Goal: Communication & Community: Answer question/provide support

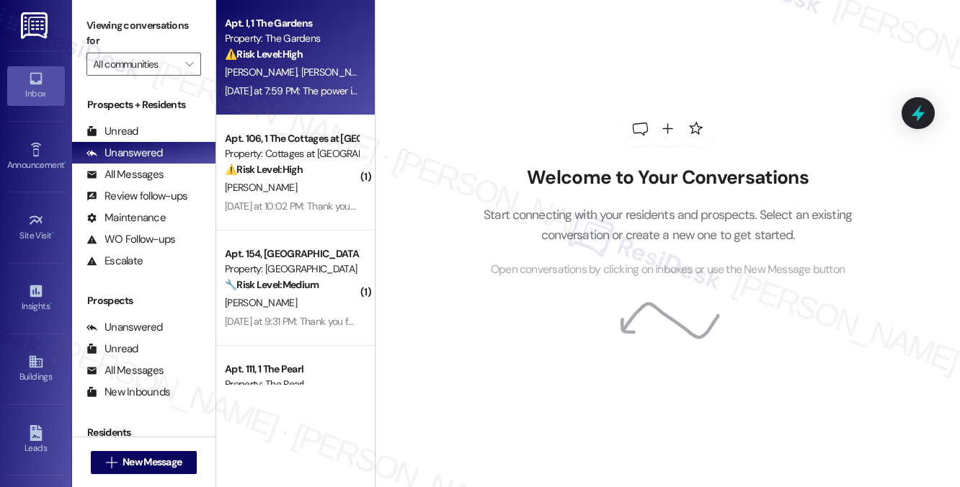
click at [276, 58] on strong "⚠️ Risk Level: High" at bounding box center [264, 54] width 78 height 13
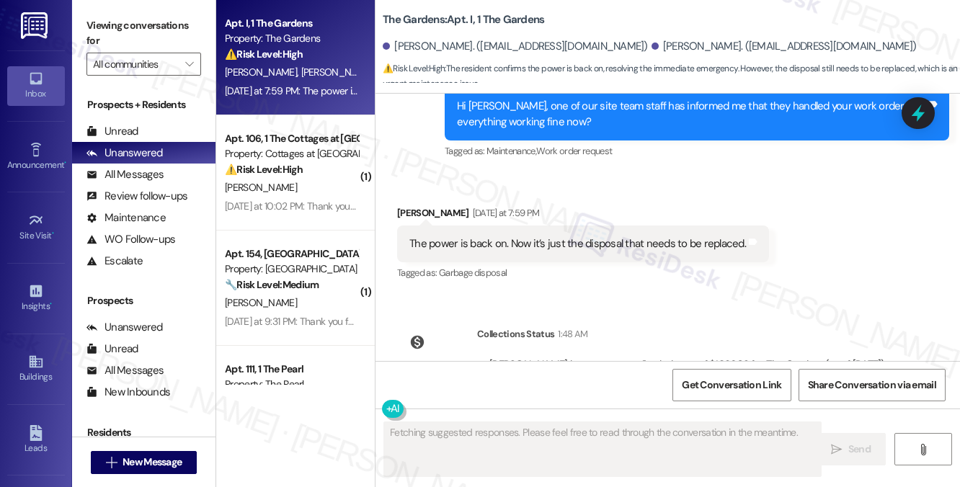
scroll to position [10836, 0]
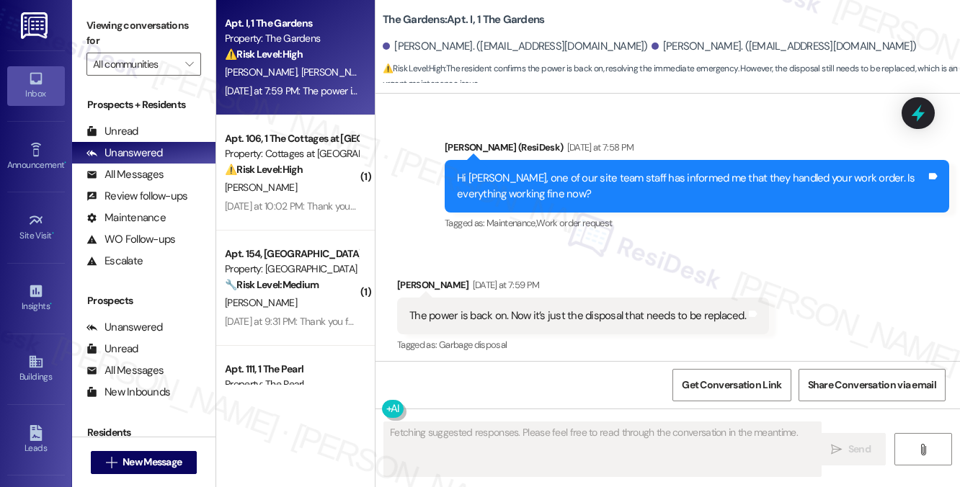
click at [554, 308] on div "The power is back on. Now it’s just the disposal that needs to be replaced." at bounding box center [577, 315] width 337 height 15
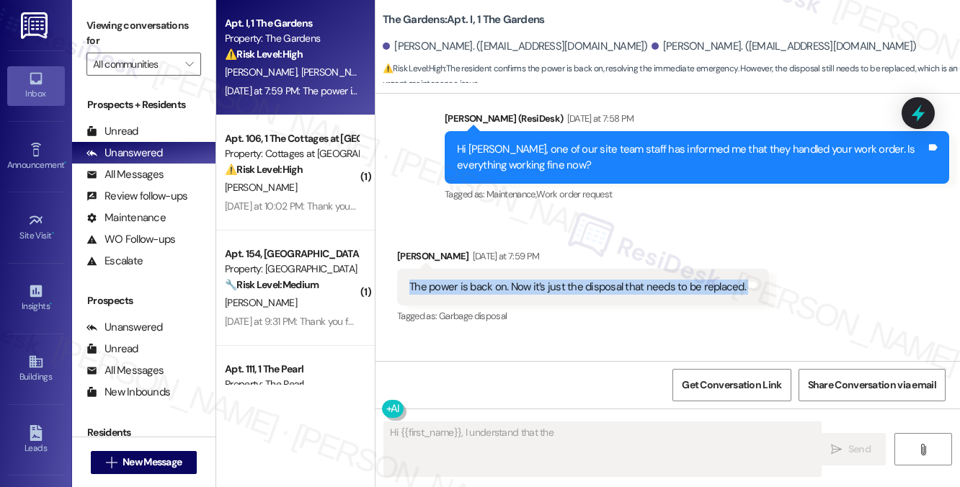
scroll to position [10909, 0]
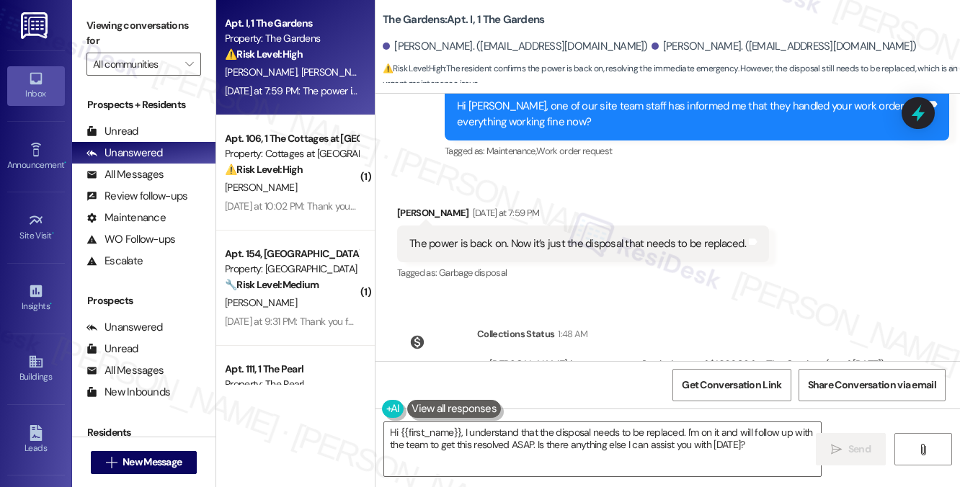
click at [652, 50] on div "[PERSON_NAME]. ([EMAIL_ADDRESS][DOMAIN_NAME])" at bounding box center [784, 46] width 265 height 15
copy div "Candice"
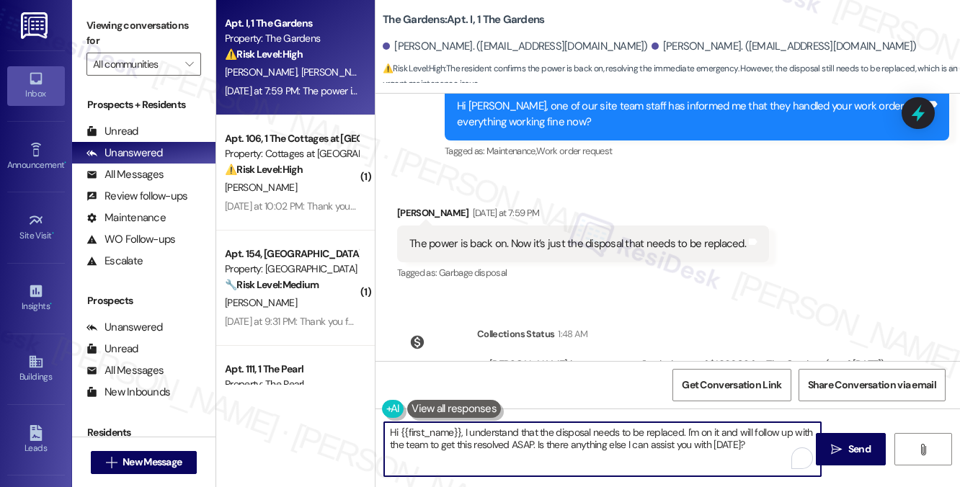
drag, startPoint x: 400, startPoint y: 431, endPoint x: 460, endPoint y: 427, distance: 59.9
click at [460, 427] on textarea "Hi {{first_name}}, I understand that the disposal needs to be replaced. I'm on …" at bounding box center [602, 449] width 437 height 54
paste textarea "Candice"
drag, startPoint x: 631, startPoint y: 455, endPoint x: 597, endPoint y: 448, distance: 33.8
click at [597, 448] on textarea "Hi Candice, I'm glad to hear that the power went back on last night. I understa…" at bounding box center [602, 449] width 437 height 54
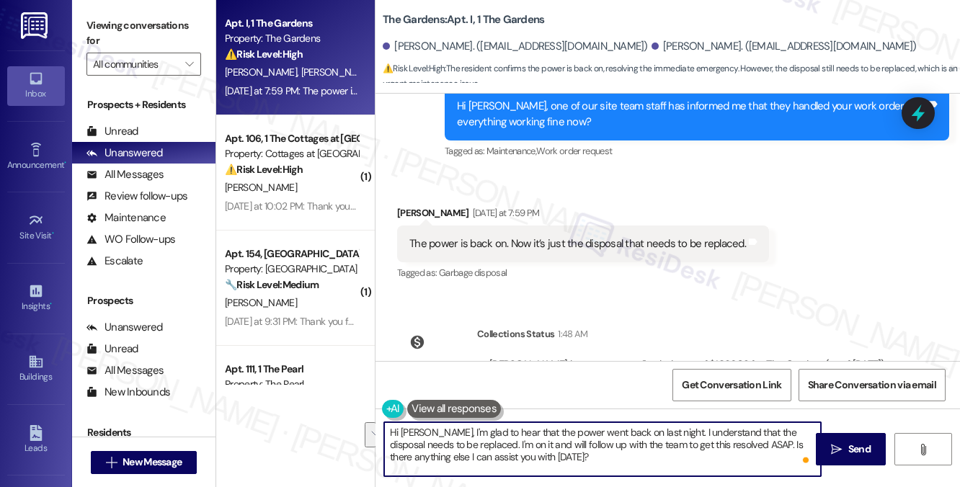
click at [566, 445] on textarea "Hi Candice, I'm glad to hear that the power went back on last night. I understa…" at bounding box center [602, 449] width 437 height 54
click at [631, 445] on textarea "Hi Candice, I'm glad to hear that the power went back on last night. I understa…" at bounding box center [602, 449] width 437 height 54
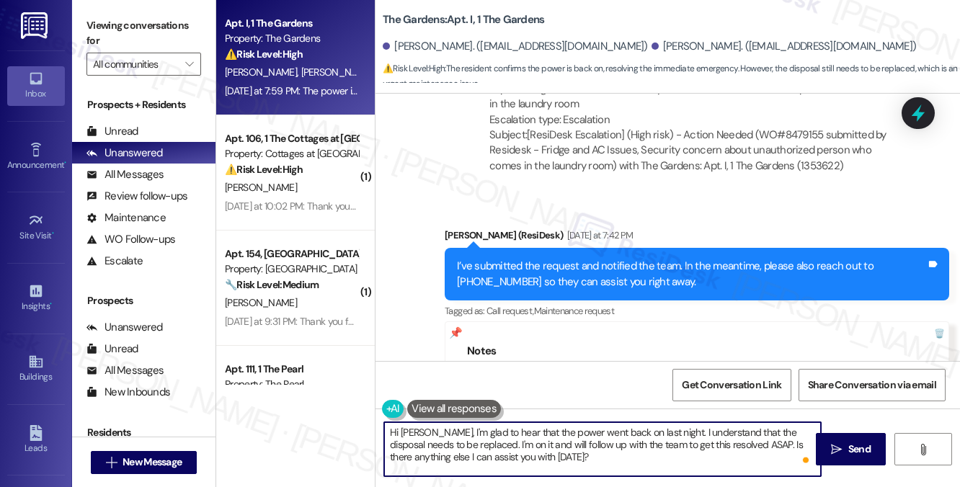
scroll to position [10116, 0]
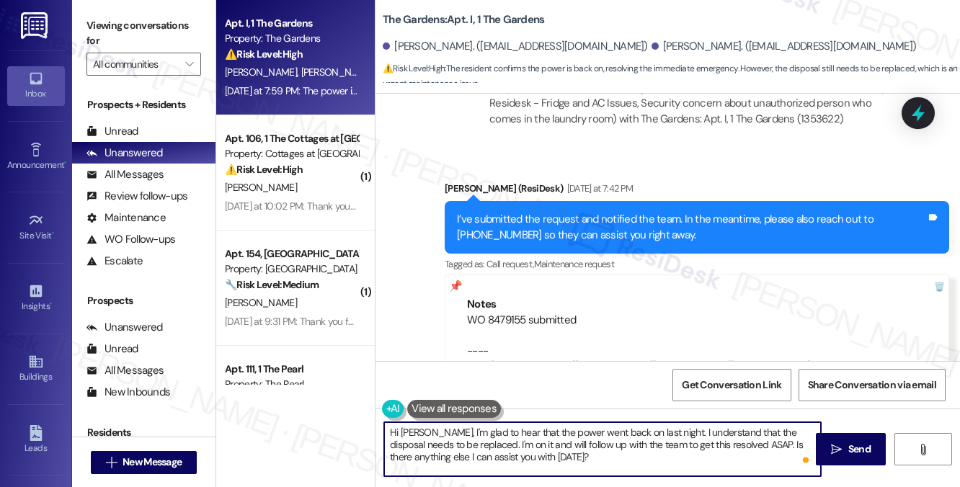
type textarea "Hi Candice, I'm glad to hear that the power went back on last night. I understa…"
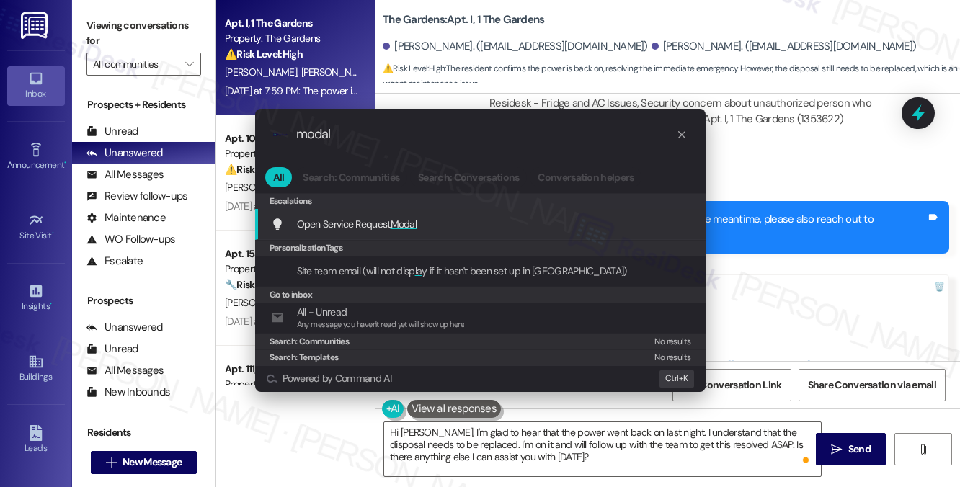
type input "modal"
click at [412, 228] on span "Modal" at bounding box center [404, 224] width 27 height 13
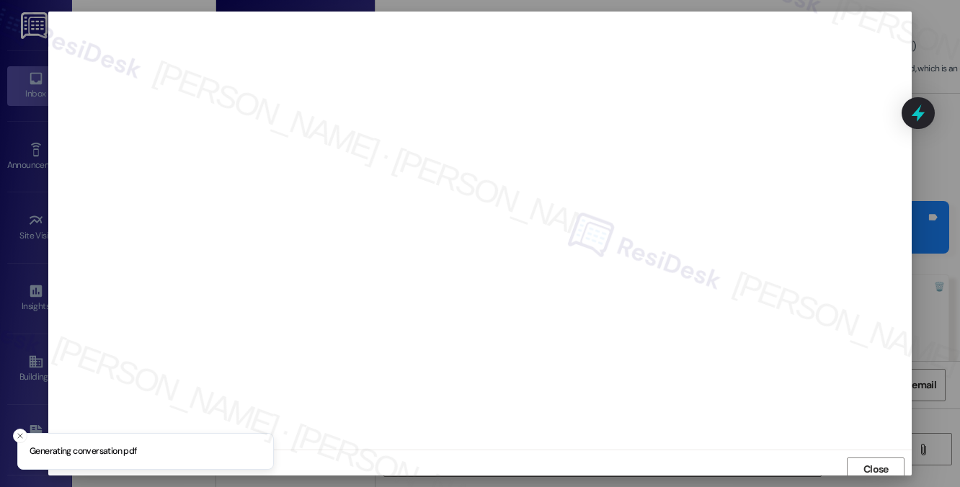
scroll to position [5, 0]
click at [876, 457] on span "Close" at bounding box center [875, 464] width 25 height 15
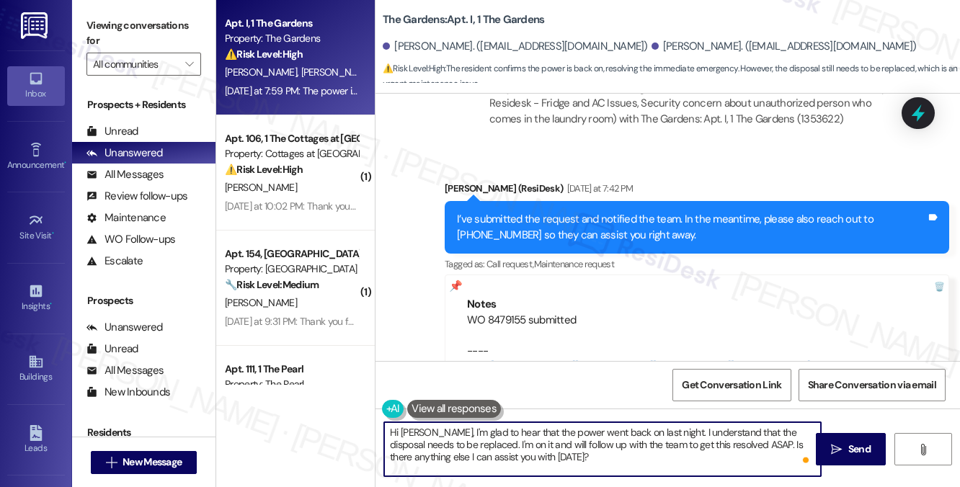
click at [542, 212] on div "I’ve submitted the request and notified the team. In the meantime, please also …" at bounding box center [691, 227] width 469 height 31
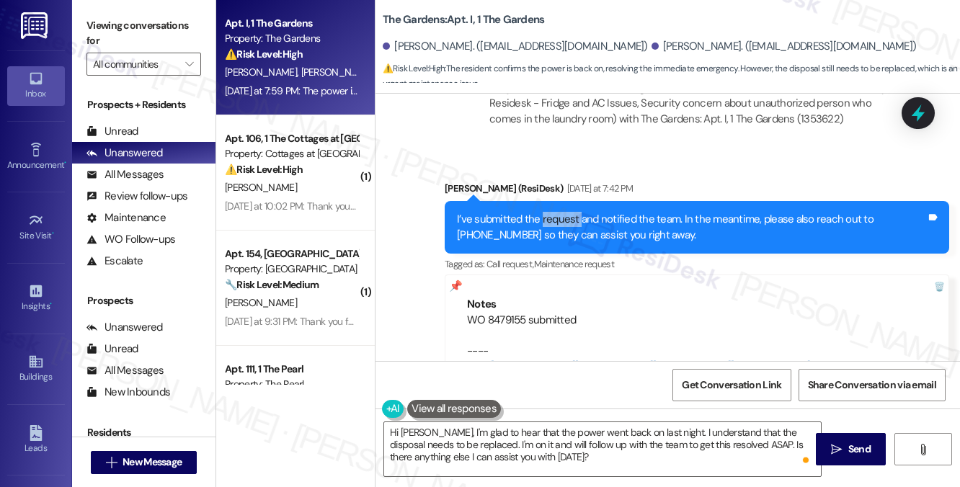
click at [542, 212] on div "I’ve submitted the request and notified the team. In the meantime, please also …" at bounding box center [691, 227] width 469 height 31
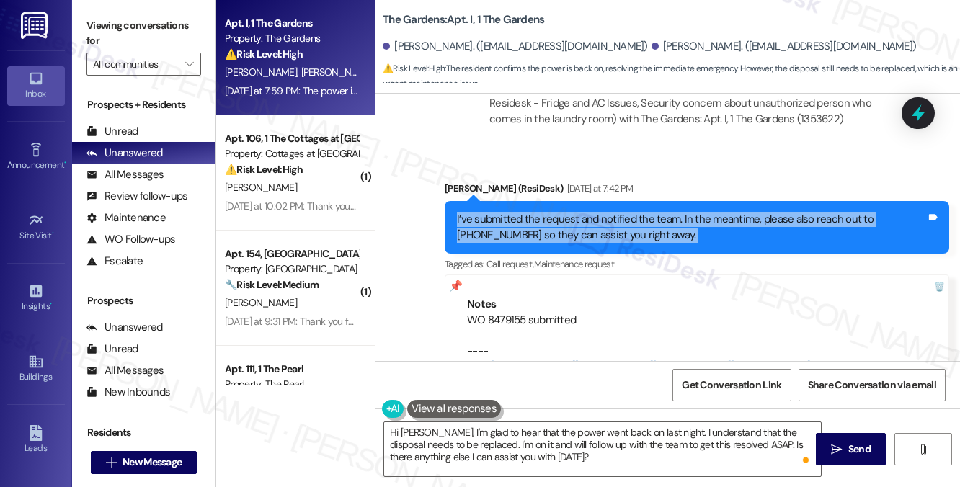
click at [542, 212] on div "I’ve submitted the request and notified the team. In the meantime, please also …" at bounding box center [691, 227] width 469 height 31
click at [553, 212] on div "I’ve submitted the request and notified the team. In the meantime, please also …" at bounding box center [691, 227] width 469 height 31
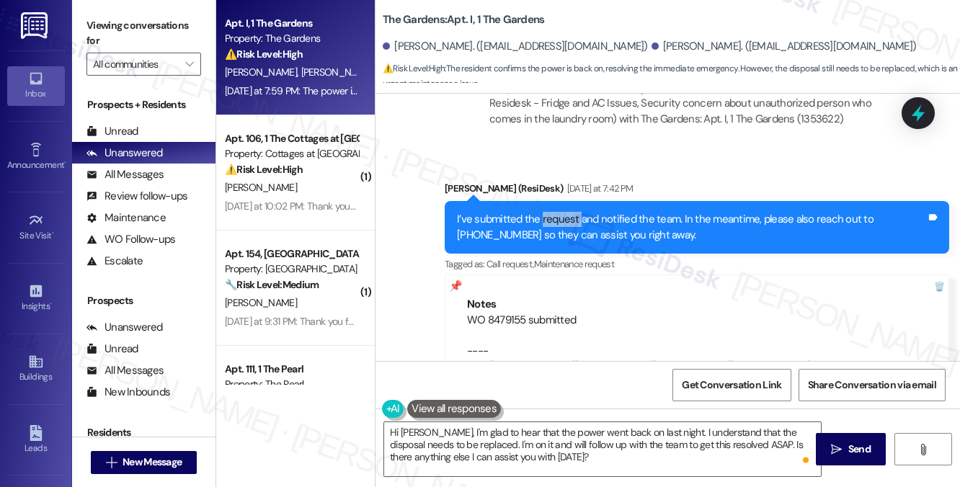
click at [553, 212] on div "I’ve submitted the request and notified the team. In the meantime, please also …" at bounding box center [691, 227] width 469 height 31
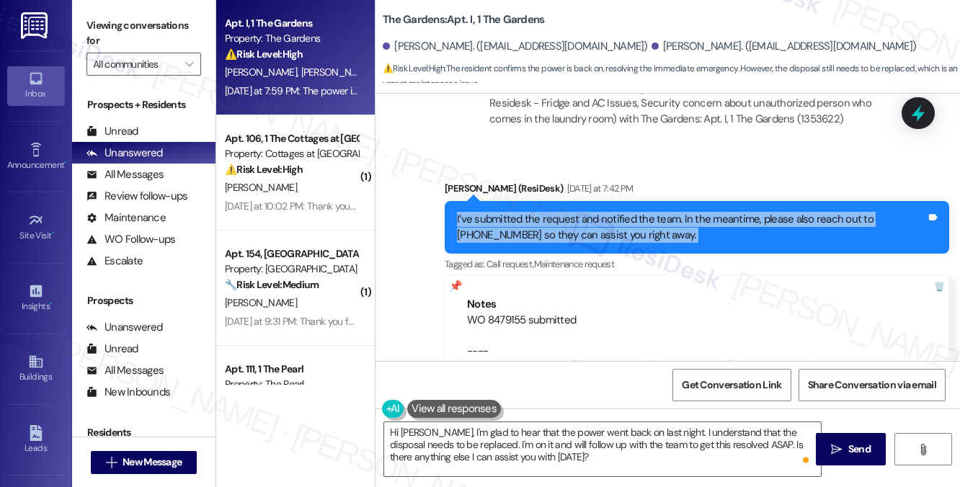
click at [553, 212] on div "I’ve submitted the request and notified the team. In the meantime, please also …" at bounding box center [691, 227] width 469 height 31
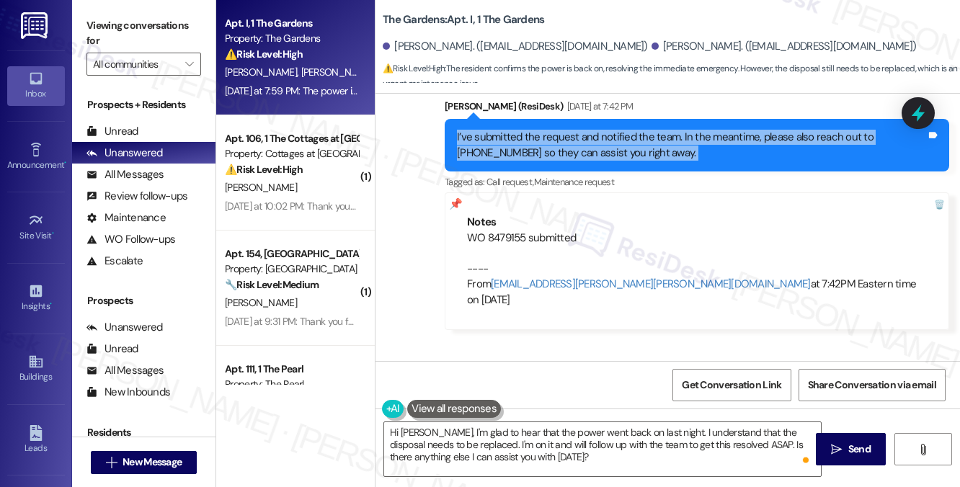
scroll to position [10260, 0]
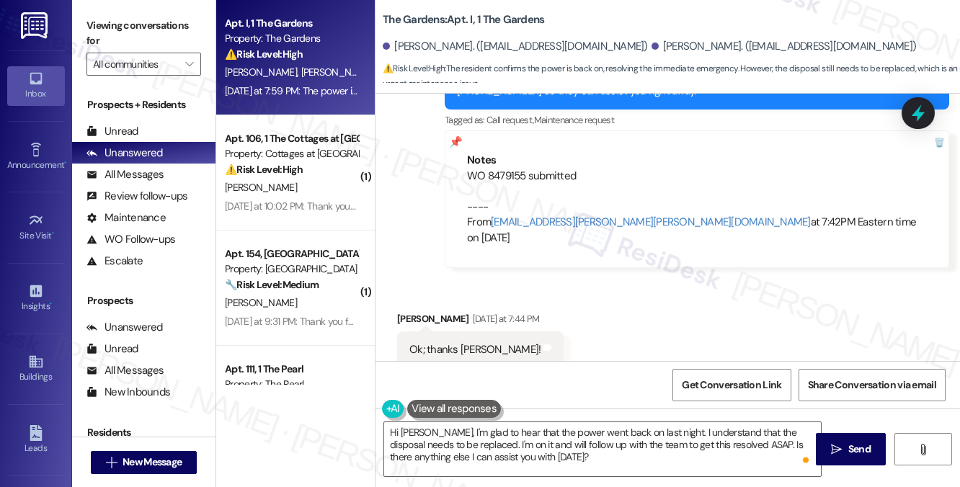
click at [440, 332] on div "Ok; thanks Sarah! Tags and notes" at bounding box center [480, 350] width 166 height 37
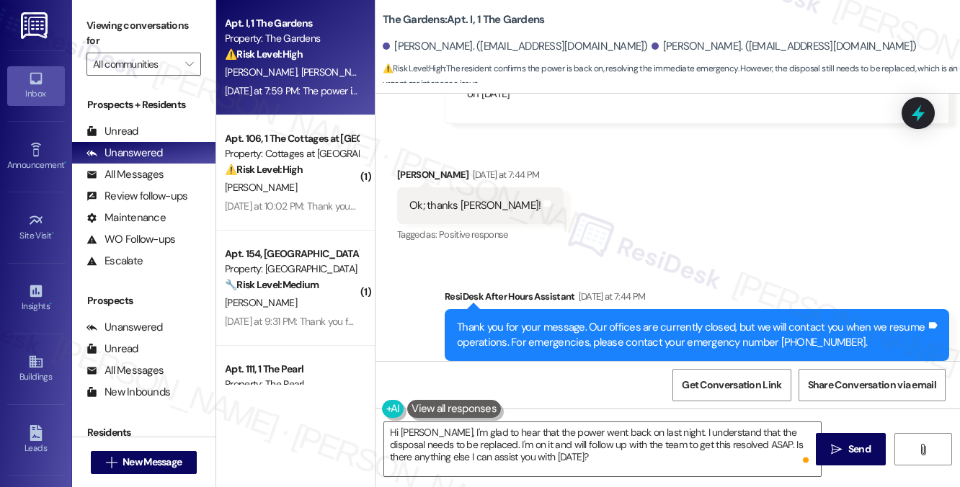
click at [475, 309] on div "Thank you for your message. Our offices are currently closed, but we will conta…" at bounding box center [697, 335] width 504 height 53
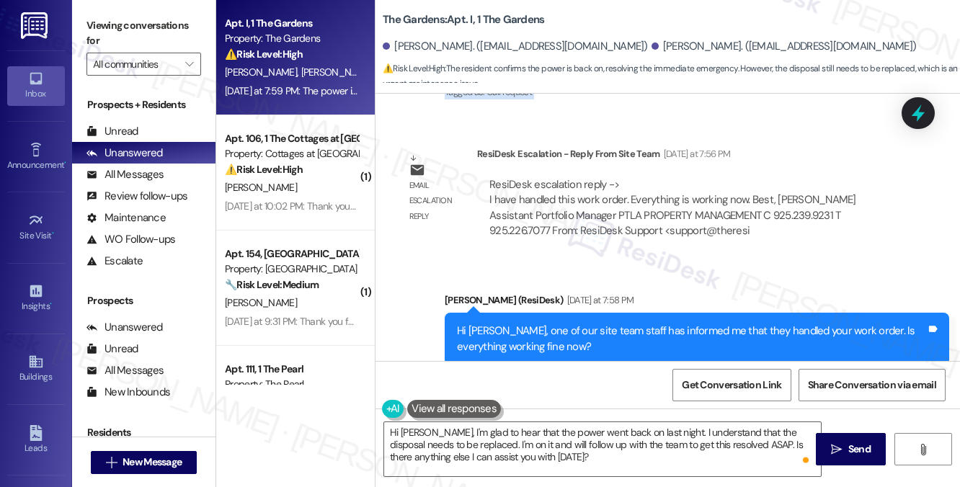
scroll to position [10764, 0]
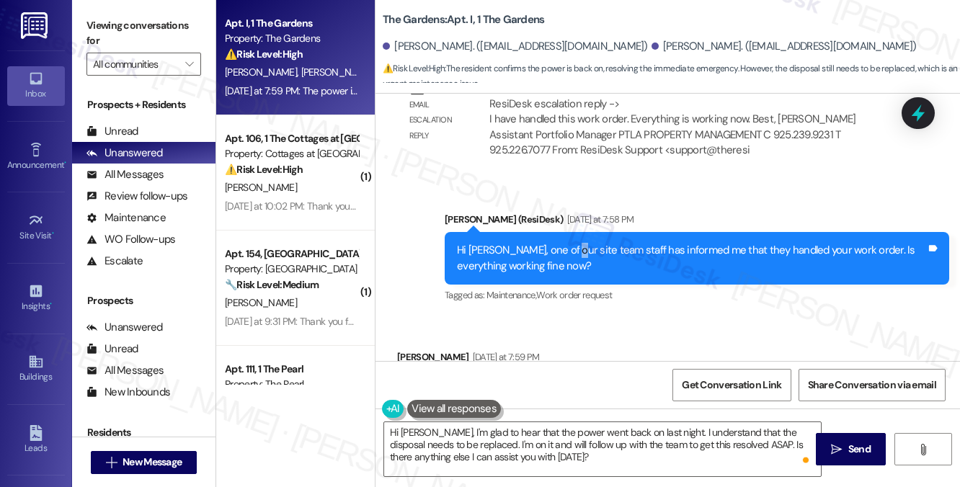
click at [566, 232] on div "Hi Candice, one of our site team staff has informed me that they handled your w…" at bounding box center [697, 258] width 504 height 53
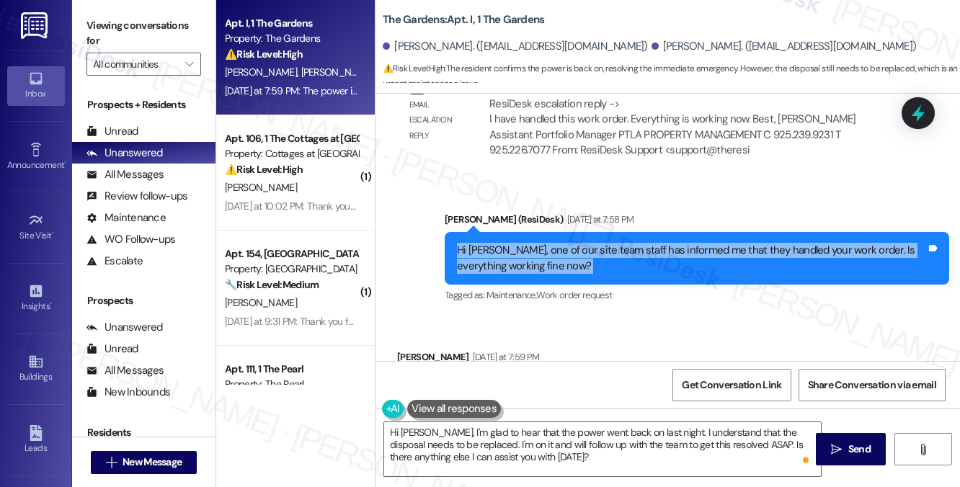
click at [566, 232] on div "Hi Candice, one of our site team staff has informed me that they handled your w…" at bounding box center [697, 258] width 504 height 53
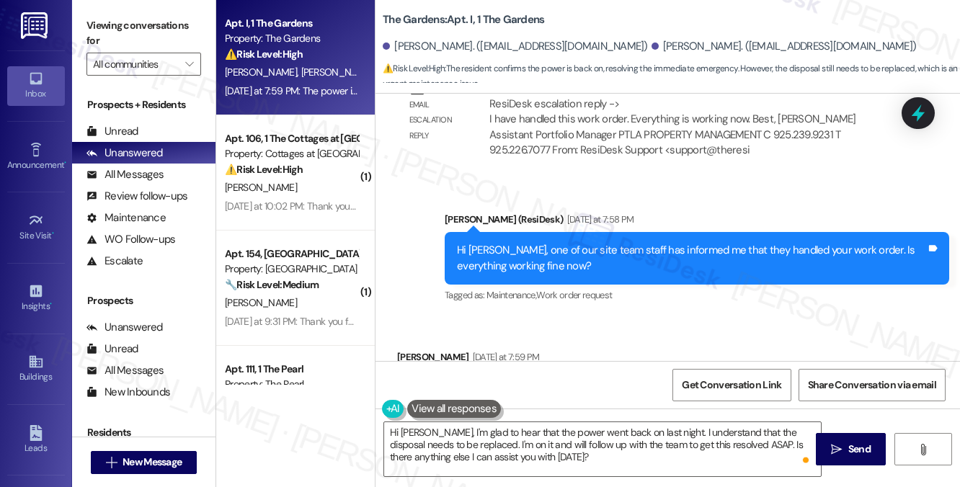
click at [516, 381] on div "The power is back on. Now it’s just the disposal that needs to be replaced." at bounding box center [577, 388] width 337 height 15
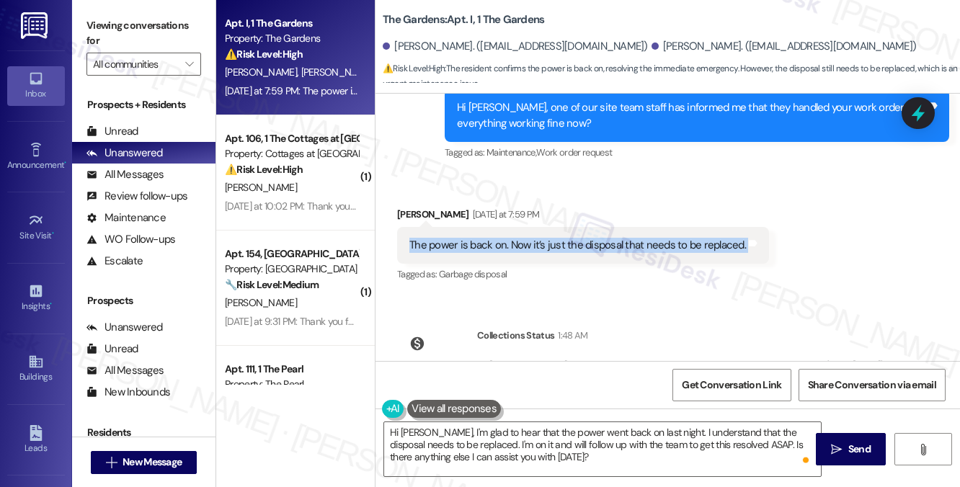
scroll to position [10909, 0]
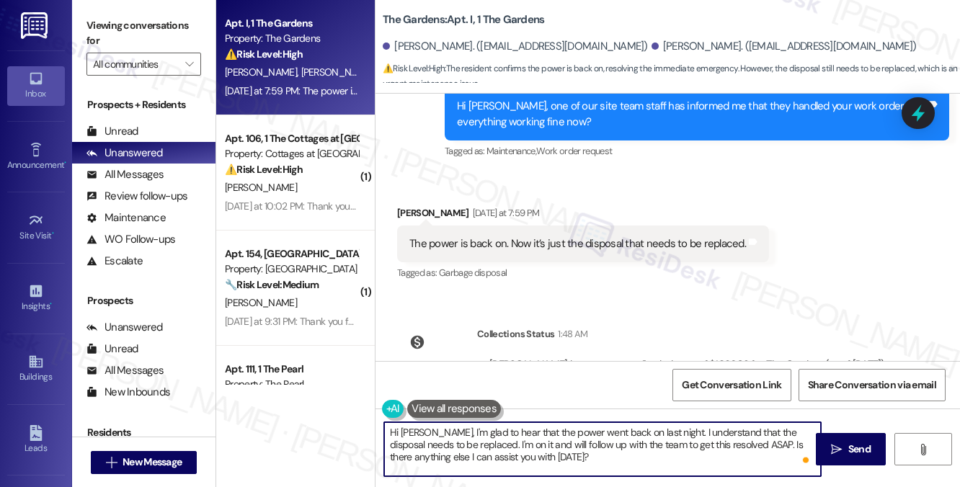
click at [530, 435] on textarea "Hi Candice, I'm glad to hear that the power went back on last night. I understa…" at bounding box center [602, 449] width 437 height 54
click at [703, 443] on textarea "Hi Candice, I'm glad to hear that the power went back on last night. I understa…" at bounding box center [602, 449] width 437 height 54
click at [697, 429] on textarea "Hi Candice, I'm glad to hear that the power went back on last night. I understa…" at bounding box center [602, 449] width 437 height 54
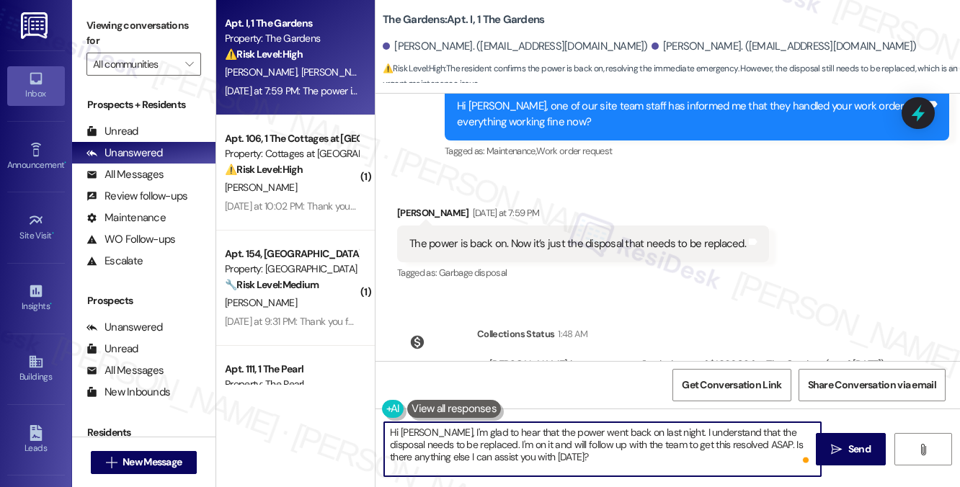
drag, startPoint x: 672, startPoint y: 433, endPoint x: 692, endPoint y: 436, distance: 20.4
click at [692, 436] on textarea "Hi Candice, I'm glad to hear that the power went back on last night. I understa…" at bounding box center [602, 449] width 437 height 54
click at [587, 450] on textarea "Hi Candice, I'm glad to hear that the power went back on last night. I understa…" at bounding box center [602, 449] width 437 height 54
click at [535, 443] on textarea "Hi Candice, I'm glad to hear that the power went back on last night. I understa…" at bounding box center [602, 449] width 437 height 54
drag, startPoint x: 573, startPoint y: 460, endPoint x: 487, endPoint y: 448, distance: 86.5
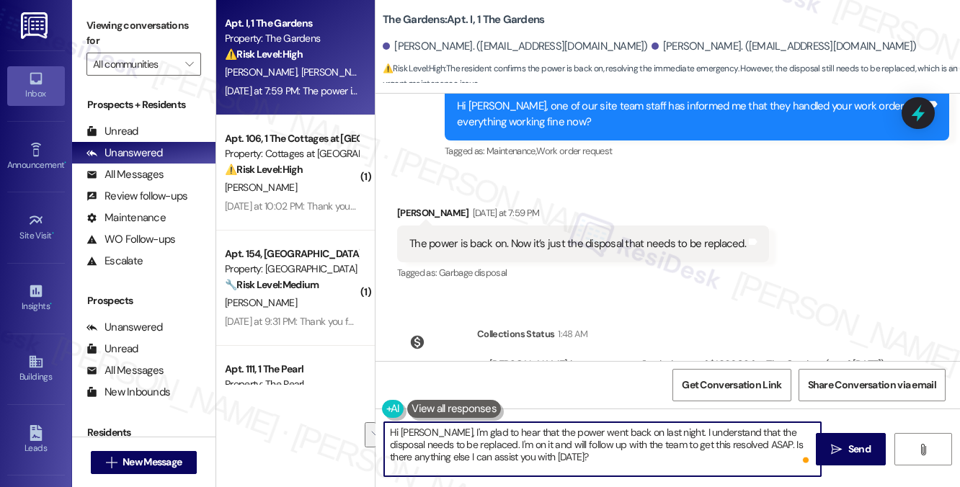
click at [487, 448] on textarea "Hi Candice, I'm glad to hear that the power went back on last night. I understa…" at bounding box center [602, 449] width 437 height 54
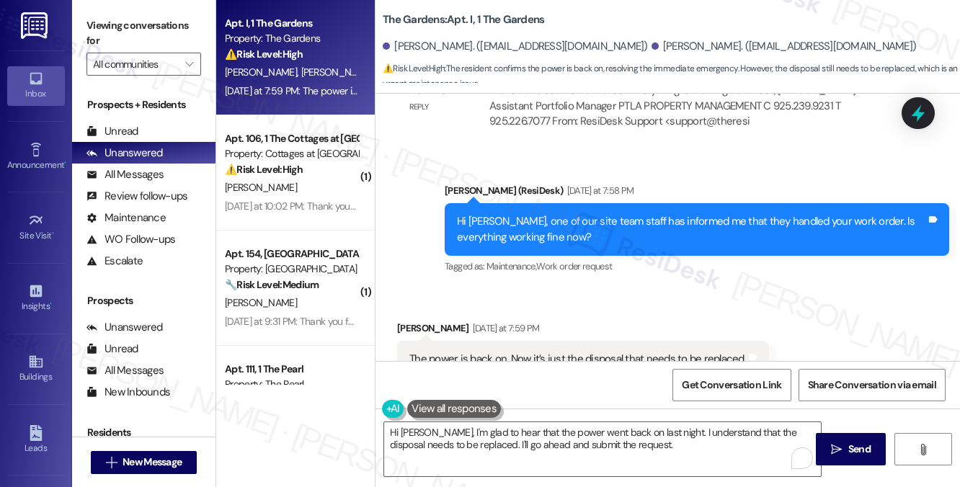
scroll to position [10698, 0]
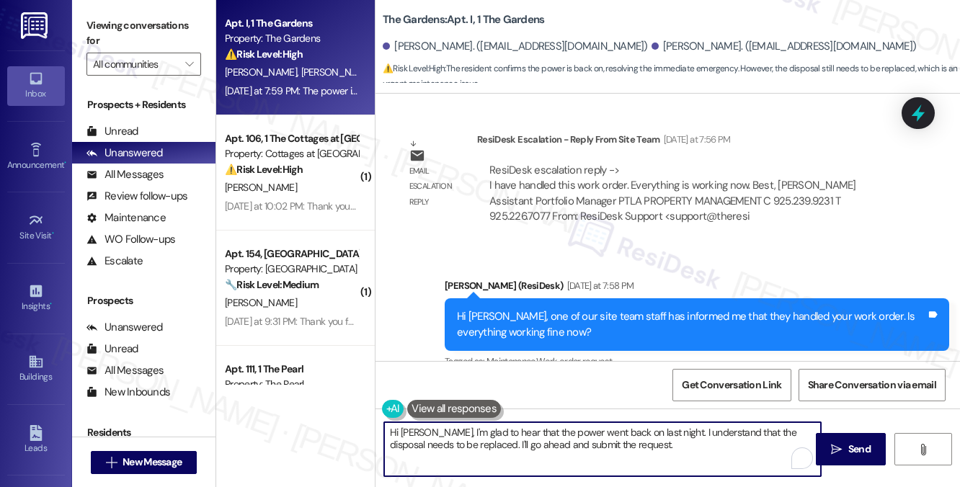
click at [676, 448] on textarea "Hi Candice, I'm glad to hear that the power went back on last night. I understa…" at bounding box center [602, 449] width 437 height 54
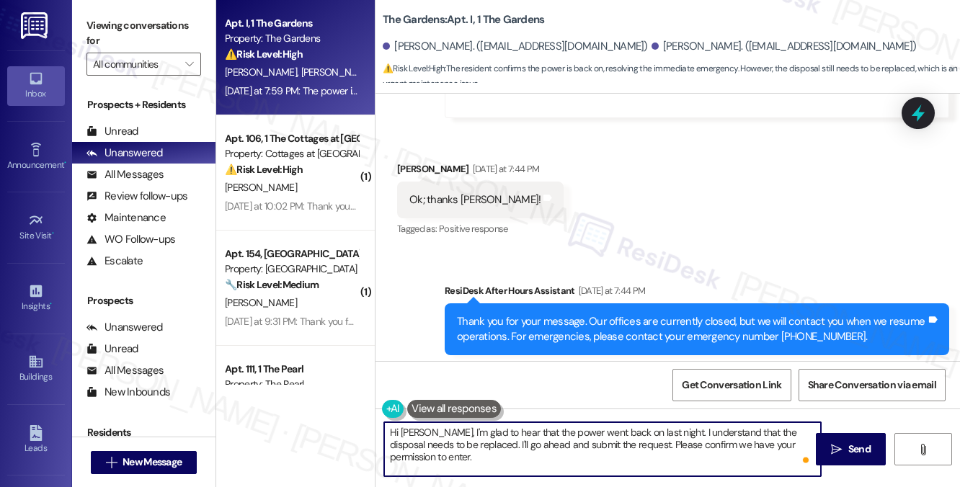
scroll to position [10049, 0]
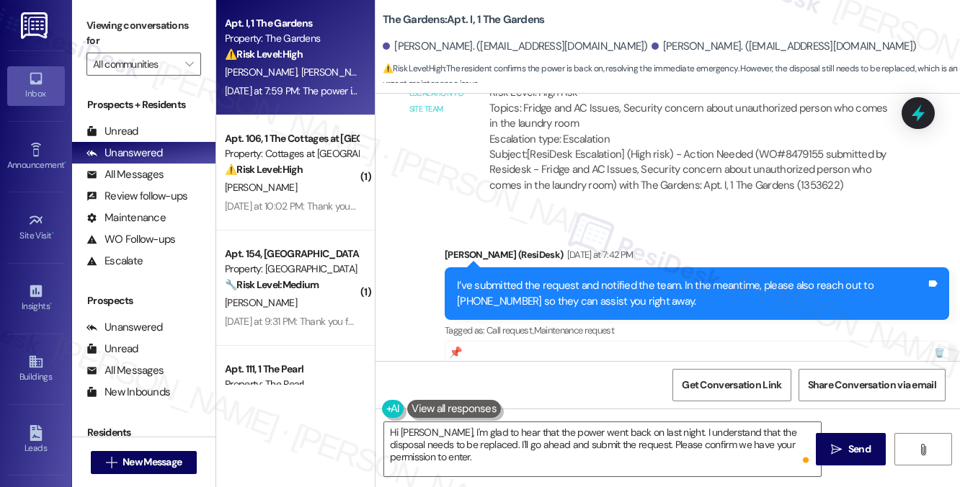
click at [569, 278] on div "I’ve submitted the request and notified the team. In the meantime, please also …" at bounding box center [691, 293] width 469 height 31
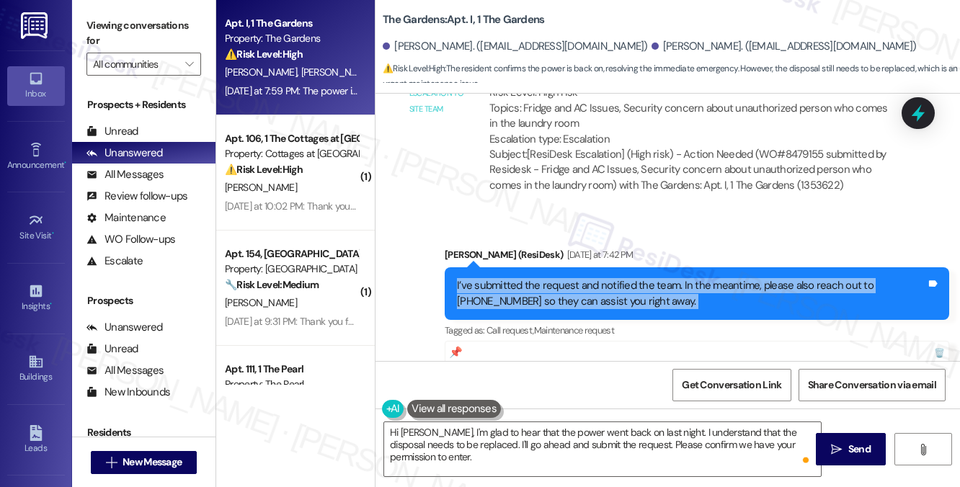
click at [569, 278] on div "I’ve submitted the request and notified the team. In the meantime, please also …" at bounding box center [691, 293] width 469 height 31
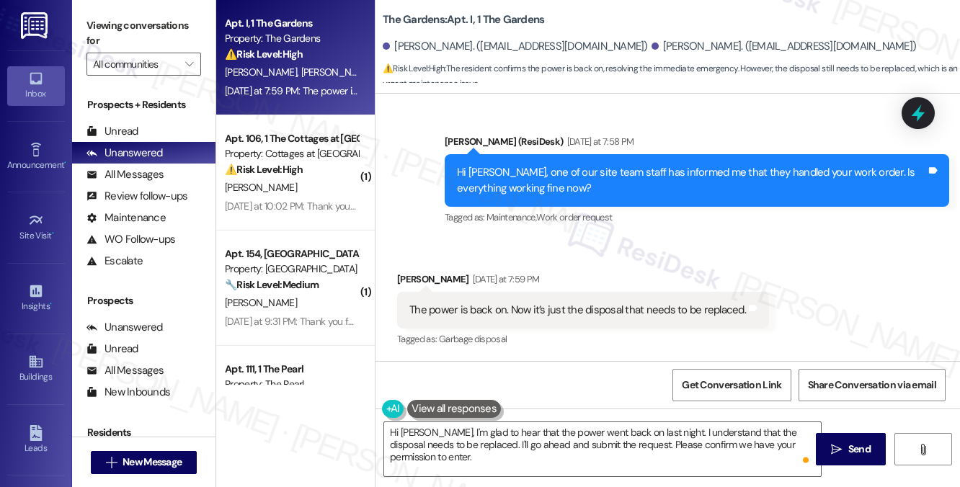
scroll to position [7157, 0]
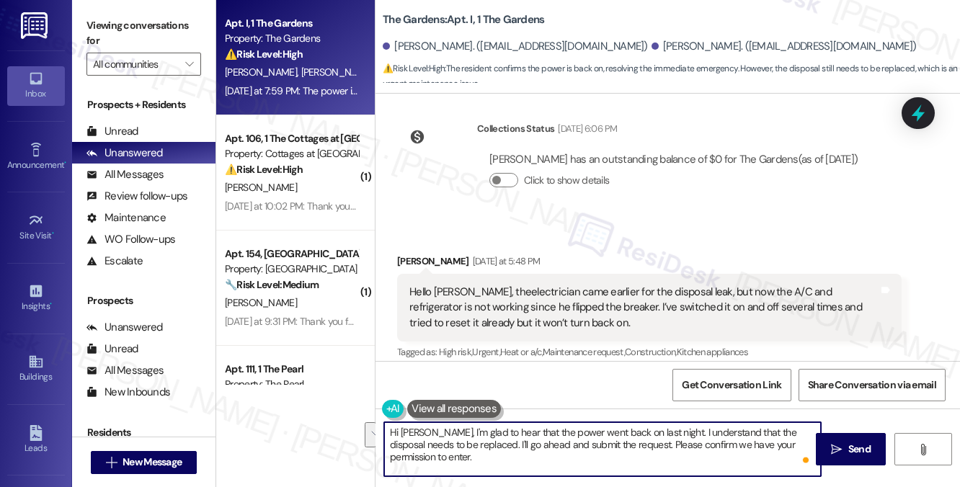
drag, startPoint x: 470, startPoint y: 461, endPoint x: 483, endPoint y: 446, distance: 19.4
click at [483, 446] on textarea "Hi Candice, I'm glad to hear that the power went back on last night. I understa…" at bounding box center [602, 449] width 437 height 54
click at [603, 442] on textarea "Hi Candice, I'm glad to hear that the power went back on last night. I understa…" at bounding box center [602, 449] width 437 height 54
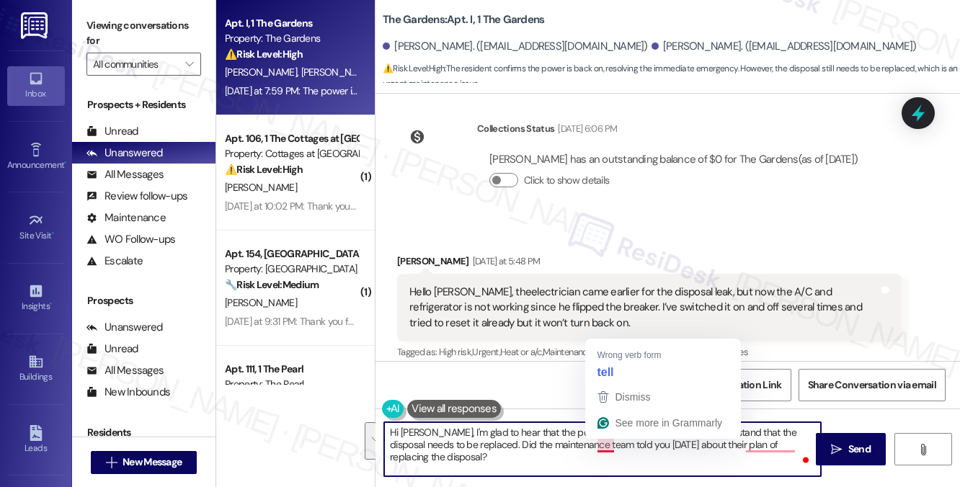
click at [604, 443] on textarea "Hi Candice, I'm glad to hear that the power went back on last night. I understa…" at bounding box center [602, 449] width 437 height 54
drag, startPoint x: 629, startPoint y: 443, endPoint x: 599, endPoint y: 447, distance: 30.6
click at [599, 447] on textarea "Hi Candice, I'm glad to hear that the power went back on last night. I understa…" at bounding box center [602, 449] width 437 height 54
click at [613, 455] on textarea "Hi Candice, I'm glad to hear that the power went back on last night. I understa…" at bounding box center [602, 449] width 437 height 54
drag, startPoint x: 629, startPoint y: 445, endPoint x: 596, endPoint y: 447, distance: 33.2
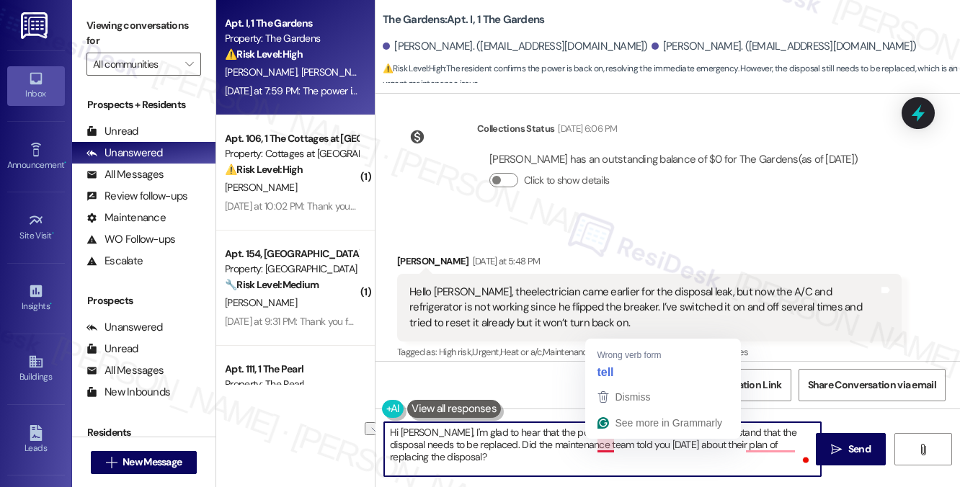
click at [596, 447] on textarea "Hi Candice, I'm glad to hear that the power went back on last night. I understa…" at bounding box center [602, 449] width 437 height 54
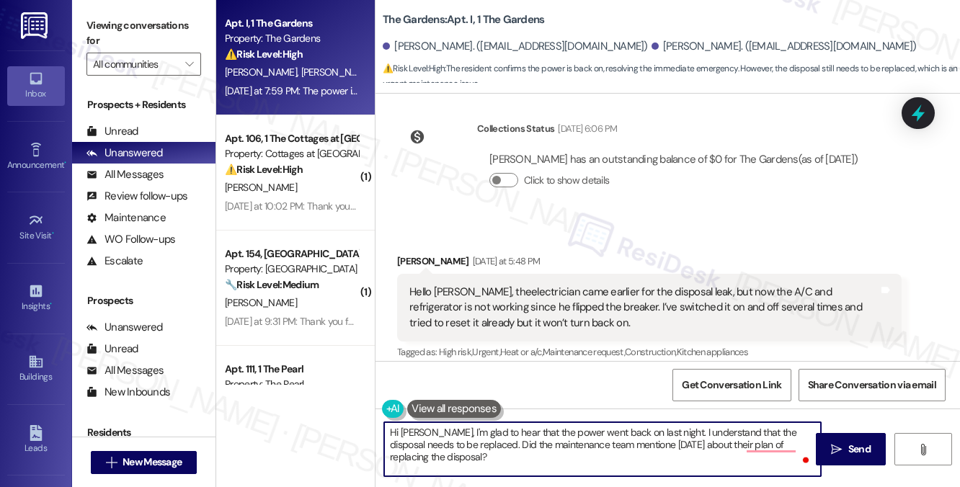
type textarea "Hi Candice, I'm glad to hear that the power went back on last night. I understa…"
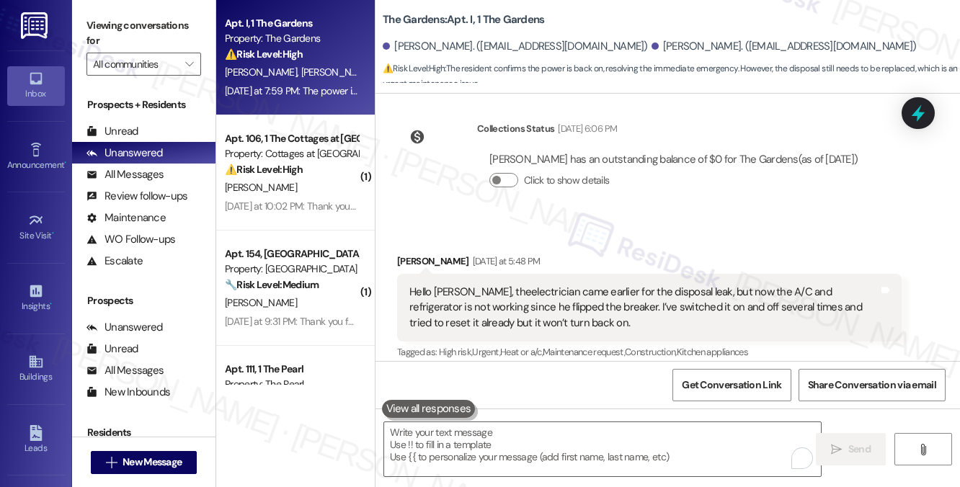
click at [142, 25] on label "Viewing conversations for" at bounding box center [143, 33] width 115 height 38
click at [523, 438] on textarea "To enrich screen reader interactions, please activate Accessibility in Grammarl…" at bounding box center [602, 449] width 437 height 54
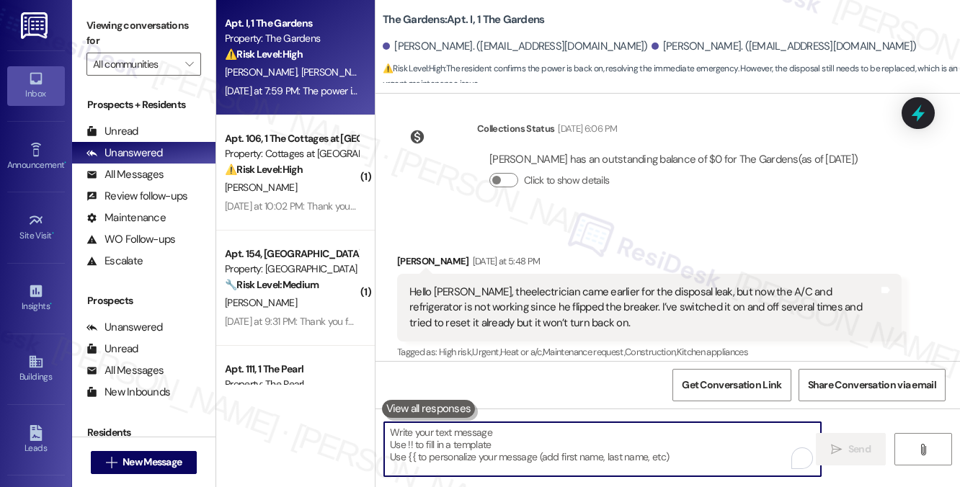
paste textarea "Hi Candice, I’m glad to hear the power came back on last night. I understand th…"
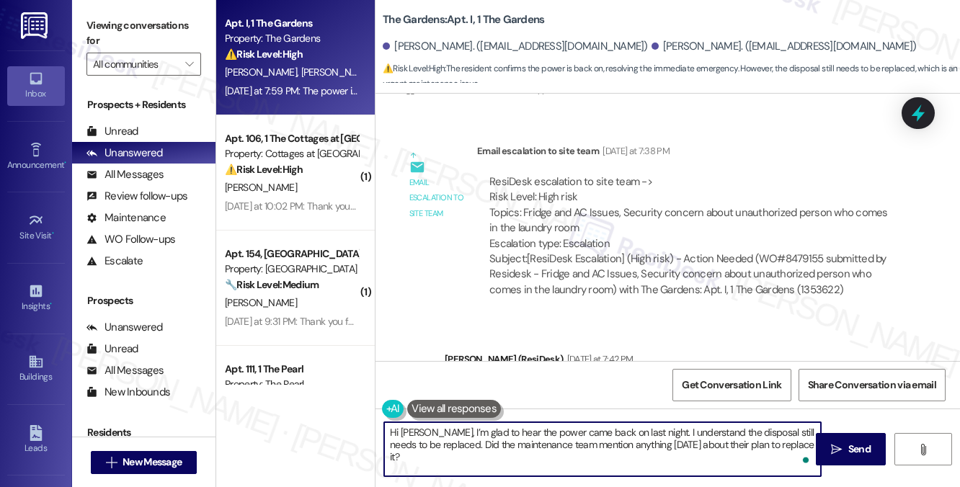
scroll to position [10112, 0]
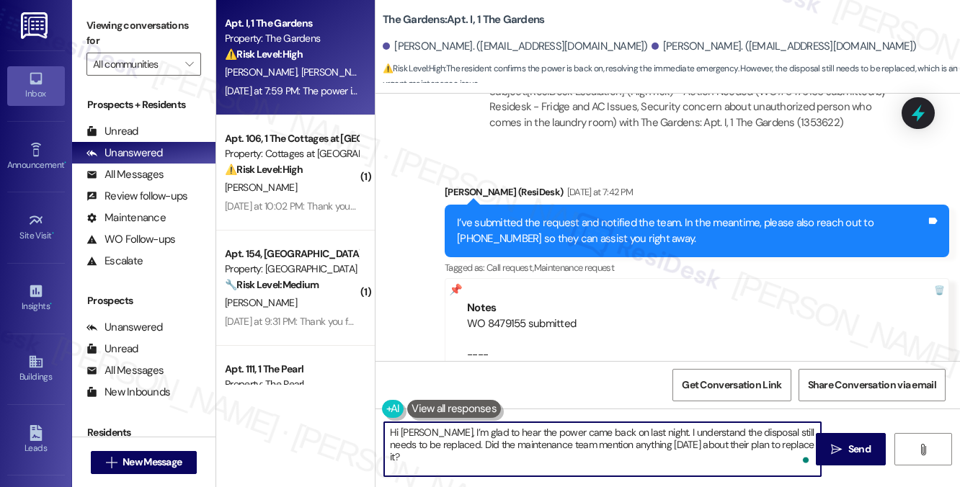
drag, startPoint x: 506, startPoint y: 431, endPoint x: 546, endPoint y: 436, distance: 40.7
drag, startPoint x: 546, startPoint y: 436, endPoint x: 626, endPoint y: 443, distance: 80.3
click at [626, 443] on textarea "Hi Candice, I’m glad to hear the power came back on last night. I understand th…" at bounding box center [602, 449] width 437 height 54
drag, startPoint x: 626, startPoint y: 443, endPoint x: 573, endPoint y: 443, distance: 53.3
click at [573, 443] on textarea "Hi Candice, I’m glad to hear the power came back on last night. I understand th…" at bounding box center [602, 449] width 437 height 54
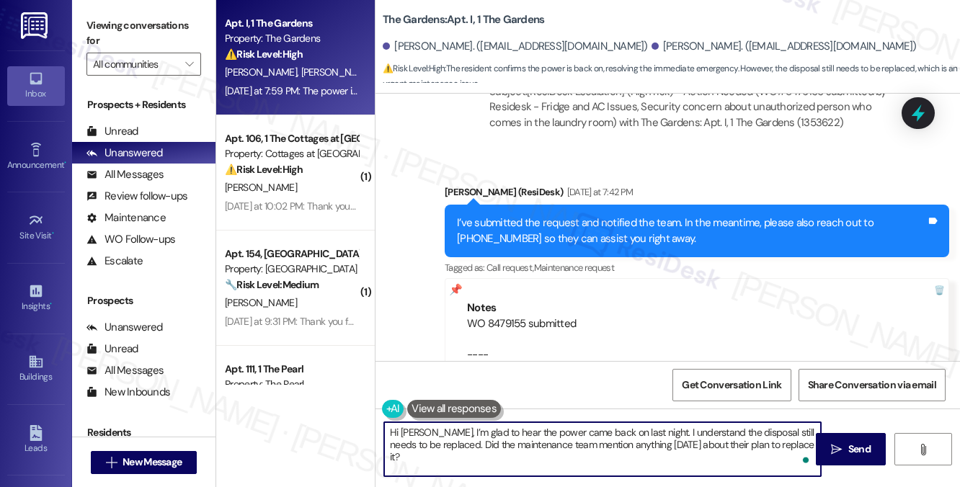
click at [573, 443] on textarea "Hi Candice, I’m glad to hear the power came back on last night. I understand th…" at bounding box center [602, 449] width 437 height 54
click at [546, 450] on textarea "Hi Candice, I’m glad to hear the power came back on last night. I understand th…" at bounding box center [602, 449] width 437 height 54
click at [591, 449] on textarea "Hi Candice, I’m glad to hear the power came back on last night. I understand th…" at bounding box center [602, 449] width 437 height 54
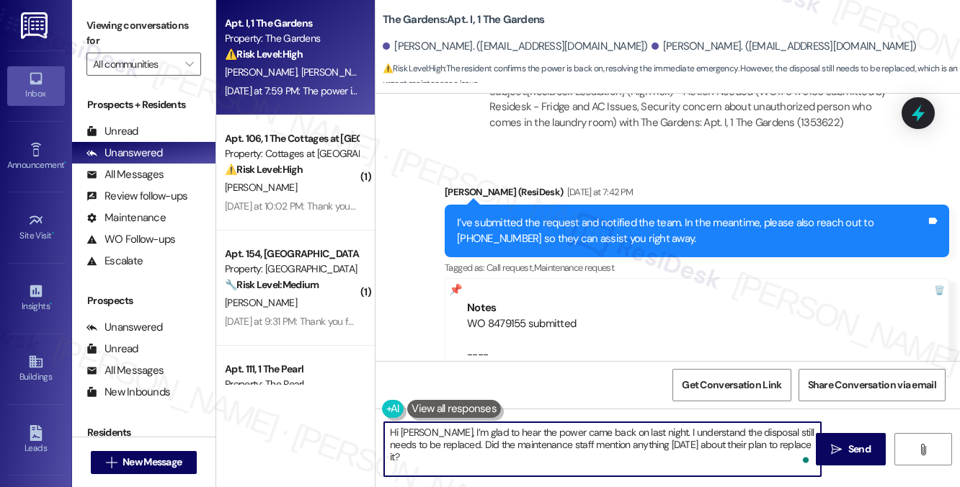
click at [591, 449] on textarea "Hi Candice, I’m glad to hear the power came back on last night. I understand th…" at bounding box center [602, 449] width 437 height 54
click at [519, 445] on textarea "Hi Candice, I’m glad to hear the power came back on last night. I understand th…" at bounding box center [602, 449] width 437 height 54
drag, startPoint x: 437, startPoint y: 431, endPoint x: 481, endPoint y: 434, distance: 44.1
click at [437, 431] on textarea "Hi Candice, I’m glad to hear the power came back on last night. I understand th…" at bounding box center [602, 449] width 437 height 54
click at [435, 432] on textarea "Hi Candice, I’m glad to hear the power came back on last night. I understand th…" at bounding box center [602, 449] width 437 height 54
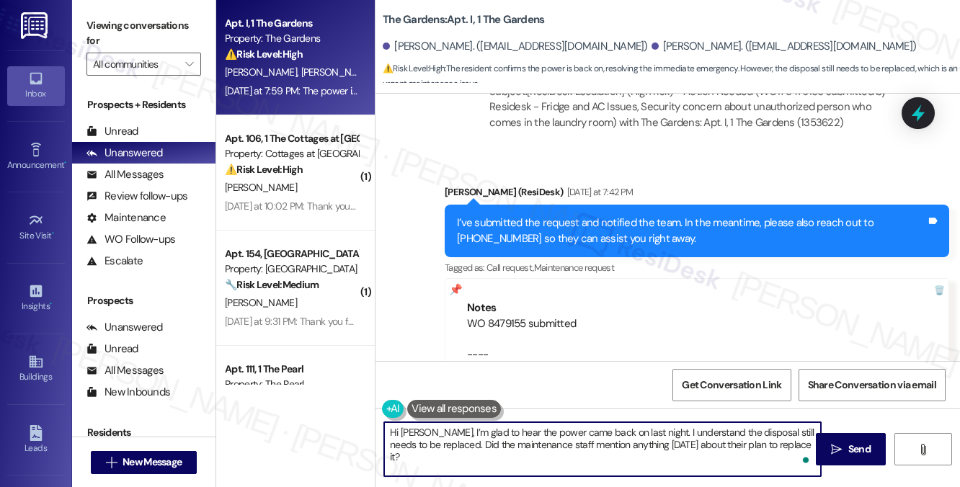
click at [438, 432] on textarea "Hi Candice, I’m glad to hear the power came back on last night. I understand th…" at bounding box center [602, 449] width 437 height 54
click at [473, 432] on textarea "Hi Candice, good morning! I’m glad to hear the power came back on last night. I…" at bounding box center [602, 449] width 437 height 54
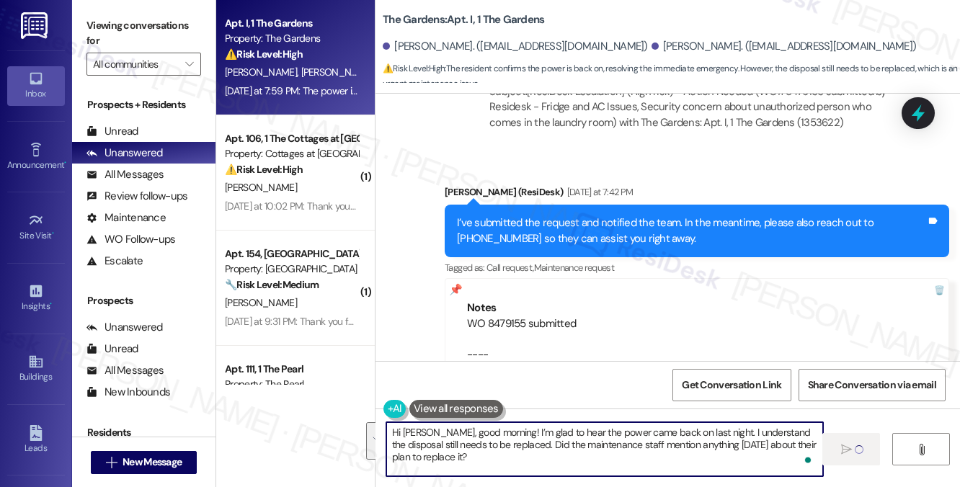
type textarea "Hi Candice, good morning! I’m glad to hear the power came back on last night. I…"
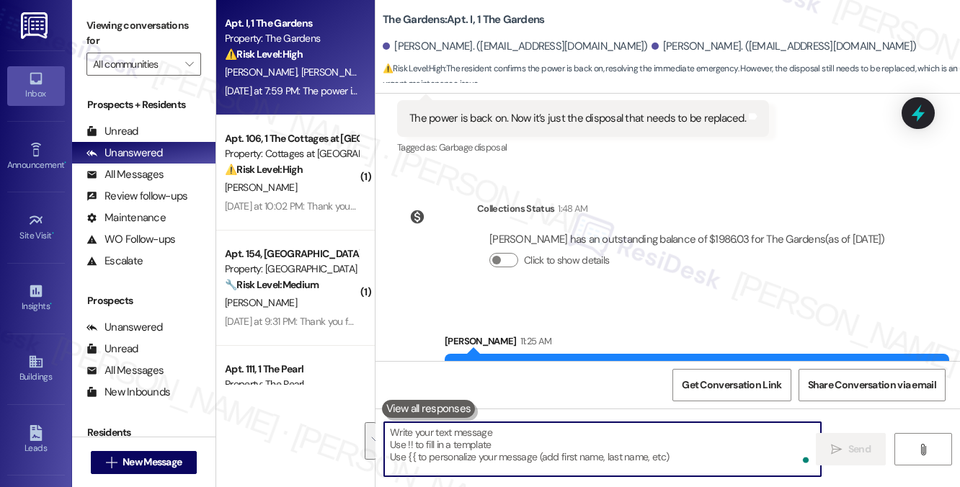
scroll to position [11039, 0]
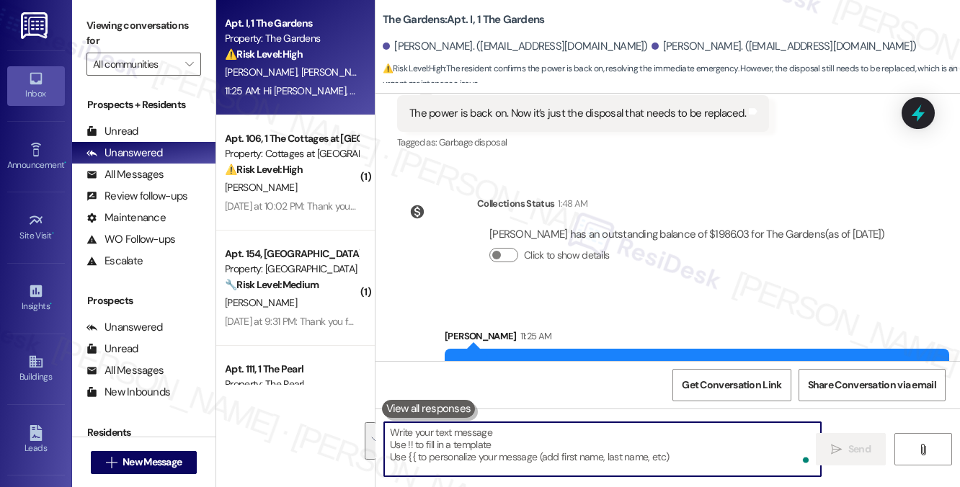
click at [335, 172] on div "⚠️ Risk Level: High The resident reports a plumbing issue with a foul smell and…" at bounding box center [291, 169] width 133 height 15
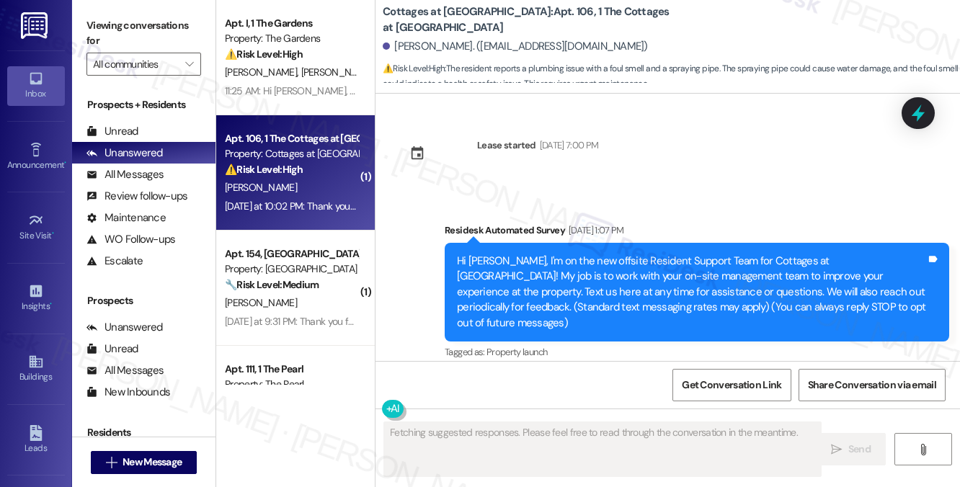
scroll to position [15690, 0]
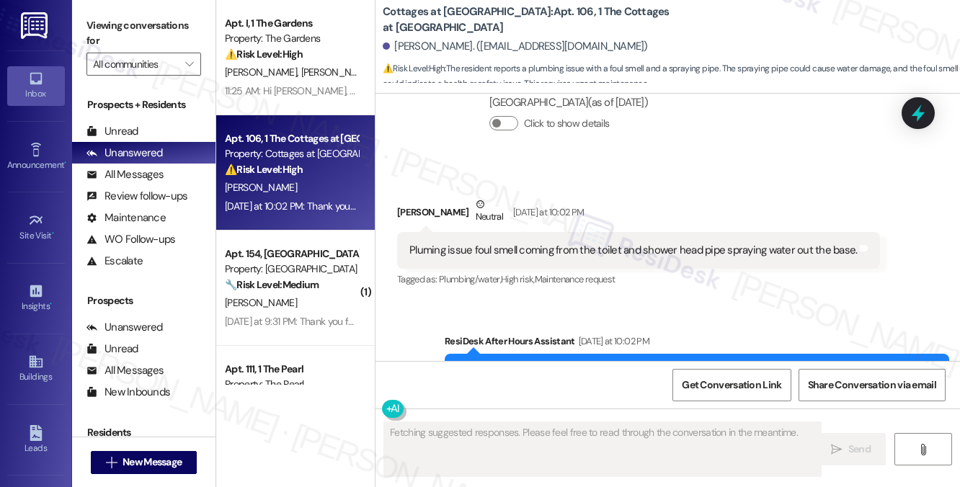
click at [509, 243] on div "Pluming issue foul smell coming from the toilet and shower head pipe spraying w…" at bounding box center [633, 250] width 448 height 15
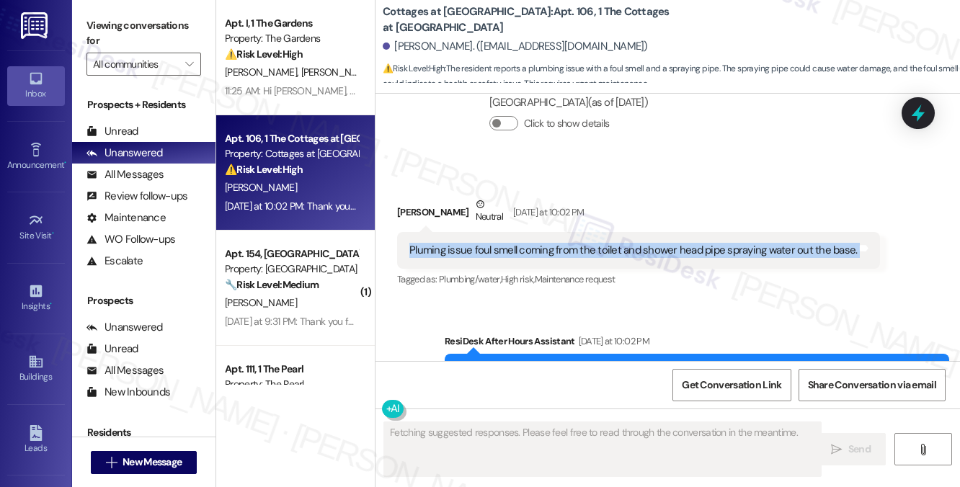
click at [509, 243] on div "Pluming issue foul smell coming from the toilet and shower head pipe spraying w…" at bounding box center [633, 250] width 448 height 15
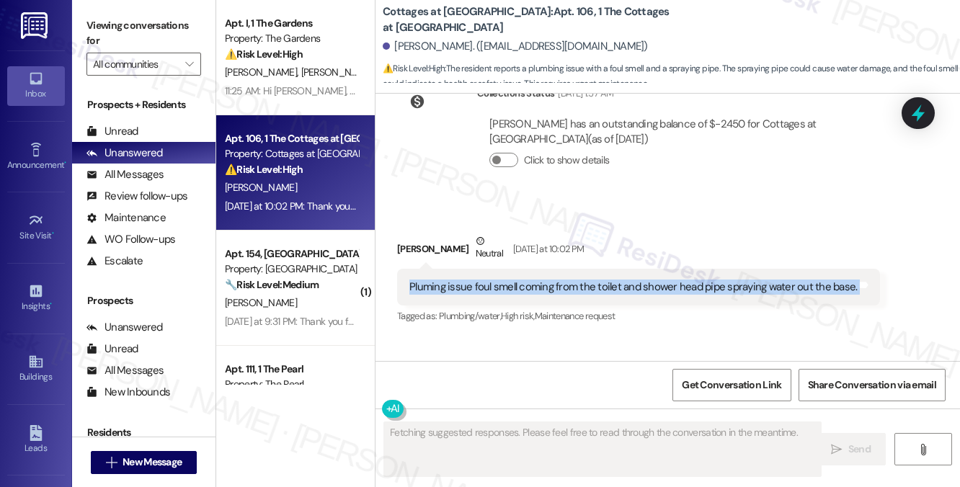
scroll to position [15618, 0]
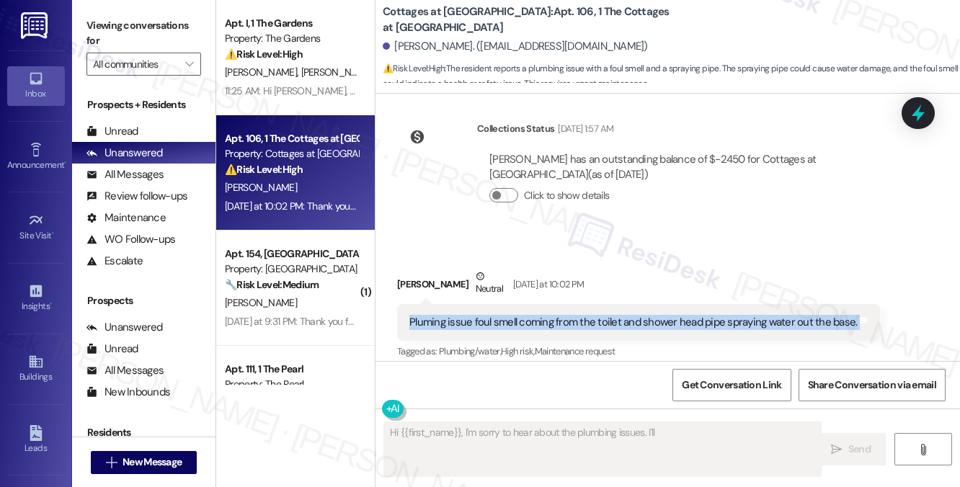
click at [609, 315] on div "Pluming issue foul smell coming from the toilet and shower head pipe spraying w…" at bounding box center [633, 322] width 448 height 15
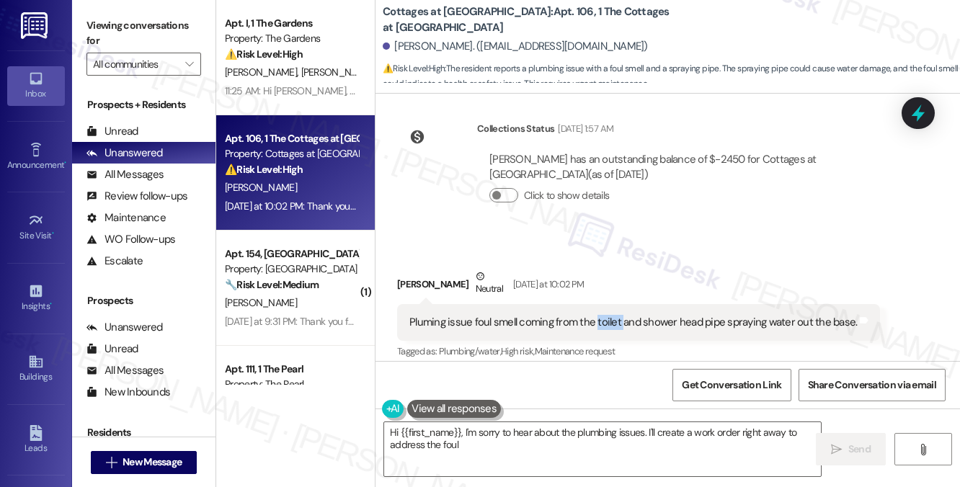
click at [609, 315] on div "Pluming issue foul smell coming from the toilet and shower head pipe spraying w…" at bounding box center [633, 322] width 448 height 15
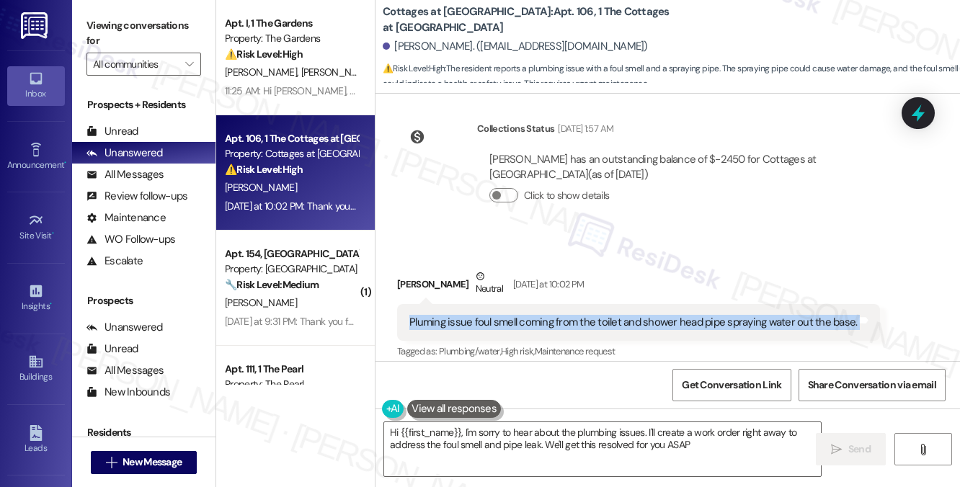
click at [609, 315] on div "Pluming issue foul smell coming from the toilet and shower head pipe spraying w…" at bounding box center [633, 322] width 448 height 15
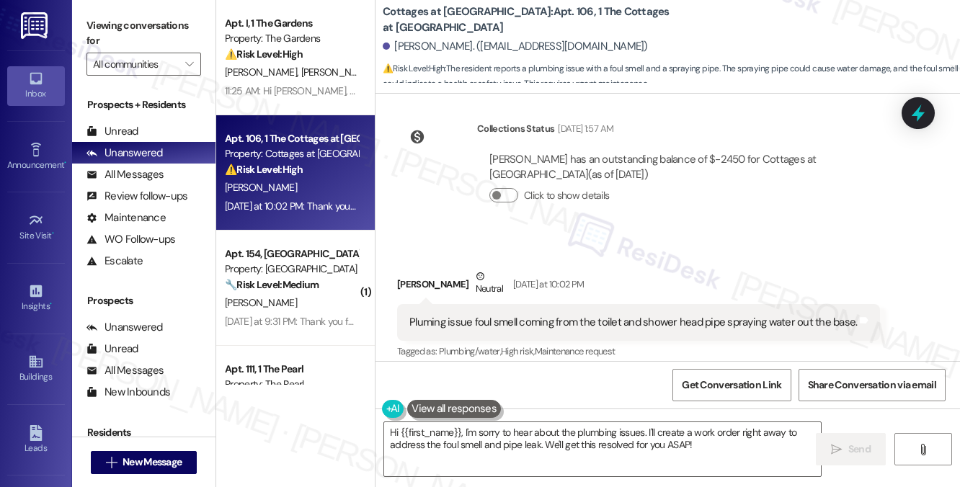
click at [158, 32] on label "Viewing conversations for" at bounding box center [143, 33] width 115 height 38
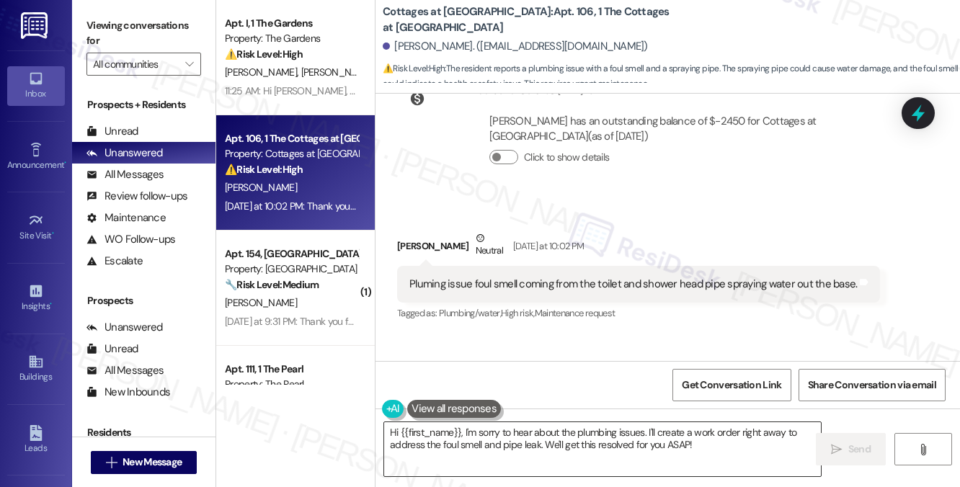
scroll to position [15690, 0]
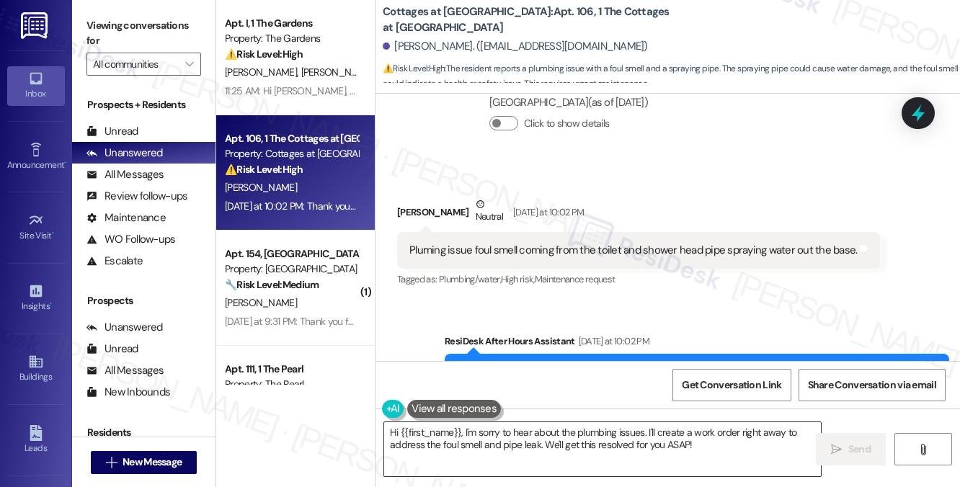
click at [530, 426] on textarea "Hi {{first_name}}, I'm sorry to hear about the plumbing issues. I'll create a w…" at bounding box center [602, 449] width 437 height 54
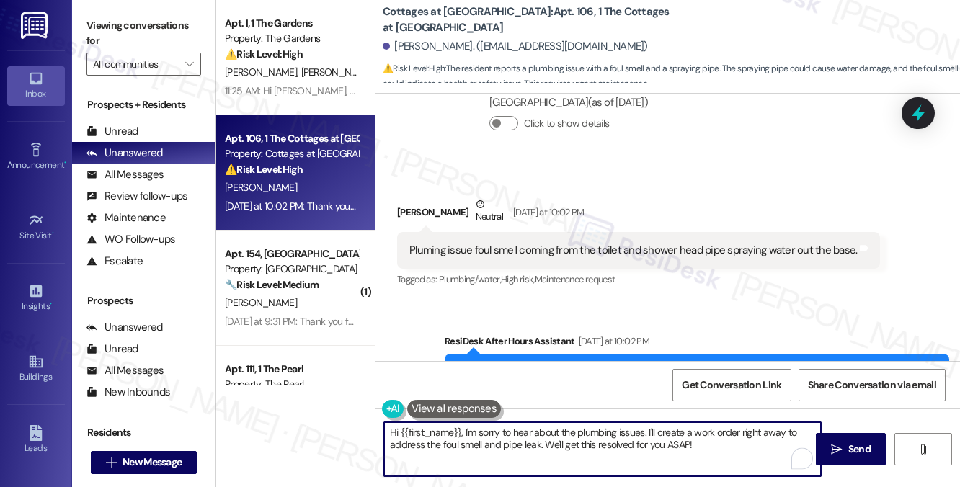
drag, startPoint x: 730, startPoint y: 440, endPoint x: 646, endPoint y: 431, distance: 84.1
click at [646, 431] on textarea "Hi {{first_name}}, I'm sorry to hear about the plumbing issues. I'll create a w…" at bounding box center [602, 449] width 437 height 54
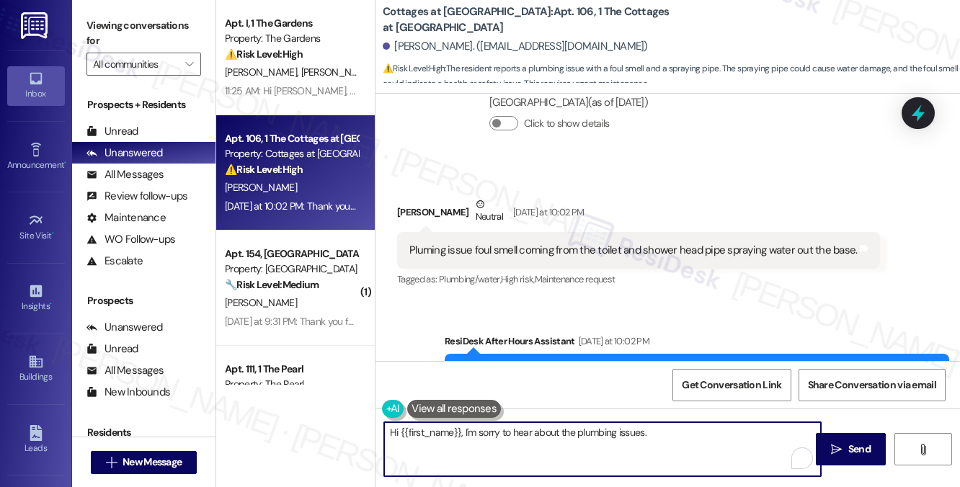
paste textarea "Thanks for letting us know about the plumbing issue. Can you tell me if the fou…"
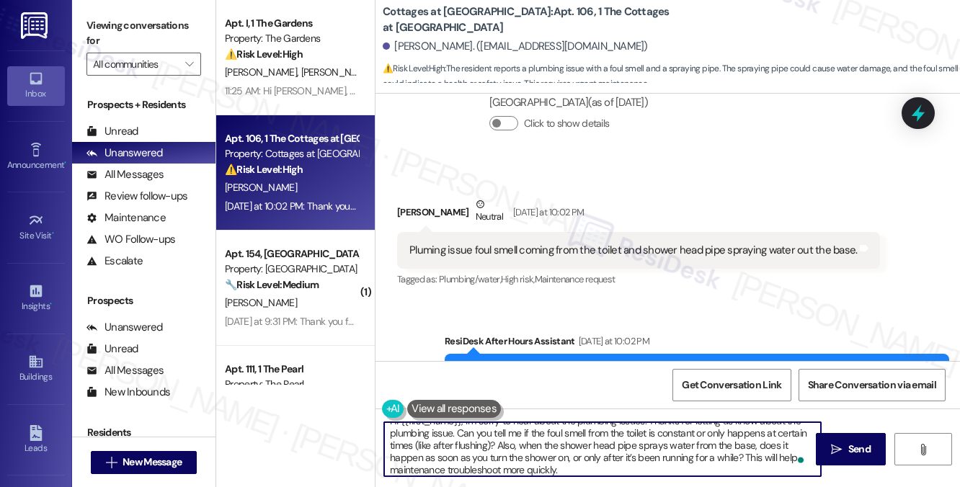
scroll to position [0, 0]
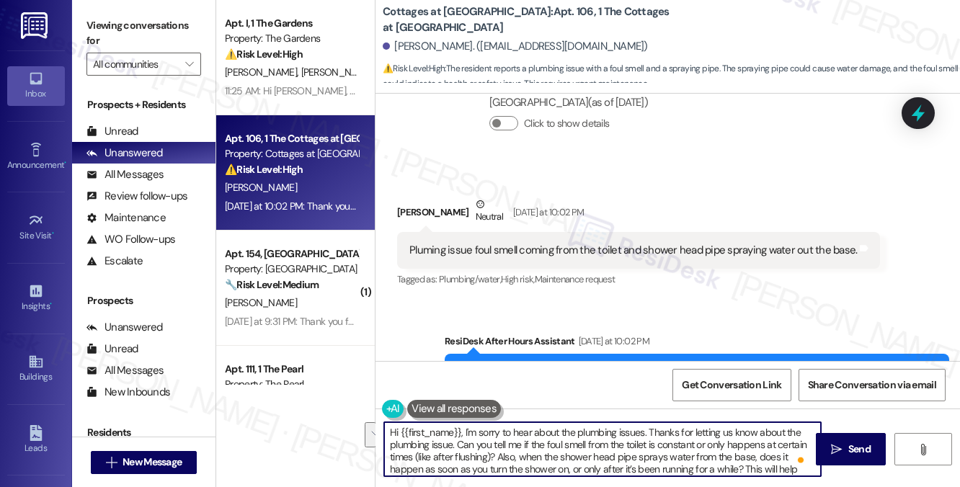
drag, startPoint x: 649, startPoint y: 431, endPoint x: 453, endPoint y: 443, distance: 195.7
click at [453, 443] on textarea "Hi {{first_name}}, I'm sorry to hear about the plumbing issues. Thanks for lett…" at bounding box center [602, 449] width 437 height 54
click at [463, 432] on textarea "Hi {{first_name}}, I'm sorry to hear about the plumbing issues. Can you tell me…" at bounding box center [602, 449] width 437 height 54
drag, startPoint x: 437, startPoint y: 450, endPoint x: 575, endPoint y: 445, distance: 138.4
click at [575, 445] on textarea "Hi {{first_name}}, thanks for reaching out. I'm sorry to hear about the plumbin…" at bounding box center [602, 449] width 437 height 54
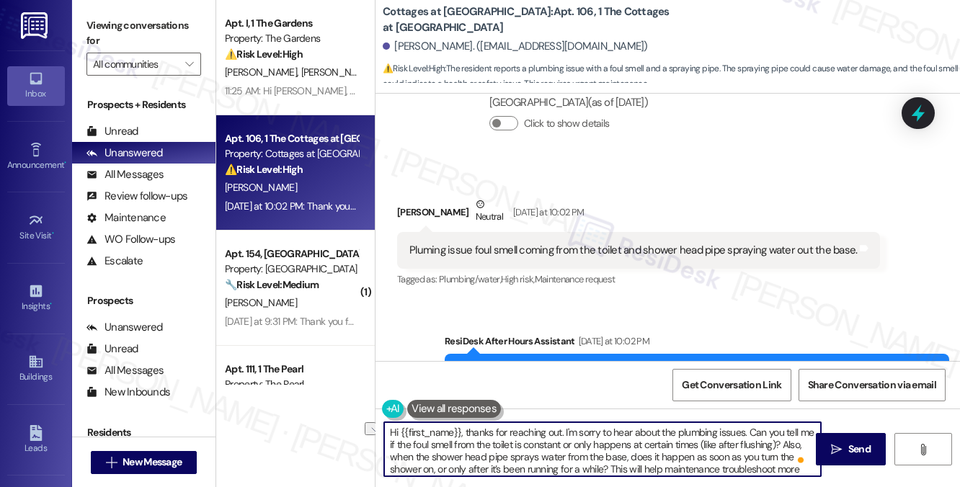
click at [575, 445] on textarea "Hi {{first_name}}, thanks for reaching out. I'm sorry to hear about the plumbin…" at bounding box center [602, 449] width 437 height 54
drag, startPoint x: 575, startPoint y: 445, endPoint x: 670, endPoint y: 446, distance: 95.1
click at [670, 446] on textarea "Hi {{first_name}}, thanks for reaching out. I'm sorry to hear about the plumbin…" at bounding box center [602, 449] width 437 height 54
click at [675, 446] on textarea "Hi {{first_name}}, thanks for reaching out. I'm sorry to hear about the plumbin…" at bounding box center [602, 449] width 437 height 54
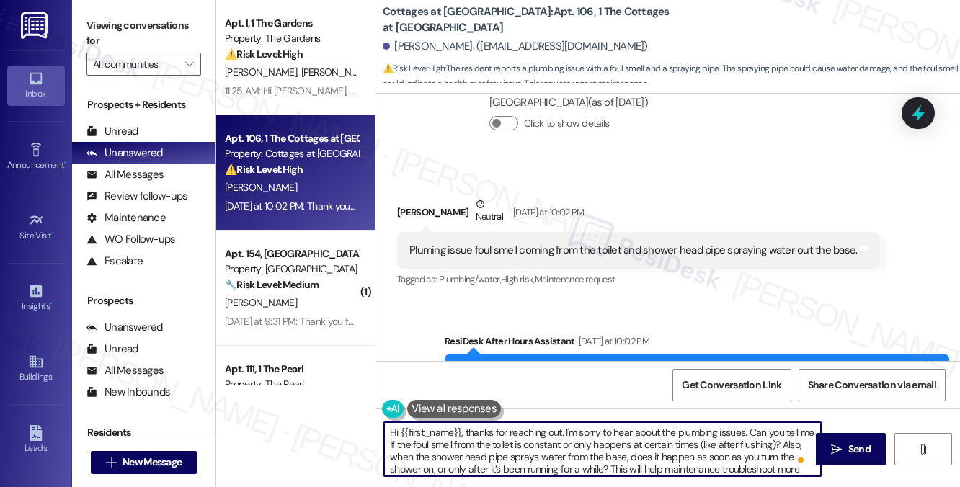
click at [675, 446] on textarea "Hi {{first_name}}, thanks for reaching out. I'm sorry to hear about the plumbin…" at bounding box center [602, 449] width 437 height 54
click at [755, 443] on textarea "Hi {{first_name}}, thanks for reaching out. I'm sorry to hear about the plumbin…" at bounding box center [602, 449] width 437 height 54
click at [720, 443] on textarea "Hi {{first_name}}, thanks for reaching out. I'm sorry to hear about the plumbin…" at bounding box center [602, 449] width 437 height 54
click at [759, 463] on textarea "Hi {{first_name}}, thanks for reaching out. I'm sorry to hear about the plumbin…" at bounding box center [602, 449] width 437 height 54
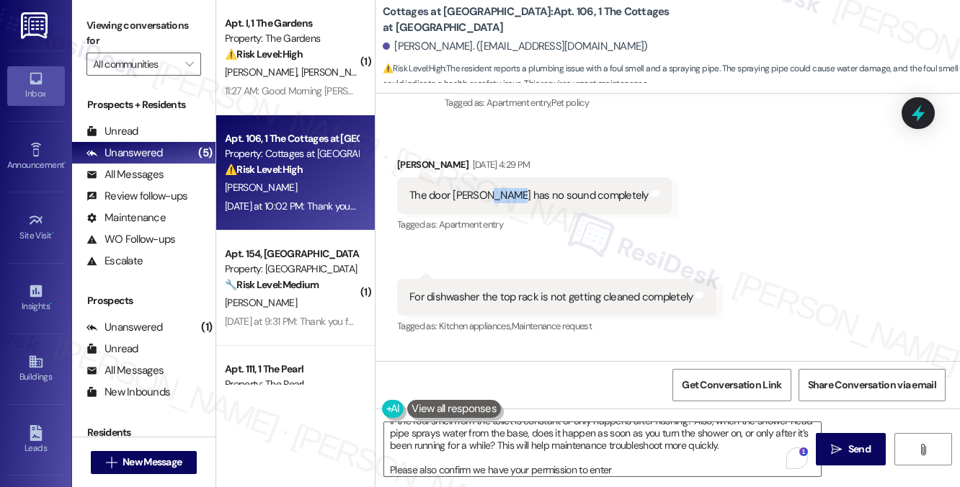
drag, startPoint x: 482, startPoint y: 148, endPoint x: 502, endPoint y: 146, distance: 19.5
click at [502, 188] on div "The door bell has no sound completely" at bounding box center [528, 195] width 239 height 15
click at [507, 290] on div "For dishwasher the top rack is not getting cleaned completely" at bounding box center [550, 297] width 283 height 15
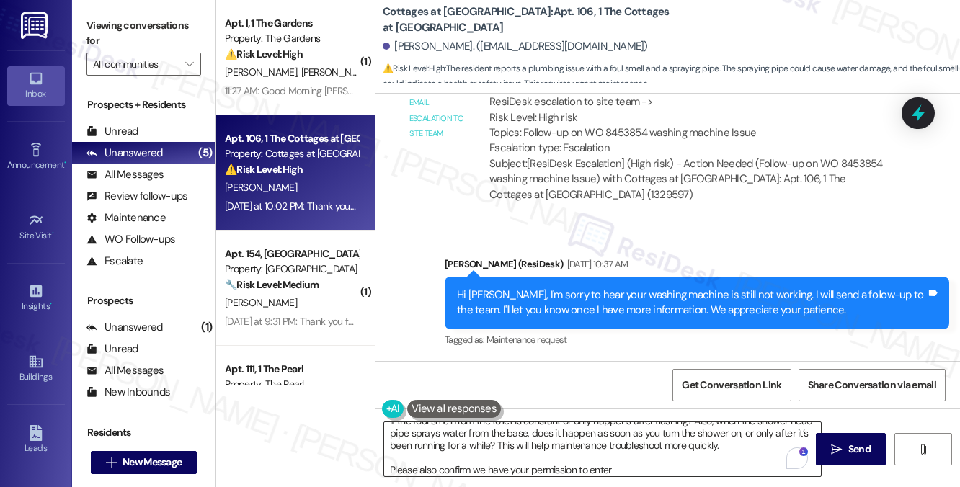
scroll to position [18, 0]
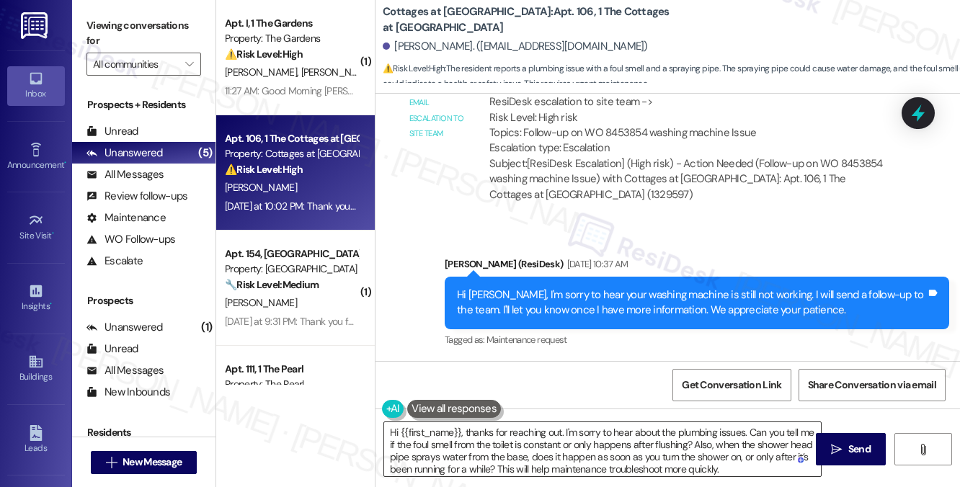
click at [490, 432] on textarea "Hi {{first_name}}, thanks for reaching out. I'm sorry to hear about the plumbin…" at bounding box center [602, 449] width 437 height 54
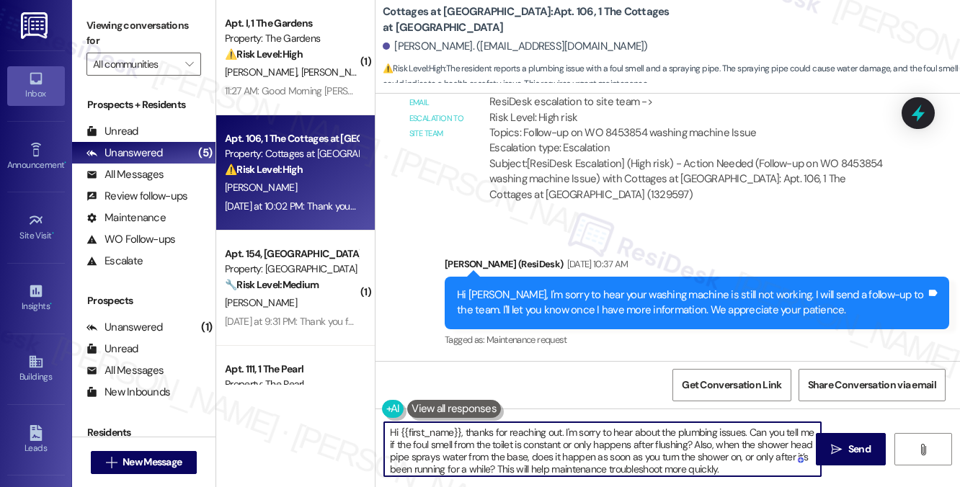
click at [490, 432] on textarea "Hi {{first_name}}, thanks for reaching out. I'm sorry to hear about the plumbin…" at bounding box center [602, 449] width 437 height 54
click at [614, 434] on textarea "Hi {{first_name}}, thanks for reaching out. I'm sorry to hear about the plumbin…" at bounding box center [602, 449] width 437 height 54
click at [569, 440] on textarea "Hi {{first_name}}, thanks for reaching out. I'm sorry to hear about the plumbin…" at bounding box center [602, 449] width 437 height 54
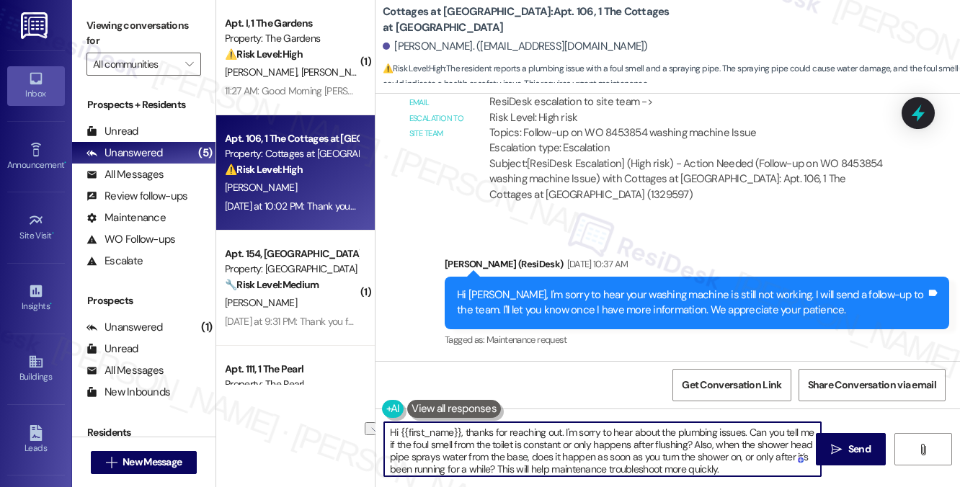
drag, startPoint x: 473, startPoint y: 443, endPoint x: 590, endPoint y: 443, distance: 116.8
click at [590, 443] on textarea "Hi {{first_name}}, thanks for reaching out. I'm sorry to hear about the plumbin…" at bounding box center [602, 449] width 437 height 54
click at [591, 443] on textarea "Hi {{first_name}}, thanks for reaching out. I'm sorry to hear about the plumbin…" at bounding box center [602, 449] width 437 height 54
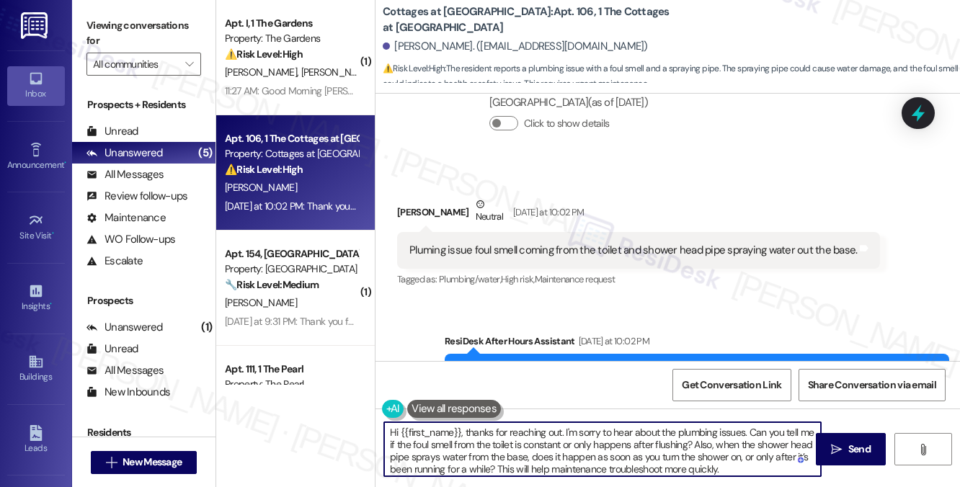
click at [518, 455] on textarea "Hi {{first_name}}, thanks for reaching out. I'm sorry to hear about the plumbin…" at bounding box center [602, 449] width 437 height 54
click at [628, 454] on textarea "Hi {{first_name}}, thanks for reaching out. I'm sorry to hear about the plumbin…" at bounding box center [602, 449] width 437 height 54
click at [690, 445] on textarea "Hi {{first_name}}, thanks for reaching out. I'm sorry to hear about the plumbin…" at bounding box center [602, 449] width 437 height 54
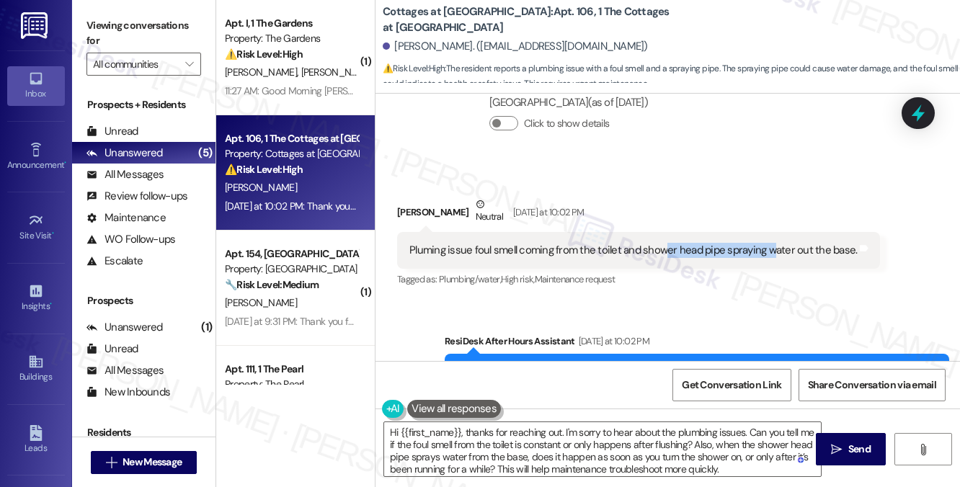
drag, startPoint x: 659, startPoint y: 173, endPoint x: 768, endPoint y: 172, distance: 108.1
click at [768, 243] on div "Pluming issue foul smell coming from the toilet and shower head pipe spraying w…" at bounding box center [633, 250] width 448 height 15
click at [759, 243] on div "Pluming issue foul smell coming from the toilet and shower head pipe spraying w…" at bounding box center [633, 250] width 448 height 15
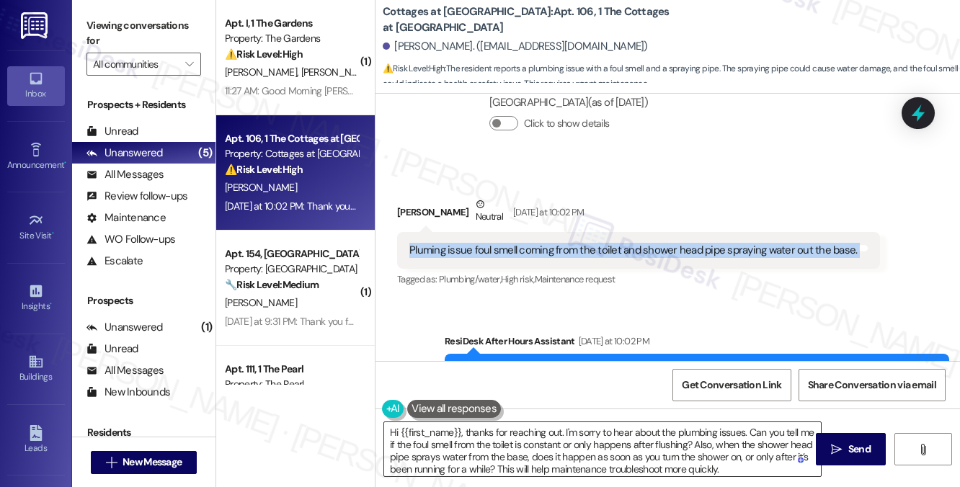
click at [572, 458] on textarea "Hi {{first_name}}, thanks for reaching out. I'm sorry to hear about the plumbin…" at bounding box center [602, 449] width 437 height 54
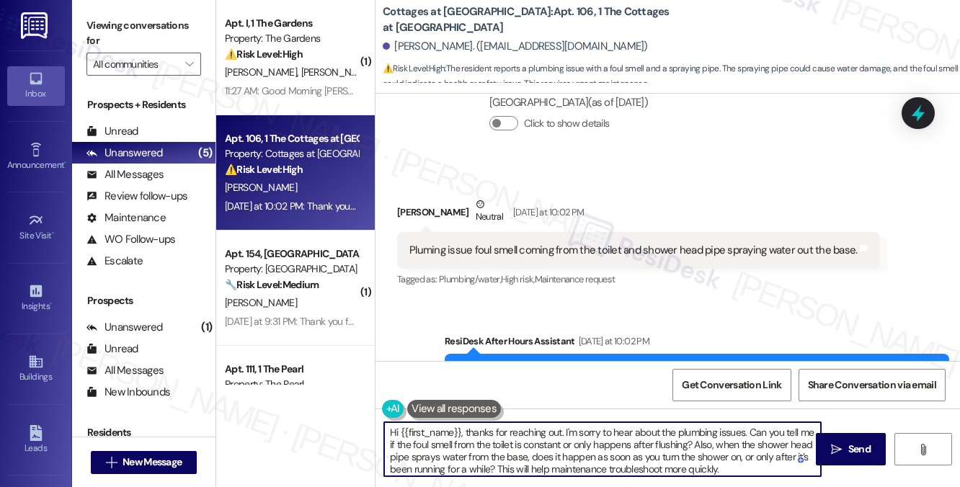
click at [572, 458] on textarea "Hi {{first_name}}, thanks for reaching out. I'm sorry to hear about the plumbin…" at bounding box center [602, 449] width 437 height 54
click at [474, 465] on textarea "Hi {{first_name}}, thanks for reaching out. I'm sorry to hear about the plumbin…" at bounding box center [602, 449] width 437 height 54
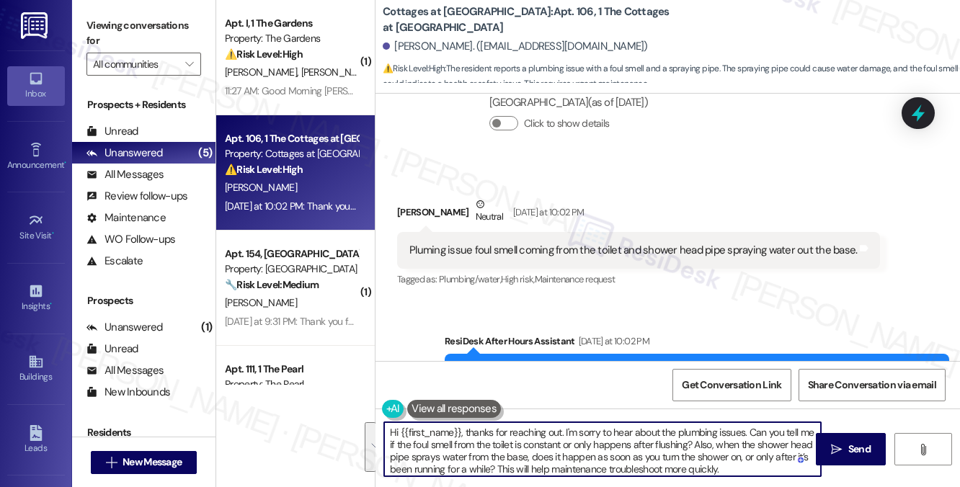
click at [548, 441] on textarea "Hi {{first_name}}, thanks for reaching out. I'm sorry to hear about the plumbin…" at bounding box center [602, 449] width 437 height 54
click at [758, 468] on textarea "Hi {{first_name}}, thanks for reaching out. I'm sorry to hear about the plumbin…" at bounding box center [602, 449] width 437 height 54
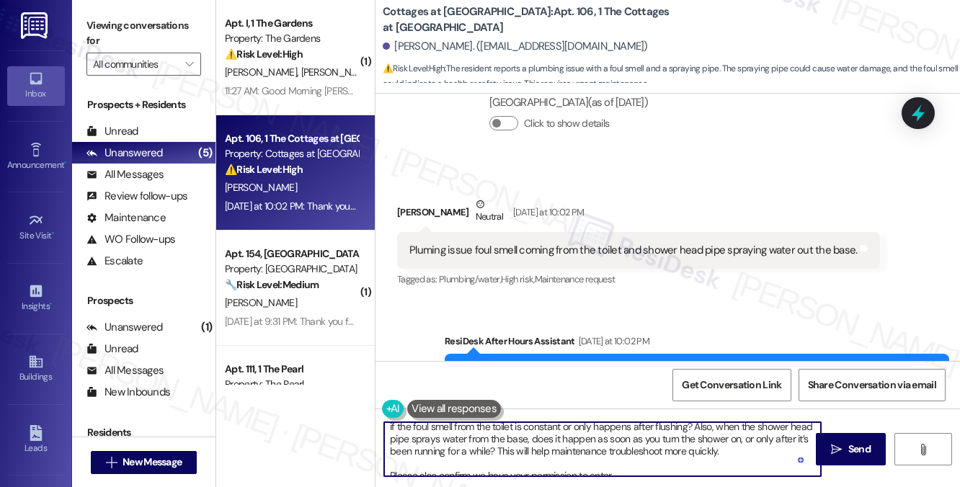
scroll to position [28, 0]
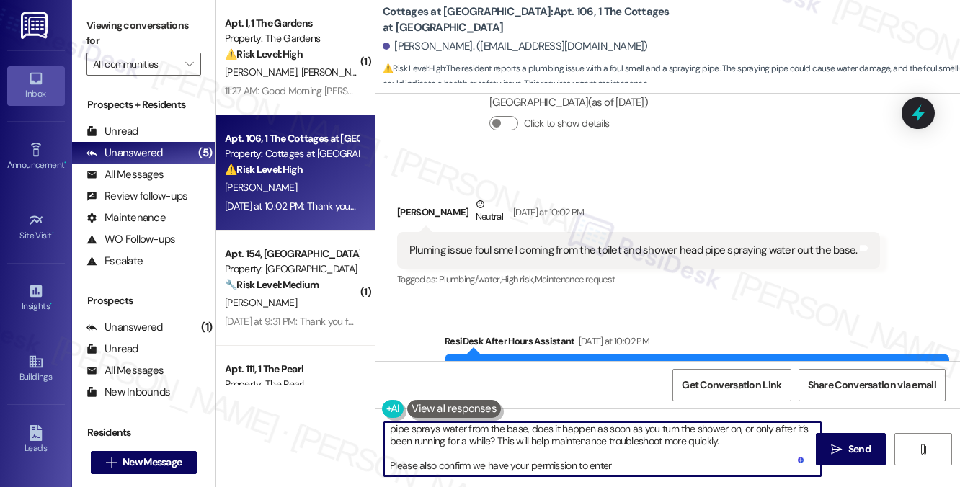
click at [479, 461] on textarea "Hi {{first_name}}, thanks for reaching out. I'm sorry to hear about the plumbin…" at bounding box center [602, 449] width 437 height 54
click at [613, 461] on textarea "Hi {{first_name}}, thanks for reaching out. I'm sorry to hear about the plumbin…" at bounding box center [602, 449] width 437 height 54
click at [617, 466] on textarea "Hi {{first_name}}, thanks for reaching out. I'm sorry to hear about the plumbin…" at bounding box center [602, 449] width 437 height 54
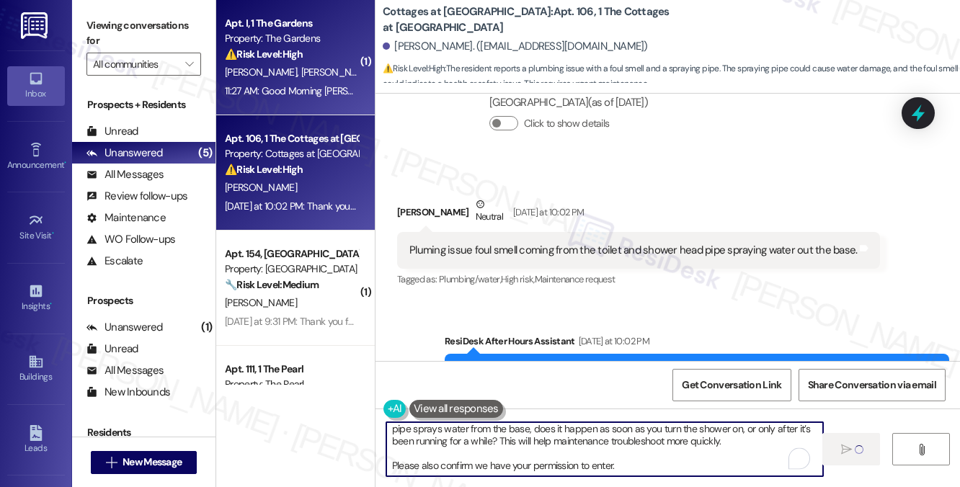
type textarea "Hi {{first_name}}, thanks for reaching out. I'm sorry to hear about the plumbin…"
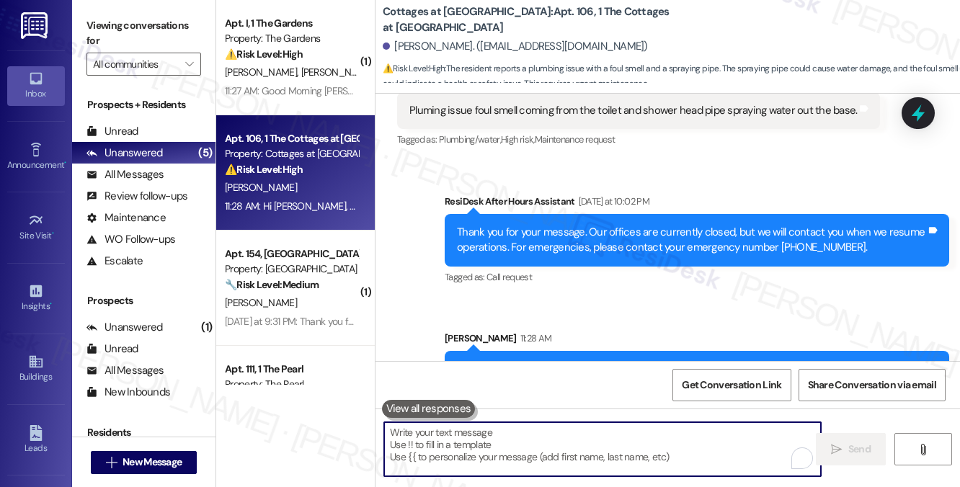
scroll to position [15868, 0]
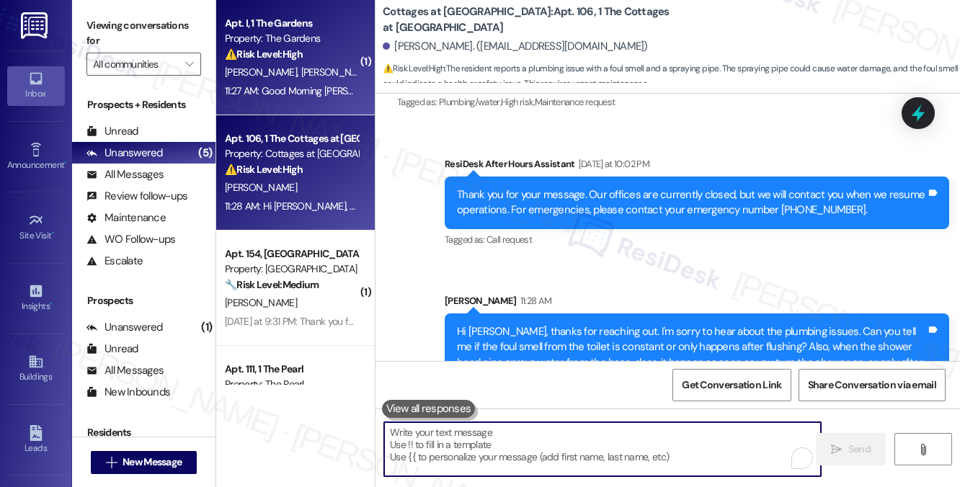
click at [332, 94] on div "11:27 AM: Good Morning Sarah; no, he said we would need the plumber to return a…" at bounding box center [445, 90] width 441 height 13
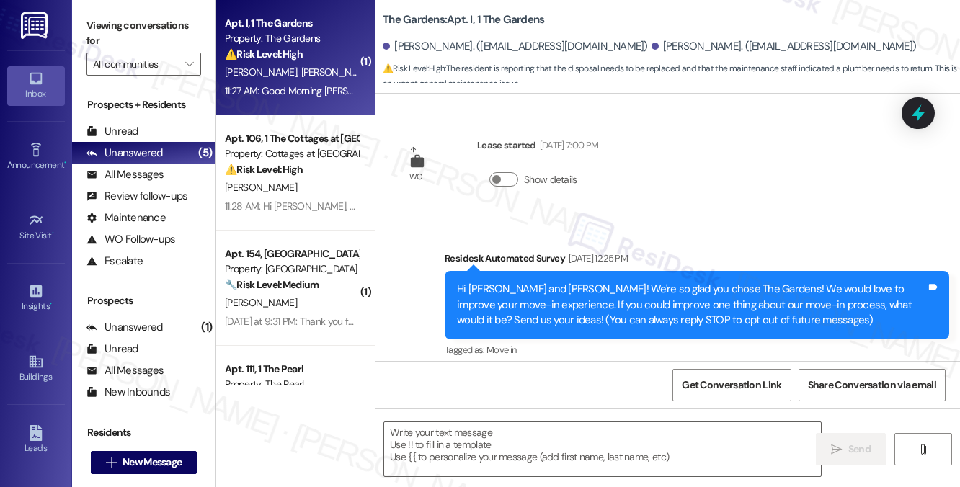
scroll to position [11182, 0]
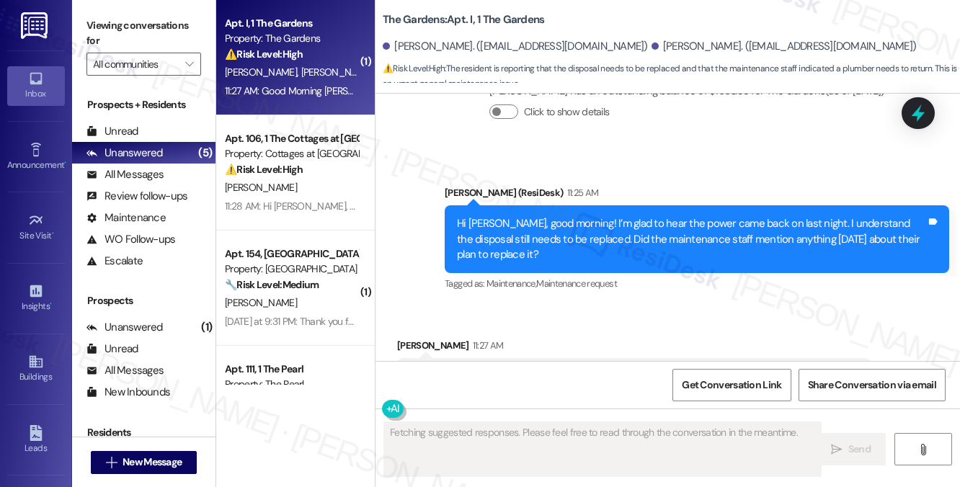
click at [538, 369] on div "Good Morning Sarah; no, he said we would need the plumber to return and replace…" at bounding box center [628, 376] width 438 height 15
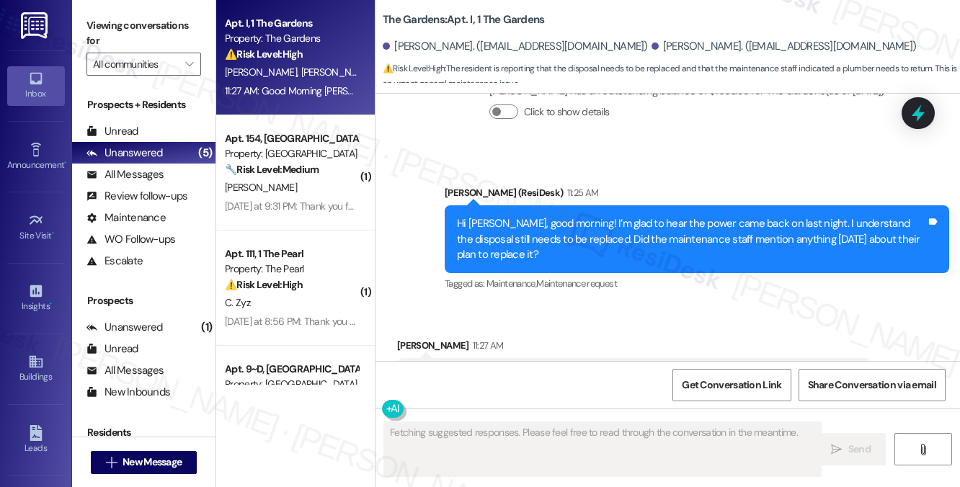
click at [773, 338] on div "Candice Lee 11:27 AM" at bounding box center [634, 348] width 474 height 20
click at [716, 369] on div "Good Morning Sarah; no, he said we would need the plumber to return and replace…" at bounding box center [628, 376] width 438 height 15
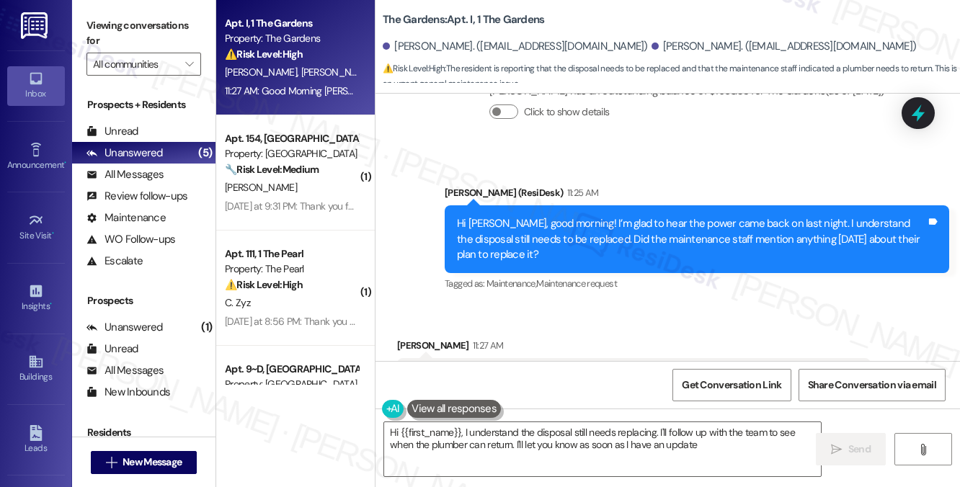
type textarea "Hi {{first_name}}, I understand the disposal still needs replacing. I'll follow…"
click at [713, 216] on div "Hi Candice, good morning! I’m glad to hear the power came back on last night. I…" at bounding box center [691, 239] width 469 height 46
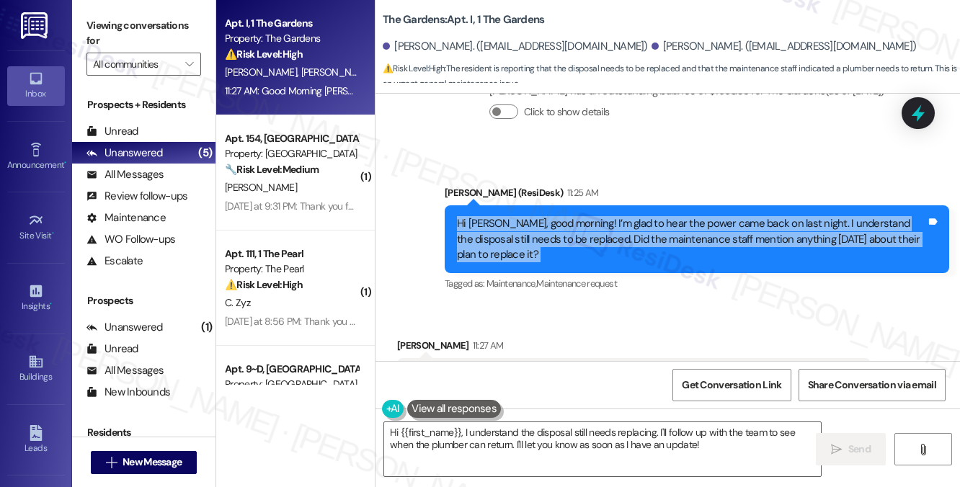
click at [713, 216] on div "Hi Candice, good morning! I’m glad to hear the power came back on last night. I…" at bounding box center [691, 239] width 469 height 46
click at [632, 216] on div "Hi Candice, good morning! I’m glad to hear the power came back on last night. I…" at bounding box center [691, 239] width 469 height 46
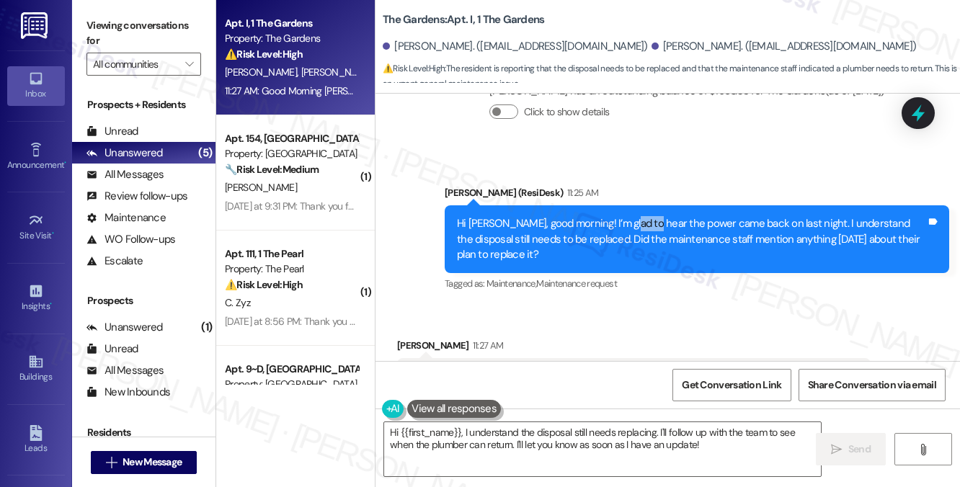
click at [632, 216] on div "Hi Candice, good morning! I’m glad to hear the power came back on last night. I…" at bounding box center [691, 239] width 469 height 46
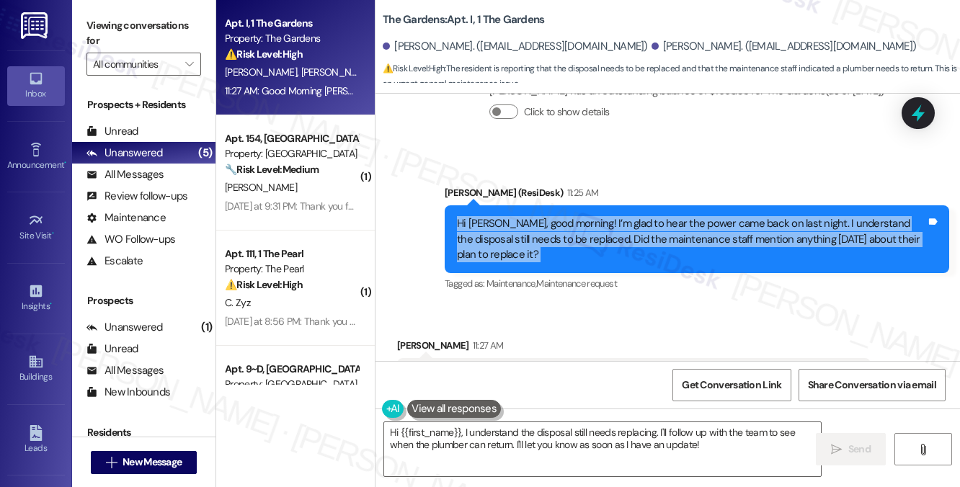
click at [632, 216] on div "Hi Candice, good morning! I’m glad to hear the power came back on last night. I…" at bounding box center [691, 239] width 469 height 46
click at [626, 216] on div "Hi Candice, good morning! I’m glad to hear the power came back on last night. I…" at bounding box center [691, 239] width 469 height 46
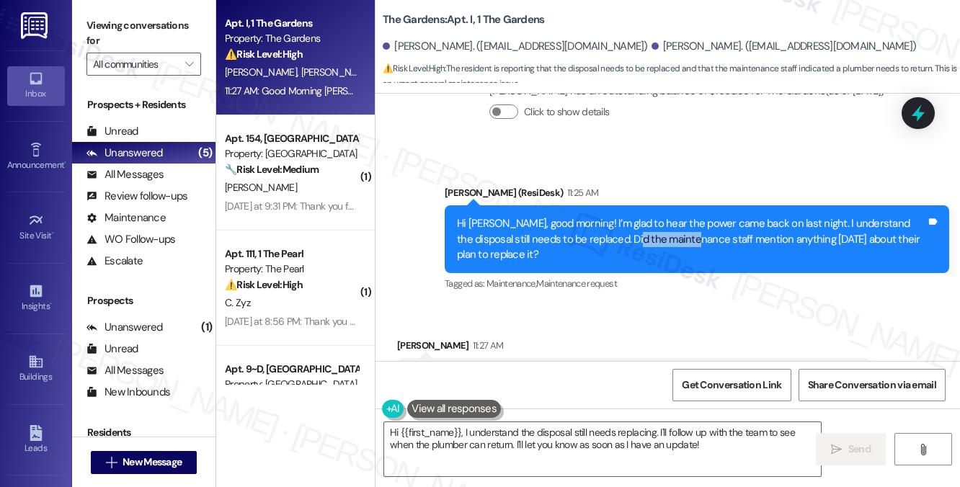
click at [626, 216] on div "Hi Candice, good morning! I’m glad to hear the power came back on last night. I…" at bounding box center [691, 239] width 469 height 46
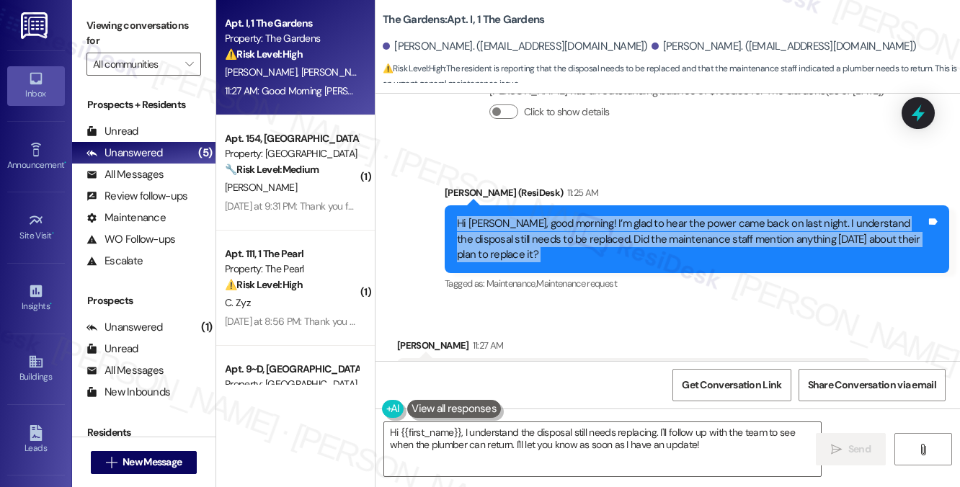
click at [626, 216] on div "Hi Candice, good morning! I’m glad to hear the power came back on last night. I…" at bounding box center [691, 239] width 469 height 46
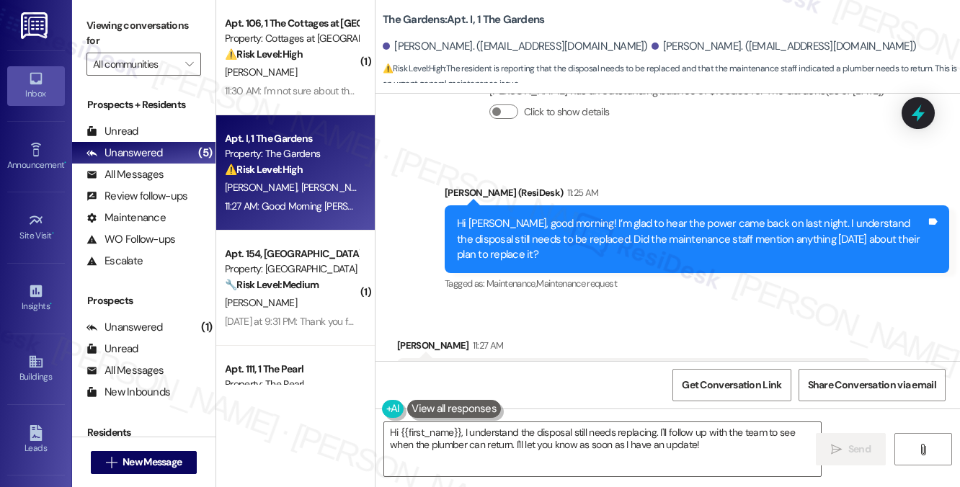
click at [463, 358] on div "Good Morning Sarah; no, he said we would need the plumber to return and replace…" at bounding box center [634, 376] width 474 height 37
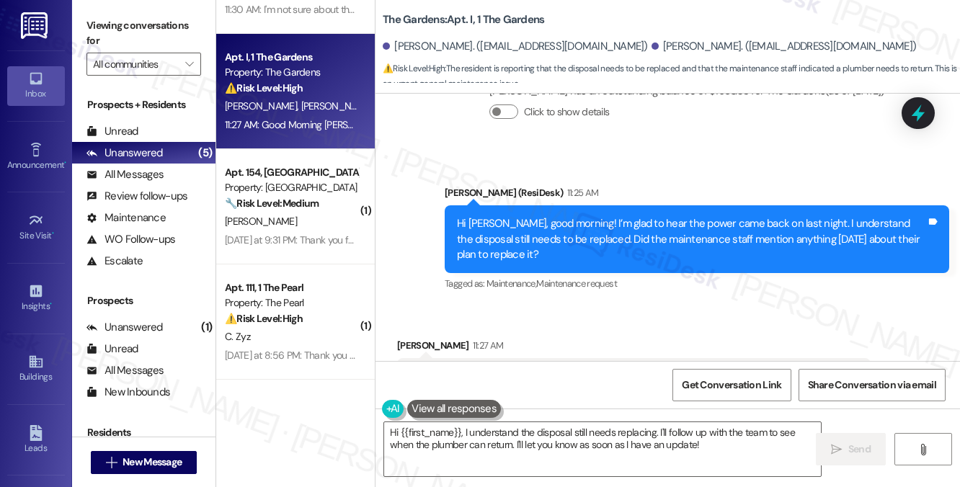
scroll to position [144, 0]
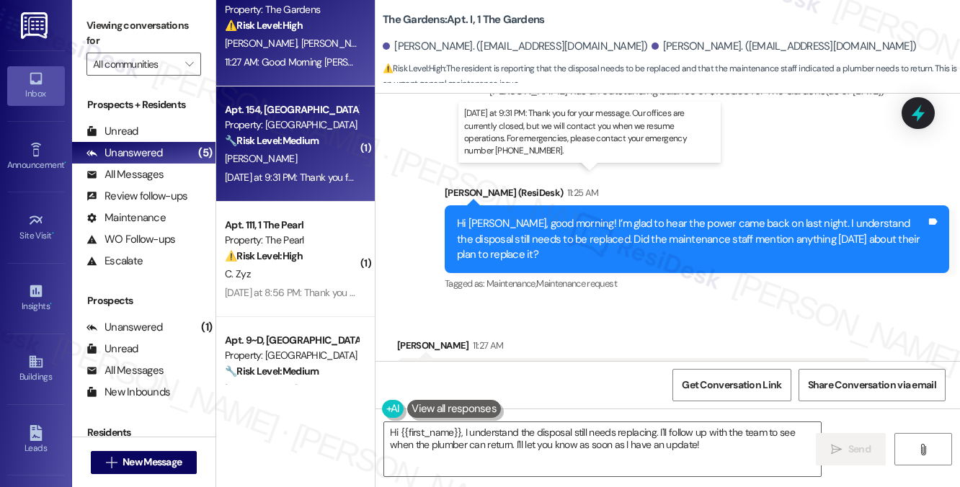
click at [301, 172] on div "Yesterday at 9:31 PM: Thank you for your message. Our offices are currently clo…" at bounding box center [665, 177] width 881 height 13
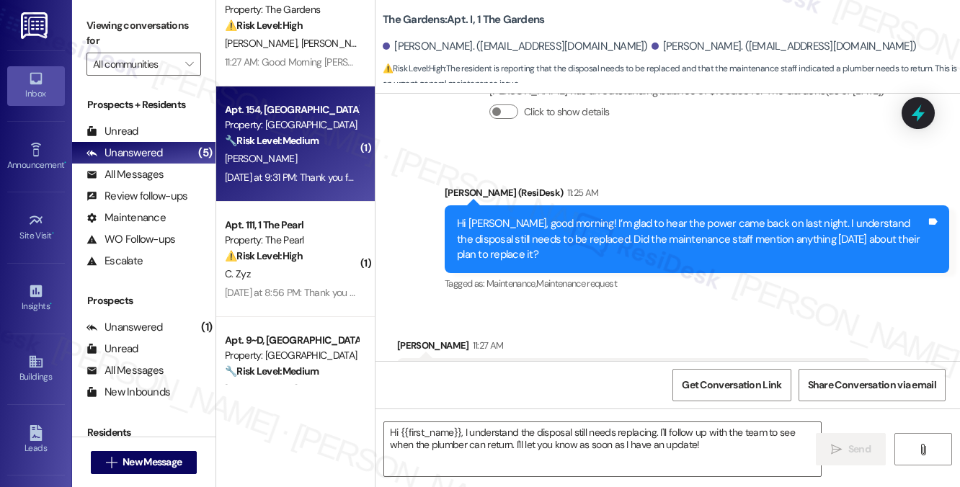
type textarea "Fetching suggested responses. Please feel free to read through the conversation…"
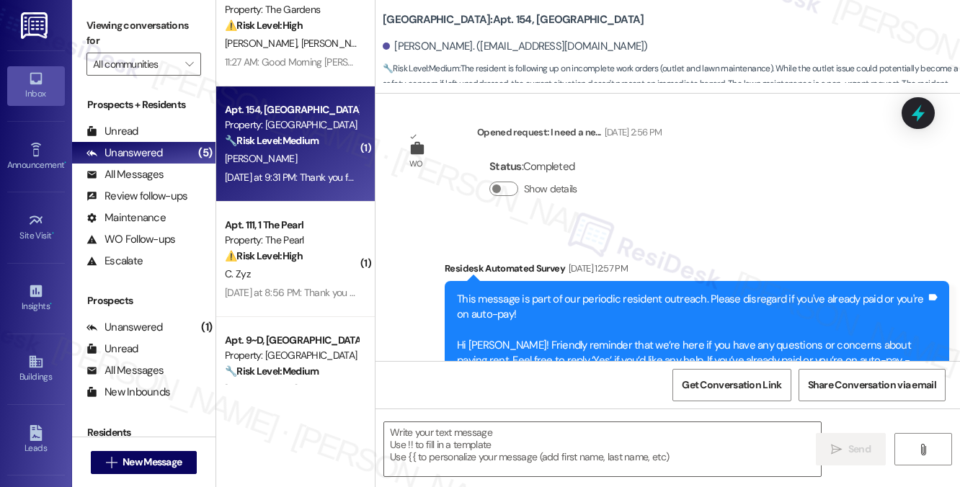
type textarea "Fetching suggested responses. Please feel free to read through the conversation…"
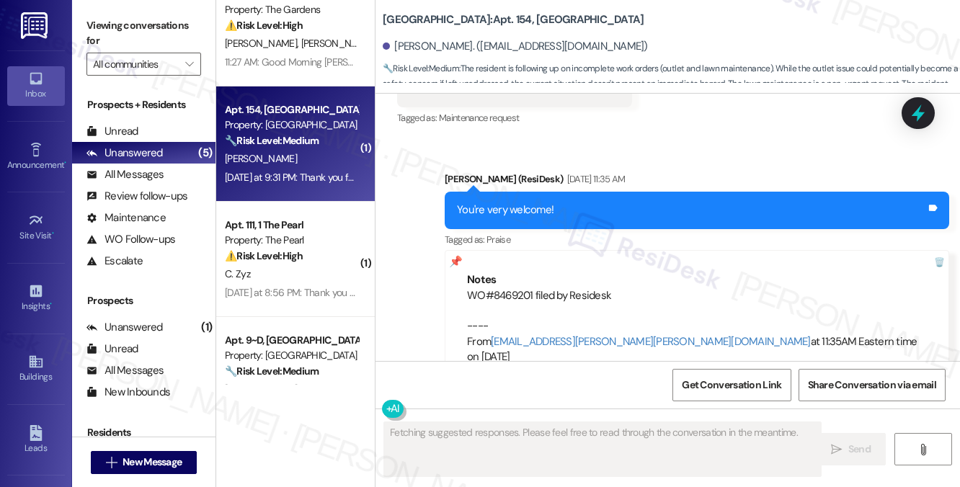
scroll to position [8421, 0]
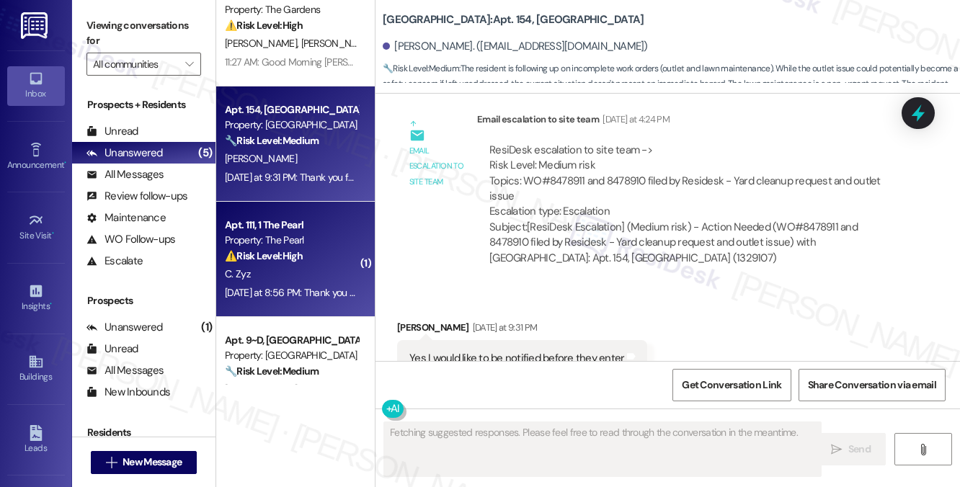
click at [276, 256] on strong "⚠️ Risk Level: High" at bounding box center [264, 255] width 78 height 13
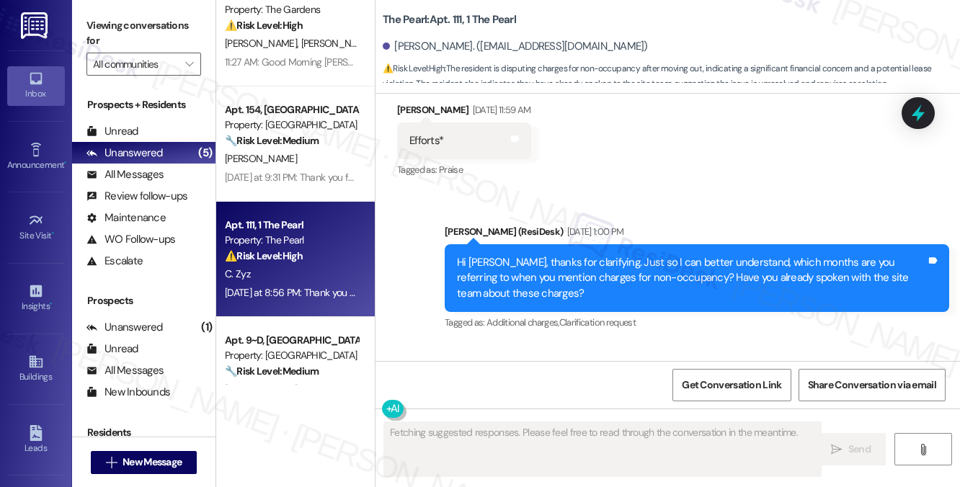
scroll to position [26342, 0]
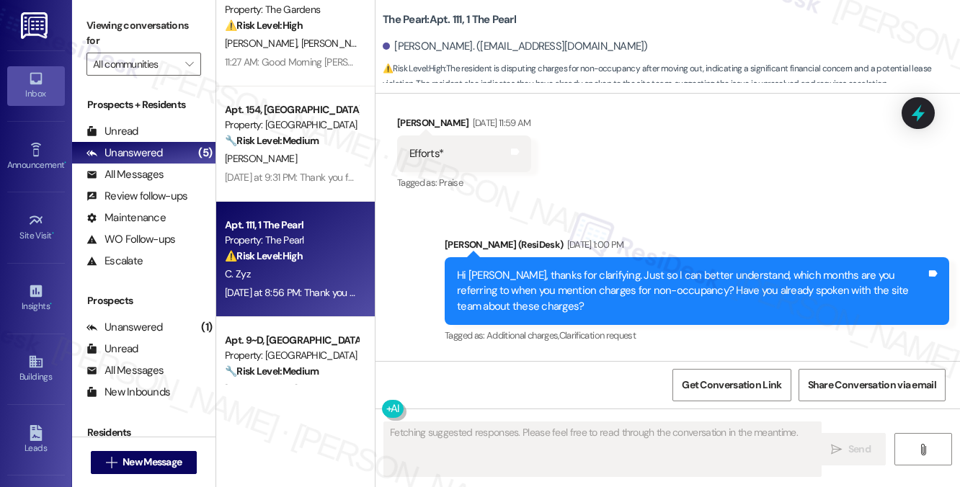
click at [507, 420] on div "I left the apartment in June and I have been billed $20,000 through December. I…" at bounding box center [643, 435] width 469 height 31
click at [724, 420] on div "I left the apartment in June and I have been billed $20,000 through December. I…" at bounding box center [643, 435] width 469 height 31
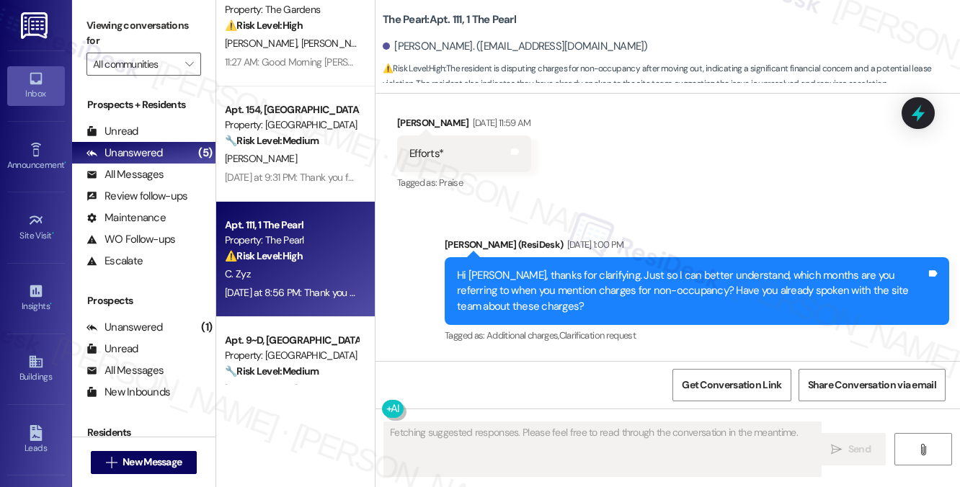
click at [724, 420] on div "I left the apartment in June and I have been billed $20,000 through December. I…" at bounding box center [643, 435] width 469 height 31
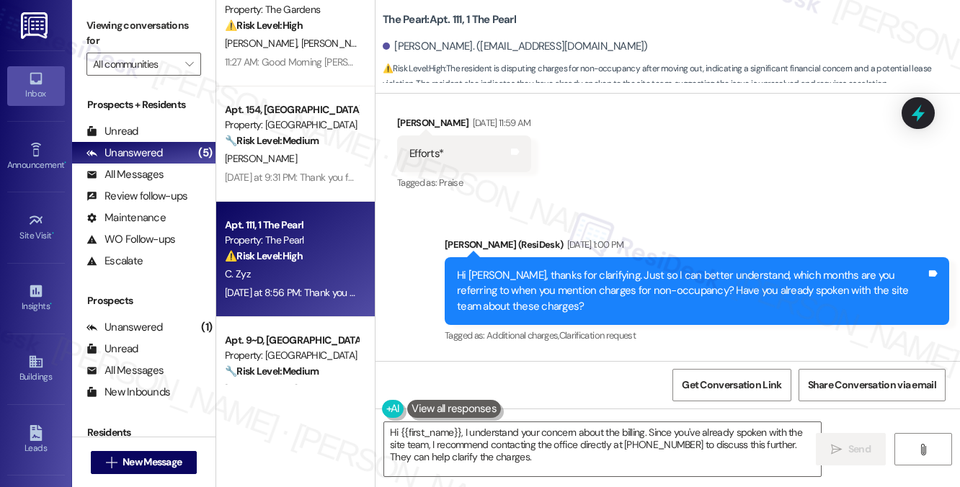
click at [579, 268] on div "Hi Clarke, thanks for clarifying. Just so I can better understand, which months…" at bounding box center [691, 291] width 469 height 46
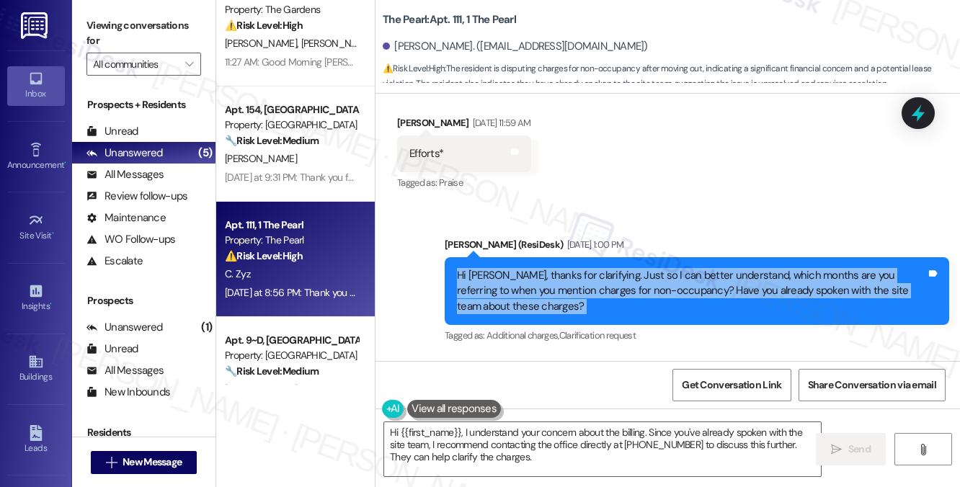
click at [579, 268] on div "Hi Clarke, thanks for clarifying. Just so I can better understand, which months…" at bounding box center [691, 291] width 469 height 46
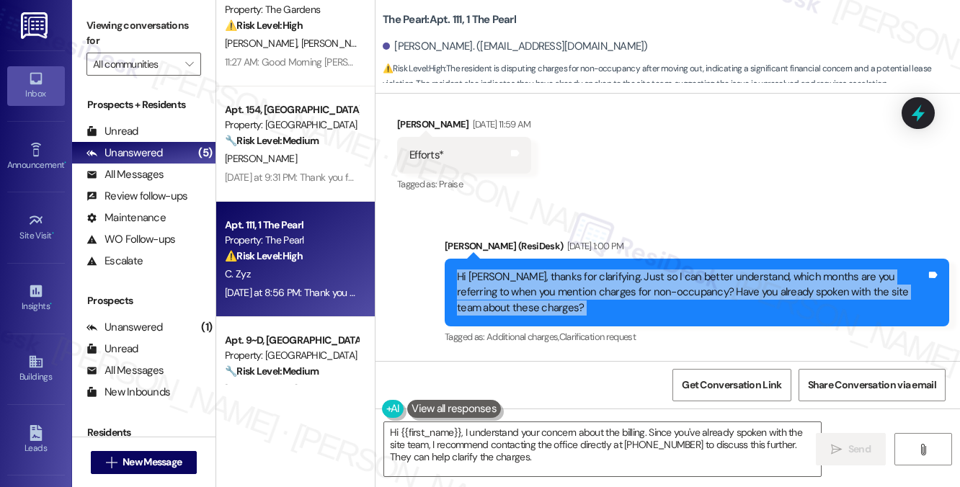
scroll to position [26414, 0]
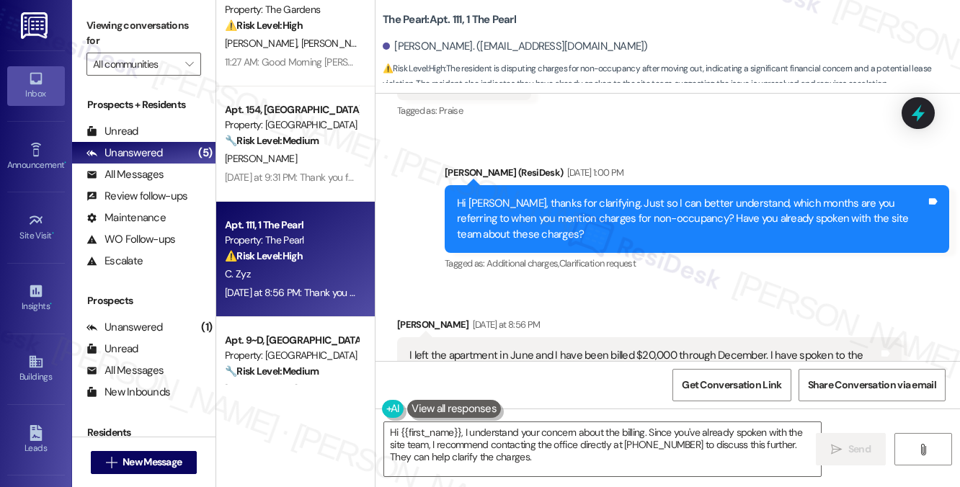
click at [633, 348] on div "I left the apartment in June and I have been billed $20,000 through December. I…" at bounding box center [643, 363] width 469 height 31
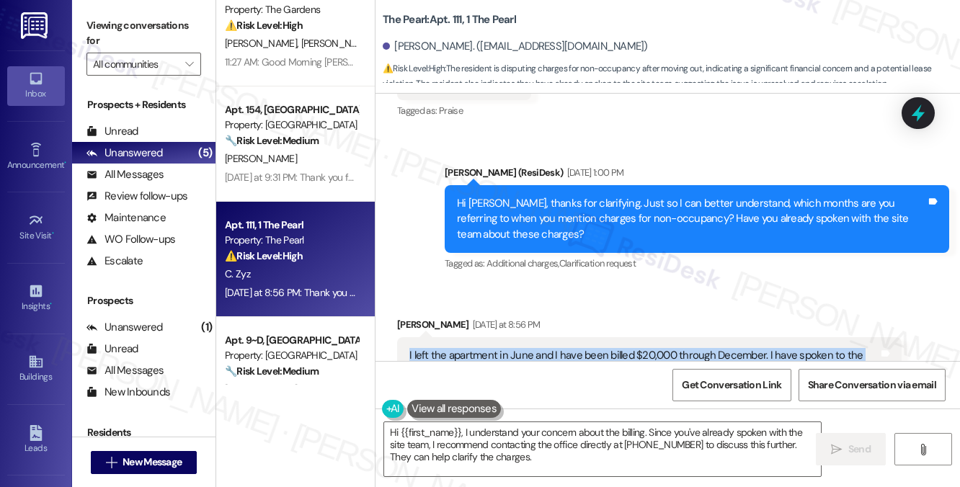
click at [633, 348] on div "I left the apartment in June and I have been billed $20,000 through December. I…" at bounding box center [643, 363] width 469 height 31
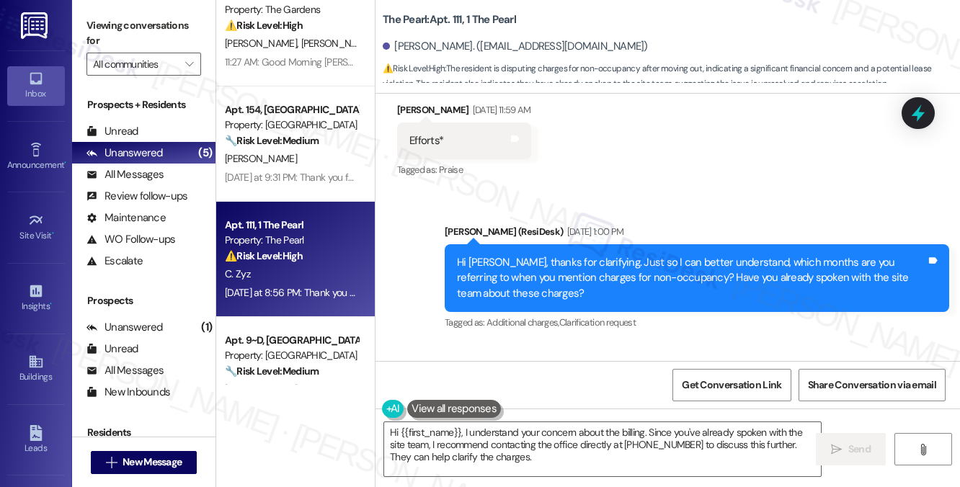
scroll to position [26270, 0]
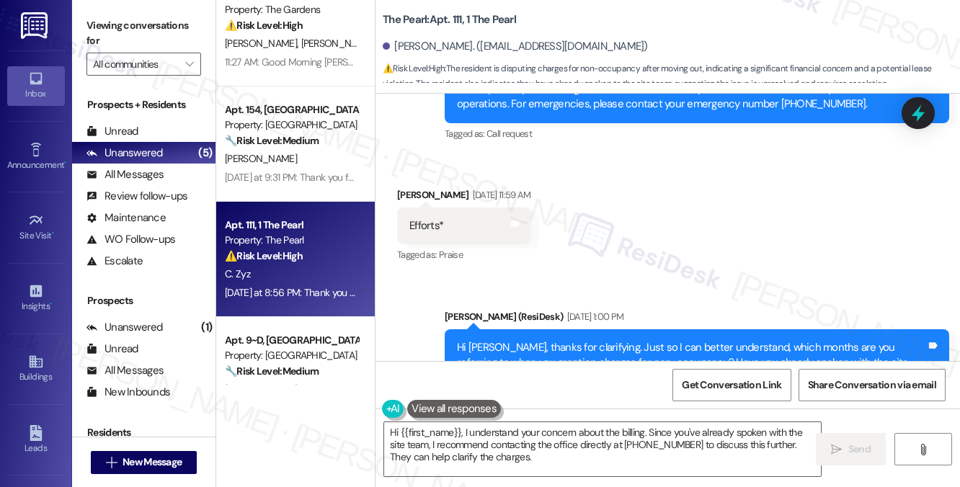
click at [592, 340] on div "Hi Clarke, thanks for clarifying. Just so I can better understand, which months…" at bounding box center [691, 363] width 469 height 46
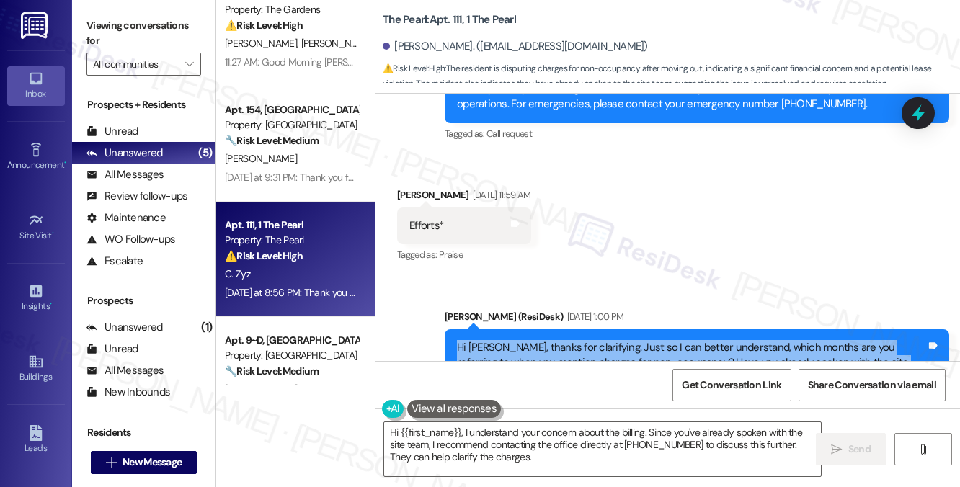
click at [592, 340] on div "Hi Clarke, thanks for clarifying. Just so I can better understand, which months…" at bounding box center [691, 363] width 469 height 46
click at [565, 340] on div "Hi Clarke, thanks for clarifying. Just so I can better understand, which months…" at bounding box center [691, 363] width 469 height 46
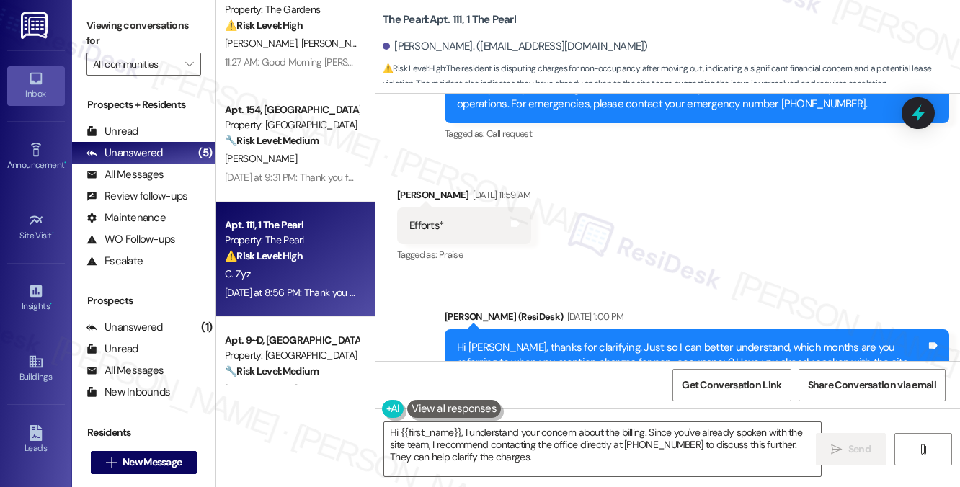
click at [587, 340] on div "Hi Clarke, thanks for clarifying. Just so I can better understand, which months…" at bounding box center [691, 363] width 469 height 46
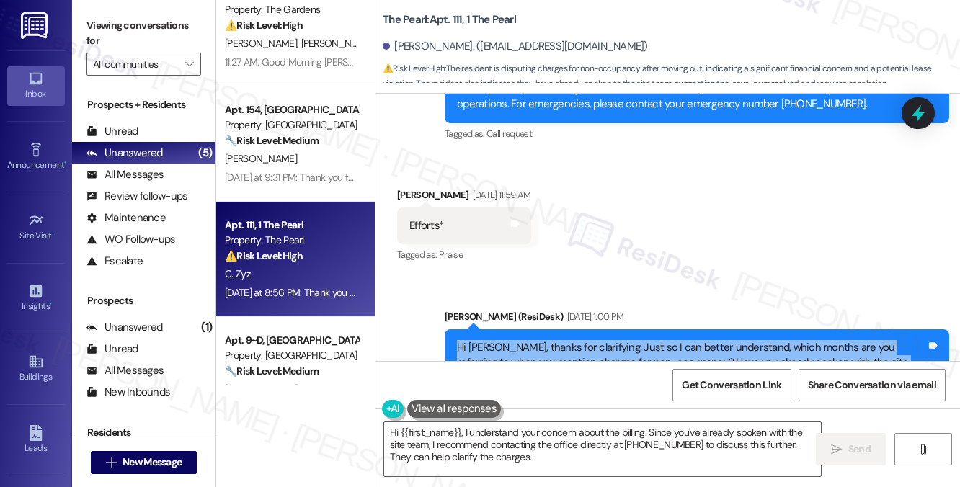
click at [587, 340] on div "Hi Clarke, thanks for clarifying. Just so I can better understand, which months…" at bounding box center [691, 363] width 469 height 46
click at [624, 340] on div "Hi Clarke, thanks for clarifying. Just so I can better understand, which months…" at bounding box center [691, 363] width 469 height 46
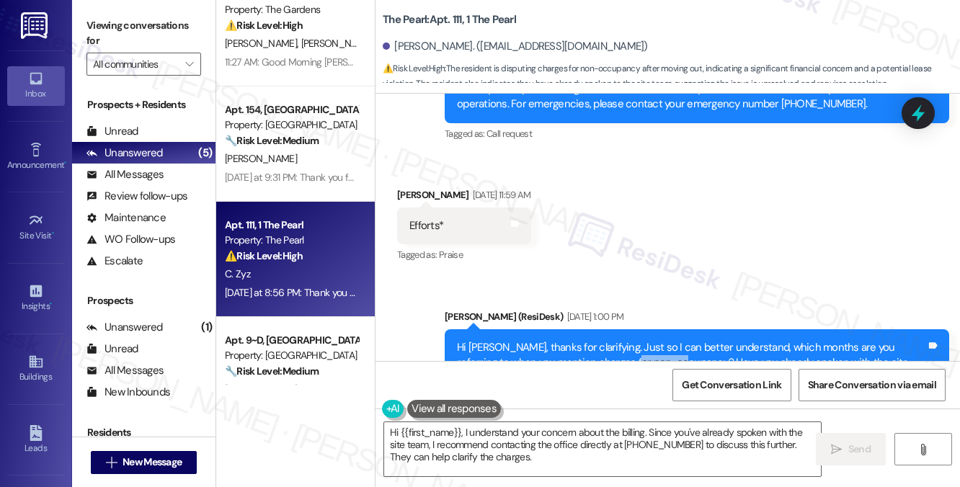
click at [624, 340] on div "Hi Clarke, thanks for clarifying. Just so I can better understand, which months…" at bounding box center [691, 363] width 469 height 46
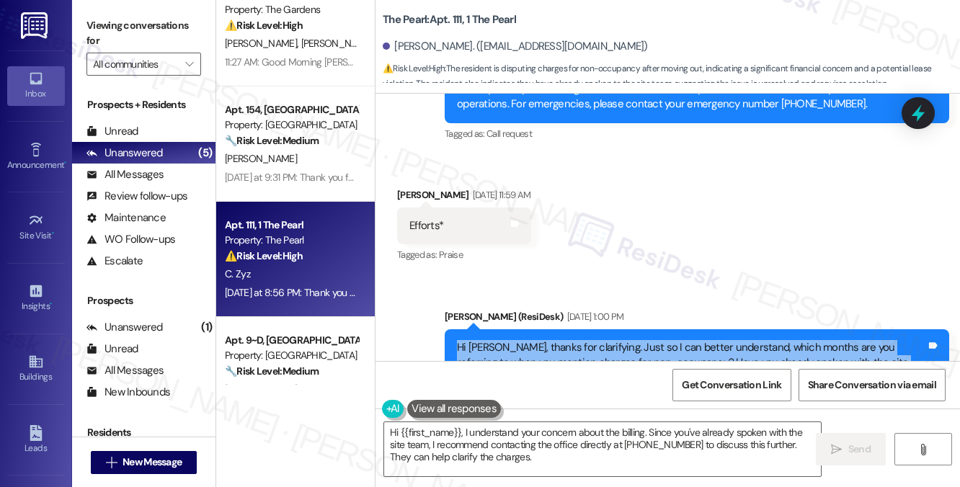
click at [624, 340] on div "Hi Clarke, thanks for clarifying. Just so I can better understand, which months…" at bounding box center [691, 363] width 469 height 46
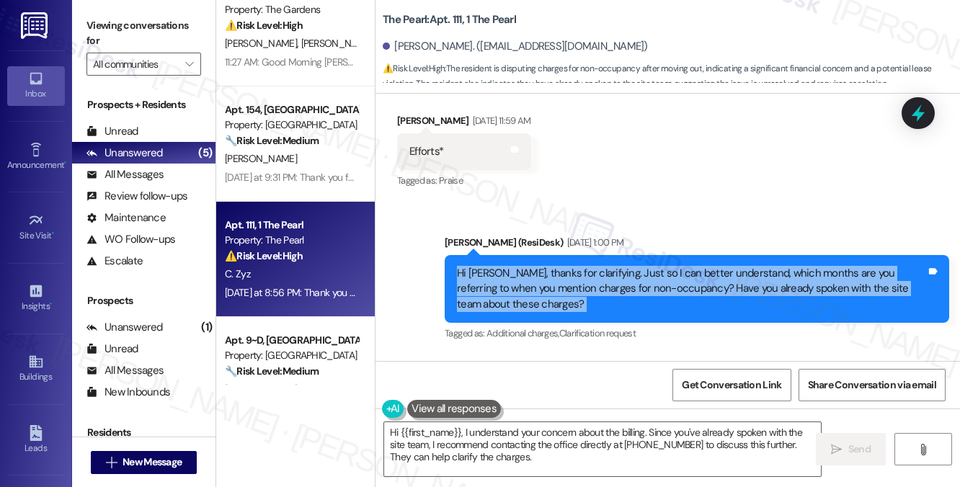
scroll to position [26414, 0]
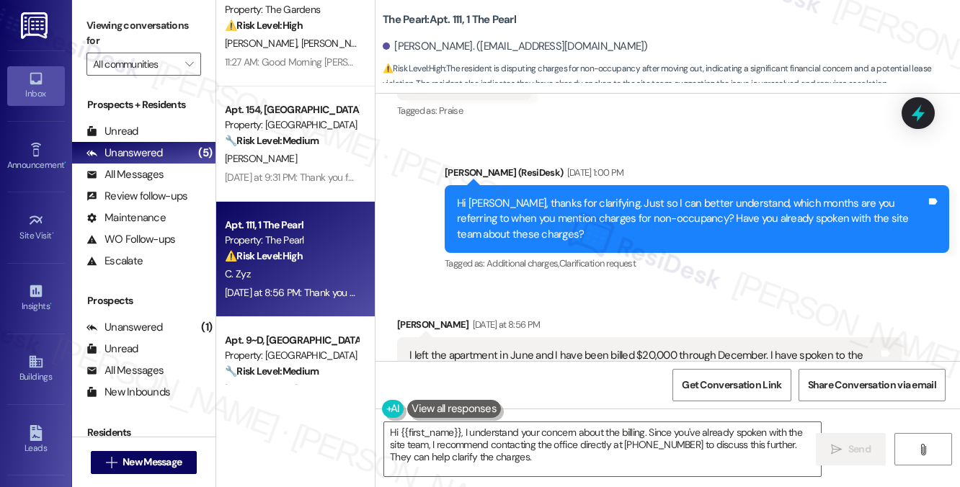
click at [548, 348] on div "I left the apartment in June and I have been billed $20,000 through December. I…" at bounding box center [643, 363] width 469 height 31
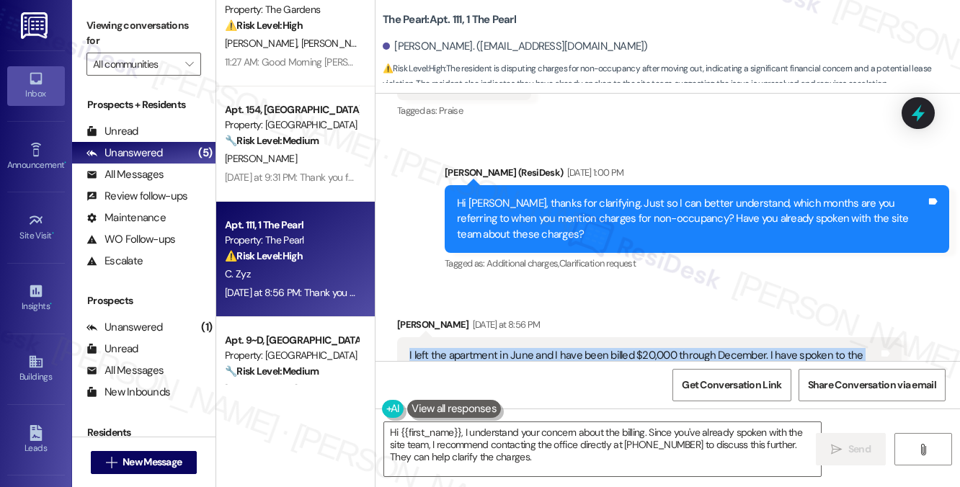
click at [548, 348] on div "I left the apartment in June and I have been billed $20,000 through December. I…" at bounding box center [643, 363] width 469 height 31
click at [649, 348] on div "I left the apartment in June and I have been billed $20,000 through December. I…" at bounding box center [643, 363] width 469 height 31
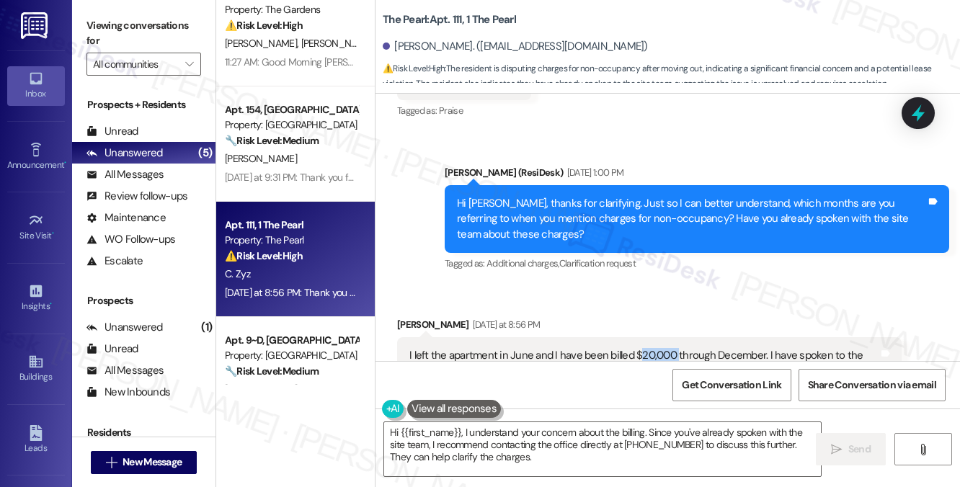
click at [649, 348] on div "I left the apartment in June and I have been billed $20,000 through December. I…" at bounding box center [643, 363] width 469 height 31
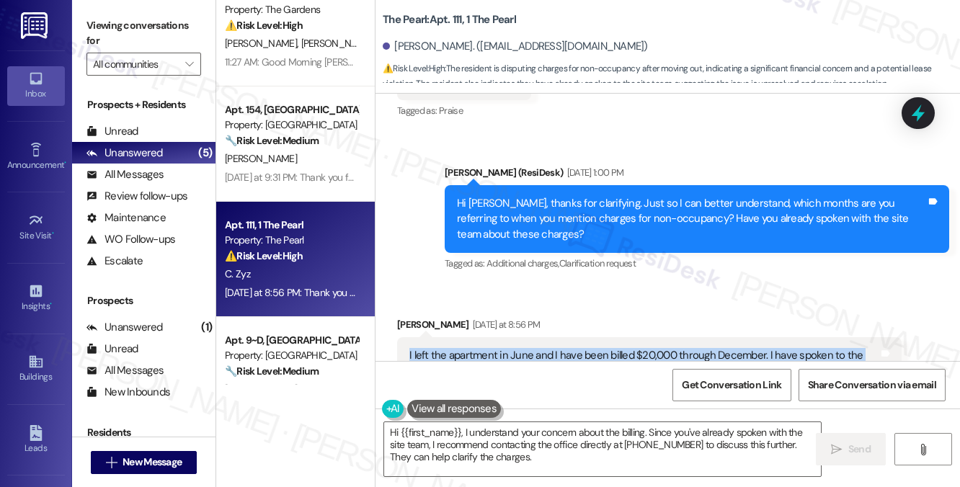
click at [649, 348] on div "I left the apartment in June and I have been billed $20,000 through December. I…" at bounding box center [643, 363] width 469 height 31
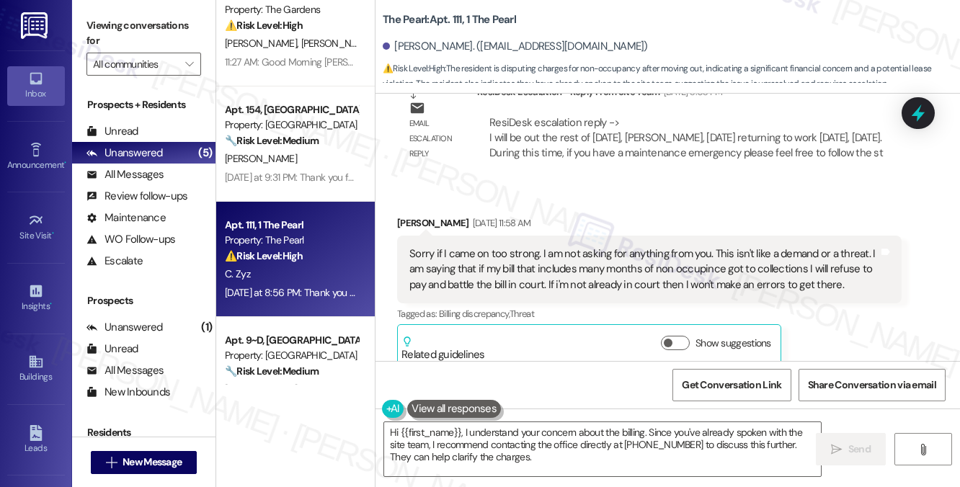
scroll to position [25837, 0]
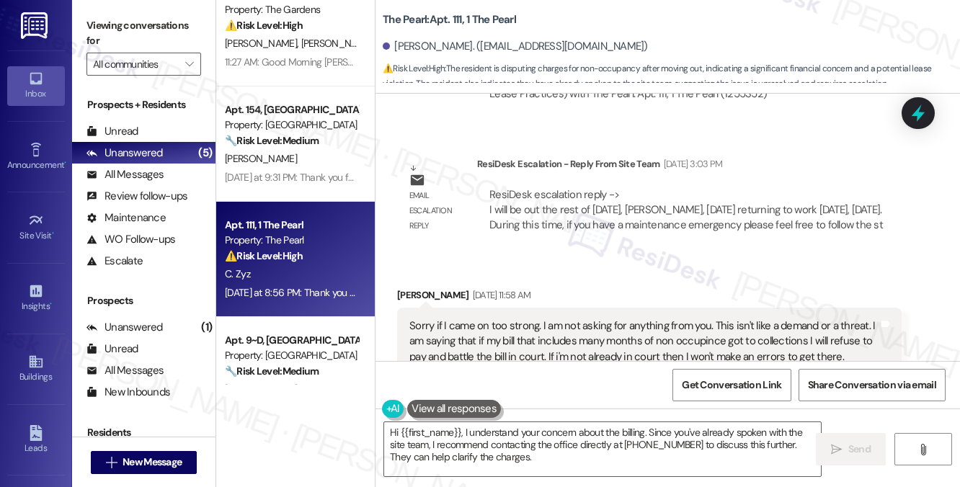
click at [515, 319] on div "Sorry if I came on too strong. I am not asking for anything from you. This isn'…" at bounding box center [643, 342] width 469 height 46
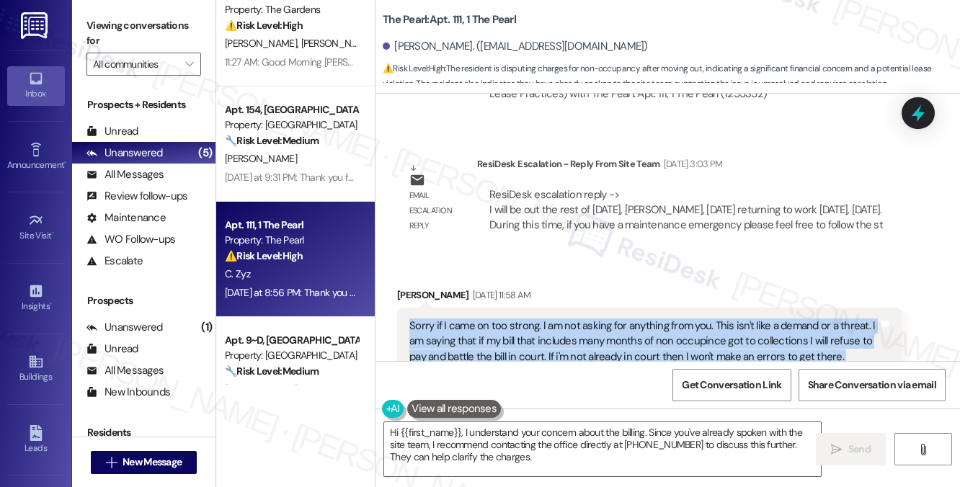
click at [515, 319] on div "Sorry if I came on too strong. I am not asking for anything from you. This isn'…" at bounding box center [643, 342] width 469 height 46
click at [539, 319] on div "Sorry if I came on too strong. I am not asking for anything from you. This isn'…" at bounding box center [643, 342] width 469 height 46
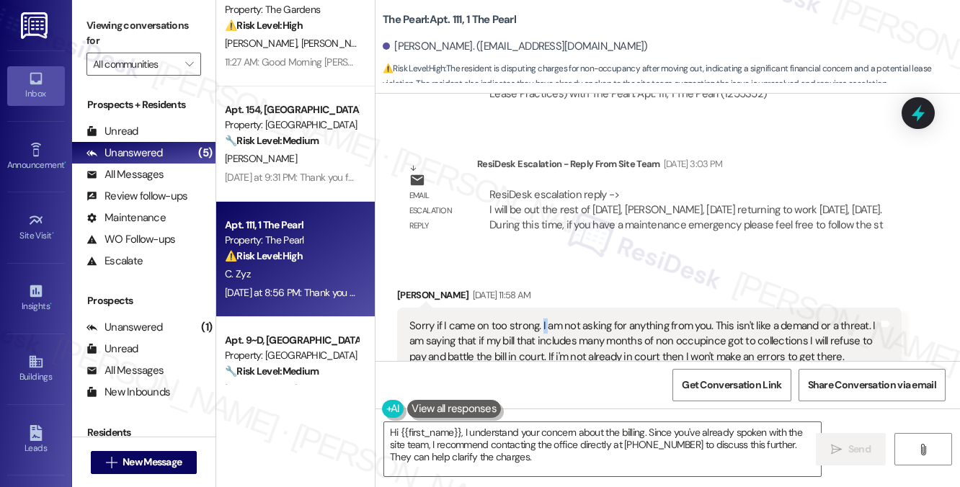
click at [539, 319] on div "Sorry if I came on too strong. I am not asking for anything from you. This isn'…" at bounding box center [643, 342] width 469 height 46
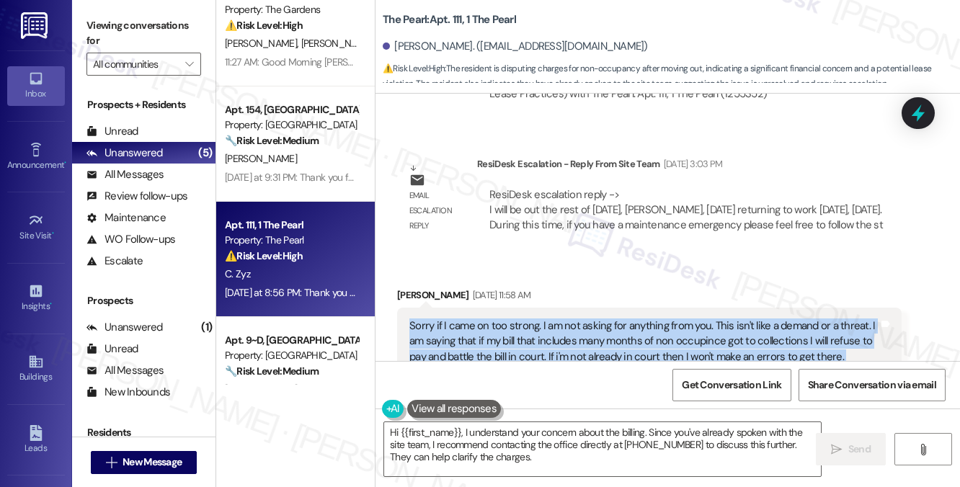
click at [539, 319] on div "Sorry if I came on too strong. I am not asking for anything from you. This isn'…" at bounding box center [643, 342] width 469 height 46
click at [773, 319] on div "Sorry if I came on too strong. I am not asking for anything from you. This isn'…" at bounding box center [643, 342] width 469 height 46
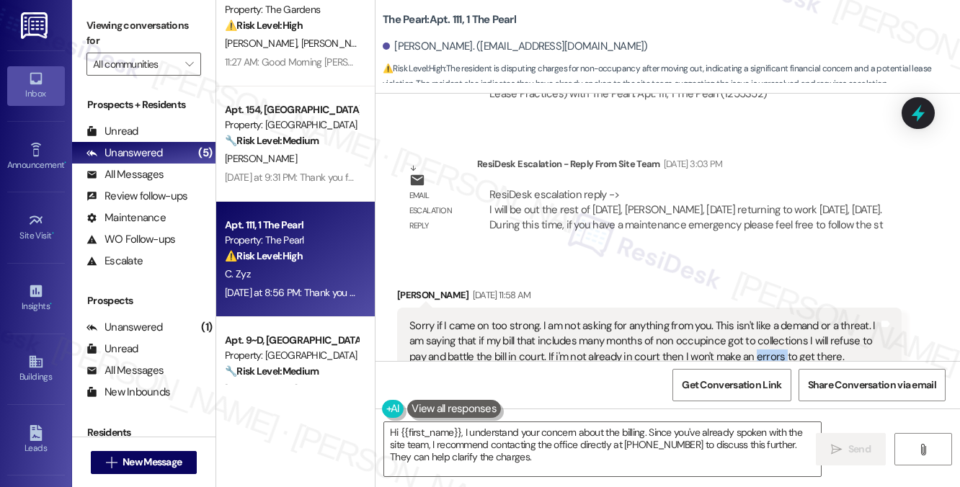
click at [773, 319] on div "Sorry if I came on too strong. I am not asking for anything from you. This isn'…" at bounding box center [643, 342] width 469 height 46
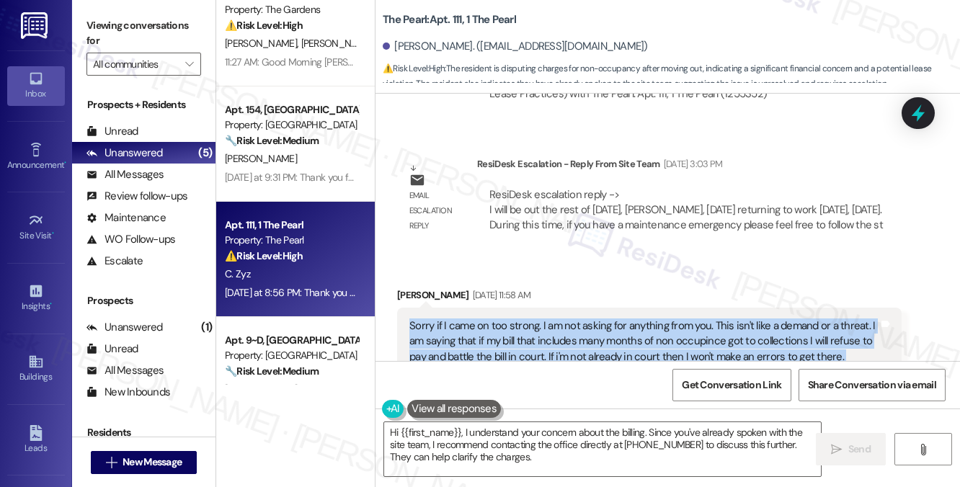
click at [773, 319] on div "Sorry if I came on too strong. I am not asking for anything from you. This isn'…" at bounding box center [643, 342] width 469 height 46
click at [765, 319] on div "Sorry if I came on too strong. I am not asking for anything from you. This isn'…" at bounding box center [643, 342] width 469 height 46
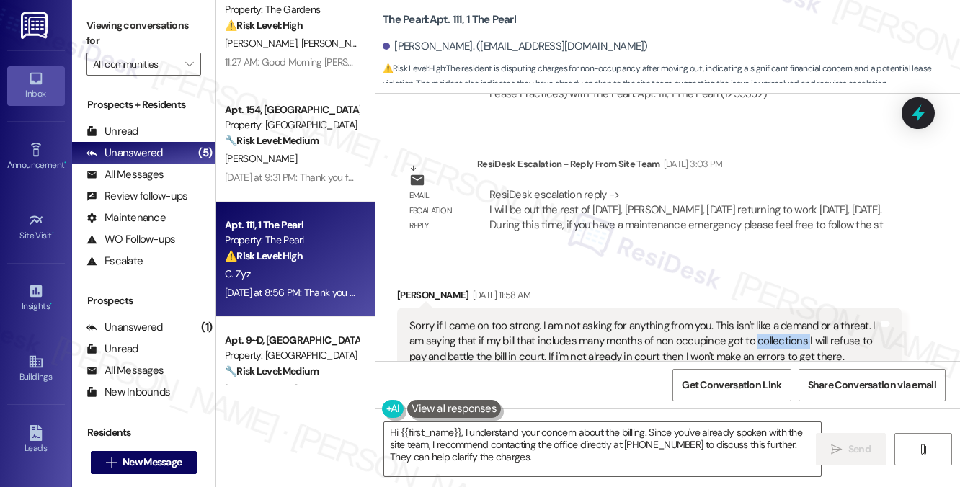
click at [765, 319] on div "Sorry if I came on too strong. I am not asking for anything from you. This isn'…" at bounding box center [643, 342] width 469 height 46
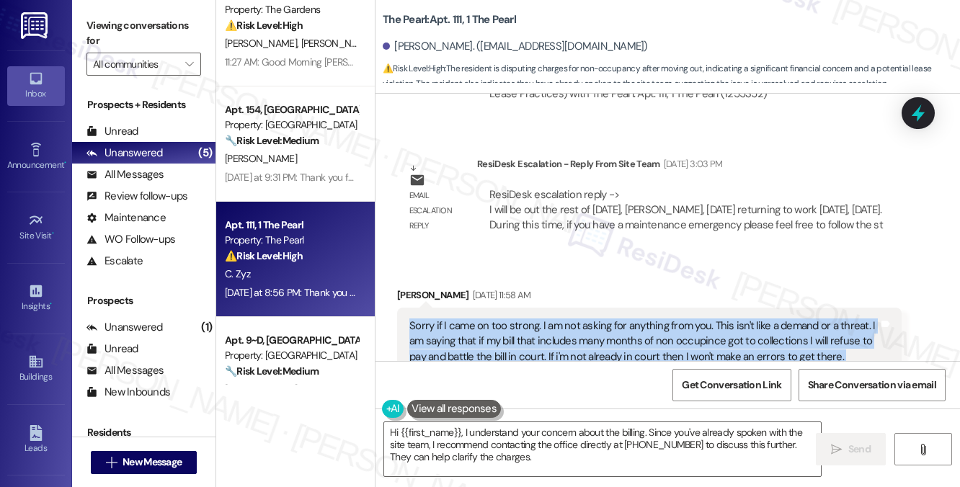
click at [765, 319] on div "Sorry if I came on too strong. I am not asking for anything from you. This isn'…" at bounding box center [643, 342] width 469 height 46
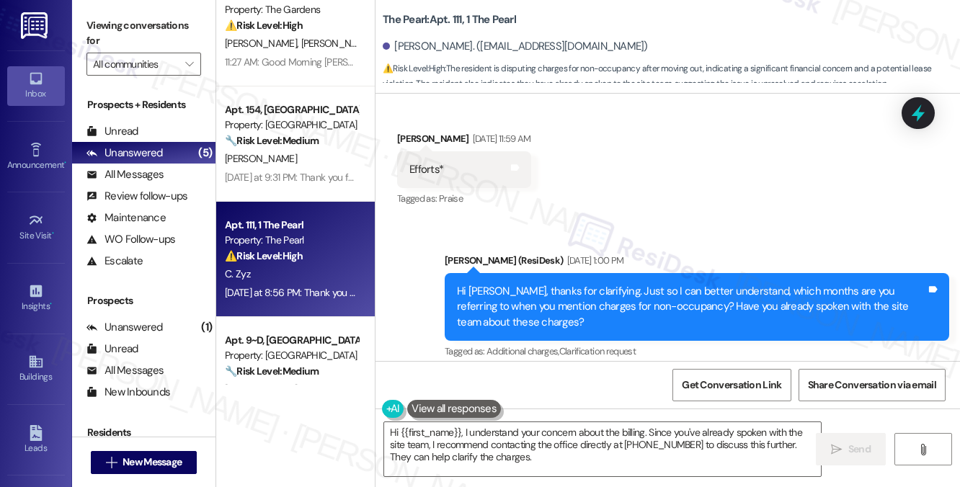
scroll to position [26414, 0]
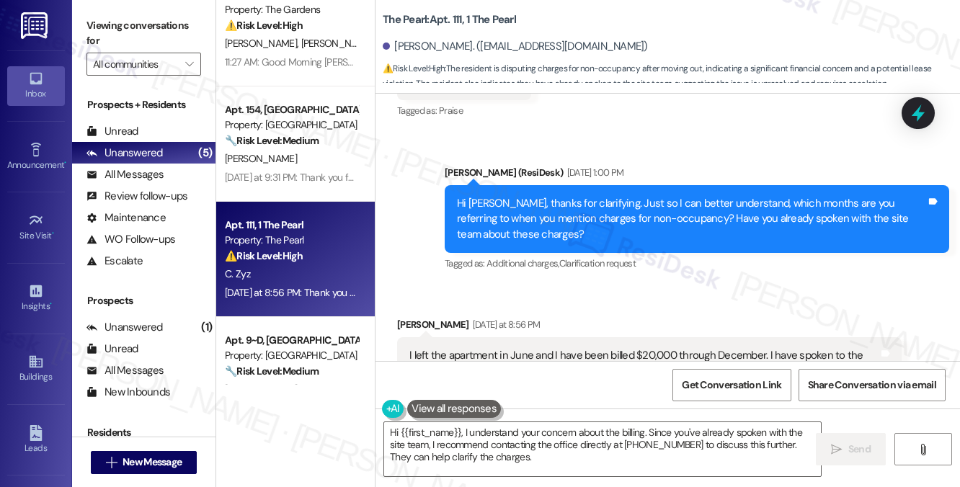
click at [504, 348] on div "I left the apartment in June and I have been billed $20,000 through December. I…" at bounding box center [643, 363] width 469 height 31
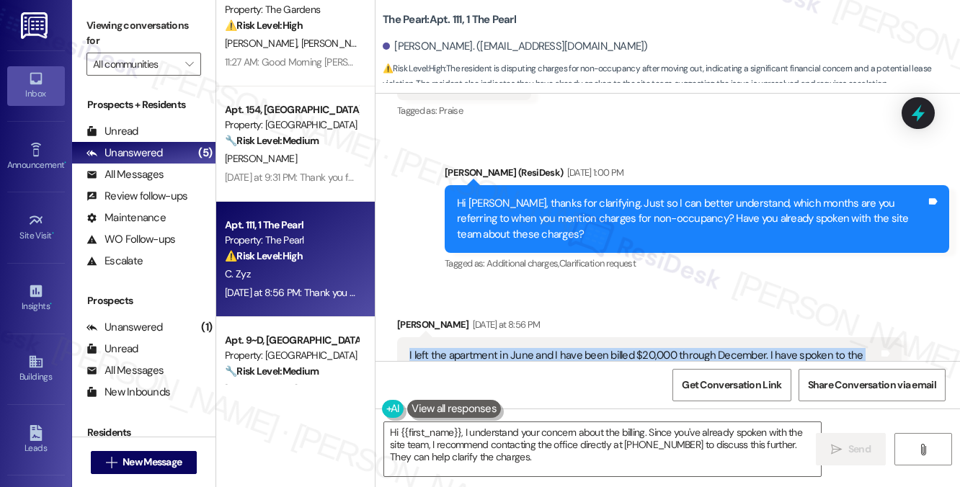
click at [504, 348] on div "I left the apartment in June and I have been billed $20,000 through December. I…" at bounding box center [643, 363] width 469 height 31
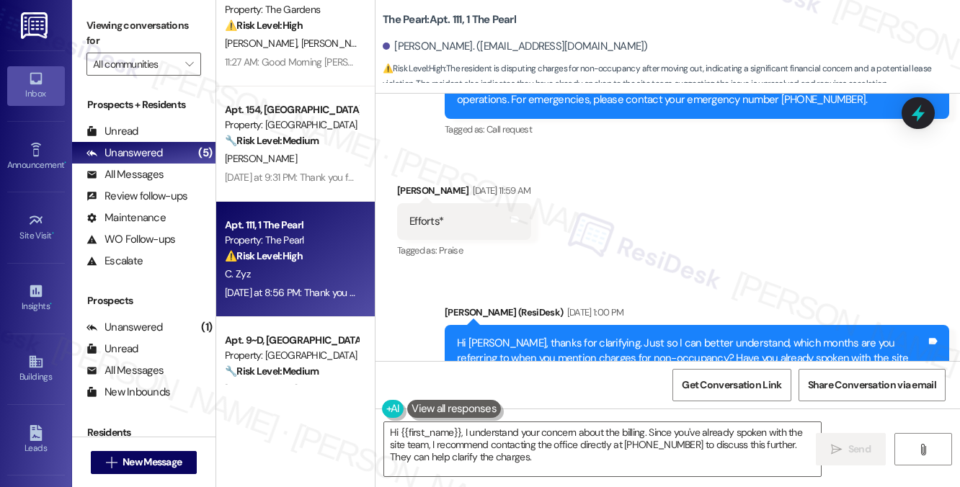
scroll to position [26342, 0]
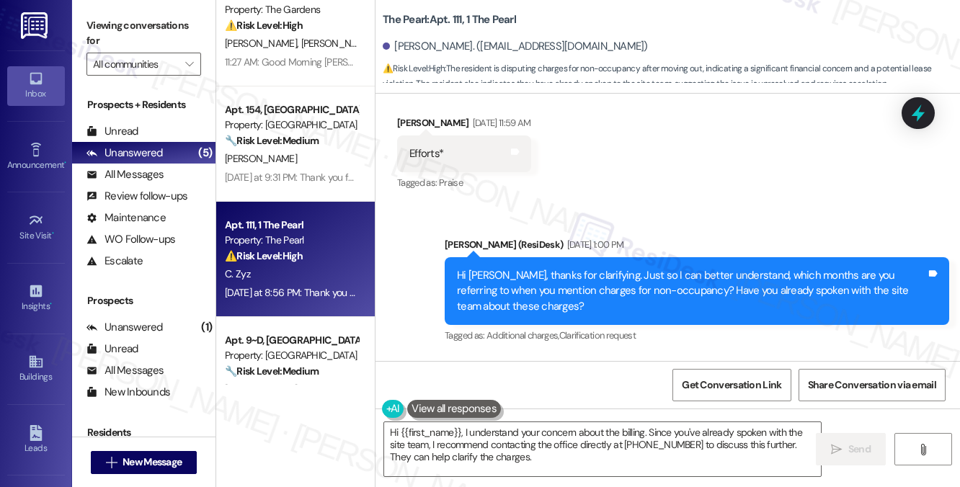
click at [471, 420] on div "I left the apartment in June and I have been billed $20,000 through December. I…" at bounding box center [643, 435] width 469 height 31
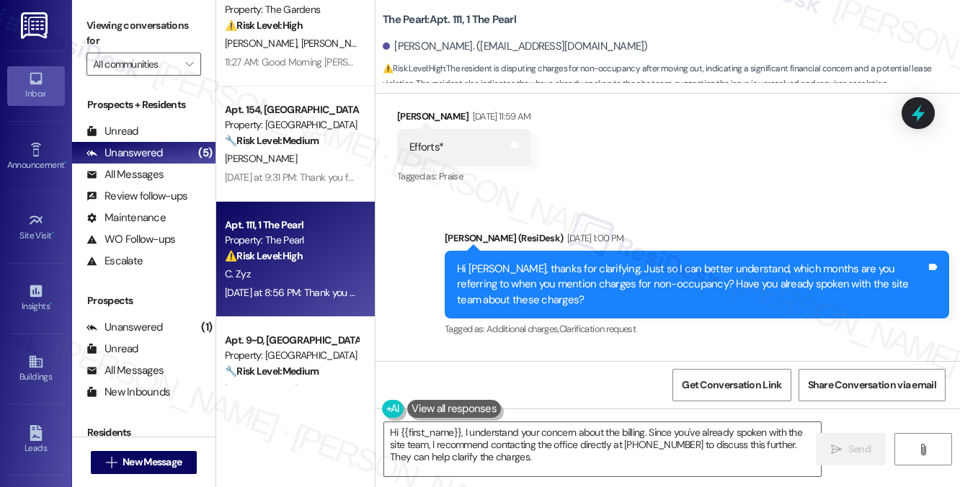
scroll to position [26486, 0]
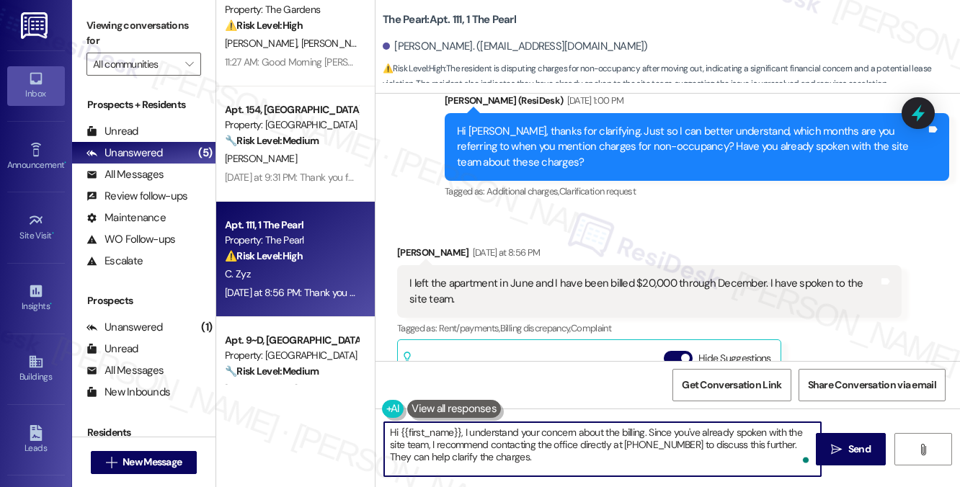
drag, startPoint x: 515, startPoint y: 445, endPoint x: 597, endPoint y: 459, distance: 83.4
click at [597, 459] on textarea "Hi {{first_name}}, I understand your concern about the billing. Since you've al…" at bounding box center [602, 449] width 437 height 54
click at [634, 452] on textarea "Hi {{first_name}}, I understand your concern about the billing. Since you've al…" at bounding box center [602, 449] width 437 height 54
click at [526, 460] on textarea "Hi {{first_name}}, I understand your concern about the billing. Since you've al…" at bounding box center [602, 449] width 437 height 54
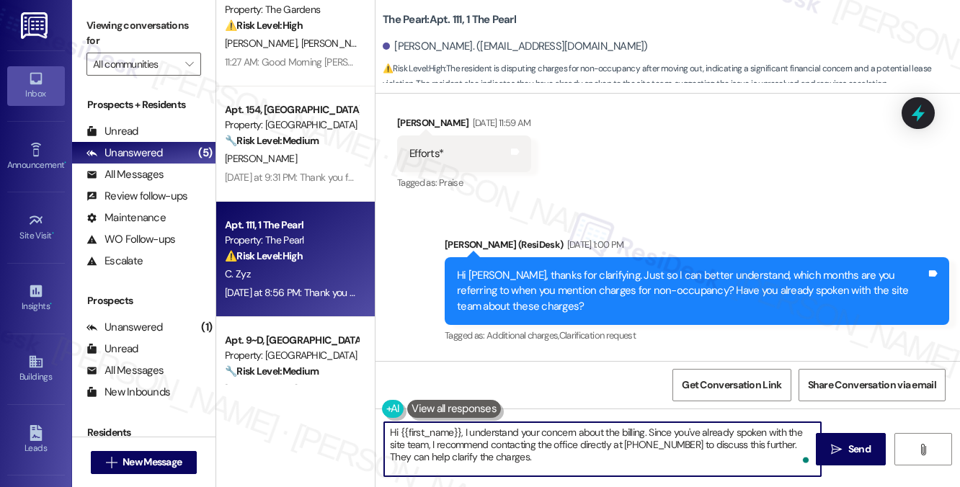
click at [465, 432] on textarea "Hi {{first_name}}, I understand your concern about the billing. Since you've al…" at bounding box center [602, 449] width 437 height 54
click at [543, 454] on textarea "Hi {{first_name}}, thanks for getting back to me! I understand your concern abo…" at bounding box center [602, 449] width 437 height 54
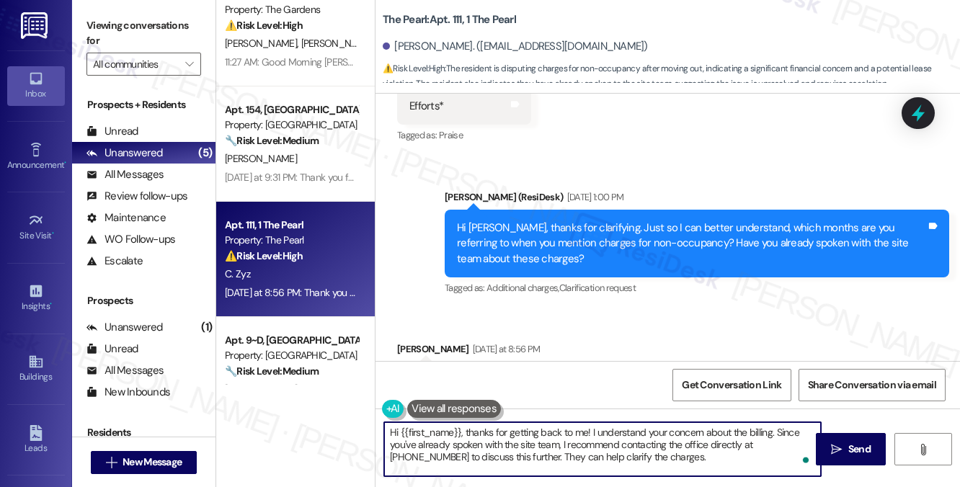
scroll to position [26486, 0]
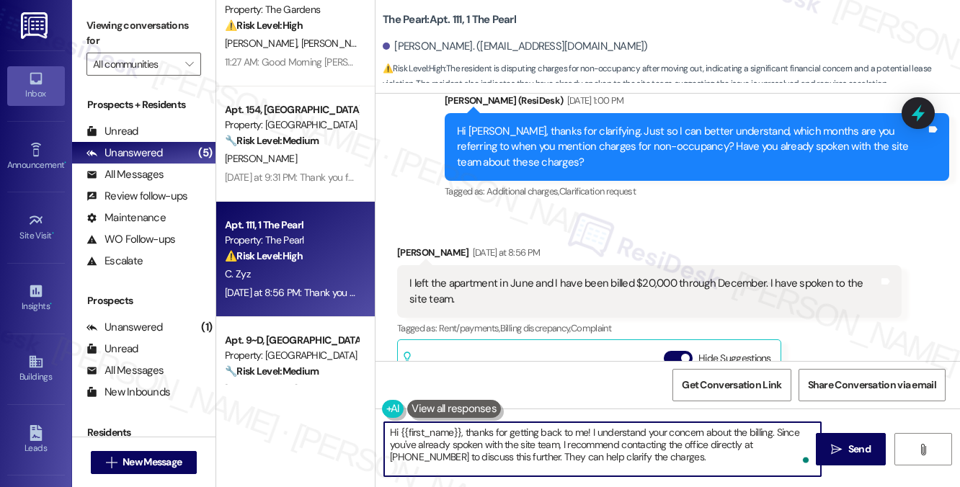
click at [625, 443] on textarea "Hi {{first_name}}, thanks for getting back to me! I understand your concern abo…" at bounding box center [602, 449] width 437 height 54
click at [655, 450] on textarea "Hi {{first_name}}, thanks for getting back to me! I understand your concern abo…" at bounding box center [602, 449] width 437 height 54
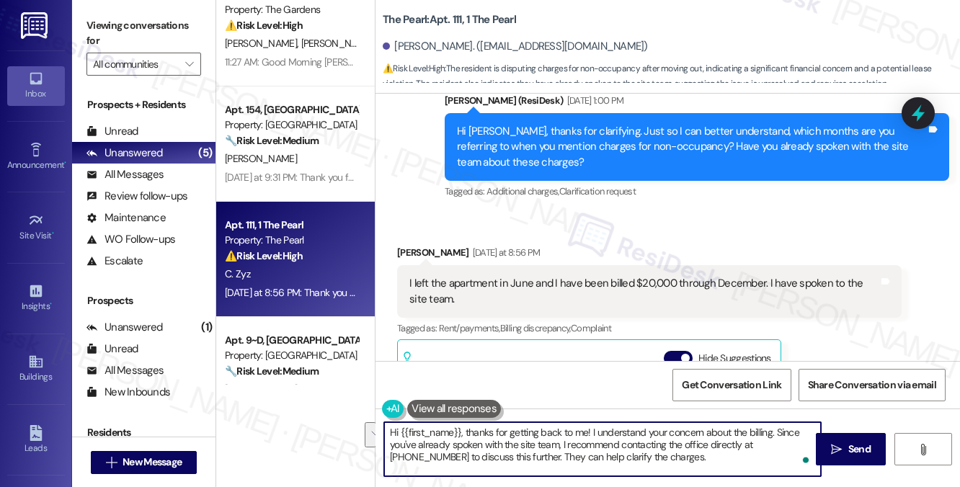
drag, startPoint x: 693, startPoint y: 457, endPoint x: 628, endPoint y: 442, distance: 66.6
click at [628, 442] on textarea "Hi {{first_name}}, thanks for getting back to me! I understand your concern abo…" at bounding box center [602, 449] width 437 height 54
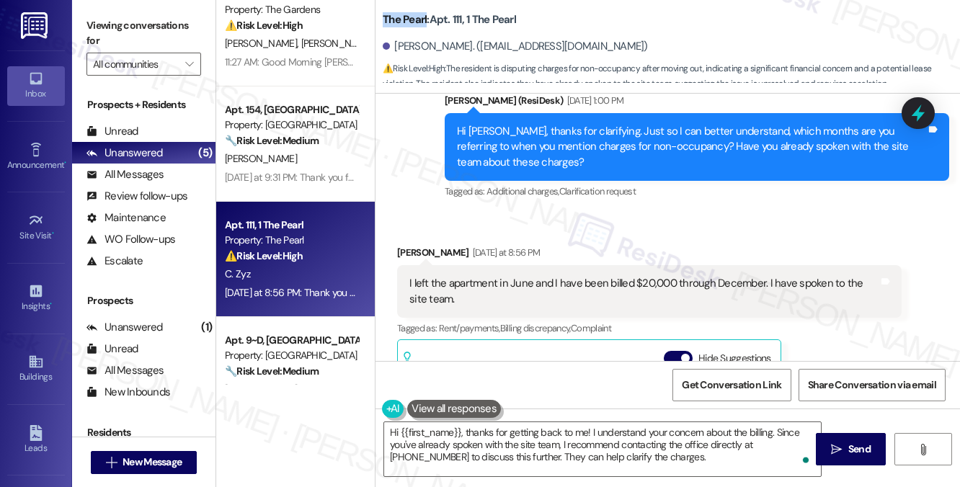
drag, startPoint x: 383, startPoint y: 18, endPoint x: 427, endPoint y: 14, distance: 43.4
click at [427, 14] on b "The Pearl: Apt. 111, 1 The Pearl" at bounding box center [449, 19] width 133 height 15
copy b "The Pearl"
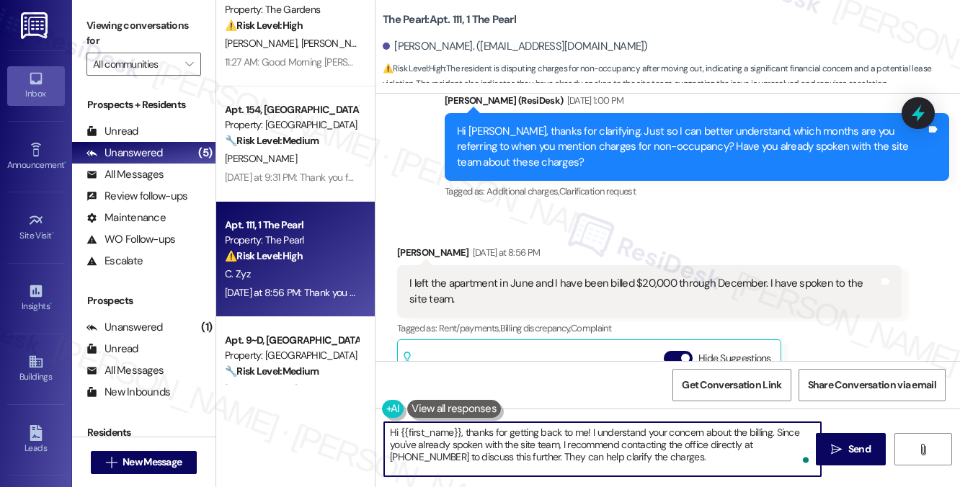
click at [571, 432] on textarea "Hi {{first_name}}, thanks for getting back to me! I understand your concern abo…" at bounding box center [602, 449] width 437 height 54
drag, startPoint x: 669, startPoint y: 458, endPoint x: 775, endPoint y: 437, distance: 108.8
click at [775, 437] on textarea "Hi {{first_name}}, thanks for getting back to me! I understand your concern abo…" at bounding box center [602, 449] width 437 height 54
click at [542, 364] on div "The provided text does not contain any resident-related questions or concerns r…" at bounding box center [588, 393] width 339 height 58
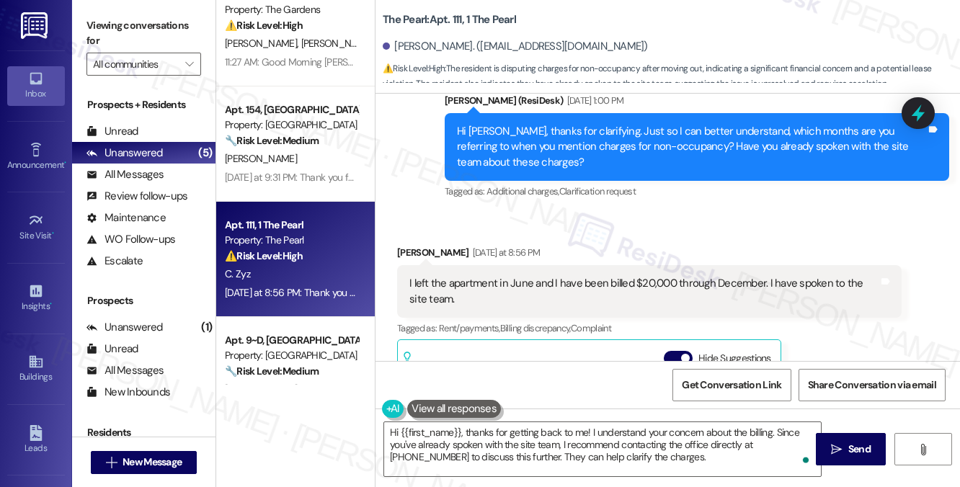
scroll to position [601, 0]
click at [640, 429] on link "http://res.cl…" at bounding box center [682, 436] width 109 height 14
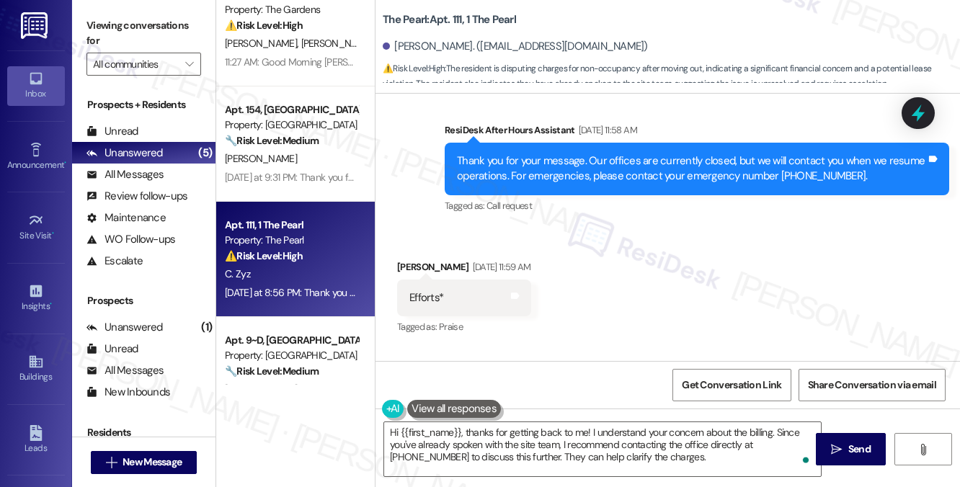
scroll to position [26342, 0]
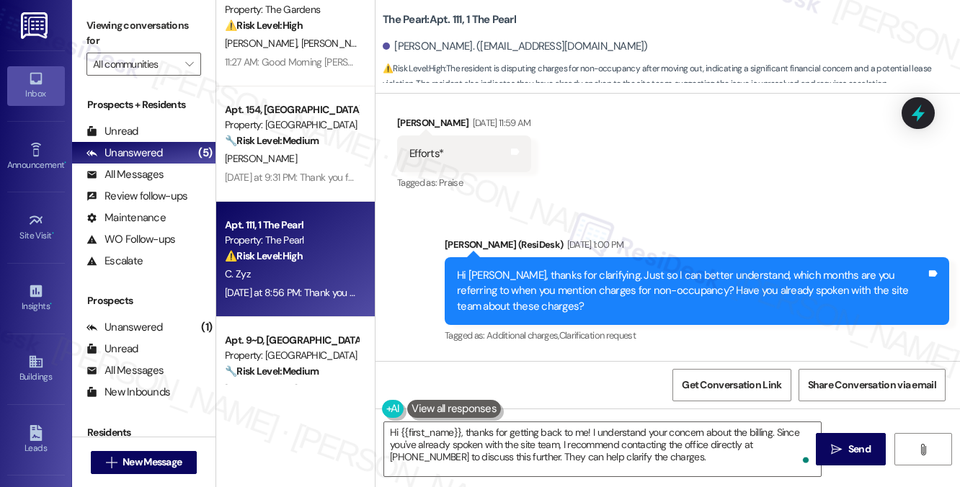
click at [495, 420] on div "I left the apartment in June and I have been billed $20,000 through December. I…" at bounding box center [643, 435] width 469 height 31
click at [618, 420] on div "I left the apartment in June and I have been billed $20,000 through December. I…" at bounding box center [643, 435] width 469 height 31
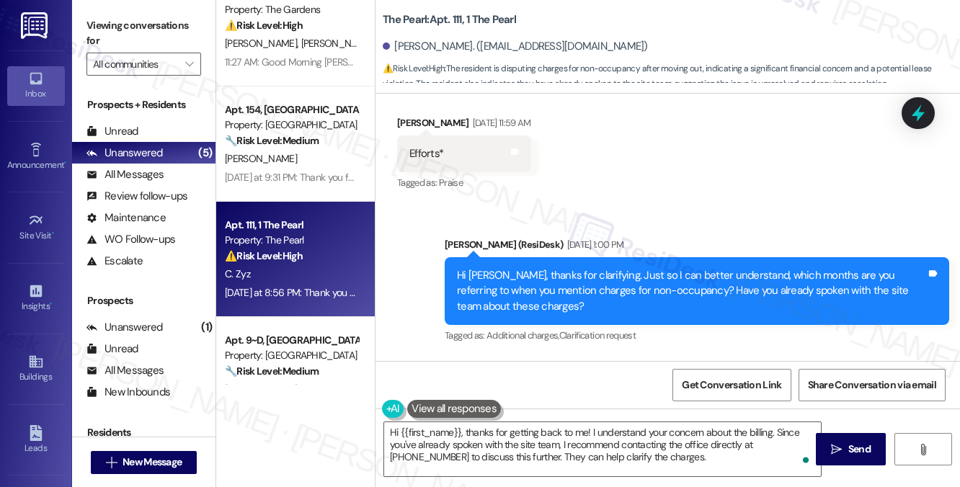
click at [618, 420] on div "I left the apartment in June and I have been billed $20,000 through December. I…" at bounding box center [643, 435] width 469 height 31
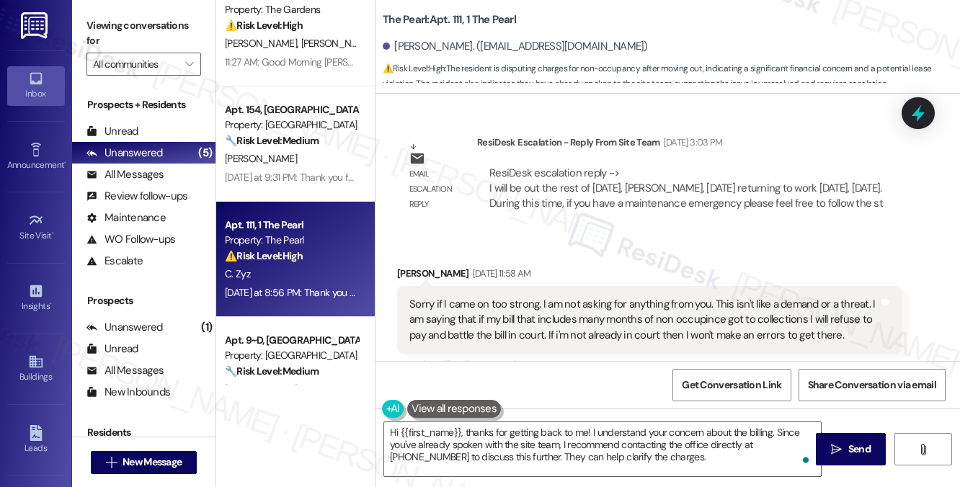
scroll to position [25765, 0]
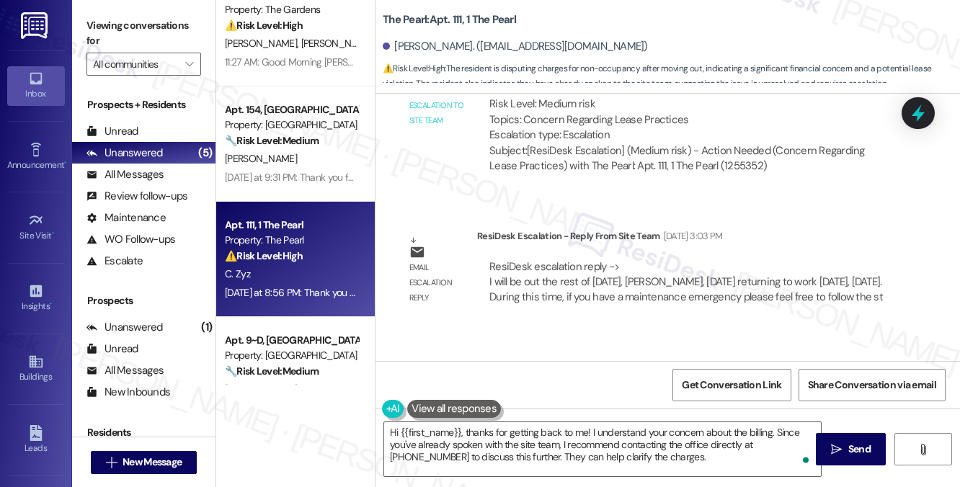
click at [502, 391] on div "Sorry if I came on too strong. I am not asking for anything from you. This isn'…" at bounding box center [643, 414] width 469 height 46
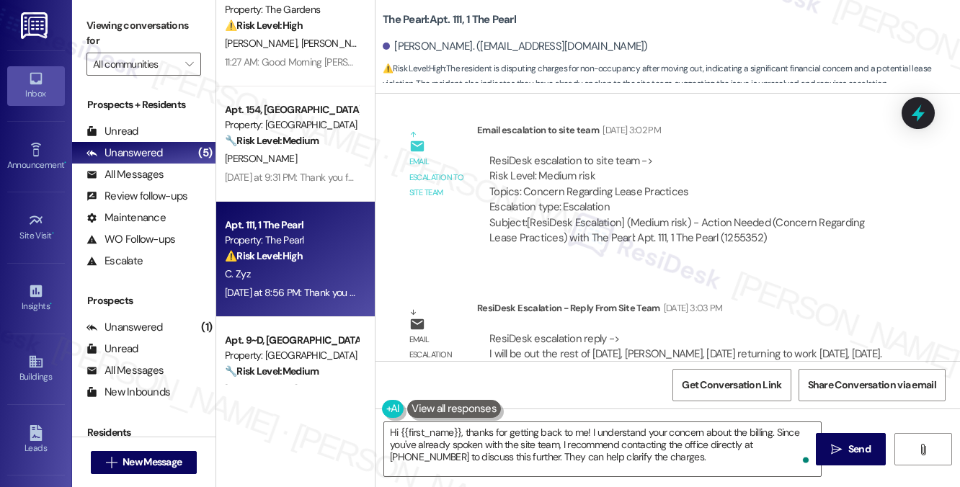
drag, startPoint x: 627, startPoint y: 199, endPoint x: 765, endPoint y: 201, distance: 137.7
click at [765, 332] on div "ResiDesk escalation reply -> I will be out the rest of today, Thurday, August 1…" at bounding box center [686, 354] width 394 height 45
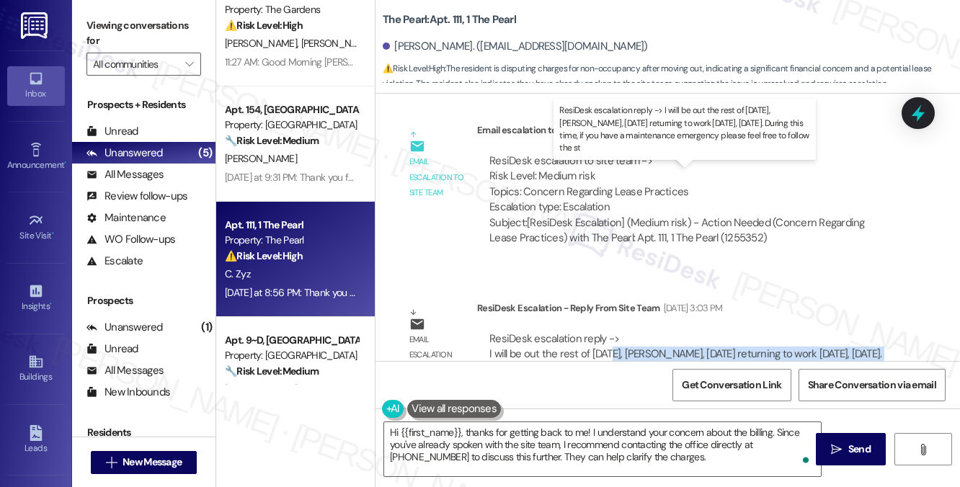
drag, startPoint x: 612, startPoint y: 195, endPoint x: 716, endPoint y: 212, distance: 105.2
click at [716, 332] on div "ResiDesk escalation reply -> I will be out the rest of today, Thurday, August 1…" at bounding box center [686, 354] width 394 height 45
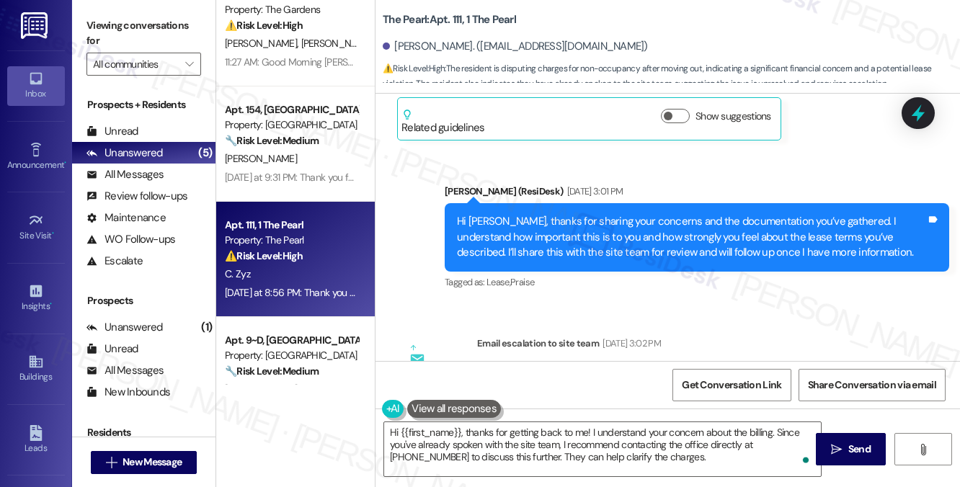
scroll to position [25405, 0]
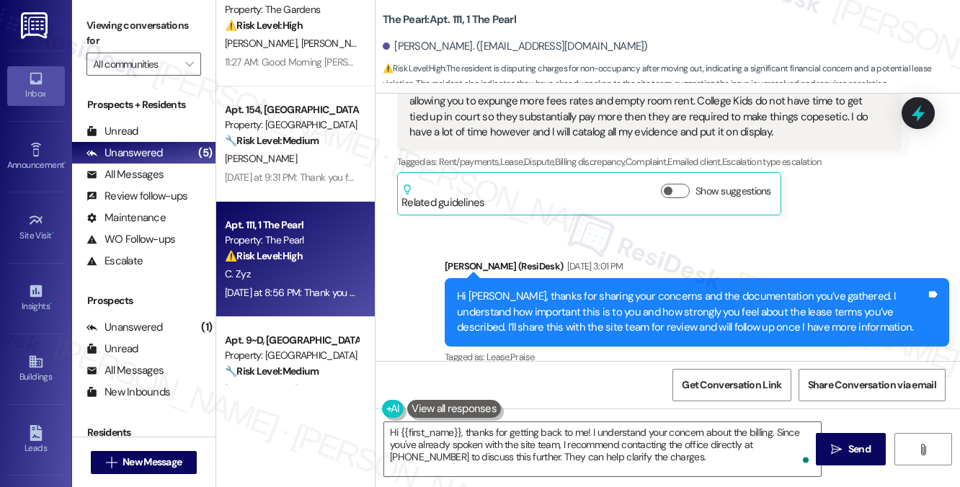
drag, startPoint x: 585, startPoint y: 317, endPoint x: 665, endPoint y: 316, distance: 80.0
click at [665, 442] on div "ResiDesk escalation to site team -> Risk Level: Medium risk Topics: Concern Reg…" at bounding box center [689, 473] width 400 height 62
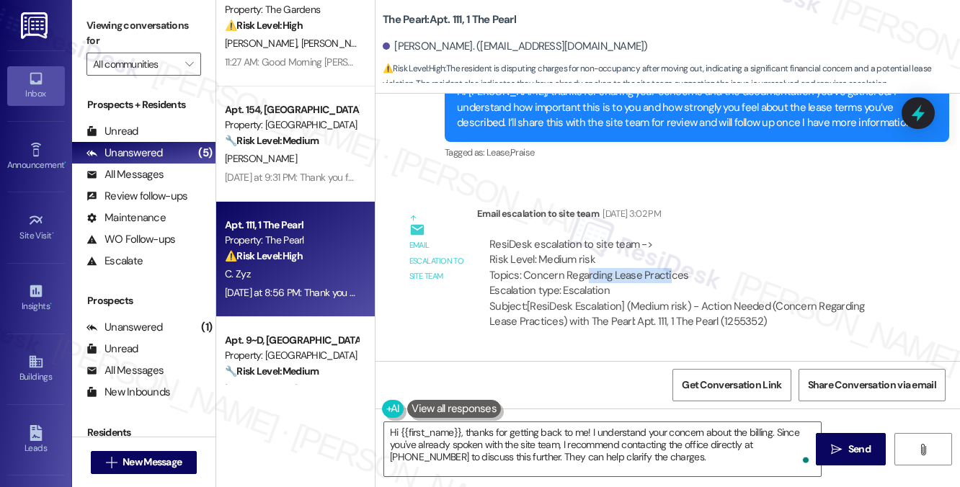
scroll to position [25621, 0]
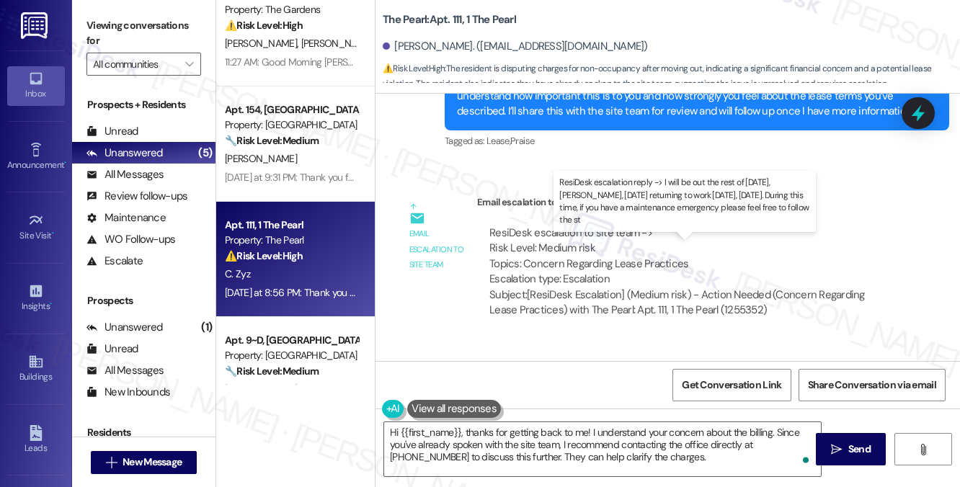
drag, startPoint x: 525, startPoint y: 267, endPoint x: 693, endPoint y: 270, distance: 167.9
click at [693, 404] on div "ResiDesk escalation reply -> I will be out the rest of today, Thurday, August 1…" at bounding box center [686, 426] width 394 height 45
click at [694, 404] on div "ResiDesk escalation reply -> I will be out the rest of today, Thurday, August 1…" at bounding box center [686, 426] width 394 height 45
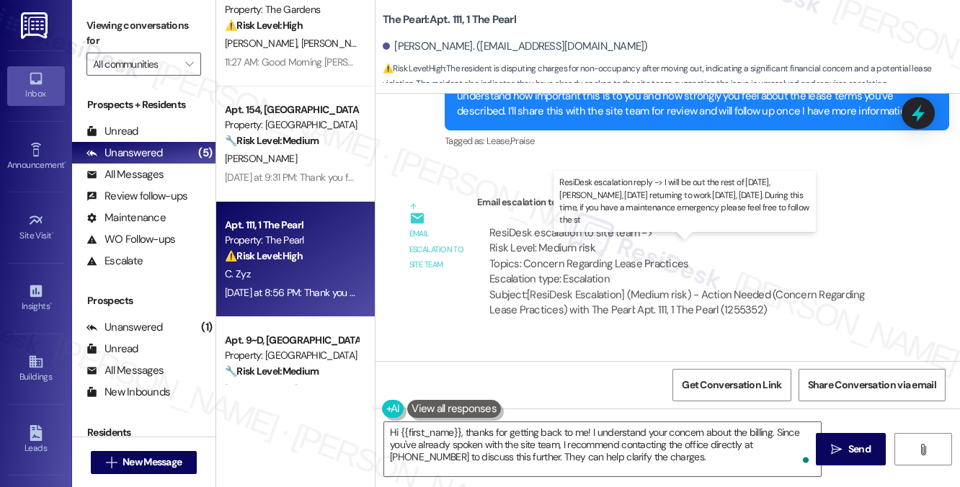
click at [675, 404] on div "ResiDesk escalation reply -> I will be out the rest of today, Thurday, August 1…" at bounding box center [686, 426] width 394 height 45
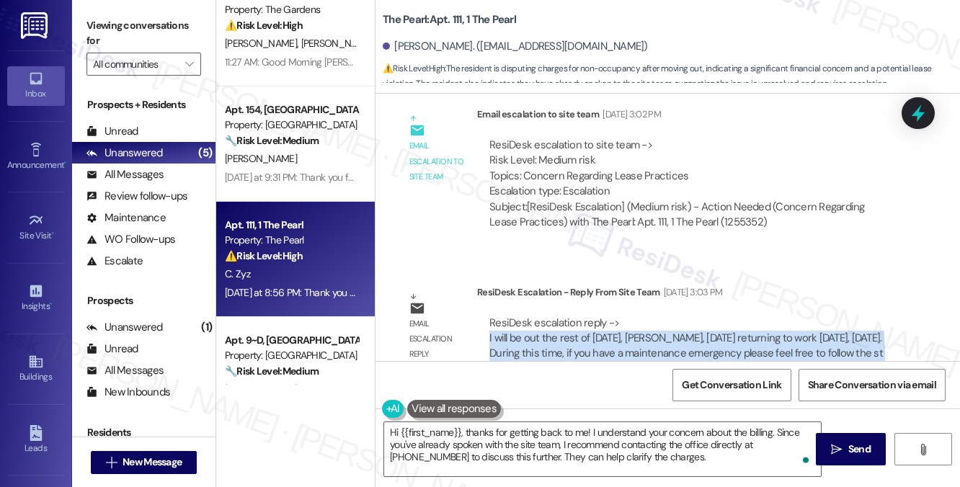
scroll to position [25837, 0]
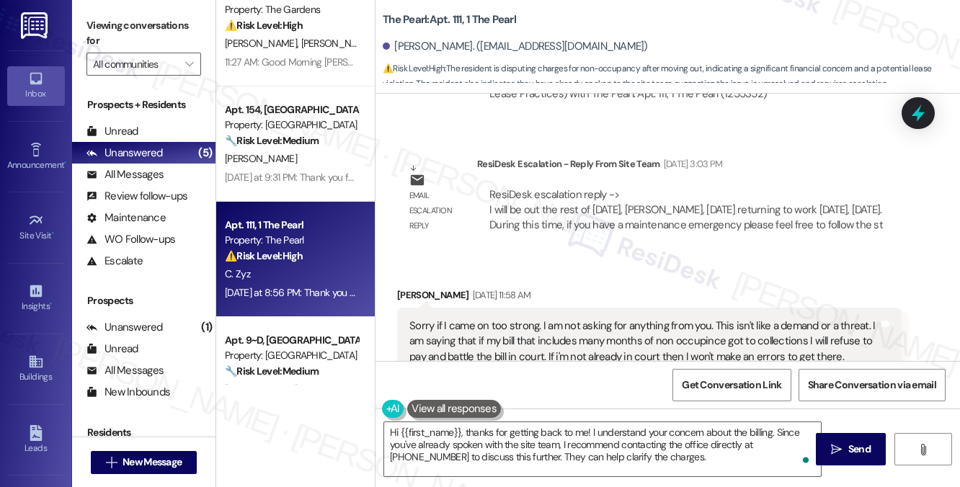
click at [564, 319] on div "Sorry if I came on too strong. I am not asking for anything from you. This isn'…" at bounding box center [643, 342] width 469 height 46
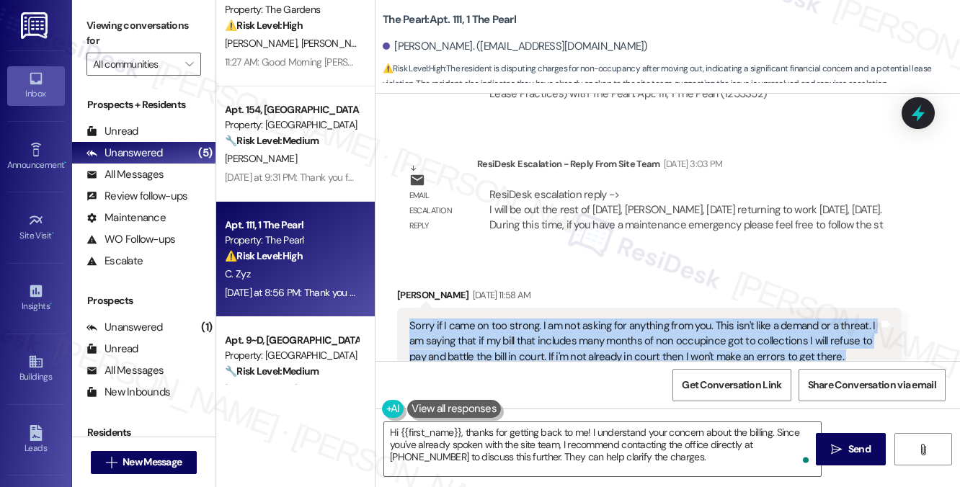
click at [564, 319] on div "Sorry if I came on too strong. I am not asking for anything from you. This isn'…" at bounding box center [643, 342] width 469 height 46
click at [720, 319] on div "Sorry if I came on too strong. I am not asking for anything from you. This isn'…" at bounding box center [643, 342] width 469 height 46
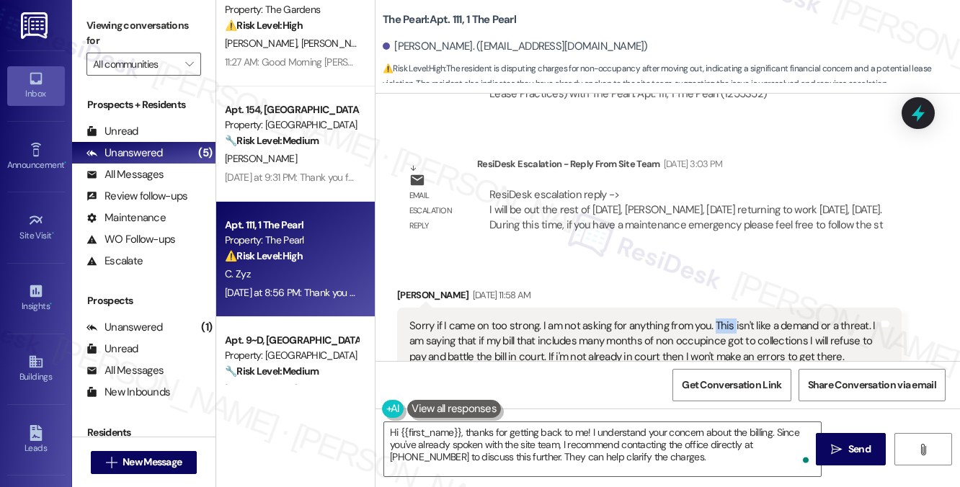
click at [720, 319] on div "Sorry if I came on too strong. I am not asking for anything from you. This isn'…" at bounding box center [643, 342] width 469 height 46
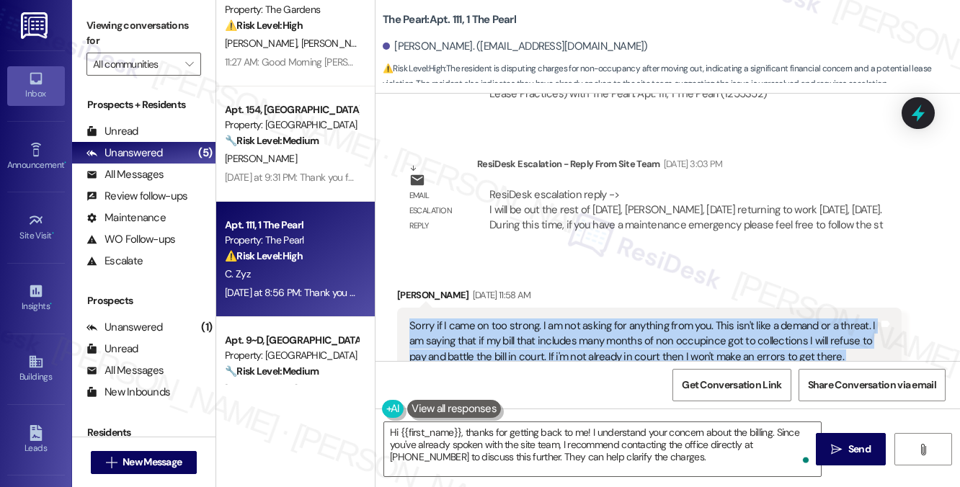
click at [720, 319] on div "Sorry if I came on too strong. I am not asking for anything from you. This isn'…" at bounding box center [643, 342] width 469 height 46
click at [663, 319] on div "Sorry if I came on too strong. I am not asking for anything from you. This isn'…" at bounding box center [643, 342] width 469 height 46
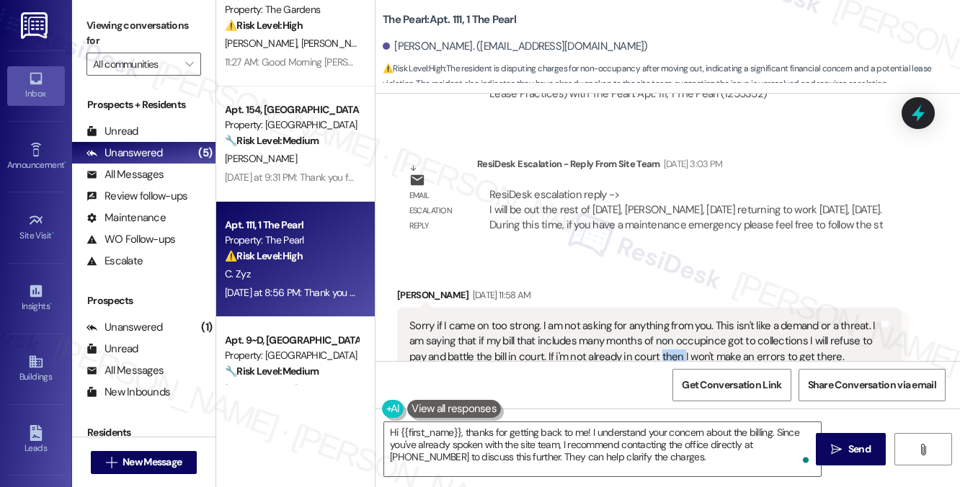
click at [663, 319] on div "Sorry if I came on too strong. I am not asking for anything from you. This isn'…" at bounding box center [643, 342] width 469 height 46
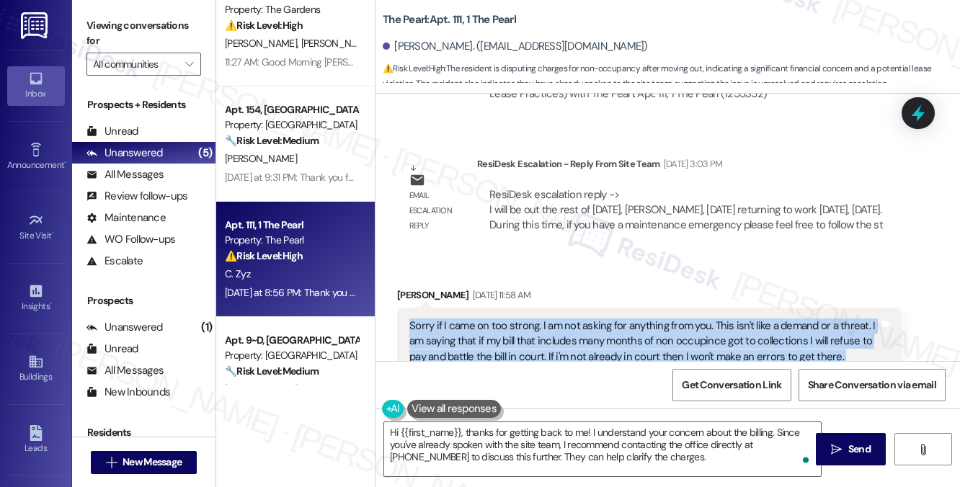
click at [662, 319] on div "Sorry if I came on too strong. I am not asking for anything from you. This isn'…" at bounding box center [643, 342] width 469 height 46
click at [608, 319] on div "Sorry if I came on too strong. I am not asking for anything from you. This isn'…" at bounding box center [643, 342] width 469 height 46
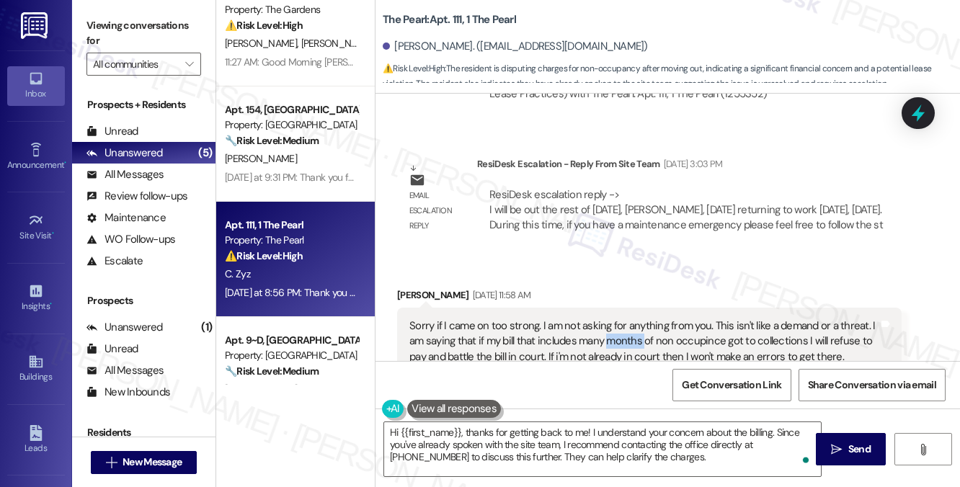
click at [608, 319] on div "Sorry if I came on too strong. I am not asking for anything from you. This isn'…" at bounding box center [643, 342] width 469 height 46
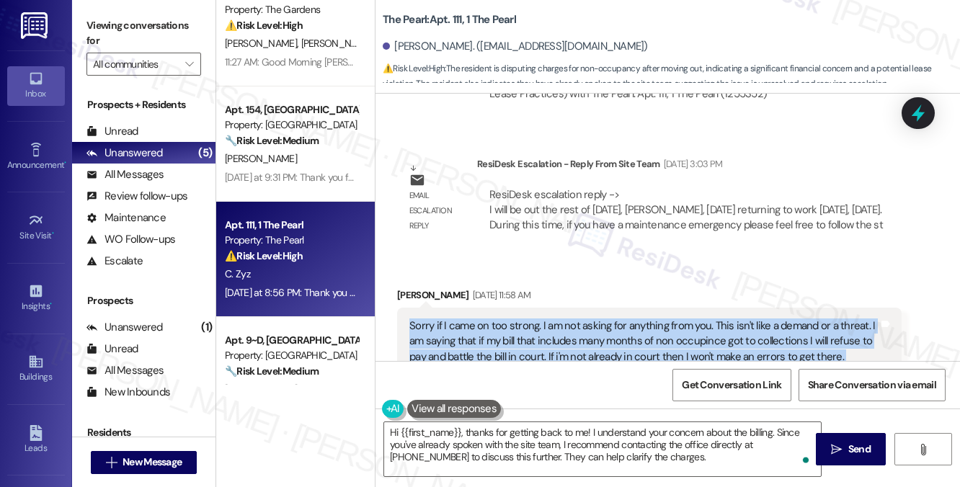
click at [608, 319] on div "Sorry if I came on too strong. I am not asking for anything from you. This isn'…" at bounding box center [643, 342] width 469 height 46
click at [491, 319] on div "Sorry if I came on too strong. I am not asking for anything from you. This isn'…" at bounding box center [643, 342] width 469 height 46
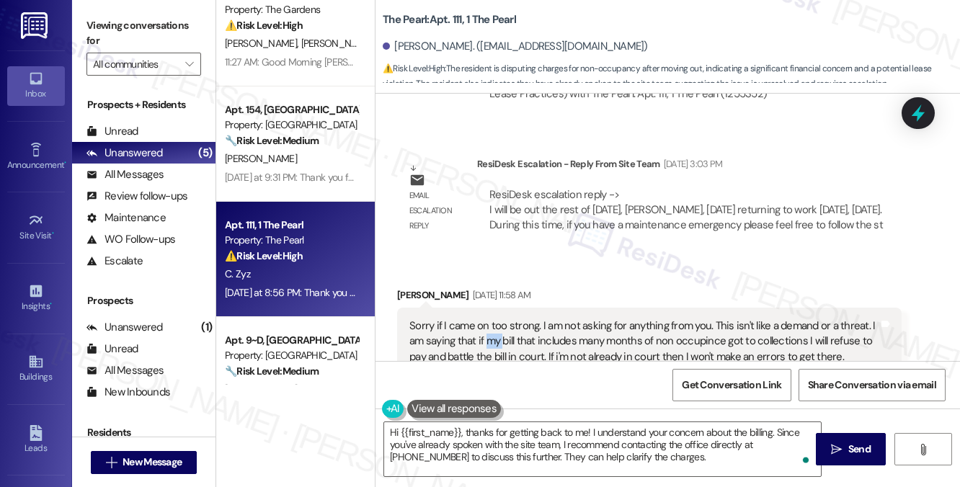
click at [491, 319] on div "Sorry if I came on too strong. I am not asking for anything from you. This isn'…" at bounding box center [643, 342] width 469 height 46
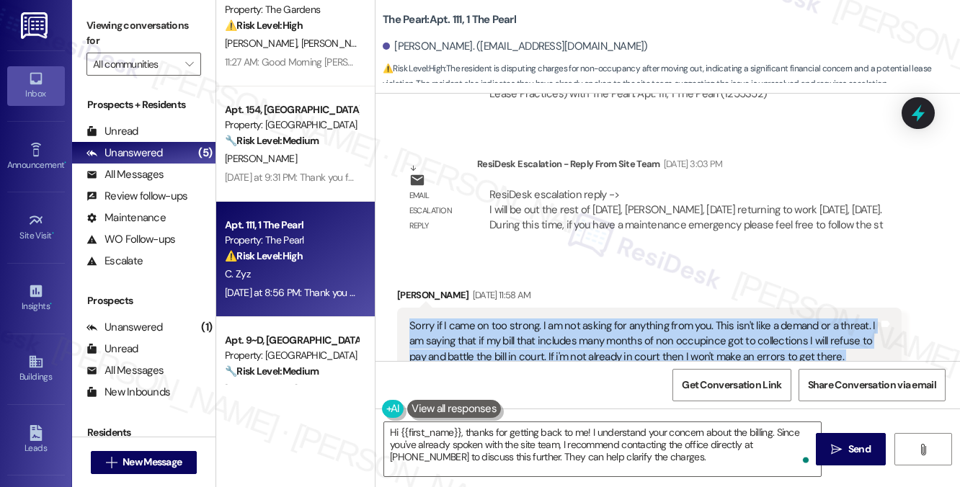
click at [491, 319] on div "Sorry if I came on too strong. I am not asking for anything from you. This isn'…" at bounding box center [643, 342] width 469 height 46
click at [684, 319] on div "Sorry if I came on too strong. I am not asking for anything from you. This isn'…" at bounding box center [643, 342] width 469 height 46
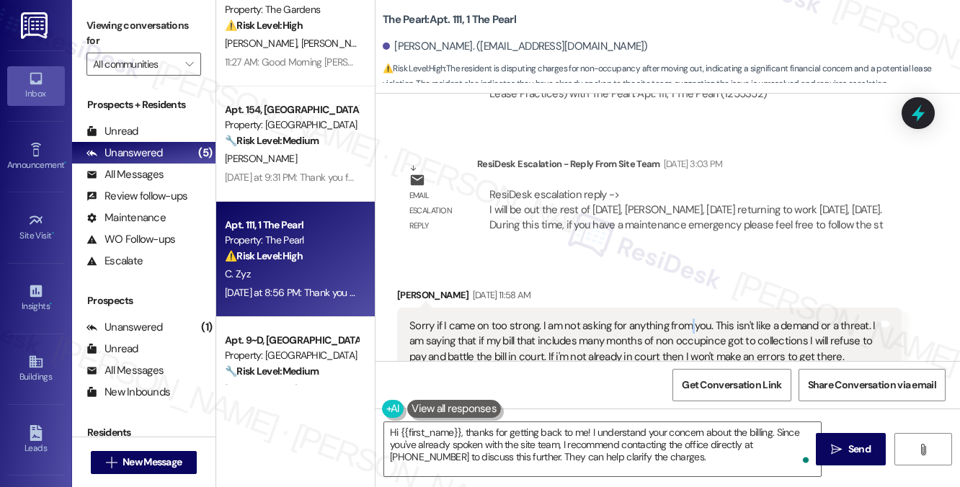
click at [684, 319] on div "Sorry if I came on too strong. I am not asking for anything from you. This isn'…" at bounding box center [643, 342] width 469 height 46
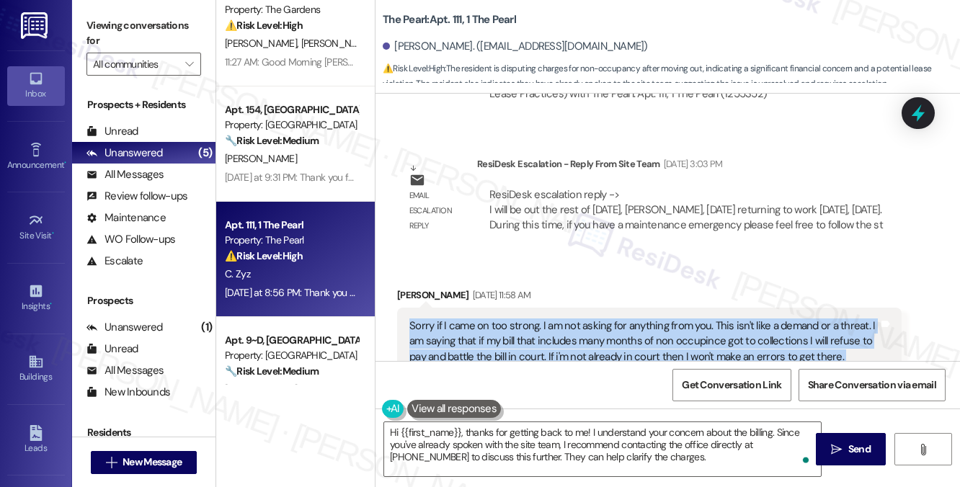
click at [684, 319] on div "Sorry if I came on too strong. I am not asking for anything from you. This isn'…" at bounding box center [643, 342] width 469 height 46
click at [564, 319] on div "Sorry if I came on too strong. I am not asking for anything from you. This isn'…" at bounding box center [643, 342] width 469 height 46
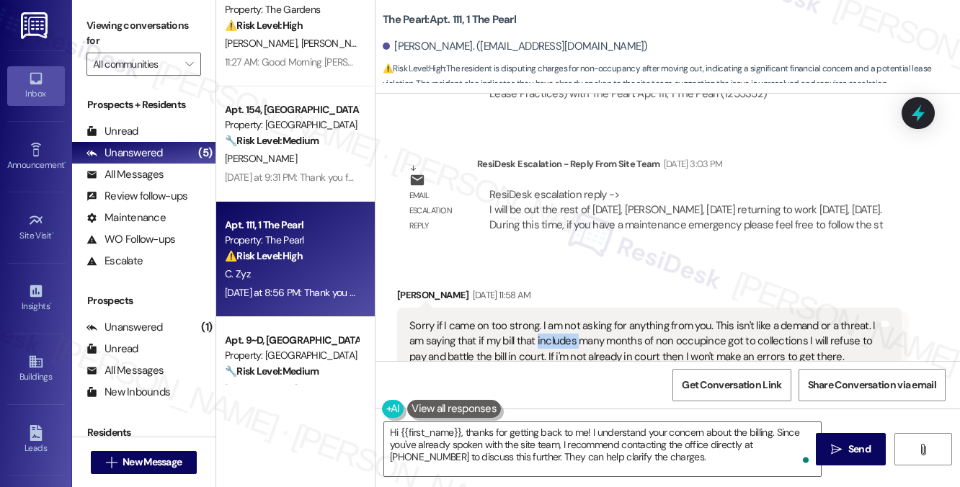
click at [564, 319] on div "Sorry if I came on too strong. I am not asking for anything from you. This isn'…" at bounding box center [643, 342] width 469 height 46
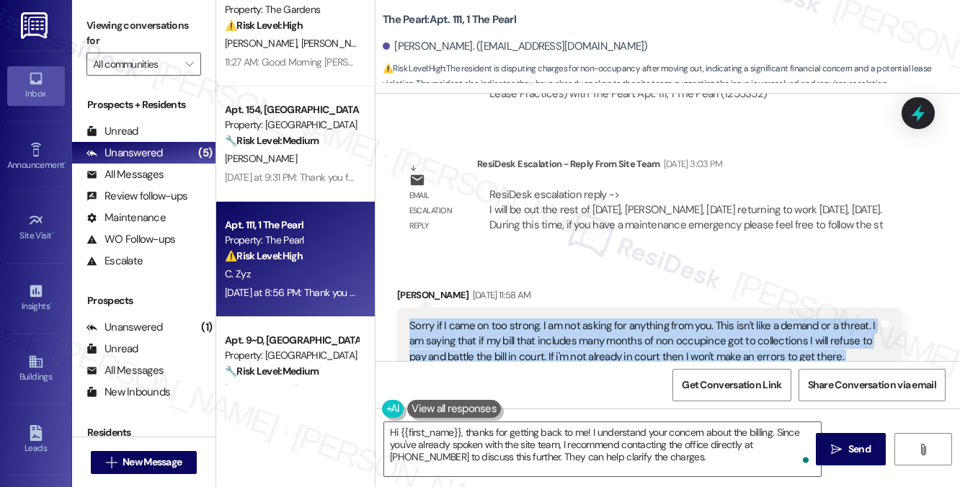
click at [564, 319] on div "Sorry if I came on too strong. I am not asking for anything from you. This isn'…" at bounding box center [643, 342] width 469 height 46
click at [642, 319] on div "Sorry if I came on too strong. I am not asking for anything from you. This isn'…" at bounding box center [643, 342] width 469 height 46
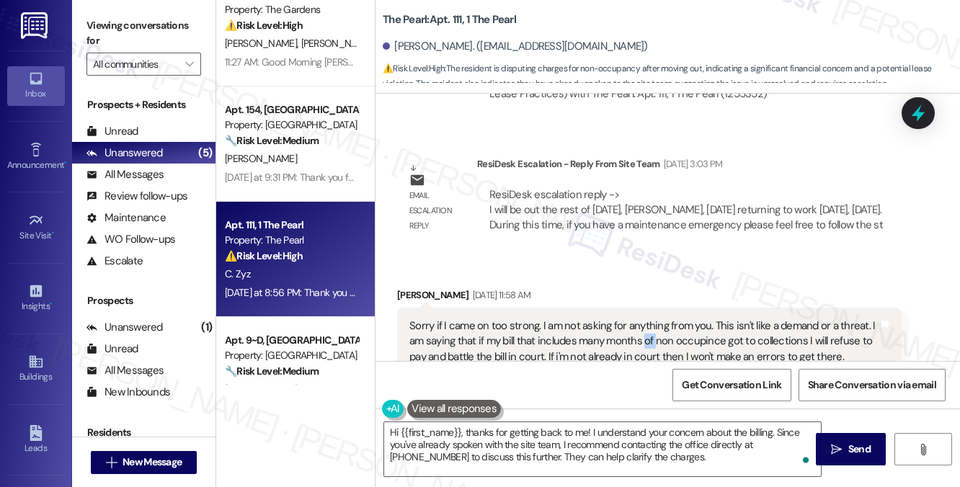
click at [642, 319] on div "Sorry if I came on too strong. I am not asking for anything from you. This isn'…" at bounding box center [643, 342] width 469 height 46
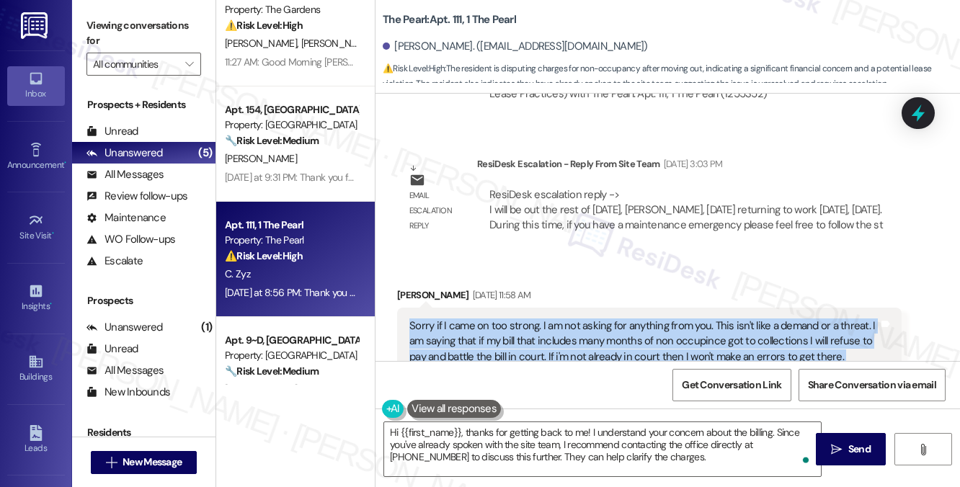
click at [642, 319] on div "Sorry if I came on too strong. I am not asking for anything from you. This isn'…" at bounding box center [643, 342] width 469 height 46
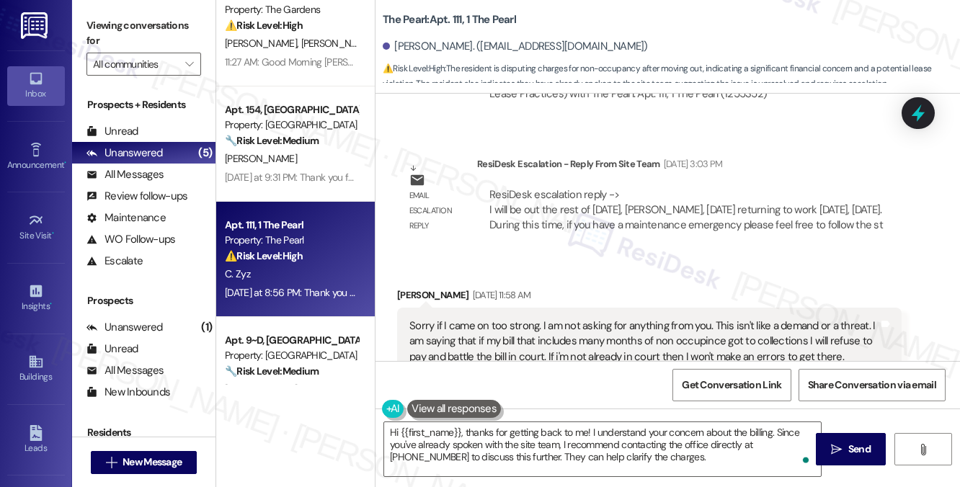
click at [176, 34] on label "Viewing conversations for" at bounding box center [143, 33] width 115 height 38
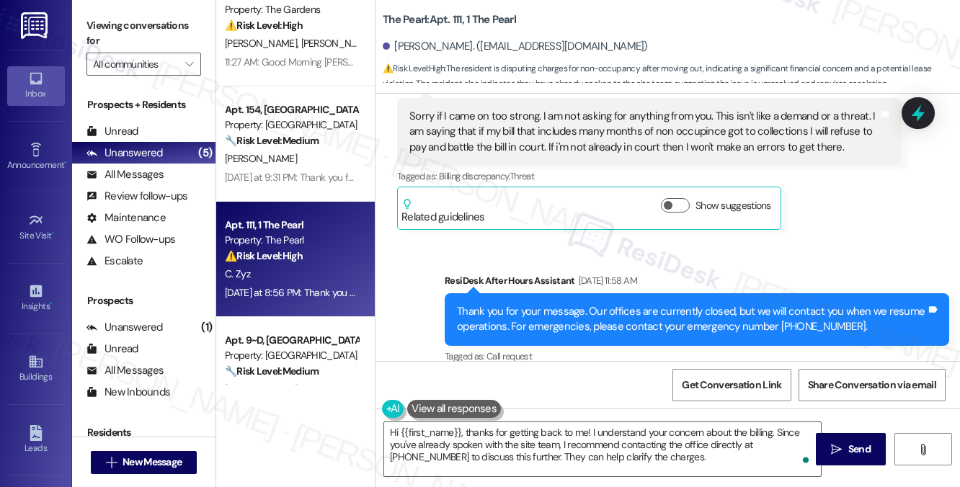
scroll to position [26125, 0]
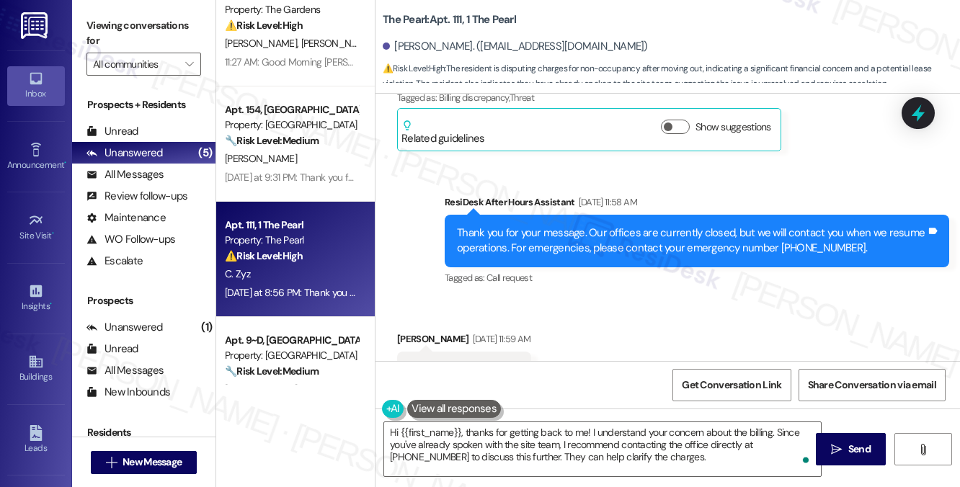
click at [418, 363] on div "Efforts*" at bounding box center [426, 370] width 34 height 15
drag, startPoint x: 134, startPoint y: 25, endPoint x: 163, endPoint y: 45, distance: 35.2
click at [134, 25] on label "Viewing conversations for" at bounding box center [143, 33] width 115 height 38
click at [417, 363] on div "Efforts*" at bounding box center [426, 370] width 34 height 15
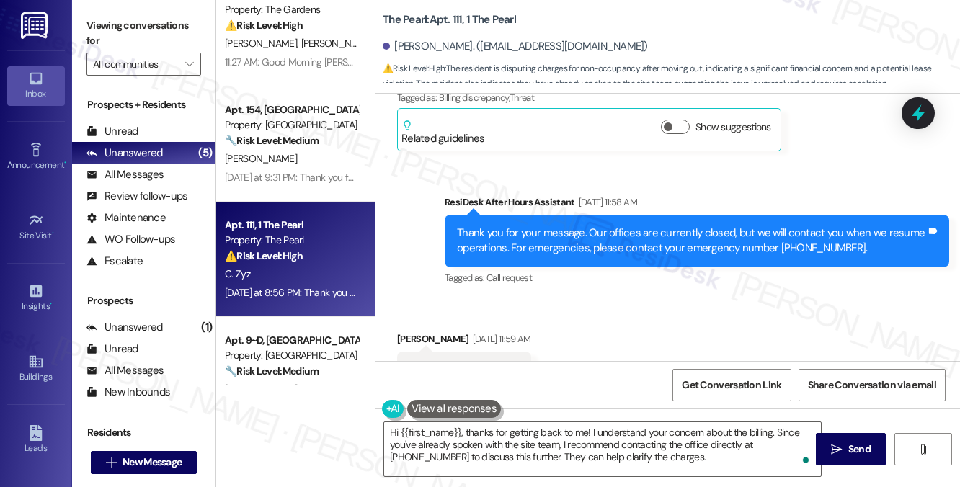
click at [417, 363] on div "Efforts*" at bounding box center [426, 370] width 34 height 15
copy div "Efforts"
click at [158, 37] on label "Viewing conversations for" at bounding box center [143, 33] width 115 height 38
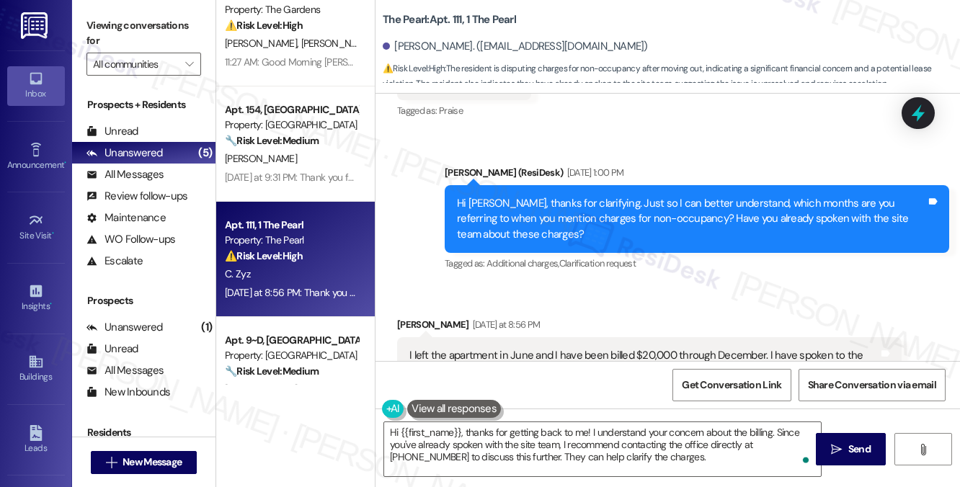
click at [480, 348] on div "I left the apartment in June and I have been billed $20,000 through December. I…" at bounding box center [643, 363] width 469 height 31
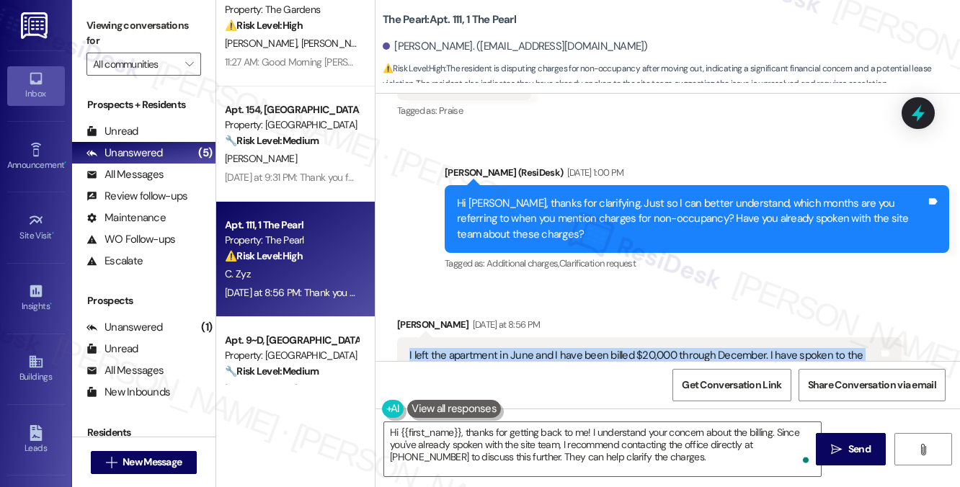
click at [480, 348] on div "I left the apartment in June and I have been billed $20,000 through December. I…" at bounding box center [643, 363] width 469 height 31
copy div "I left the apartment in June and I have been billed $20,000 through December. I…"
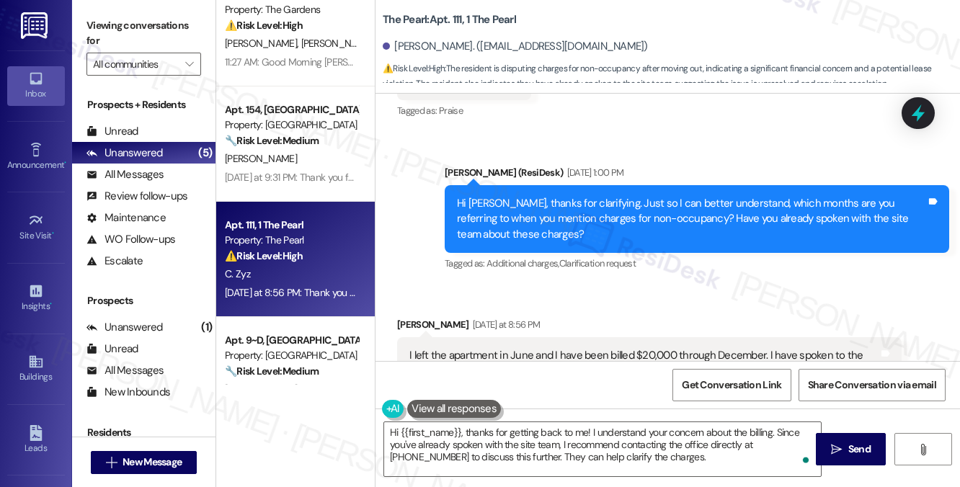
click at [135, 30] on label "Viewing conversations for" at bounding box center [143, 33] width 115 height 38
click at [186, 19] on label "Viewing conversations for" at bounding box center [143, 33] width 115 height 38
click at [138, 32] on label "Viewing conversations for" at bounding box center [143, 33] width 115 height 38
click at [693, 443] on textarea "Hi {{first_name}}, thanks for getting back to me! I understand your concern abo…" at bounding box center [602, 449] width 437 height 54
click at [172, 47] on label "Viewing conversations for" at bounding box center [143, 33] width 115 height 38
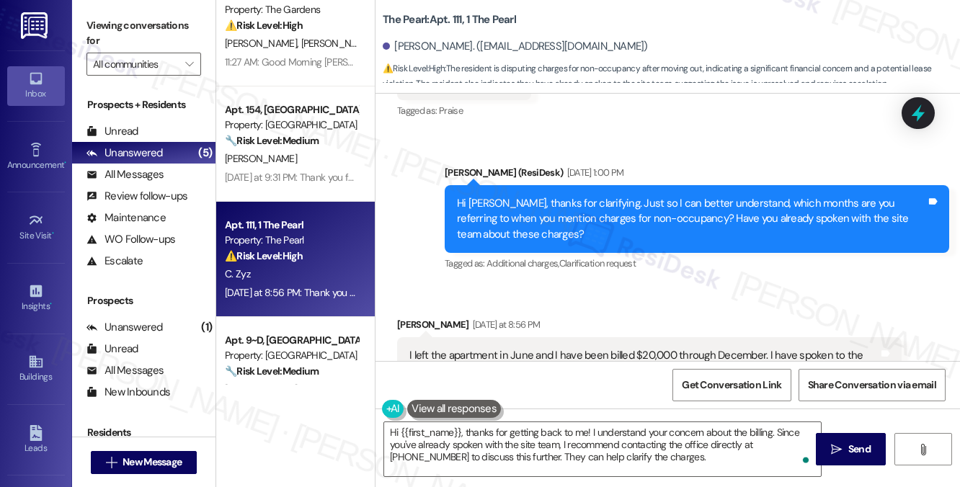
click at [173, 25] on label "Viewing conversations for" at bounding box center [143, 33] width 115 height 38
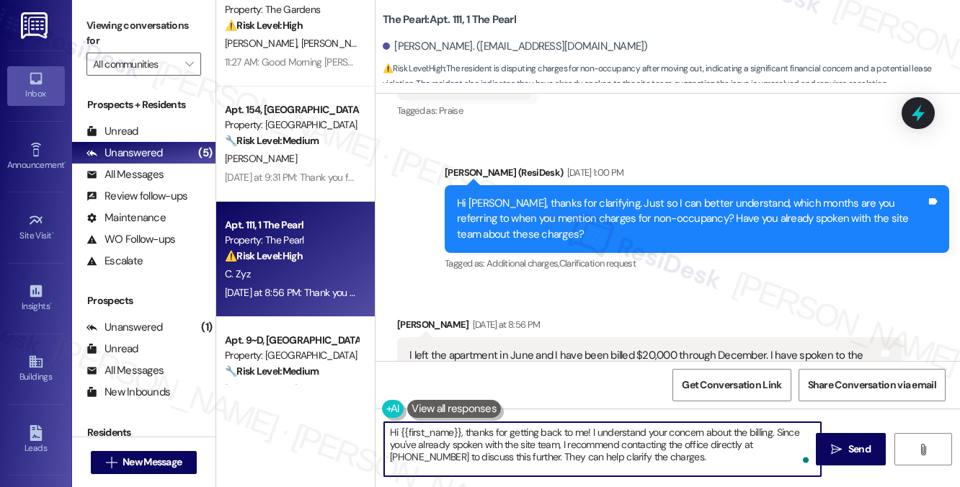
click at [679, 435] on textarea "Hi {{first_name}}, thanks for getting back to me! I understand your concern abo…" at bounding box center [602, 449] width 437 height 54
click at [693, 445] on textarea "Hi {{first_name}}, thanks for getting back to me! I understand your concern abo…" at bounding box center [602, 449] width 437 height 54
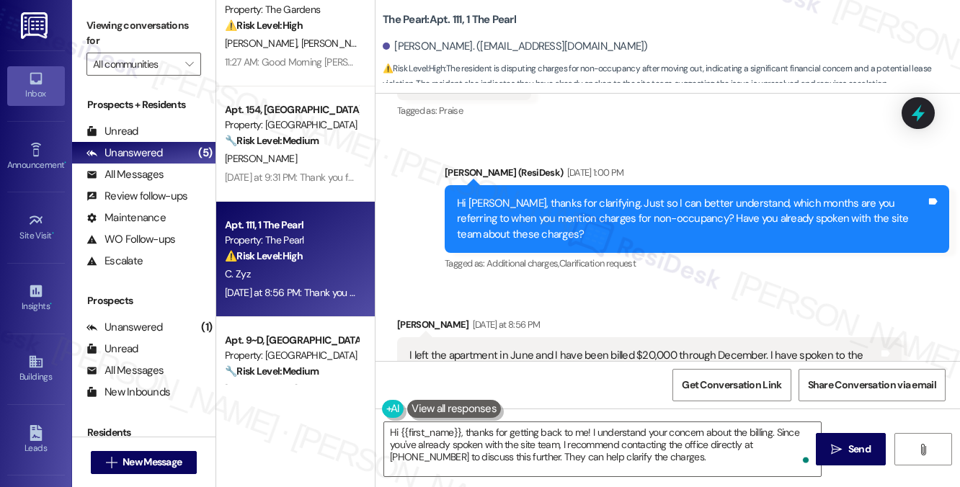
drag, startPoint x: 101, startPoint y: 19, endPoint x: 125, endPoint y: 25, distance: 24.3
click at [101, 19] on label "Viewing conversations for" at bounding box center [143, 33] width 115 height 38
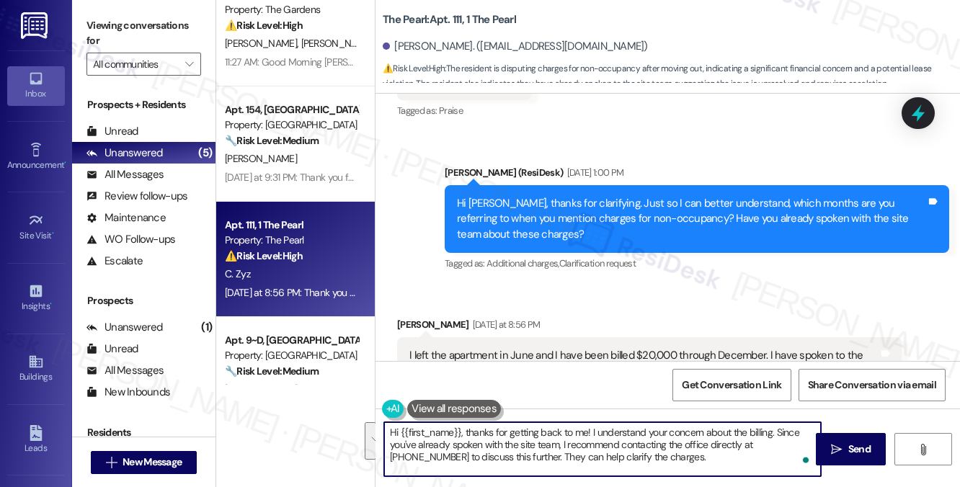
drag, startPoint x: 680, startPoint y: 464, endPoint x: 773, endPoint y: 428, distance: 99.7
click at [773, 428] on textarea "Hi {{first_name}}, thanks for getting back to me! I understand your concern abo…" at bounding box center [602, 449] width 437 height 54
paste textarea "I’ll share this with the site team and check in with them about your account. I…"
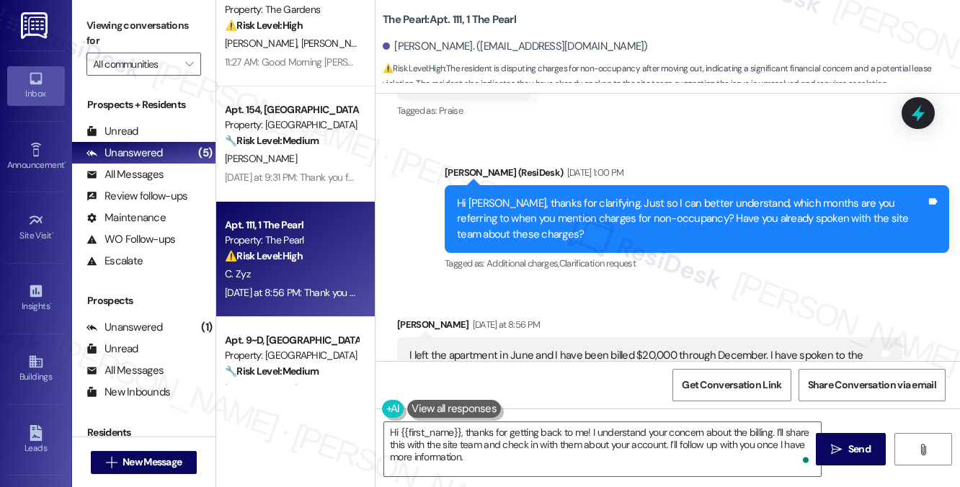
click at [680, 348] on div "I left the apartment in June and I have been billed $20,000 through December. I…" at bounding box center [643, 363] width 469 height 31
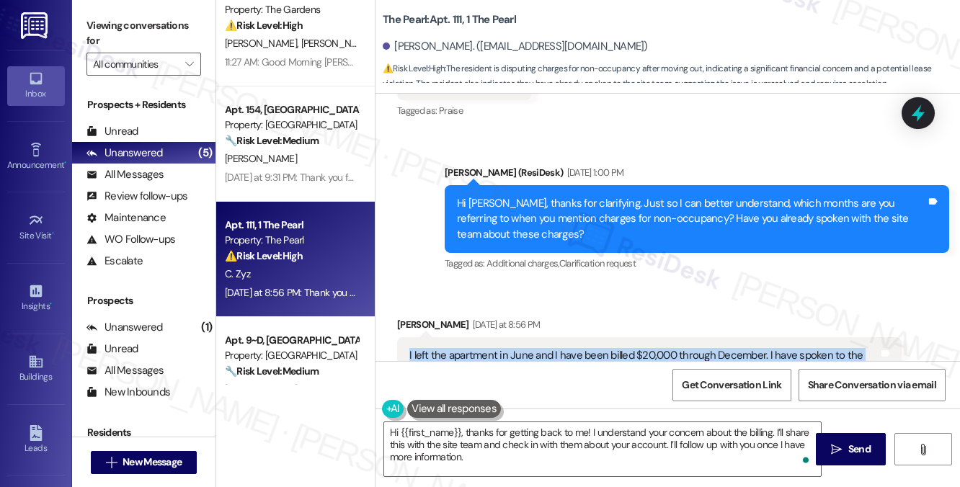
click at [680, 348] on div "I left the apartment in June and I have been billed $20,000 through December. I…" at bounding box center [643, 363] width 469 height 31
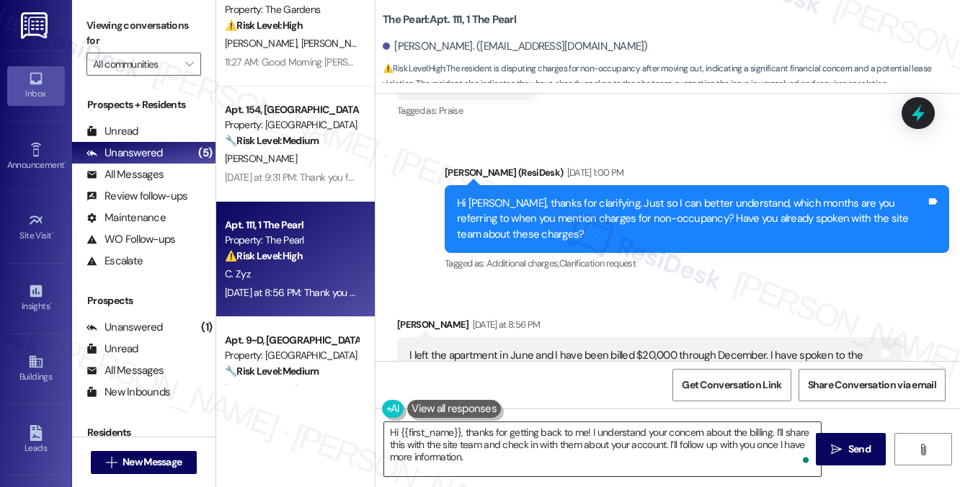
click at [593, 445] on textarea "Hi {{first_name}}, thanks for getting back to me! I understand your concern abo…" at bounding box center [602, 449] width 437 height 54
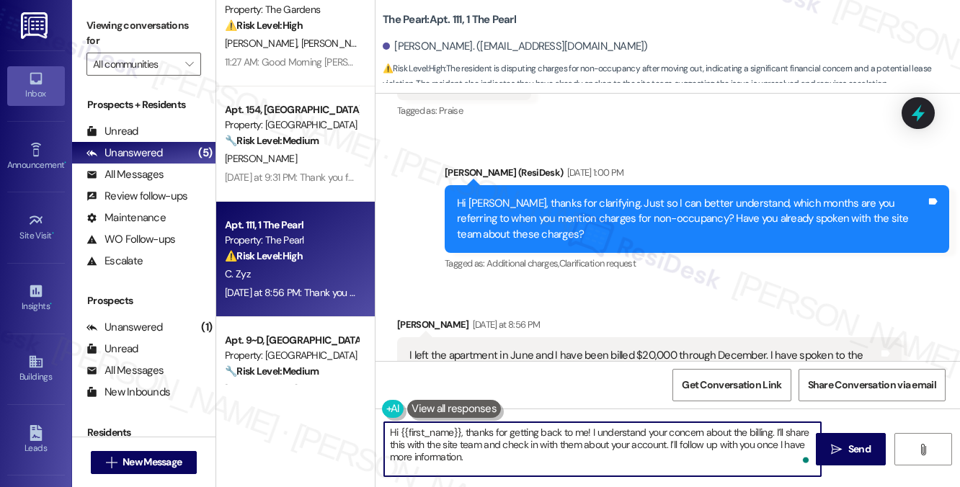
click at [528, 348] on div "I left the apartment in June and I have been billed $20,000 through December. I…" at bounding box center [643, 363] width 469 height 31
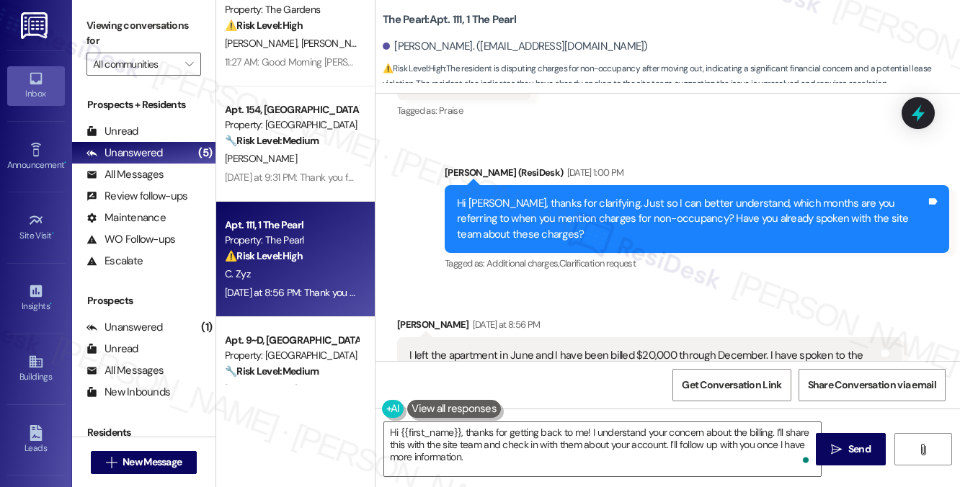
click at [528, 348] on div "I left the apartment in June and I have been billed $20,000 through December. I…" at bounding box center [643, 363] width 469 height 31
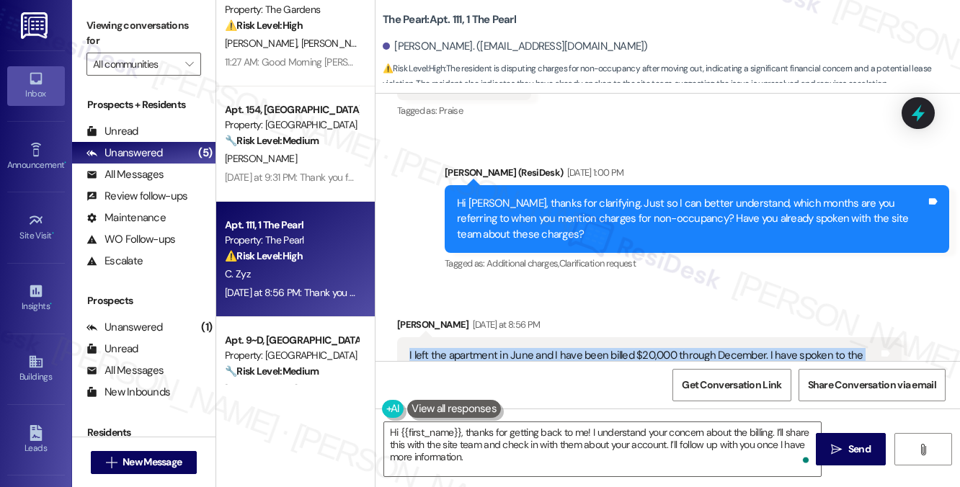
click at [528, 348] on div "I left the apartment in June and I have been billed $20,000 through December. I…" at bounding box center [643, 363] width 469 height 31
click at [739, 337] on div "I left the apartment in June and I have been billed $20,000 through December. I…" at bounding box center [649, 363] width 504 height 53
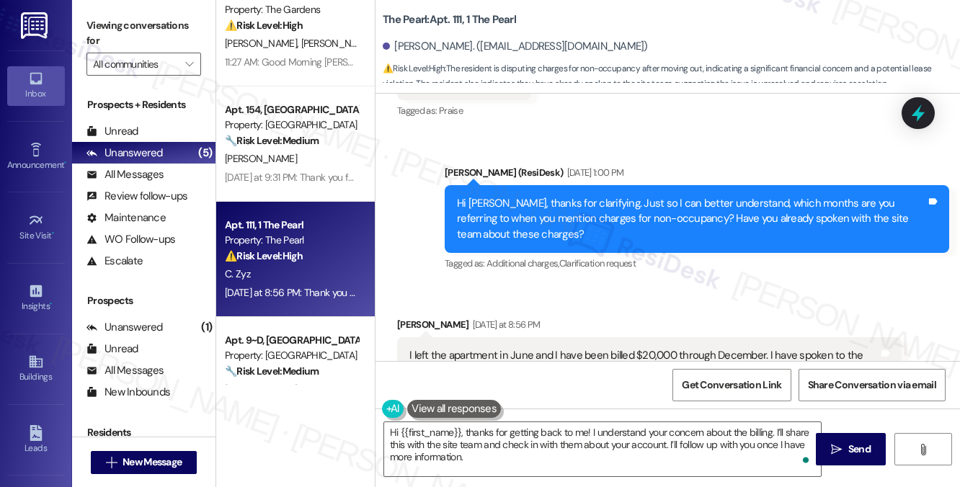
click at [739, 348] on div "I left the apartment in June and I have been billed $20,000 through December. I…" at bounding box center [643, 363] width 469 height 31
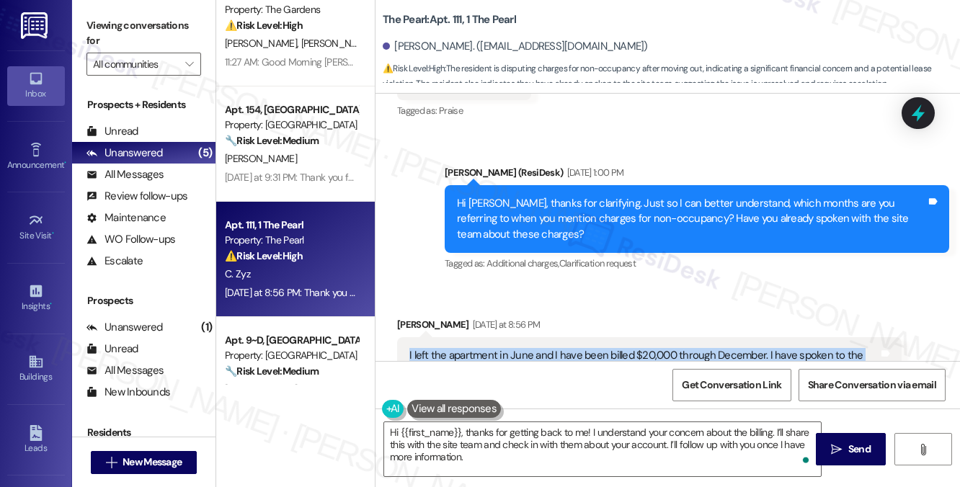
click at [739, 348] on div "I left the apartment in June and I have been billed $20,000 through December. I…" at bounding box center [643, 363] width 469 height 31
copy div "I left the apartment in June and I have been billed $20,000 through December. I…"
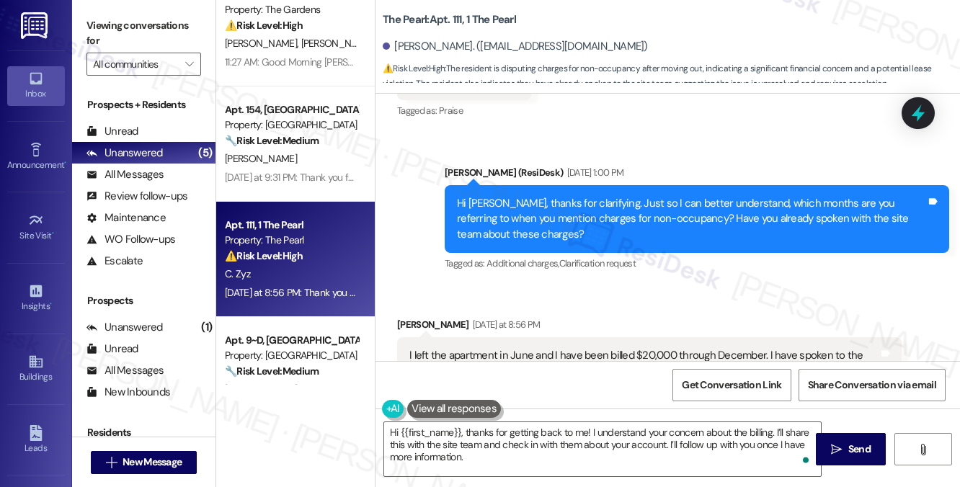
click at [176, 31] on label "Viewing conversations for" at bounding box center [143, 33] width 115 height 38
click at [171, 26] on label "Viewing conversations for" at bounding box center [143, 33] width 115 height 38
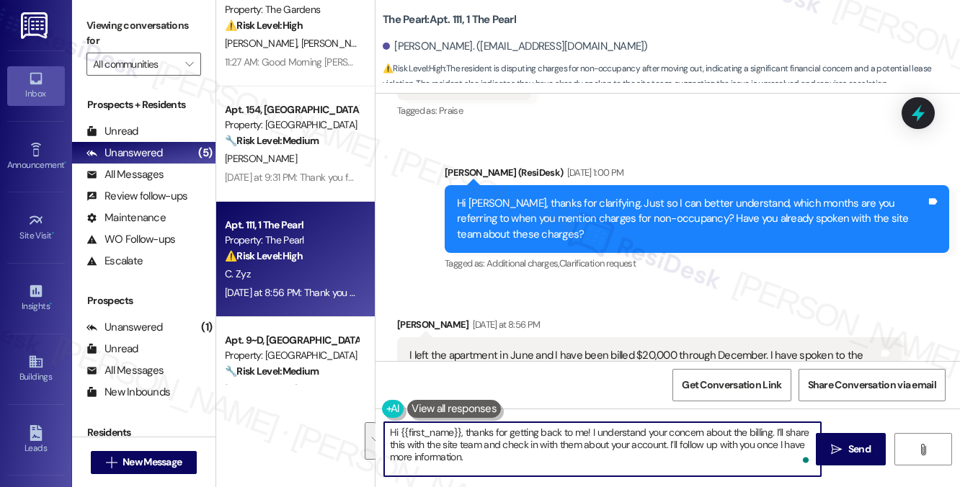
drag, startPoint x: 492, startPoint y: 462, endPoint x: 591, endPoint y: 426, distance: 105.1
click at [591, 426] on textarea "Hi {{first_name}}, thanks for getting back to me! I understand your concern abo…" at bounding box center [602, 449] width 437 height 54
paste textarea "completely understand your concern. Just so I can better follow up, can you sha…"
click at [618, 432] on textarea "Hi {{first_name}}, thanks for getting back to me! I completely understand your …" at bounding box center [602, 449] width 437 height 54
drag, startPoint x: 755, startPoint y: 431, endPoint x: 591, endPoint y: 431, distance: 163.6
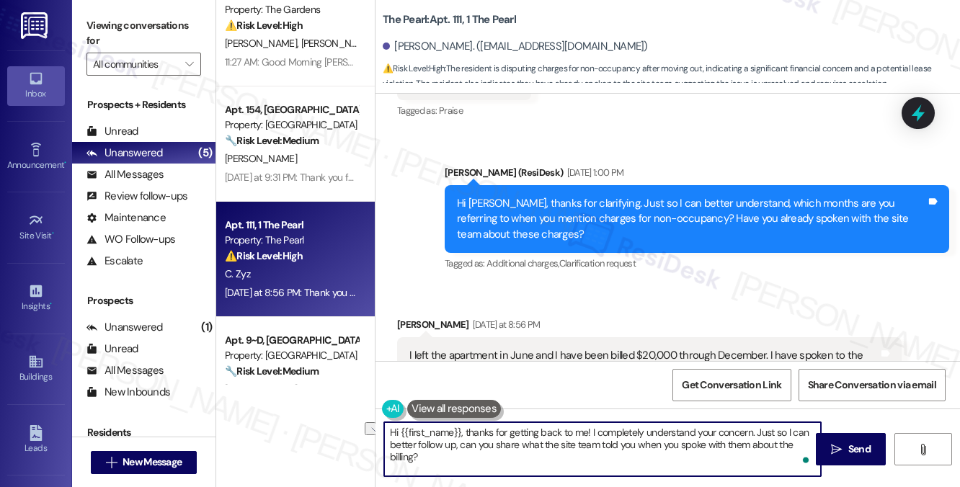
click at [591, 431] on textarea "Hi {{first_name}}, thanks for getting back to me! I completely understand your …" at bounding box center [602, 449] width 437 height 54
click at [701, 443] on textarea "Hi {{first_name}}, thanks for getting back to me! Just so I can better follow u…" at bounding box center [602, 449] width 437 height 54
click at [677, 451] on textarea "Hi {{first_name}}, thanks for getting back to me! Just so I can better follow u…" at bounding box center [602, 449] width 437 height 54
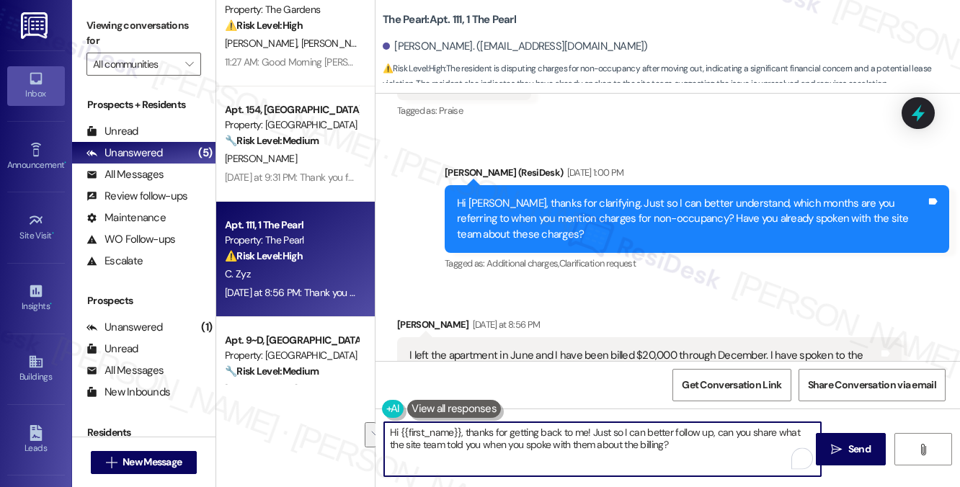
click at [677, 451] on textarea "Hi {{first_name}}, thanks for getting back to me! Just so I can better follow u…" at bounding box center [602, 449] width 437 height 54
click at [689, 449] on textarea "Hi {{first_name}}, thanks for getting back to me! Just so I can better follow u…" at bounding box center [602, 449] width 437 height 54
click at [690, 449] on textarea "Hi {{first_name}}, thanks for getting back to me! Just so I can better follow u…" at bounding box center [602, 449] width 437 height 54
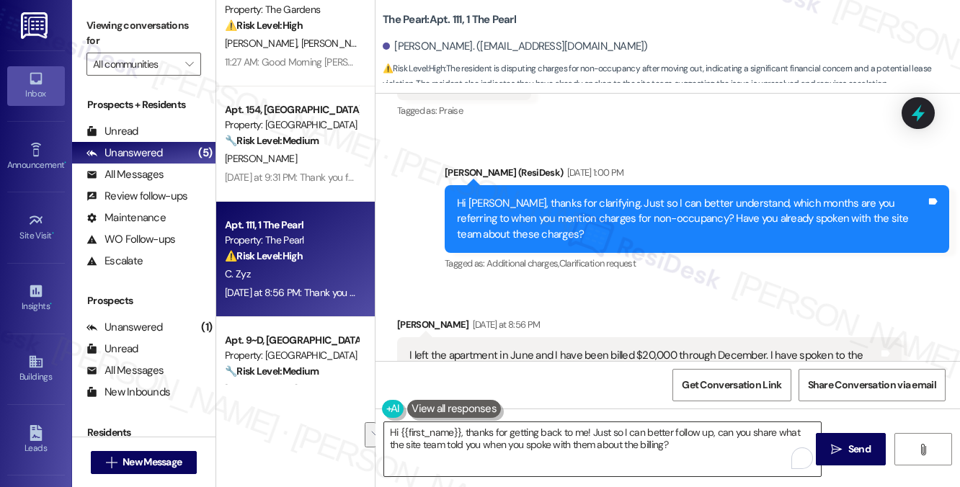
click at [680, 437] on textarea "Hi {{first_name}}, thanks for getting back to me! Just so I can better follow u…" at bounding box center [602, 449] width 437 height 54
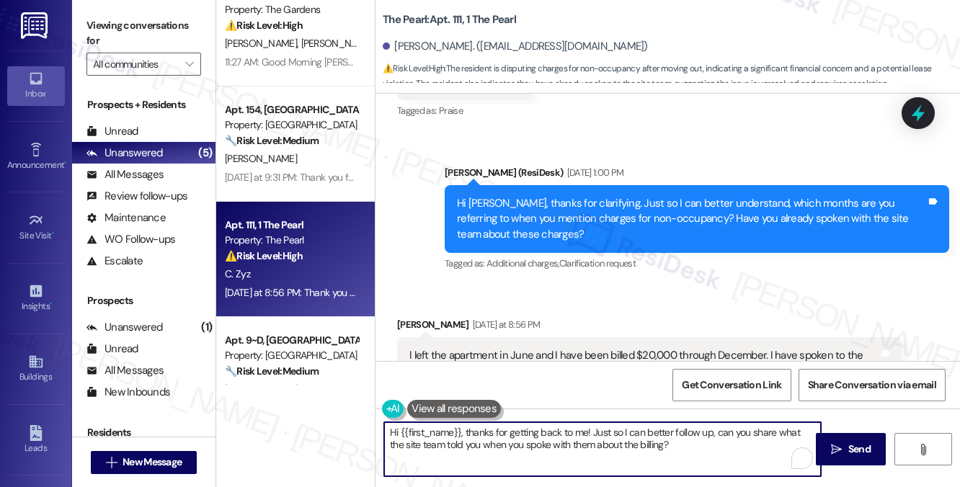
click at [514, 446] on textarea "Hi {{first_name}}, thanks for getting back to me! Just so I can better follow u…" at bounding box center [602, 449] width 437 height 54
click at [680, 444] on textarea "Hi {{first_name}}, thanks for getting back to me! Just so I can better follow u…" at bounding box center [602, 449] width 437 height 54
click at [639, 435] on textarea "Hi {{first_name}}, thanks for getting back to me! Just so I can better follow u…" at bounding box center [602, 449] width 437 height 54
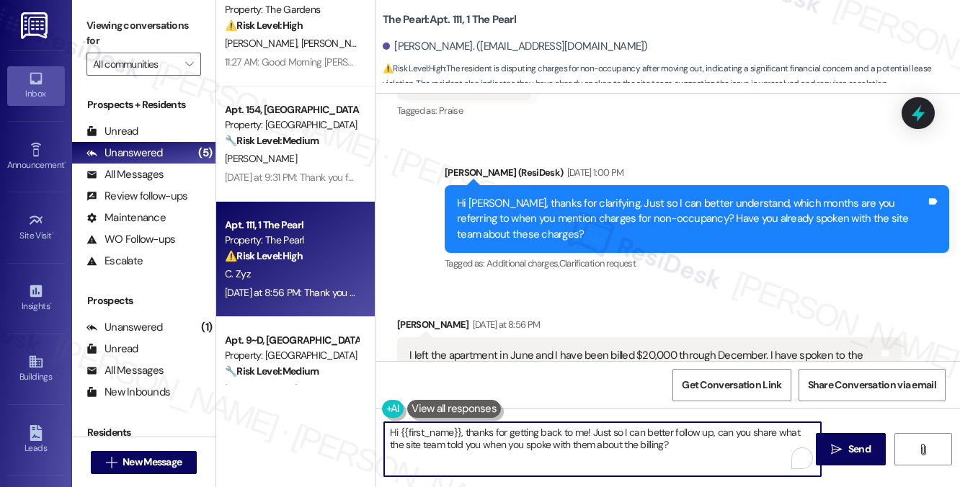
click at [639, 435] on textarea "Hi {{first_name}}, thanks for getting back to me! Just so I can better follow u…" at bounding box center [602, 449] width 437 height 54
click at [664, 440] on textarea "Hi {{first_name}}, thanks for getting back to me! Just so I can better follow u…" at bounding box center [602, 449] width 437 height 54
type textarea "Hi {{first_name}}, thanks for getting back to me! Just so I can better follow u…"
click at [465, 407] on button at bounding box center [454, 409] width 94 height 18
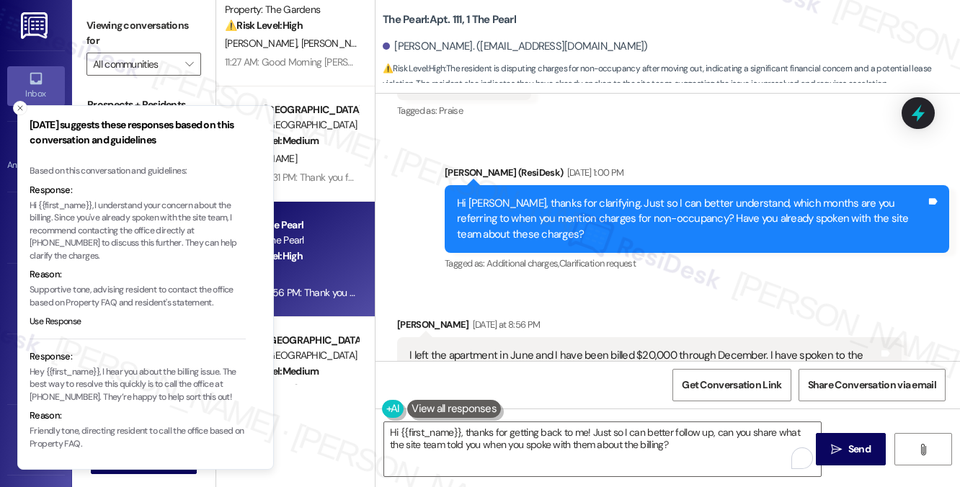
click at [159, 378] on p "Hey {{first_name}}, I hear you about the billing issue. The best way to resolve…" at bounding box center [138, 385] width 216 height 38
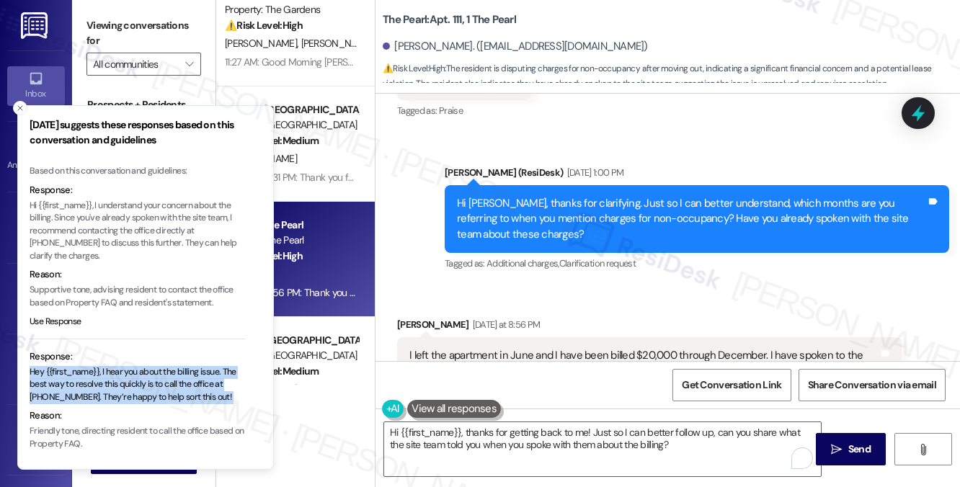
click at [159, 378] on p "Hey {{first_name}}, I hear you about the billing issue. The best way to resolve…" at bounding box center [138, 385] width 216 height 38
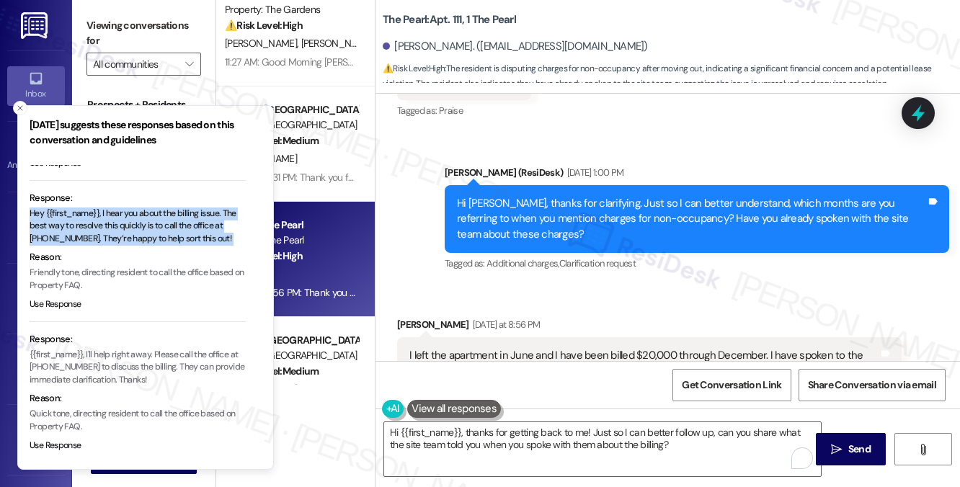
scroll to position [163, 0]
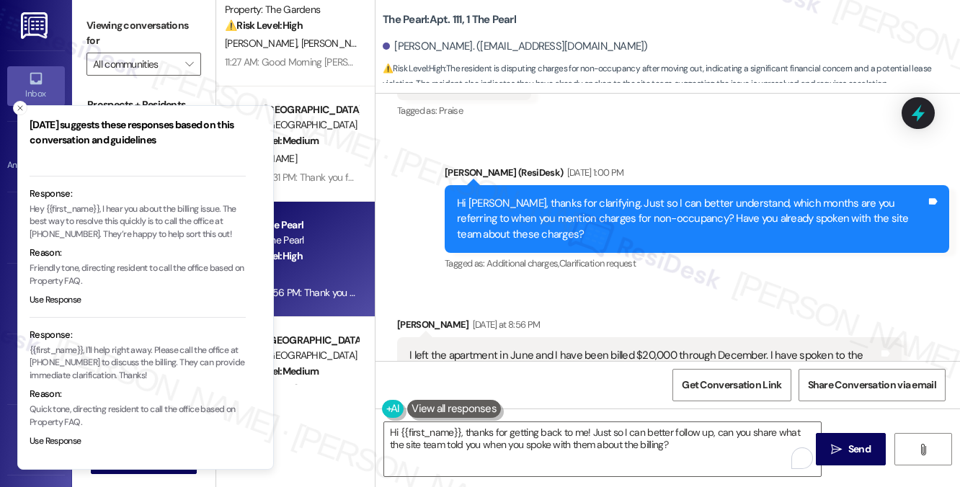
click at [139, 357] on p "{{first_name}}, I'll help right away. Please call the office at 541-636-4246 to…" at bounding box center [138, 363] width 216 height 38
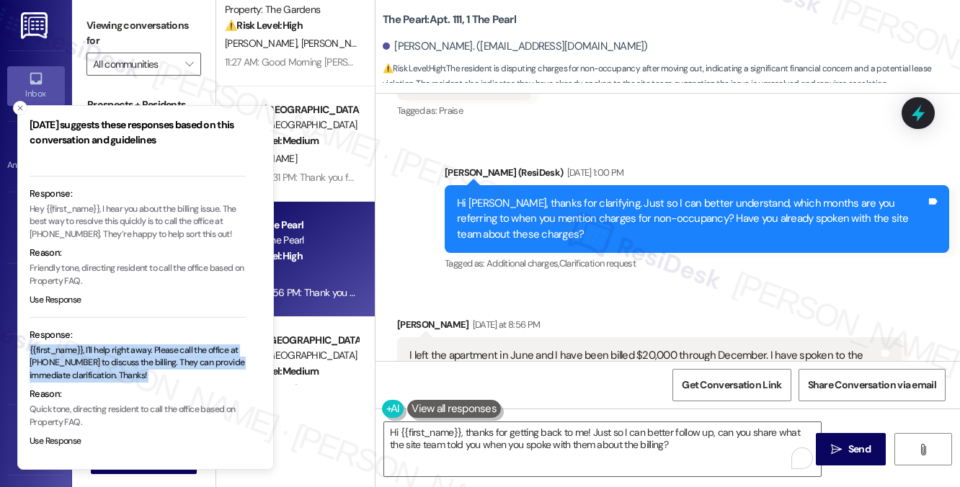
click at [139, 357] on p "{{first_name}}, I'll help right away. Please call the office at 541-636-4246 to…" at bounding box center [138, 363] width 216 height 38
click at [165, 357] on p "{{first_name}}, I'll help right away. Please call the office at 541-636-4246 to…" at bounding box center [138, 363] width 216 height 38
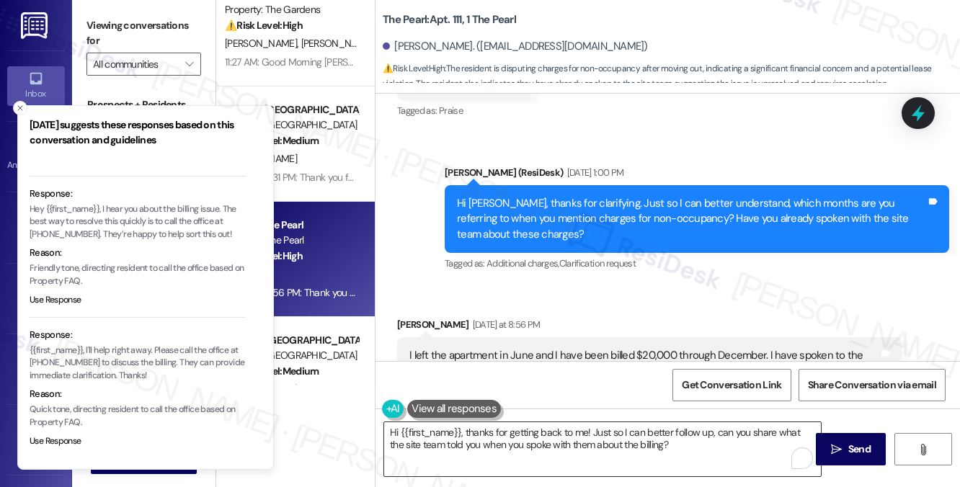
click at [689, 443] on textarea "Hi {{first_name}}, thanks for getting back to me! Just so I can better follow u…" at bounding box center [602, 449] width 437 height 54
click at [22, 106] on icon "Close toast" at bounding box center [20, 108] width 9 height 9
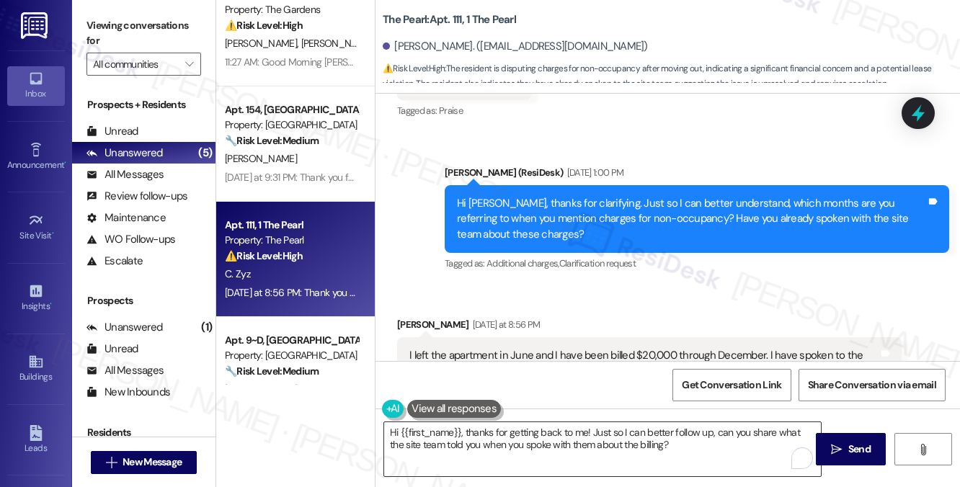
click at [507, 426] on textarea "Hi {{first_name}}, thanks for getting back to me! Just so I can better follow u…" at bounding box center [602, 449] width 437 height 54
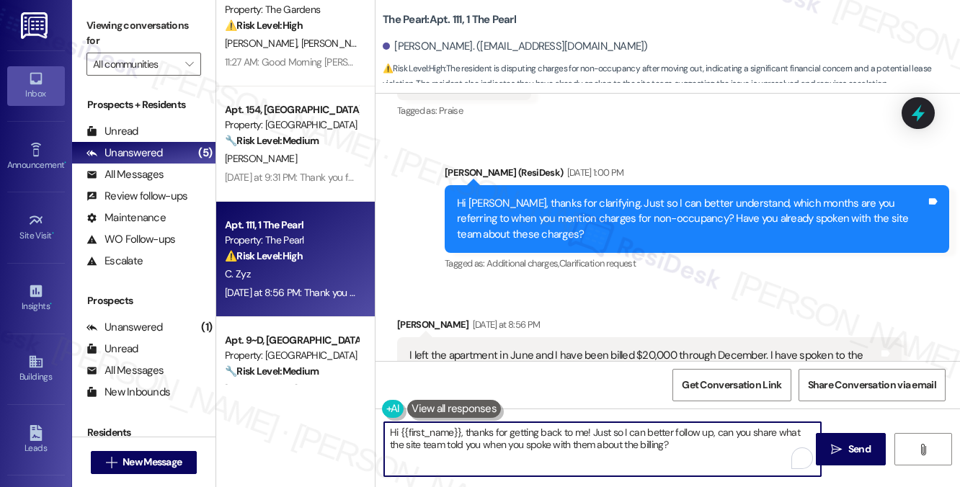
click at [507, 426] on textarea "Hi {{first_name}}, thanks for getting back to me! Just so I can better follow u…" at bounding box center [602, 449] width 437 height 54
click at [713, 445] on textarea "Hi {{first_name}}, thanks for getting back to me! Just so I can better follow u…" at bounding box center [602, 449] width 437 height 54
click at [701, 445] on textarea "Hi {{first_name}}, thanks for getting back to me! Just so I can better follow u…" at bounding box center [602, 449] width 437 height 54
drag, startPoint x: 709, startPoint y: 432, endPoint x: 675, endPoint y: 436, distance: 34.9
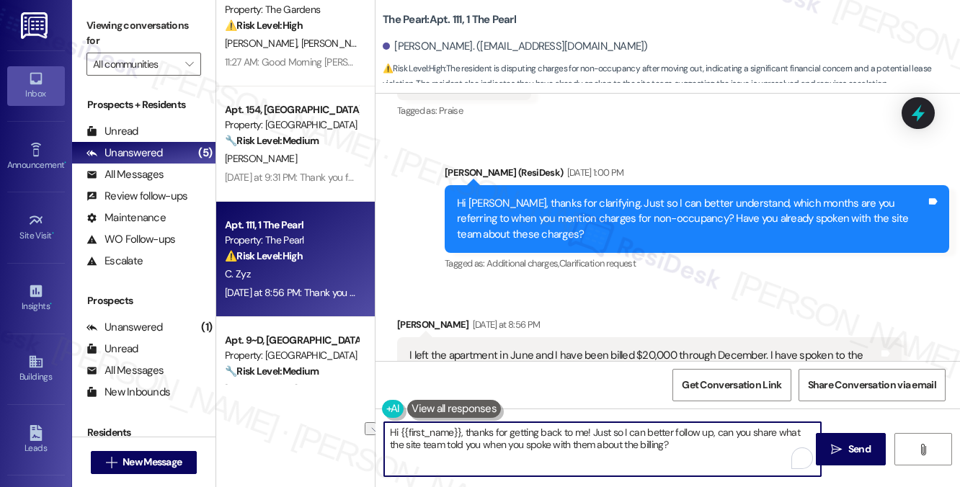
click at [675, 435] on textarea "Hi {{first_name}}, thanks for getting back to me! Just so I can better follow u…" at bounding box center [602, 449] width 437 height 54
click at [669, 448] on textarea "Hi {{first_name}}, thanks for getting back to me! Just so I can better follow u…" at bounding box center [602, 449] width 437 height 54
click at [719, 448] on textarea "Hi {{first_name}}, thanks for getting back to me! Just so I can better follow u…" at bounding box center [602, 449] width 437 height 54
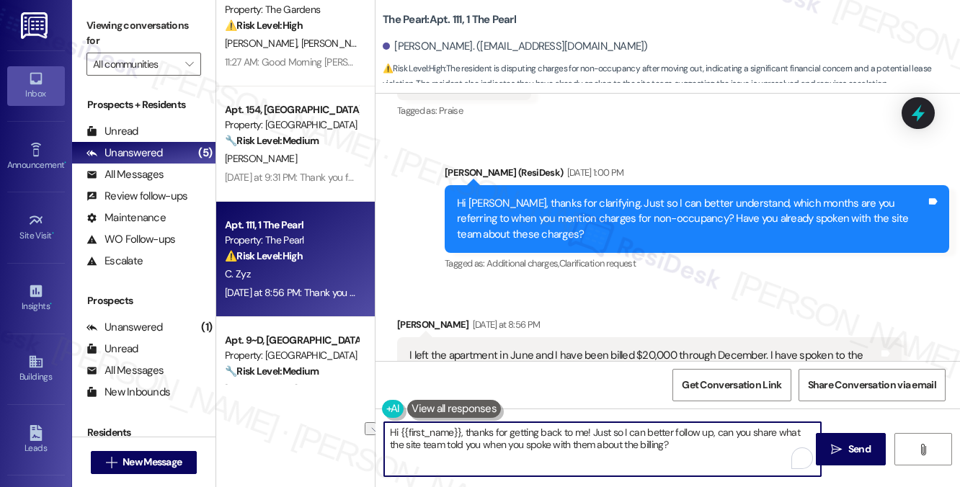
drag, startPoint x: 592, startPoint y: 435, endPoint x: 720, endPoint y: 435, distance: 128.3
click at [720, 435] on textarea "Hi {{first_name}}, thanks for getting back to me! Just so I can better follow u…" at bounding box center [602, 449] width 437 height 54
click at [740, 450] on textarea "Hi {{first_name}}, thanks for getting back to me! Just so I can better follow u…" at bounding box center [602, 449] width 437 height 54
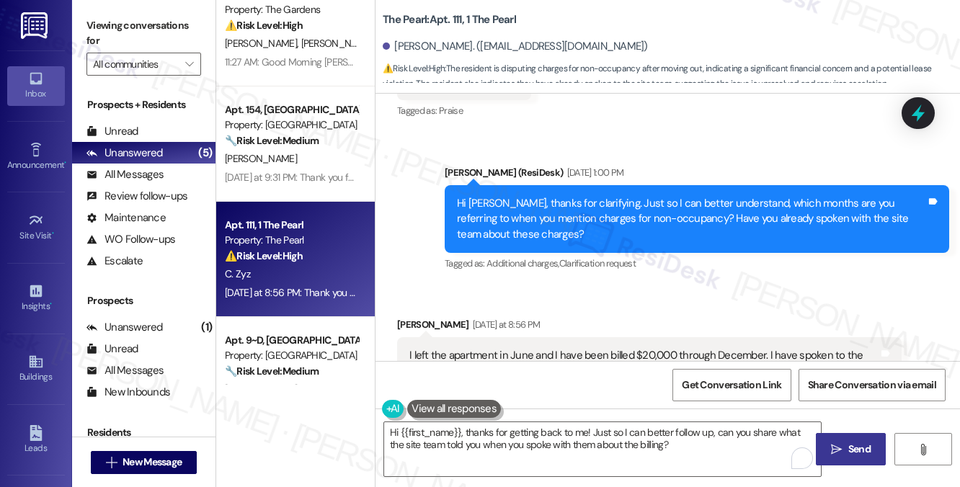
click at [829, 442] on span " Send" at bounding box center [850, 449] width 45 height 15
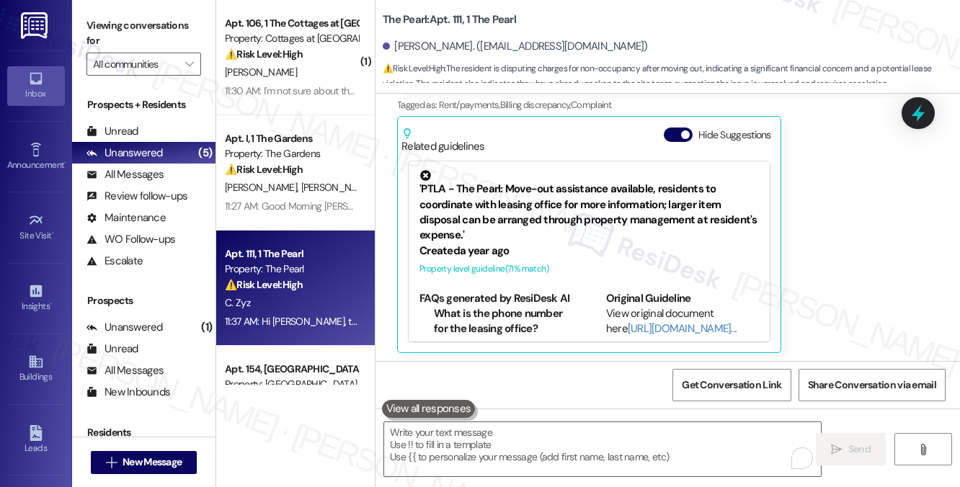
scroll to position [26818, 0]
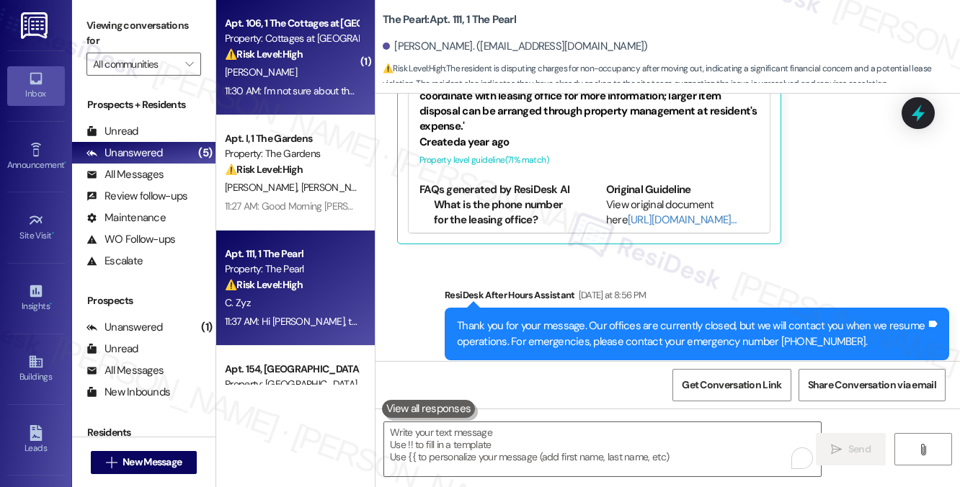
click at [308, 86] on div "11:30 AM: I'm not sure about the toilet issue but yes the water spray out soon …" at bounding box center [438, 90] width 427 height 13
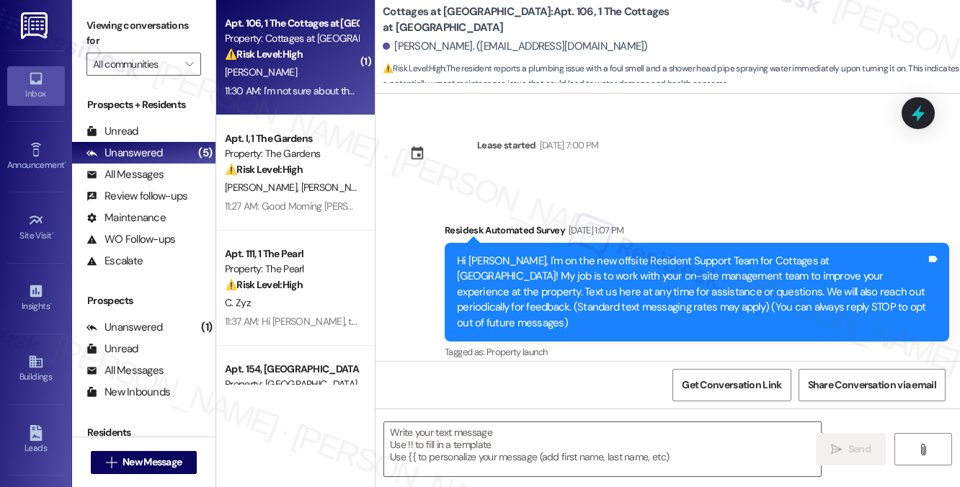
scroll to position [16026, 0]
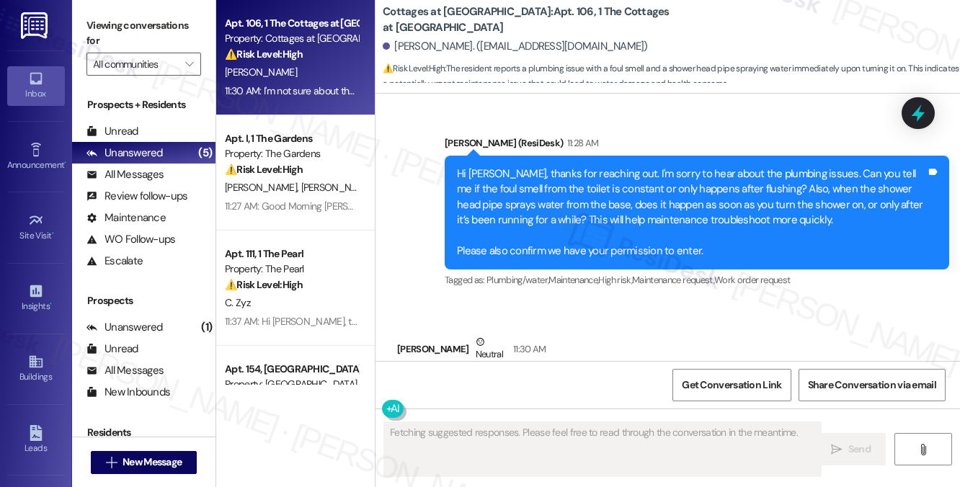
click at [536, 381] on div "I'm not sure about the toilet issue but yes the water spray out soon as you tur…" at bounding box center [624, 388] width 430 height 15
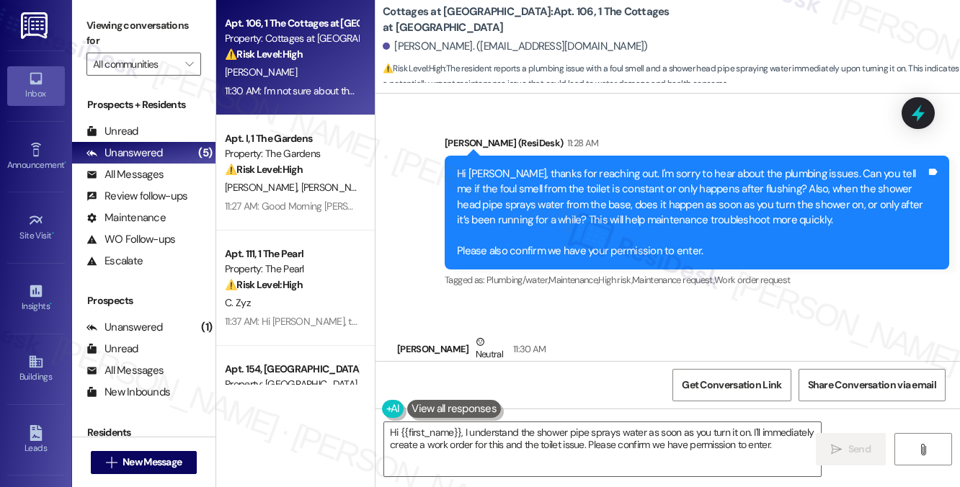
click at [617, 178] on div "Hi Laniesha, thanks for reaching out. I'm sorry to hear about the plumbing issu…" at bounding box center [691, 212] width 469 height 93
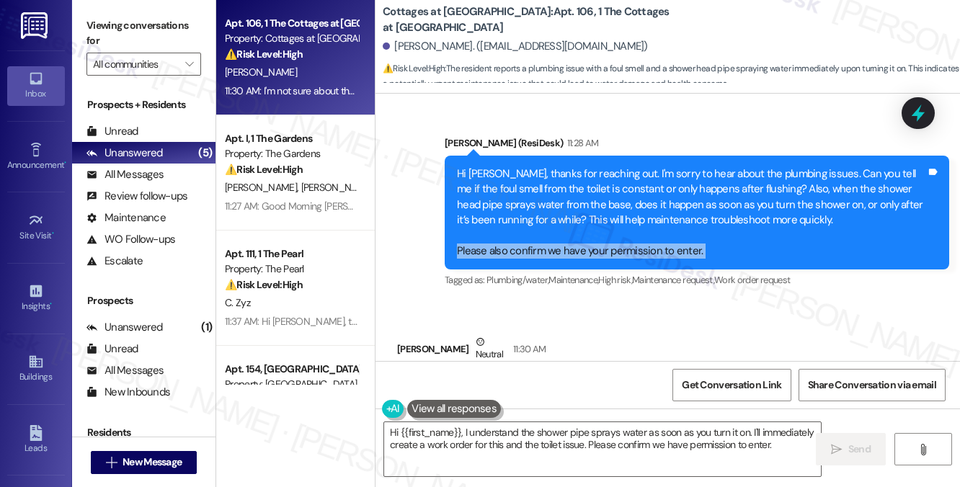
click at [617, 178] on div "Hi Laniesha, thanks for reaching out. I'm sorry to hear about the plumbing issu…" at bounding box center [691, 212] width 469 height 93
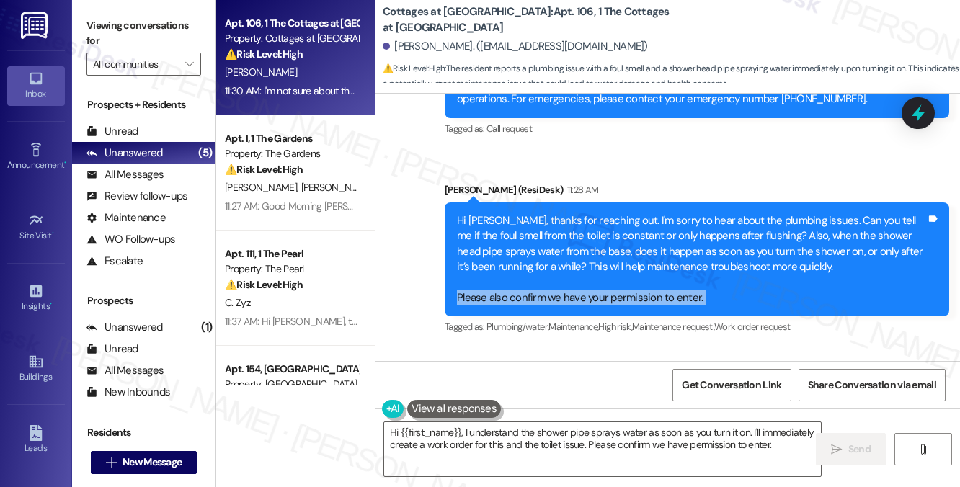
scroll to position [15953, 0]
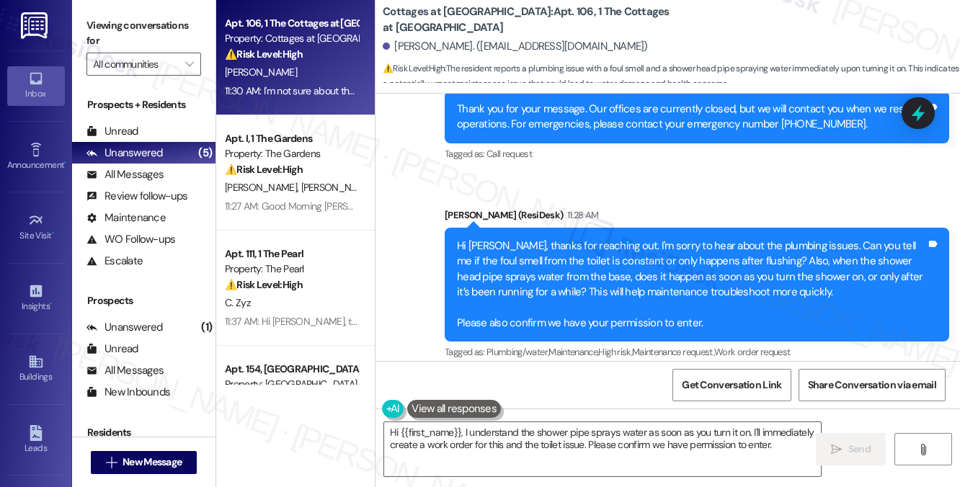
click at [713, 239] on div "Hi Laniesha, thanks for reaching out. I'm sorry to hear about the plumbing issu…" at bounding box center [691, 285] width 469 height 93
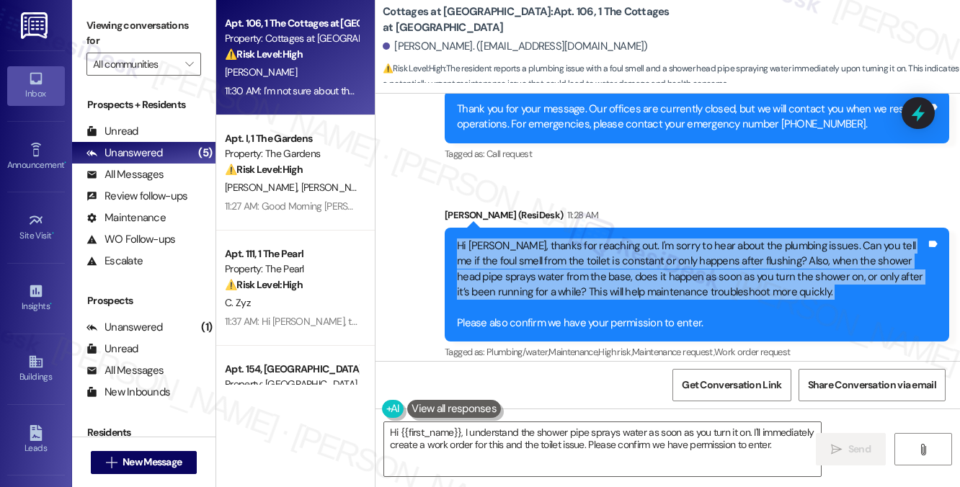
click at [713, 239] on div "Hi Laniesha, thanks for reaching out. I'm sorry to hear about the plumbing issu…" at bounding box center [691, 285] width 469 height 93
click at [553, 239] on div "Hi Laniesha, thanks for reaching out. I'm sorry to hear about the plumbing issu…" at bounding box center [691, 285] width 469 height 93
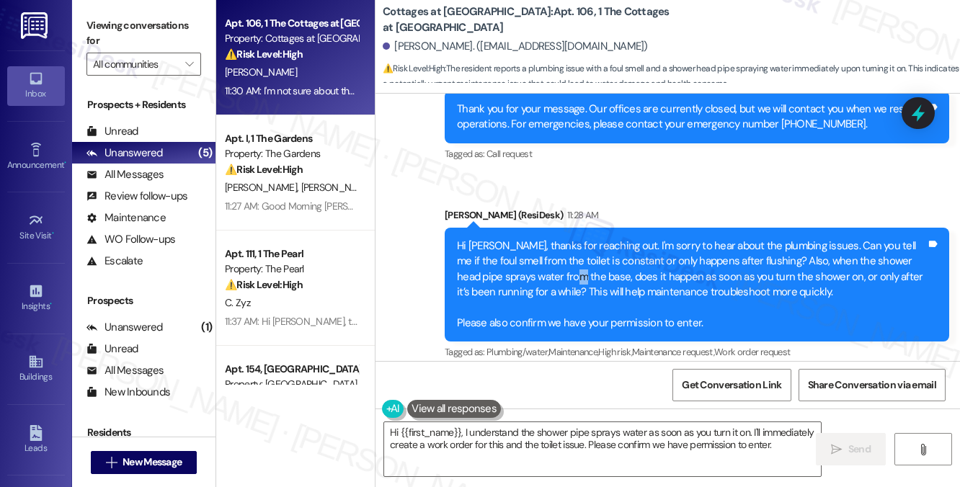
click at [553, 239] on div "Hi Laniesha, thanks for reaching out. I'm sorry to hear about the plumbing issu…" at bounding box center [691, 285] width 469 height 93
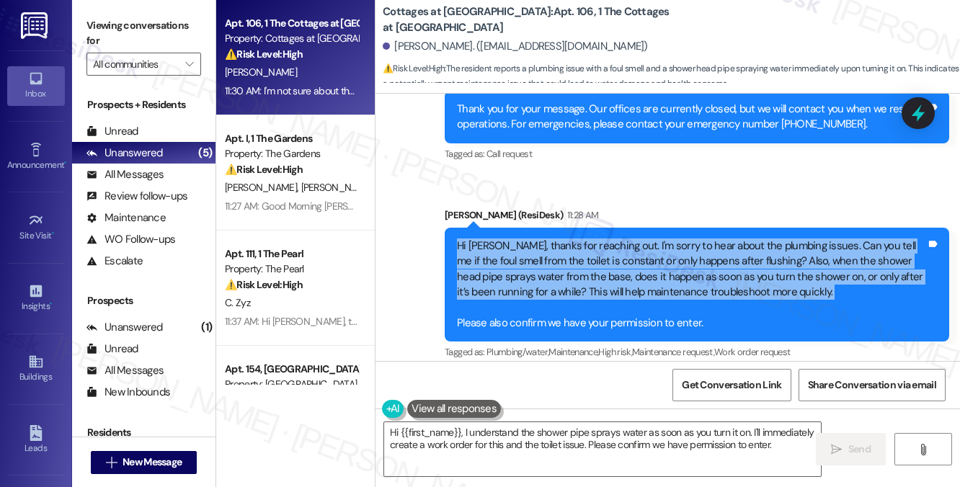
click at [553, 239] on div "Hi Laniesha, thanks for reaching out. I'm sorry to hear about the plumbing issu…" at bounding box center [691, 285] width 469 height 93
click at [599, 239] on div "Hi Laniesha, thanks for reaching out. I'm sorry to hear about the plumbing issu…" at bounding box center [691, 285] width 469 height 93
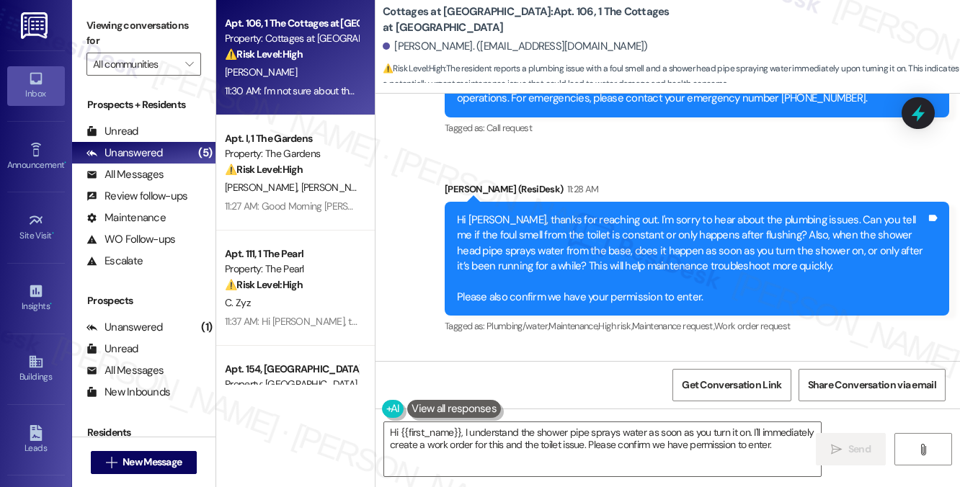
scroll to position [16026, 0]
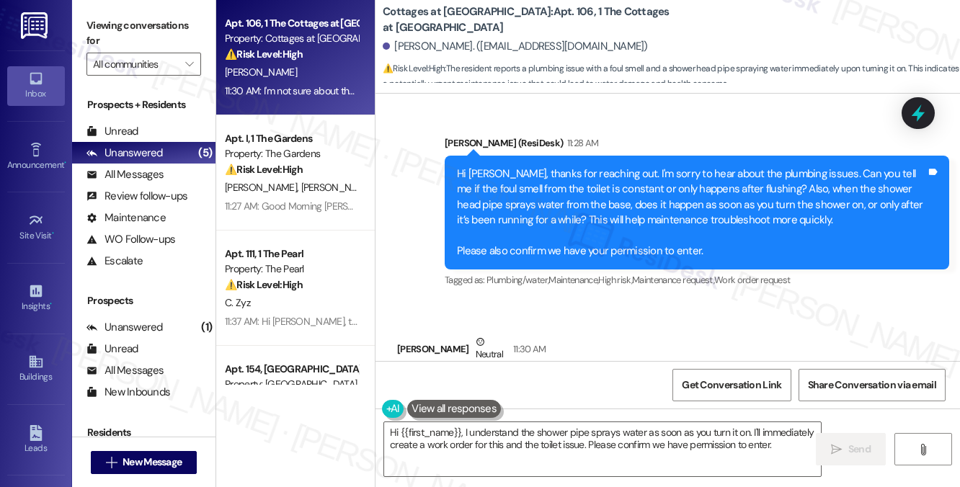
click at [448, 381] on div "I'm not sure about the toilet issue but yes the water spray out soon as you tur…" at bounding box center [624, 388] width 430 height 15
click at [556, 381] on div "I'm not sure about the toilet issue but yes the water spray out soon as you tur…" at bounding box center [624, 388] width 430 height 15
drag, startPoint x: 558, startPoint y: 311, endPoint x: 816, endPoint y: 310, distance: 258.0
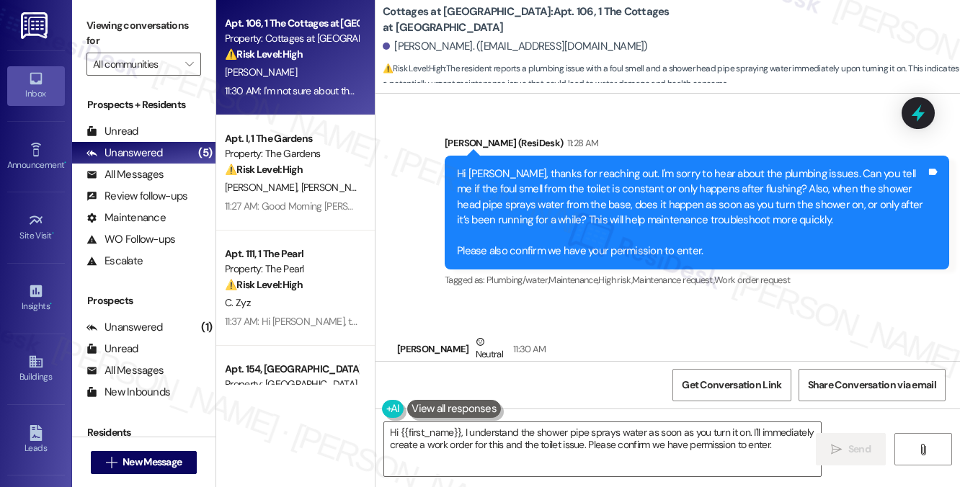
click at [816, 381] on div "I'm not sure about the toilet issue but yes the water spray out soon as you tur…" at bounding box center [624, 388] width 430 height 15
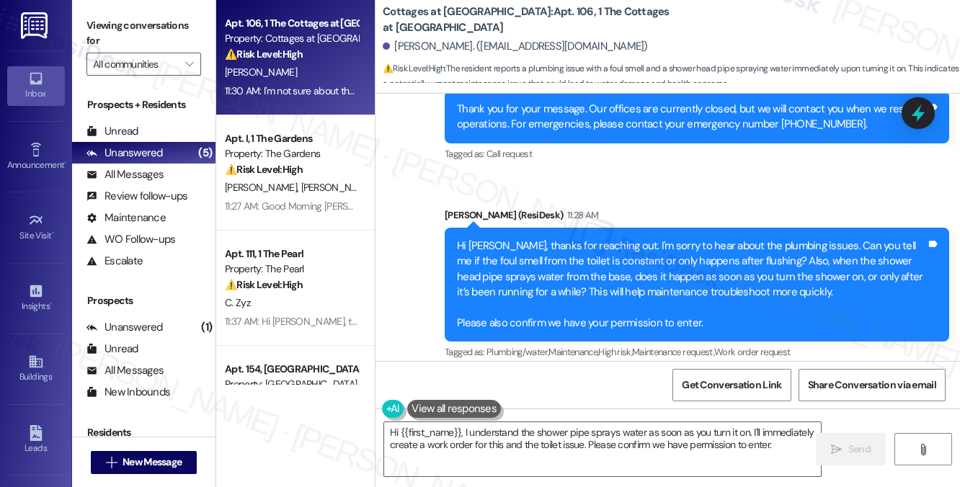
scroll to position [15953, 0]
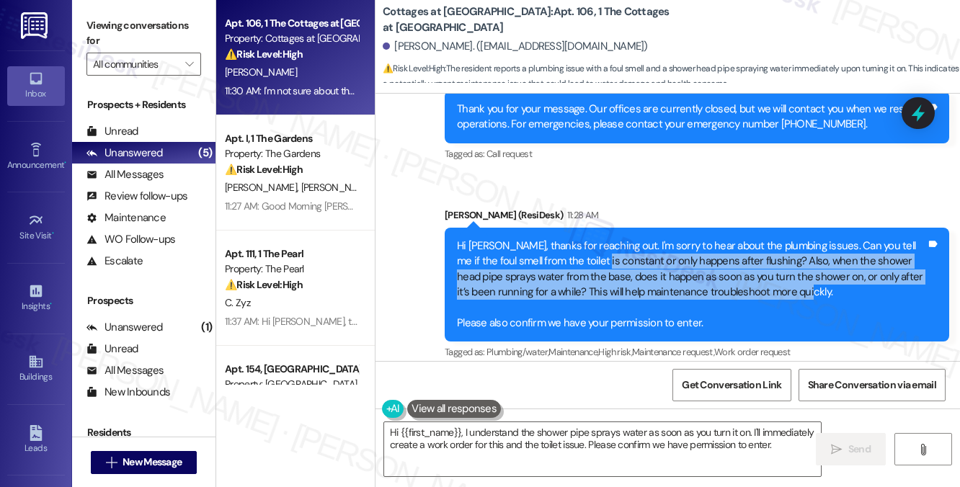
drag, startPoint x: 812, startPoint y: 215, endPoint x: 590, endPoint y: 187, distance: 223.7
click at [590, 239] on div "Hi Laniesha, thanks for reaching out. I'm sorry to hear about the plumbing issu…" at bounding box center [691, 285] width 469 height 93
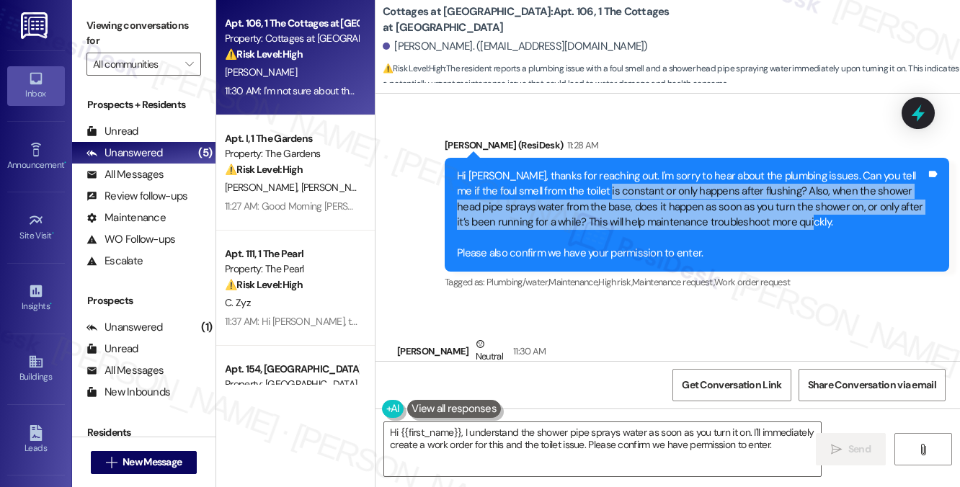
scroll to position [16026, 0]
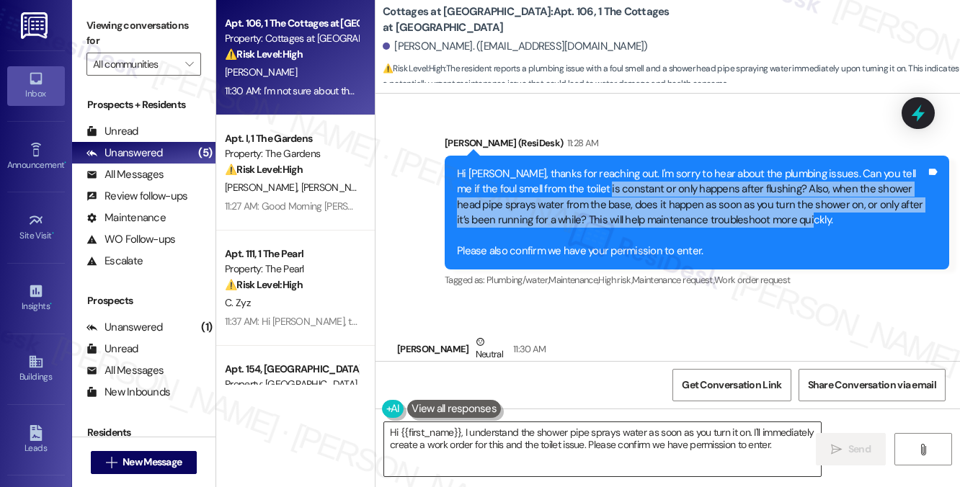
click at [527, 435] on textarea "Hi {{first_name}}, I understand the shower pipe sprays water as soon as you tur…" at bounding box center [602, 449] width 437 height 54
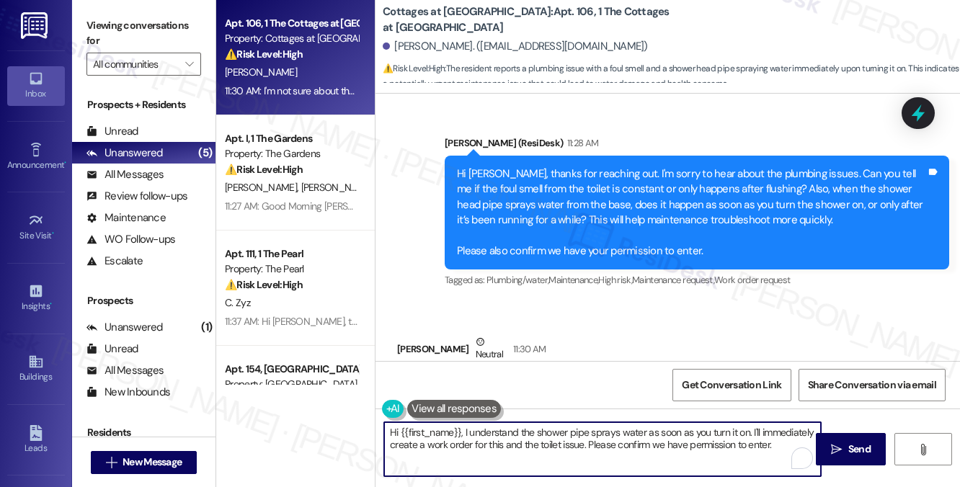
click at [527, 435] on textarea "Hi {{first_name}}, I understand the shower pipe sprays water as soon as you tur…" at bounding box center [602, 449] width 437 height 54
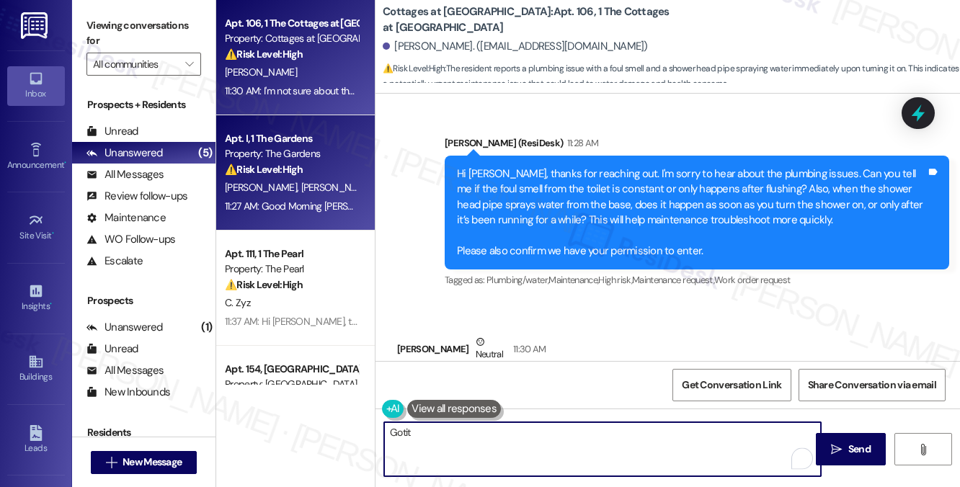
type textarea "Gotit"
click at [321, 218] on div "Apt. I, 1 The Gardens Property: The Gardens ⚠️ Risk Level: High The resident is…" at bounding box center [295, 172] width 159 height 115
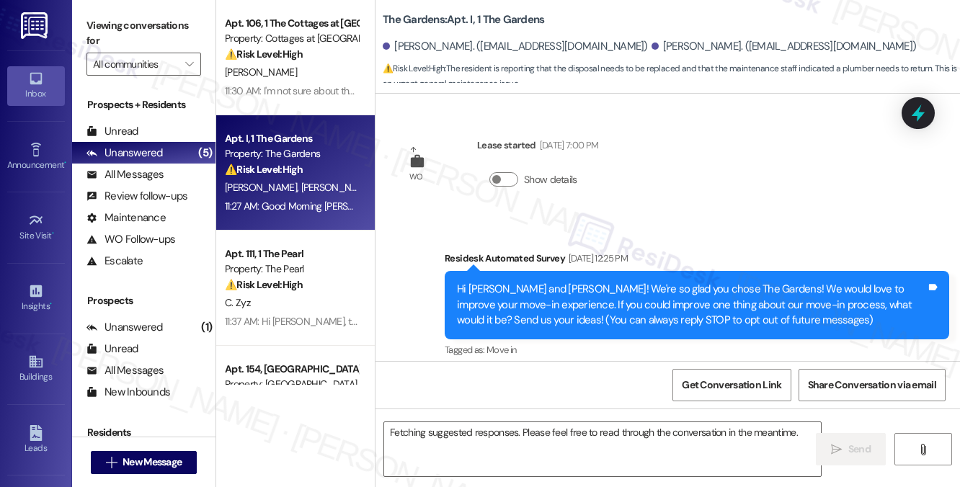
scroll to position [11182, 0]
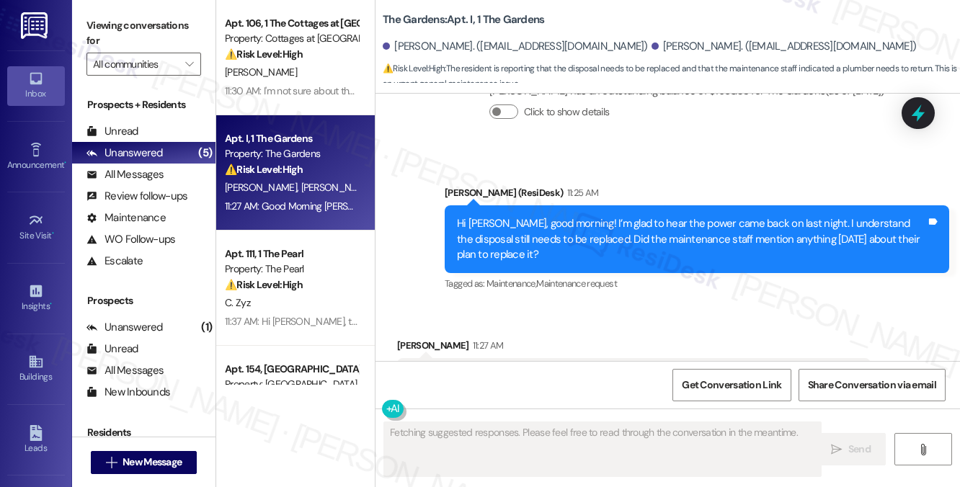
click at [563, 369] on div "Good Morning Sarah; no, he said we would need the plumber to return and replace…" at bounding box center [628, 376] width 438 height 15
click at [495, 216] on div "Hi Candice, good morning! I’m glad to hear the power came back on last night. I…" at bounding box center [691, 239] width 469 height 46
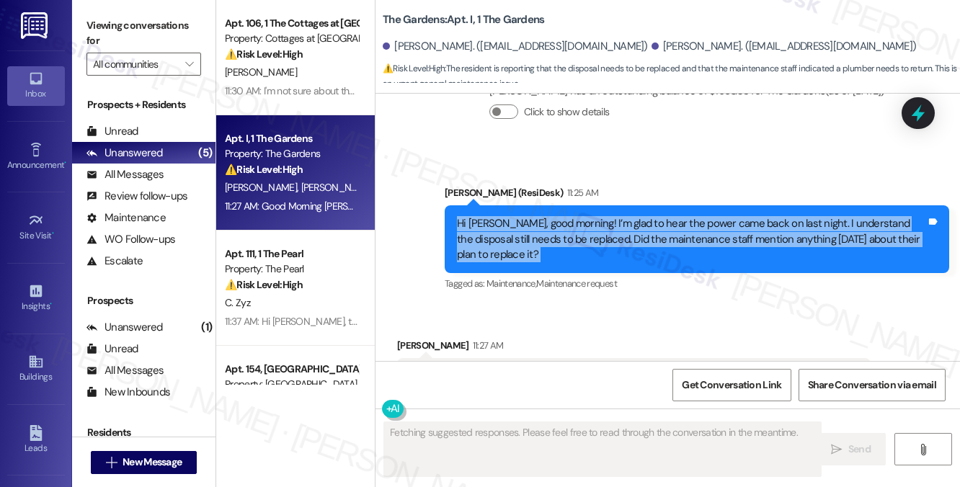
click at [495, 216] on div "Hi Candice, good morning! I’m glad to hear the power came back on last night. I…" at bounding box center [691, 239] width 469 height 46
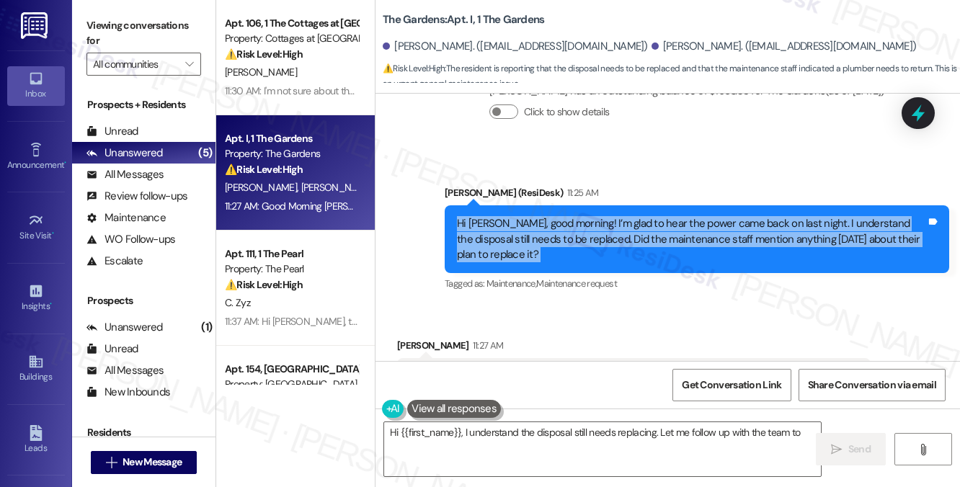
click at [590, 216] on div "Hi Candice, good morning! I’m glad to hear the power came back on last night. I…" at bounding box center [691, 239] width 469 height 46
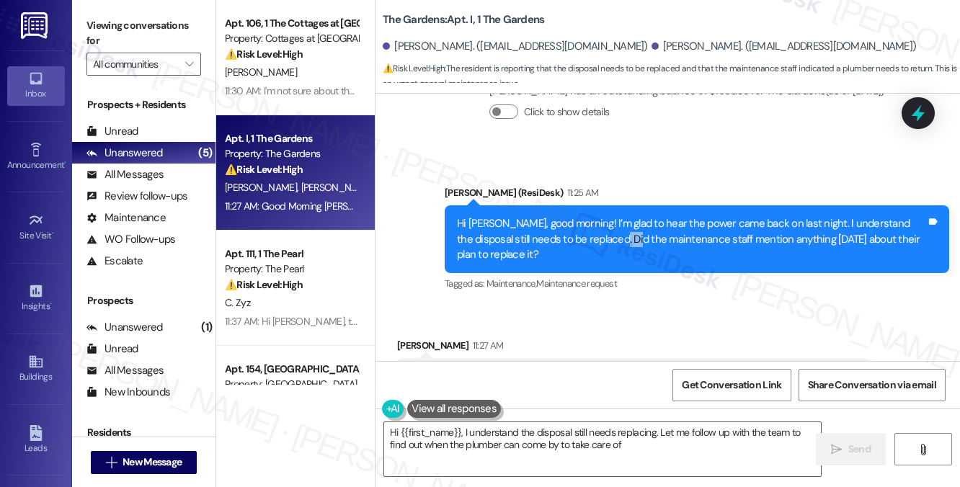
click at [590, 216] on div "Hi Candice, good morning! I’m glad to hear the power came back on last night. I…" at bounding box center [691, 239] width 469 height 46
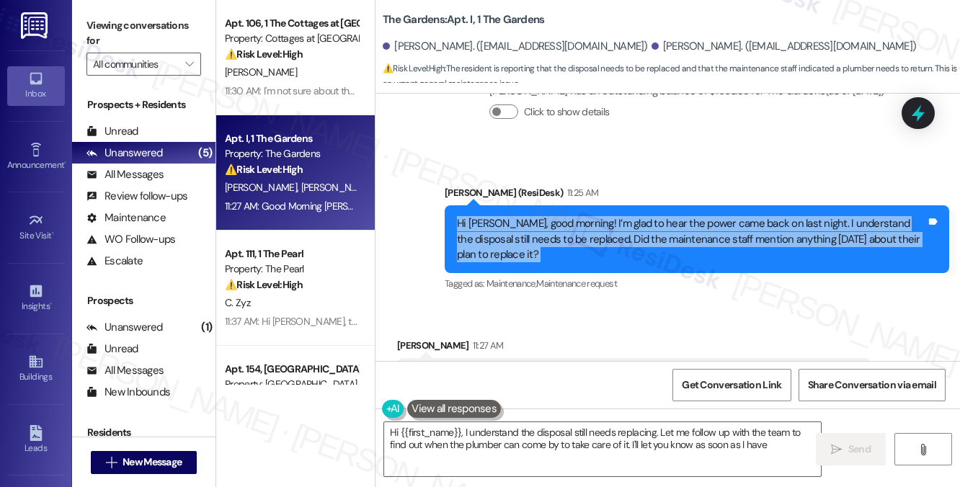
click at [590, 216] on div "Hi Candice, good morning! I’m glad to hear the power came back on last night. I…" at bounding box center [691, 239] width 469 height 46
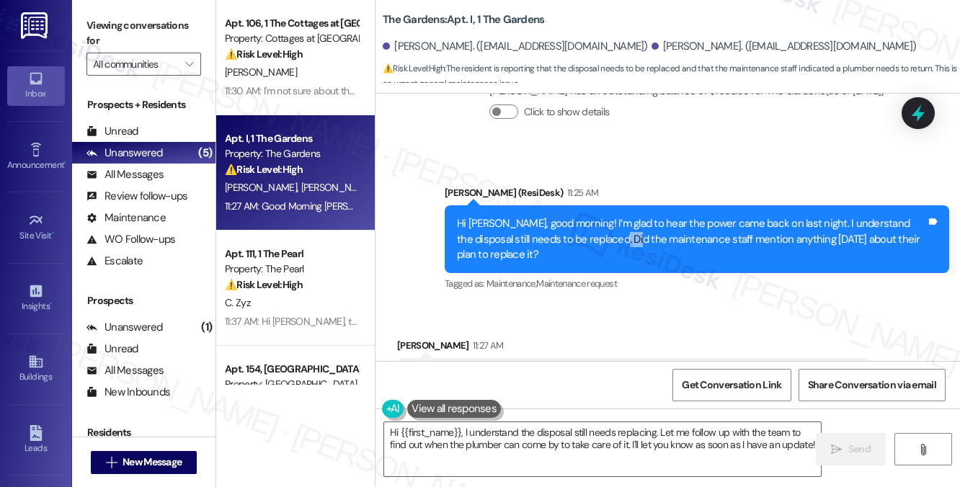
click at [590, 216] on div "Hi Candice, good morning! I’m glad to hear the power came back on last night. I…" at bounding box center [691, 239] width 469 height 46
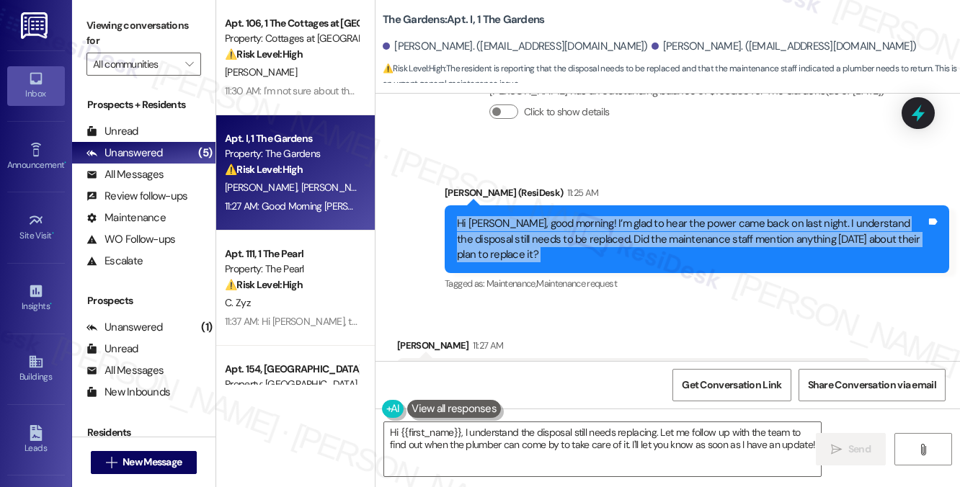
click at [590, 216] on div "Hi Candice, good morning! I’m glad to hear the power came back on last night. I…" at bounding box center [691, 239] width 469 height 46
click at [679, 216] on div "Hi Candice, good morning! I’m glad to hear the power came back on last night. I…" at bounding box center [691, 239] width 469 height 46
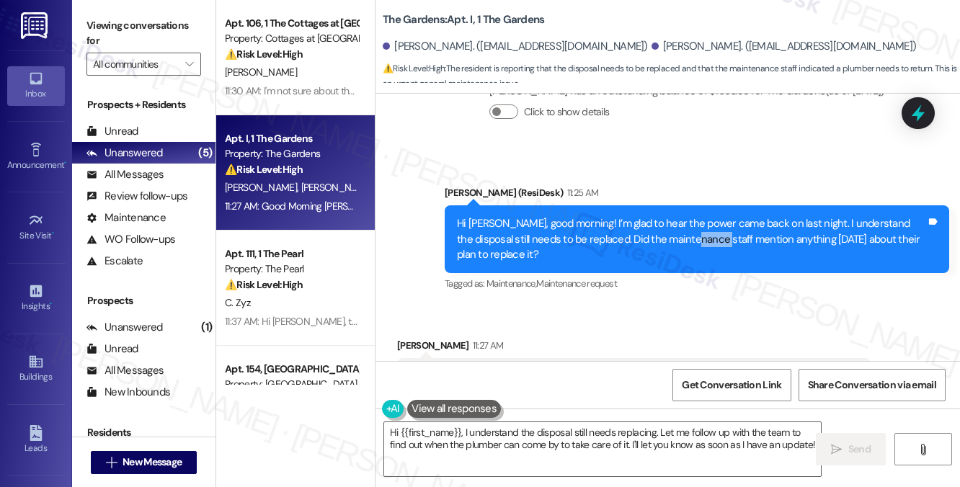
click at [679, 216] on div "Hi Candice, good morning! I’m glad to hear the power came back on last night. I…" at bounding box center [691, 239] width 469 height 46
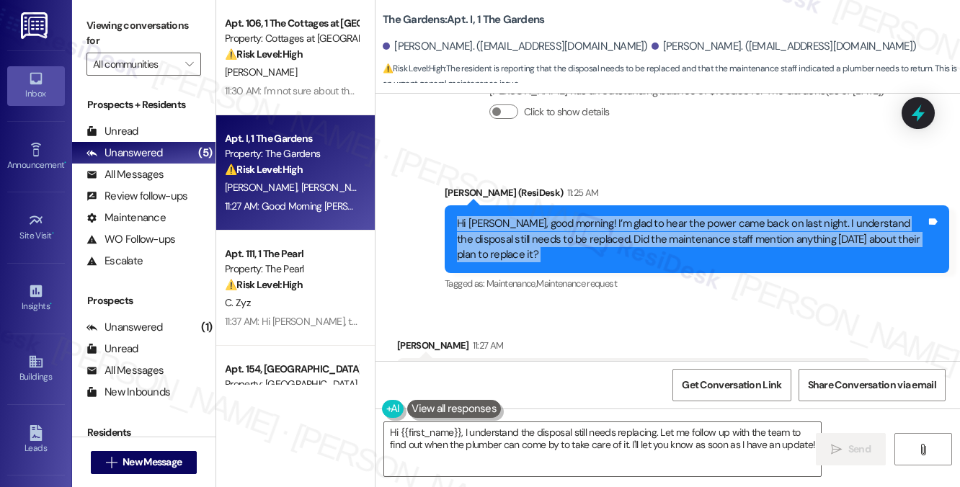
click at [679, 216] on div "Hi Candice, good morning! I’m glad to hear the power came back on last night. I…" at bounding box center [691, 239] width 469 height 46
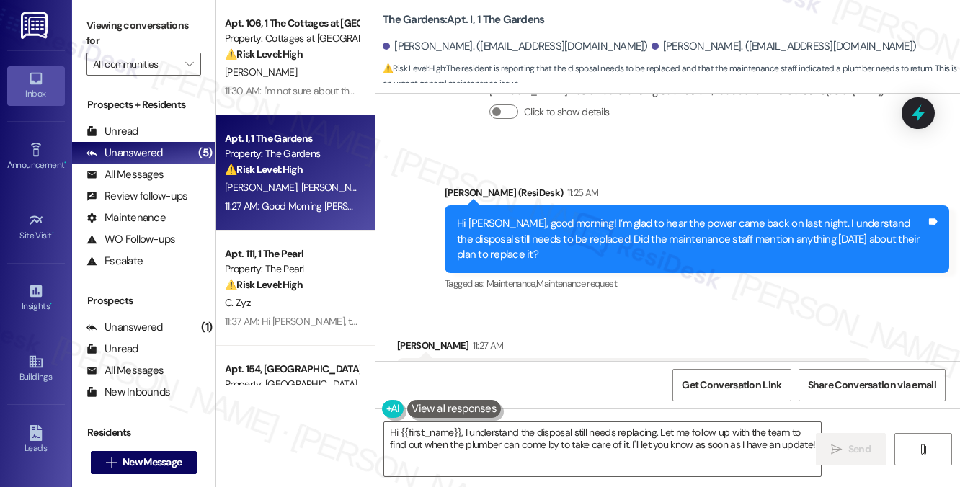
click at [502, 369] on div "Good Morning Sarah; no, he said we would need the plumber to return and replace…" at bounding box center [628, 376] width 438 height 15
click at [504, 369] on div "Good Morning Sarah; no, he said we would need the plumber to return and replace…" at bounding box center [628, 376] width 438 height 15
click at [590, 369] on div "Good Morning Sarah; no, he said we would need the plumber to return and replace…" at bounding box center [628, 376] width 438 height 15
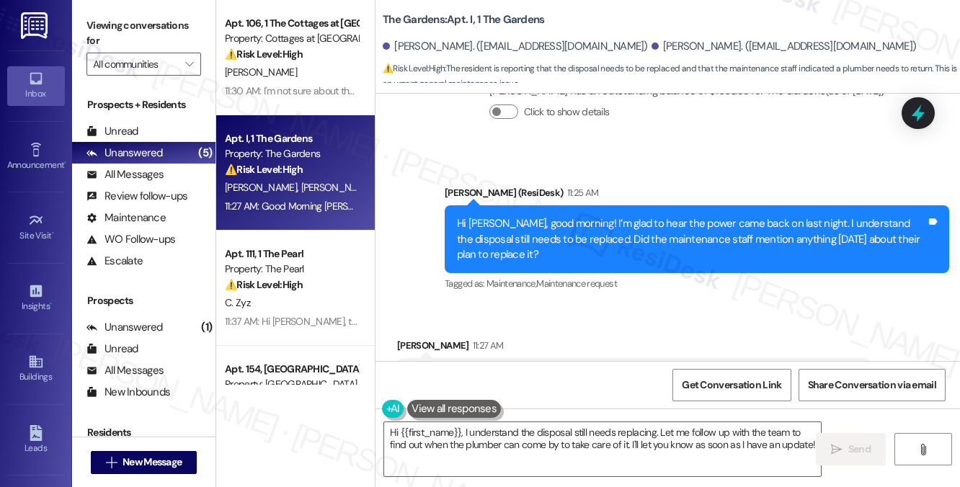
click at [590, 369] on div "Good Morning Sarah; no, he said we would need the plumber to return and replace…" at bounding box center [628, 376] width 438 height 15
click at [638, 449] on textarea "Hi {{first_name}}, I understand the disposal still needs replacing. Let me foll…" at bounding box center [602, 449] width 437 height 54
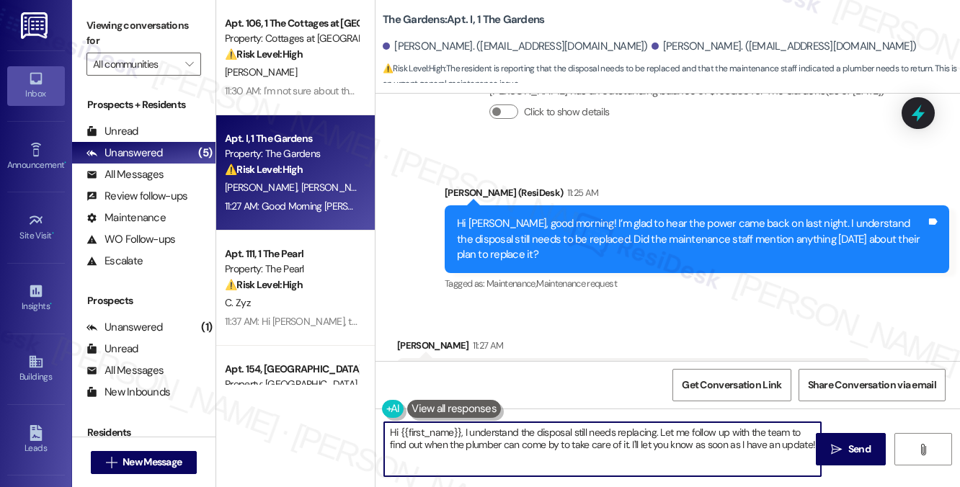
click at [638, 449] on textarea "Hi {{first_name}}, I understand the disposal still needs replacing. Let me foll…" at bounding box center [602, 449] width 437 height 54
click at [571, 446] on textarea "Hi {{first_name}}, I understand the disposal still needs replacing. Let me foll…" at bounding box center [602, 449] width 437 height 54
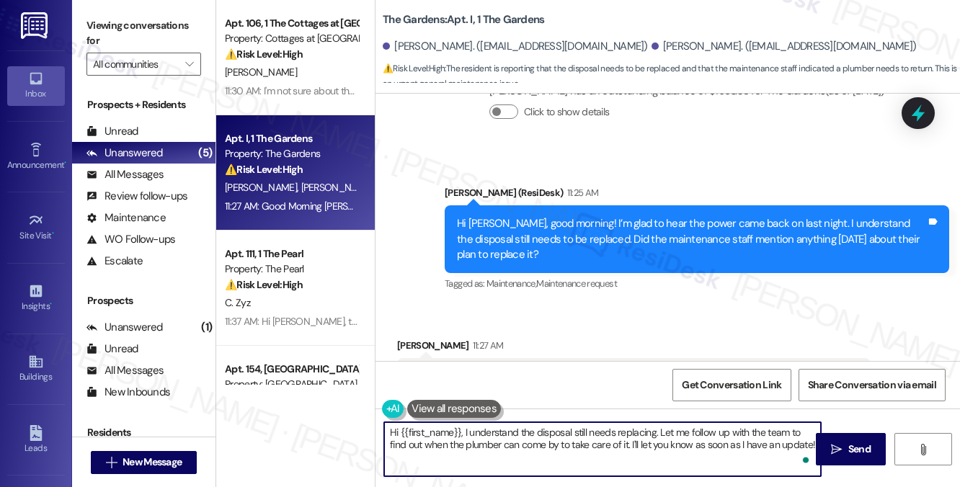
click at [698, 432] on textarea "Hi {{first_name}}, I understand the disposal still needs replacing. Let me foll…" at bounding box center [602, 449] width 437 height 54
click at [508, 369] on div "Good Morning Sarah; no, he said we would need the plumber to return and replace…" at bounding box center [628, 376] width 438 height 15
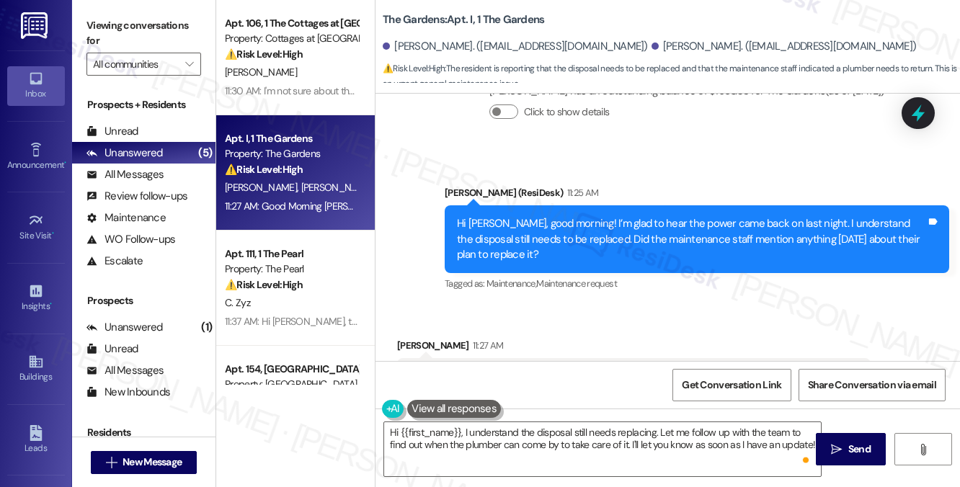
click at [508, 369] on div "Good Morning Sarah; no, he said we would need the plumber to return and replace…" at bounding box center [628, 376] width 438 height 15
copy div "Good Morning Sarah; no, he said we would need the plumber to return and replace…"
click at [180, 44] on label "Viewing conversations for" at bounding box center [143, 33] width 115 height 38
click at [590, 432] on textarea "Hi {{first_name}}, I understand the disposal still needs replacing. Let me foll…" at bounding box center [602, 449] width 437 height 54
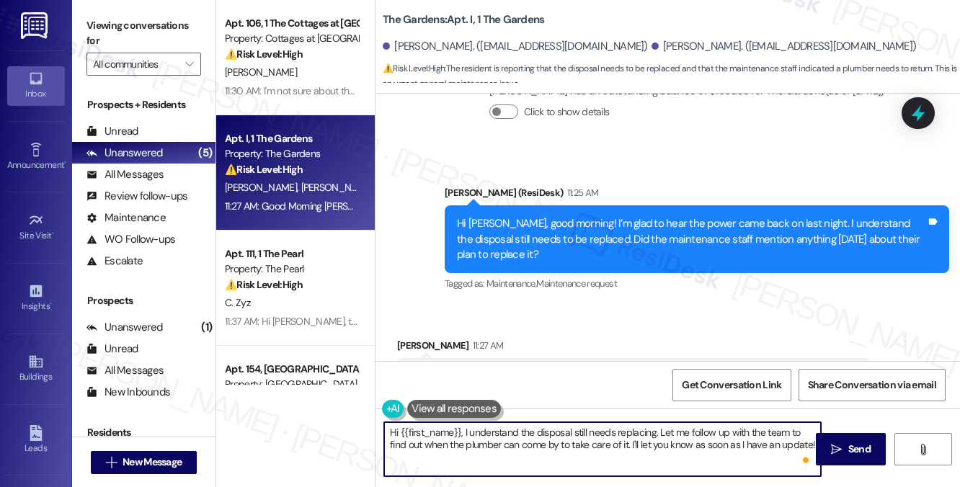
click at [590, 432] on textarea "Hi {{first_name}}, I understand the disposal still needs replacing. Let me foll…" at bounding box center [602, 449] width 437 height 54
click at [691, 433] on textarea "Hi {{first_name}}, I understand the disposal still needs replacing. Let me foll…" at bounding box center [602, 449] width 437 height 54
click at [697, 433] on textarea "Hi {{first_name}}, I understand the disposal still needs replacing. Let me foll…" at bounding box center [602, 449] width 437 height 54
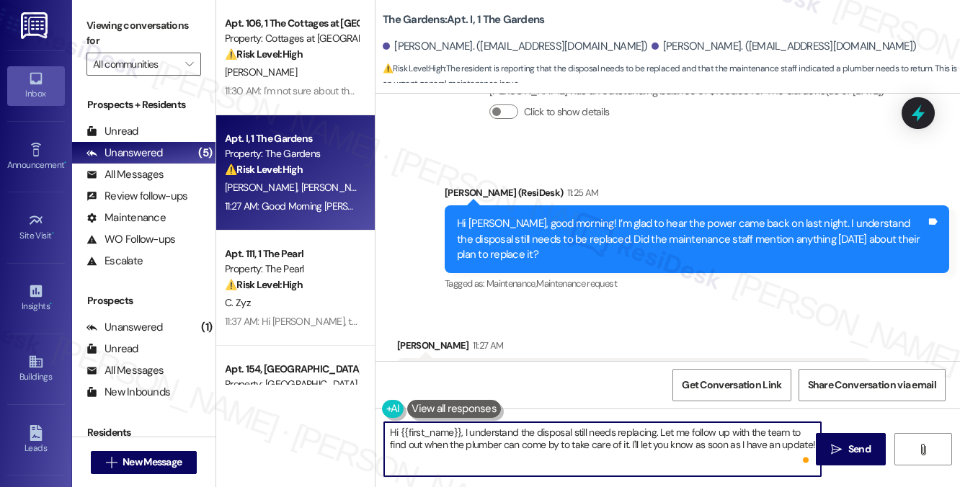
click at [697, 433] on textarea "Hi {{first_name}}, I understand the disposal still needs replacing. Let me foll…" at bounding box center [602, 449] width 437 height 54
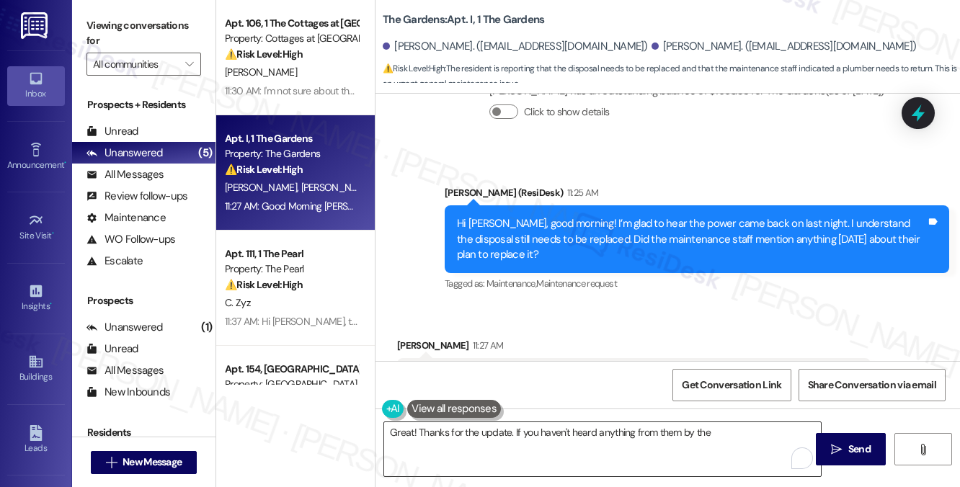
click at [646, 432] on textarea "Great! Thanks for the update. If you haven't heard anything from them by the" at bounding box center [602, 449] width 437 height 54
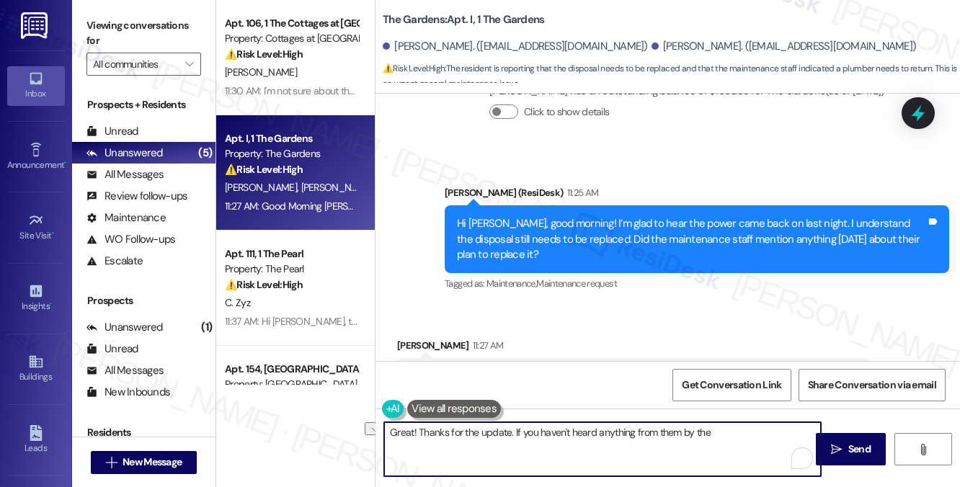
drag, startPoint x: 716, startPoint y: 431, endPoint x: 657, endPoint y: 437, distance: 58.7
click at [657, 437] on textarea "Great! Thanks for the update. If you haven't heard anything from them by the" at bounding box center [602, 449] width 437 height 54
type textarea "Great! Thanks for the update. If you haven't heard anything from by tomorrow, p…"
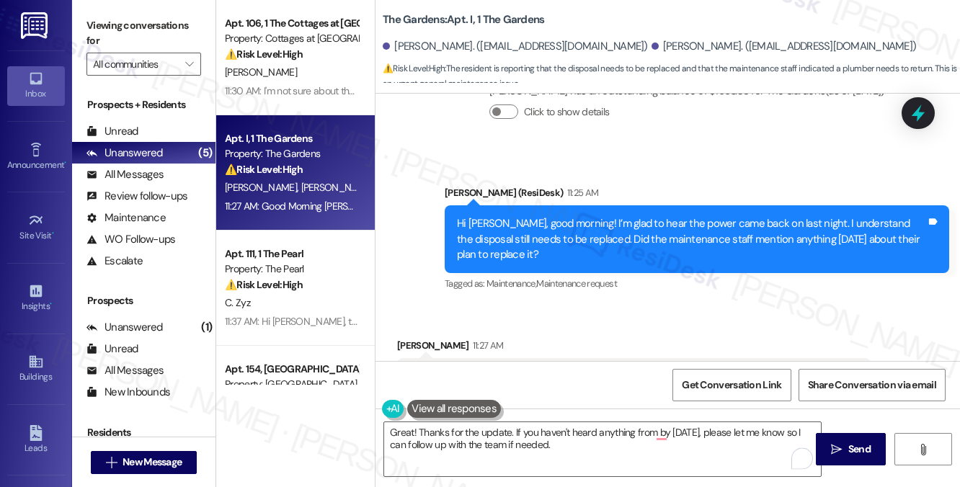
click at [693, 369] on div "Good Morning Sarah; no, he said we would need the plumber to return and replace…" at bounding box center [628, 376] width 438 height 15
click at [614, 369] on div "Good Morning Sarah; no, he said we would need the plumber to return and replace…" at bounding box center [628, 376] width 438 height 15
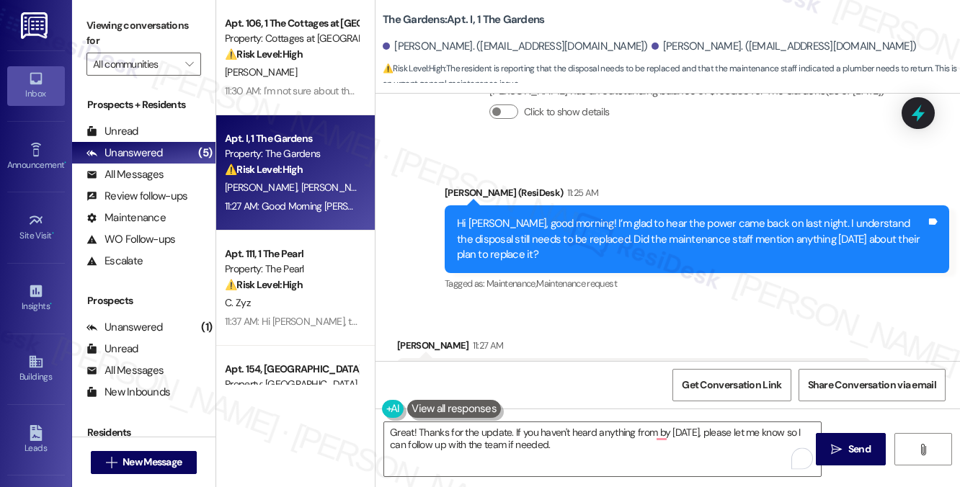
click at [614, 369] on div "Good Morning Sarah; no, he said we would need the plumber to return and replace…" at bounding box center [628, 376] width 438 height 15
click at [515, 443] on textarea "Great! Thanks for the update. If you haven't heard anything from by tomorrow, p…" at bounding box center [602, 449] width 437 height 54
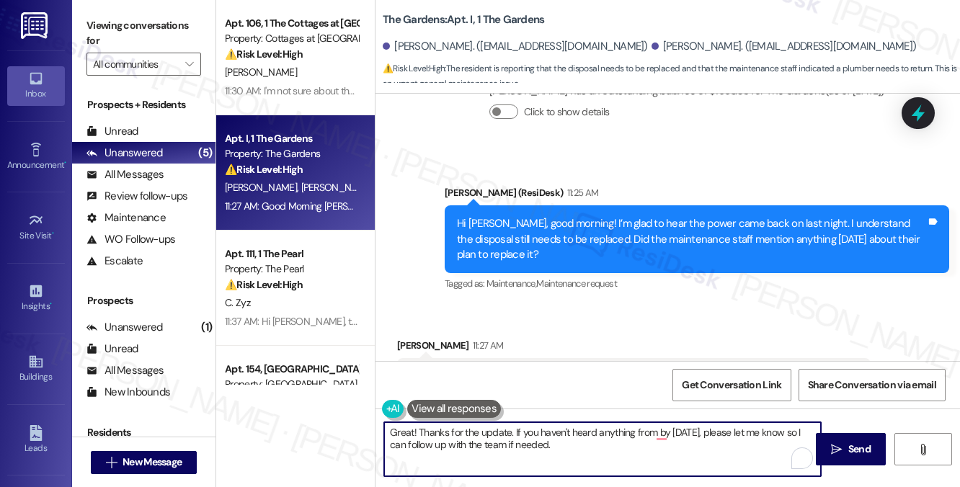
click at [515, 443] on textarea "Great! Thanks for the update. If you haven't heard anything from by tomorrow, p…" at bounding box center [602, 449] width 437 height 54
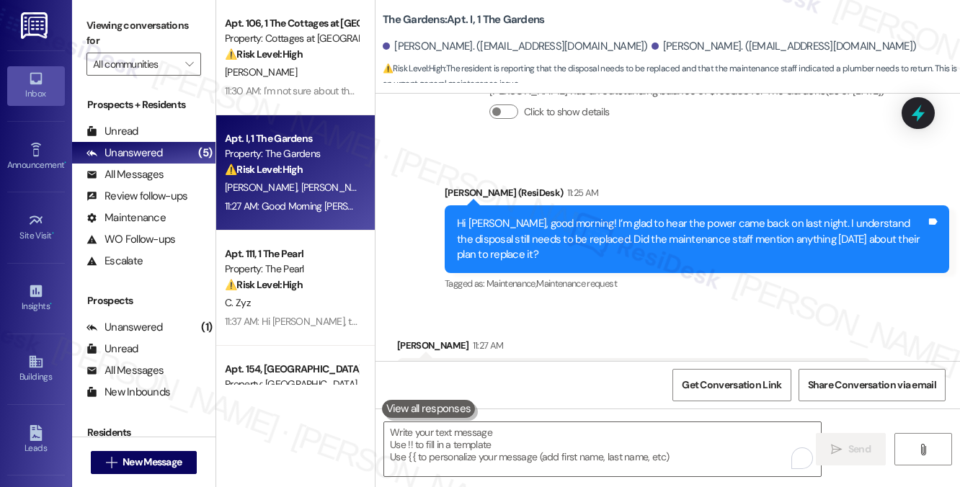
click at [134, 30] on label "Viewing conversations for" at bounding box center [143, 33] width 115 height 38
click at [135, 27] on label "Viewing conversations for" at bounding box center [143, 33] width 115 height 38
click at [564, 439] on textarea "To enrich screen reader interactions, please activate Accessibility in Grammarl…" at bounding box center [602, 449] width 437 height 54
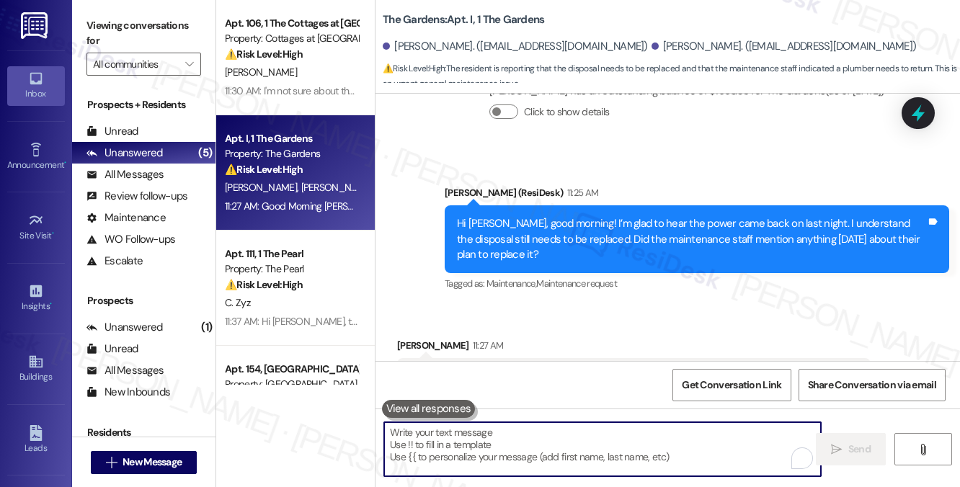
paste textarea "Great, thanks for the update! If you don’t hear anything by tomorrow, please le…"
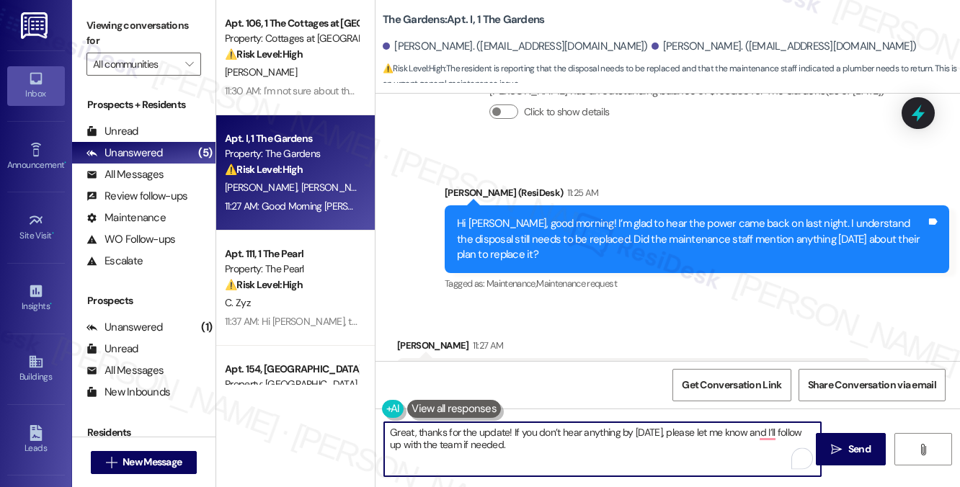
drag, startPoint x: 510, startPoint y: 430, endPoint x: 378, endPoint y: 429, distance: 132.6
click at [378, 429] on div "Great, thanks for the update! If you don’t hear anything by tomorrow, please le…" at bounding box center [595, 449] width 438 height 55
click at [533, 432] on textarea "Got it. If you don’t hear anything by tomorrow, please let me know and I’ll fol…" at bounding box center [602, 449] width 437 height 54
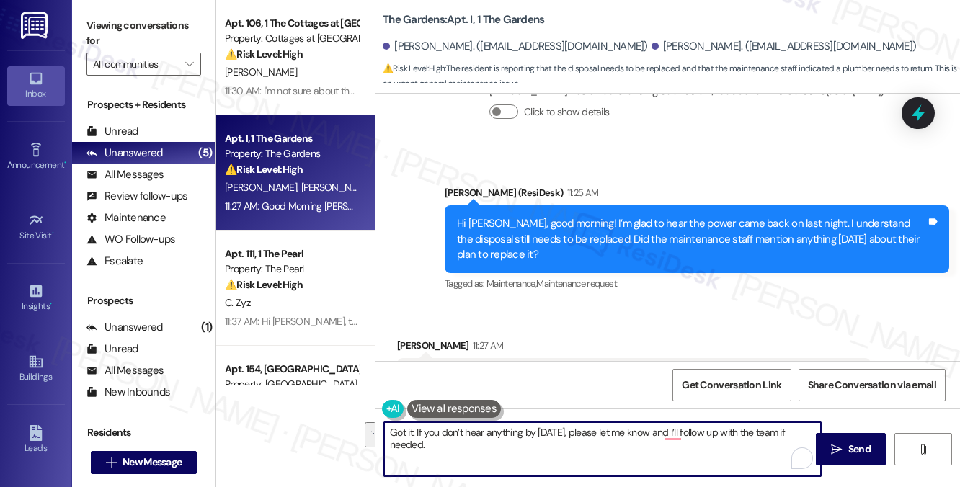
click at [590, 445] on textarea "Got it. If you don’t hear anything by tomorrow, please let me know and I’ll fol…" at bounding box center [602, 449] width 437 height 54
click at [608, 430] on textarea "Got it. If you don’t hear anything by tomorrow, please let me know and I’ll fol…" at bounding box center [602, 449] width 437 height 54
click at [709, 437] on textarea "Got it. If you don’t hear anything by tomorrow, please let me know, and I’ll fo…" at bounding box center [602, 449] width 437 height 54
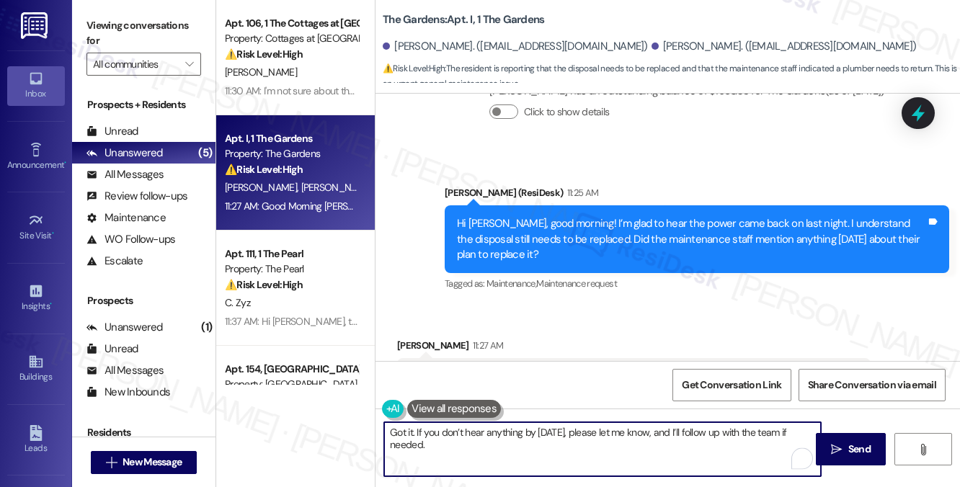
click at [709, 437] on textarea "Got it. If you don’t hear anything by tomorrow, please let me know, and I’ll fo…" at bounding box center [602, 449] width 437 height 54
click at [690, 451] on textarea "Got it. If you don’t hear anything by tomorrow, please let me know, and I’ll fo…" at bounding box center [602, 449] width 437 height 54
drag, startPoint x: 693, startPoint y: 431, endPoint x: 709, endPoint y: 448, distance: 24.0
click at [709, 448] on textarea "Got it. If you don’t hear anything by tomorrow, please let me know, and I’ll fo…" at bounding box center [602, 449] width 437 height 54
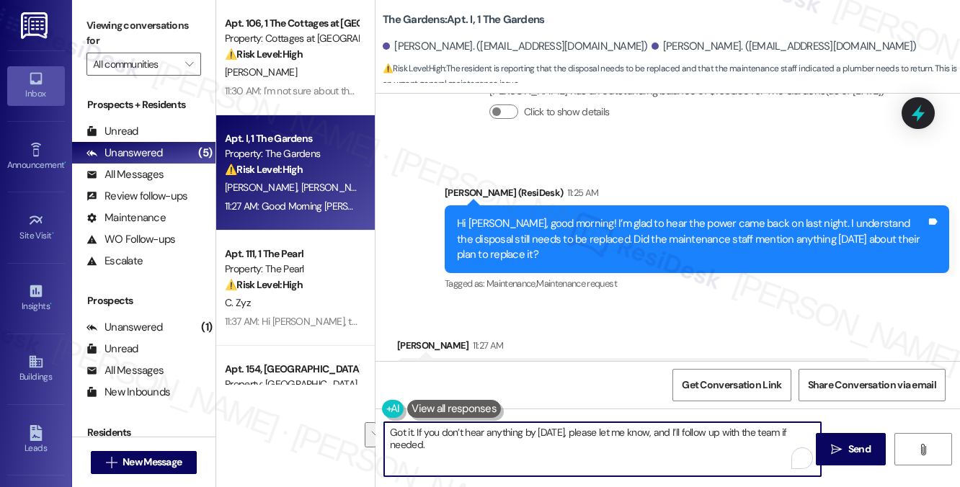
click at [709, 448] on textarea "Got it. If you don’t hear anything by tomorrow, please let me know, and I’ll fo…" at bounding box center [602, 449] width 437 height 54
type textarea "Got it. If you don’t hear anything by tomorrow, please let me know, and I’ll fo…"
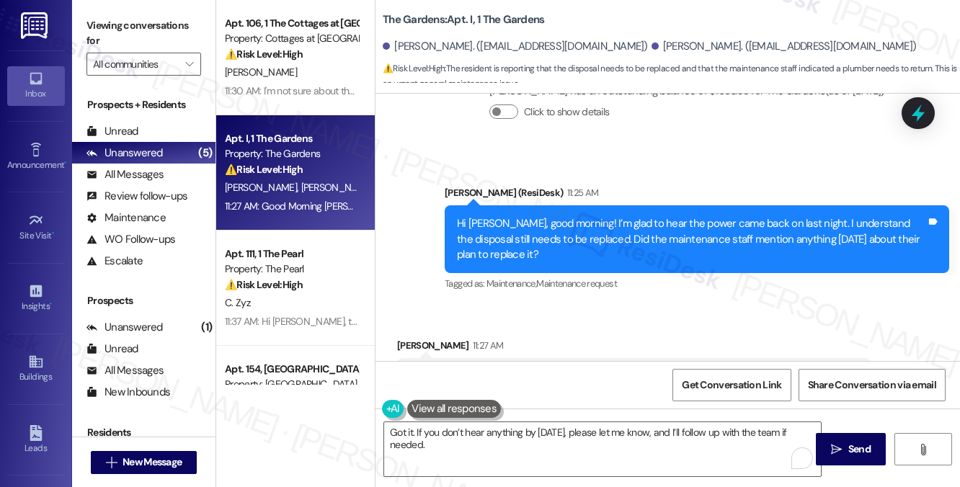
click at [567, 369] on div "Good Morning Sarah; no, he said we would need the plumber to return and replace…" at bounding box center [628, 376] width 438 height 15
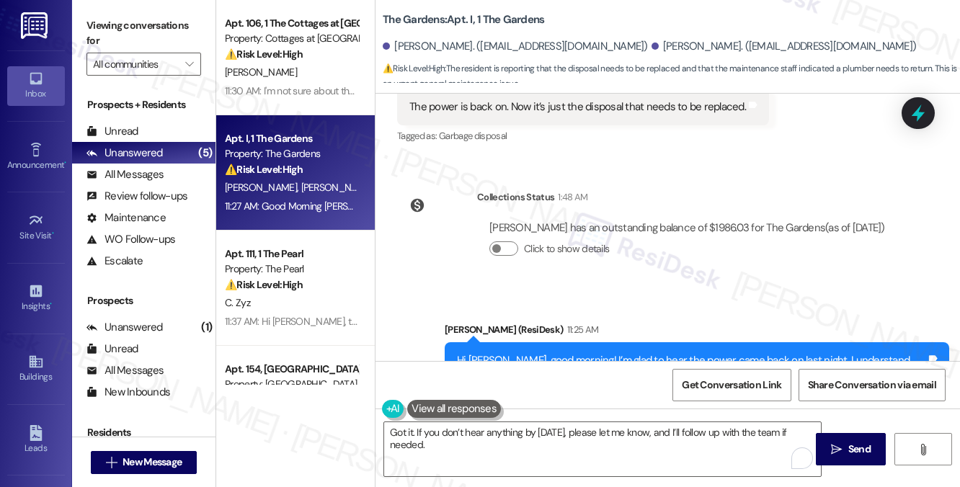
scroll to position [11038, 0]
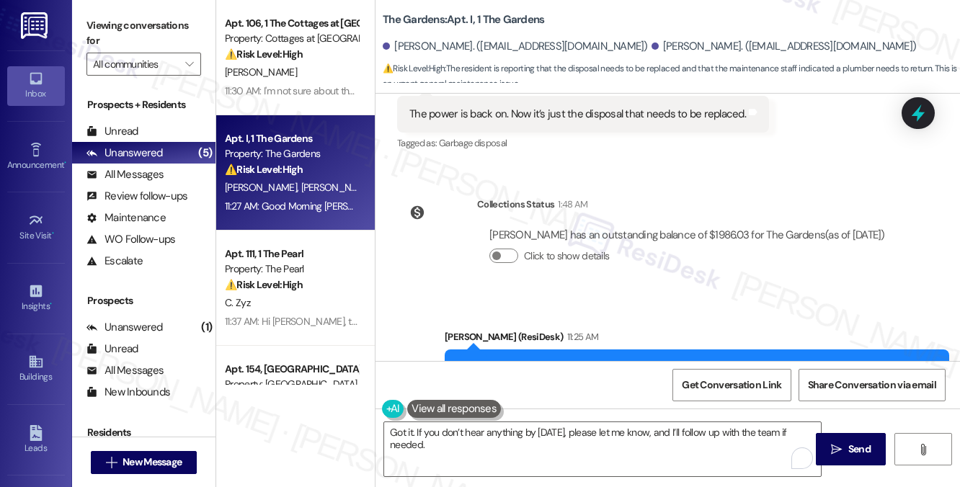
click at [755, 360] on div "Hi Candice, good morning! I’m glad to hear the power came back on last night. I…" at bounding box center [691, 383] width 469 height 46
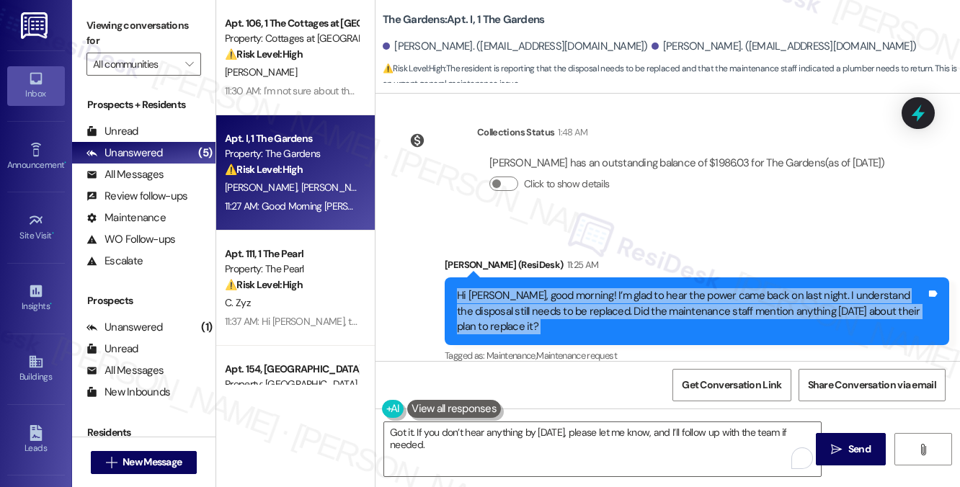
click at [711, 288] on div "Hi Candice, good morning! I’m glad to hear the power came back on last night. I…" at bounding box center [691, 311] width 469 height 46
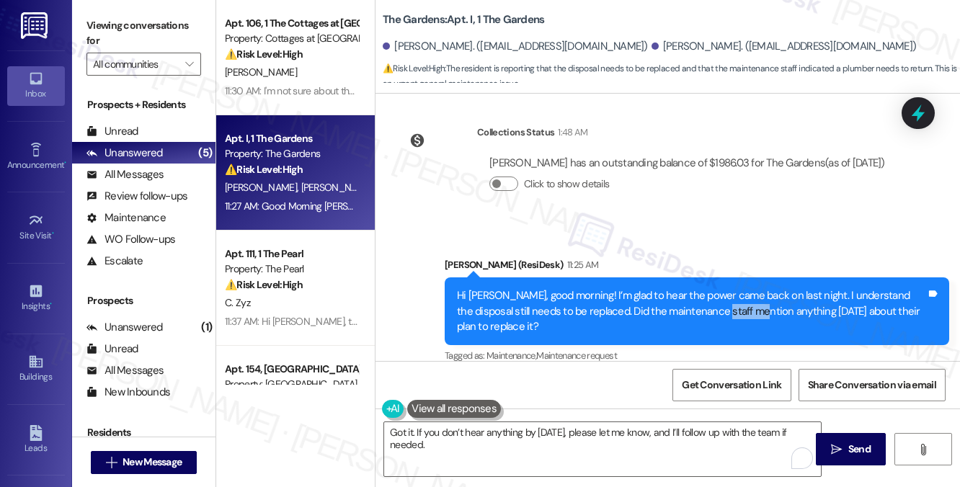
click at [711, 288] on div "Hi Candice, good morning! I’m glad to hear the power came back on last night. I…" at bounding box center [691, 311] width 469 height 46
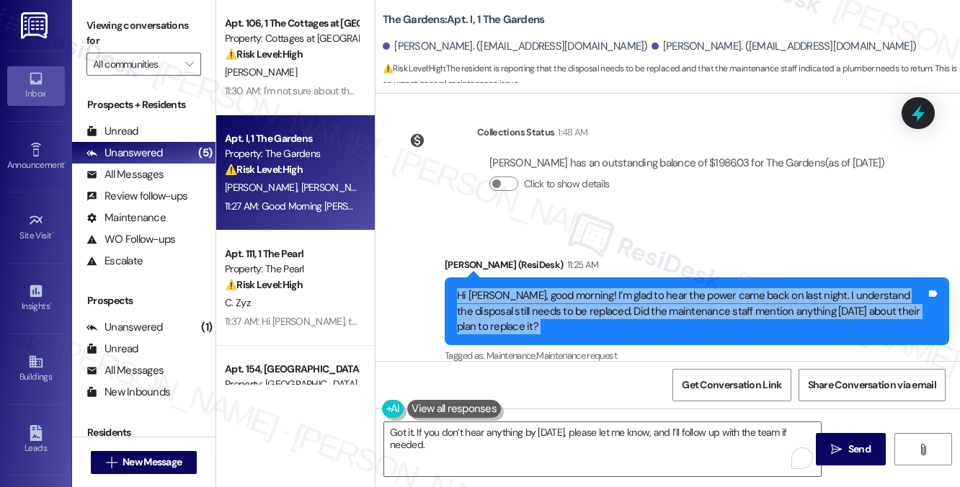
click at [711, 288] on div "Hi Candice, good morning! I’m glad to hear the power came back on last night. I…" at bounding box center [691, 311] width 469 height 46
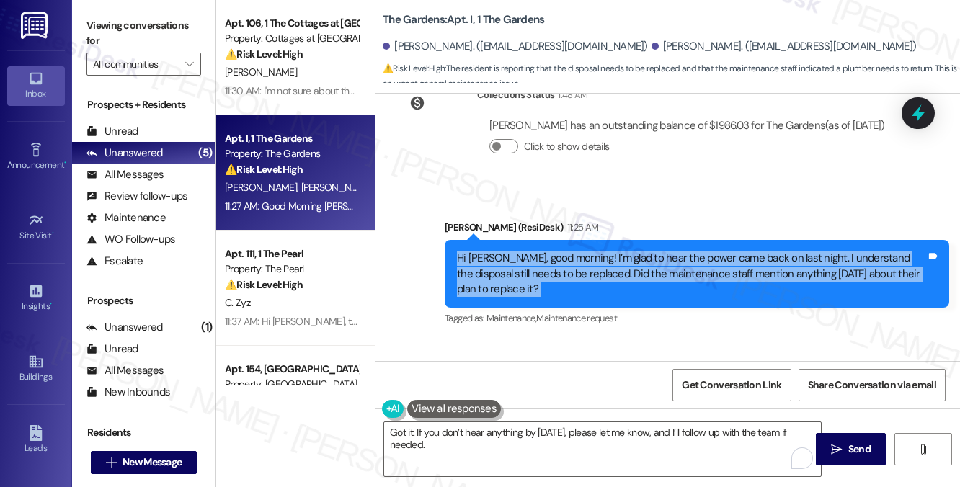
scroll to position [11182, 0]
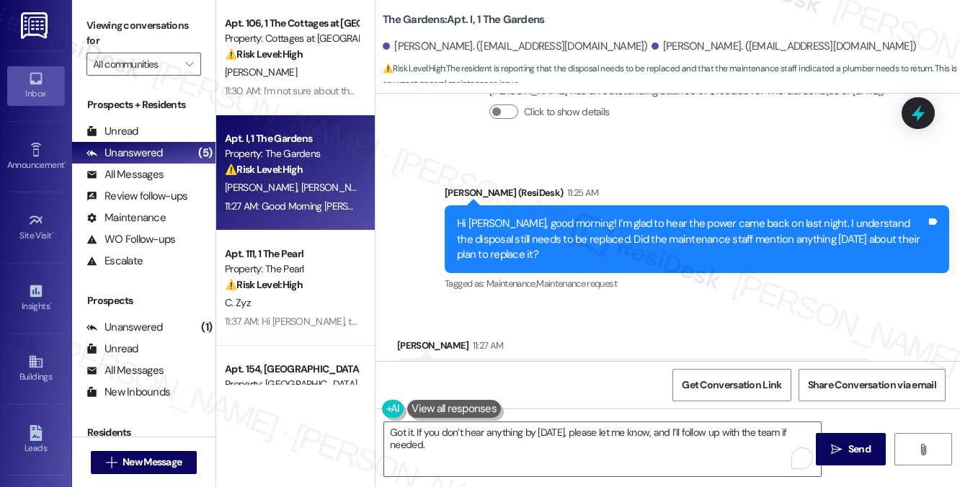
click at [497, 369] on div "Good Morning Sarah; no, he said we would need the plumber to return and replace…" at bounding box center [628, 376] width 438 height 15
click at [594, 338] on div "Candice Lee 11:27 AM" at bounding box center [634, 348] width 474 height 20
click at [571, 369] on div "Good Morning Sarah; no, he said we would need the plumber to return and replace…" at bounding box center [628, 376] width 438 height 15
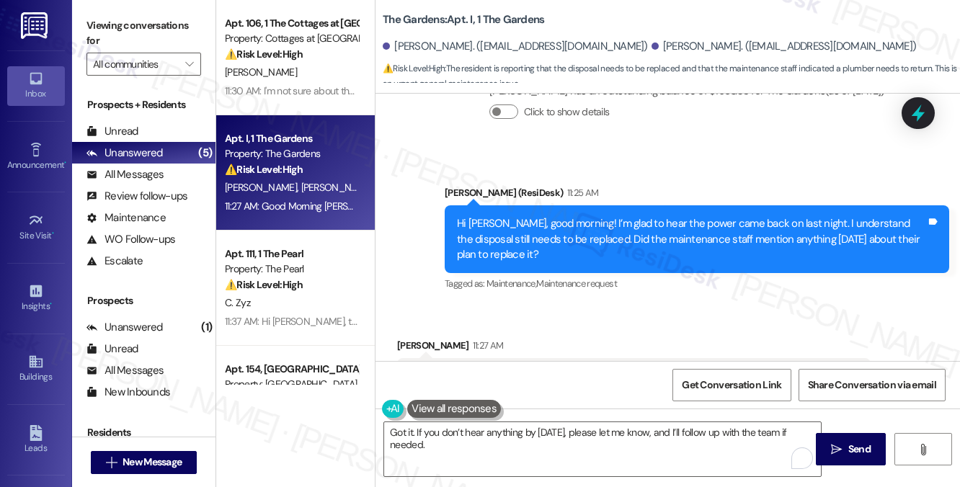
click at [571, 369] on div "Good Morning Sarah; no, he said we would need the plumber to return and replace…" at bounding box center [628, 376] width 438 height 15
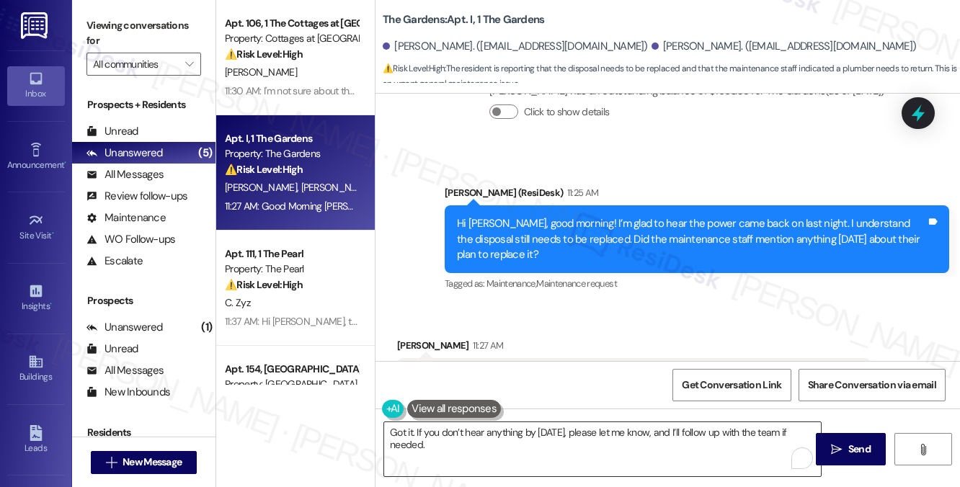
click at [504, 438] on textarea "Got it. If you don’t hear anything by tomorrow, please let me know, and I’ll fo…" at bounding box center [602, 449] width 437 height 54
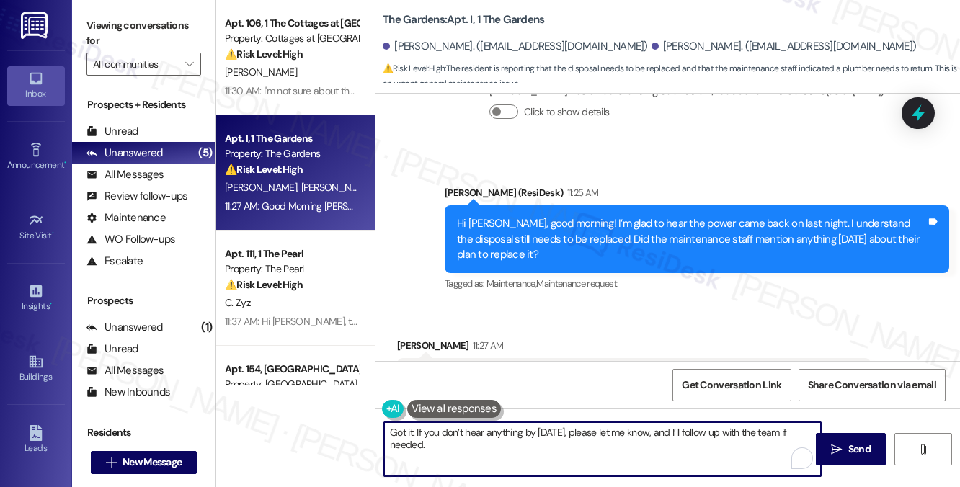
click at [504, 438] on textarea "Got it. If you don’t hear anything by tomorrow, please let me know, and I’ll fo…" at bounding box center [602, 449] width 437 height 54
click at [643, 446] on textarea "Got it. If you don’t hear anything by tomorrow, please let me know, and I’ll fo…" at bounding box center [602, 449] width 437 height 54
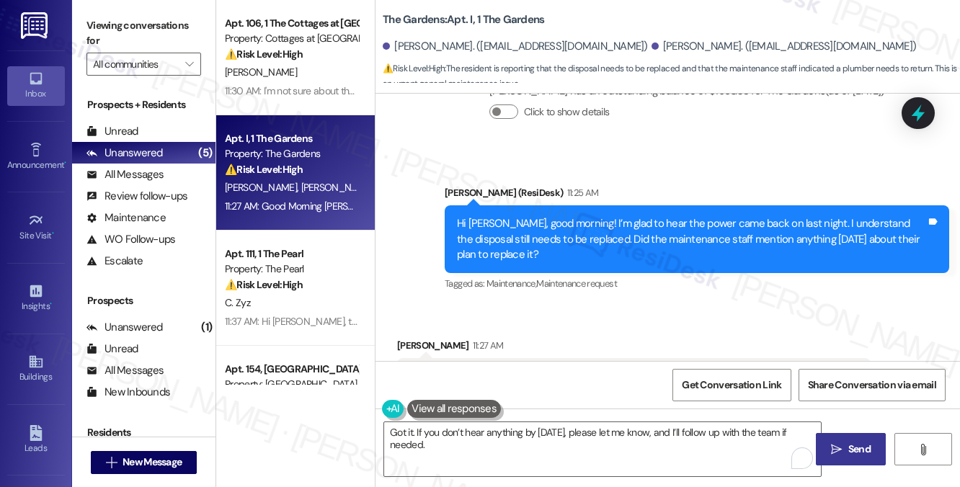
click at [866, 450] on span "Send" at bounding box center [859, 449] width 22 height 15
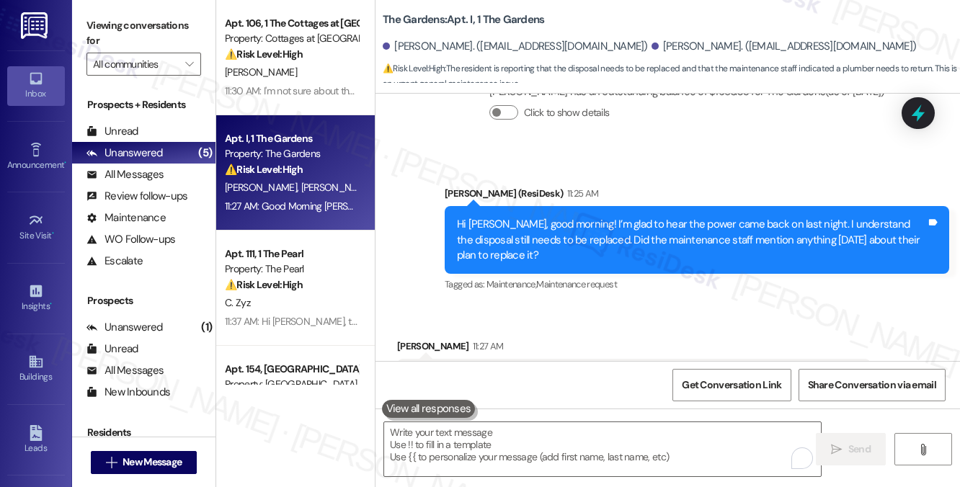
scroll to position [11298, 0]
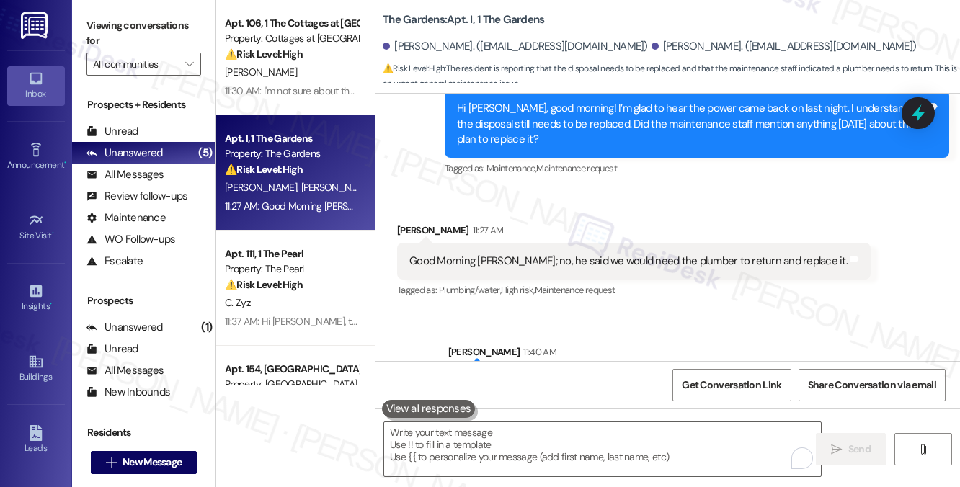
click at [672, 375] on div "Got it. If you don’t hear anything by tomorrow, please let me know, and I’ll fo…" at bounding box center [694, 382] width 466 height 15
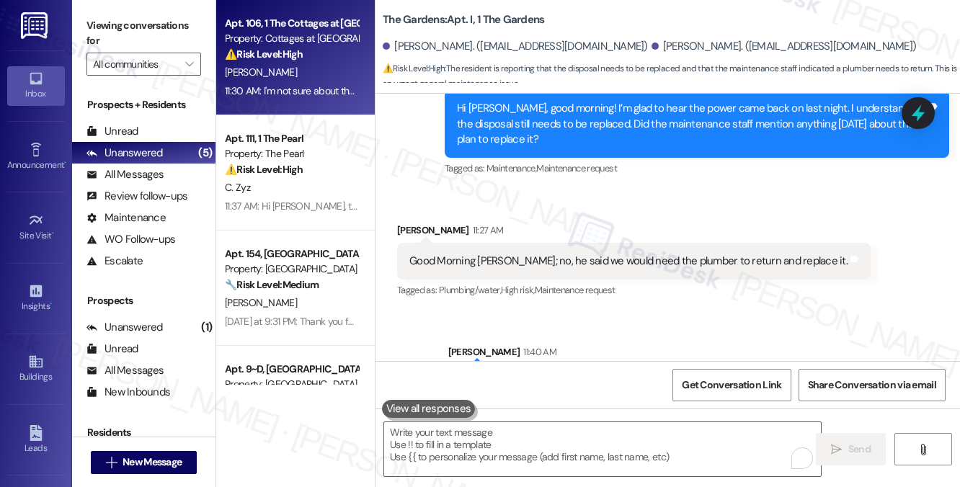
click at [298, 77] on div "L. Rose" at bounding box center [291, 72] width 136 height 18
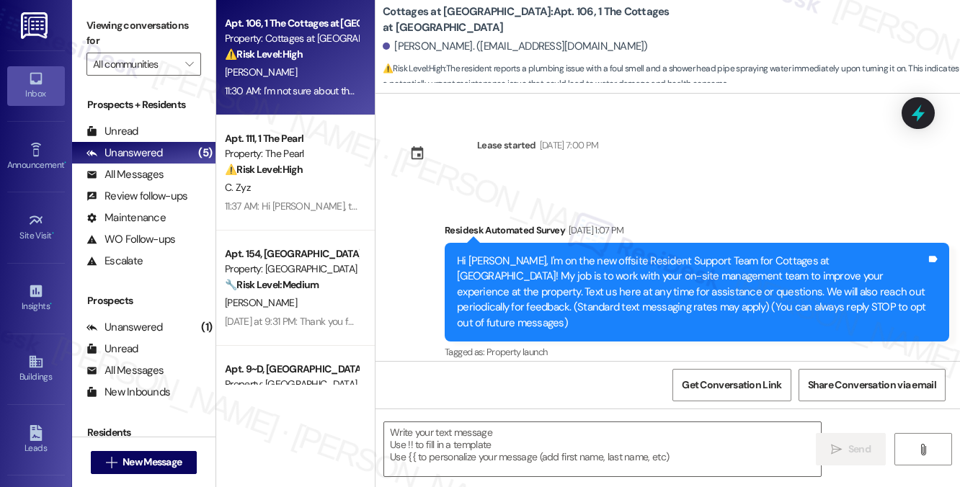
scroll to position [16026, 0]
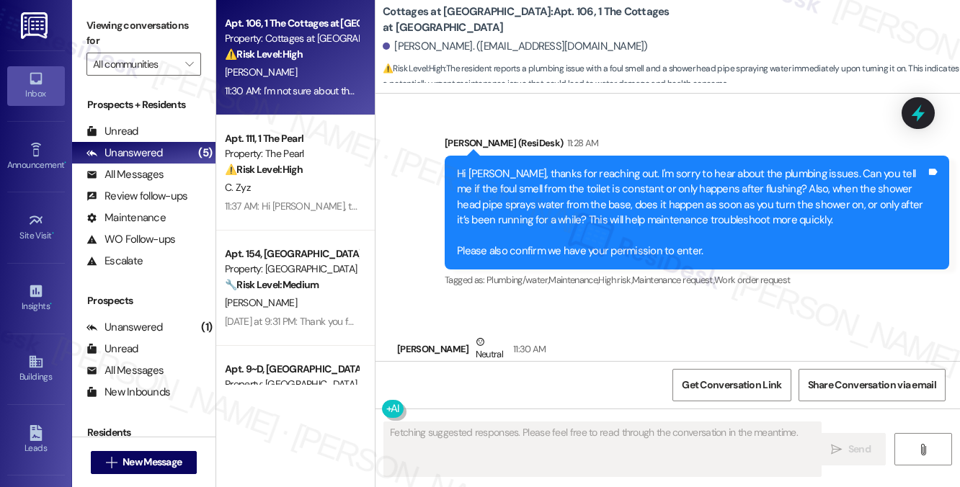
click at [533, 381] on div "I'm not sure about the toilet issue but yes the water spray out soon as you tur…" at bounding box center [624, 388] width 430 height 15
click at [703, 381] on div "I'm not sure about the toilet issue but yes the water spray out soon as you tur…" at bounding box center [624, 388] width 430 height 15
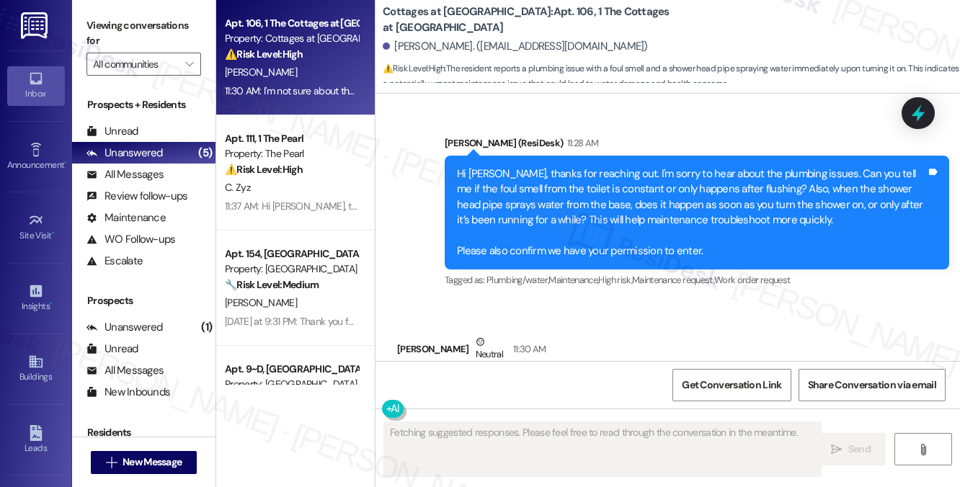
click at [703, 381] on div "I'm not sure about the toilet issue but yes the water spray out soon as you tur…" at bounding box center [624, 388] width 430 height 15
click at [530, 381] on div "I'm not sure about the toilet issue but yes the water spray out soon as you tur…" at bounding box center [624, 388] width 430 height 15
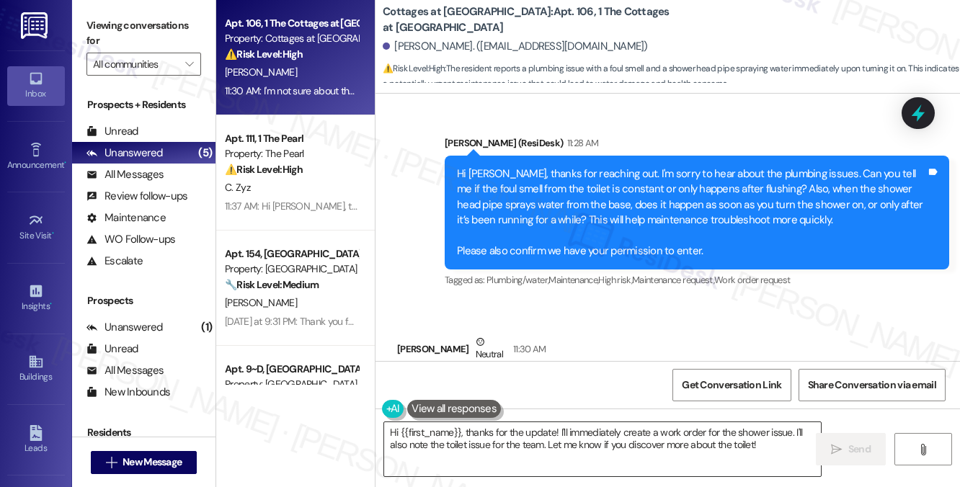
click at [496, 451] on textarea "Hi {{first_name}}, thanks for the update! I'll immediately create a work order …" at bounding box center [602, 449] width 437 height 54
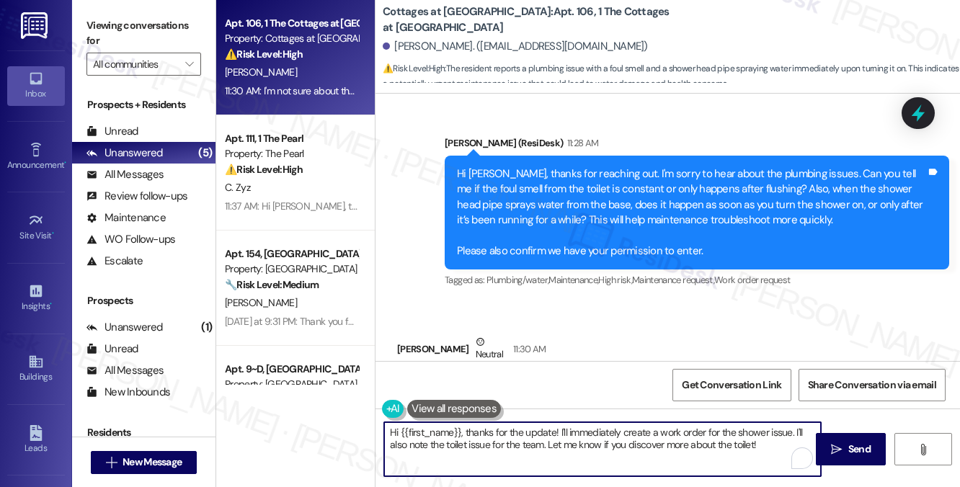
click at [496, 451] on textarea "Hi {{first_name}}, thanks for the update! I'll immediately create a work order …" at bounding box center [602, 449] width 437 height 54
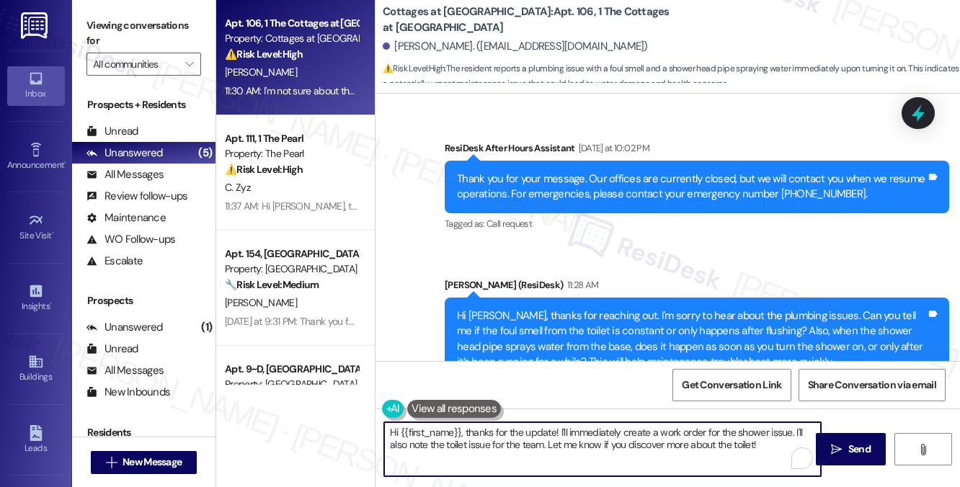
scroll to position [15881, 0]
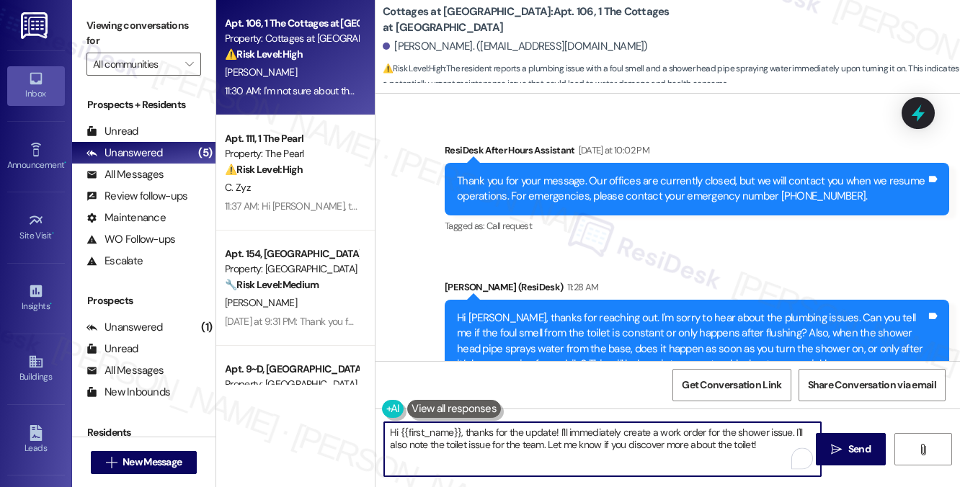
click at [574, 433] on textarea "Hi {{first_name}}, thanks for the update! I'll immediately create a work order …" at bounding box center [602, 449] width 437 height 54
drag, startPoint x: 620, startPoint y: 432, endPoint x: 385, endPoint y: 432, distance: 234.9
click at [385, 432] on textarea "Hi {{first_name}}, thanks for the update! I'll immediately create a work order …" at bounding box center [602, 449] width 437 height 54
click at [659, 311] on div "Hi Laniesha, thanks for reaching out. I'm sorry to hear about the plumbing issu…" at bounding box center [691, 357] width 469 height 93
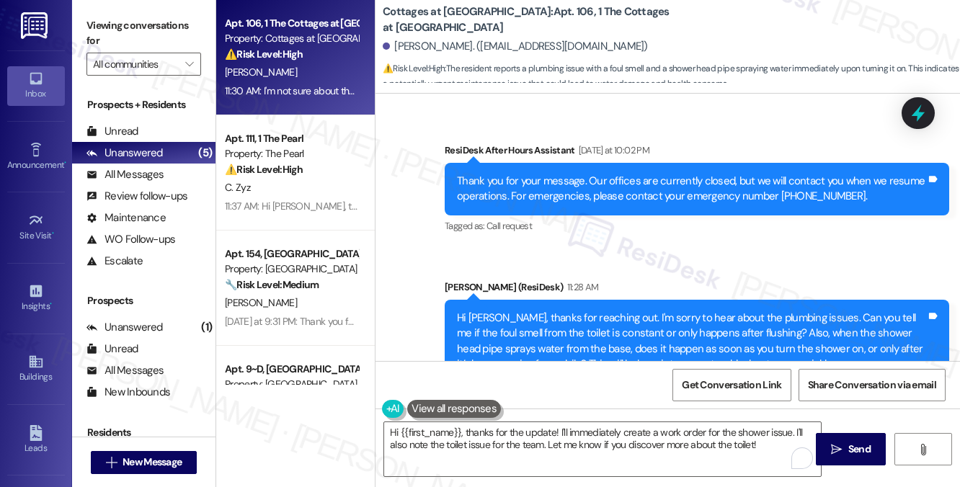
scroll to position [15953, 0]
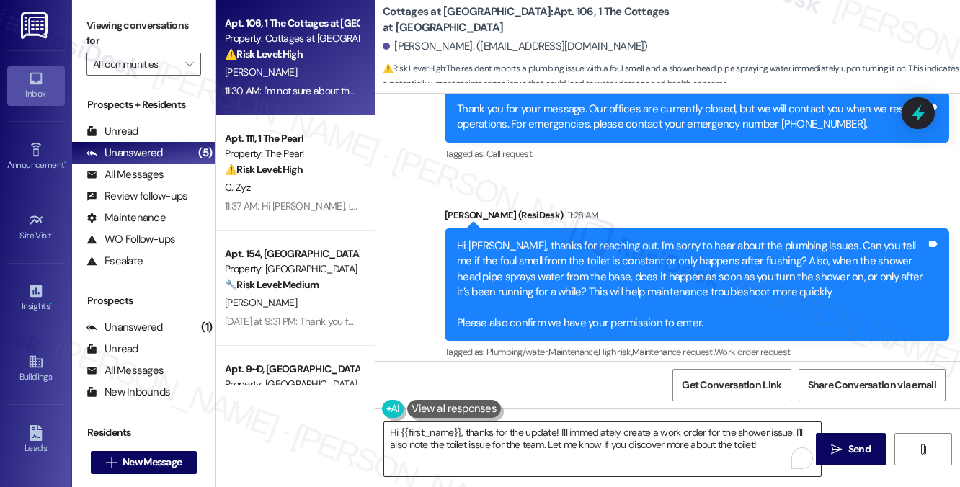
click at [597, 435] on textarea "Hi {{first_name}}, thanks for the update! I'll immediately create a work order …" at bounding box center [602, 449] width 437 height 54
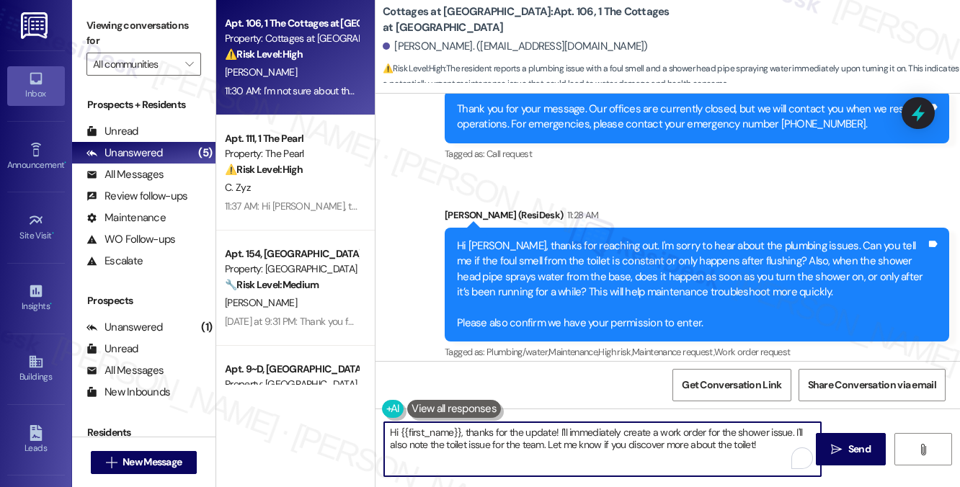
click at [597, 435] on textarea "Hi {{first_name}}, thanks for the update! I'll immediately create a work order …" at bounding box center [602, 449] width 437 height 54
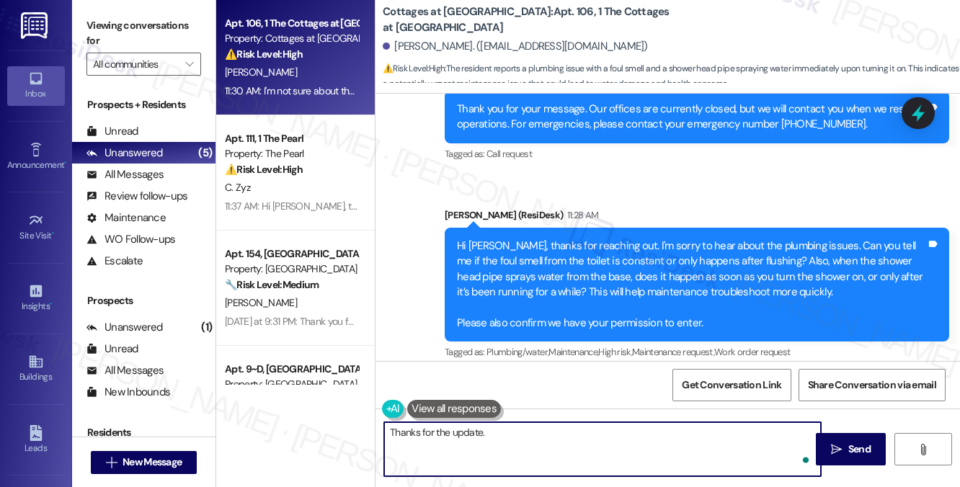
type textarea "Thanks for the update."
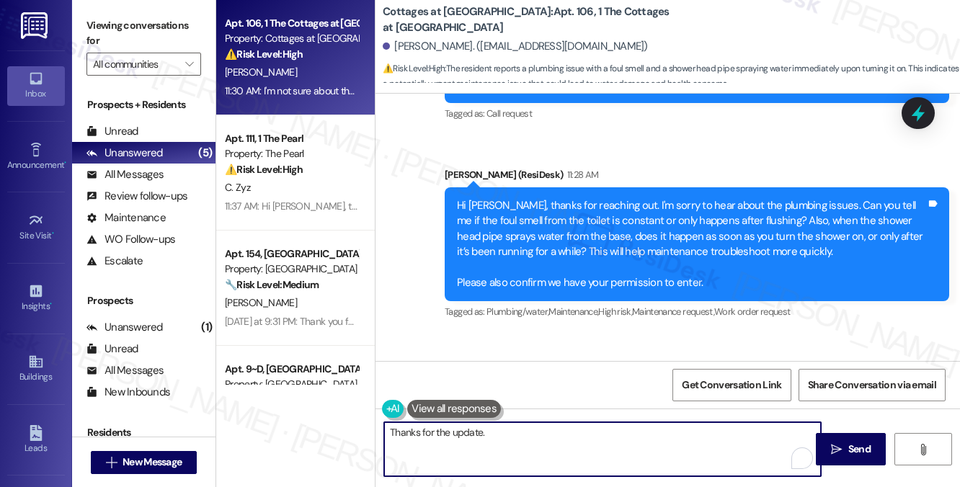
scroll to position [16026, 0]
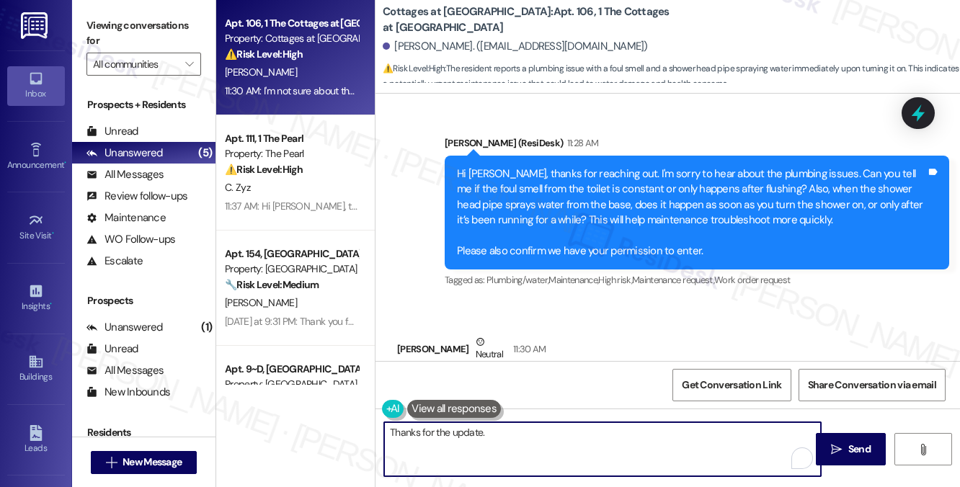
click at [535, 426] on textarea "Thanks for the update." at bounding box center [602, 449] width 437 height 54
click at [473, 381] on div "I'm not sure about the toilet issue but yes the water spray out soon as you tur…" at bounding box center [624, 388] width 430 height 15
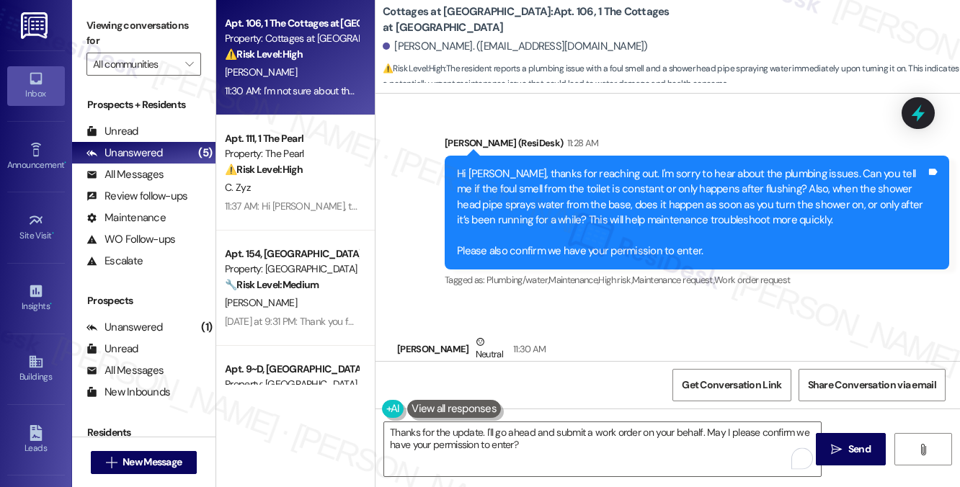
click at [473, 381] on div "I'm not sure about the toilet issue but yes the water spray out soon as you tur…" at bounding box center [624, 388] width 430 height 15
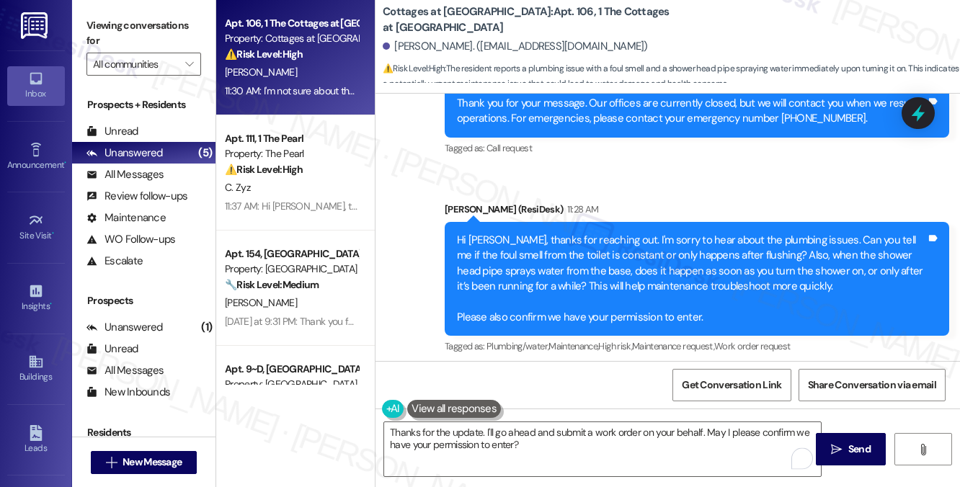
scroll to position [15881, 0]
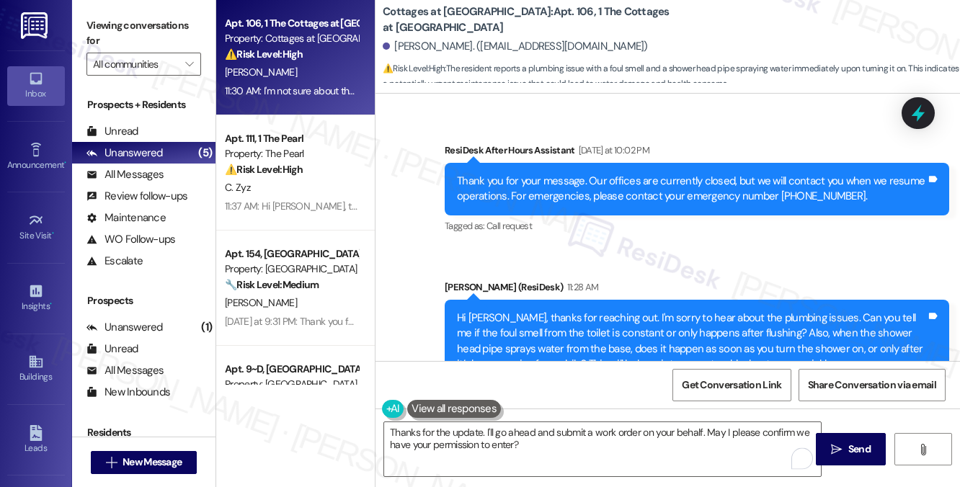
click at [663, 311] on div "Hi [PERSON_NAME], thanks for reaching out. I'm sorry to hear about the plumbing…" at bounding box center [691, 357] width 469 height 93
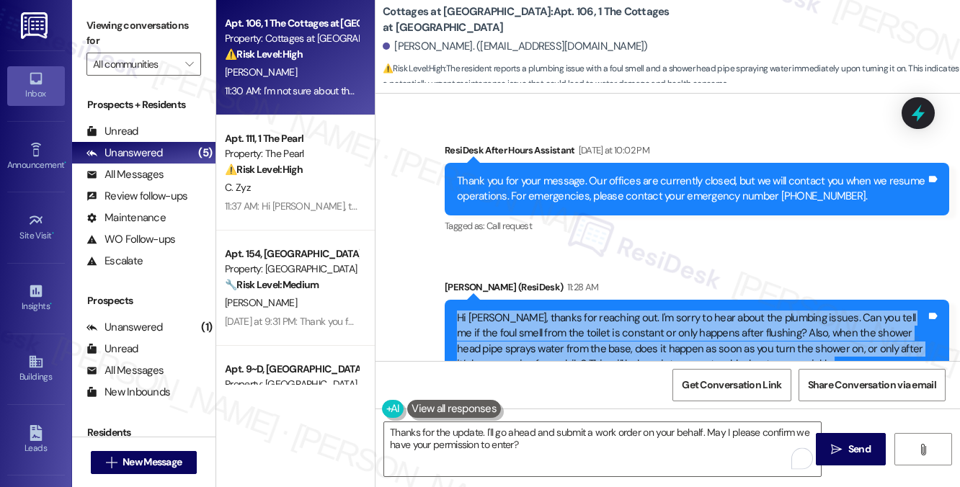
click at [663, 311] on div "Hi [PERSON_NAME], thanks for reaching out. I'm sorry to hear about the plumbing…" at bounding box center [691, 357] width 469 height 93
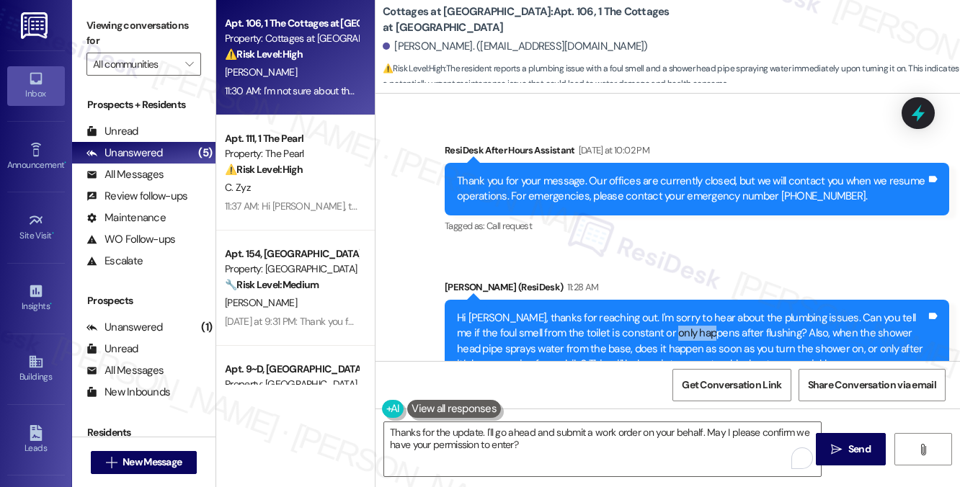
click at [663, 311] on div "Hi [PERSON_NAME], thanks for reaching out. I'm sorry to hear about the plumbing…" at bounding box center [691, 357] width 469 height 93
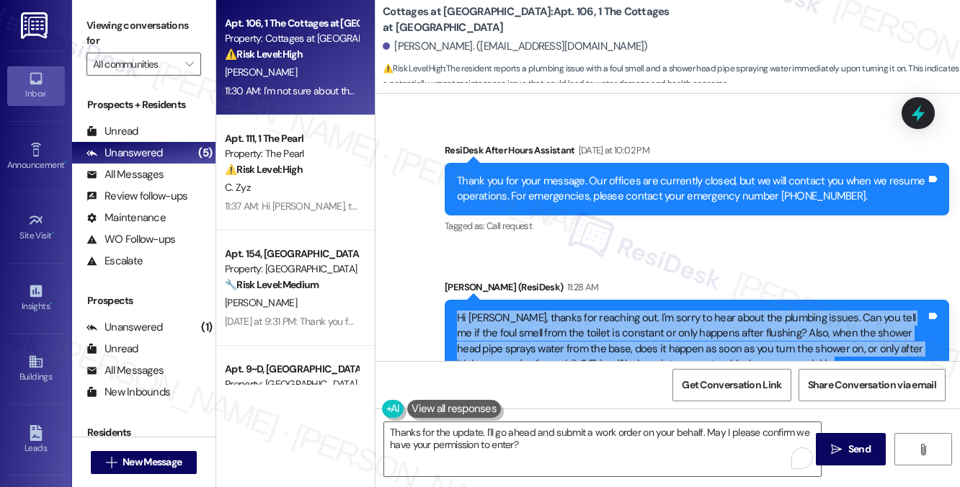
click at [663, 311] on div "Hi [PERSON_NAME], thanks for reaching out. I'm sorry to hear about the plumbing…" at bounding box center [691, 357] width 469 height 93
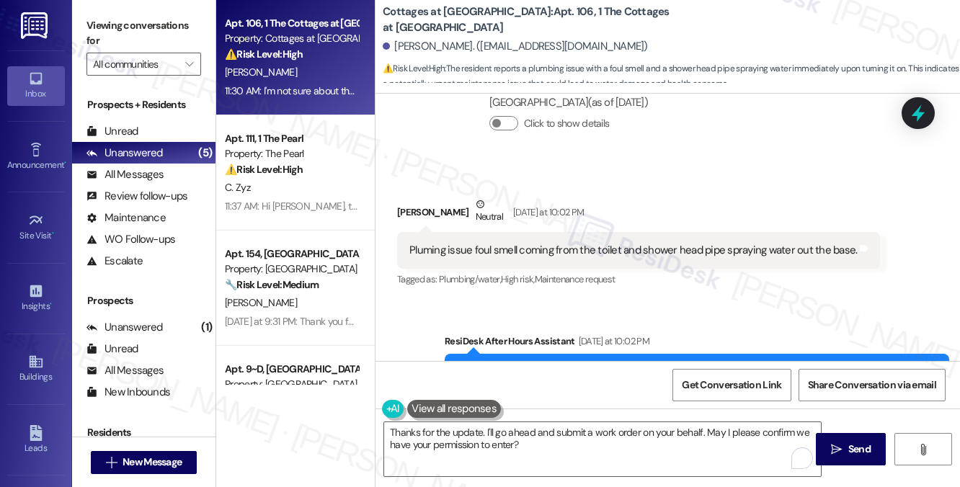
scroll to position [15665, 0]
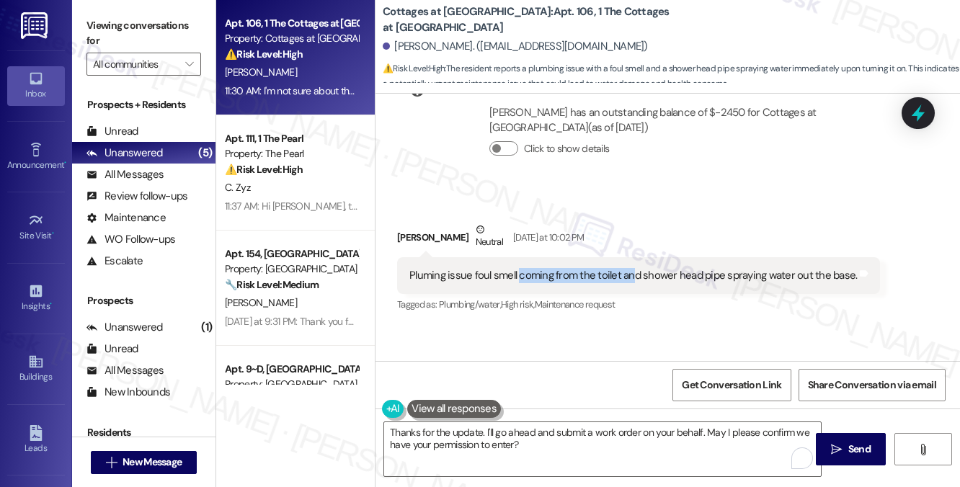
drag, startPoint x: 516, startPoint y: 198, endPoint x: 638, endPoint y: 197, distance: 121.8
click at [637, 268] on div "Pluming issue foul smell coming from the toilet and shower head pipe spraying w…" at bounding box center [633, 275] width 448 height 15
click at [638, 268] on div "Pluming issue foul smell coming from the toilet and shower head pipe spraying w…" at bounding box center [633, 275] width 448 height 15
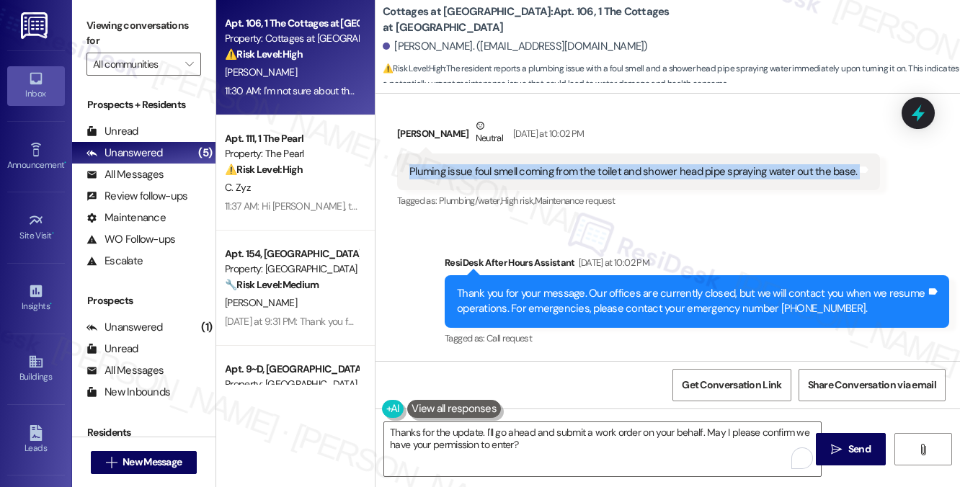
scroll to position [16026, 0]
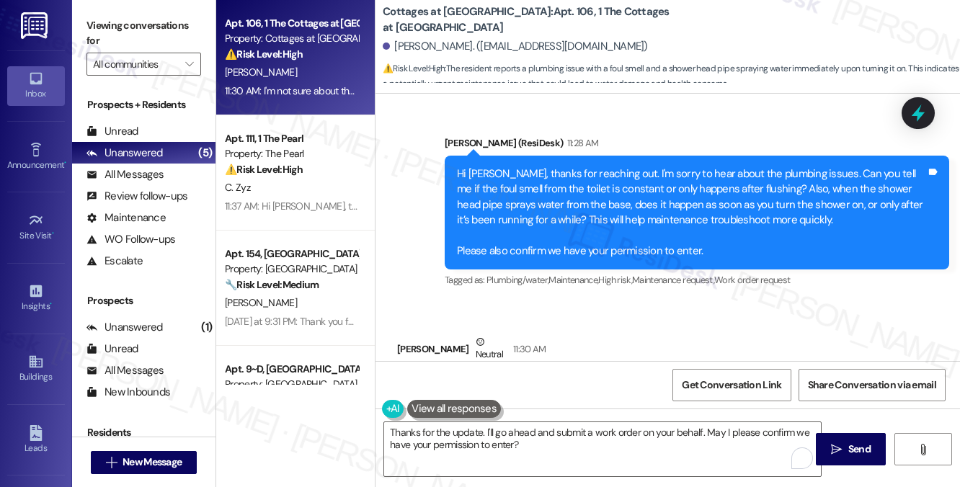
click at [519, 381] on div "I'm not sure about the toilet issue but yes the water spray out soon as you tur…" at bounding box center [624, 388] width 430 height 15
click at [654, 334] on div "[PERSON_NAME] Neutral 11:30 AM" at bounding box center [629, 351] width 465 height 35
click at [631, 381] on div "I'm not sure about the toilet issue but yes the water spray out soon as you tur…" at bounding box center [624, 388] width 430 height 15
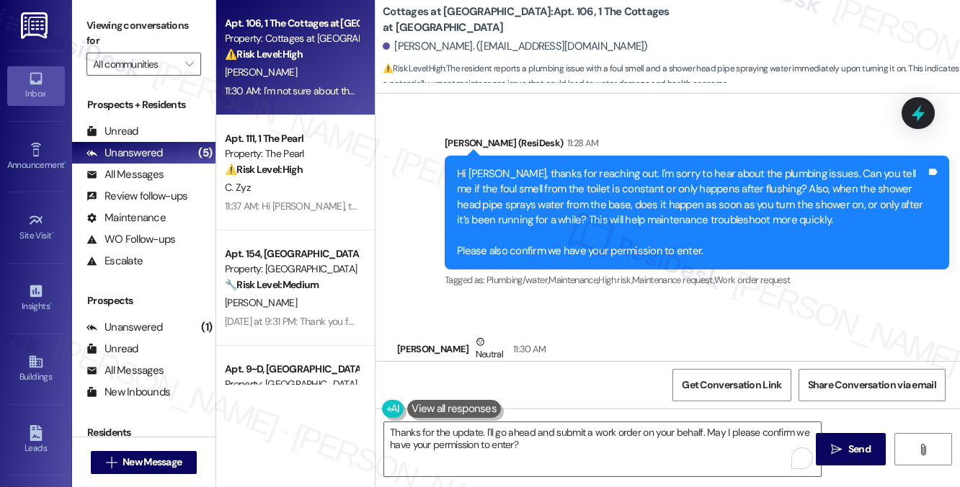
click at [631, 381] on div "I'm not sure about the toilet issue but yes the water spray out soon as you tur…" at bounding box center [624, 388] width 430 height 15
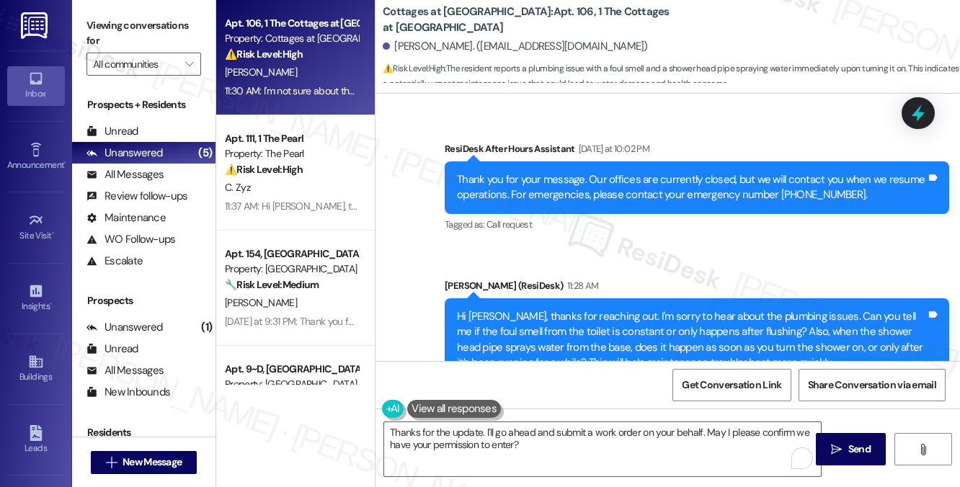
scroll to position [15881, 0]
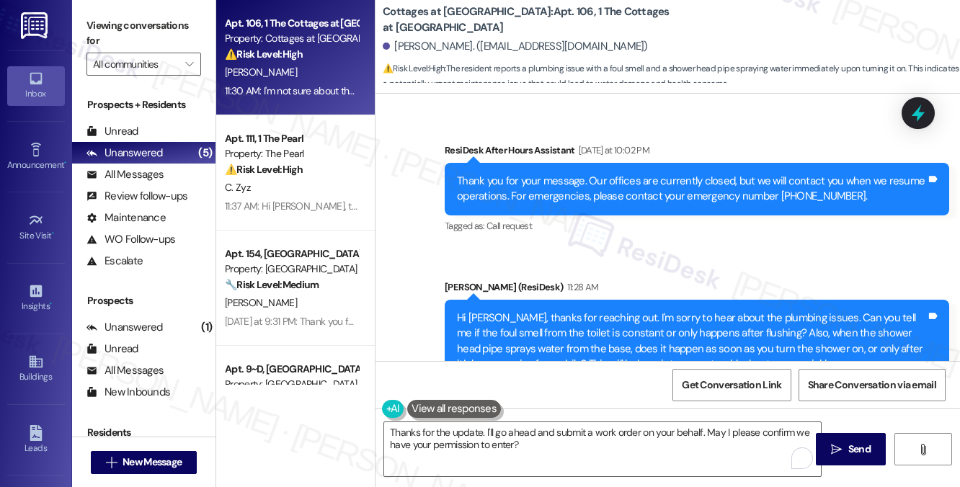
click at [597, 269] on div "Sent via SMS [PERSON_NAME] (ResiDesk) 11:28 AM Hi [PERSON_NAME], thanks for rea…" at bounding box center [697, 357] width 526 height 177
click at [564, 311] on div "Hi [PERSON_NAME], thanks for reaching out. I'm sorry to hear about the plumbing…" at bounding box center [691, 357] width 469 height 93
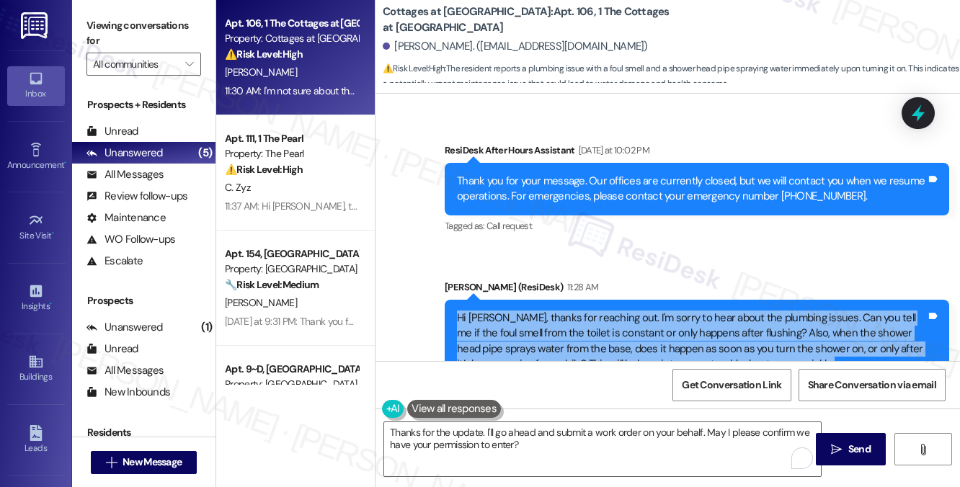
click at [564, 311] on div "Hi [PERSON_NAME], thanks for reaching out. I'm sorry to hear about the plumbing…" at bounding box center [691, 357] width 469 height 93
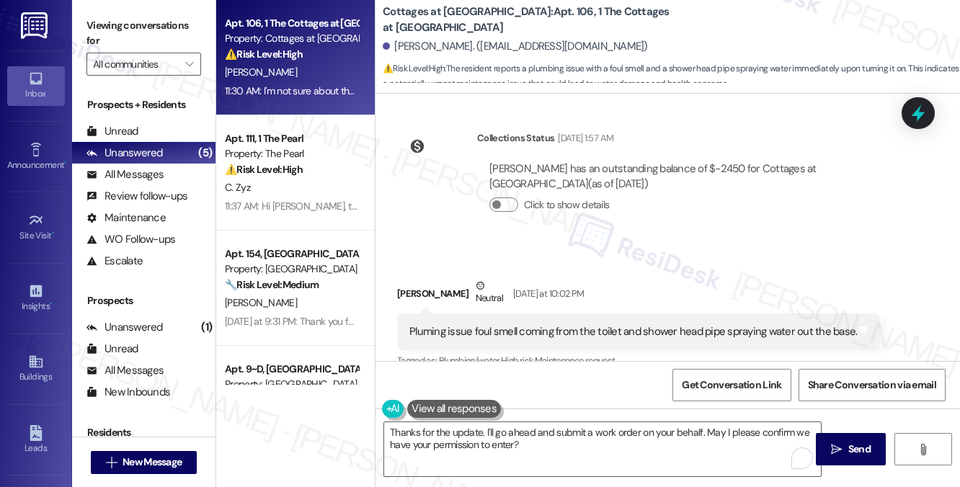
scroll to position [15521, 0]
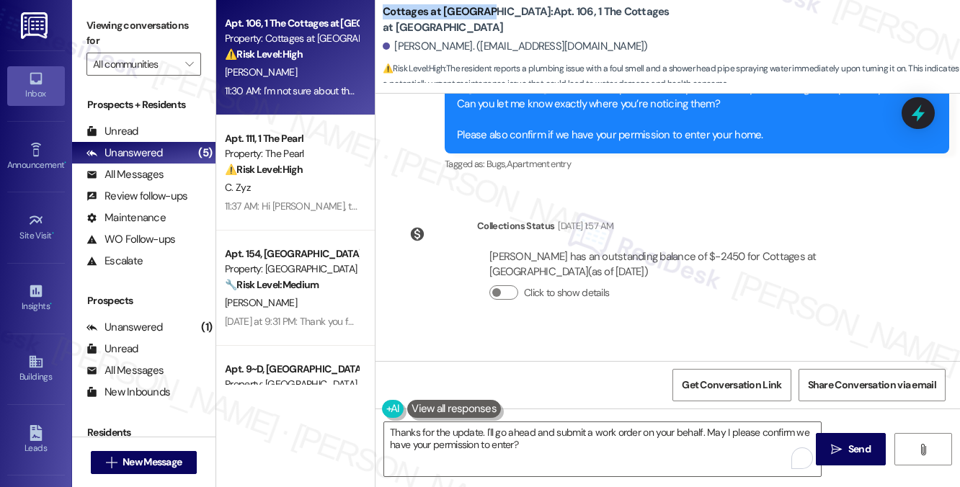
drag, startPoint x: 383, startPoint y: 15, endPoint x: 477, endPoint y: 12, distance: 93.7
click at [477, 12] on b "Cottages at [GEOGRAPHIC_DATA]: Apt. 106, 1 The Cottages at [GEOGRAPHIC_DATA]" at bounding box center [527, 19] width 288 height 31
click at [479, 22] on b "Cottages at [GEOGRAPHIC_DATA]: Apt. 106, 1 The Cottages at [GEOGRAPHIC_DATA]" at bounding box center [527, 19] width 288 height 31
click at [476, 17] on b "Cottages at [GEOGRAPHIC_DATA]: Apt. 106, 1 The Cottages at [GEOGRAPHIC_DATA]" at bounding box center [527, 19] width 288 height 31
drag, startPoint x: 479, startPoint y: 18, endPoint x: 388, endPoint y: 17, distance: 90.8
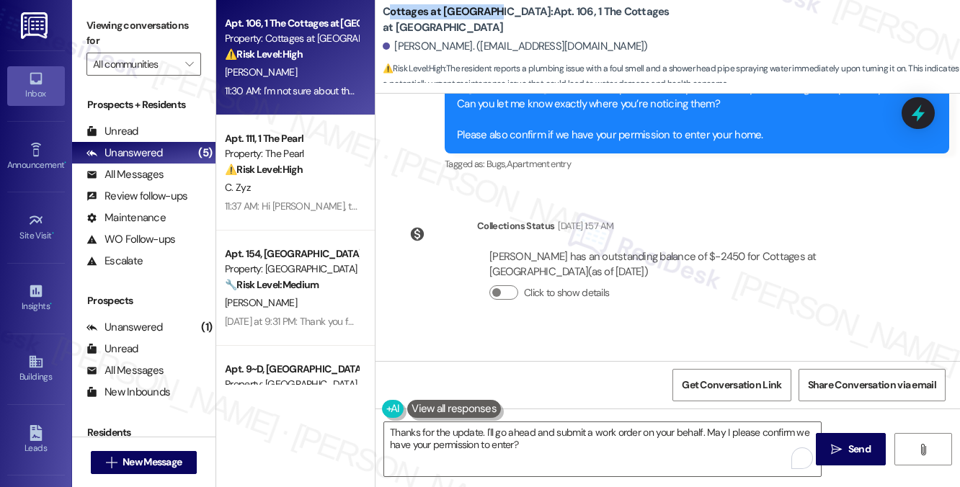
click at [388, 17] on b "Cottages at [GEOGRAPHIC_DATA]: Apt. 106, 1 The Cottages at [GEOGRAPHIC_DATA]" at bounding box center [527, 19] width 288 height 31
click at [437, 25] on b "Cottages at [GEOGRAPHIC_DATA]: Apt. 106, 1 The Cottages at [GEOGRAPHIC_DATA]" at bounding box center [527, 19] width 288 height 31
drag, startPoint x: 383, startPoint y: 19, endPoint x: 479, endPoint y: 15, distance: 95.9
click at [479, 15] on b "Cottages at [GEOGRAPHIC_DATA]: Apt. 106, 1 The Cottages at [GEOGRAPHIC_DATA]" at bounding box center [527, 19] width 288 height 31
copy b "Cottages at [GEOGRAPHIC_DATA]"
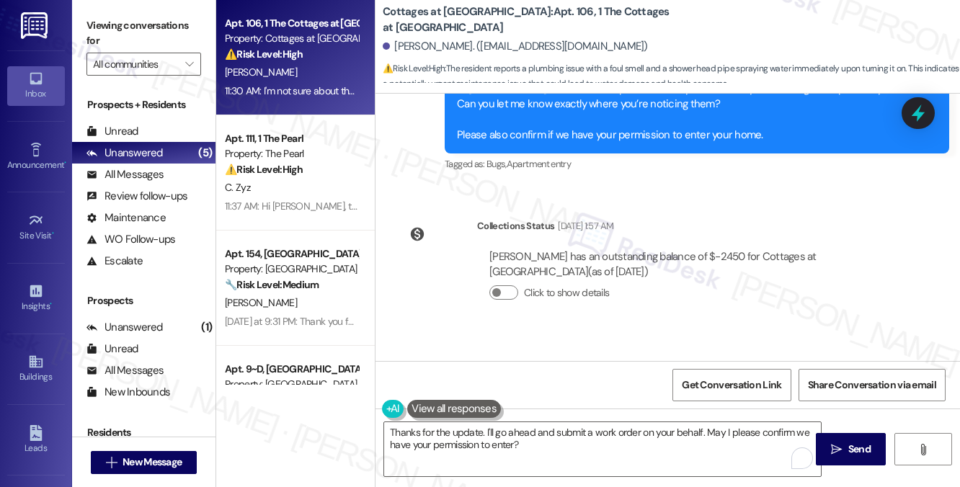
click at [637, 412] on div "Pluming issue foul smell coming from the toilet and shower head pipe spraying w…" at bounding box center [633, 419] width 448 height 15
click at [548, 452] on textarea "Thanks for the update. I'll go ahead and submit a work order on your behalf. Ma…" at bounding box center [602, 449] width 437 height 54
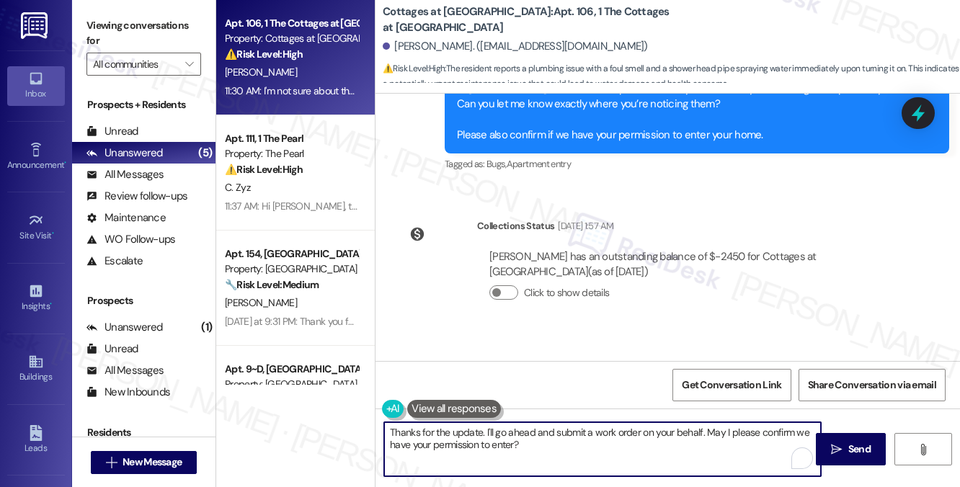
drag, startPoint x: 484, startPoint y: 432, endPoint x: 519, endPoint y: 428, distance: 34.8
click at [484, 432] on textarea "Thanks for the update. I'll go ahead and submit a work order on your behalf. Ma…" at bounding box center [602, 449] width 437 height 54
click at [539, 436] on textarea "Thanks for the update. Can you please confirm I'll go ahead and submit a work o…" at bounding box center [602, 449] width 437 height 54
drag, startPoint x: 585, startPoint y: 434, endPoint x: 489, endPoint y: 433, distance: 95.9
click at [489, 433] on textarea "Thanks for the update. Can you please confirm I'll go ahead and submit a work o…" at bounding box center [602, 449] width 437 height 54
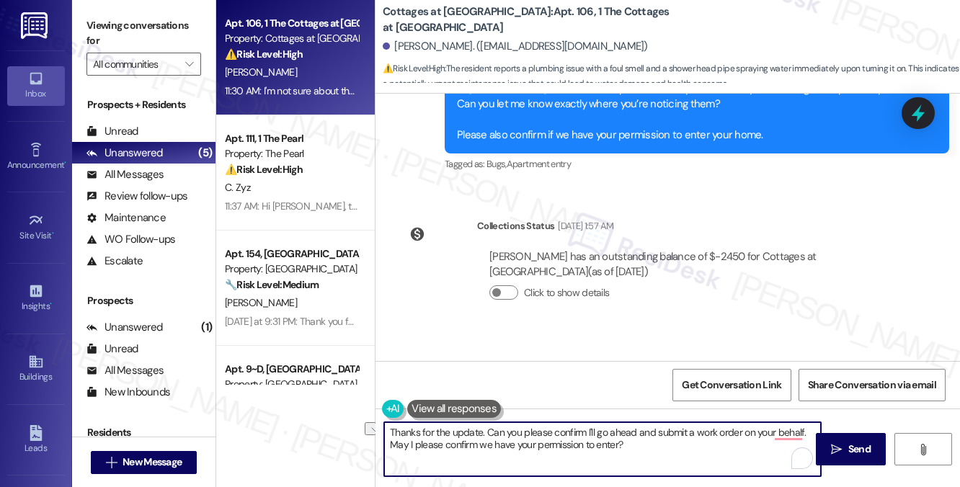
click at [569, 442] on textarea "Thanks for the update. Can you please confirm I'll go ahead and submit a work o…" at bounding box center [602, 449] width 437 height 54
drag, startPoint x: 582, startPoint y: 432, endPoint x: 521, endPoint y: 432, distance: 61.3
click at [521, 432] on textarea "Thanks for the update. Can you please confirm I'll go ahead and submit a work o…" at bounding box center [602, 449] width 437 height 54
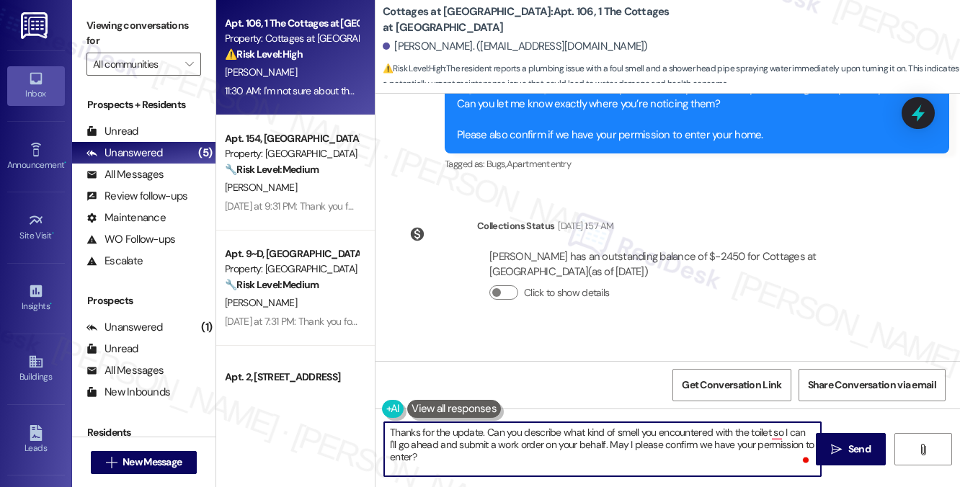
click at [784, 430] on textarea "Thanks for the update. Can you describe what kind of smell you encountered with…" at bounding box center [602, 449] width 437 height 54
click at [804, 430] on textarea "Thanks for the update. Can you describe what kind of smell you encountered with…" at bounding box center [602, 449] width 437 height 54
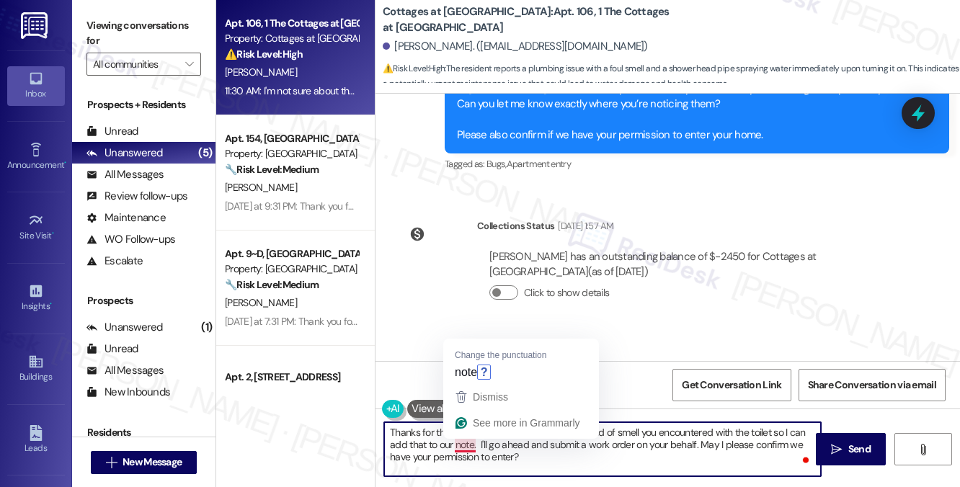
click at [420, 436] on textarea "Thanks for the update. Can you describe what kind of smell you encountered with…" at bounding box center [602, 449] width 437 height 54
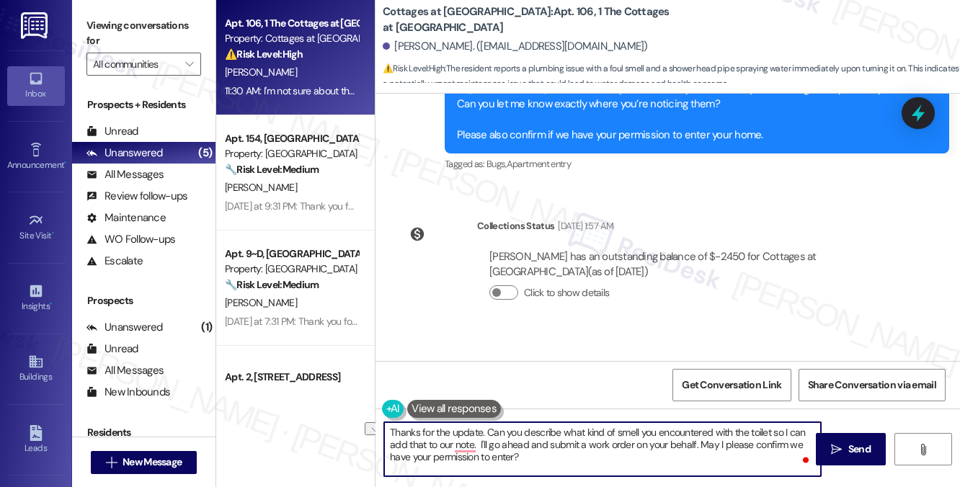
drag, startPoint x: 480, startPoint y: 431, endPoint x: 392, endPoint y: 435, distance: 88.0
click at [392, 435] on textarea "Thanks for the update. Can you describe what kind of smell you encountered with…" at bounding box center [602, 449] width 437 height 54
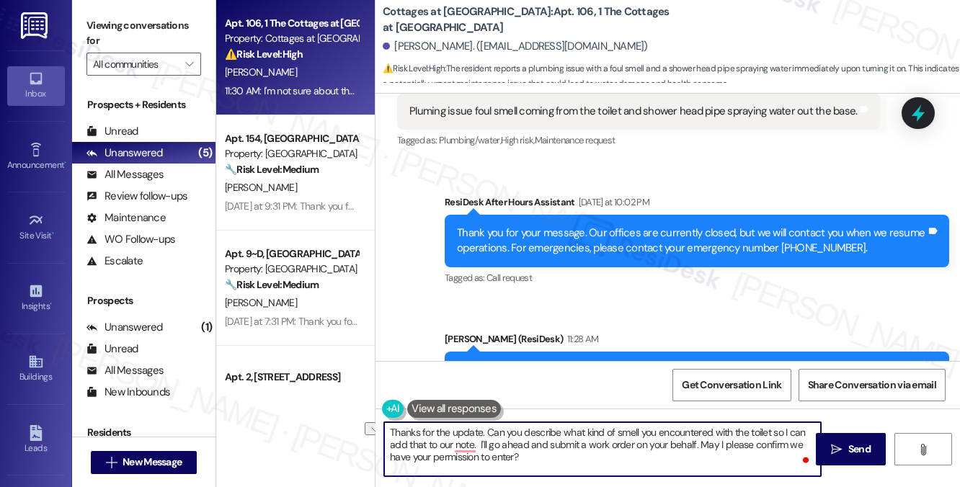
scroll to position [15665, 0]
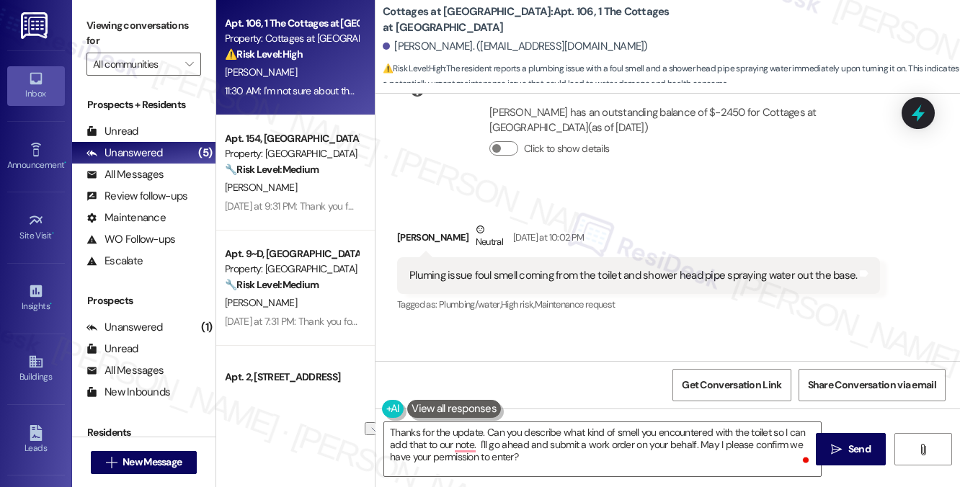
click at [492, 268] on div "Pluming issue foul smell coming from the toilet and shower head pipe spraying w…" at bounding box center [633, 275] width 448 height 15
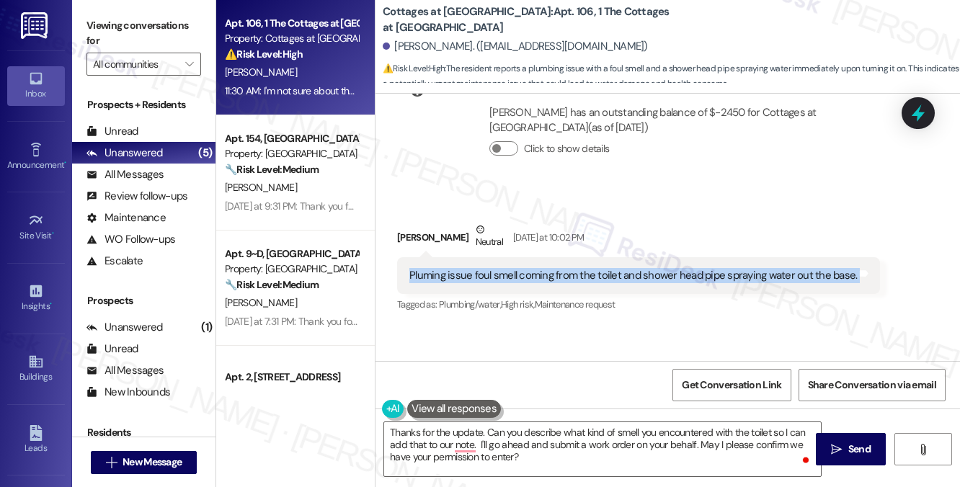
click at [492, 268] on div "Pluming issue foul smell coming from the toilet and shower head pipe spraying w…" at bounding box center [633, 275] width 448 height 15
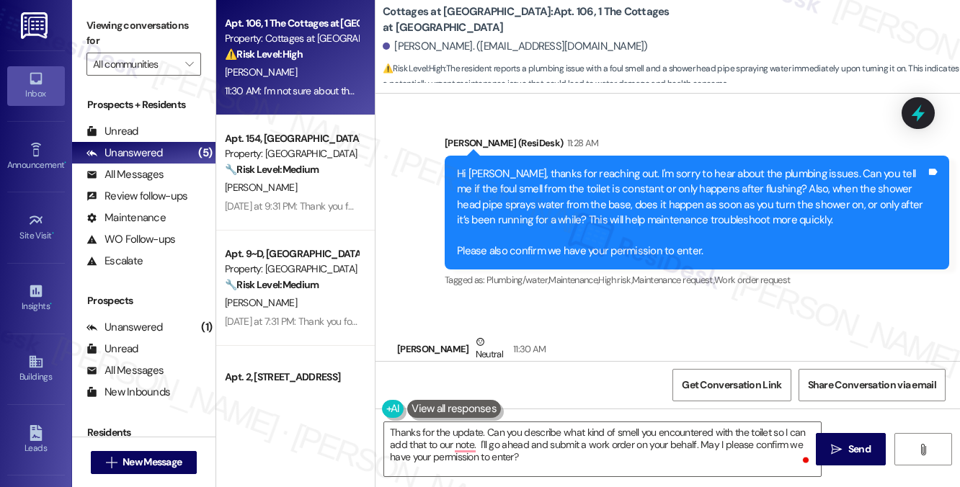
scroll to position [15881, 0]
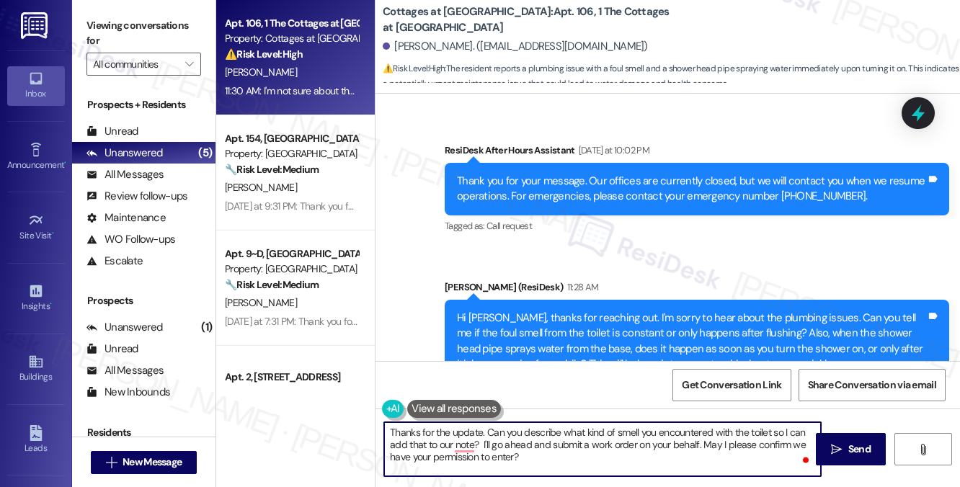
click at [481, 443] on textarea "Thanks for the update. Can you describe what kind of smell you encountered with…" at bounding box center [602, 449] width 437 height 54
click at [554, 440] on textarea "Thanks for the update. Can you describe what kind of smell you encountered with…" at bounding box center [602, 449] width 437 height 54
click at [637, 443] on textarea "Thanks for the update. Can you describe what kind of smell you encountered with…" at bounding box center [602, 449] width 437 height 54
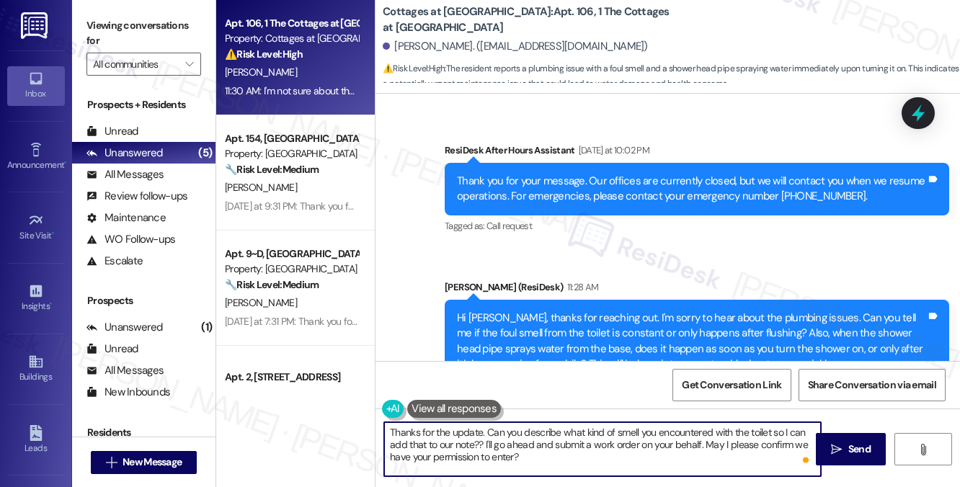
click at [539, 460] on textarea "Thanks for the update. Can you describe what kind of smell you encountered with…" at bounding box center [602, 449] width 437 height 54
drag, startPoint x: 548, startPoint y: 458, endPoint x: 703, endPoint y: 447, distance: 156.0
click at [703, 447] on textarea "Thanks for the update. Can you describe what kind of smell you encountered with…" at bounding box center [602, 449] width 437 height 54
type textarea "Thanks for the update. Can you describe what kind of smell you encountered with…"
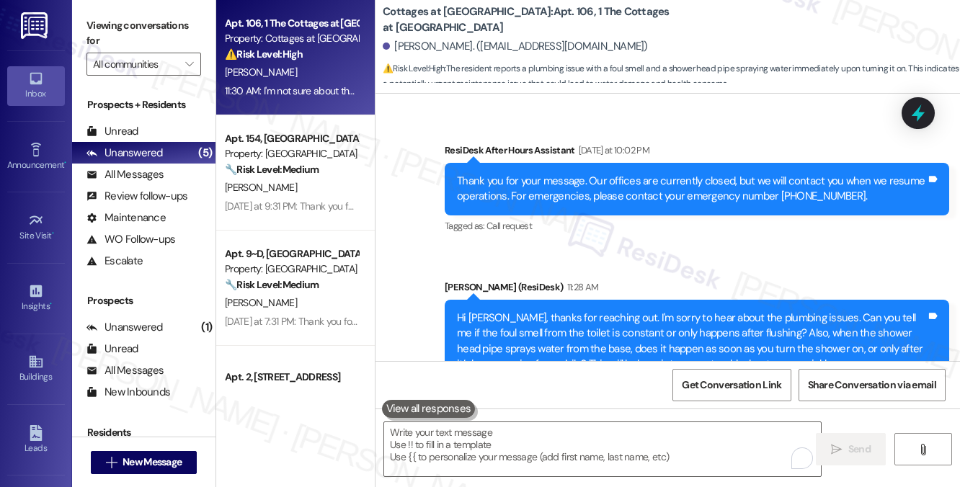
click at [121, 6] on div "Viewing conversations for All communities " at bounding box center [143, 45] width 143 height 90
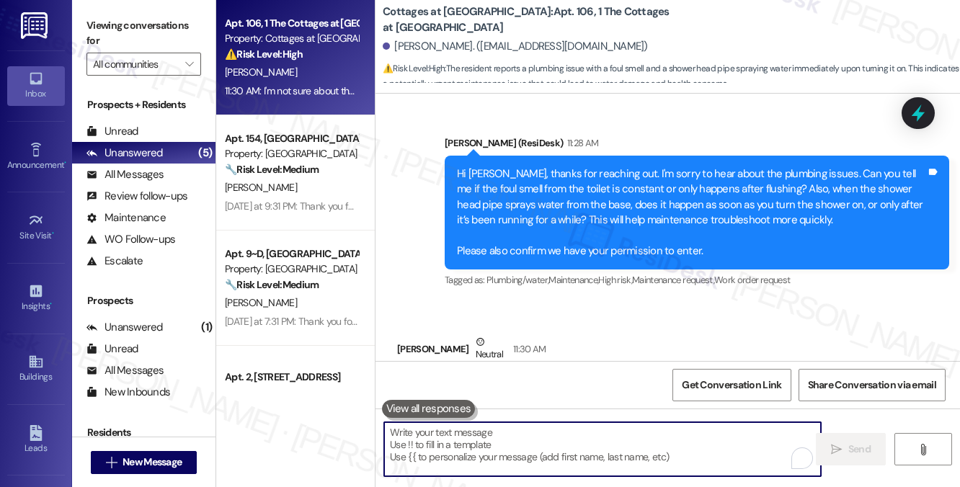
click at [536, 437] on textarea "To enrich screen reader interactions, please activate Accessibility in Grammarl…" at bounding box center [602, 449] width 437 height 54
paste textarea "Thanks for the update! Could you describe the type of smell you’ve noticed comi…"
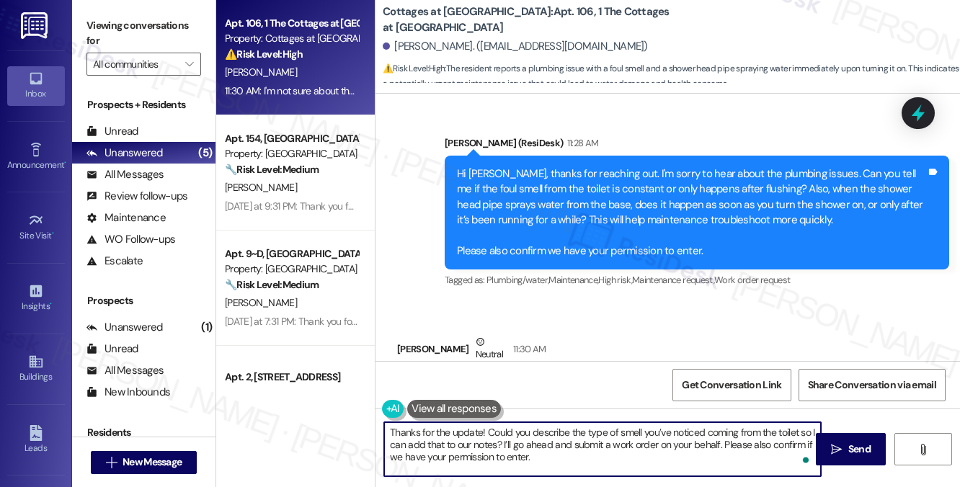
click at [486, 437] on textarea "Thanks for the update! Could you describe the type of smell you’ve noticed comi…" at bounding box center [602, 449] width 437 height 54
click at [600, 446] on textarea "Thanks for the update! Could you describe the type of smell you’ve noticed comi…" at bounding box center [602, 449] width 437 height 54
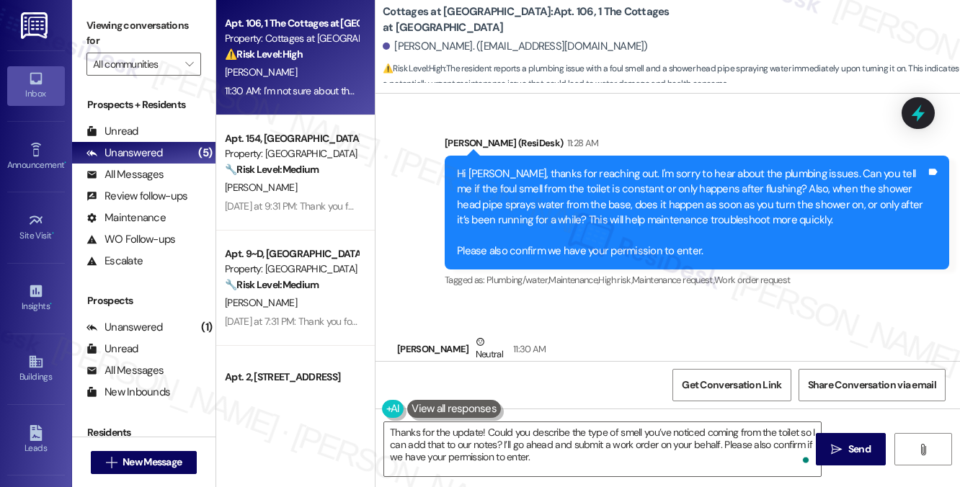
click at [168, 44] on label "Viewing conversations for" at bounding box center [143, 33] width 115 height 38
click at [177, 30] on label "Viewing conversations for" at bounding box center [143, 33] width 115 height 38
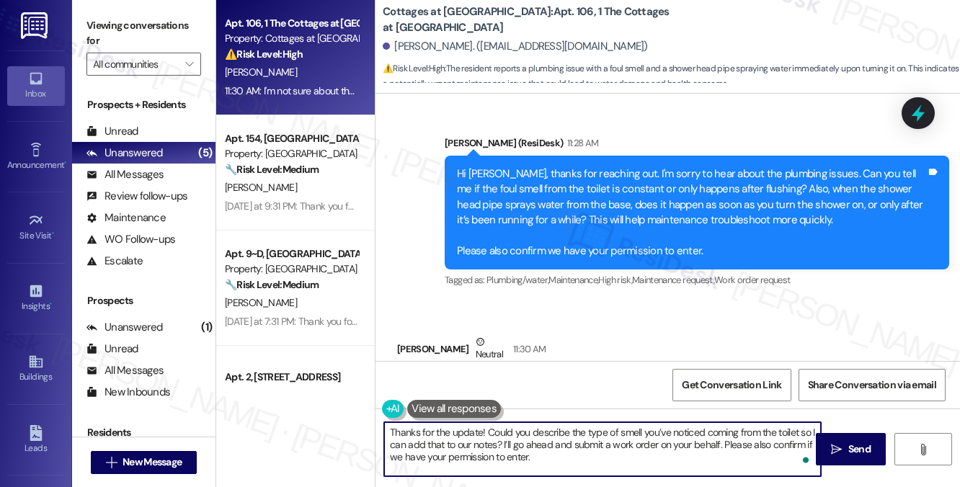
click at [499, 444] on textarea "Thanks for the update! Could you describe the type of smell you’ve noticed comi…" at bounding box center [602, 449] width 437 height 54
paste textarea "is it a sewage odor, something musty, or chemical-like?"
click at [731, 443] on textarea "Thanks for the update! Could you describe the type of smell you’ve noticed comi…" at bounding box center [602, 449] width 437 height 54
click at [643, 443] on textarea "Thanks for the update! Could you describe the type of smell you’ve noticed comi…" at bounding box center [602, 449] width 437 height 54
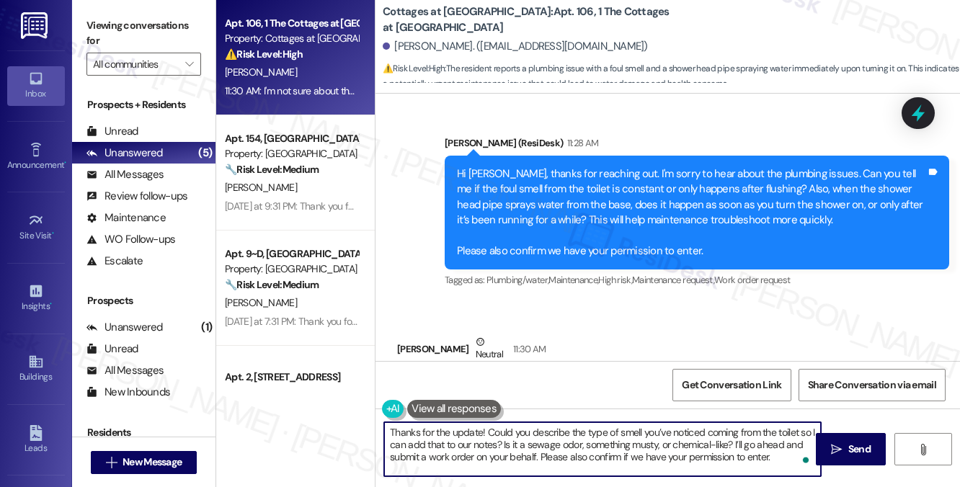
click at [643, 443] on textarea "Thanks for the update! Could you describe the type of smell you’ve noticed comi…" at bounding box center [602, 449] width 437 height 54
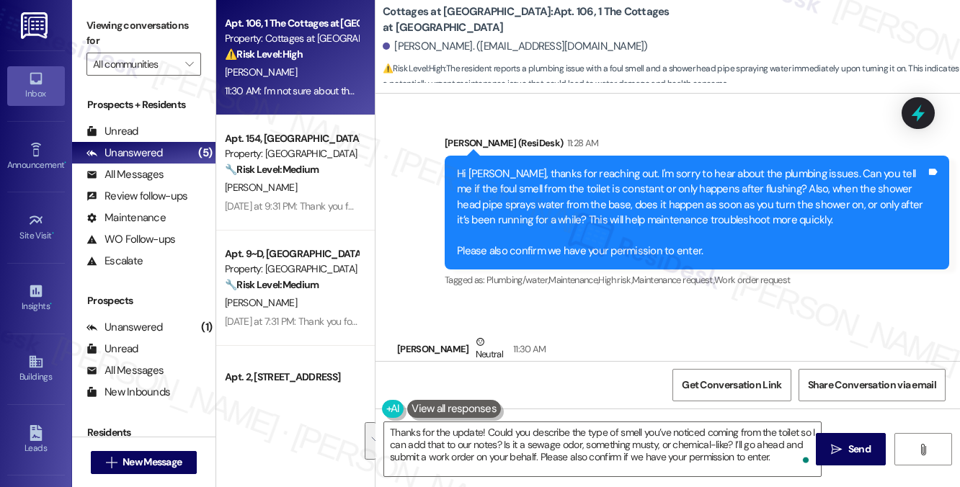
click at [179, 25] on label "Viewing conversations for" at bounding box center [143, 33] width 115 height 38
click at [167, 40] on label "Viewing conversations for" at bounding box center [143, 33] width 115 height 38
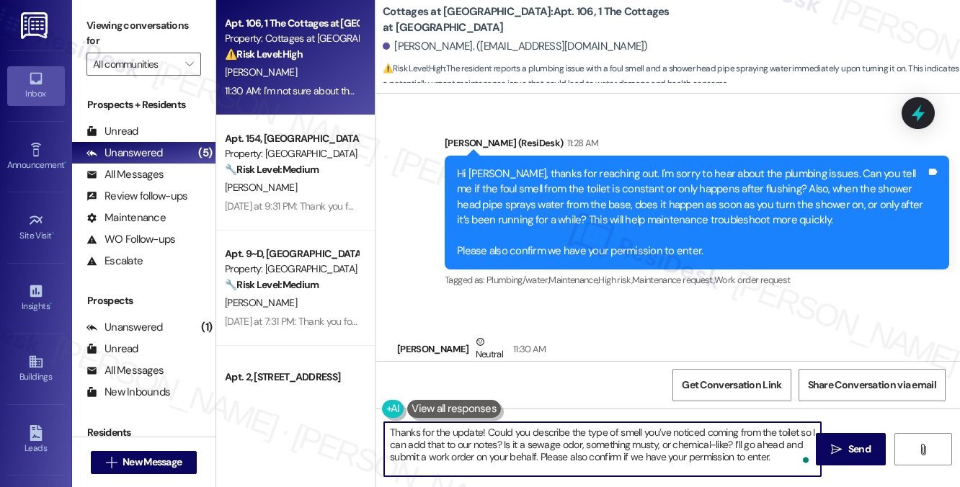
click at [637, 440] on textarea "Thanks for the update! Could you describe the type of smell you’ve noticed comi…" at bounding box center [602, 449] width 437 height 54
click at [668, 448] on textarea "Thanks for the update! Could you describe the type of smell you’ve noticed comi…" at bounding box center [602, 449] width 437 height 54
click at [636, 442] on textarea "Thanks for the update! Could you describe the type of smell you’ve noticed comi…" at bounding box center [602, 449] width 437 height 54
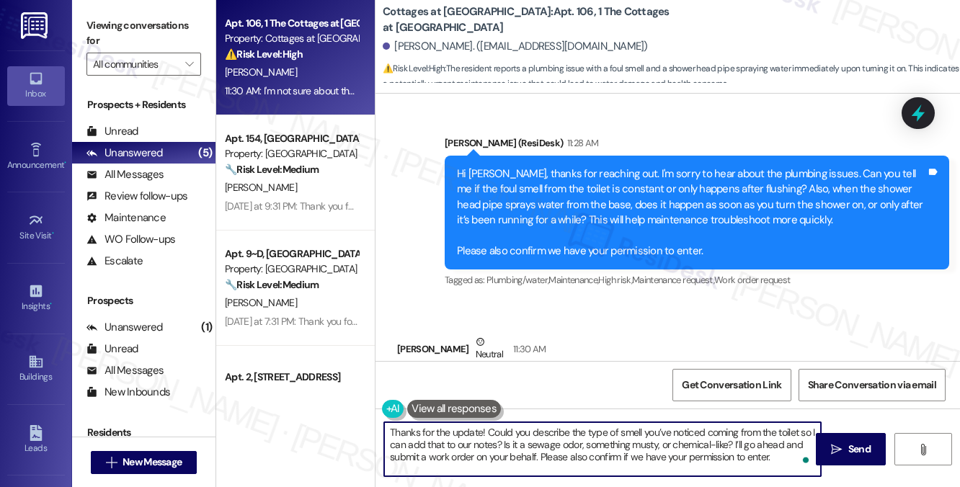
click at [694, 445] on textarea "Thanks for the update! Could you describe the type of smell you’ve noticed comi…" at bounding box center [602, 449] width 437 height 54
click at [640, 440] on textarea "Thanks for the update! Could you describe the type of smell you’ve noticed comi…" at bounding box center [602, 449] width 437 height 54
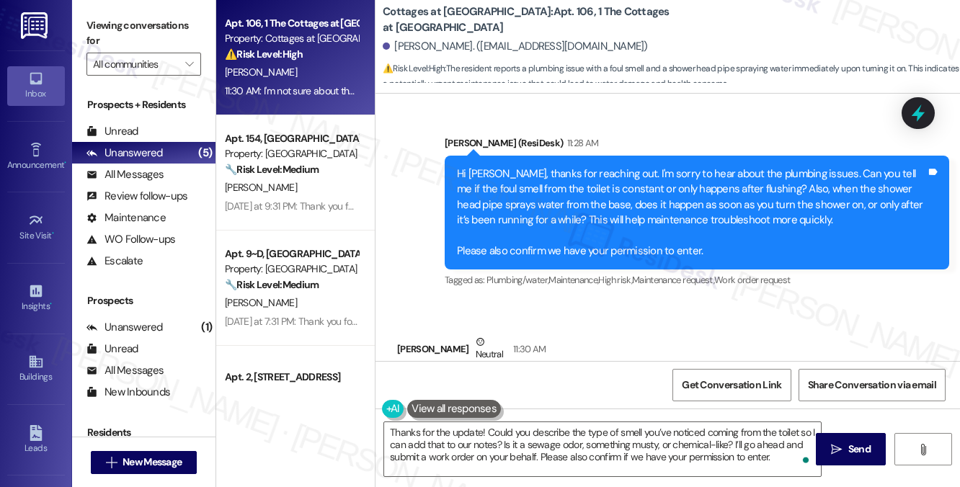
click at [151, 22] on label "Viewing conversations for" at bounding box center [143, 33] width 115 height 38
click at [636, 445] on textarea "Thanks for the update! Could you describe the type of smell you’ve noticed comi…" at bounding box center [602, 449] width 437 height 54
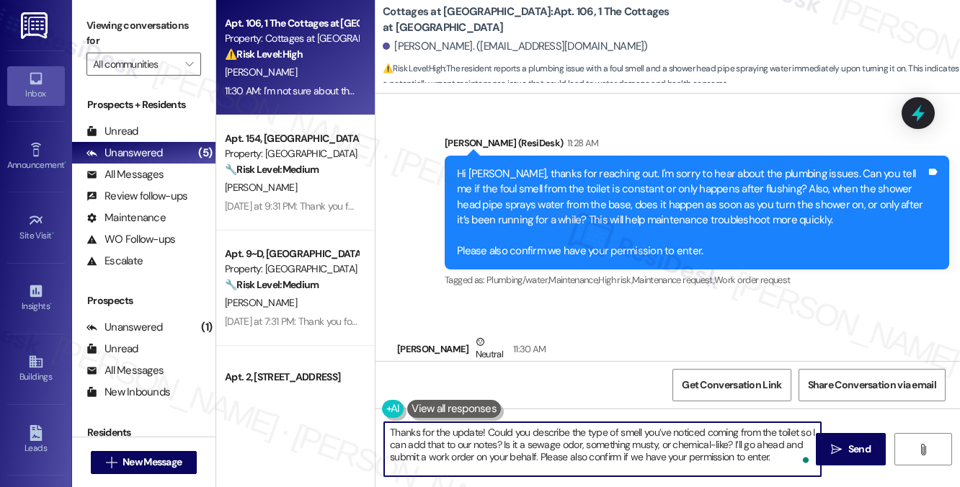
click at [636, 445] on textarea "Thanks for the update! Could you describe the type of smell you’ve noticed comi…" at bounding box center [602, 449] width 437 height 54
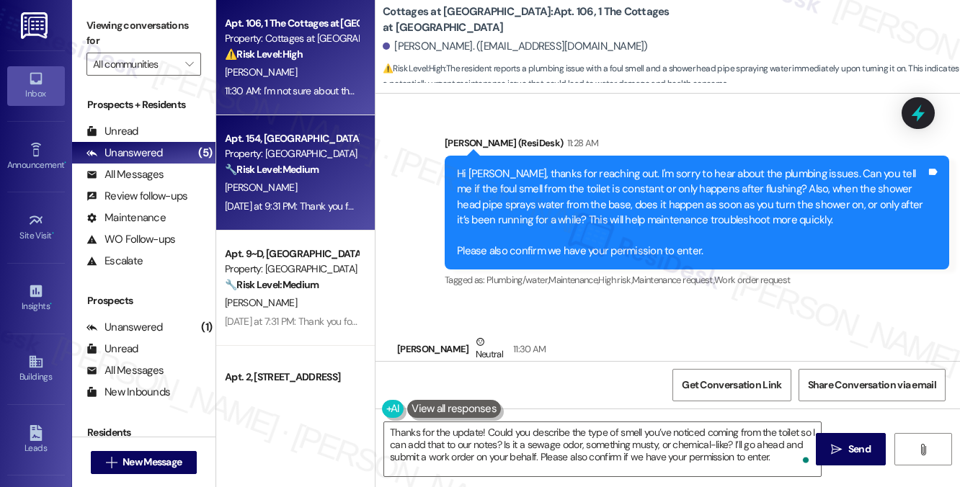
drag, startPoint x: 178, startPoint y: 31, endPoint x: 323, endPoint y: 129, distance: 174.9
click at [178, 31] on label "Viewing conversations for" at bounding box center [143, 33] width 115 height 38
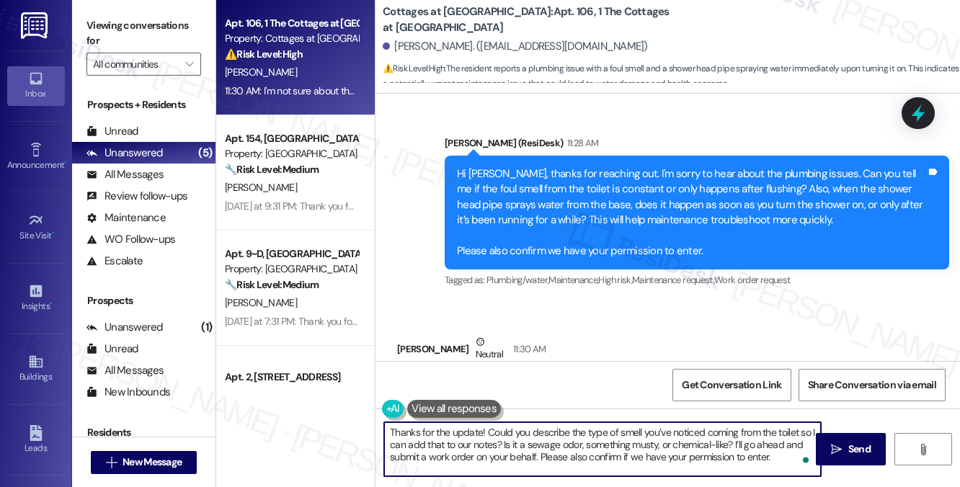
click at [631, 444] on textarea "Thanks for the update! Could you describe the type of smell you’ve noticed comi…" at bounding box center [602, 449] width 437 height 54
click at [525, 440] on textarea "Thanks for the update! Could you describe the type of smell you’ve noticed comi…" at bounding box center [602, 449] width 437 height 54
click at [570, 441] on textarea "Thanks for the update! Could you describe the type of smell you’ve noticed comi…" at bounding box center [602, 449] width 437 height 54
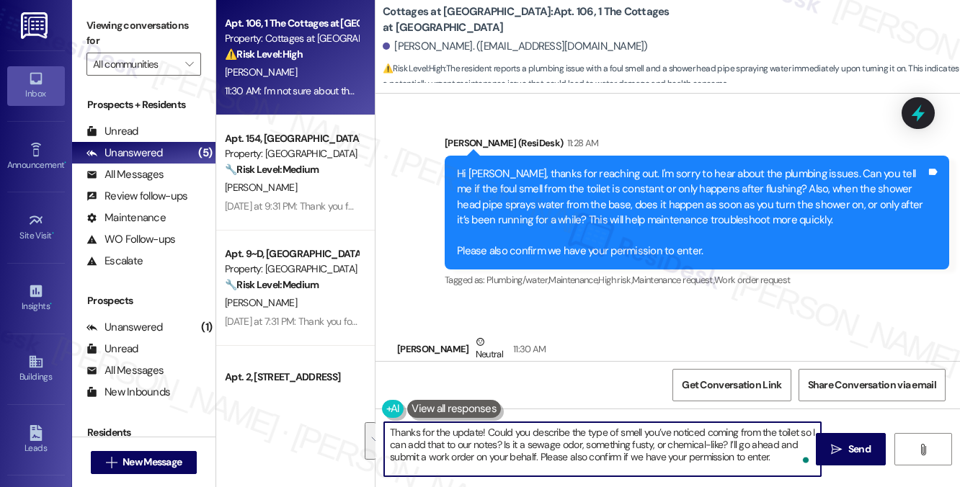
click at [570, 441] on textarea "Thanks for the update! Could you describe the type of smell you’ve noticed comi…" at bounding box center [602, 449] width 437 height 54
click at [623, 440] on textarea "Thanks for the update! Could you describe the type of smell you’ve noticed comi…" at bounding box center [602, 449] width 437 height 54
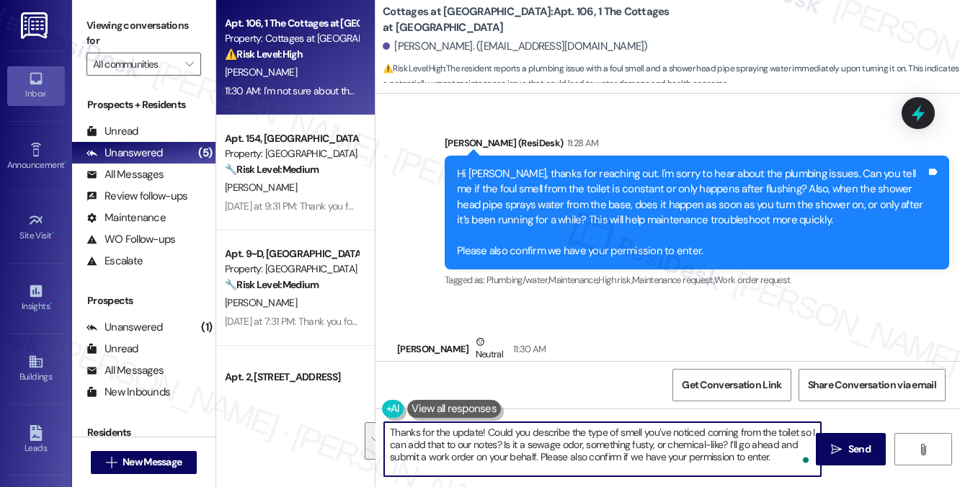
click at [755, 442] on textarea "Thanks for the update! Could you describe the type of smell you’ve noticed comi…" at bounding box center [602, 449] width 437 height 54
click at [755, 443] on textarea "Thanks for the update! Could you describe the type of smell you’ve noticed comi…" at bounding box center [602, 449] width 437 height 54
click at [775, 446] on textarea "Thanks for the update! Could you describe the type of smell you’ve noticed comi…" at bounding box center [602, 449] width 437 height 54
click at [727, 443] on textarea "Thanks for the update! Could you describe the type of smell you’ve noticed comi…" at bounding box center [602, 449] width 437 height 54
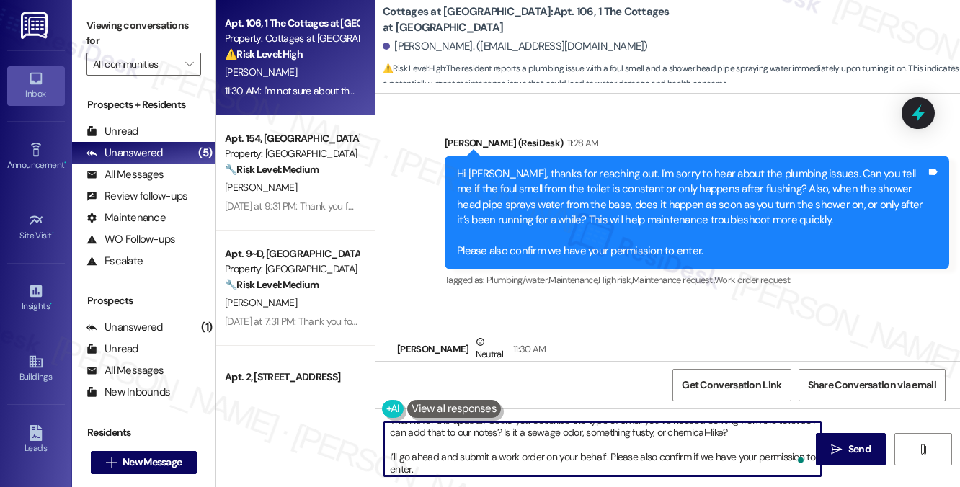
scroll to position [15, 0]
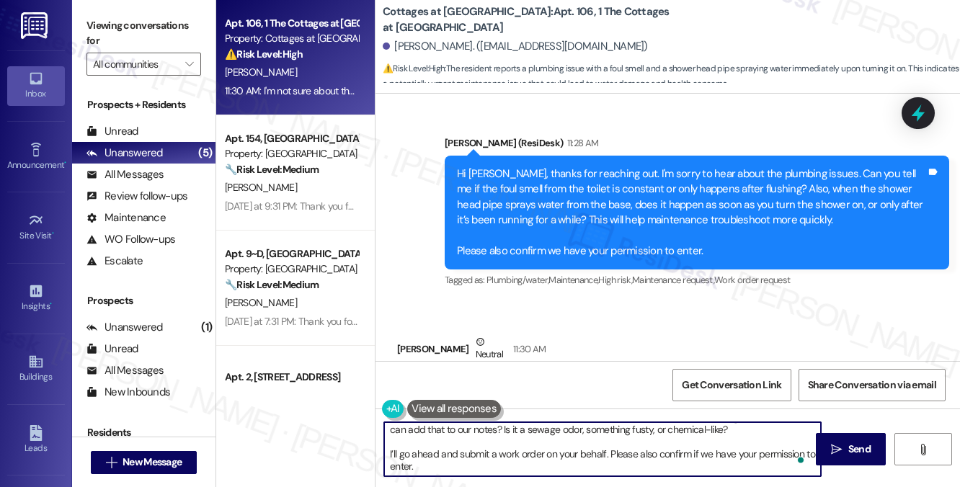
click at [633, 458] on textarea "Thanks for the update! Could you describe the type of smell you’ve noticed comi…" at bounding box center [602, 449] width 437 height 54
click at [602, 468] on textarea "Thanks for the update! Could you describe the type of smell you’ve noticed comi…" at bounding box center [602, 449] width 437 height 54
drag, startPoint x: 608, startPoint y: 452, endPoint x: 634, endPoint y: 468, distance: 31.0
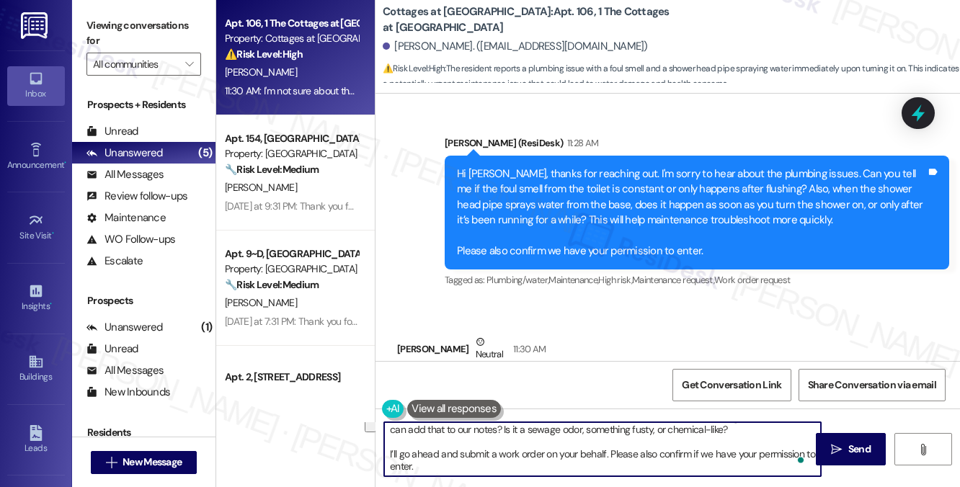
click at [634, 468] on textarea "Thanks for the update! Could you describe the type of smell you’ve noticed comi…" at bounding box center [602, 449] width 437 height 54
type textarea "Thanks for the update! Could you describe the type of smell you’ve noticed comi…"
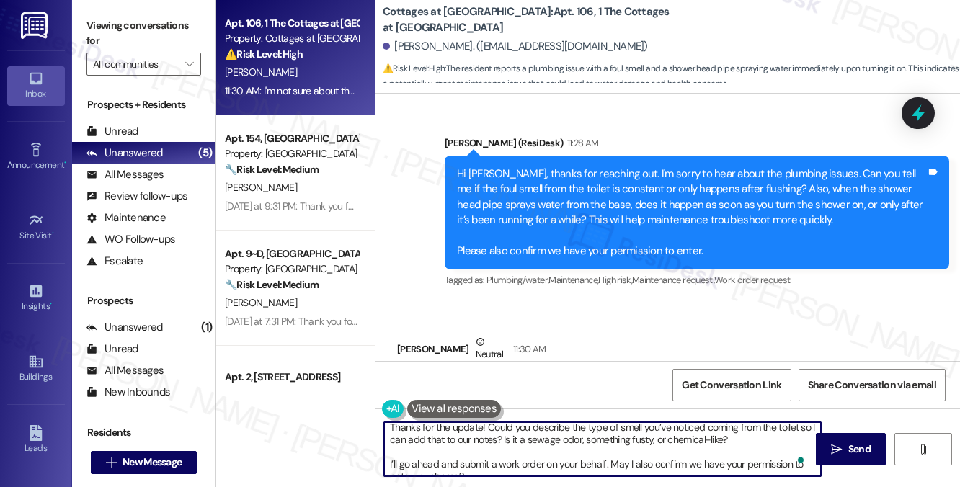
scroll to position [0, 0]
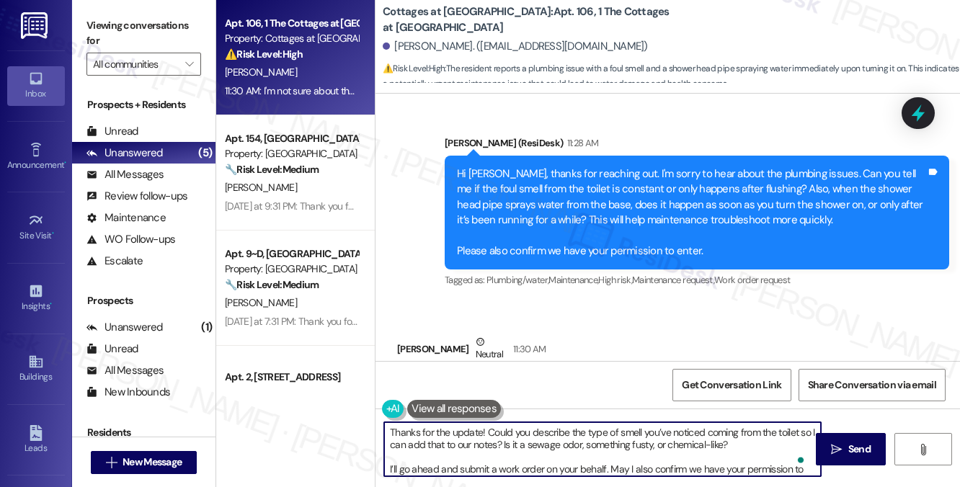
click at [575, 439] on textarea "Thanks for the update! Could you describe the type of smell you’ve noticed comi…" at bounding box center [602, 449] width 437 height 54
click at [546, 445] on textarea "Thanks for the update! Could you describe the type of smell you’ve noticed comi…" at bounding box center [602, 449] width 437 height 54
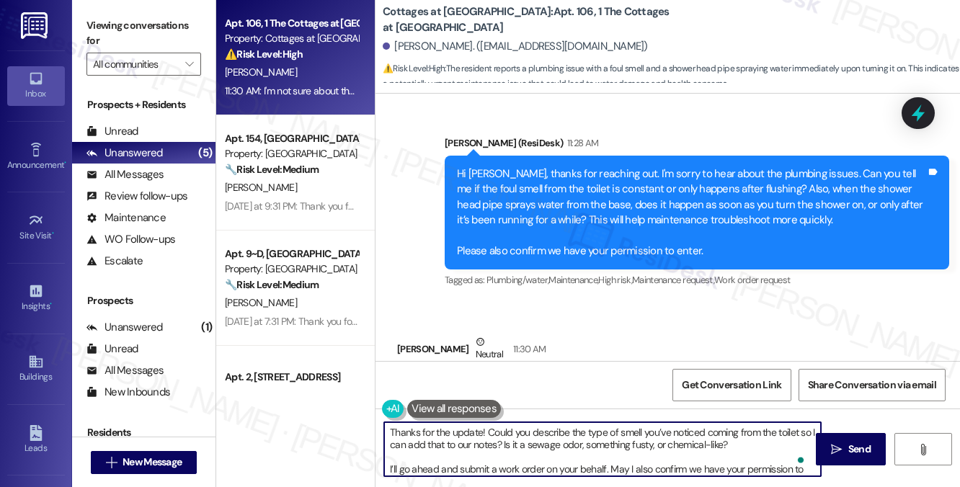
click at [546, 445] on textarea "Thanks for the update! Could you describe the type of smell you’ve noticed comi…" at bounding box center [602, 449] width 437 height 54
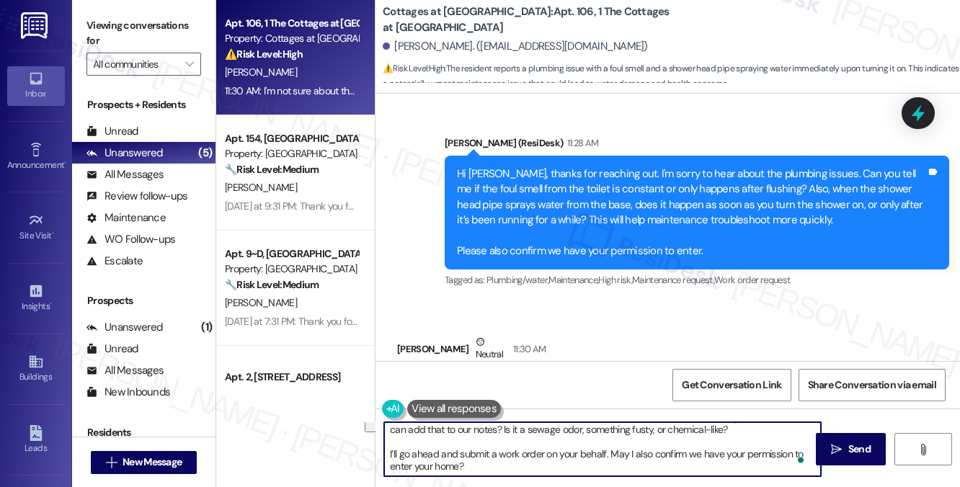
click at [448, 469] on textarea "Thanks for the update! Could you describe the type of smell you’ve noticed comi…" at bounding box center [602, 449] width 437 height 54
click at [588, 446] on textarea "Thanks for the update! Could you describe the type of smell you’ve noticed comi…" at bounding box center [602, 449] width 437 height 54
click at [608, 453] on textarea "Thanks for the update! Could you describe the type of smell you’ve noticed comi…" at bounding box center [602, 449] width 437 height 54
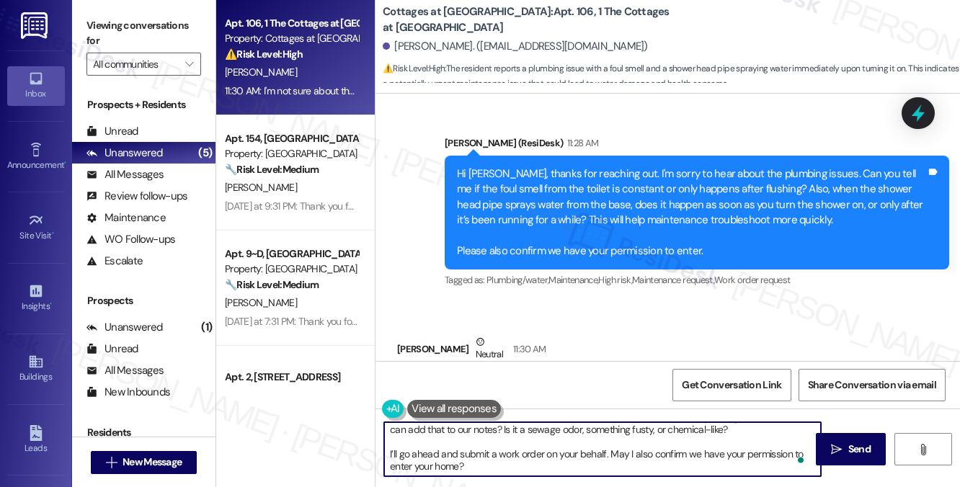
click at [608, 453] on textarea "Thanks for the update! Could you describe the type of smell you’ve noticed comi…" at bounding box center [602, 449] width 437 height 54
click at [631, 463] on textarea "Thanks for the update! Could you describe the type of smell you’ve noticed comi…" at bounding box center [602, 449] width 437 height 54
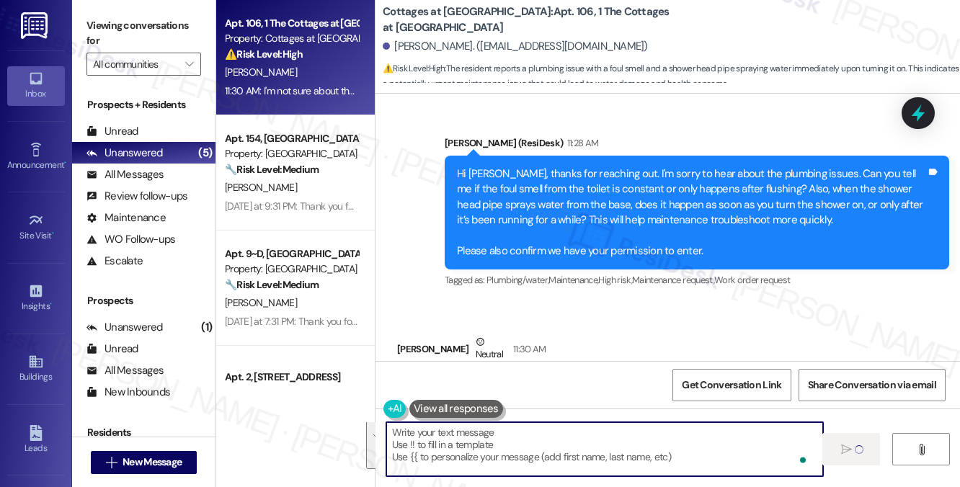
click at [621, 302] on div "Received via SMS Laniesha Rose Neutral 11:30 AM I'm not sure about the toilet i…" at bounding box center [667, 370] width 584 height 137
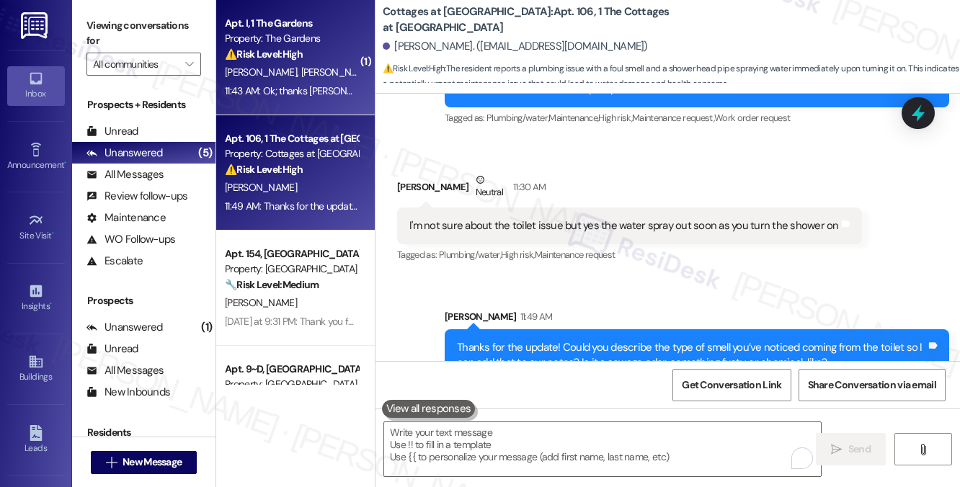
click at [288, 60] on strong "⚠️ Risk Level: High" at bounding box center [264, 54] width 78 height 13
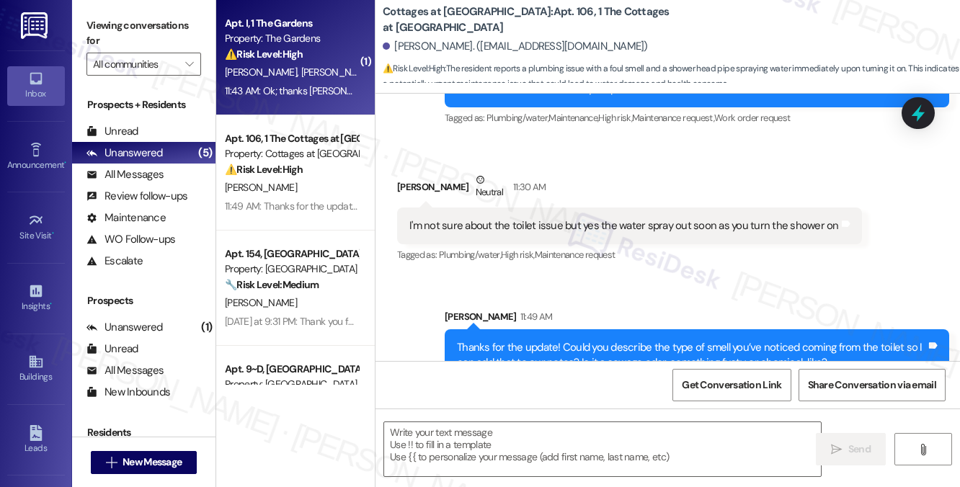
type textarea "Fetching suggested responses. Please feel free to read through the conversation…"
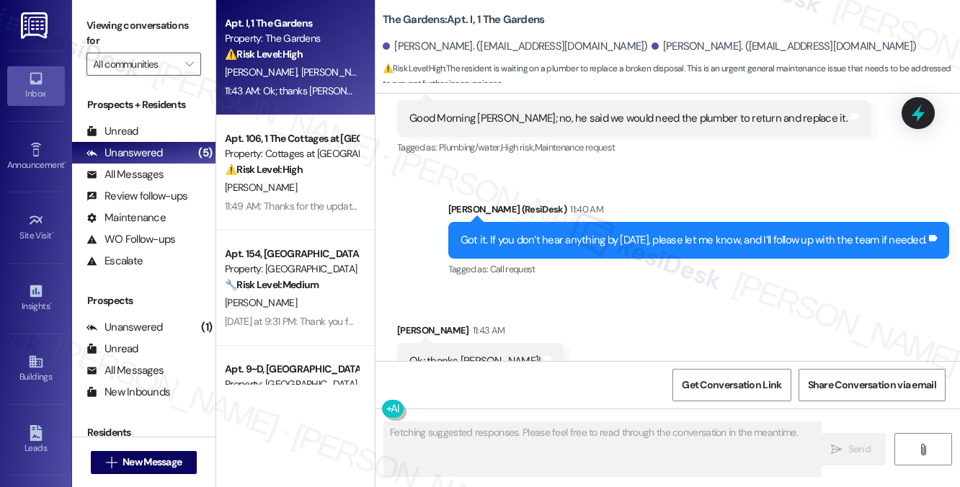
click at [520, 233] on div "Got it. If you don’t hear anything by tomorrow, please let me know, and I’ll fo…" at bounding box center [694, 240] width 466 height 15
click at [525, 233] on div "Got it. If you don’t hear anything by tomorrow, please let me know, and I’ll fo…" at bounding box center [694, 240] width 466 height 15
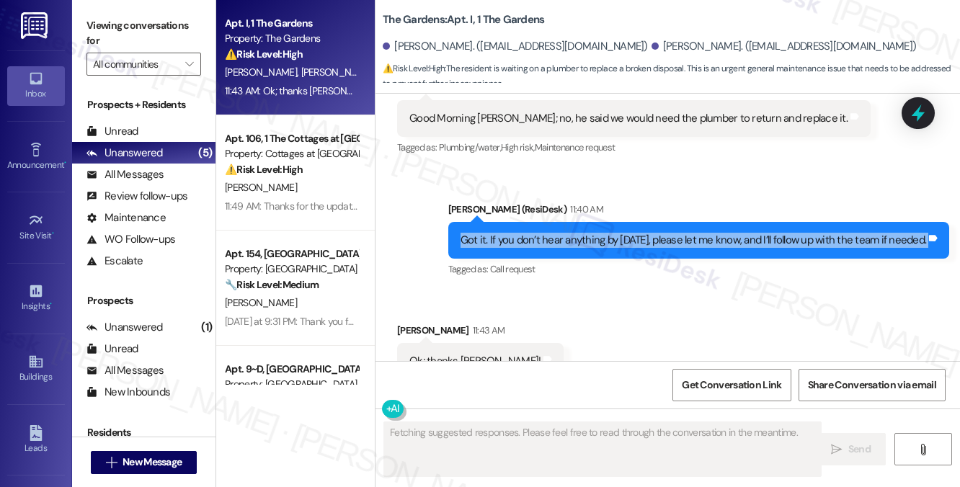
click at [525, 233] on div "Got it. If you don’t hear anything by tomorrow, please let me know, and I’ll fo…" at bounding box center [694, 240] width 466 height 15
click at [534, 233] on div "Got it. If you don’t hear anything by tomorrow, please let me know, and I’ll fo…" at bounding box center [694, 240] width 466 height 15
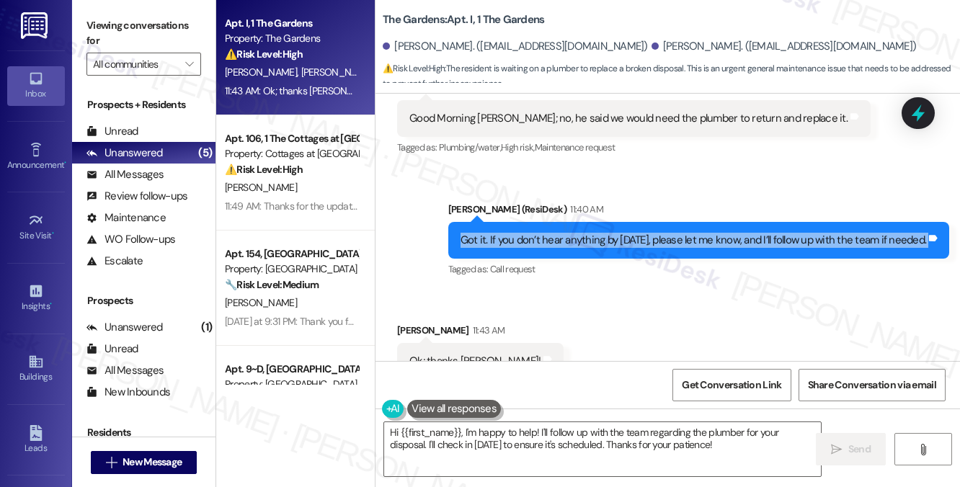
click at [604, 233] on div "Got it. If you don’t hear anything by tomorrow, please let me know, and I’ll fo…" at bounding box center [694, 240] width 466 height 15
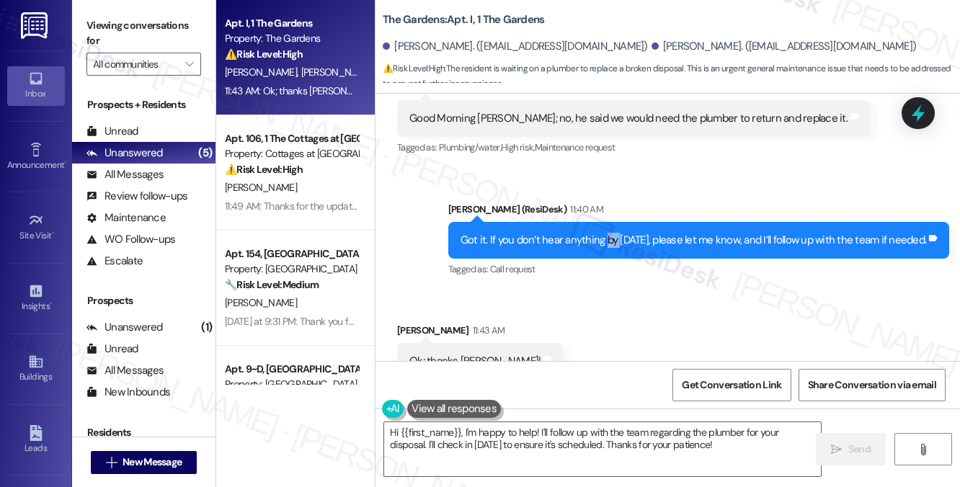
click at [604, 233] on div "Got it. If you don’t hear anything by tomorrow, please let me know, and I’ll fo…" at bounding box center [694, 240] width 466 height 15
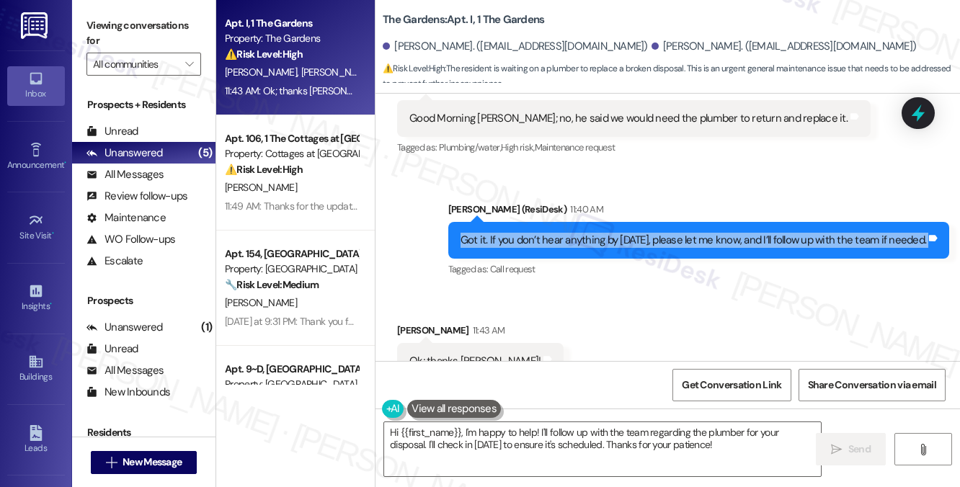
click at [604, 233] on div "Got it. If you don’t hear anything by tomorrow, please let me know, and I’ll fo…" at bounding box center [694, 240] width 466 height 15
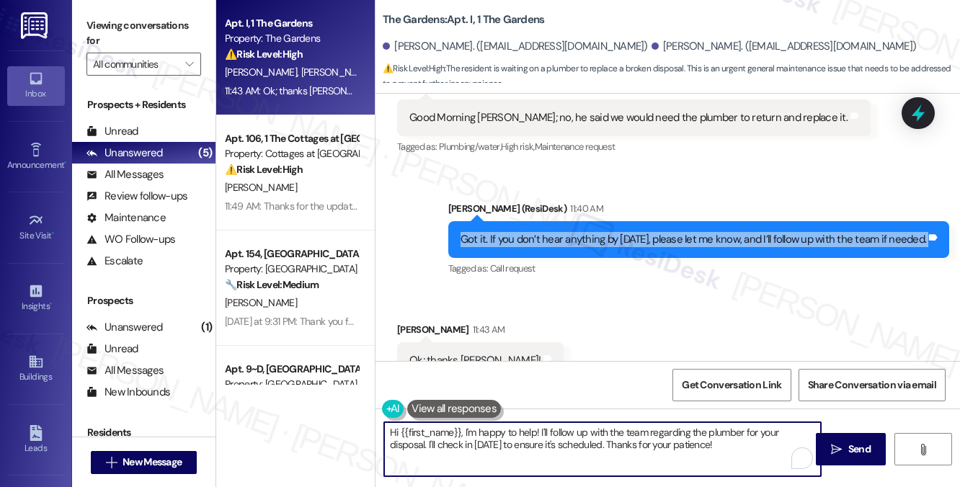
click at [481, 435] on textarea "Hi {{first_name}}, I'm happy to help! I'll follow up with the team regarding th…" at bounding box center [602, 449] width 437 height 54
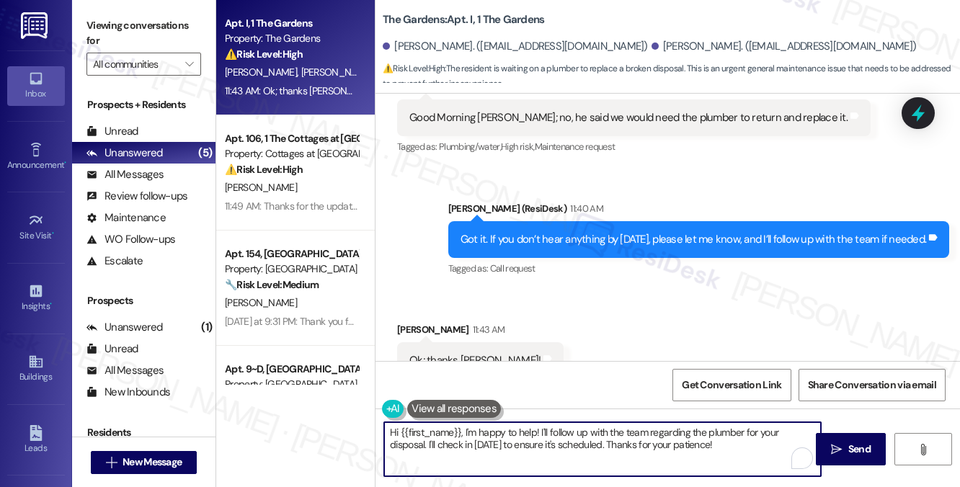
click at [481, 435] on textarea "Hi {{first_name}}, I'm happy to help! I'll follow up with the team regarding th…" at bounding box center [602, 449] width 437 height 54
click at [722, 443] on textarea "Hi {{first_name}}, I'm happy to help! I'll follow up with the team regarding th…" at bounding box center [602, 449] width 437 height 54
click at [680, 445] on textarea "Hi {{first_name}}, I'm happy to help! I'll follow up with the team regarding th…" at bounding box center [602, 449] width 437 height 54
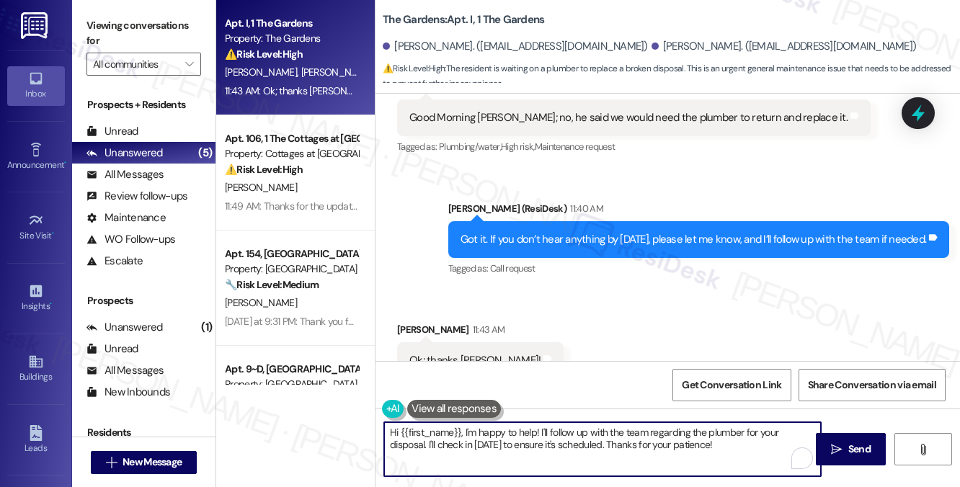
click at [680, 445] on textarea "Hi {{first_name}}, I'm happy to help! I'll follow up with the team regarding th…" at bounding box center [602, 449] width 437 height 54
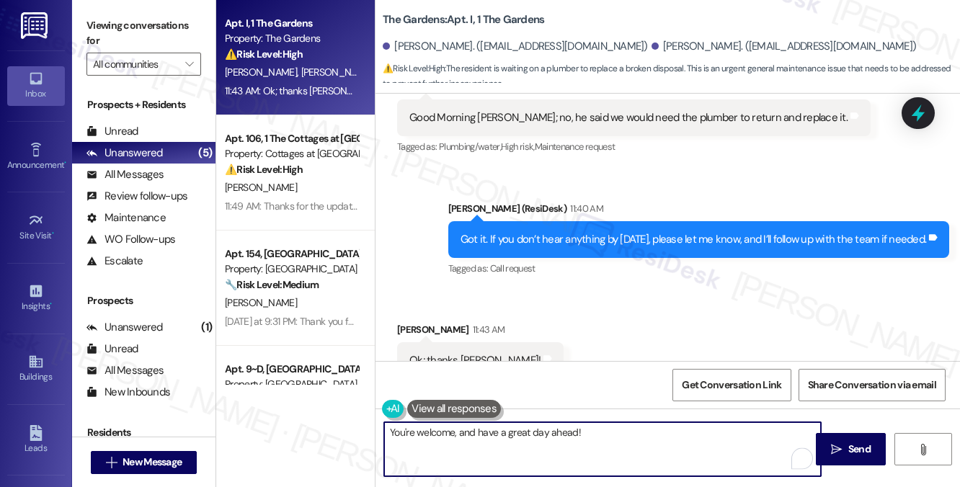
click at [608, 437] on textarea "You're welcome, and have a great day ahead!" at bounding box center [602, 449] width 437 height 54
click at [576, 434] on textarea "You're welcome, and have a great day ahead. Should you have any other questions…" at bounding box center [602, 449] width 437 height 54
type textarea "You're welcome, and have a great day ahead! Should you have any other questions…"
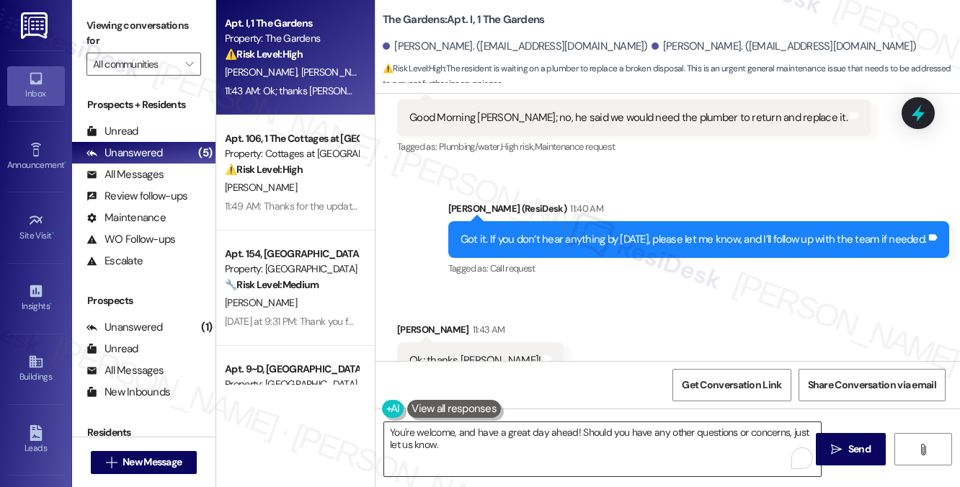
click at [642, 449] on textarea "You're welcome, and have a great day ahead! Should you have any other questions…" at bounding box center [602, 449] width 437 height 54
drag, startPoint x: 858, startPoint y: 440, endPoint x: 693, endPoint y: 202, distance: 289.7
click at [693, 202] on div "WO Lease started Feb 27, 2025 at 7:00 PM Show details Survey, sent via SMS Resi…" at bounding box center [667, 337] width 584 height 487
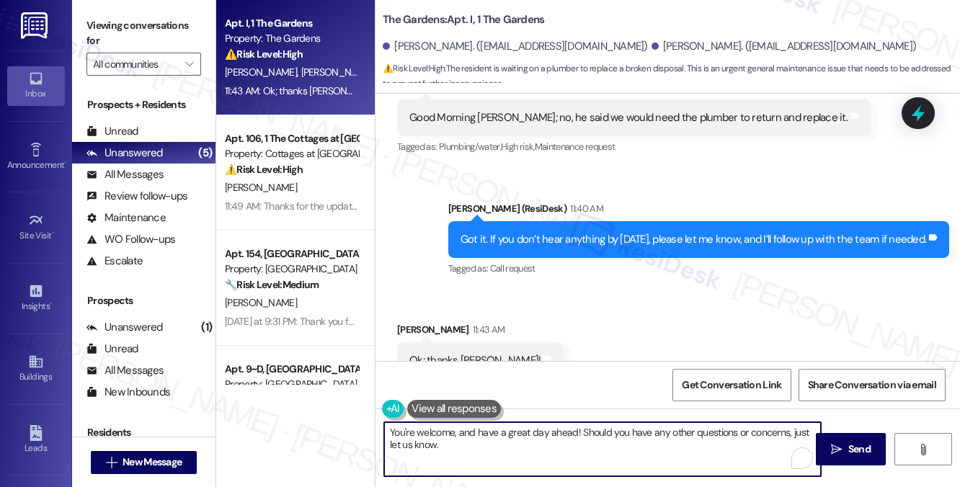
click at [486, 436] on textarea "You're welcome, and have a great day ahead! Should you have any other questions…" at bounding box center [602, 449] width 437 height 54
drag, startPoint x: 486, startPoint y: 436, endPoint x: 509, endPoint y: 428, distance: 23.7
click at [486, 436] on textarea "You're welcome, and have a great day ahead! Should you have any other questions…" at bounding box center [602, 449] width 437 height 54
click at [663, 360] on div "Received via SMS Candice Lee 11:43 AM Ok; thanks Sarah! Tags and notes Tagged a…" at bounding box center [667, 351] width 584 height 122
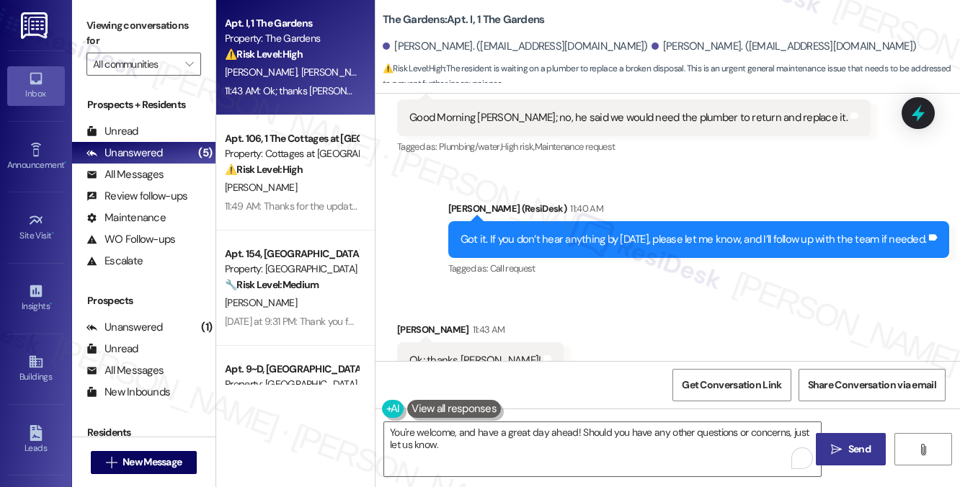
click at [828, 450] on span " Send" at bounding box center [850, 449] width 45 height 15
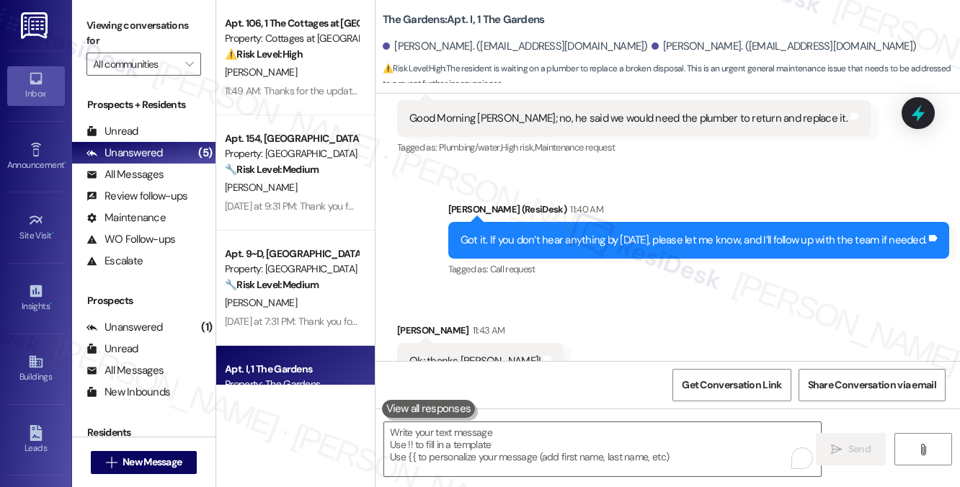
scroll to position [11557, 0]
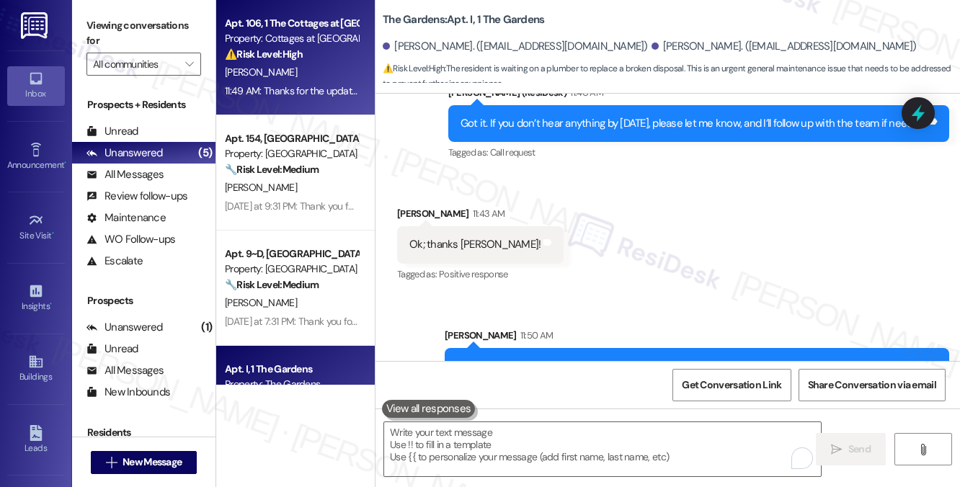
click at [304, 92] on div "11:49 AM: Thanks for the update! Could you describe the type of smell you’ve no…" at bounding box center [873, 90] width 1296 height 13
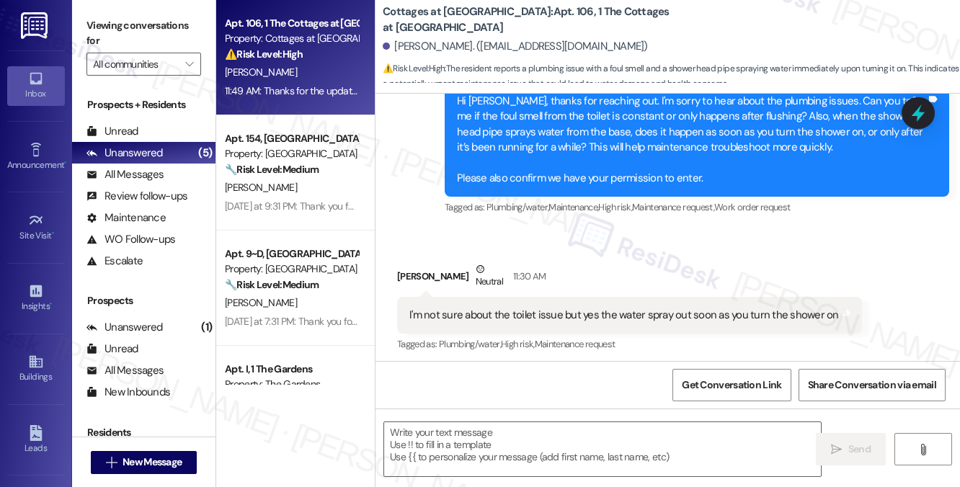
scroll to position [16026, 0]
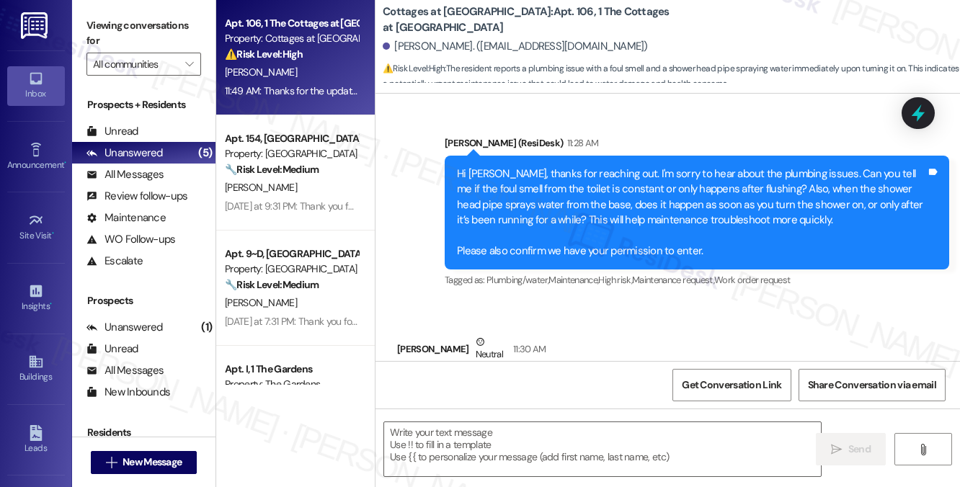
type textarea "Fetching suggested responses. Please feel free to read through the conversation…"
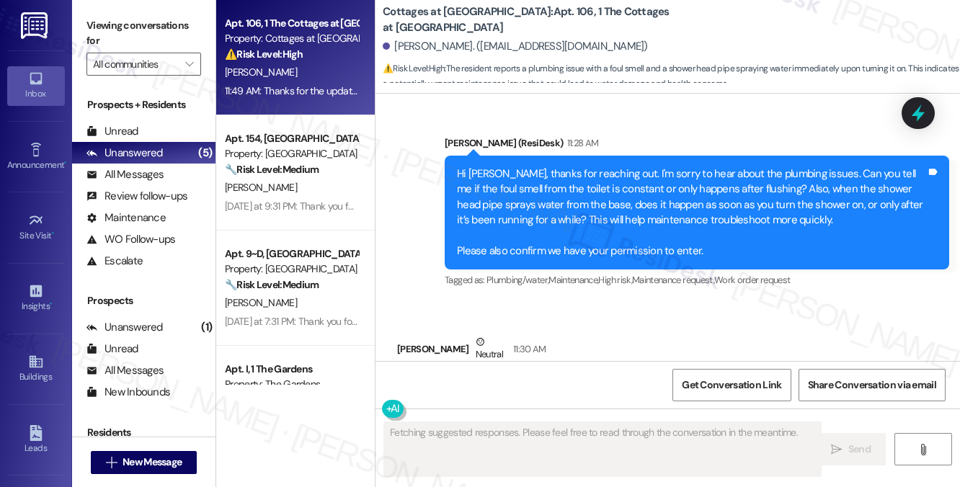
click at [316, 208] on div "Yesterday at 9:31 PM: Thank you for your message. Our offices are currently clo…" at bounding box center [665, 206] width 881 height 13
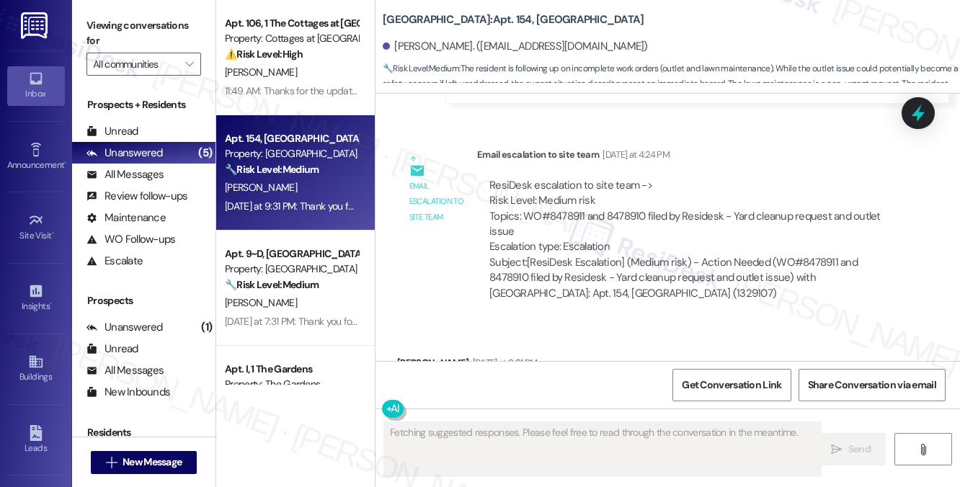
scroll to position [8421, 0]
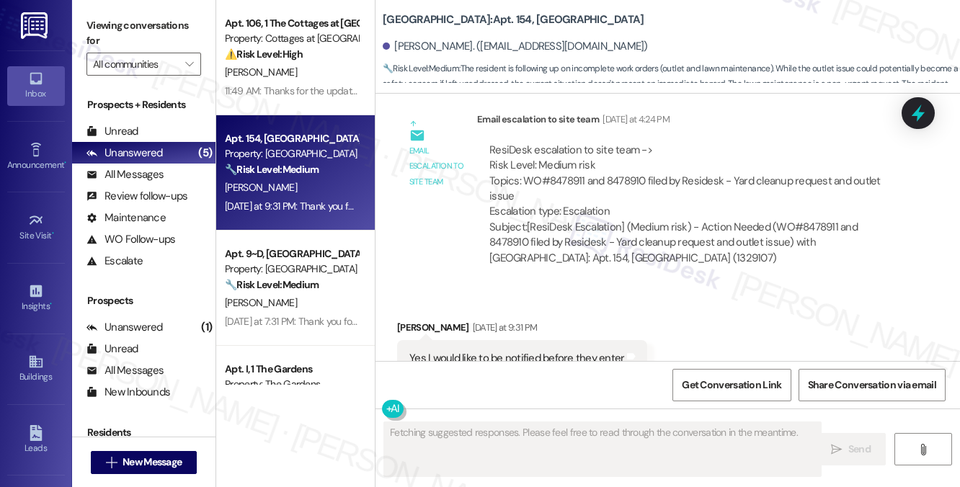
click at [492, 351] on div "Yes I would like to be notified before they enter" at bounding box center [516, 358] width 215 height 15
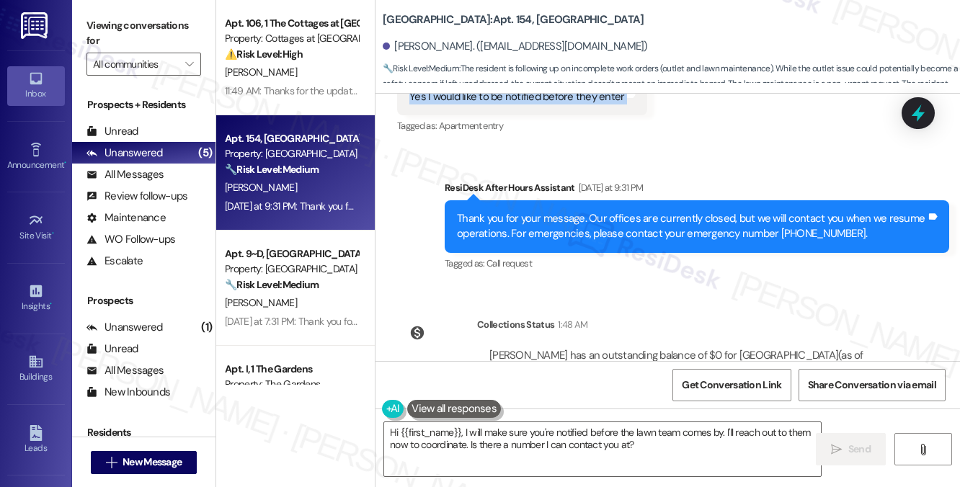
scroll to position [8706, 0]
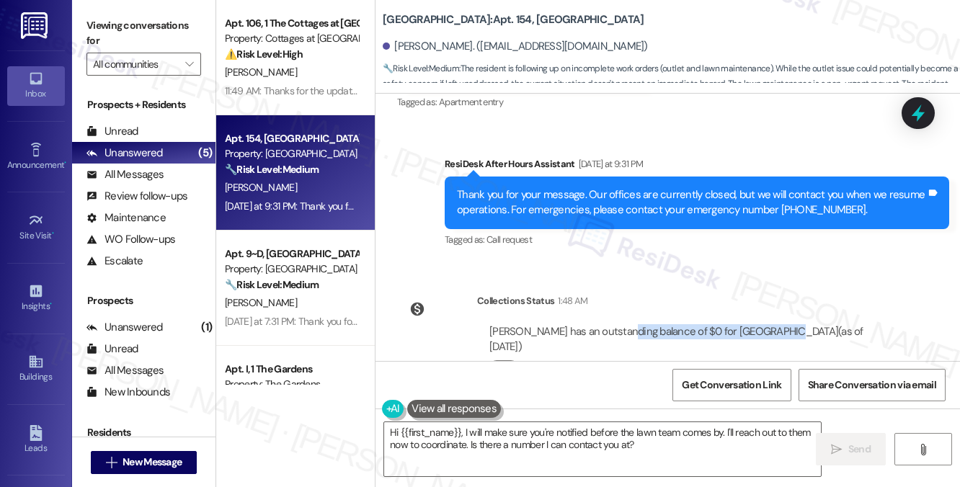
drag, startPoint x: 618, startPoint y: 285, endPoint x: 772, endPoint y: 288, distance: 154.3
click at [772, 324] on div "Kole Rogers has an outstanding balance of $0 for University Park & Place (as of…" at bounding box center [689, 339] width 400 height 31
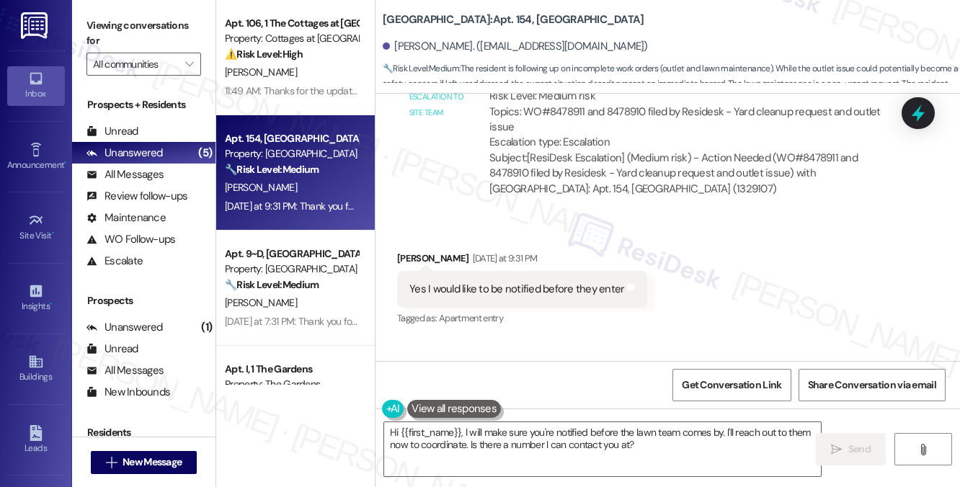
click at [497, 282] on div "Yes I would like to be notified before they enter" at bounding box center [516, 289] width 215 height 15
click at [498, 282] on div "Yes I would like to be notified before they enter" at bounding box center [516, 289] width 215 height 15
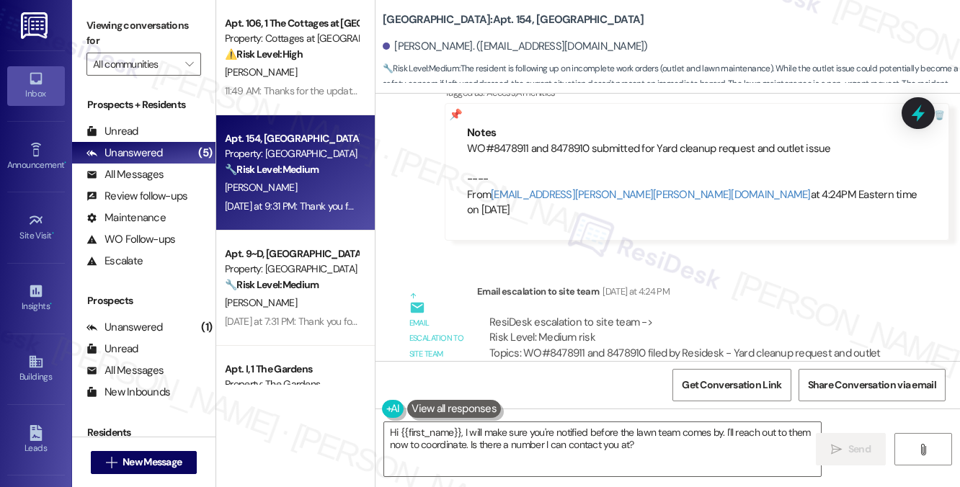
scroll to position [8274, 0]
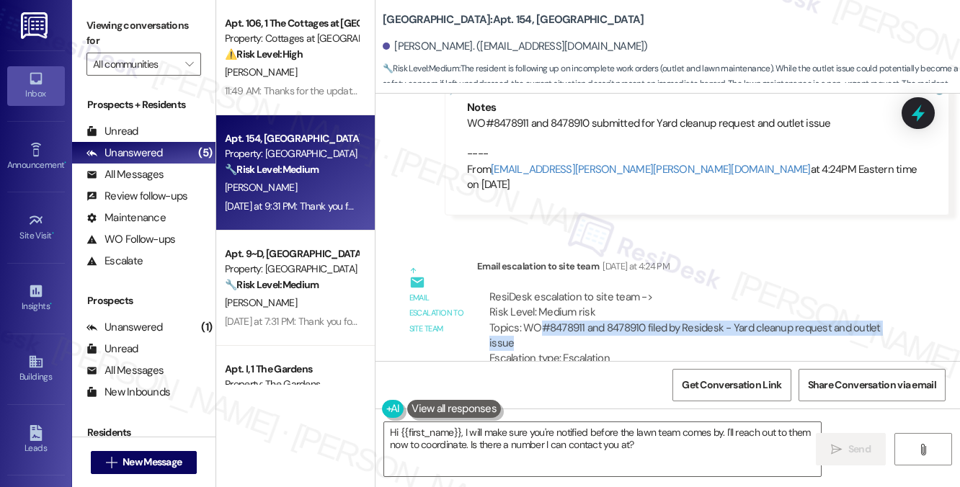
drag, startPoint x: 539, startPoint y: 277, endPoint x: 825, endPoint y: 298, distance: 286.8
click at [825, 298] on div "ResiDesk escalation to site team -> Risk Level: Medium risk Topics: WO#8478911 …" at bounding box center [689, 328] width 400 height 77
click at [766, 290] on div "ResiDesk escalation to site team -> Risk Level: Medium risk Topics: WO#8478911 …" at bounding box center [689, 328] width 400 height 77
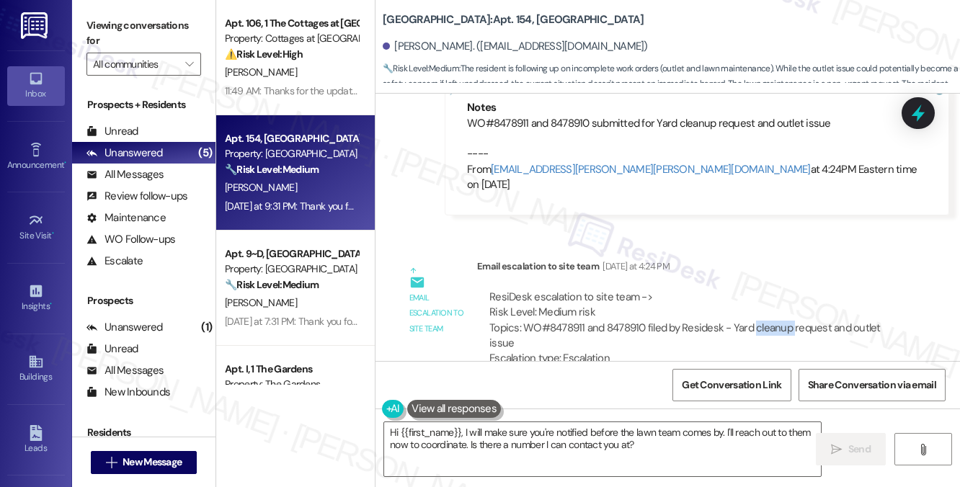
click at [766, 290] on div "ResiDesk escalation to site team -> Risk Level: Medium risk Topics: WO#8478911 …" at bounding box center [689, 328] width 400 height 77
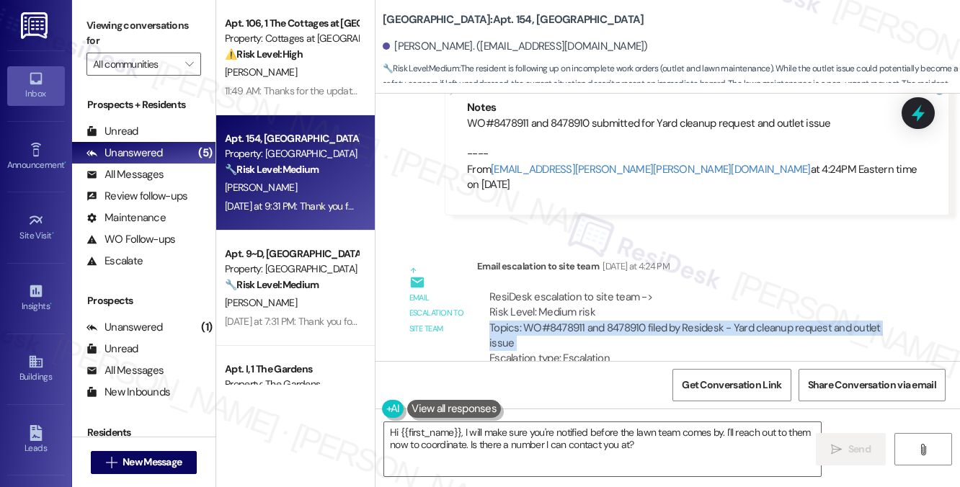
click at [766, 290] on div "ResiDesk escalation to site team -> Risk Level: Medium risk Topics: WO#8478911 …" at bounding box center [689, 328] width 400 height 77
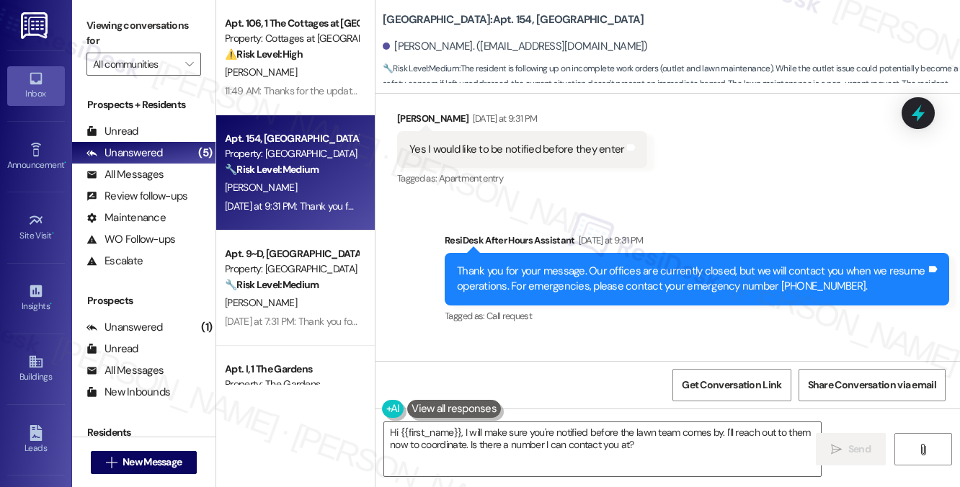
scroll to position [8706, 0]
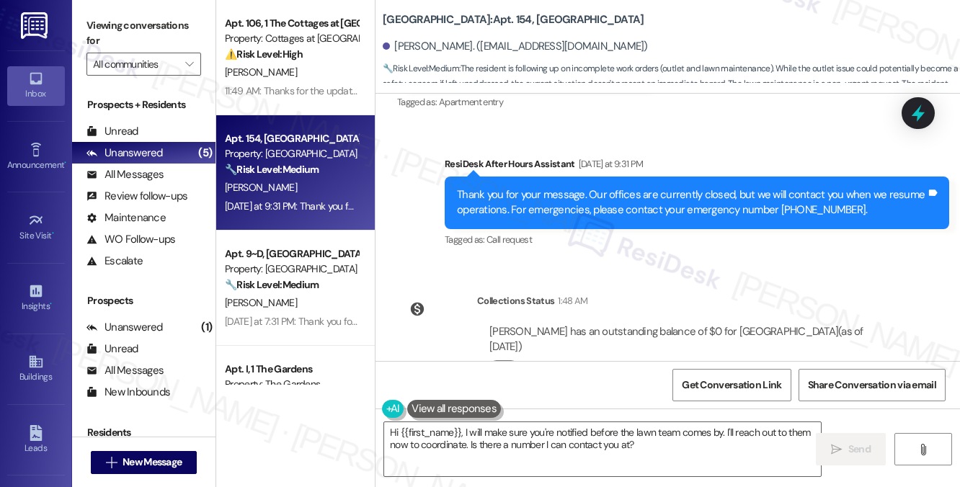
click at [518, 187] on div "Thank you for your message. Our offices are currently closed, but we will conta…" at bounding box center [691, 202] width 469 height 31
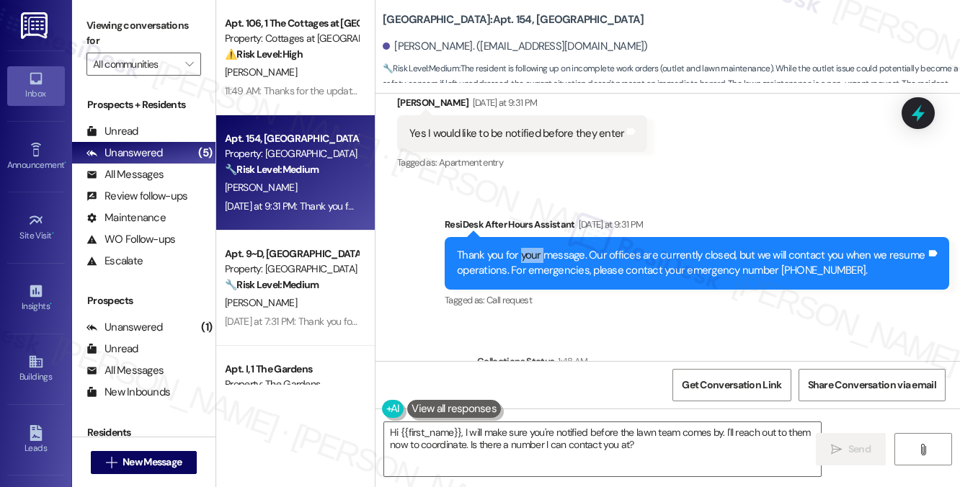
scroll to position [8562, 0]
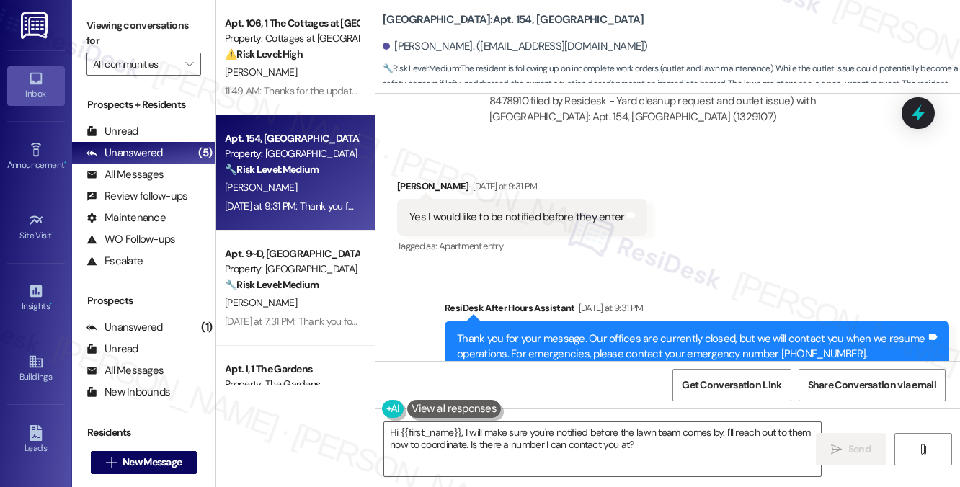
click at [455, 199] on div "Yes I would like to be notified before they enter Tags and notes" at bounding box center [522, 217] width 250 height 37
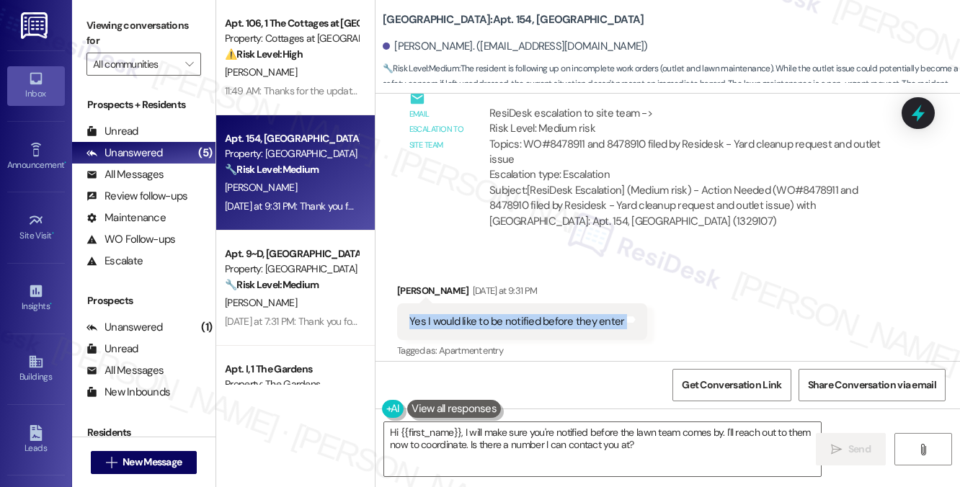
scroll to position [8346, 0]
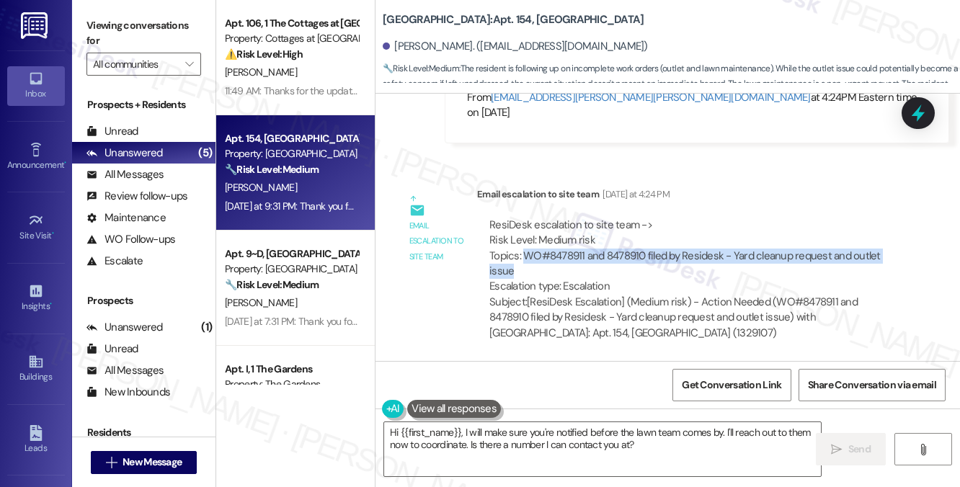
drag, startPoint x: 525, startPoint y: 205, endPoint x: 741, endPoint y: 223, distance: 216.2
click at [741, 223] on div "ResiDesk escalation to site team -> Risk Level: Medium risk Topics: WO#8478911 …" at bounding box center [689, 256] width 400 height 77
click at [741, 224] on div "ResiDesk escalation to site team -> Risk Level: Medium risk Topics: WO#8478911 …" at bounding box center [689, 256] width 400 height 77
drag, startPoint x: 562, startPoint y: 230, endPoint x: 526, endPoint y: 208, distance: 42.4
click at [526, 218] on div "ResiDesk escalation to site team -> Risk Level: Medium risk Topics: WO#8478911 …" at bounding box center [689, 256] width 400 height 77
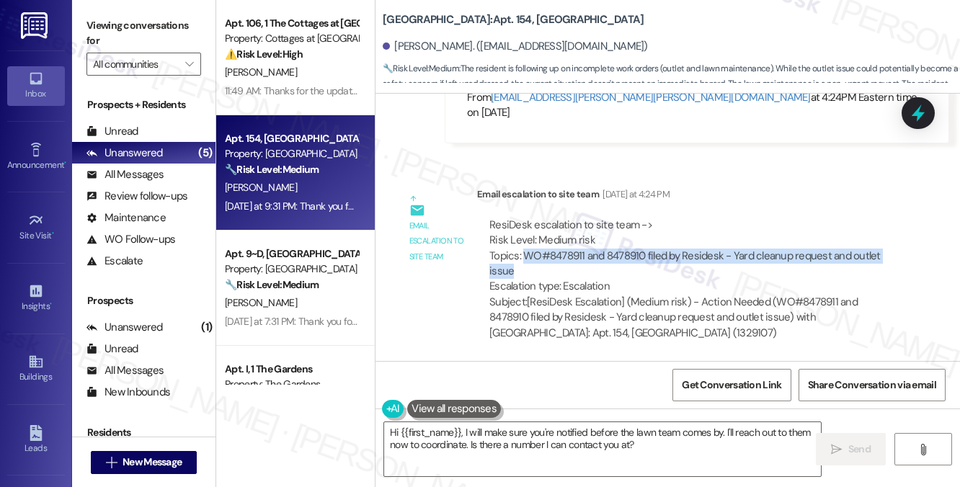
click at [526, 218] on div "ResiDesk escalation to site team -> Risk Level: Medium risk Topics: WO#8478911 …" at bounding box center [689, 256] width 400 height 77
drag, startPoint x: 526, startPoint y: 208, endPoint x: 611, endPoint y: 227, distance: 87.2
click at [611, 227] on div "ResiDesk escalation to site team -> Risk Level: Medium risk Topics: WO#8478911 …" at bounding box center [689, 256] width 400 height 77
click at [603, 218] on div "ResiDesk escalation to site team -> Risk Level: Medium risk Topics: WO#8478911 …" at bounding box center [689, 256] width 400 height 77
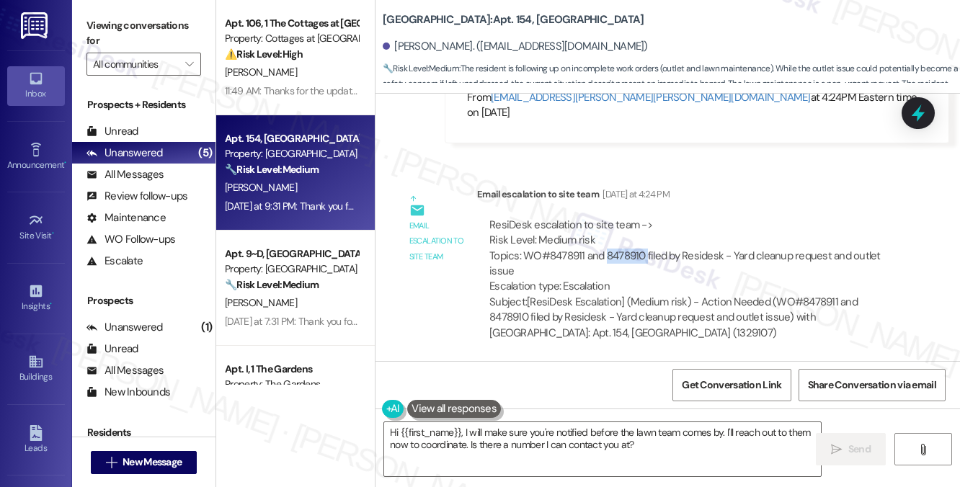
click at [603, 218] on div "ResiDesk escalation to site team -> Risk Level: Medium risk Topics: WO#8478911 …" at bounding box center [689, 256] width 400 height 77
click at [657, 218] on div "ResiDesk escalation to site team -> Risk Level: Medium risk Topics: WO#8478911 …" at bounding box center [689, 256] width 400 height 77
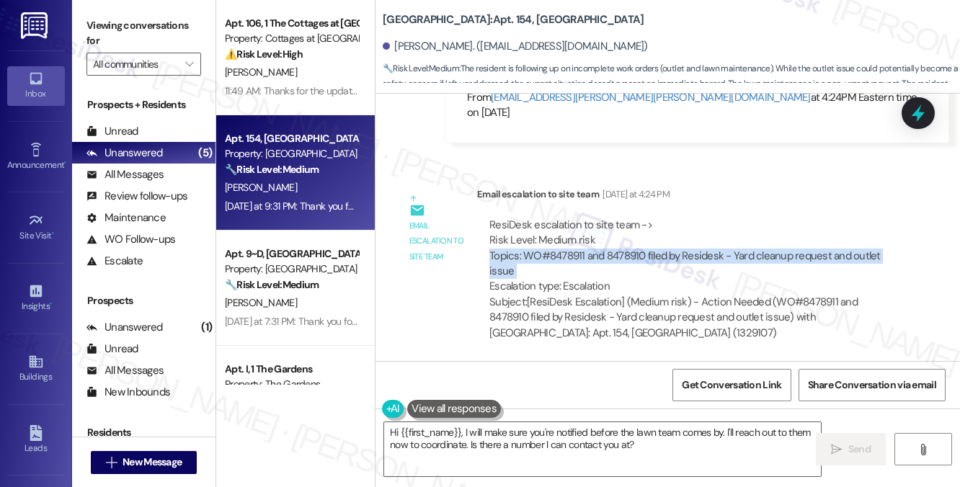
click at [657, 218] on div "ResiDesk escalation to site team -> Risk Level: Medium risk Topics: WO#8478911 …" at bounding box center [689, 256] width 400 height 77
click at [561, 218] on div "ResiDesk escalation to site team -> Risk Level: Medium risk Topics: WO#8478911 …" at bounding box center [689, 256] width 400 height 77
drag, startPoint x: 525, startPoint y: 220, endPoint x: 527, endPoint y: 206, distance: 13.9
click at [527, 218] on div "ResiDesk escalation to site team -> Risk Level: Medium risk Topics: WO#8478911 …" at bounding box center [689, 256] width 400 height 77
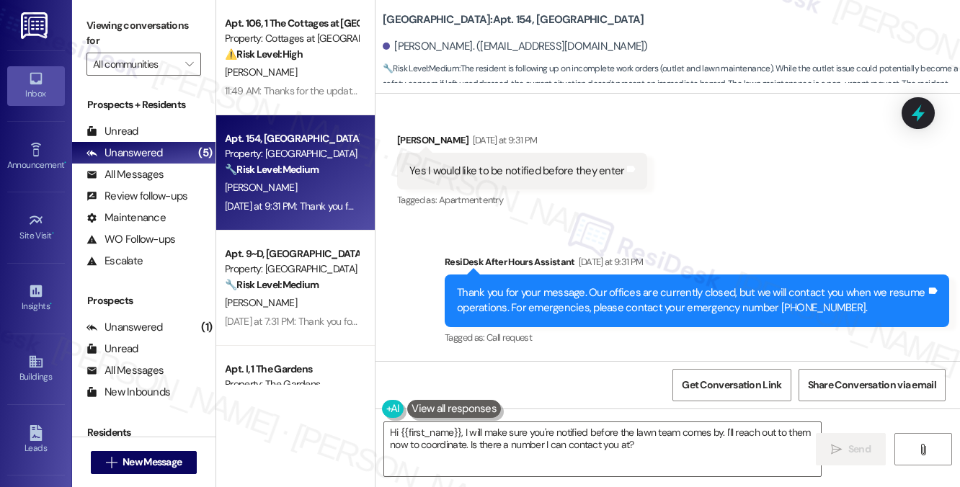
scroll to position [8418, 0]
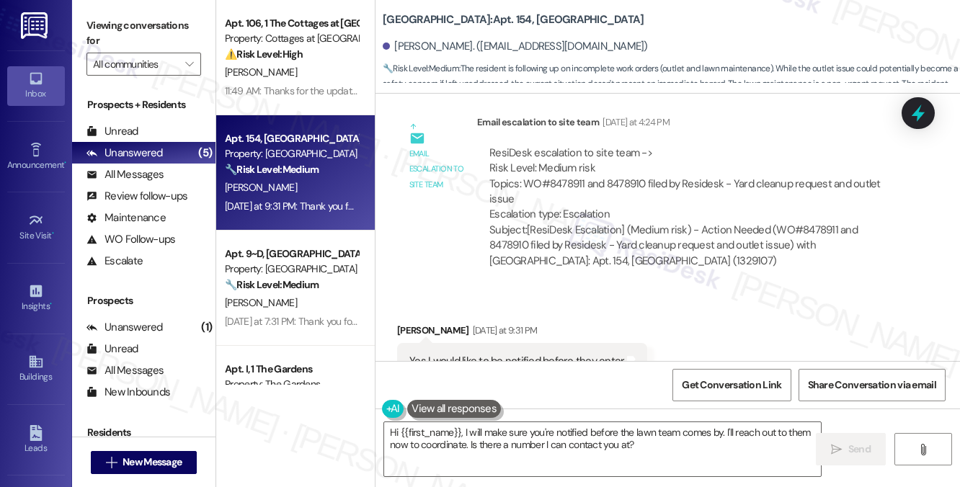
click at [525, 343] on div "Yes I would like to be notified before they enter Tags and notes" at bounding box center [522, 361] width 250 height 37
click at [524, 432] on textarea "Hi {{first_name}}, I will make sure you're notified before the lawn team comes …" at bounding box center [602, 449] width 437 height 54
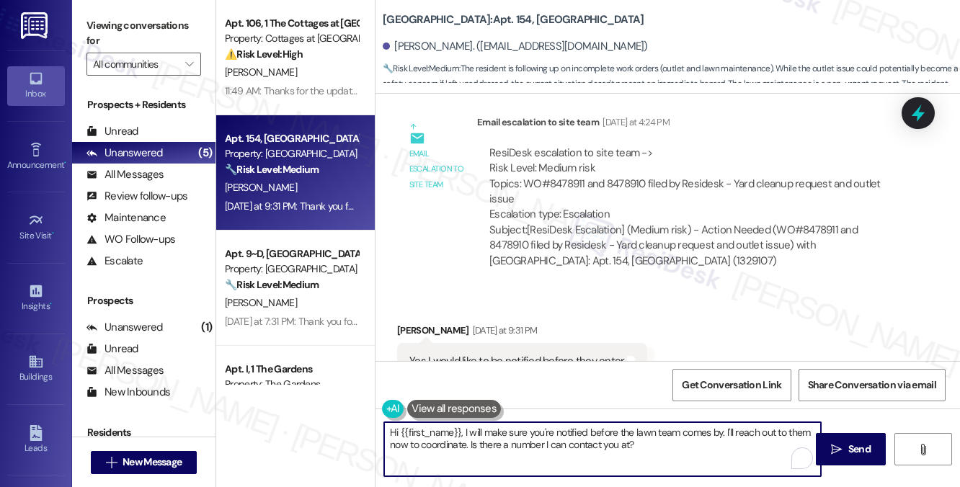
click at [524, 432] on textarea "Hi {{first_name}}, I will make sure you're notified before the lawn team comes …" at bounding box center [602, 449] width 437 height 54
click at [608, 435] on textarea "Hi {{first_name}}, I will make sure you're notified before the lawn team comes …" at bounding box center [602, 449] width 437 height 54
drag, startPoint x: 705, startPoint y: 452, endPoint x: 403, endPoint y: 429, distance: 302.9
click at [388, 430] on textarea "Hi {{first_name}}, I will make sure you're notified before the lawn team comes …" at bounding box center [602, 449] width 437 height 54
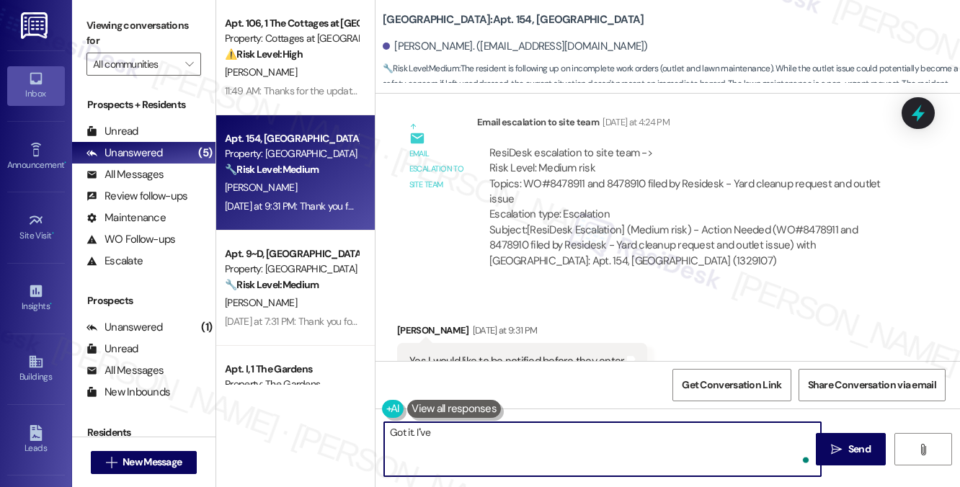
type textarea "Got it. I''ve"
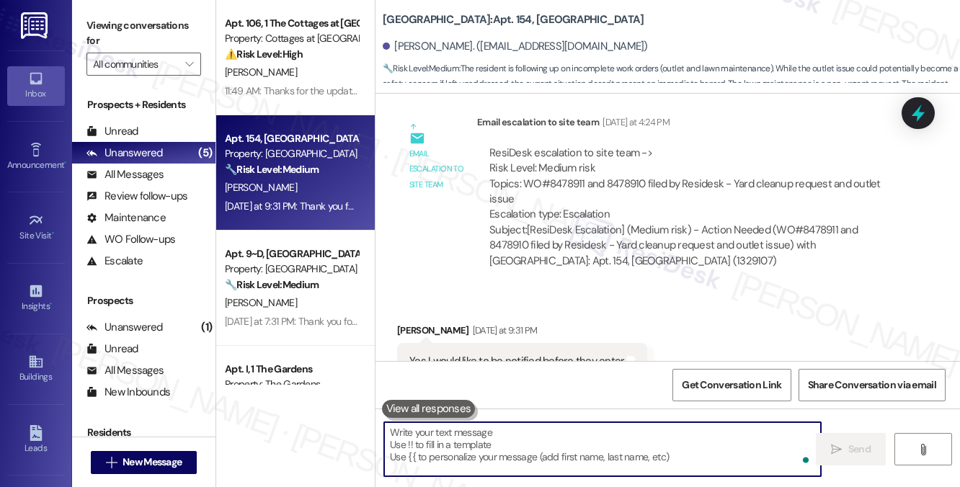
click at [739, 301] on div "Received via SMS Kole Rogers Yesterday at 9:31 PM Yes I would like to be notifi…" at bounding box center [667, 351] width 584 height 122
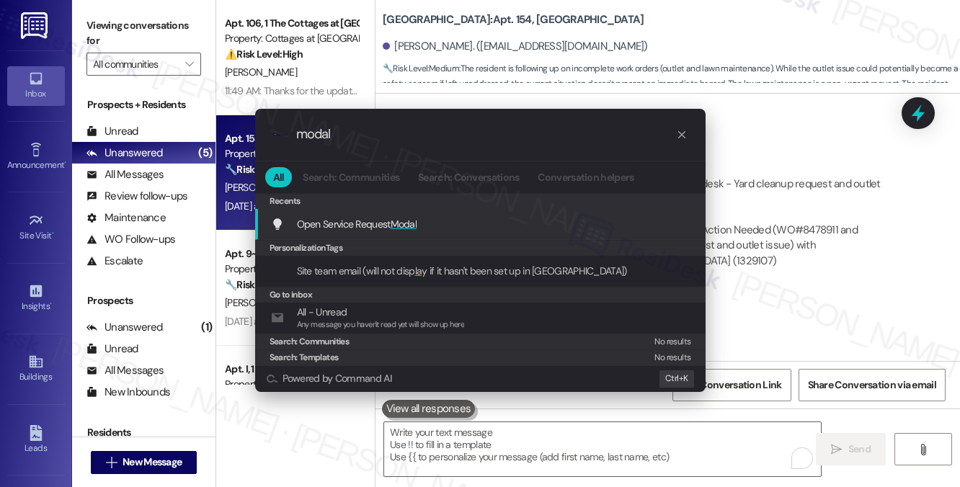
type input "modal"
click at [409, 223] on span "Modal" at bounding box center [404, 224] width 27 height 13
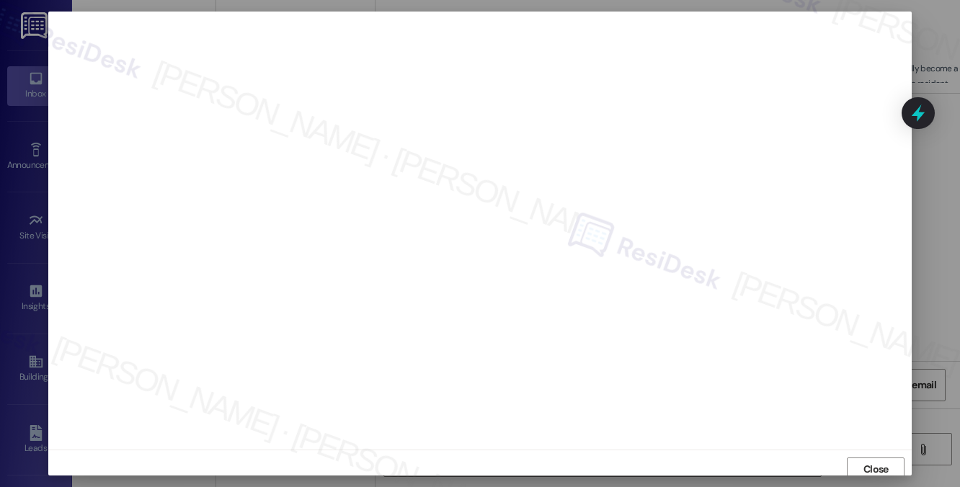
scroll to position [5, 0]
click at [867, 461] on span "Close" at bounding box center [875, 464] width 25 height 15
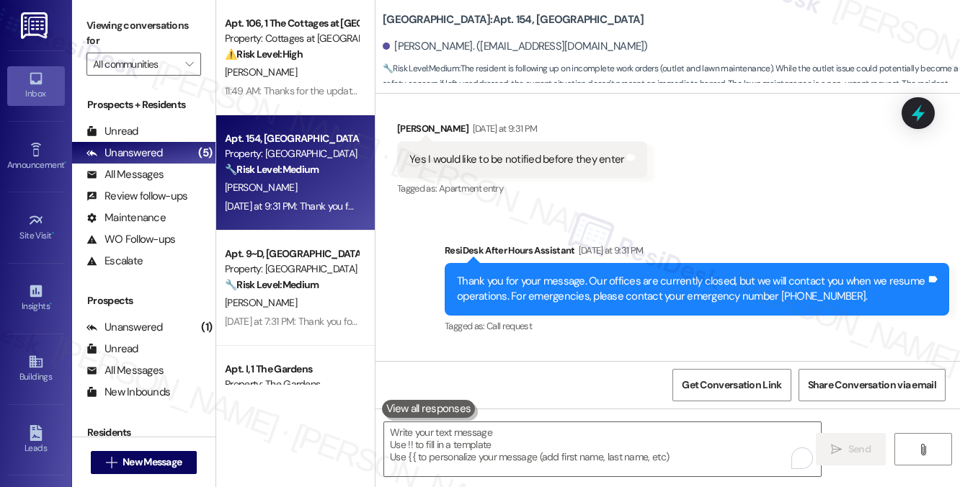
scroll to position [8562, 0]
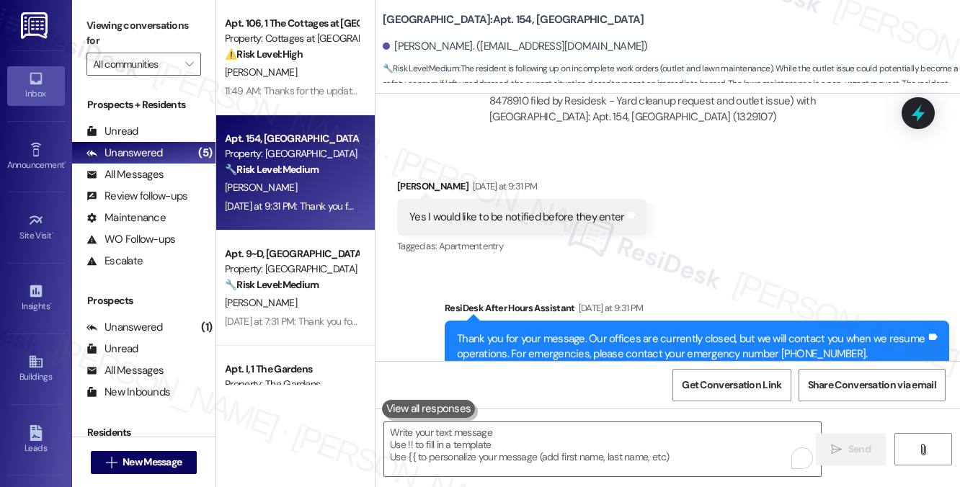
click at [481, 210] on div "Yes I would like to be notified before they enter" at bounding box center [516, 217] width 215 height 15
click at [505, 210] on div "Yes I would like to be notified before they enter" at bounding box center [516, 217] width 215 height 15
click at [507, 210] on div "Yes I would like to be notified before they enter" at bounding box center [516, 217] width 215 height 15
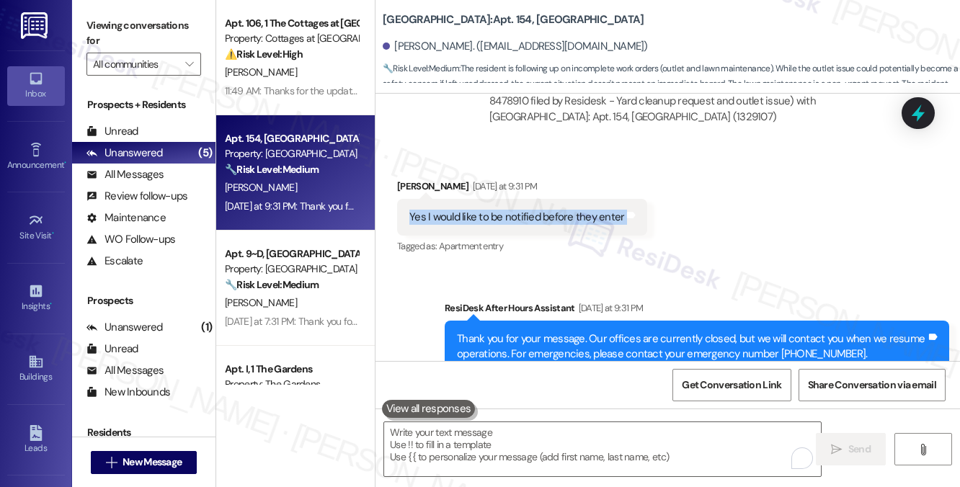
scroll to position [8706, 0]
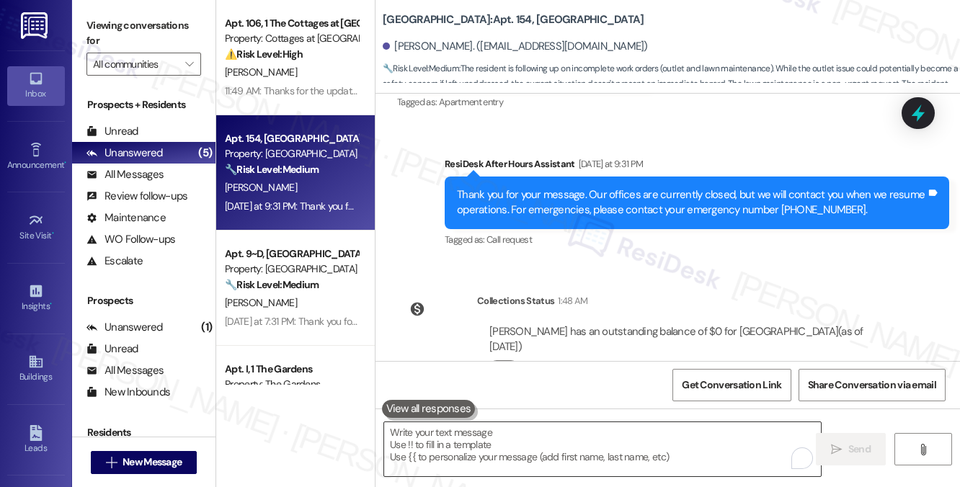
click at [516, 446] on textarea "To enrich screen reader interactions, please activate Accessibility in Grammarl…" at bounding box center [602, 449] width 437 height 54
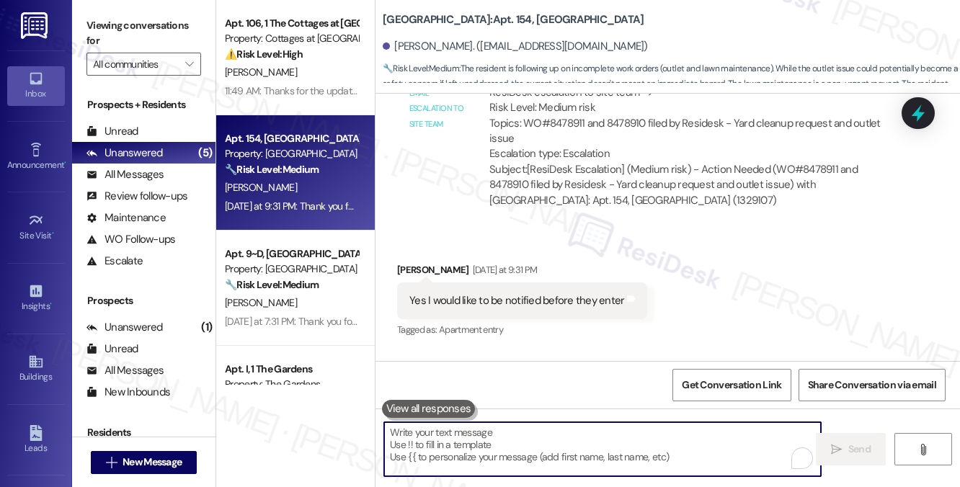
scroll to position [8346, 0]
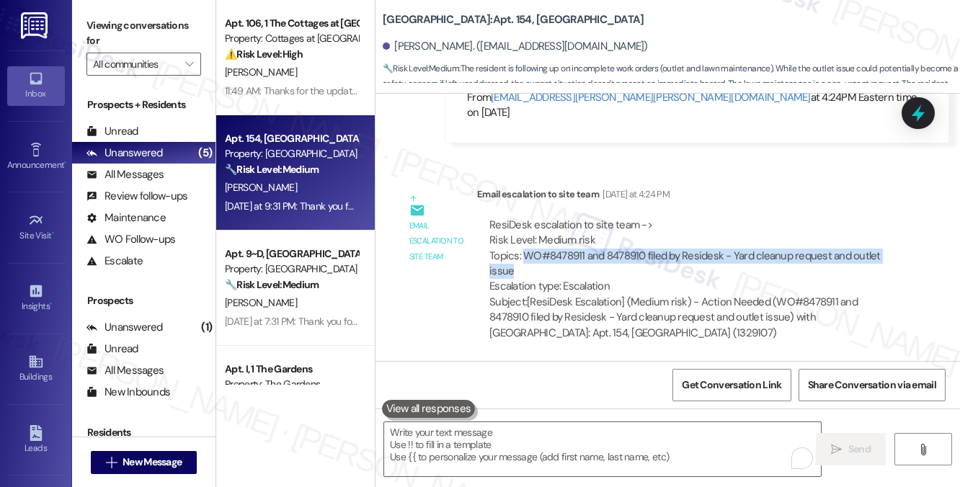
drag, startPoint x: 524, startPoint y: 206, endPoint x: 628, endPoint y: 227, distance: 106.6
click at [628, 227] on div "ResiDesk escalation to site team -> Risk Level: Medium risk Topics: WO#8478911 …" at bounding box center [689, 256] width 400 height 77
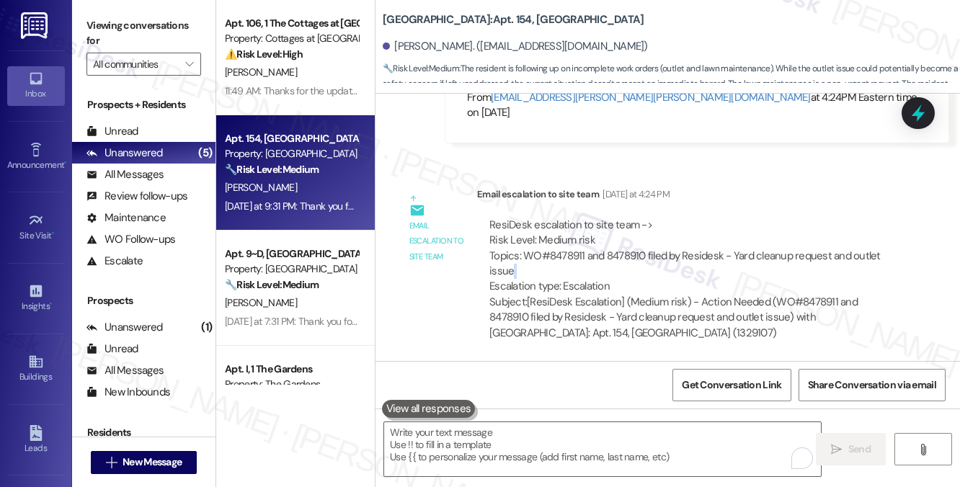
click at [628, 227] on div "ResiDesk escalation to site team -> Risk Level: Medium risk Topics: WO#8478911 …" at bounding box center [689, 256] width 400 height 77
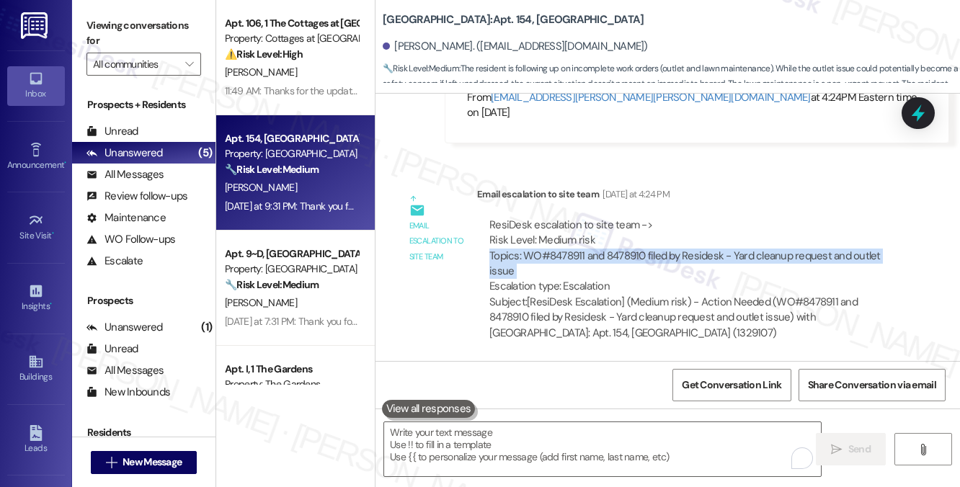
click at [628, 227] on div "ResiDesk escalation to site team -> Risk Level: Medium risk Topics: WO#8478911 …" at bounding box center [689, 256] width 400 height 77
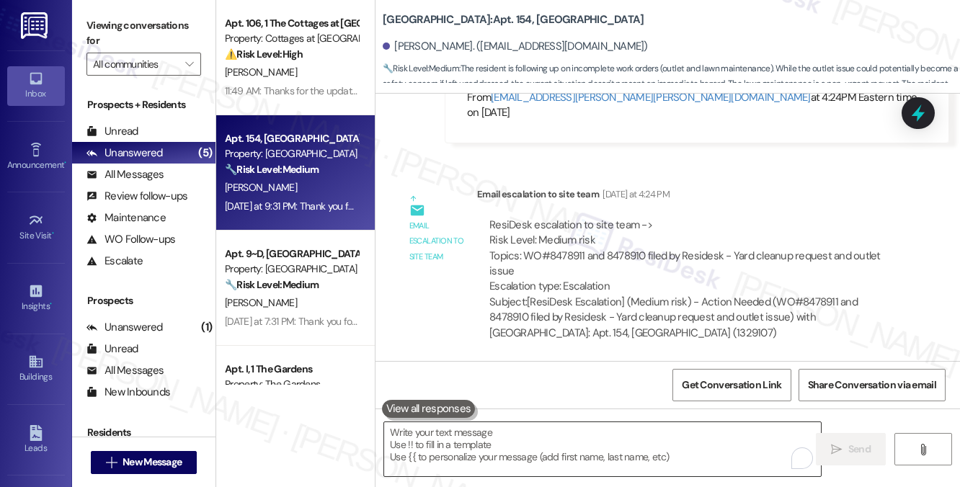
click at [566, 440] on textarea "To enrich screen reader interactions, please activate Accessibility in Grammarl…" at bounding box center [602, 449] width 437 height 54
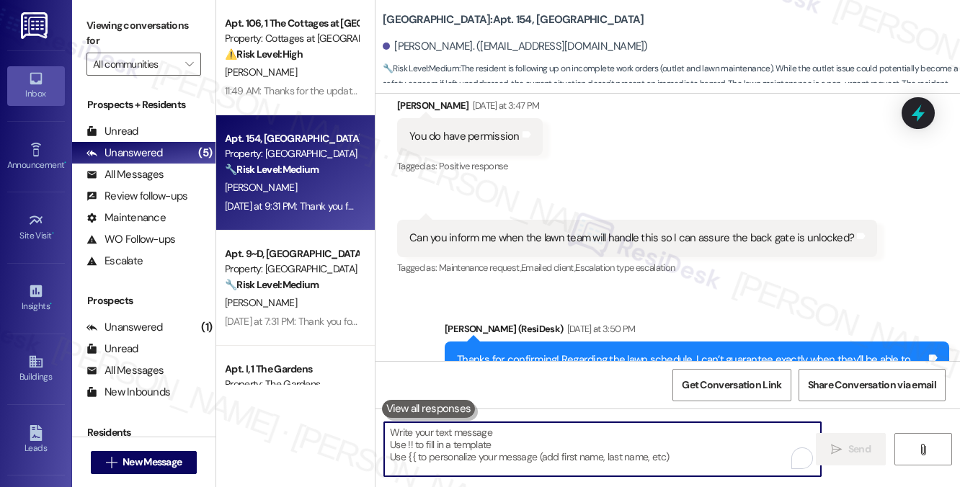
scroll to position [7913, 0]
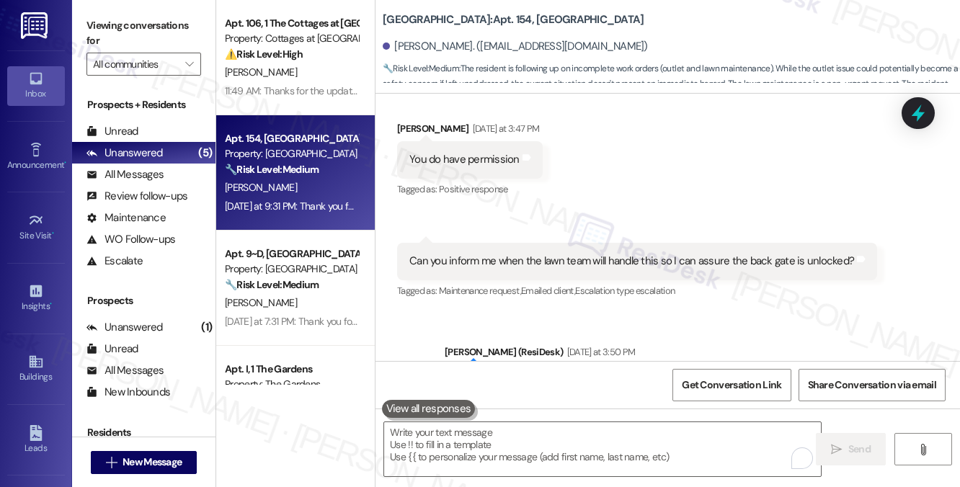
click at [566, 254] on div "Can you inform me when the lawn team will handle this so I can assure the back …" at bounding box center [631, 261] width 445 height 15
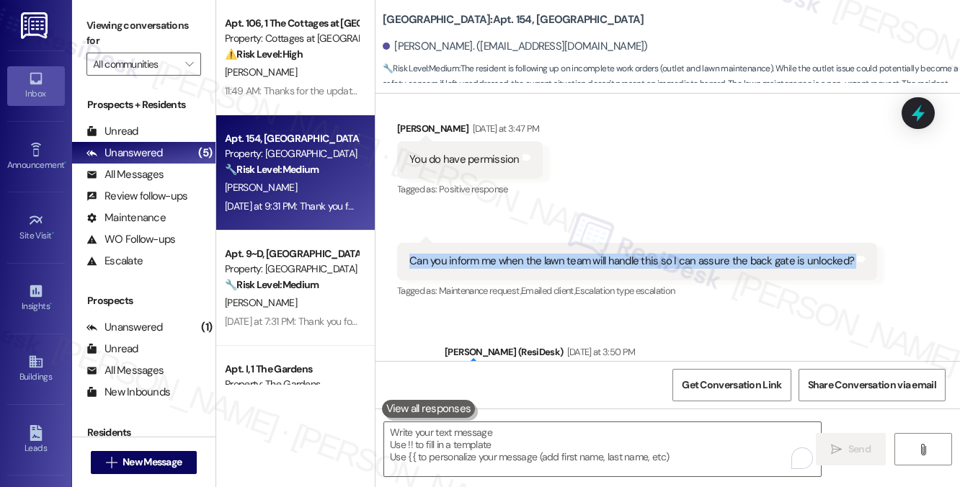
click at [566, 254] on div "Can you inform me when the lawn team will handle this so I can assure the back …" at bounding box center [631, 261] width 445 height 15
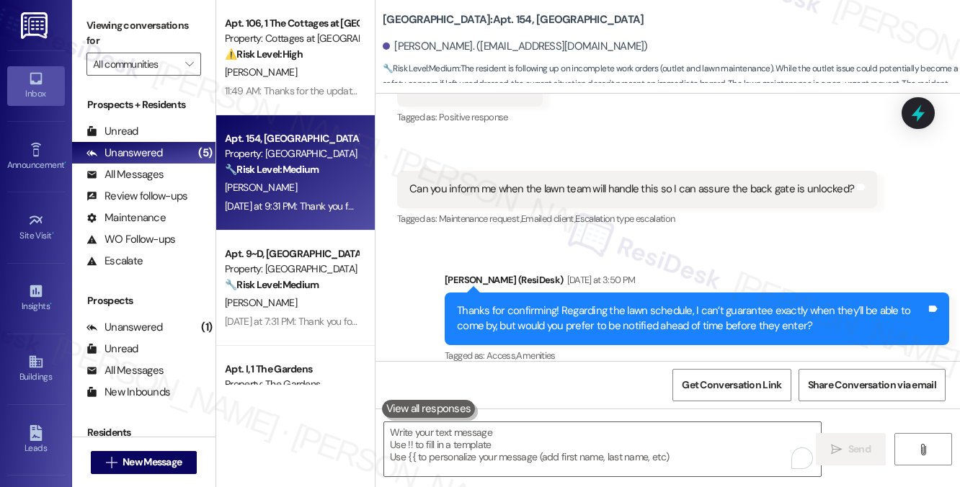
click at [537, 303] on div "Thanks for confirming! Regarding the lawn schedule, I can’t guarantee exactly w…" at bounding box center [691, 318] width 469 height 31
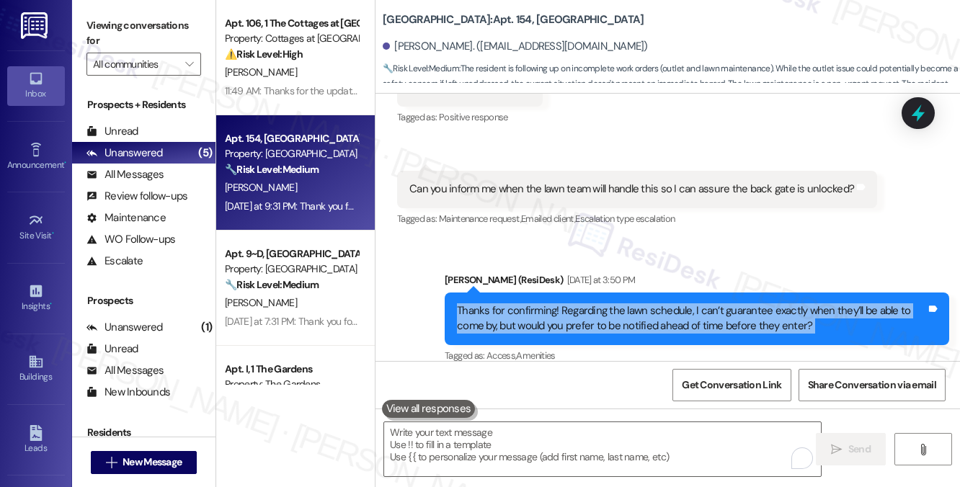
click at [537, 303] on div "Thanks for confirming! Regarding the lawn schedule, I can’t guarantee exactly w…" at bounding box center [691, 318] width 469 height 31
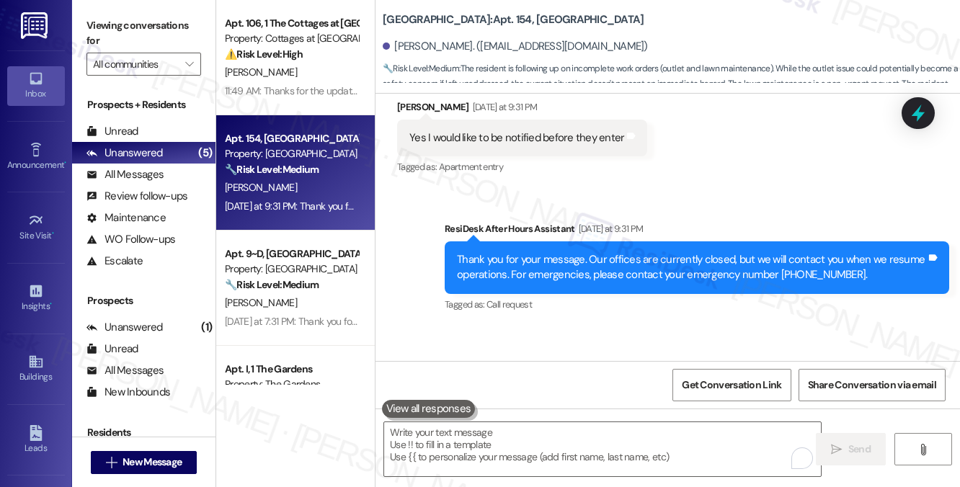
scroll to position [8706, 0]
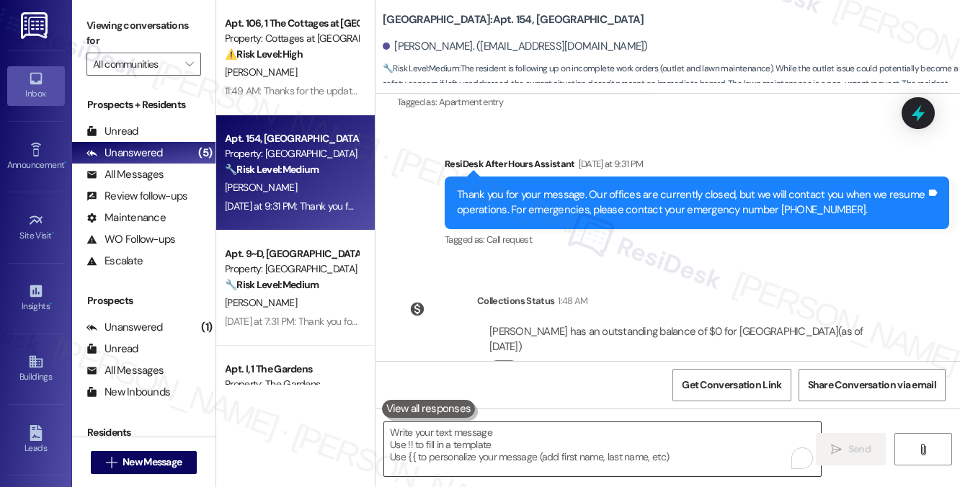
click at [547, 439] on textarea "To enrich screen reader interactions, please activate Accessibility in Grammarl…" at bounding box center [602, 449] width 437 height 54
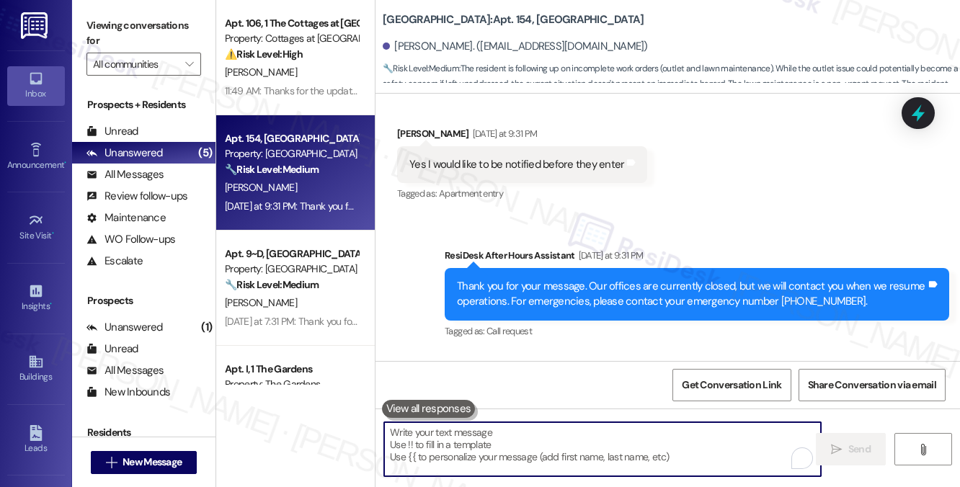
scroll to position [8562, 0]
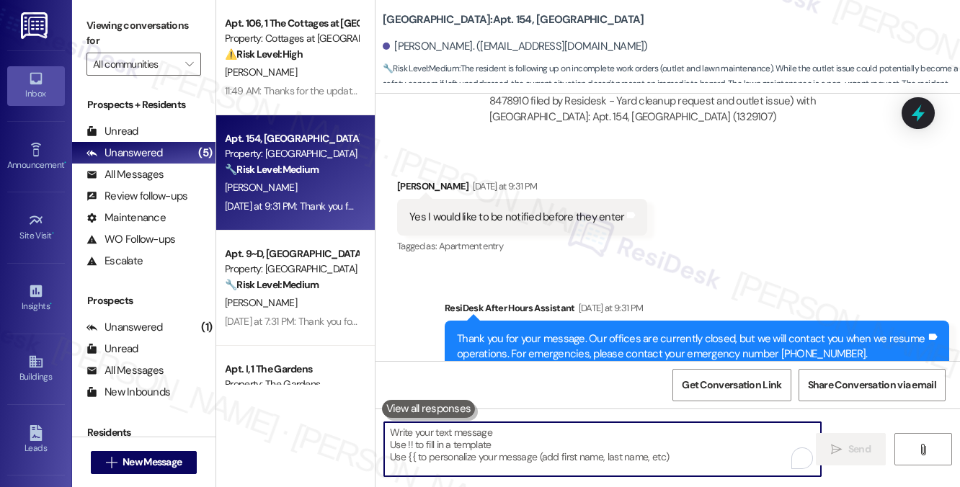
type textarea "G"
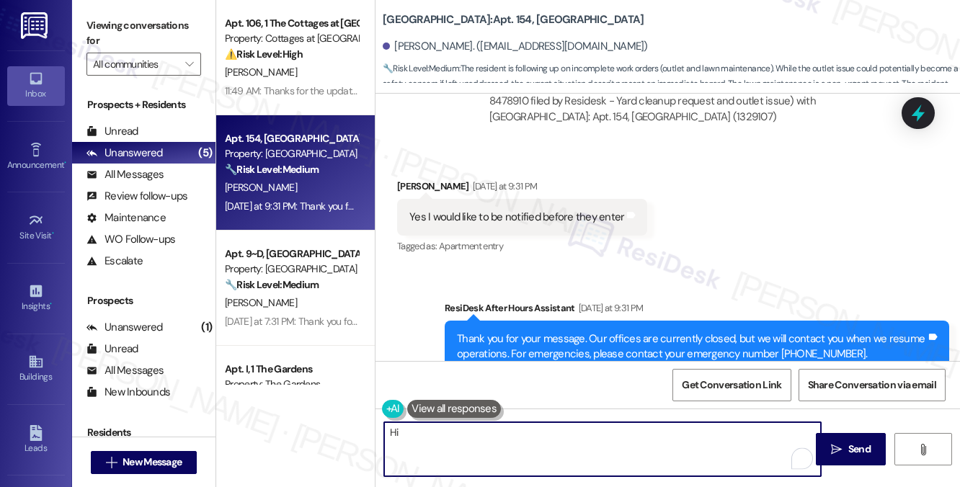
type textarea "Hi"
click at [401, 43] on div "Kole Rogers. (kolerogers42@gmail.com)" at bounding box center [515, 46] width 265 height 15
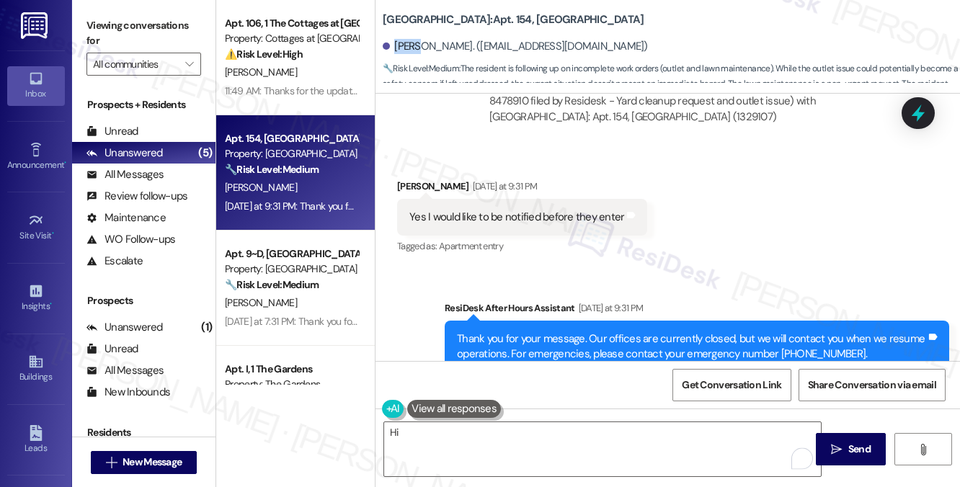
click at [401, 43] on div "Kole Rogers. (kolerogers42@gmail.com)" at bounding box center [515, 46] width 265 height 15
copy div "Kole"
drag, startPoint x: 434, startPoint y: 416, endPoint x: 425, endPoint y: 422, distance: 10.4
click at [434, 416] on button at bounding box center [454, 409] width 94 height 18
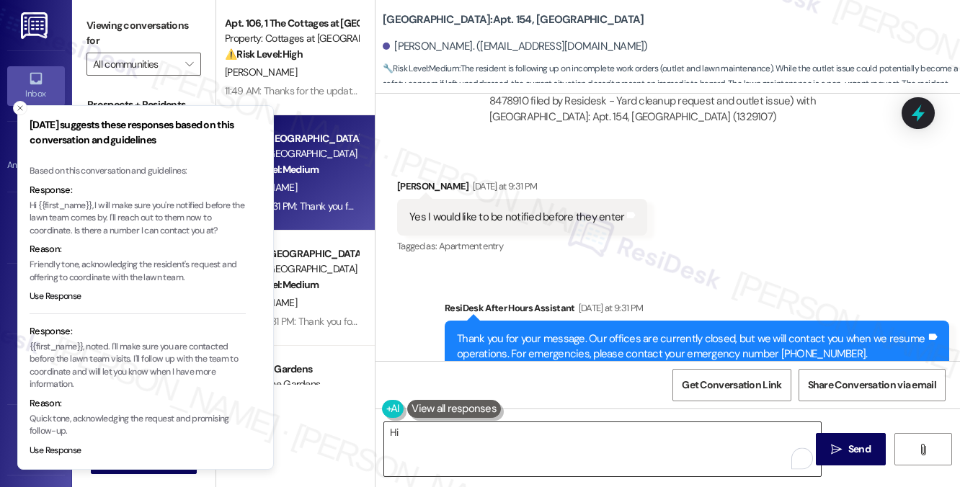
click at [423, 426] on textarea "Hi" at bounding box center [602, 449] width 437 height 54
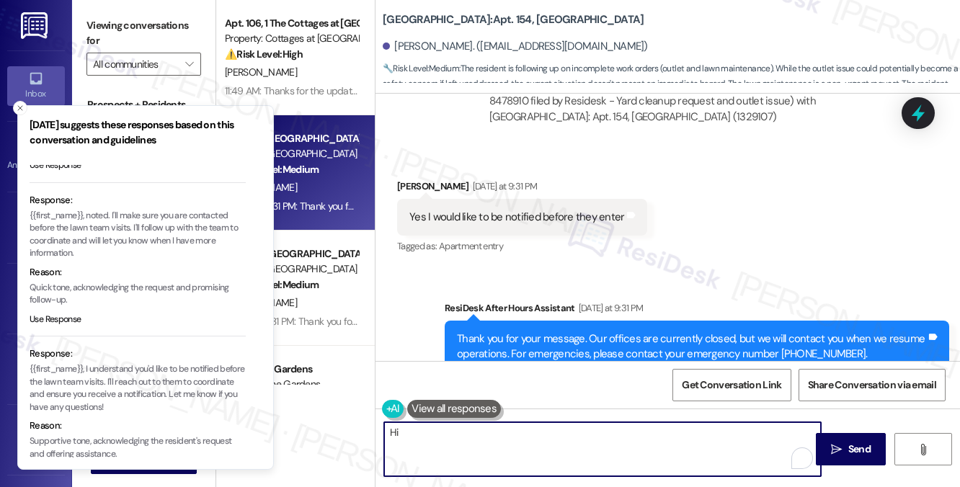
scroll to position [144, 0]
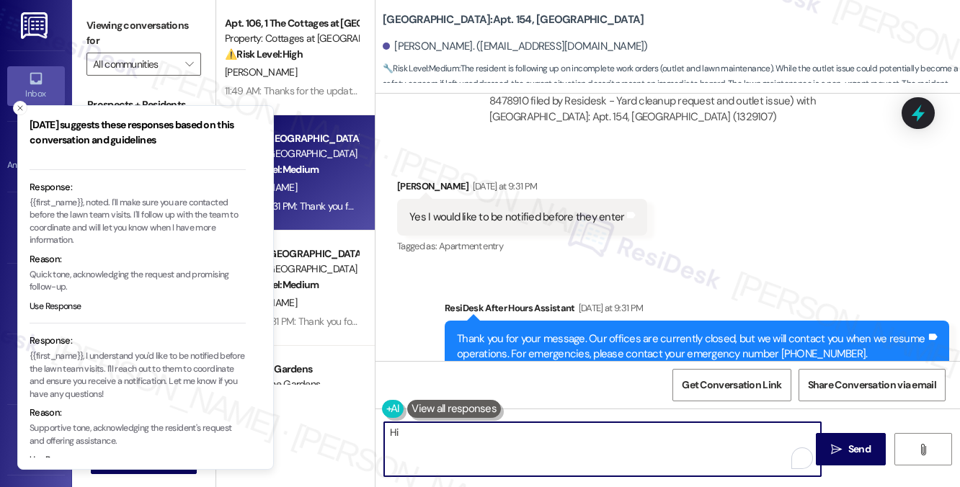
click at [115, 374] on p "{{first_name}}, I understand you'd like to be notified before the lawn team vis…" at bounding box center [138, 375] width 216 height 50
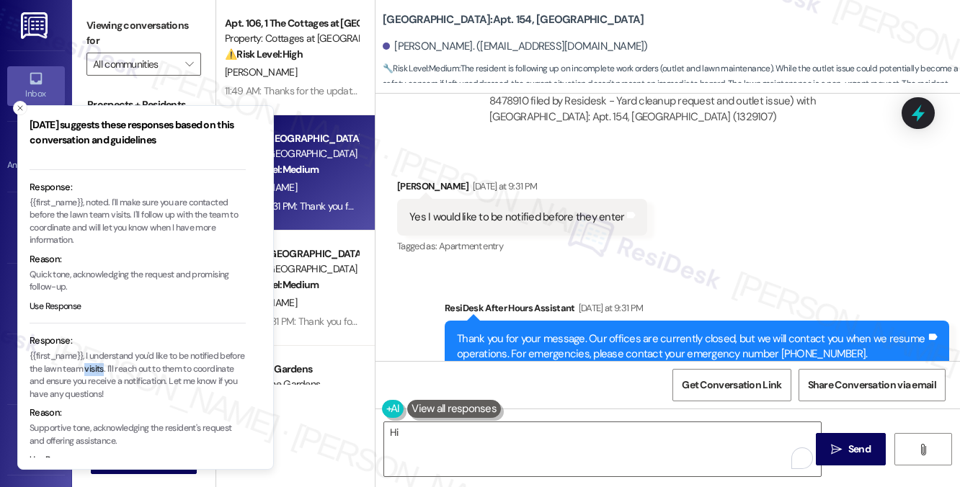
click at [115, 374] on p "{{first_name}}, I understand you'd like to be notified before the lawn team vis…" at bounding box center [138, 375] width 216 height 50
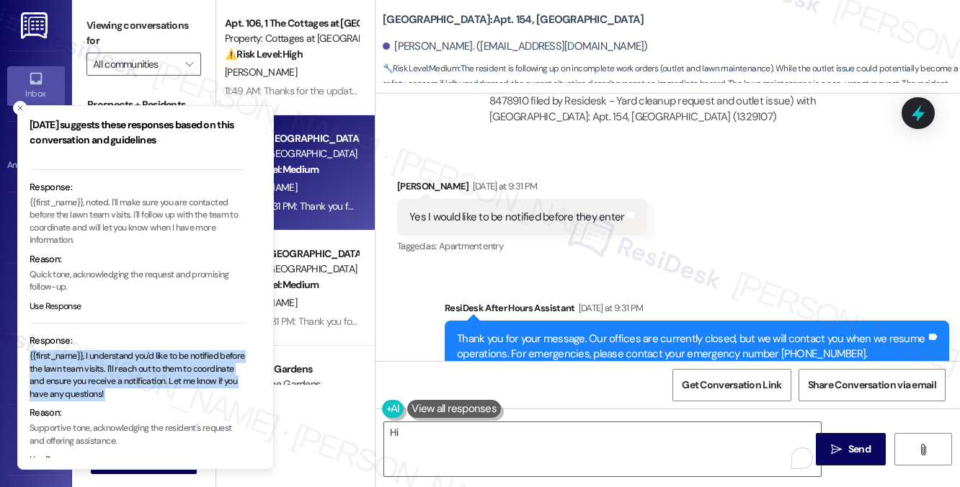
click at [115, 374] on p "{{first_name}}, I understand you'd like to be notified before the lawn team vis…" at bounding box center [138, 375] width 216 height 50
copy p "{{first_name}}, I understand you'd like to be notified before the lawn team vis…"
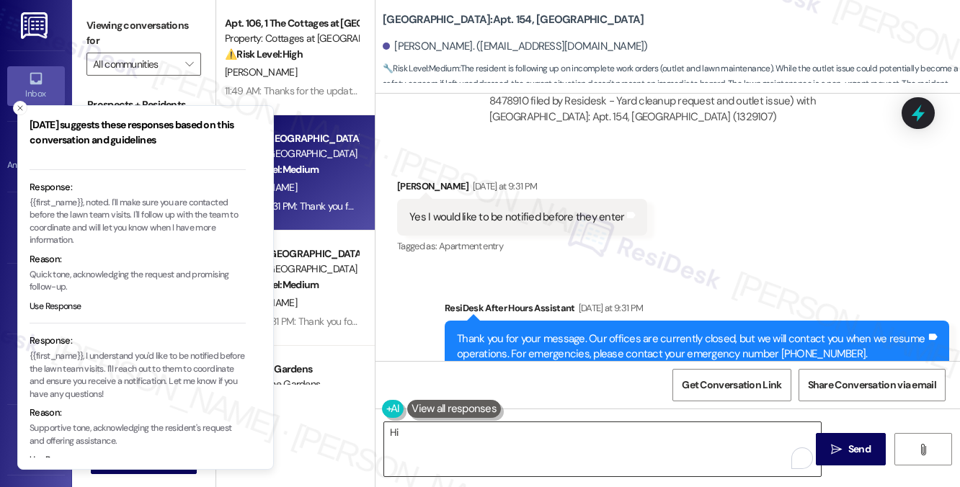
click at [388, 432] on textarea "Hi" at bounding box center [602, 449] width 437 height 54
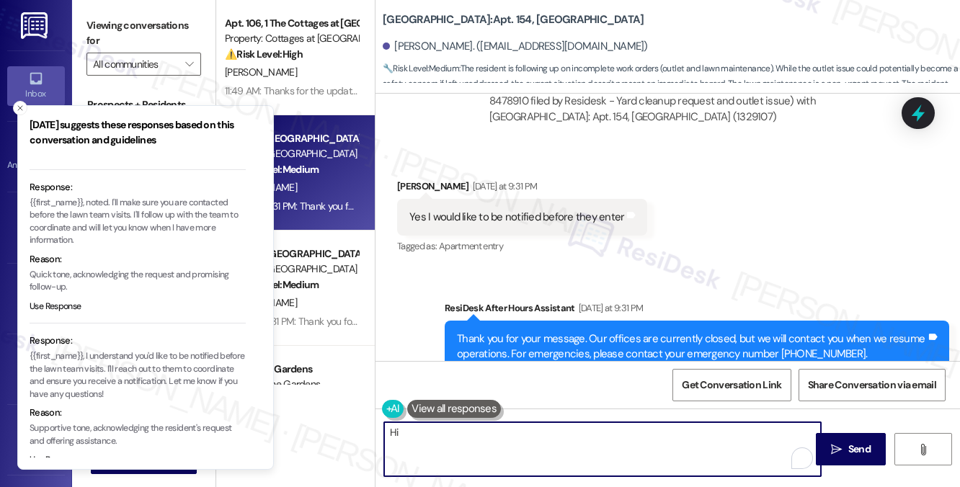
click at [388, 432] on textarea "Hi" at bounding box center [602, 449] width 437 height 54
paste textarea "{{first_name}}, I understand you'd like to be notified before the lawn team vis…"
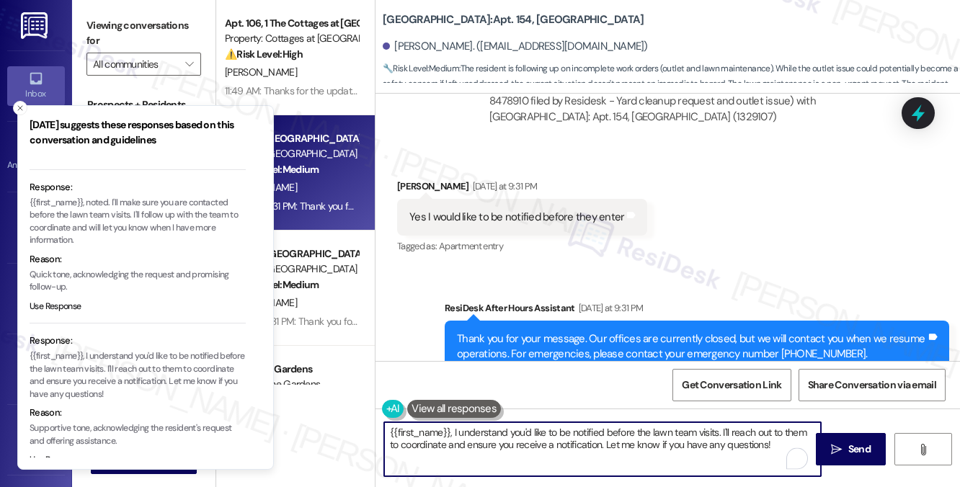
click at [388, 430] on textarea "{{first_name}}, I understand you'd like to be notified before the lawn team vis…" at bounding box center [602, 449] width 437 height 54
click at [404, 461] on textarea "Hi {{first_name}}, I understand you'd like to be notified before the lawn team …" at bounding box center [602, 449] width 437 height 54
drag, startPoint x: 463, startPoint y: 432, endPoint x: 727, endPoint y: 424, distance: 263.9
click at [727, 424] on textarea "Hi {{first_name}}, I understand you'd like to be notified before the lawn team …" at bounding box center [602, 449] width 437 height 54
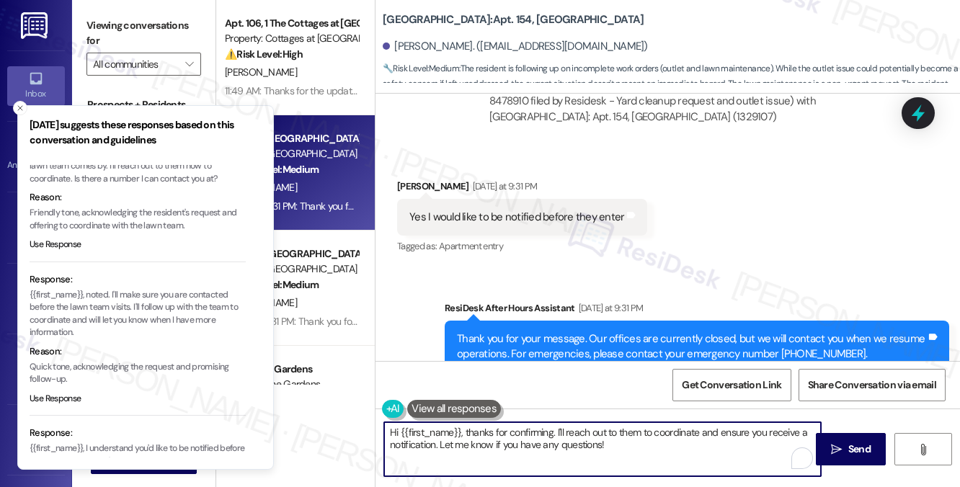
scroll to position [0, 0]
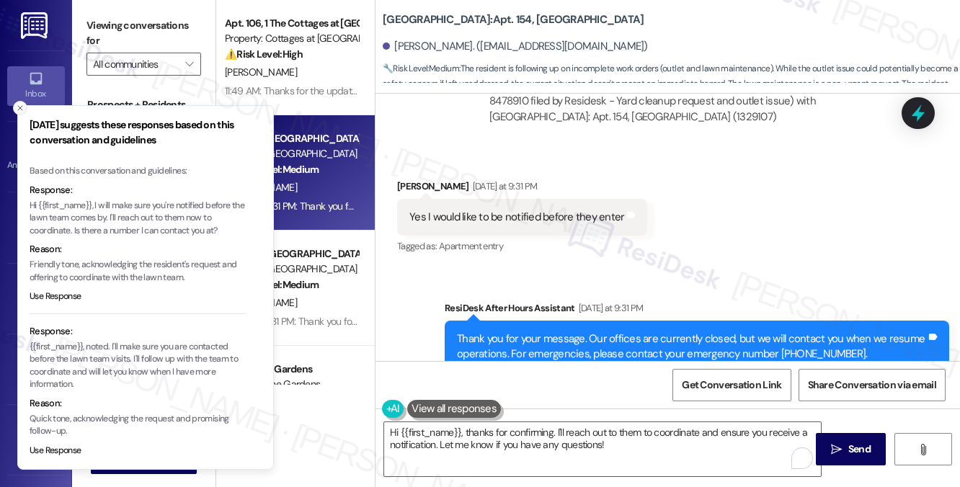
click at [20, 109] on icon "Close toast" at bounding box center [20, 108] width 9 height 9
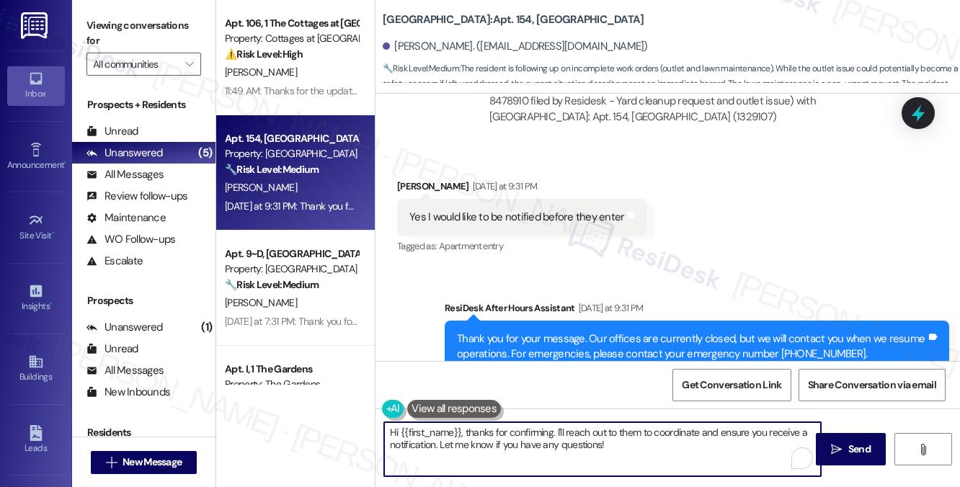
click at [591, 435] on textarea "Hi {{first_name}}, thanks for confirming. I'll reach out to them to coordinate …" at bounding box center [602, 449] width 437 height 54
drag, startPoint x: 633, startPoint y: 452, endPoint x: 566, endPoint y: 431, distance: 70.9
click at [566, 431] on textarea "Hi {{first_name}}, thanks for confirming. I'll reach out to them to coordinate …" at bounding box center [602, 449] width 437 height 54
click at [643, 455] on textarea "Hi {{first_name}}, thanks for confirming. I'll reach out to them to coordinate …" at bounding box center [602, 449] width 437 height 54
click at [644, 445] on textarea "Hi {{first_name}}, thanks for confirming. I'll reach out to them to coordinate …" at bounding box center [602, 449] width 437 height 54
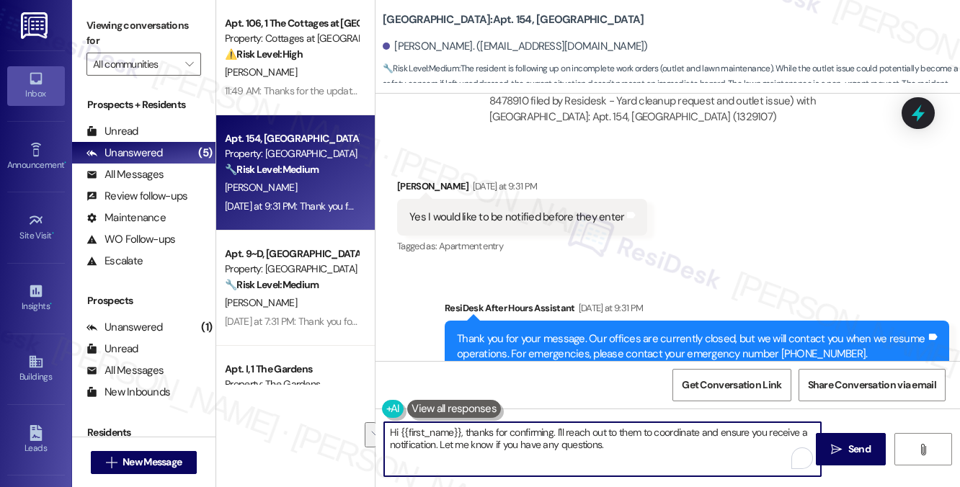
drag, startPoint x: 556, startPoint y: 430, endPoint x: 668, endPoint y: 442, distance: 113.0
click at [668, 442] on textarea "Hi {{first_name}}, thanks for confirming. I'll reach out to them to coordinate …" at bounding box center [602, 449] width 437 height 54
drag, startPoint x: 651, startPoint y: 446, endPoint x: 559, endPoint y: 426, distance: 93.7
click at [559, 426] on textarea "Hi {{first_name}}, thanks for confirming. I'll reach out to them to coordinate …" at bounding box center [602, 449] width 437 height 54
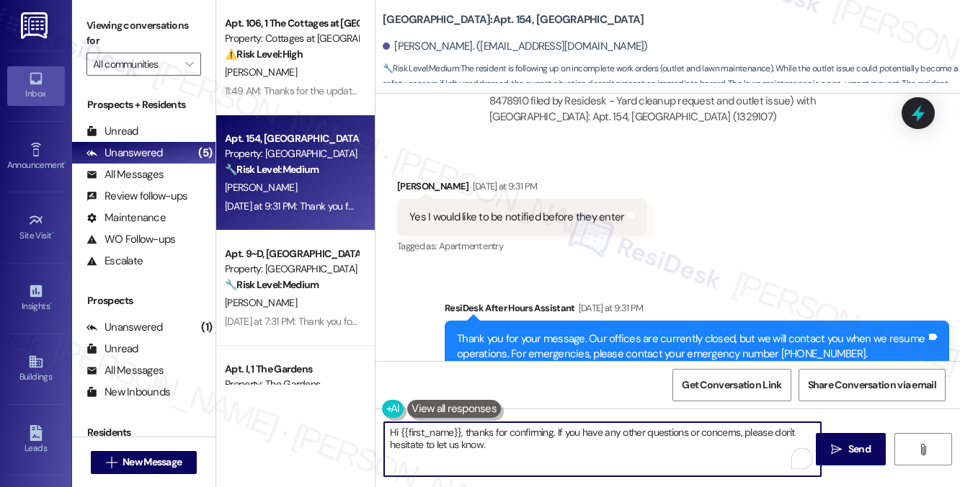
click at [552, 430] on textarea "Hi {{first_name}}, thanks for confirming. If you have any other questions or co…" at bounding box center [602, 449] width 437 height 54
click at [570, 446] on textarea "Hi {{first_name}}, thanks for confirming. If you have any other questions or co…" at bounding box center [602, 449] width 437 height 54
type textarea "Hi {{first_name}}, thanks for confirming. If you have any other questions or co…"
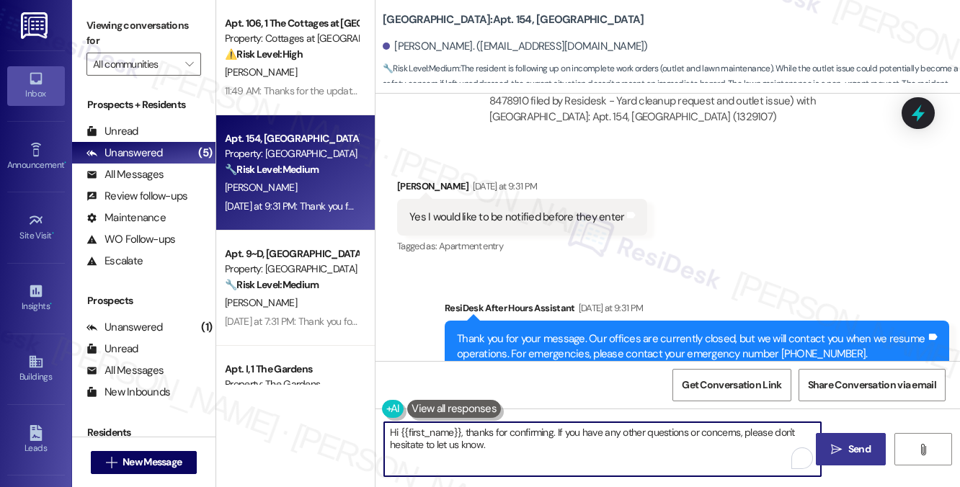
click at [830, 443] on span " Send" at bounding box center [850, 449] width 45 height 15
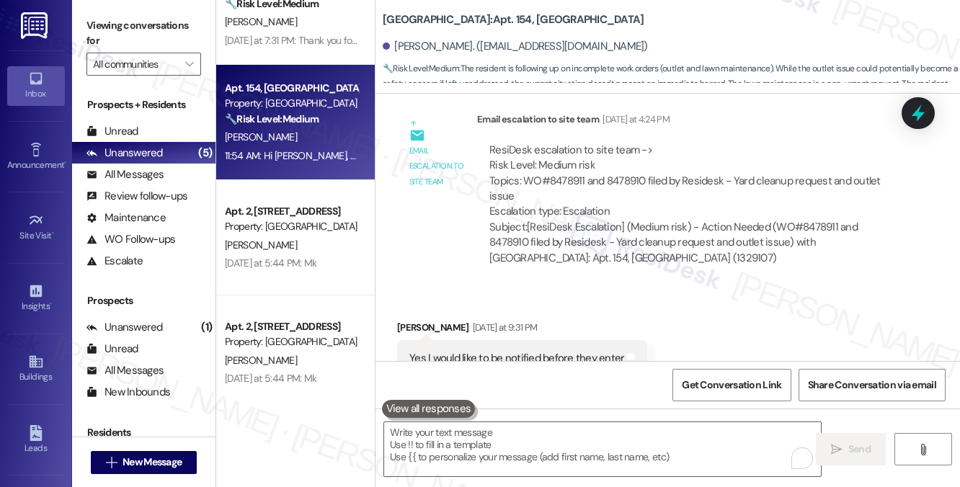
scroll to position [76, 0]
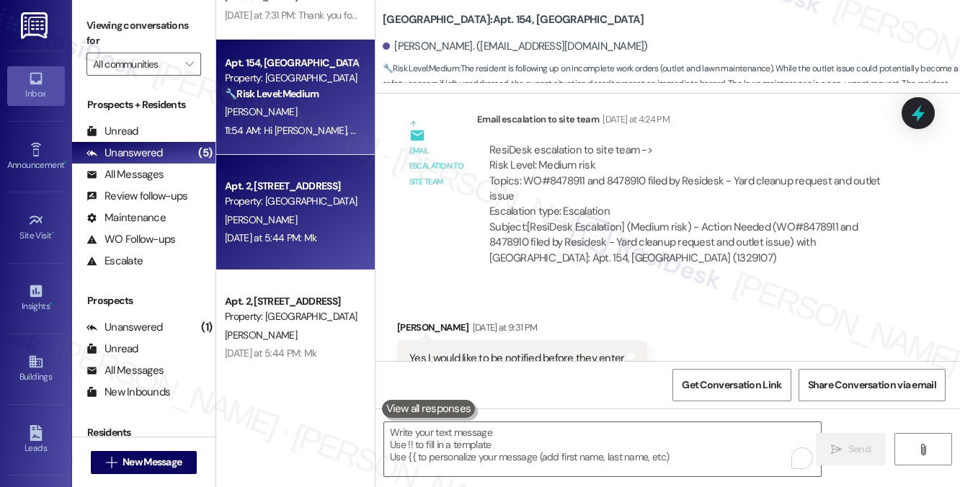
click at [315, 203] on div "Property: [GEOGRAPHIC_DATA]" at bounding box center [291, 201] width 133 height 15
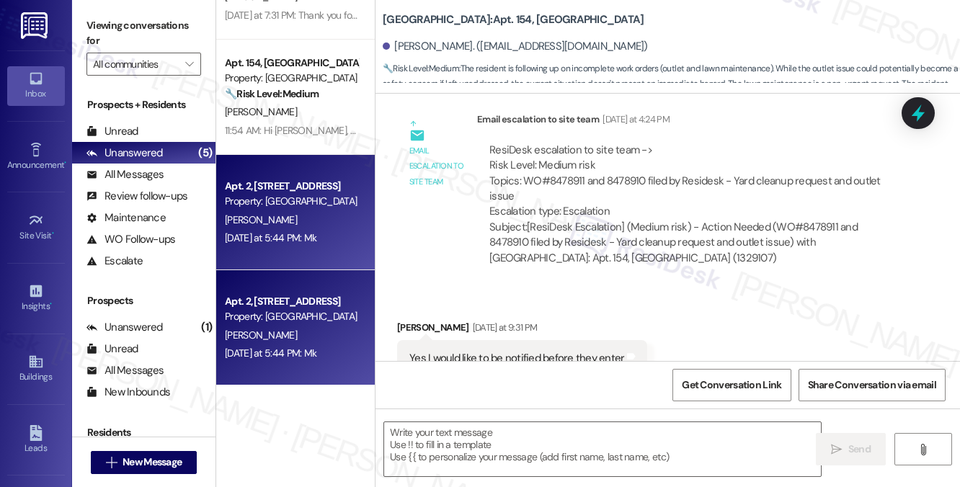
type textarea "Fetching suggested responses. Please feel free to read through the conversation…"
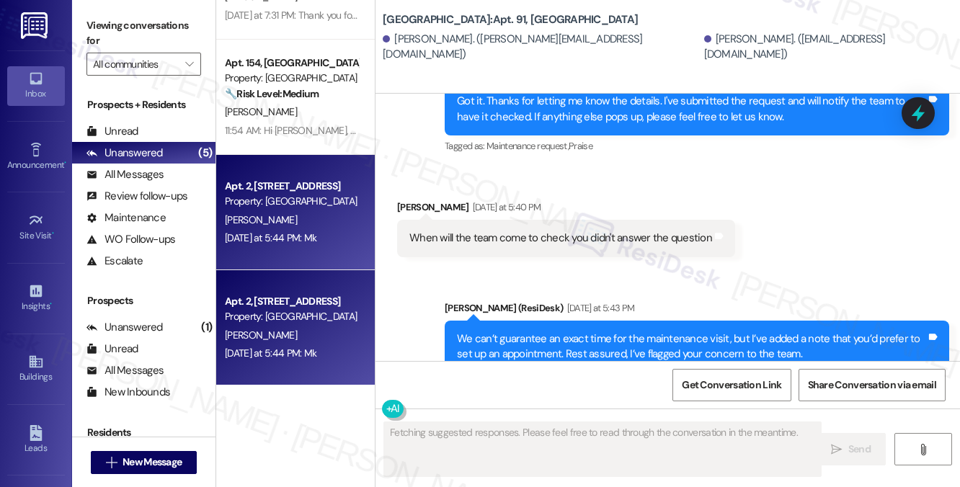
scroll to position [10637, 0]
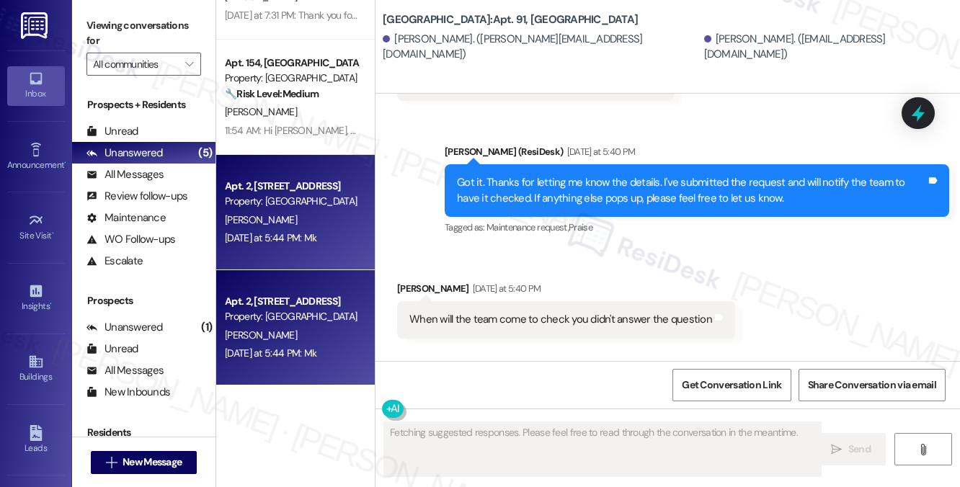
drag, startPoint x: 507, startPoint y: 215, endPoint x: 643, endPoint y: 225, distance: 135.8
click at [643, 413] on div "We can’t guarantee an exact time for the maintenance visit, but I’ve added a no…" at bounding box center [691, 428] width 469 height 31
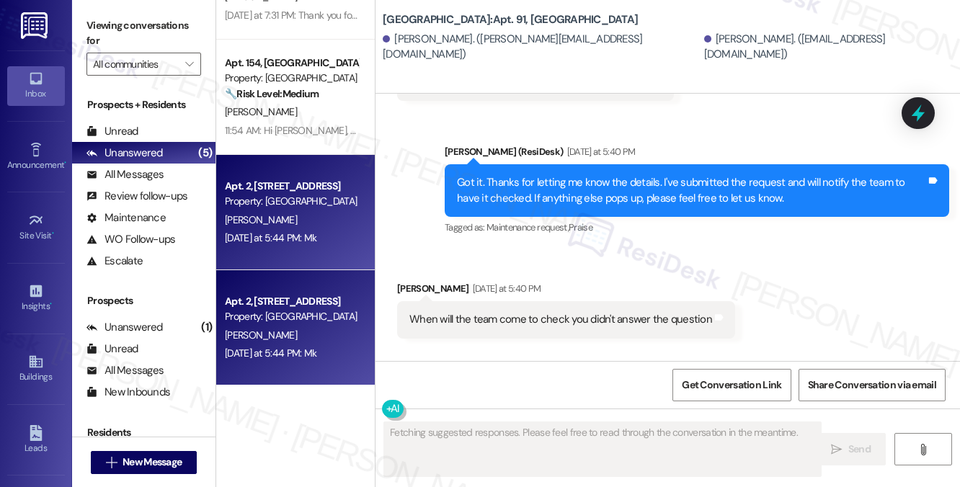
click at [706, 413] on div "We can’t guarantee an exact time for the maintenance visit, but I’ve added a no…" at bounding box center [691, 428] width 469 height 31
click at [664, 413] on div "We can’t guarantee an exact time for the maintenance visit, but I’ve added a no…" at bounding box center [691, 428] width 469 height 31
click at [665, 413] on div "We can’t guarantee an exact time for the maintenance visit, but I’ve added a no…" at bounding box center [691, 428] width 469 height 31
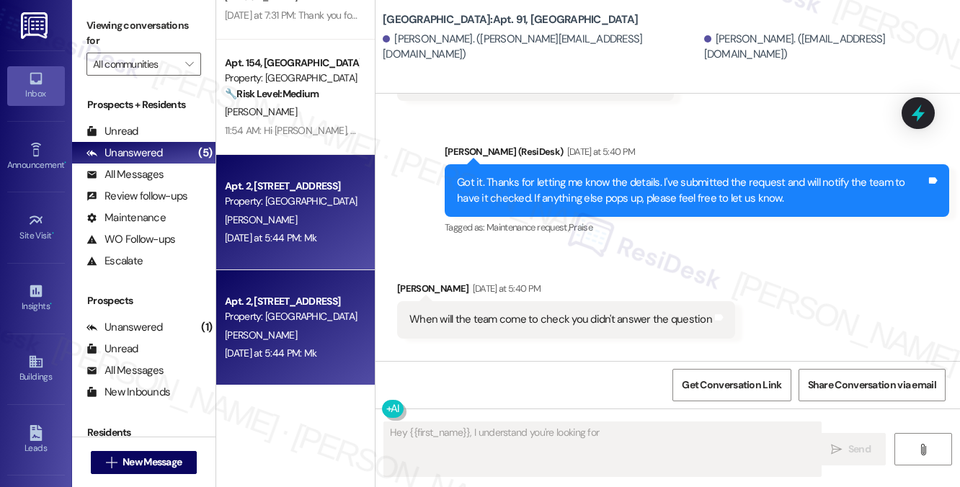
click at [665, 413] on div "We can’t guarantee an exact time for the maintenance visit, but I’ve added a no…" at bounding box center [691, 428] width 469 height 31
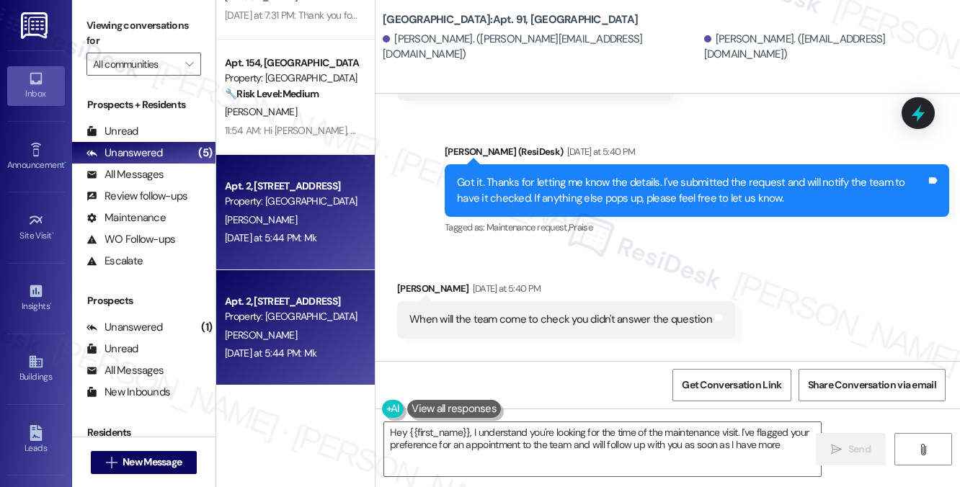
scroll to position [10914, 0]
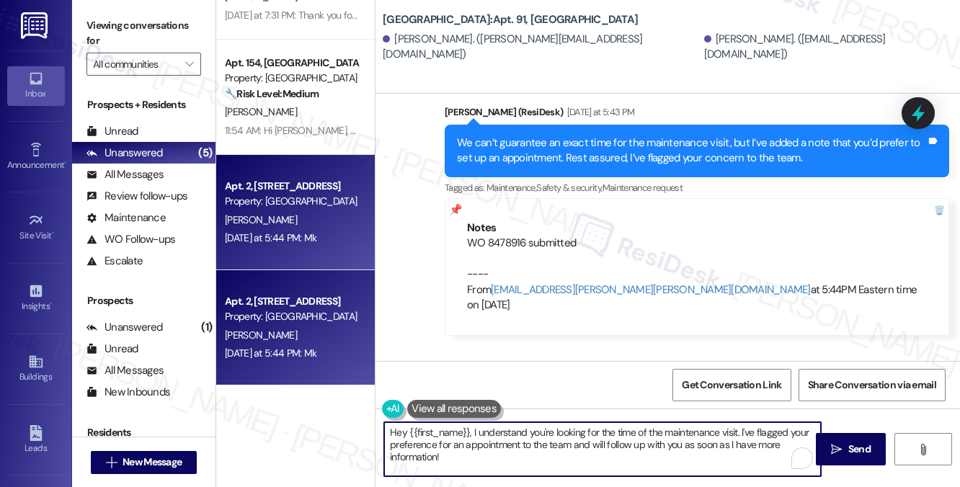
click at [545, 427] on textarea "Hey {{first_name}}, I understand you're looking for the time of the maintenance…" at bounding box center [602, 449] width 437 height 54
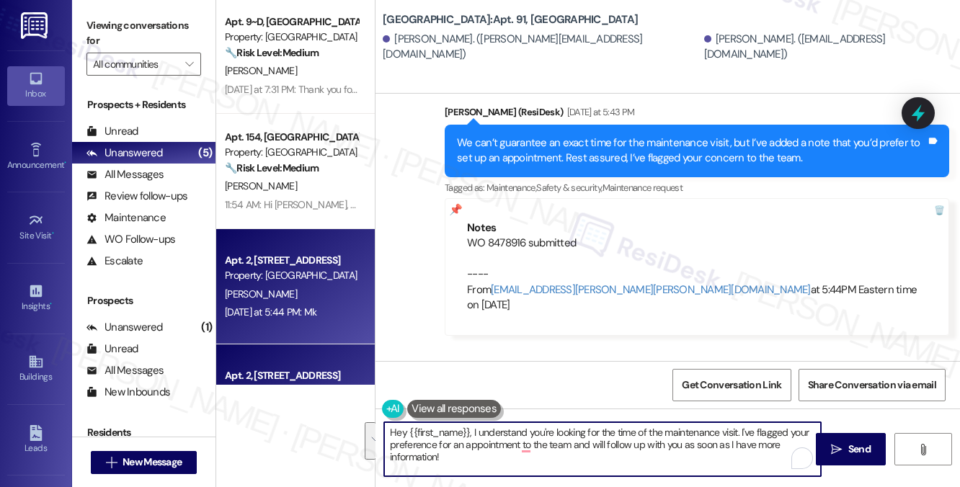
scroll to position [0, 0]
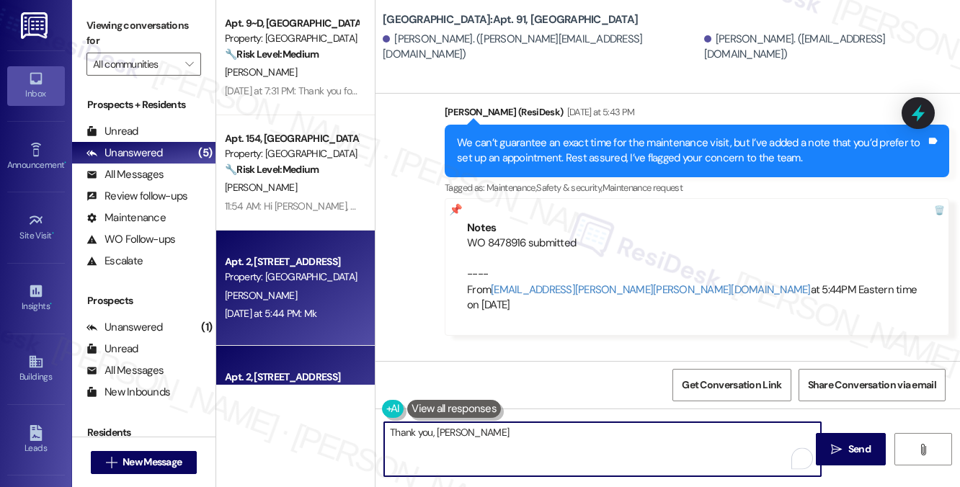
click at [406, 379] on div "Nathan Gunder Yesterday at 5:44 PM" at bounding box center [468, 389] width 143 height 20
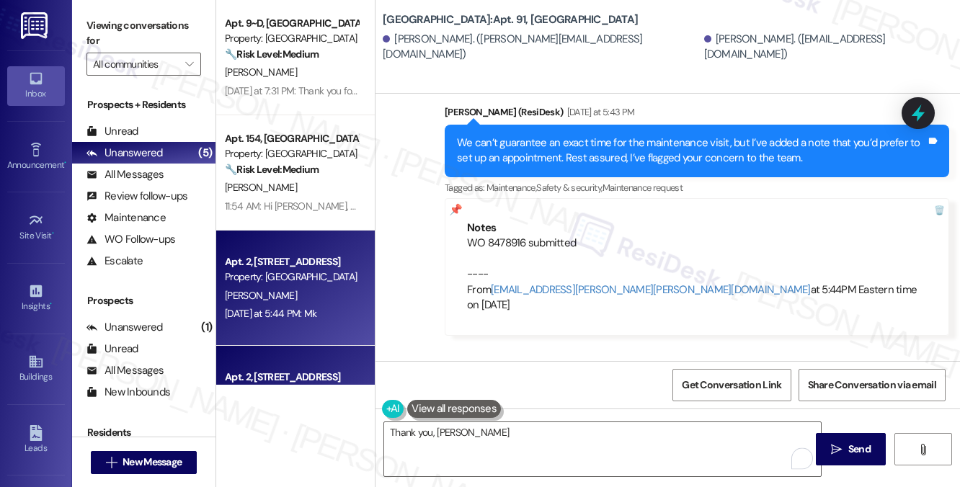
click at [406, 379] on div "Nathan Gunder Yesterday at 5:44 PM" at bounding box center [468, 389] width 143 height 20
copy div "Nathan"
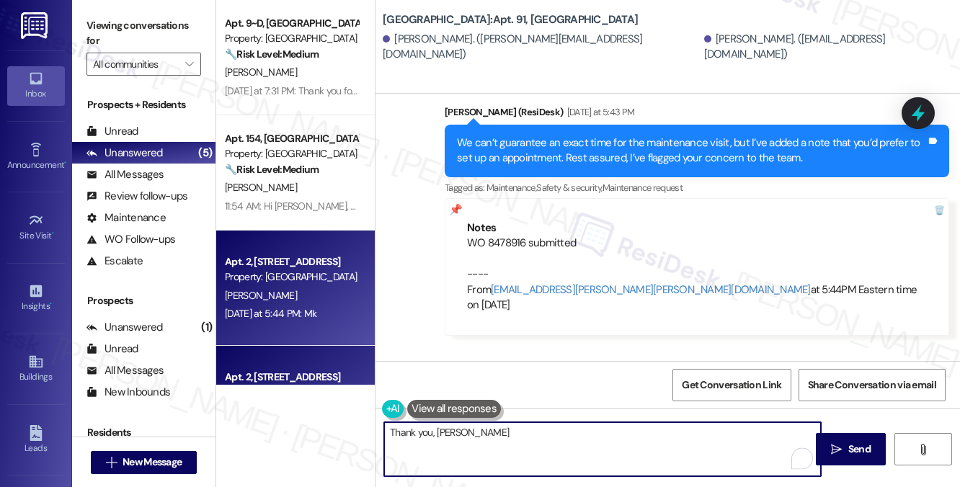
click at [440, 433] on textarea "Thank you, Na" at bounding box center [602, 449] width 437 height 54
paste textarea "than"
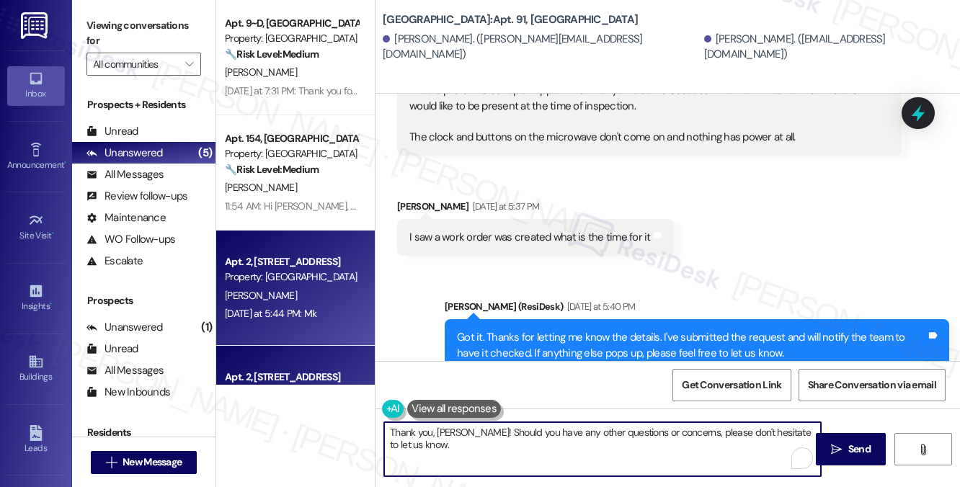
scroll to position [10698, 0]
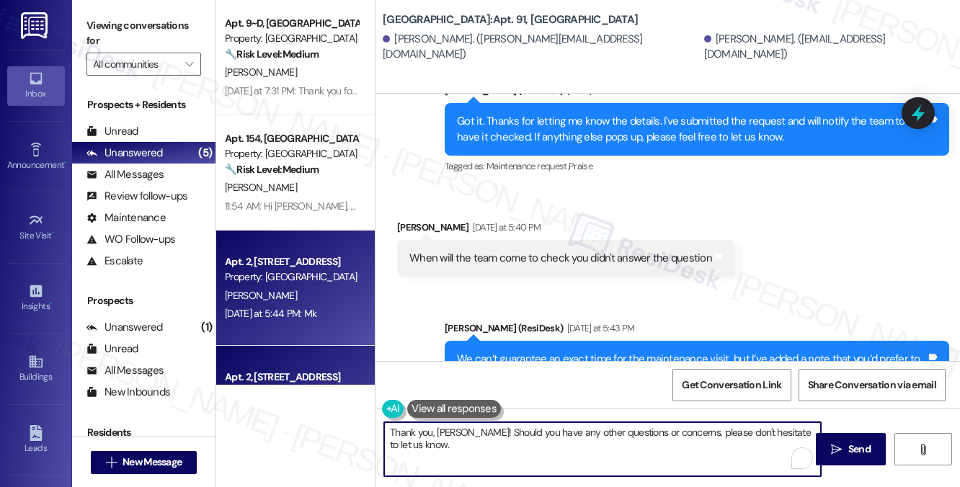
click at [522, 352] on div "We can’t guarantee an exact time for the maintenance visit, but I’ve added a no…" at bounding box center [691, 367] width 469 height 31
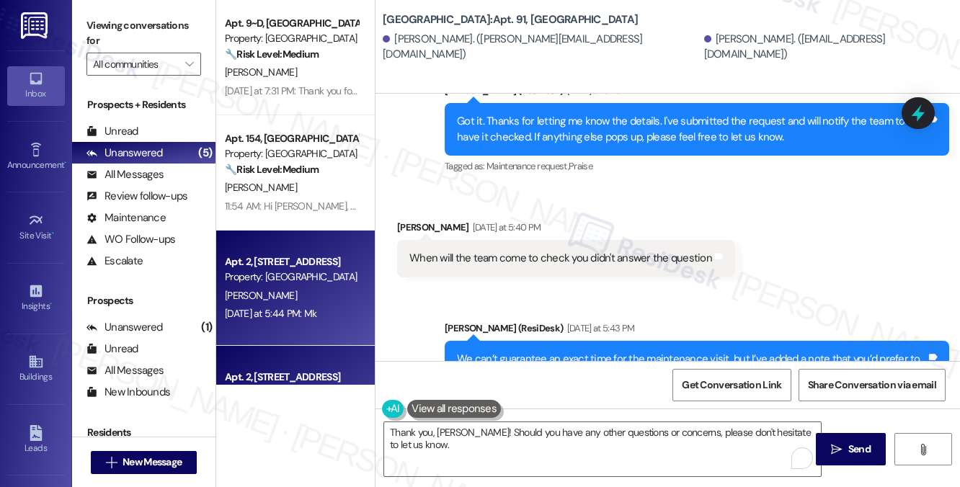
click at [522, 352] on div "We can’t guarantee an exact time for the maintenance visit, but I’ve added a no…" at bounding box center [691, 367] width 469 height 31
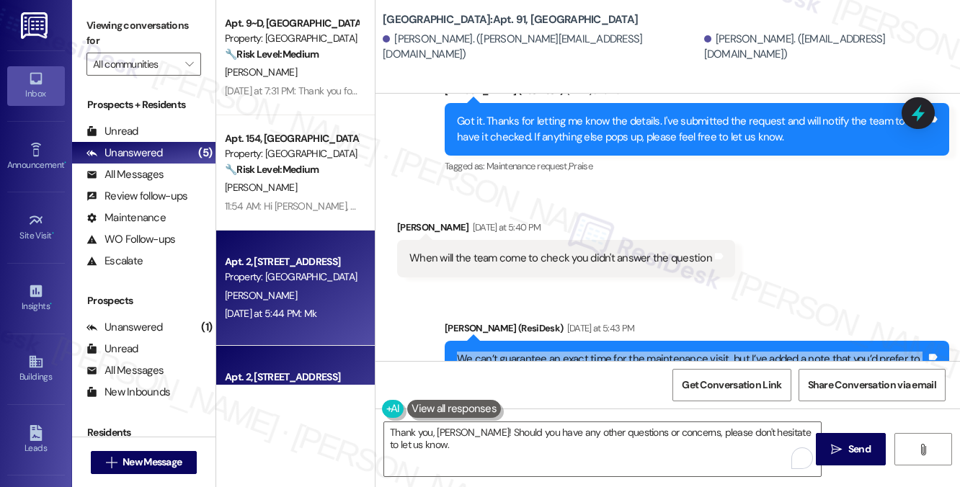
click at [522, 352] on div "We can’t guarantee an exact time for the maintenance visit, but I’ve added a no…" at bounding box center [691, 367] width 469 height 31
click at [529, 352] on div "We can’t guarantee an exact time for the maintenance visit, but I’ve added a no…" at bounding box center [691, 367] width 469 height 31
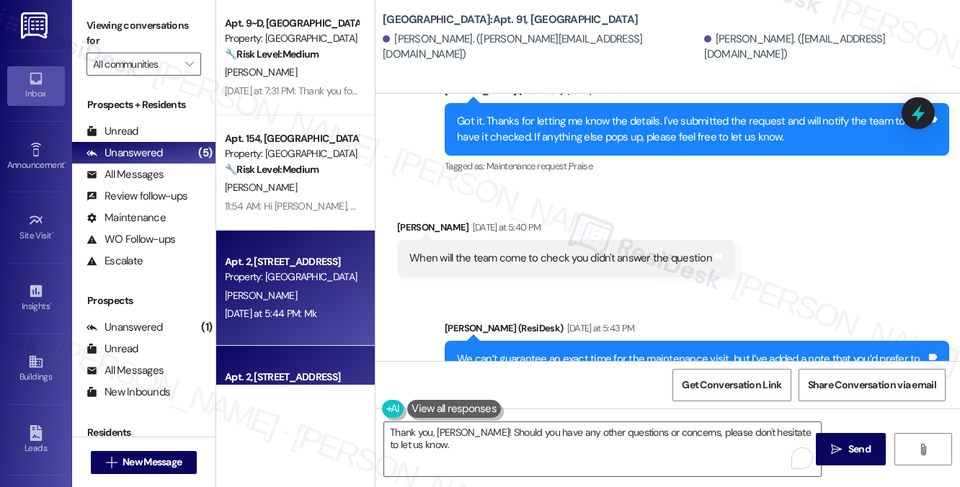
click at [529, 352] on div "We can’t guarantee an exact time for the maintenance visit, but I’ve added a no…" at bounding box center [691, 367] width 469 height 31
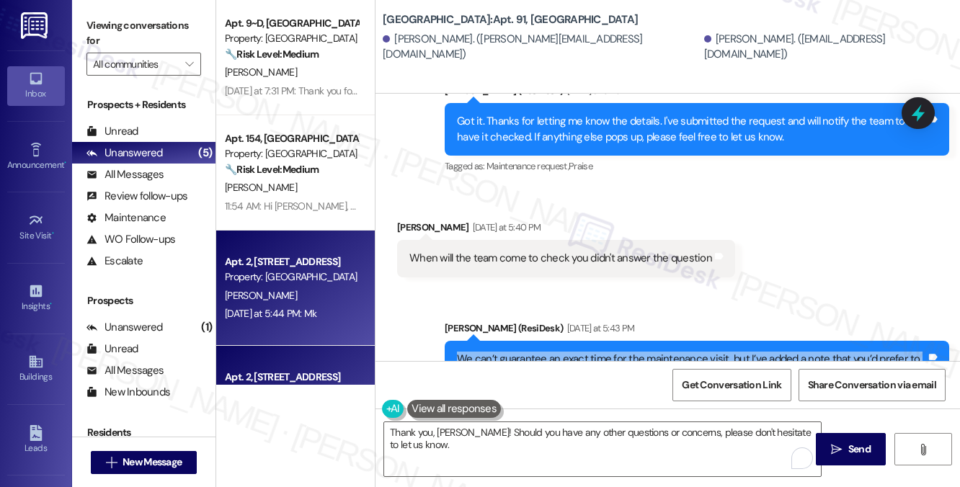
click at [529, 352] on div "We can’t guarantee an exact time for the maintenance visit, but I’ve added a no…" at bounding box center [691, 367] width 469 height 31
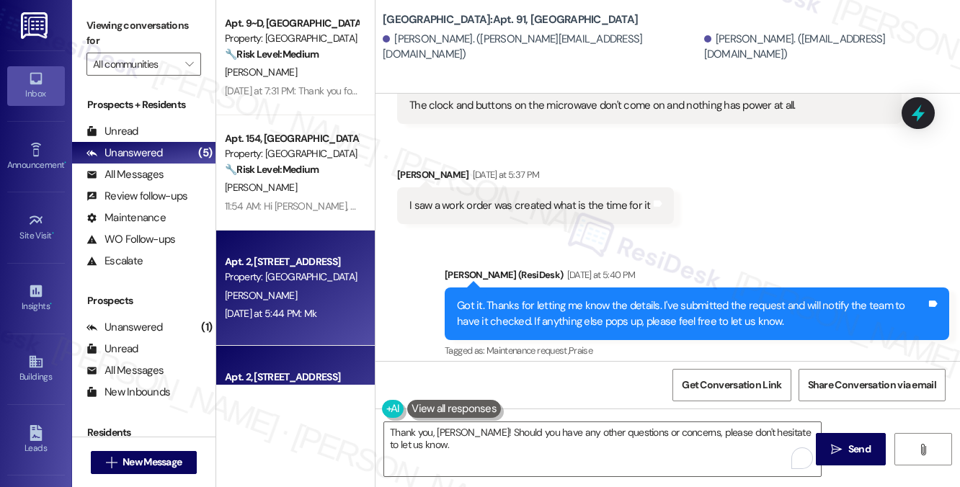
scroll to position [10482, 0]
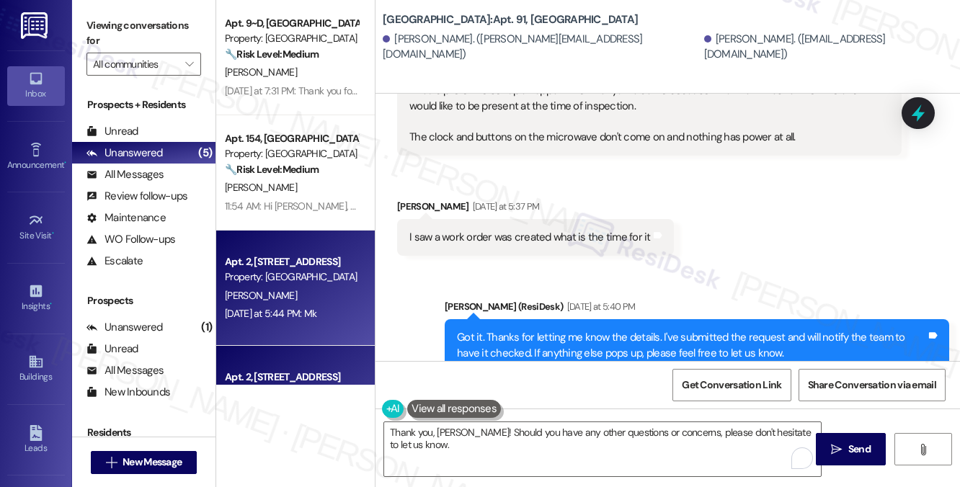
click at [583, 330] on div "Got it. Thanks for letting me know the details. I've submitted the request and …" at bounding box center [691, 345] width 469 height 31
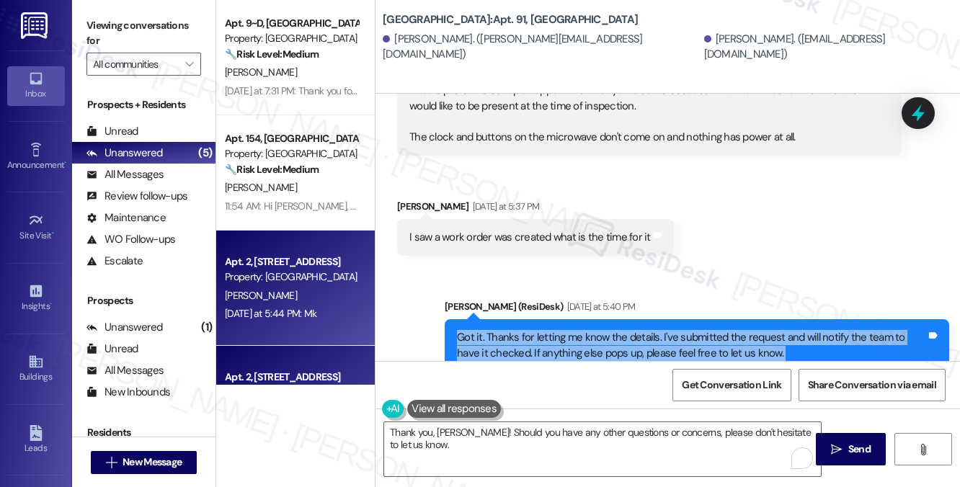
click at [583, 330] on div "Got it. Thanks for letting me know the details. I've submitted the request and …" at bounding box center [691, 345] width 469 height 31
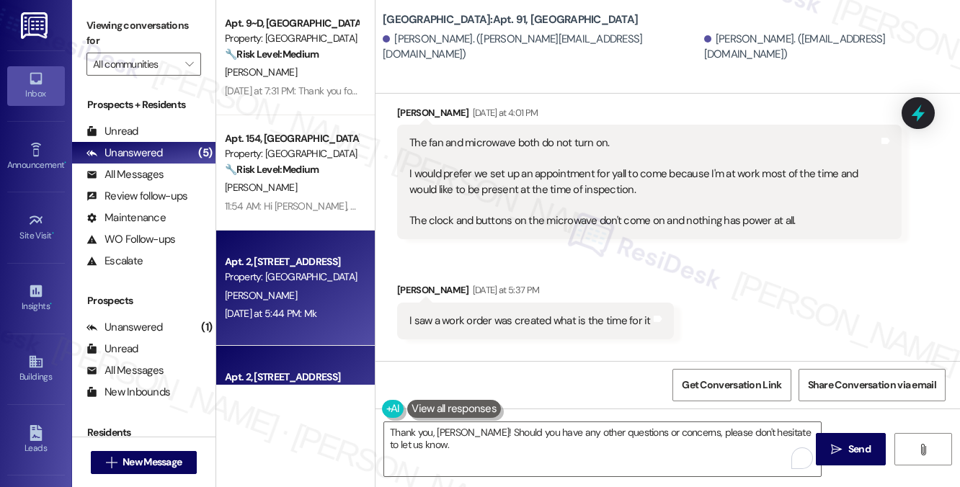
scroll to position [10338, 0]
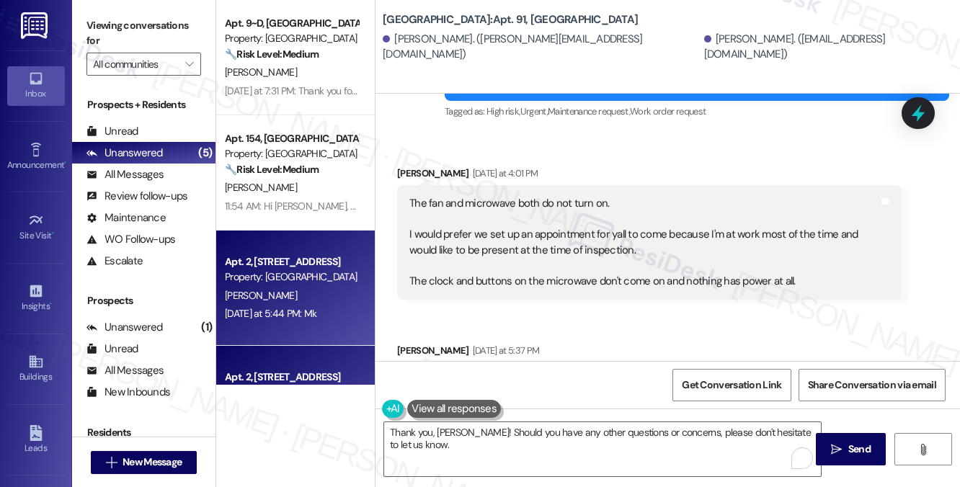
click at [652, 474] on div "Got it. Thanks for letting me know the details. I've submitted the request and …" at bounding box center [691, 489] width 469 height 31
click at [563, 474] on div "Got it. Thanks for letting me know the details. I've submitted the request and …" at bounding box center [691, 489] width 469 height 31
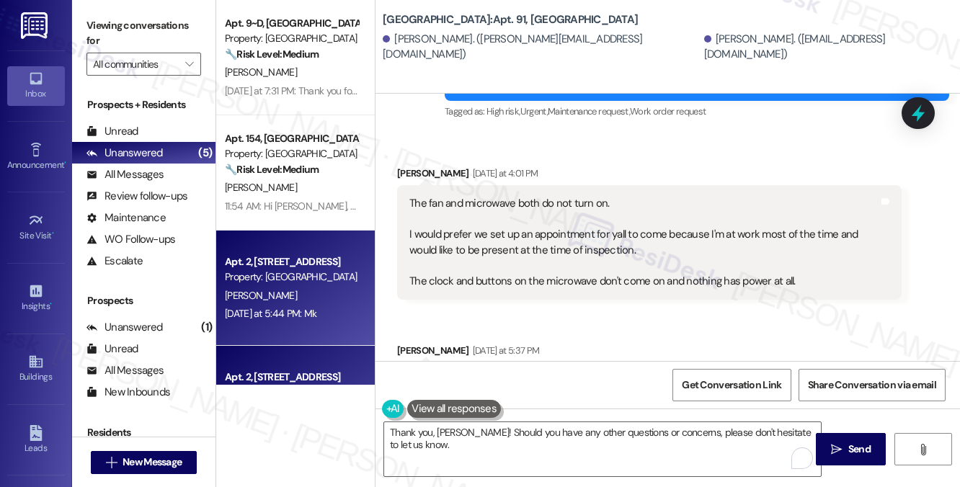
click at [563, 474] on div "Got it. Thanks for letting me know the details. I've submitted the request and …" at bounding box center [691, 489] width 469 height 31
drag, startPoint x: 563, startPoint y: 273, endPoint x: 562, endPoint y: 290, distance: 17.3
click at [563, 474] on div "Got it. Thanks for letting me know the details. I've submitted the request and …" at bounding box center [691, 489] width 469 height 31
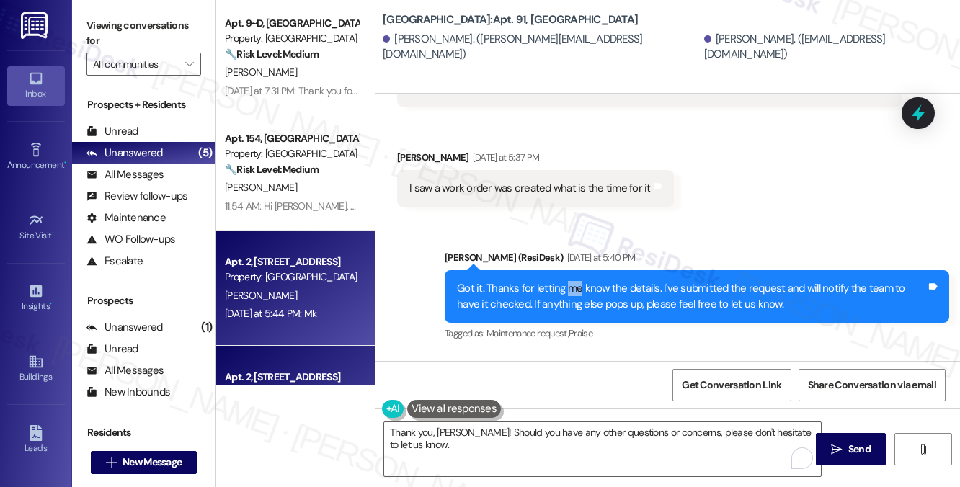
scroll to position [10626, 0]
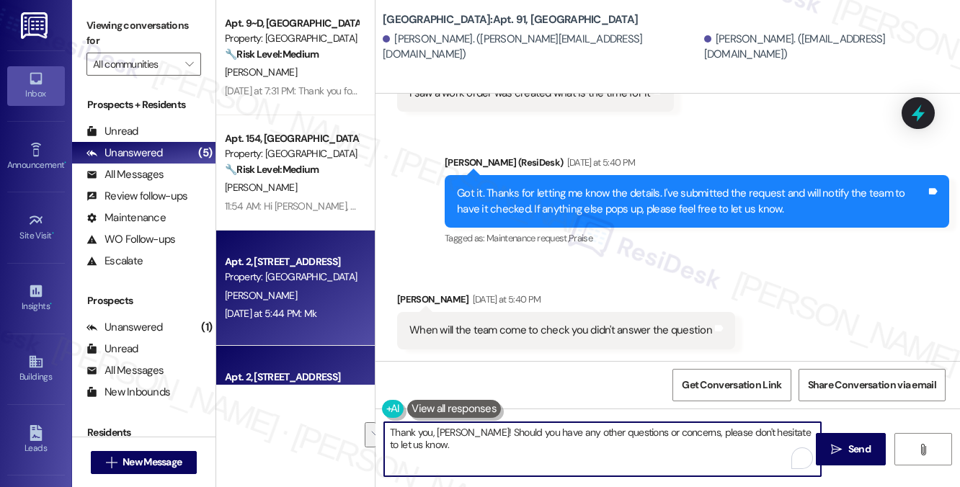
drag, startPoint x: 593, startPoint y: 468, endPoint x: 781, endPoint y: 430, distance: 191.4
click at [781, 430] on textarea "Thank you, Nathan! Should you have any other questions or concerns, please don'…" at bounding box center [602, 449] width 437 height 54
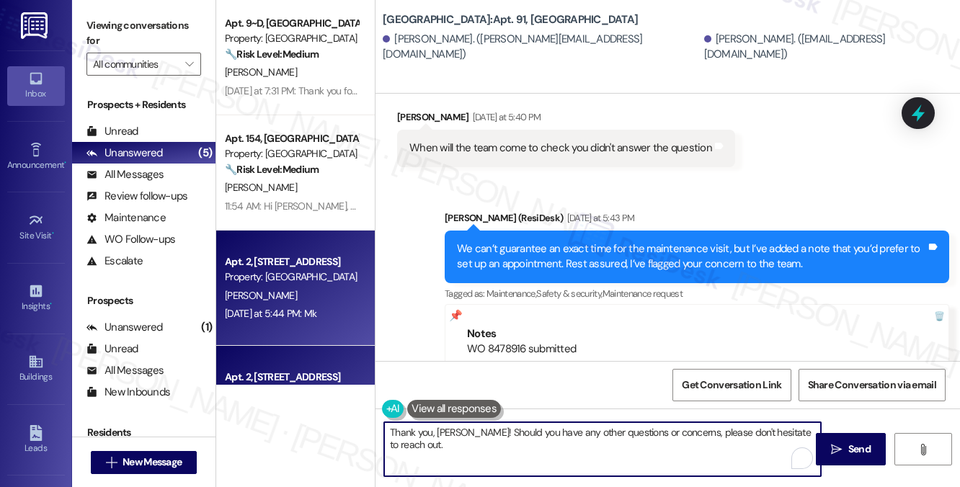
scroll to position [10914, 0]
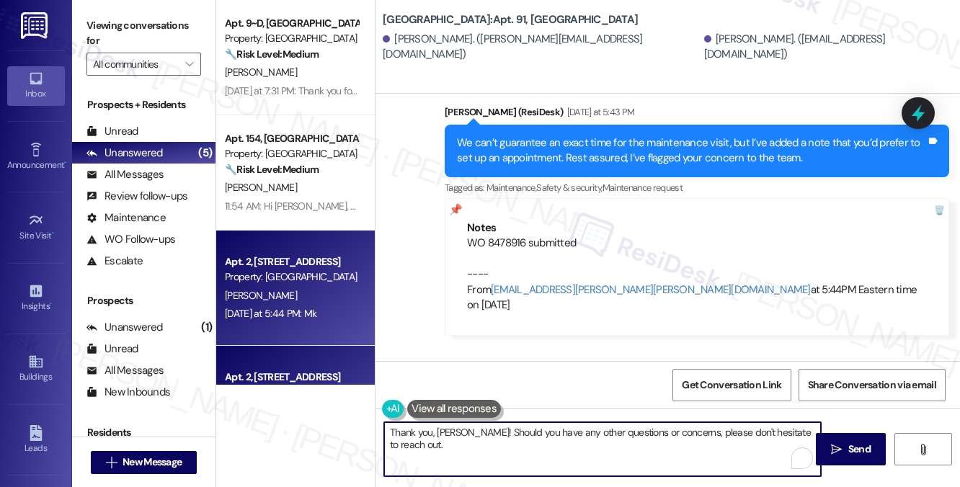
click at [458, 433] on textarea "Thank you, Nathan! Should you have any other questions or concerns, please don'…" at bounding box center [602, 449] width 437 height 54
click at [622, 450] on textarea "Thank you, Nathan! Should you have any other questions or concerns, please don'…" at bounding box center [602, 449] width 437 height 54
type textarea "Thank you, Nathan! Should you have any other questions or concerns, please don'…"
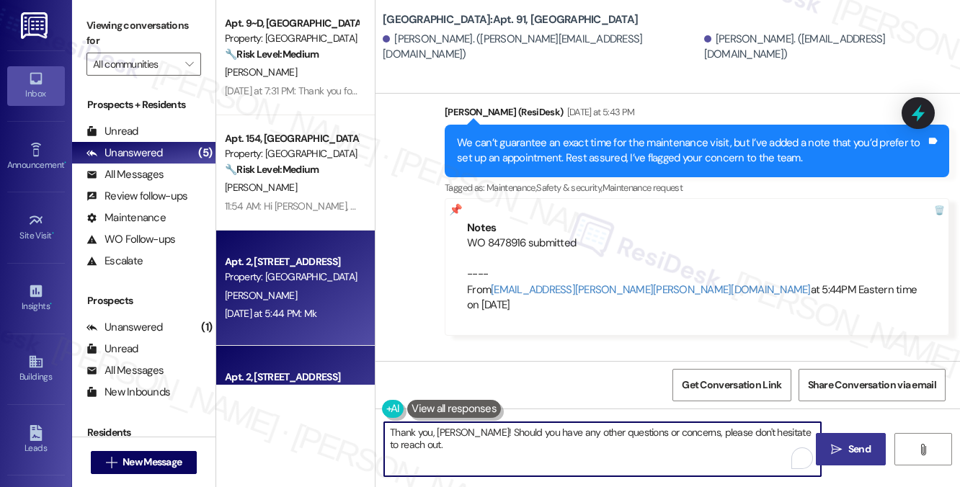
click at [836, 444] on icon "" at bounding box center [836, 450] width 11 height 12
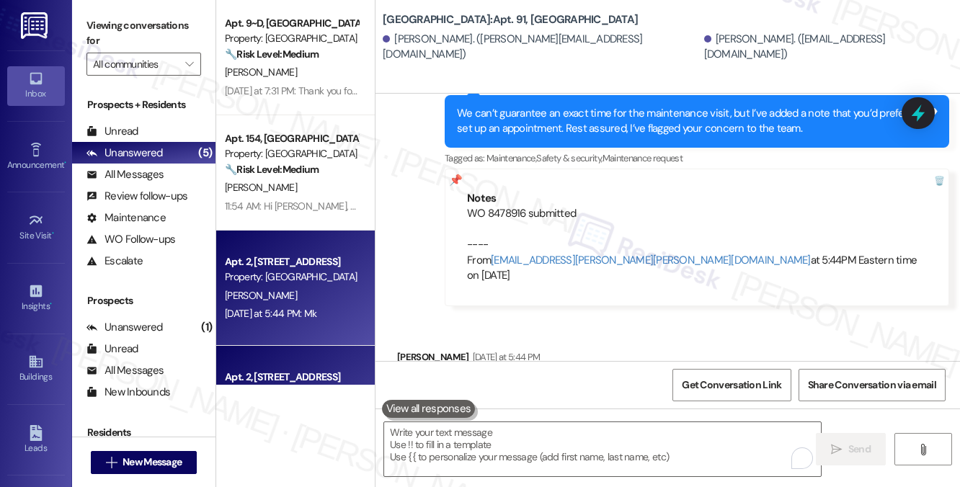
scroll to position [11014, 0]
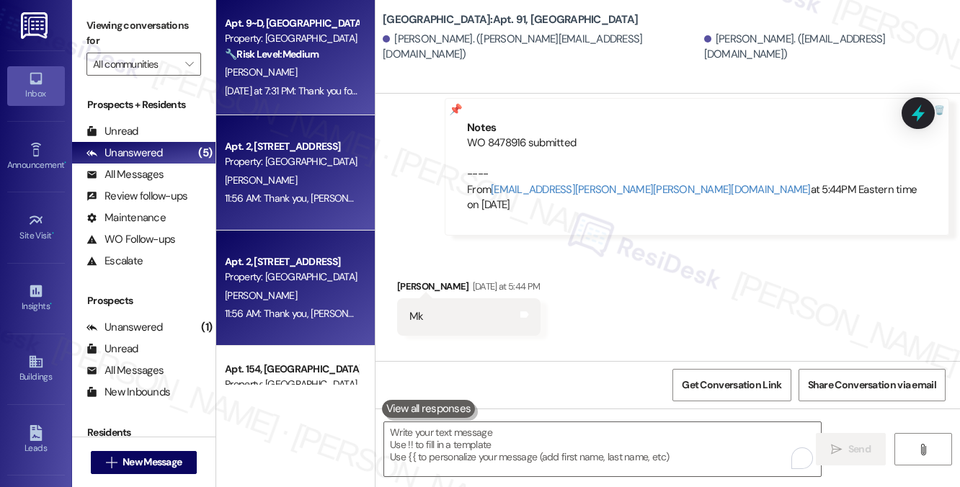
click at [320, 99] on div "[DATE] at 7:31 PM: Thank you for your message. Our offices are currently closed…" at bounding box center [291, 91] width 136 height 18
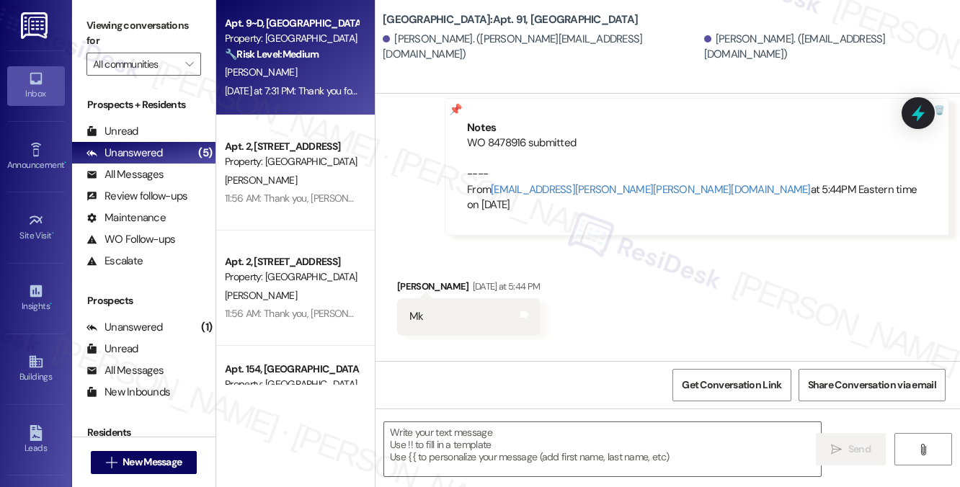
type textarea "Fetching suggested responses. Please feel free to read through the conversation…"
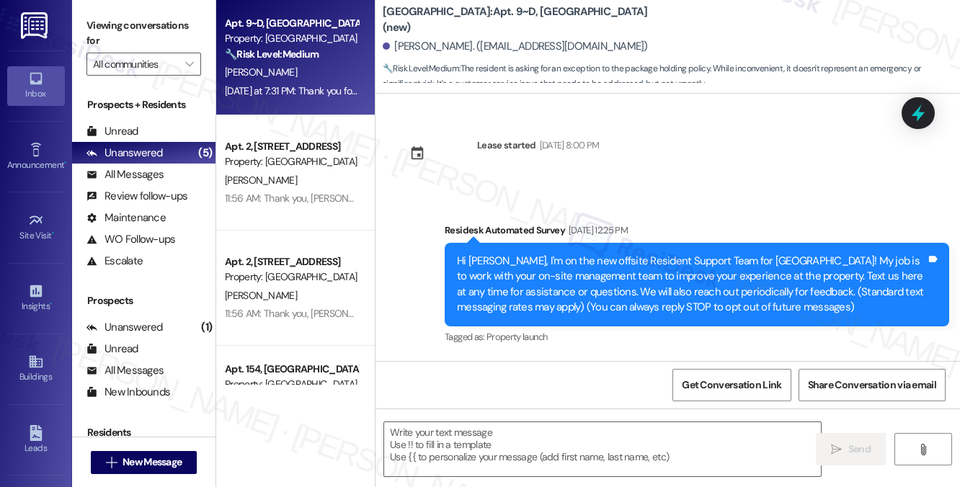
scroll to position [6419, 0]
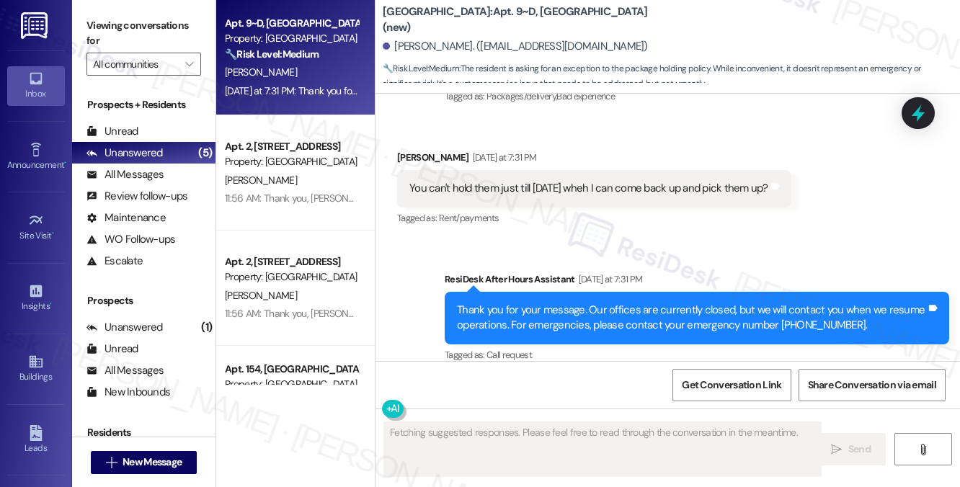
click at [516, 181] on div "You can't hold them just till [DATE] wheh I can come back up and pick them up?" at bounding box center [588, 188] width 359 height 15
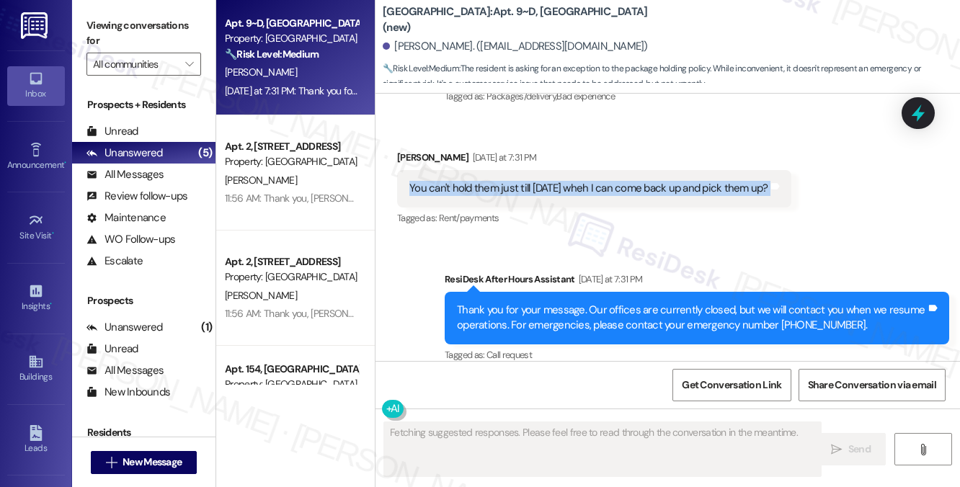
click at [516, 181] on div "You can't hold them just till [DATE] wheh I can come back up and pick them up?" at bounding box center [588, 188] width 359 height 15
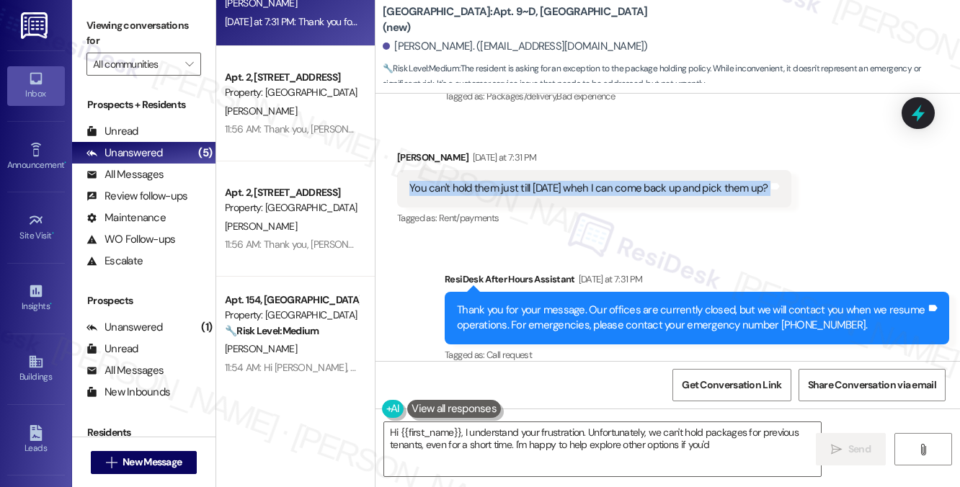
scroll to position [76, 0]
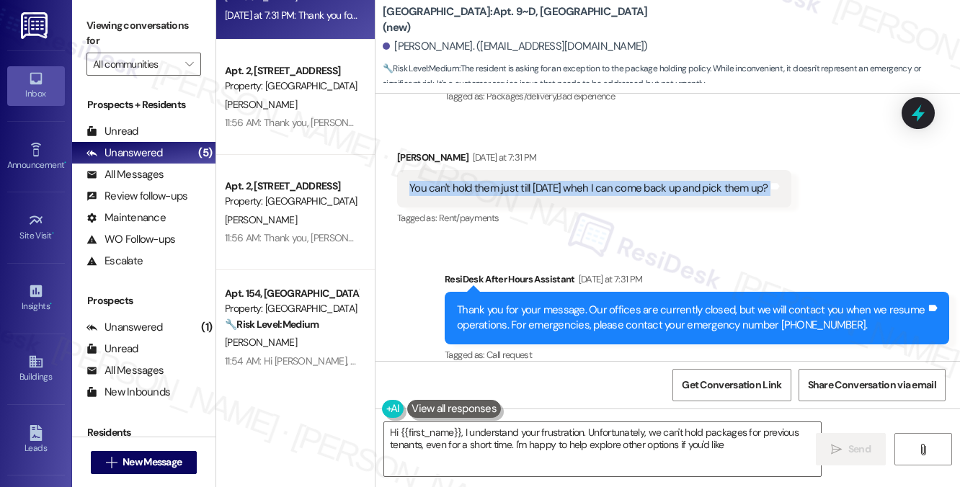
type textarea "Hi {{first_name}}, I understand your frustration. Unfortunately, we can't hold …"
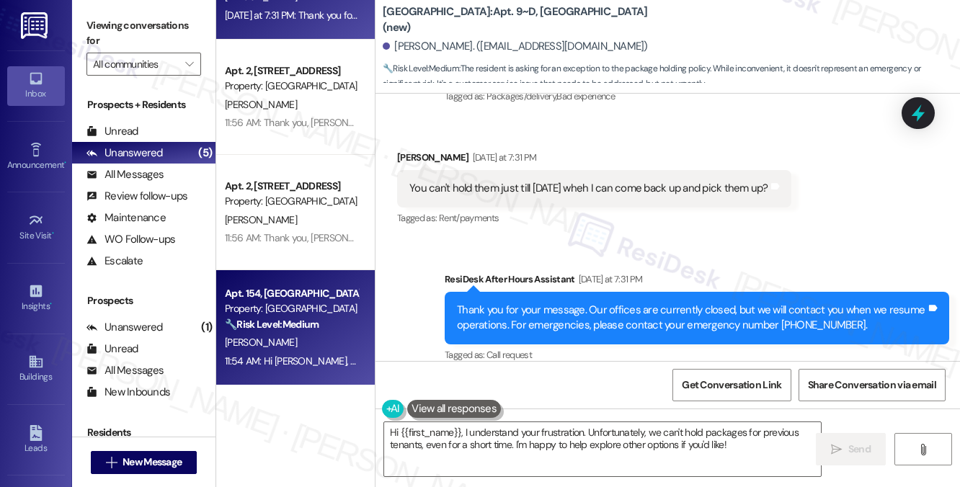
click at [309, 368] on div "11:54 AM: Hi Kole, thanks for confirming. If you have any other questions or co…" at bounding box center [291, 361] width 136 height 18
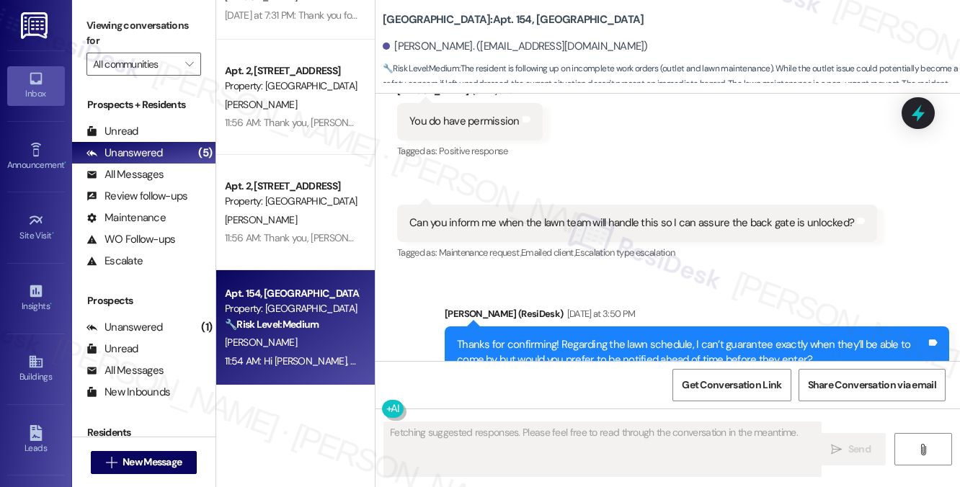
scroll to position [8421, 0]
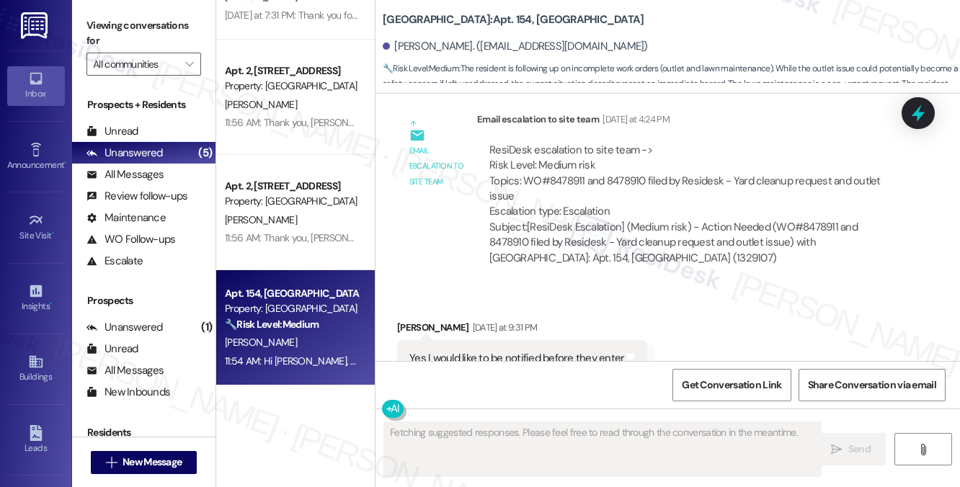
click at [556, 351] on div "Yes I would like to be notified before they enter" at bounding box center [516, 358] width 215 height 15
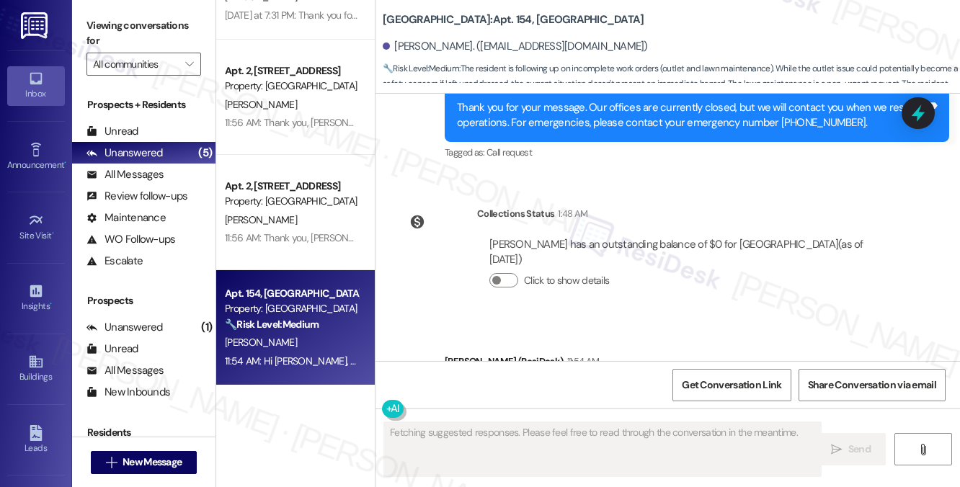
scroll to position [8843, 0]
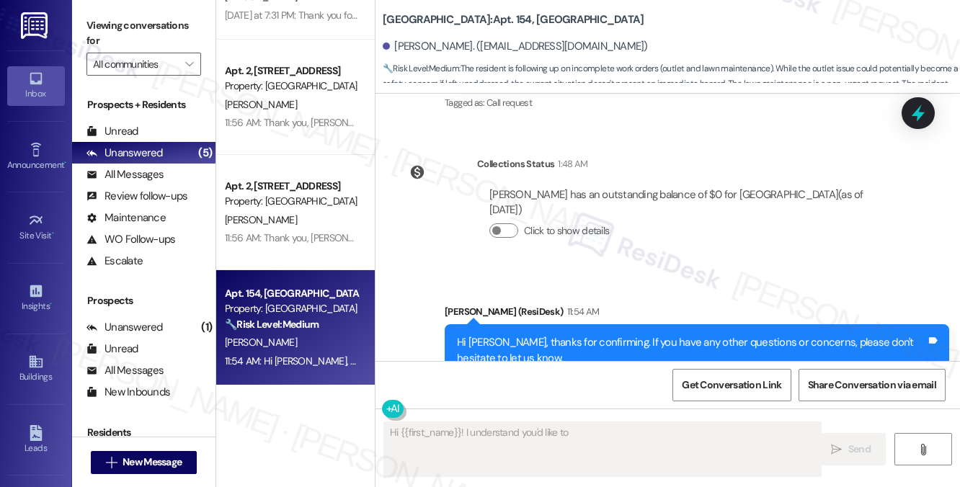
click at [582, 335] on div "Hi Kole, thanks for confirming. If you have any other questions or concerns, pl…" at bounding box center [691, 350] width 469 height 31
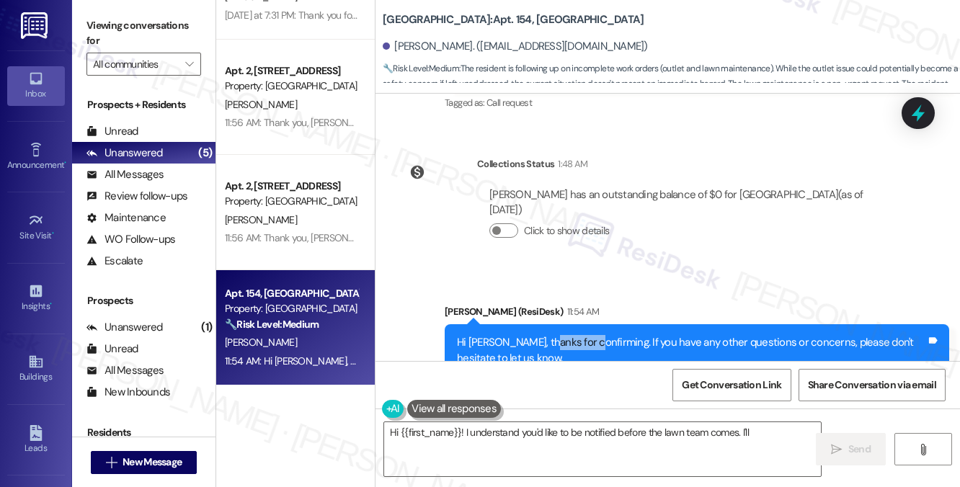
click at [582, 335] on div "Hi Kole, thanks for confirming. If you have any other questions or concerns, pl…" at bounding box center [691, 350] width 469 height 31
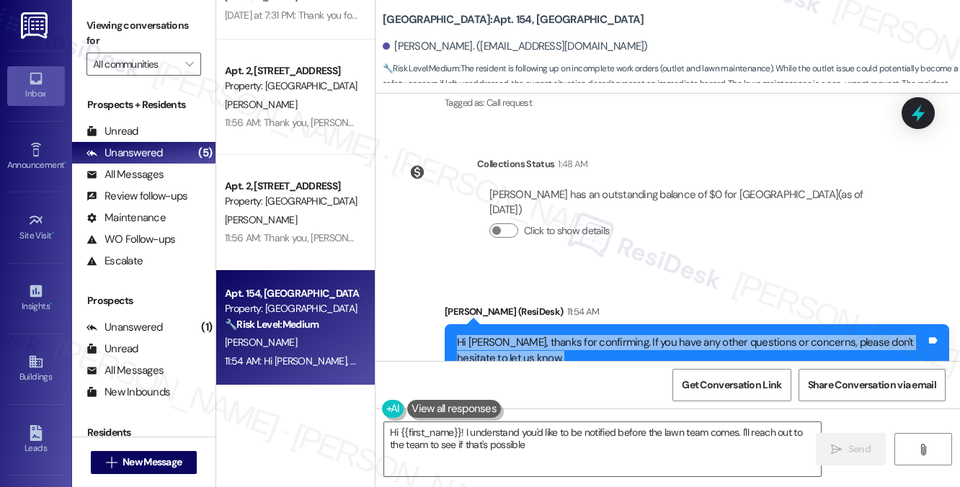
click at [582, 335] on div "Hi Kole, thanks for confirming. If you have any other questions or concerns, pl…" at bounding box center [691, 350] width 469 height 31
type textarea "Hi {{first_name}}! I understand you'd like to be notified before the lawn team …"
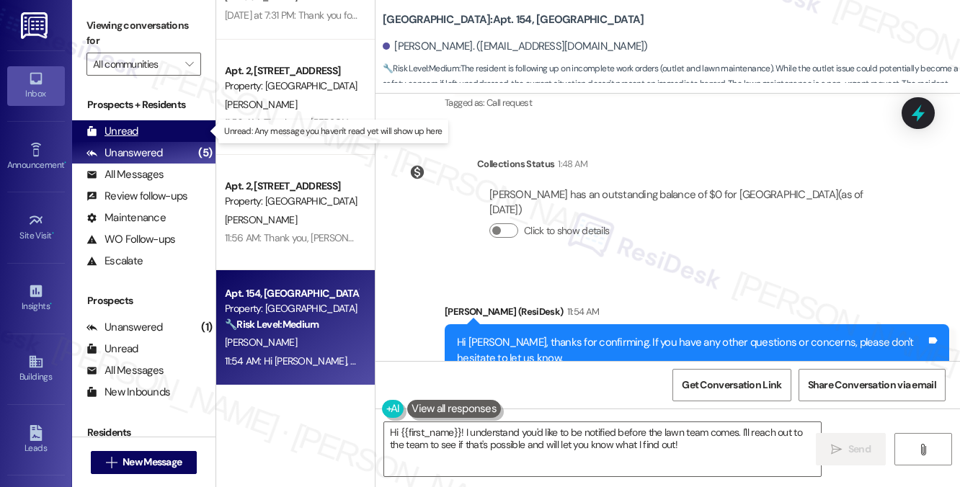
click at [156, 130] on div "Unread (0)" at bounding box center [143, 131] width 143 height 22
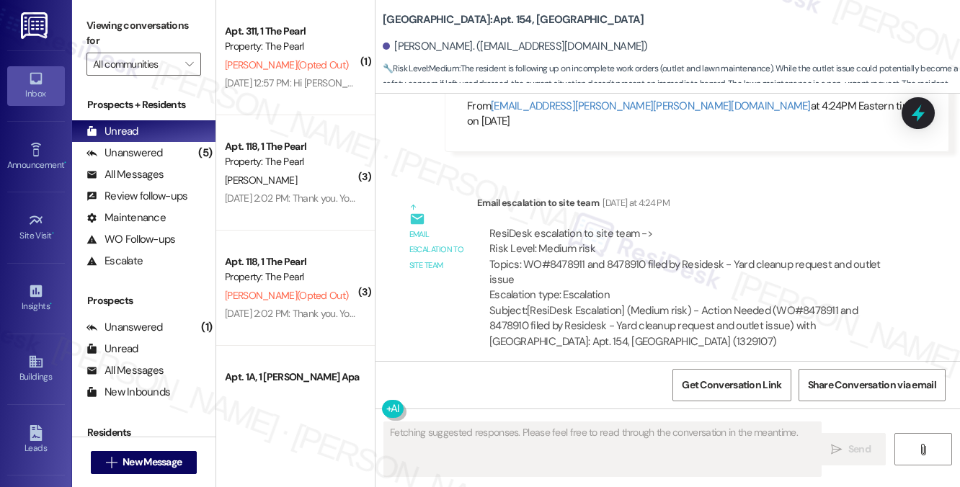
scroll to position [8421, 0]
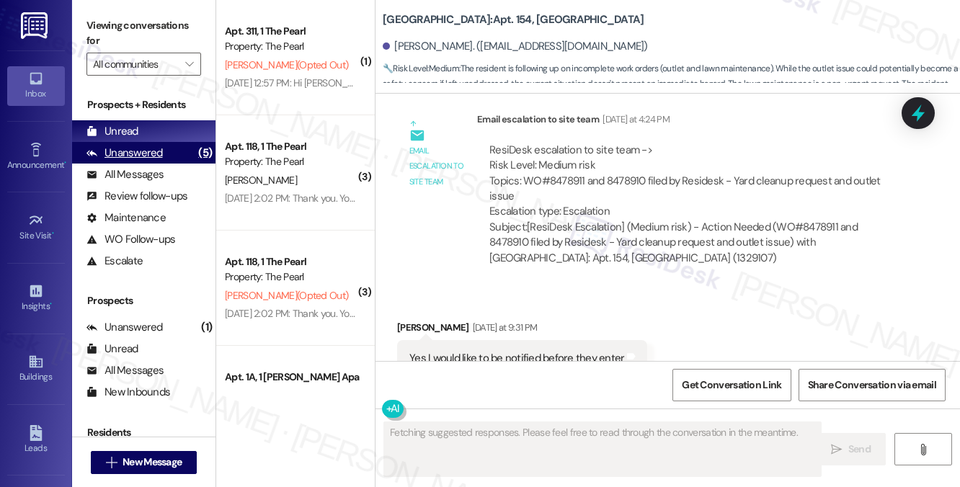
click at [173, 156] on div "Unanswered (5)" at bounding box center [143, 153] width 143 height 22
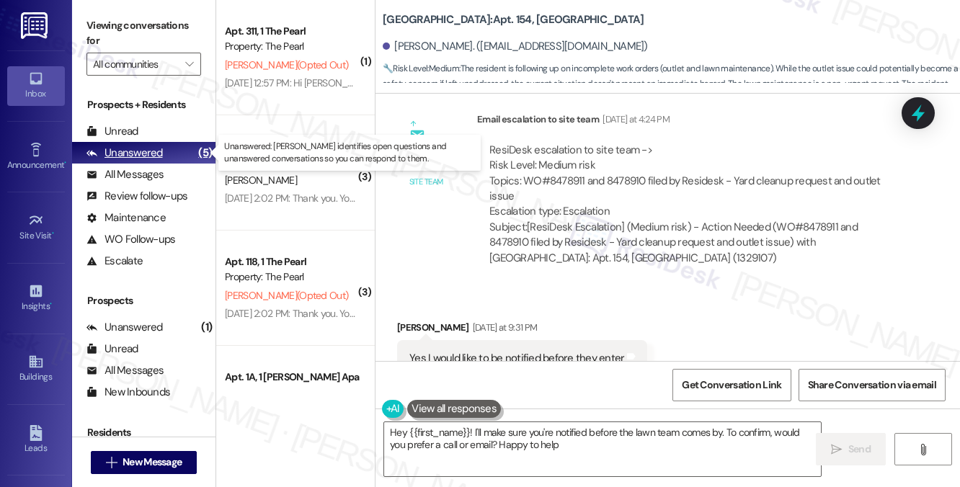
type textarea "Hey {{first_name}}! I'll make sure you're notified before the lawn team comes b…"
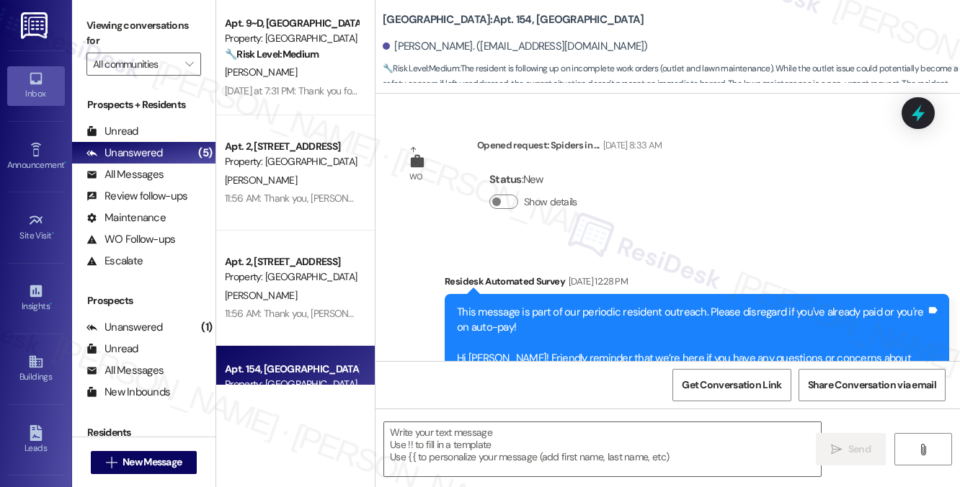
scroll to position [2556, 0]
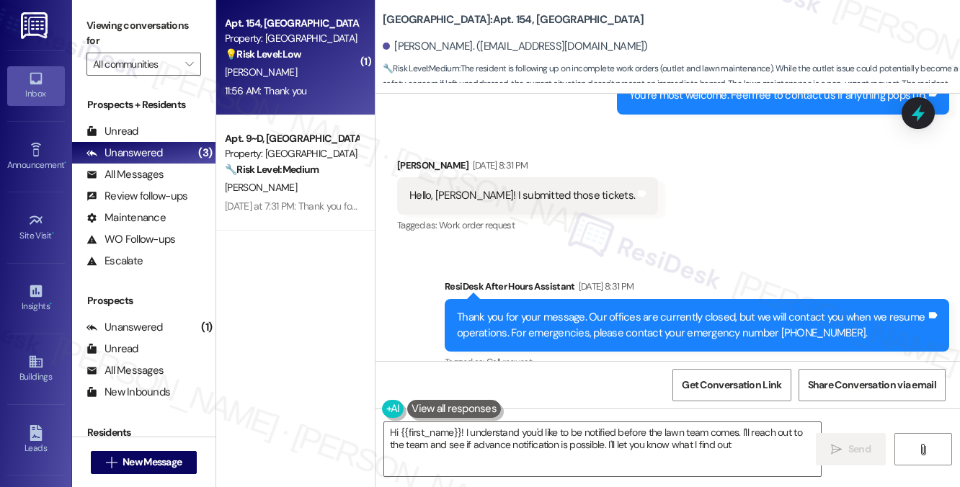
type textarea "Hi {{first_name}}! I understand you'd like to be notified before the lawn team …"
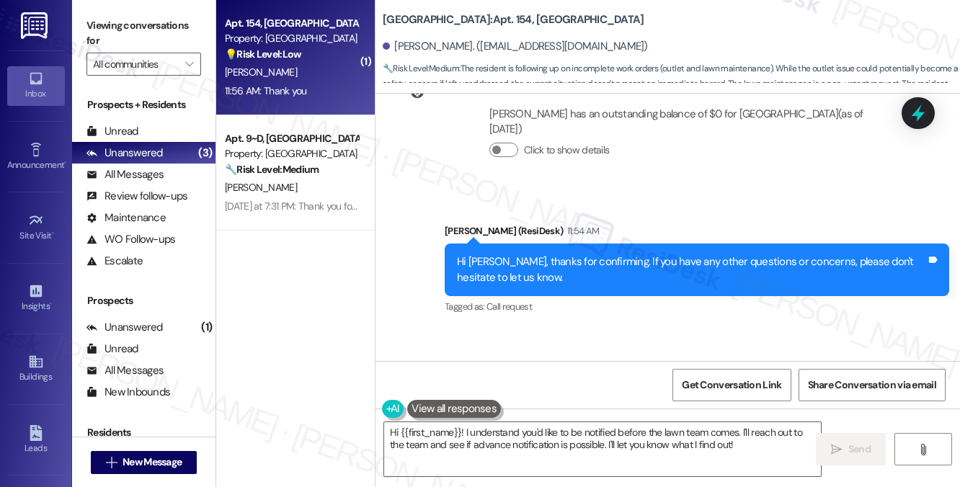
scroll to position [8942, 0]
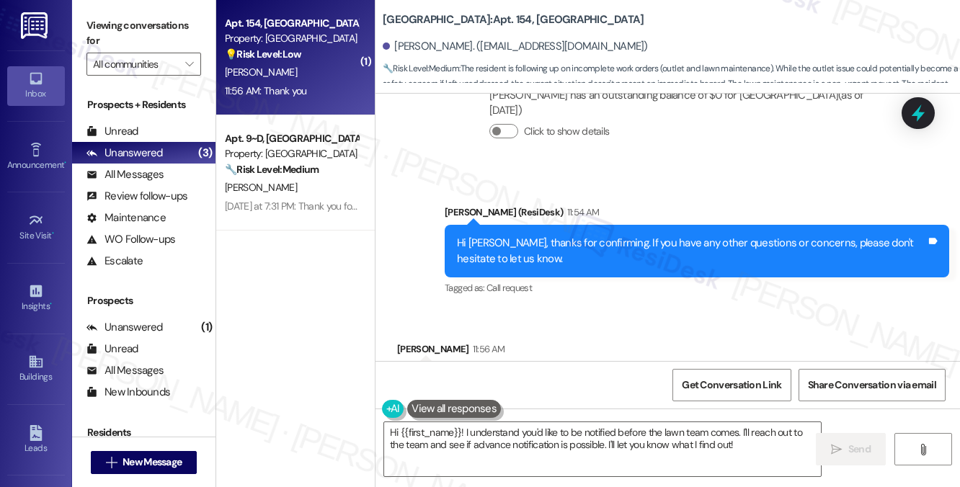
click at [544, 236] on div "Hi Kole, thanks for confirming. If you have any other questions or concerns, pl…" at bounding box center [691, 251] width 469 height 31
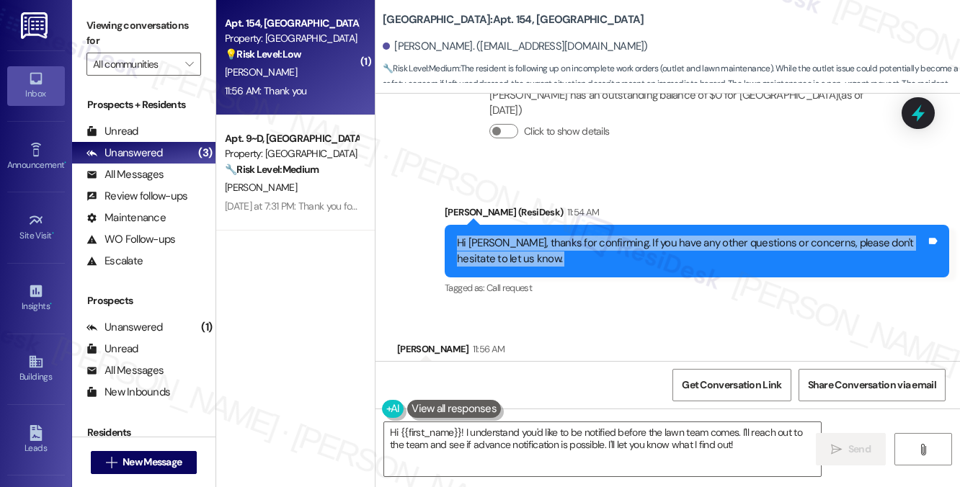
click at [544, 236] on div "Hi Kole, thanks for confirming. If you have any other questions or concerns, pl…" at bounding box center [691, 251] width 469 height 31
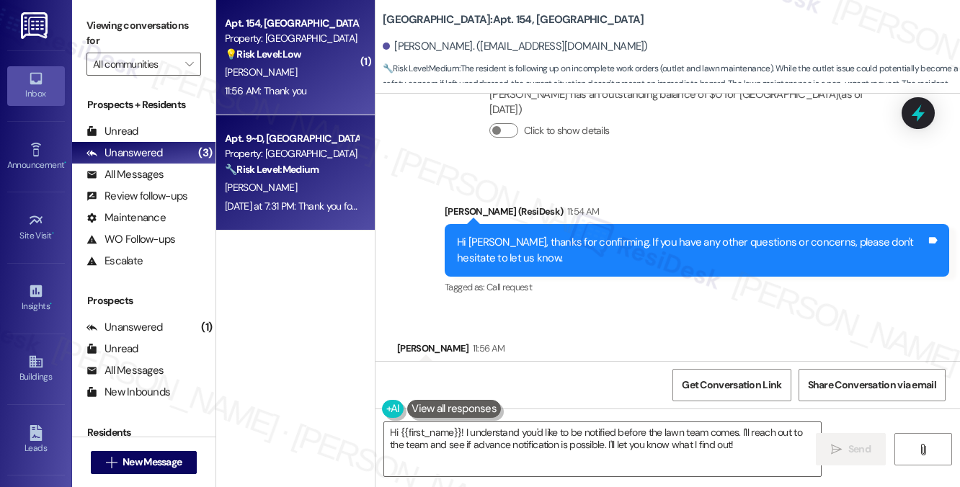
click at [304, 194] on div "[PERSON_NAME]" at bounding box center [291, 188] width 136 height 18
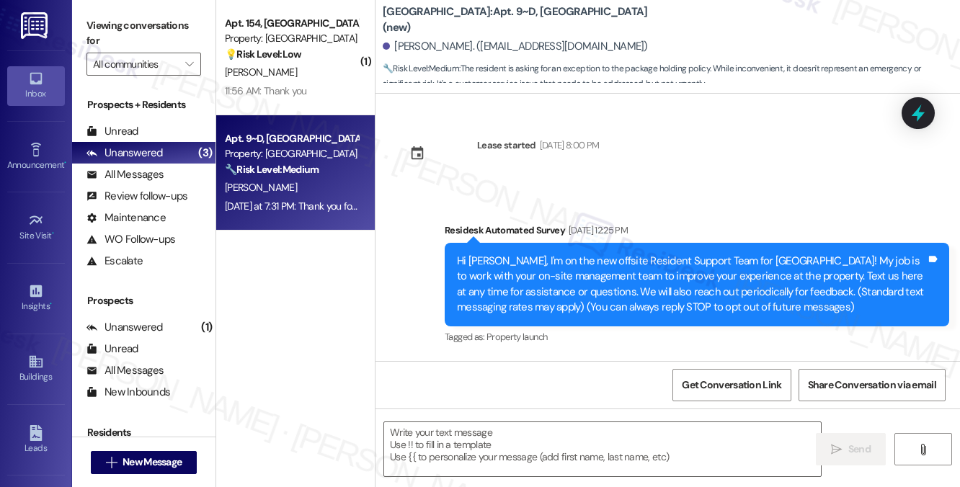
scroll to position [6419, 0]
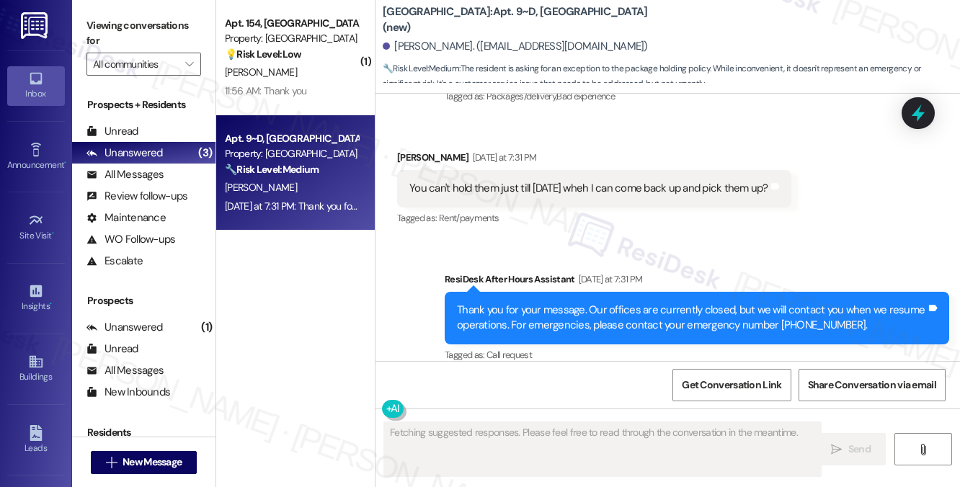
click at [533, 181] on div "You can't hold them just till [DATE] wheh I can come back up and pick them up?" at bounding box center [588, 188] width 359 height 15
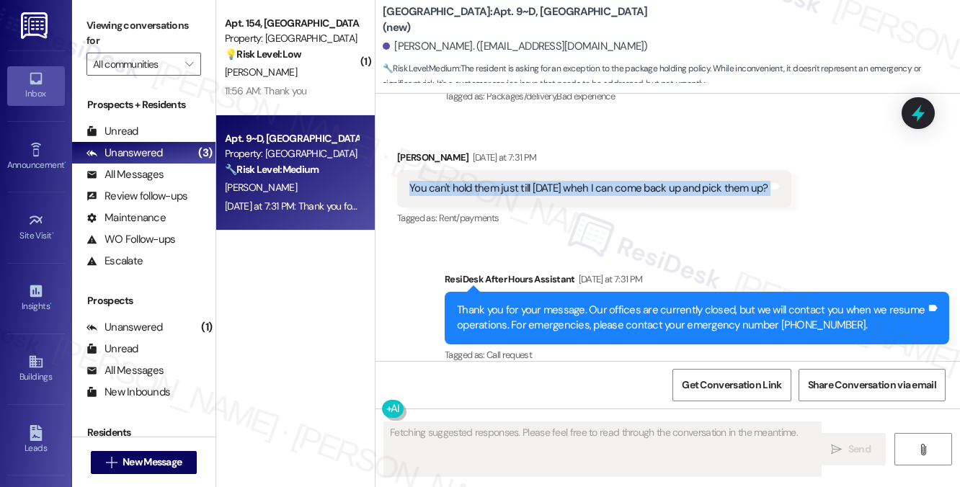
click at [533, 181] on div "You can't hold them just till [DATE] wheh I can come back up and pick them up?" at bounding box center [588, 188] width 359 height 15
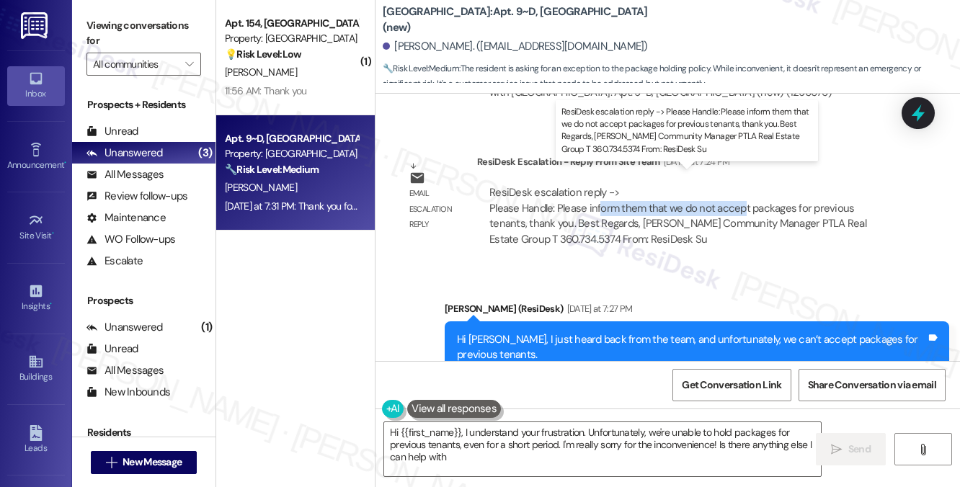
type textarea "Hi {{first_name}}, I understand your frustration. Unfortunately, we're unable t…"
drag, startPoint x: 600, startPoint y: 192, endPoint x: 746, endPoint y: 195, distance: 146.3
click at [746, 195] on div "ResiDesk escalation reply -> Please Handle: Please inform them that we do not a…" at bounding box center [677, 215] width 377 height 61
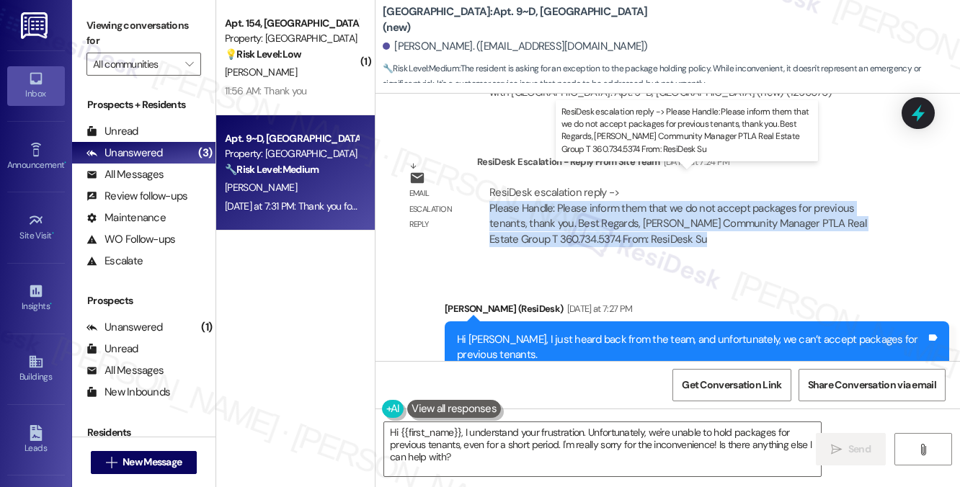
click at [746, 195] on div "ResiDesk escalation reply -> Please Handle: Please inform them that we do not a…" at bounding box center [677, 215] width 377 height 61
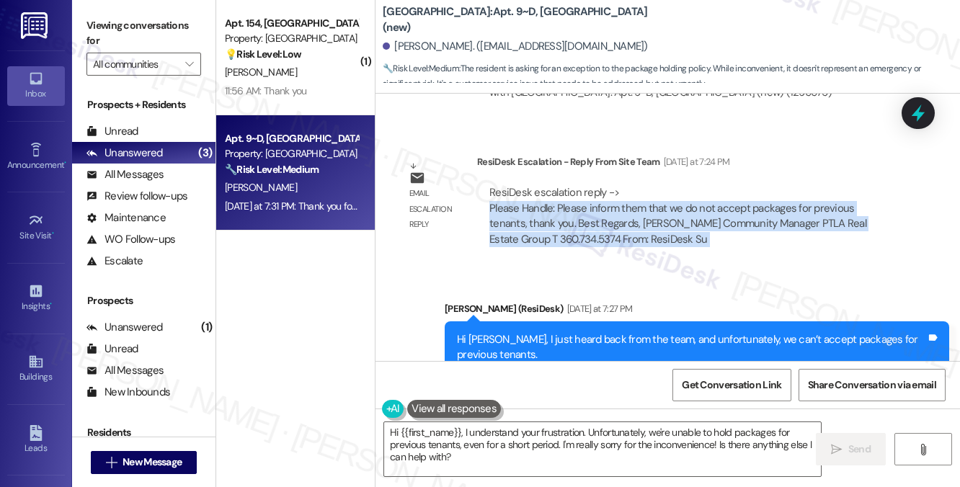
click at [620, 195] on div "ResiDesk escalation reply -> Please Handle: Please inform them that we do not a…" at bounding box center [677, 215] width 377 height 61
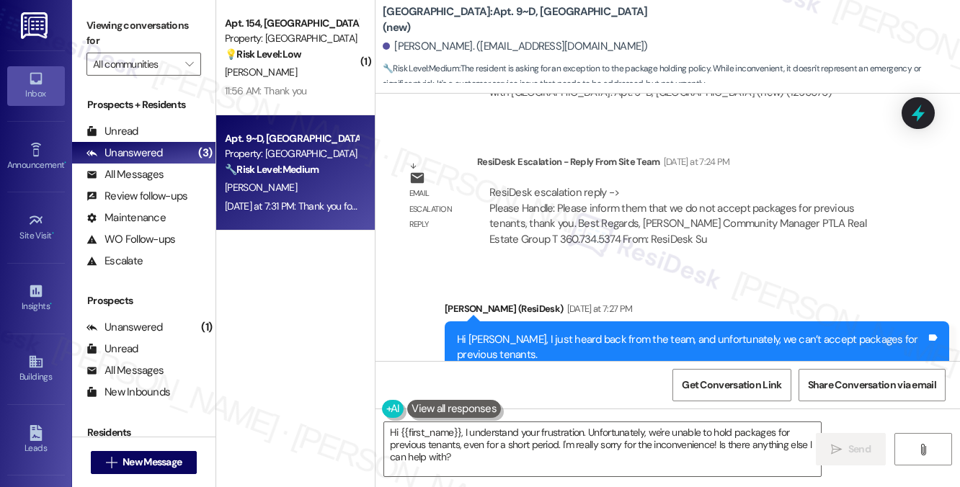
click at [620, 195] on div "ResiDesk escalation reply -> Please Handle: Please inform them that we do not a…" at bounding box center [677, 215] width 377 height 61
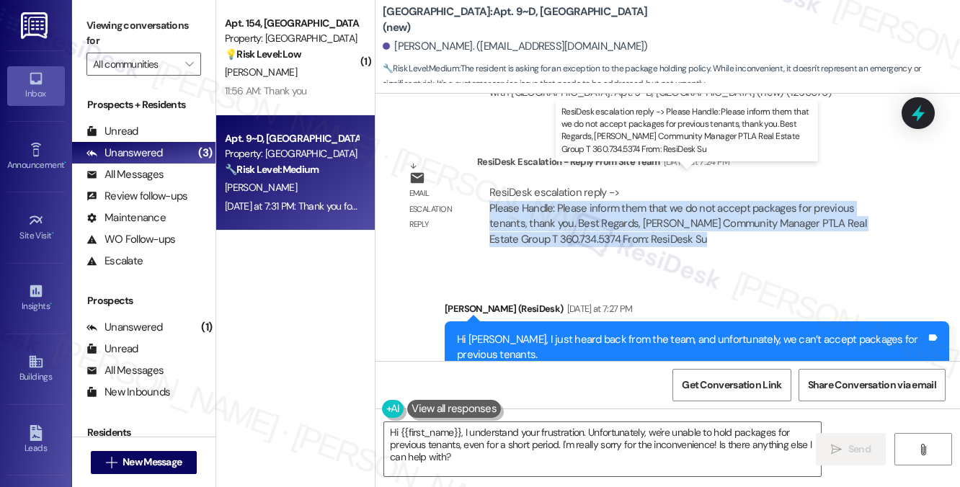
click at [620, 195] on div "ResiDesk escalation reply -> Please Handle: Please inform them that we do not a…" at bounding box center [677, 215] width 377 height 61
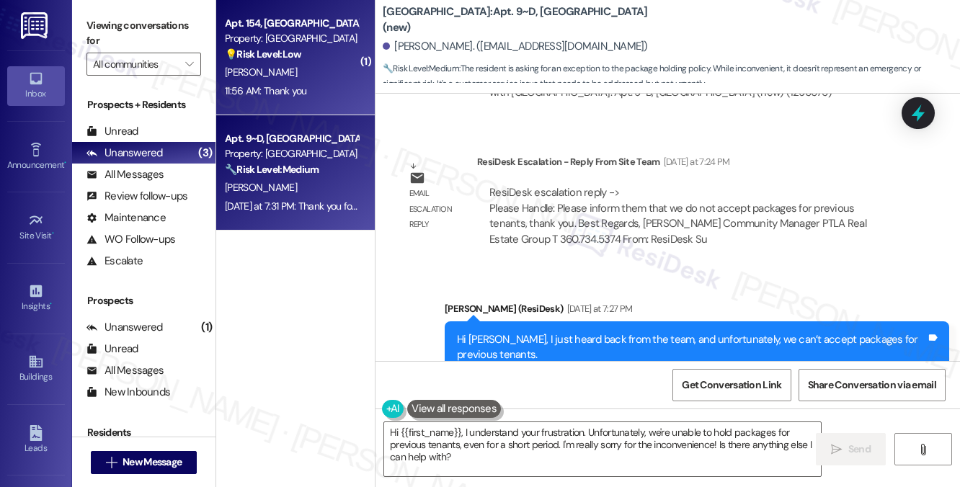
click at [314, 102] on div "Apt. 154, University Park University Park & Place Property: University Park & P…" at bounding box center [295, 57] width 159 height 115
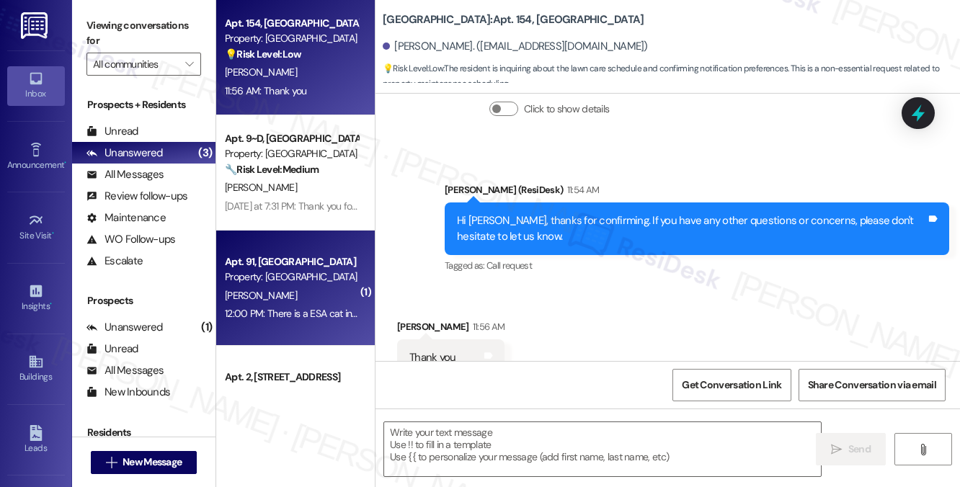
scroll to position [76, 0]
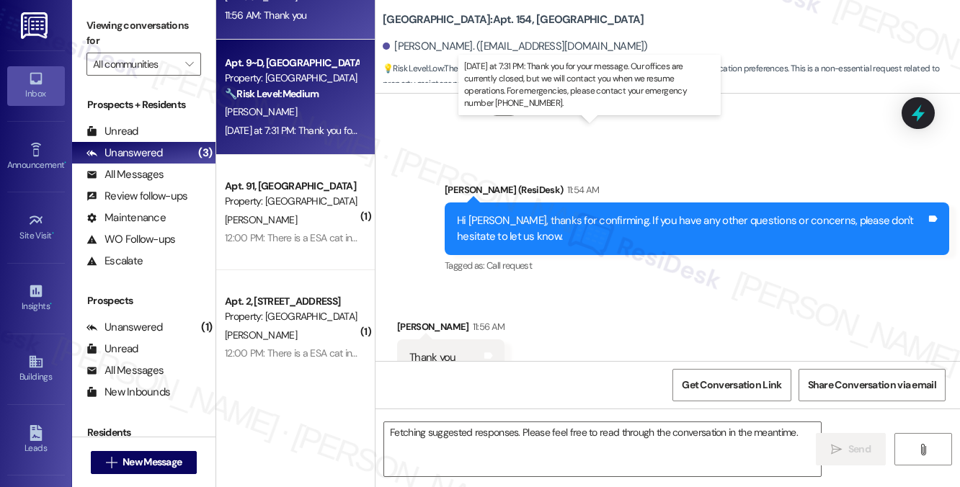
click at [294, 130] on div "[DATE] at 7:31 PM: Thank you for your message. Our offices are currently closed…" at bounding box center [664, 130] width 879 height 13
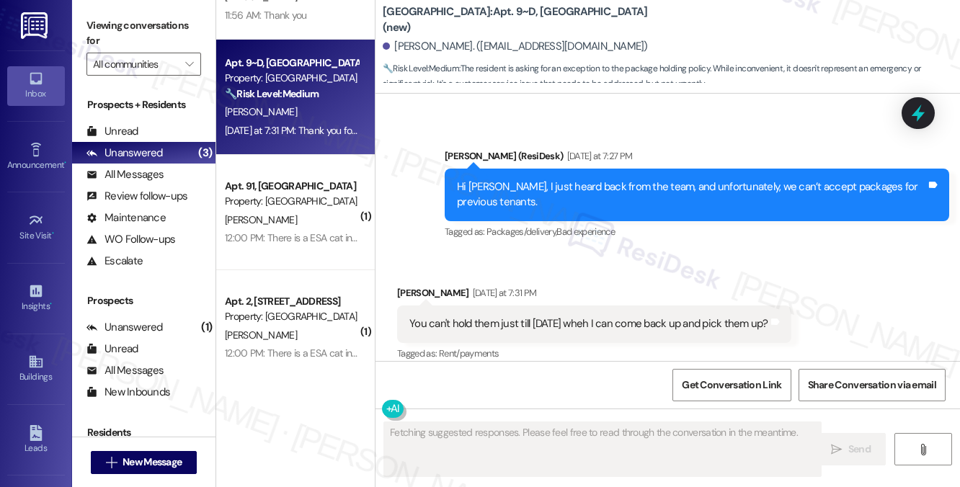
type textarea "Fetching suggested responses. Please feel free to read through the conversation…"
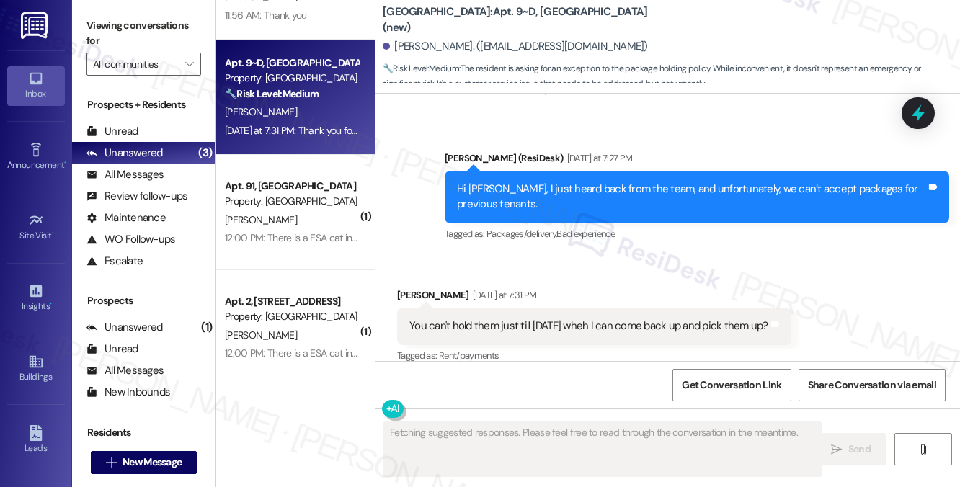
click at [488, 319] on div "You can't hold them just till [DATE] wheh I can come back up and pick them up?" at bounding box center [588, 326] width 359 height 15
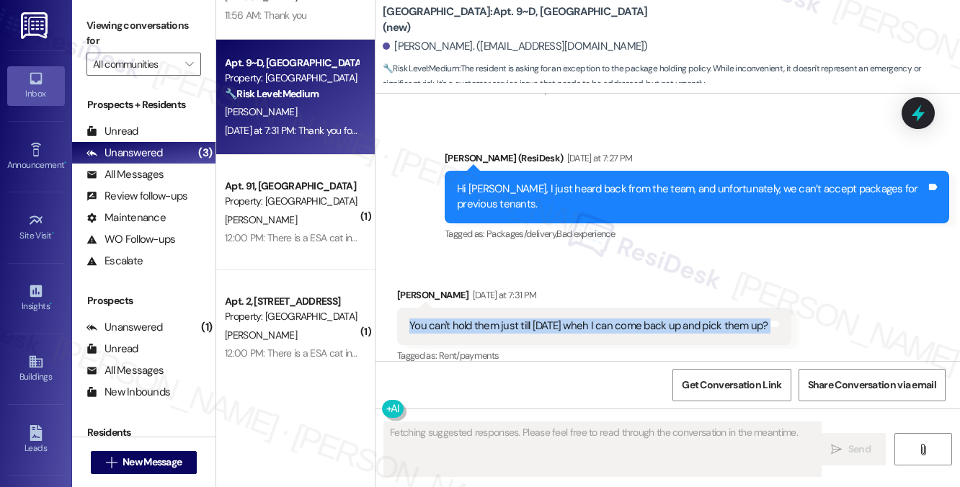
click at [488, 319] on div "You can't hold them just till [DATE] wheh I can come back up and pick them up?" at bounding box center [588, 326] width 359 height 15
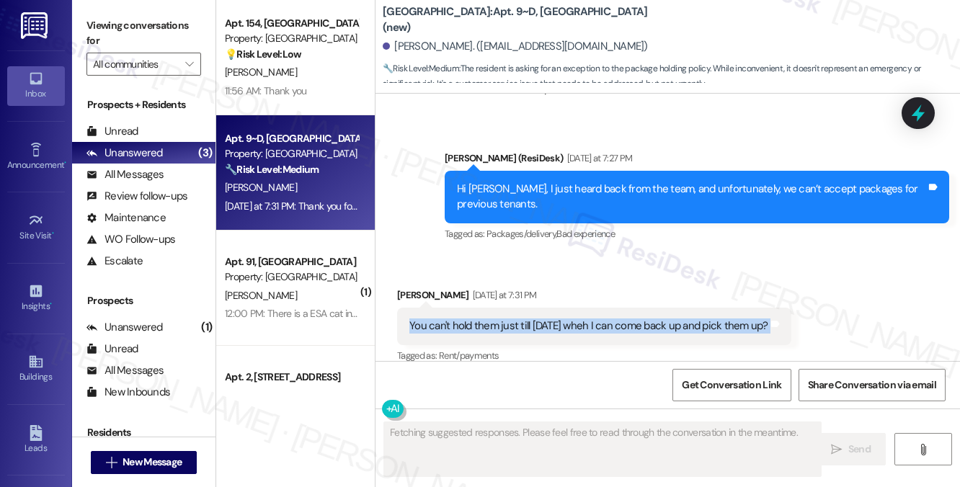
scroll to position [0, 0]
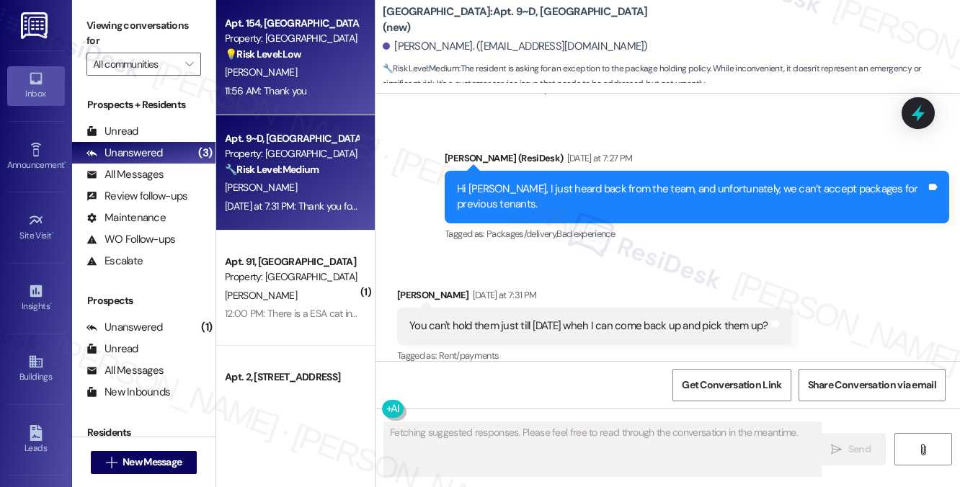
click at [325, 79] on div "K. Rogers" at bounding box center [291, 72] width 136 height 18
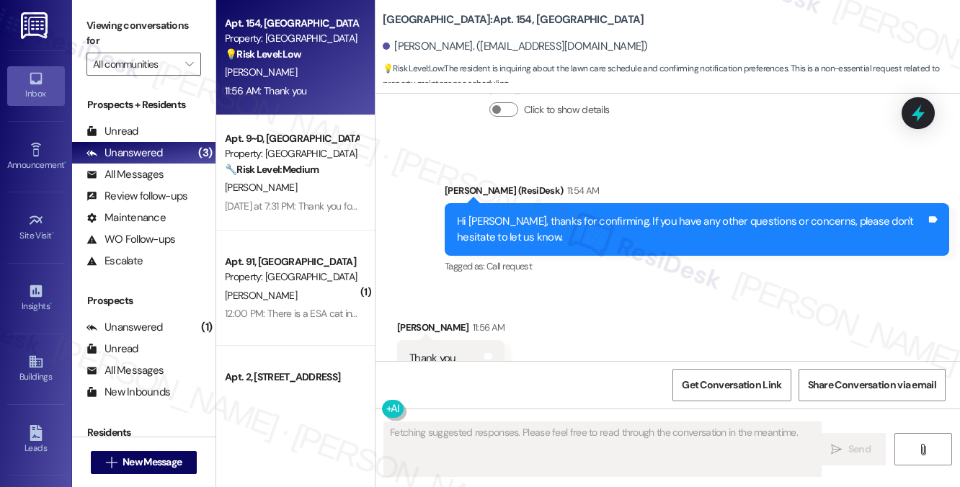
scroll to position [8965, 0]
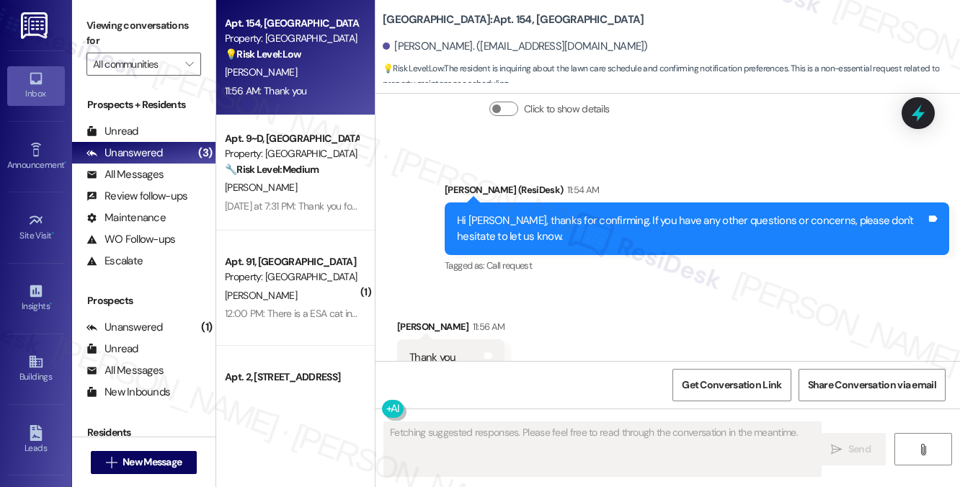
click at [620, 213] on div "Hi Kole, thanks for confirming. If you have any other questions or concerns, pl…" at bounding box center [691, 228] width 469 height 31
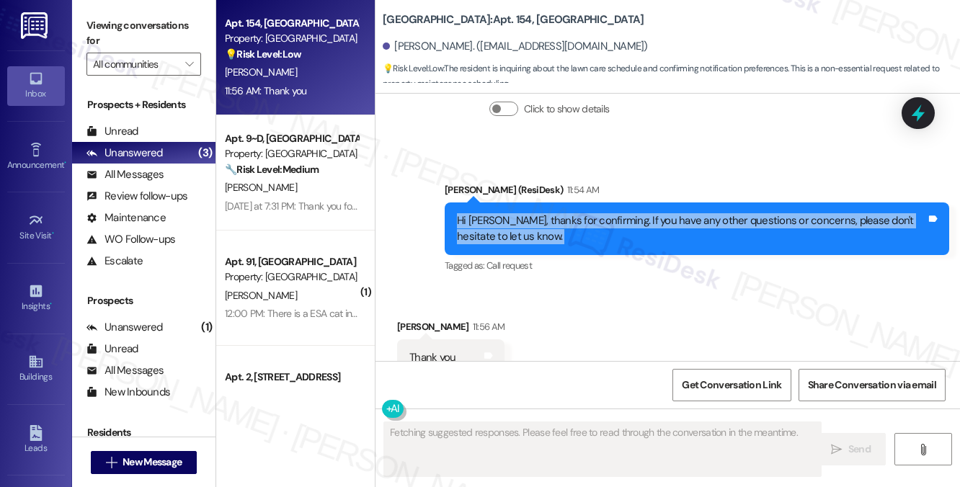
click at [620, 213] on div "Hi Kole, thanks for confirming. If you have any other questions or concerns, pl…" at bounding box center [691, 228] width 469 height 31
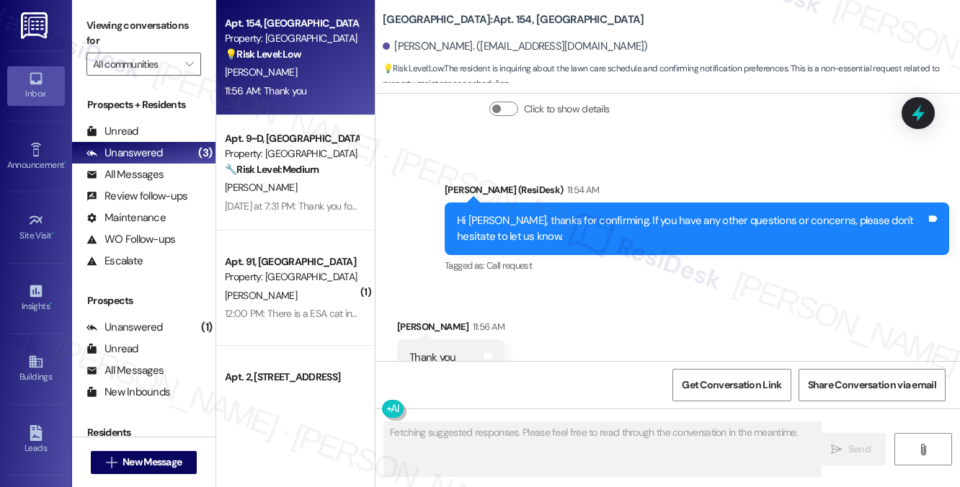
click at [628, 172] on div "Sent via SMS Sarah (ResiDesk) 11:54 AM Hi Kole, thanks for confirming. If you h…" at bounding box center [697, 229] width 526 height 115
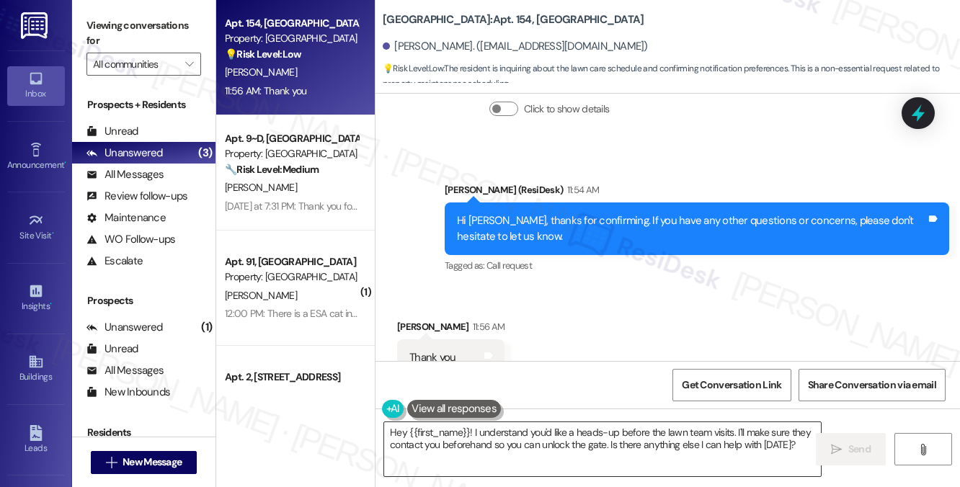
click at [502, 445] on textarea "Hey {{first_name}}! I understand you'd like a heads-up before the lawn team vis…" at bounding box center [602, 449] width 437 height 54
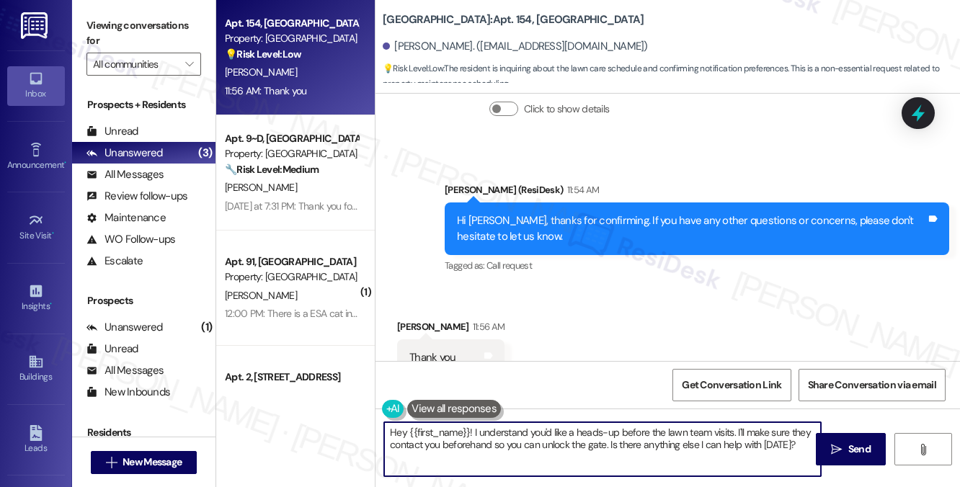
click at [502, 445] on textarea "Hey {{first_name}}! I understand you'd like a heads-up before the lawn team vis…" at bounding box center [602, 449] width 437 height 54
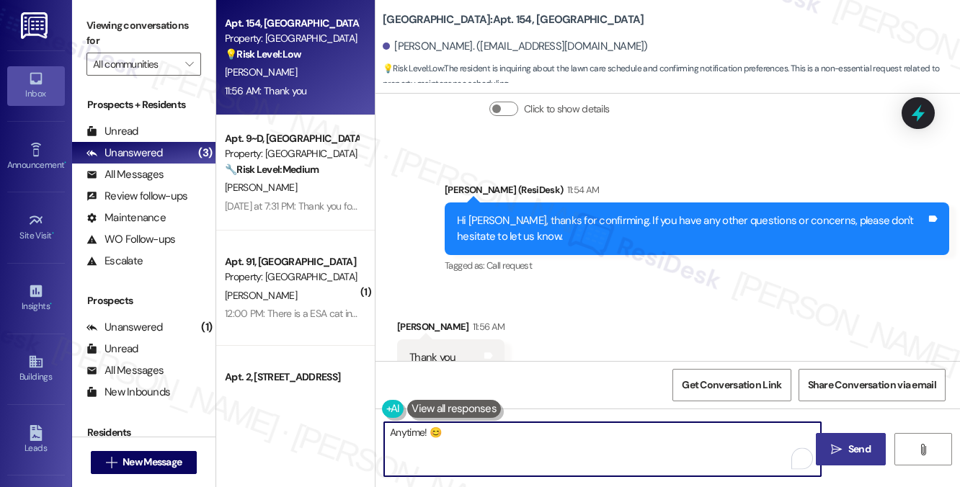
type textarea "Anytime! 😊"
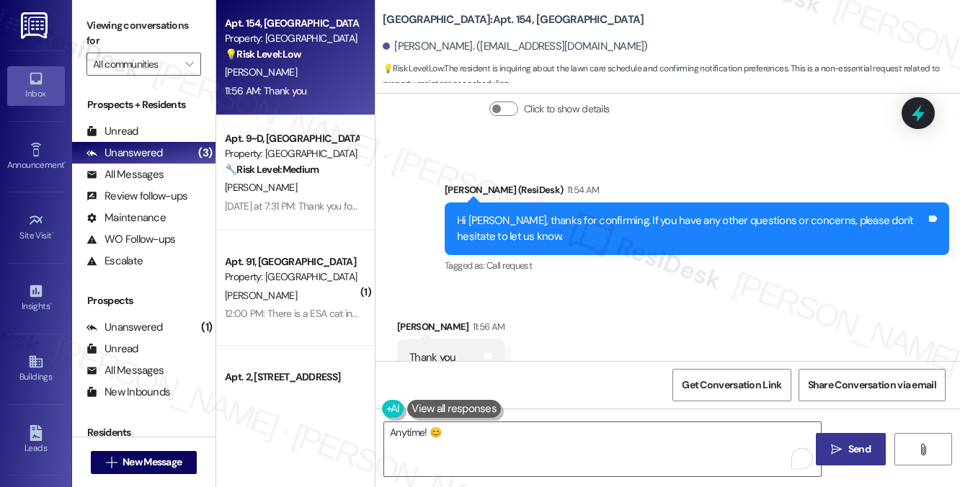
click at [855, 456] on span "Send" at bounding box center [859, 449] width 22 height 15
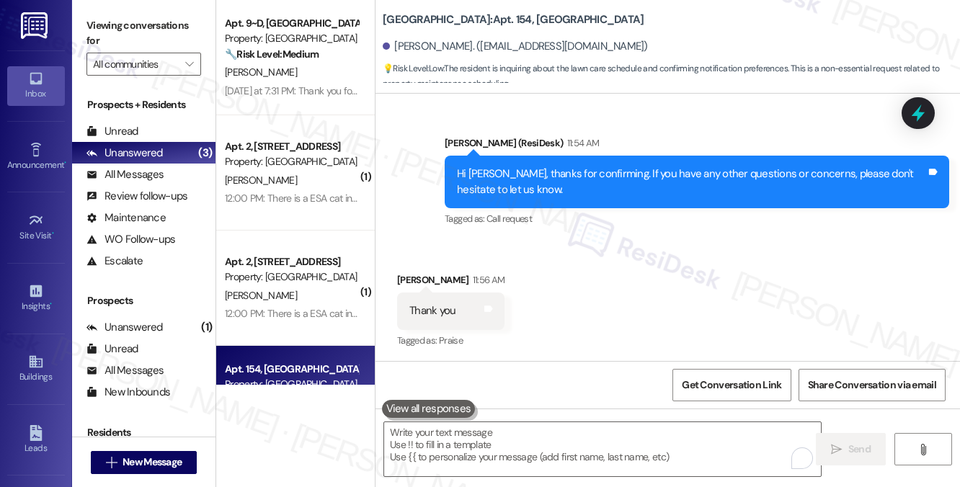
scroll to position [9065, 0]
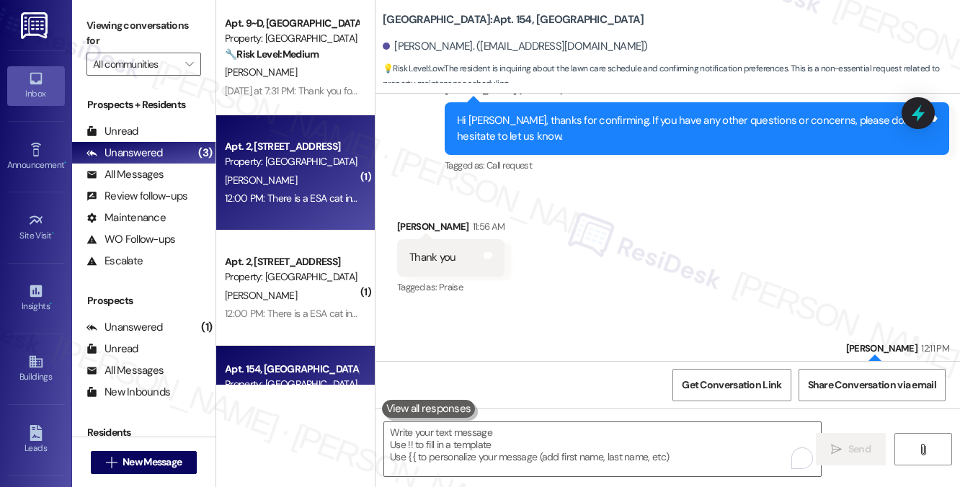
click at [339, 170] on div "Apt. 2, 805 Juniper Row Property: University Park & Place" at bounding box center [291, 155] width 136 height 34
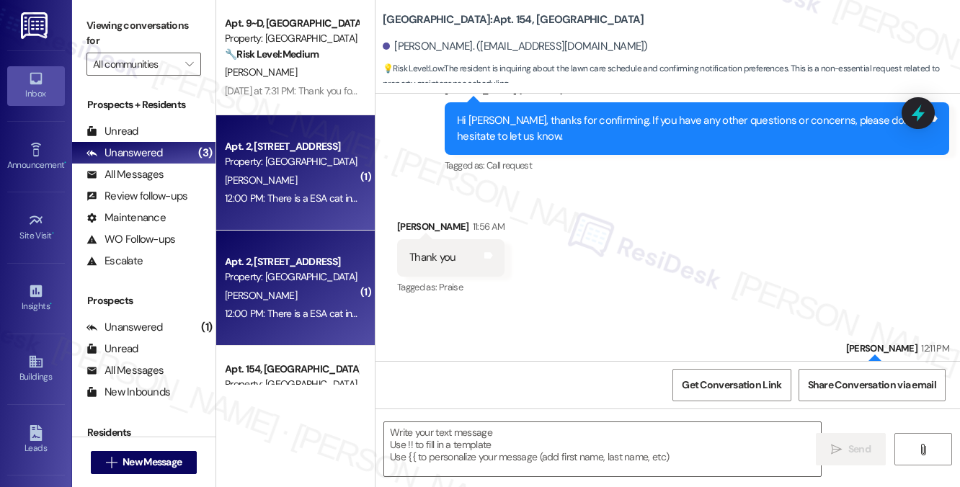
type textarea "Fetching suggested responses. Please feel free to read through the conversation…"
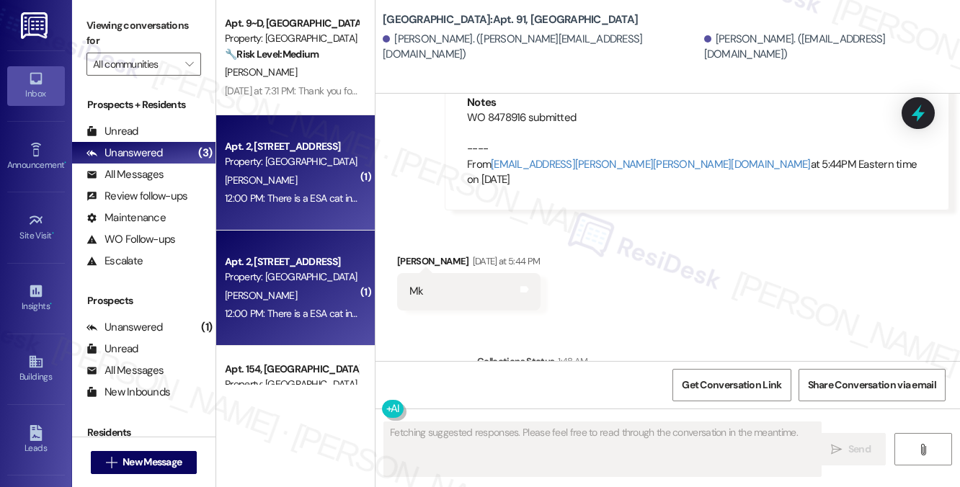
scroll to position [11151, 0]
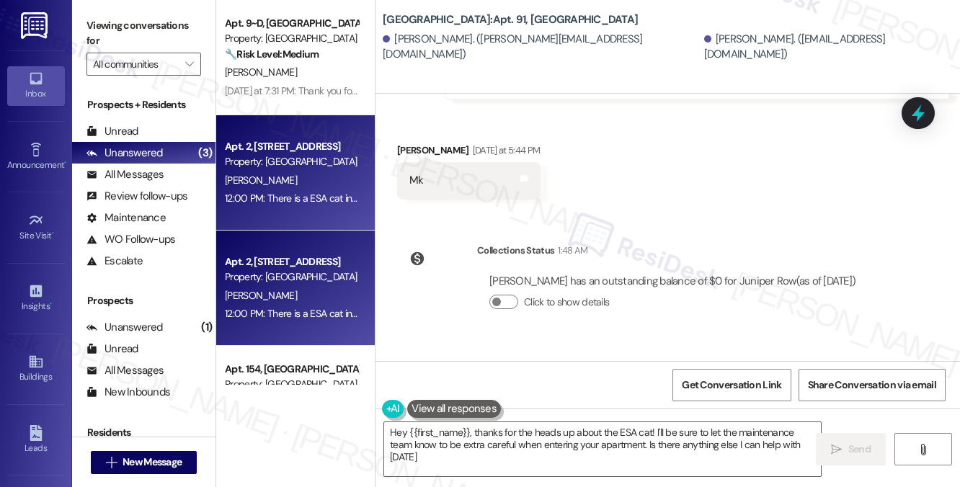
type textarea "Hey {{first_name}}, thanks for the heads up about the ESA cat! I'll be sure to …"
click at [553, 406] on div "Thank you, Nathan! Should you have any other questions or concerns, please don'…" at bounding box center [691, 421] width 469 height 31
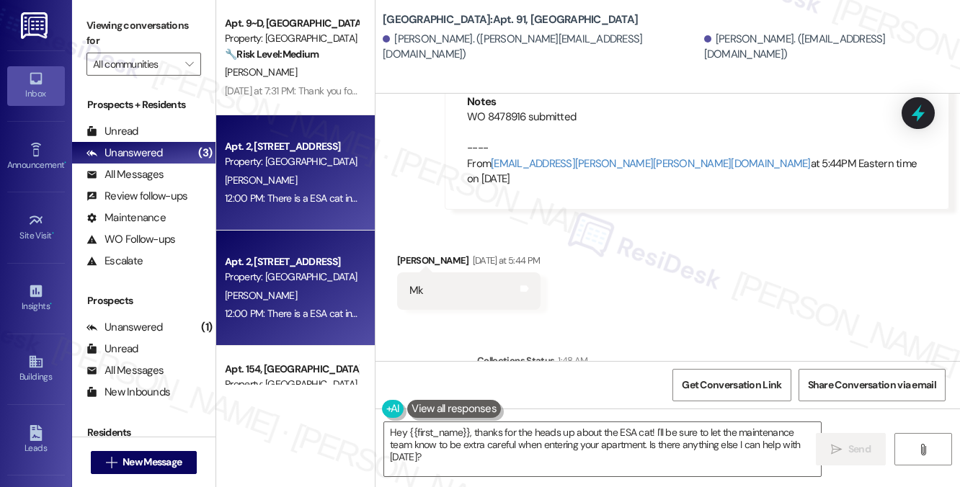
scroll to position [11151, 0]
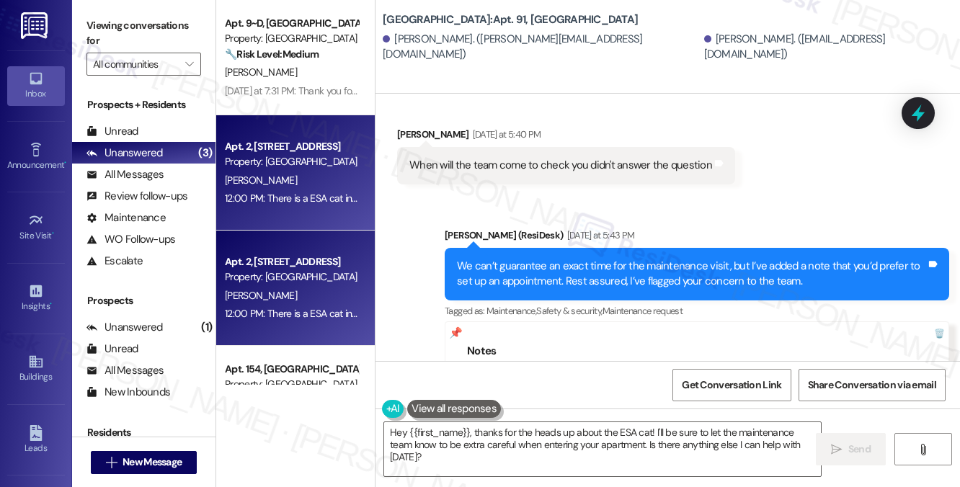
scroll to position [10647, 0]
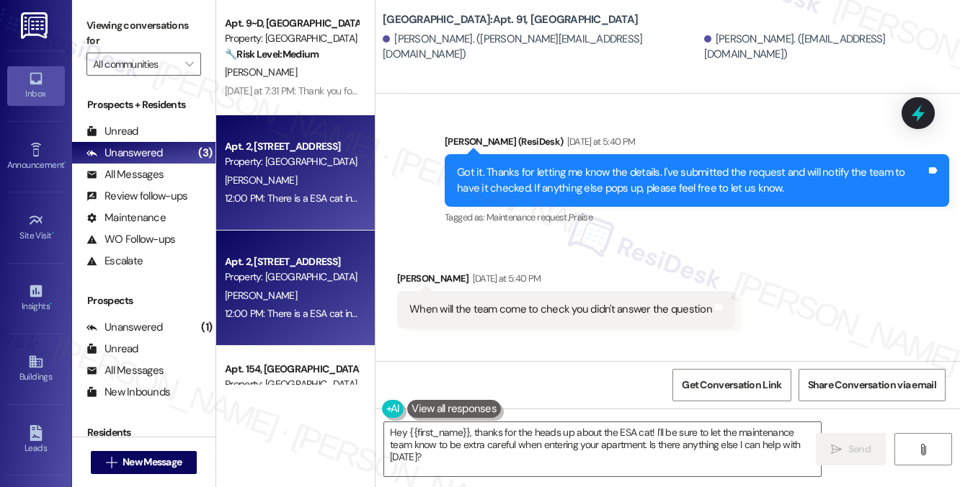
click at [607, 403] on div "We can’t guarantee an exact time for the maintenance visit, but I’ve added a no…" at bounding box center [691, 418] width 469 height 31
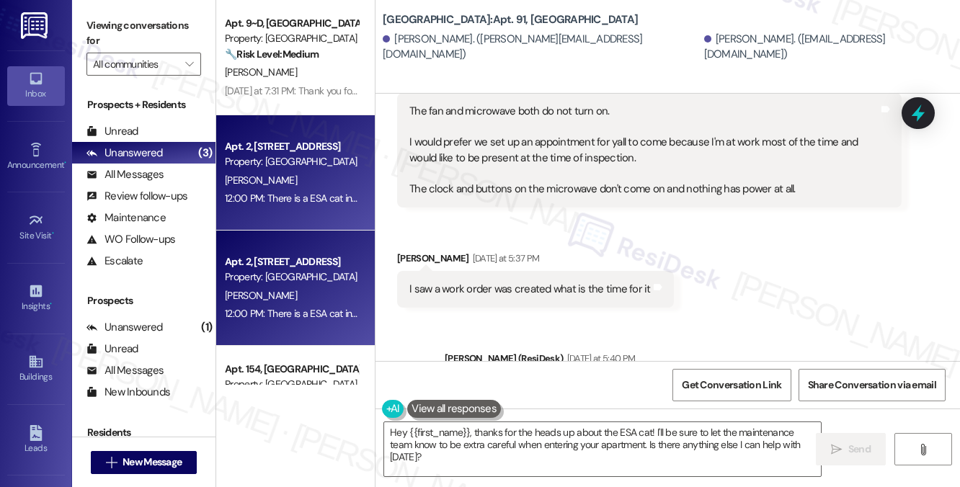
scroll to position [10287, 0]
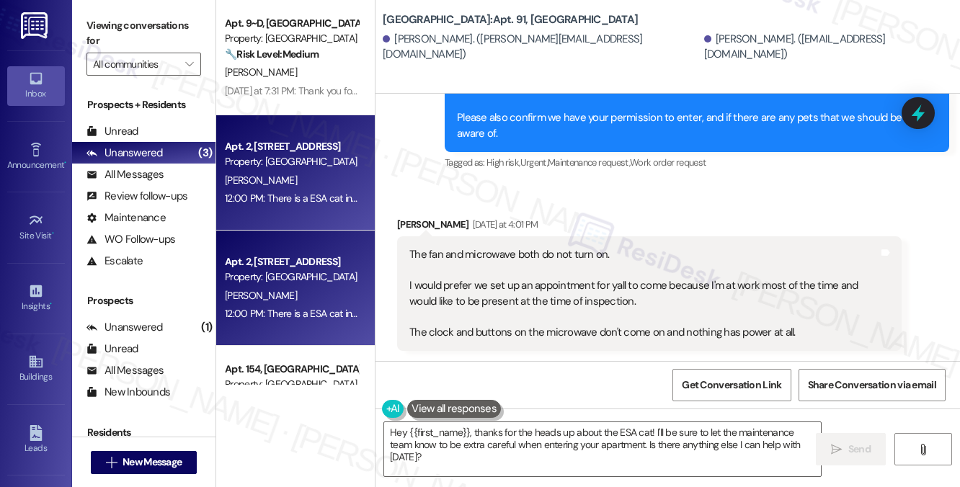
click at [506, 425] on div "I saw a work order was created what is the time for it" at bounding box center [529, 432] width 241 height 15
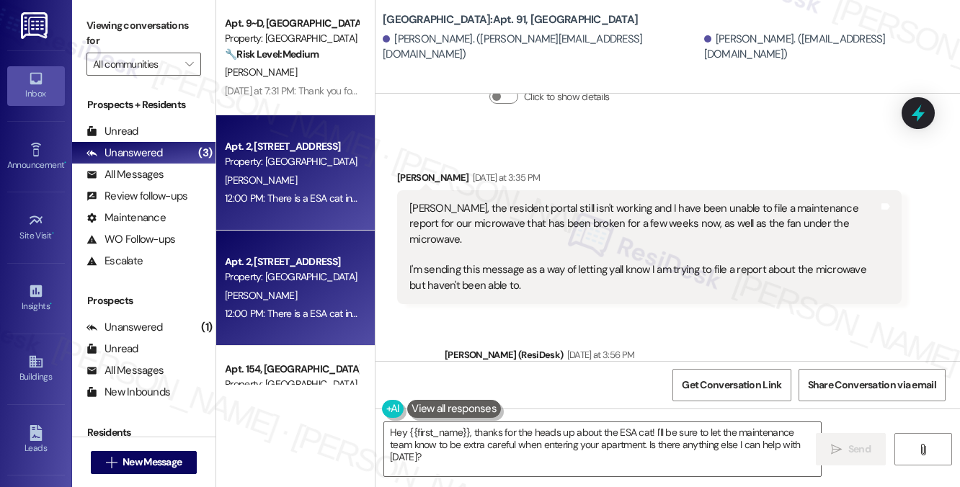
scroll to position [9854, 0]
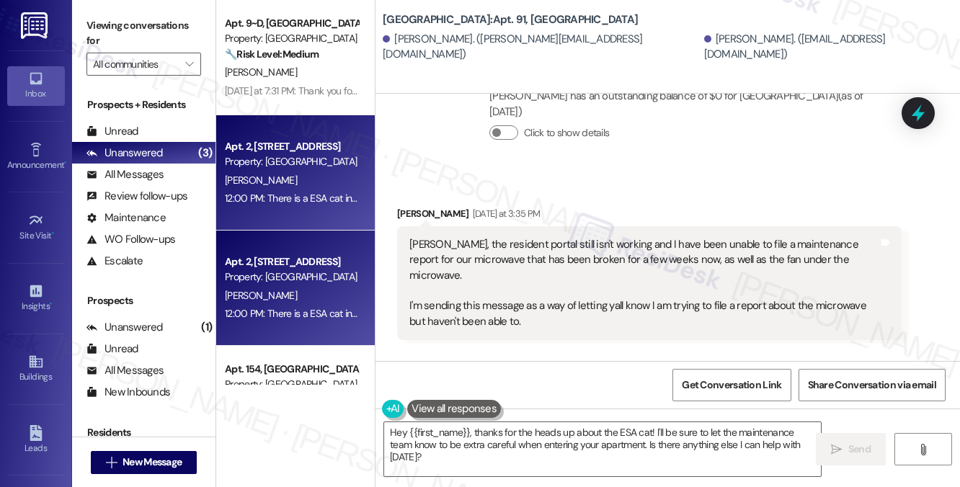
scroll to position [9926, 0]
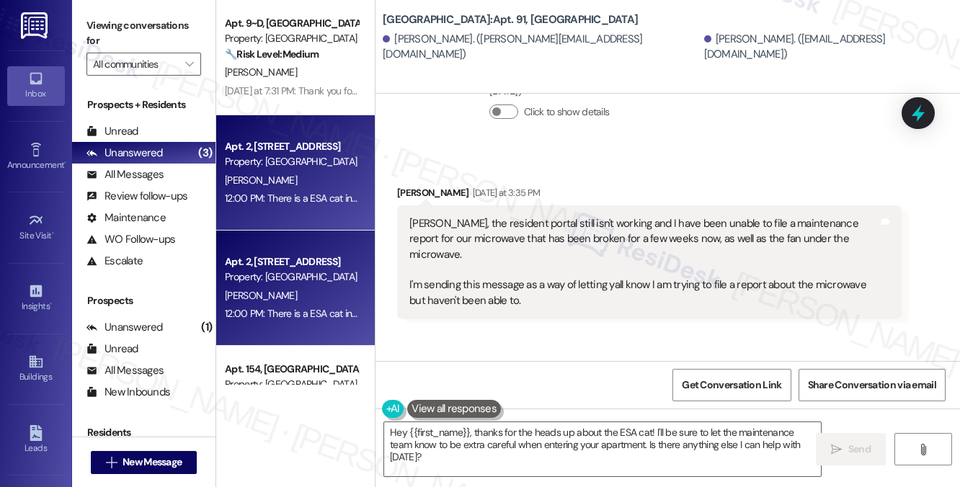
click at [637, 394] on div "Hi Nathan, thanks for reaching out. I understand you're having trouble with sub…" at bounding box center [691, 448] width 469 height 108
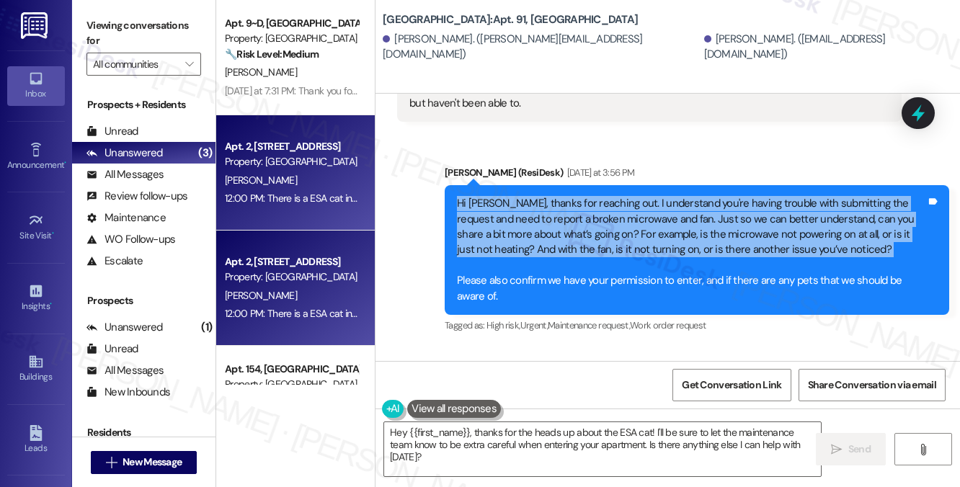
scroll to position [10215, 0]
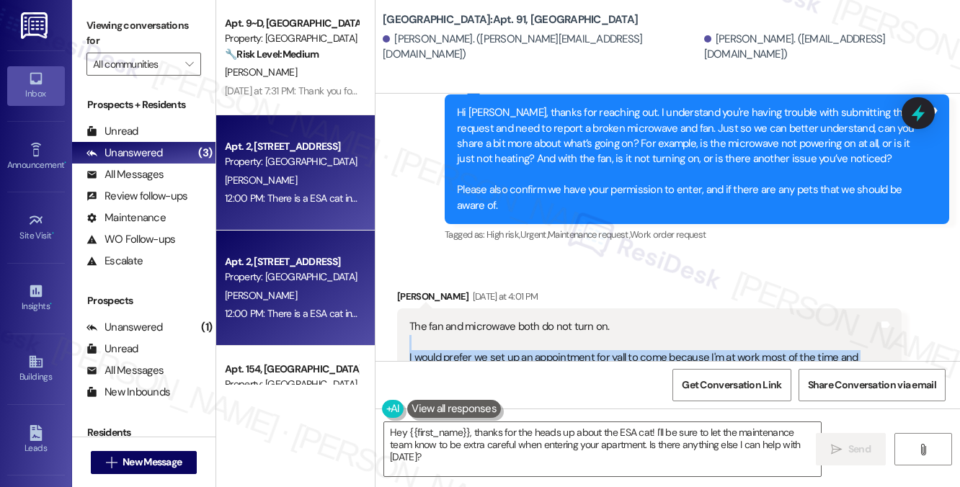
drag, startPoint x: 435, startPoint y: 135, endPoint x: 558, endPoint y: 175, distance: 129.0
click at [558, 319] on div "The fan and microwave both do not turn on. I would prefer we set up an appointm…" at bounding box center [643, 365] width 469 height 93
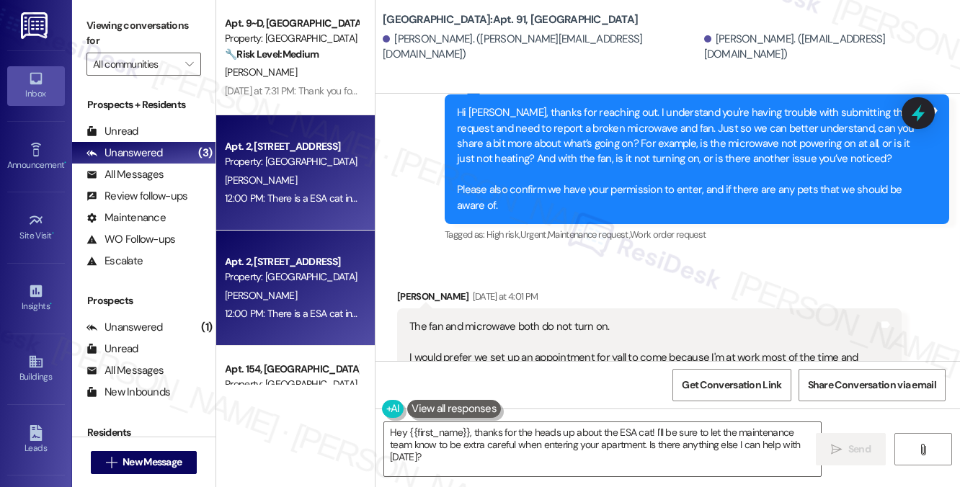
click at [790, 319] on div "The fan and microwave both do not turn on. I would prefer we set up an appointm…" at bounding box center [643, 365] width 469 height 93
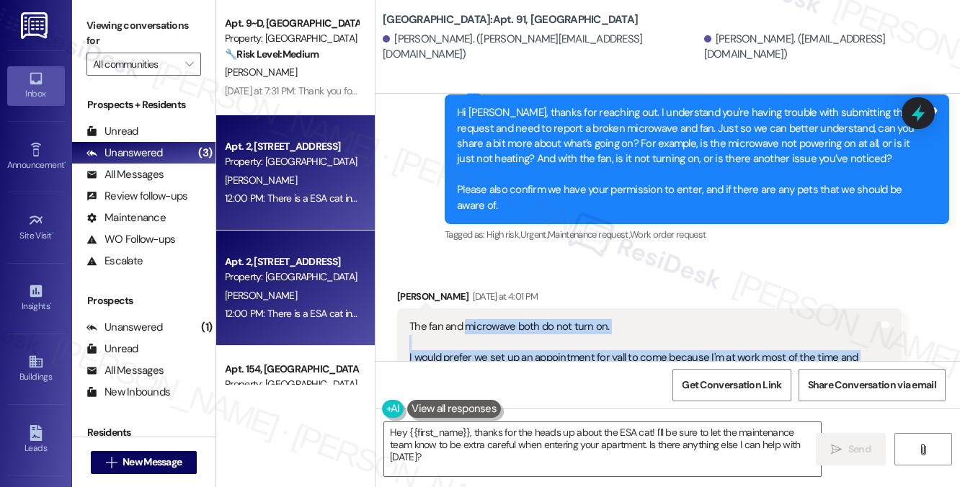
drag, startPoint x: 807, startPoint y: 203, endPoint x: 468, endPoint y: 118, distance: 349.8
click at [468, 319] on div "The fan and microwave both do not turn on. I would prefer we set up an appointm…" at bounding box center [643, 365] width 469 height 93
click at [492, 319] on div "The fan and microwave both do not turn on. I would prefer we set up an appointm…" at bounding box center [643, 365] width 469 height 93
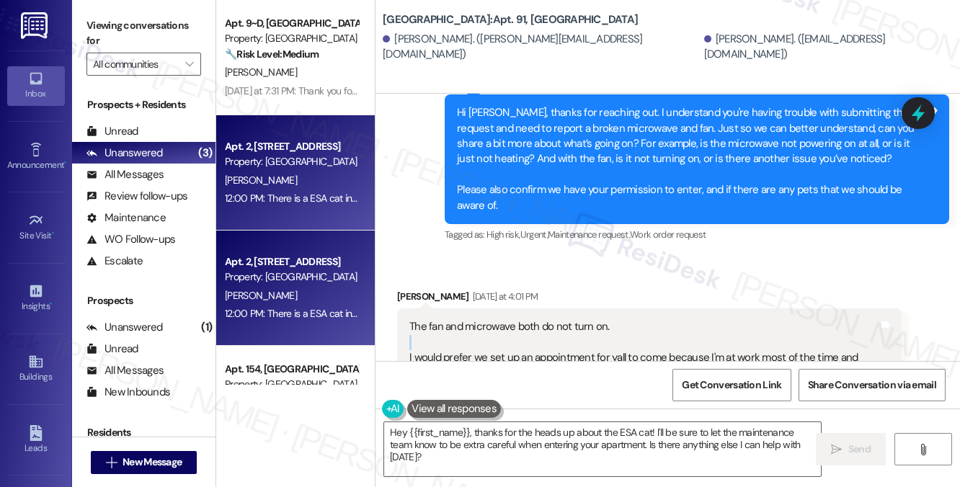
click at [492, 319] on div "The fan and microwave both do not turn on. I would prefer we set up an appointm…" at bounding box center [643, 365] width 469 height 93
click at [507, 319] on div "The fan and microwave both do not turn on. I would prefer we set up an appointm…" at bounding box center [643, 365] width 469 height 93
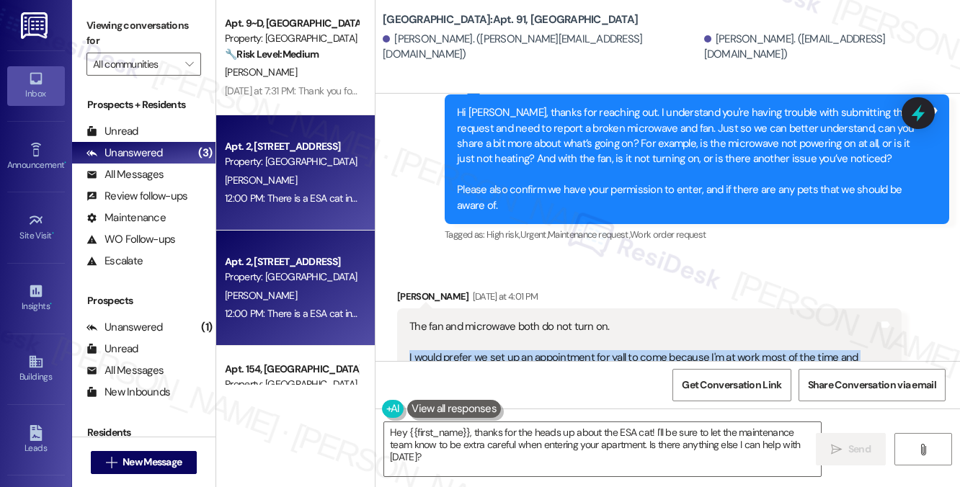
click at [507, 319] on div "The fan and microwave both do not turn on. I would prefer we set up an appointm…" at bounding box center [643, 365] width 469 height 93
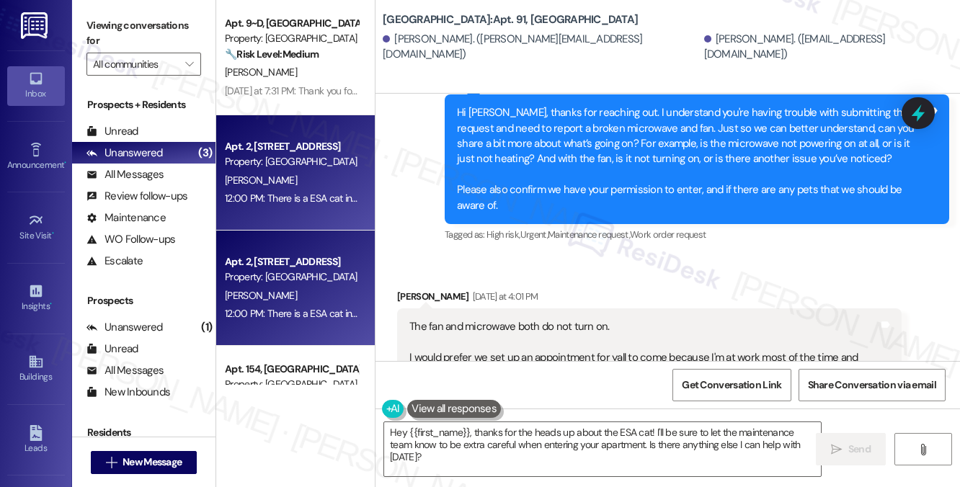
click at [523, 319] on div "The fan and microwave both do not turn on. I would prefer we set up an appointm…" at bounding box center [643, 365] width 469 height 93
click at [492, 319] on div "The fan and microwave both do not turn on. I would prefer we set up an appointm…" at bounding box center [643, 365] width 469 height 93
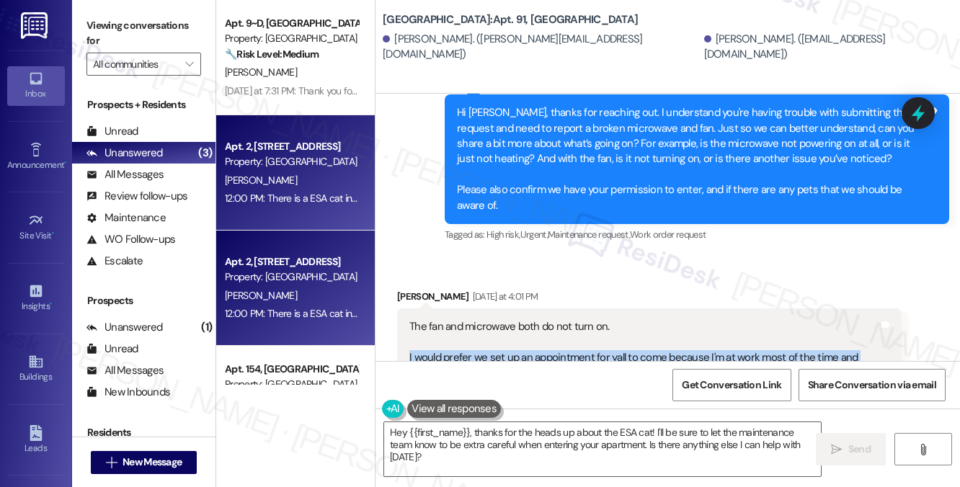
click at [492, 319] on div "The fan and microwave both do not turn on. I would prefer we set up an appointm…" at bounding box center [643, 365] width 469 height 93
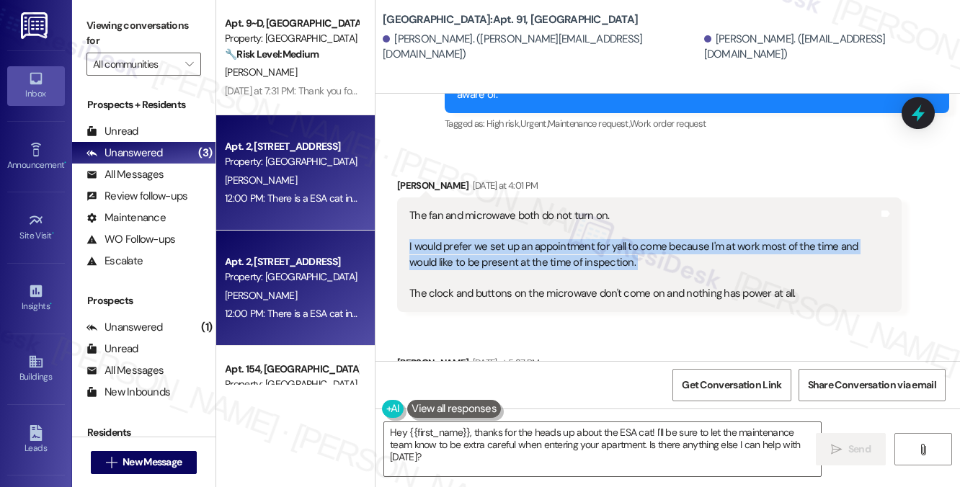
scroll to position [10431, 0]
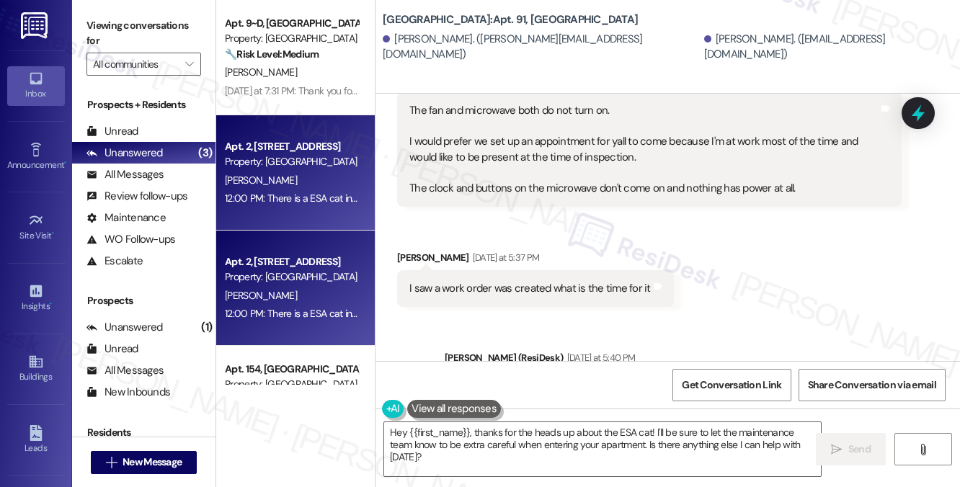
click at [510, 370] on div "Got it. Thanks for letting me know the details. I've submitted the request and …" at bounding box center [697, 396] width 504 height 53
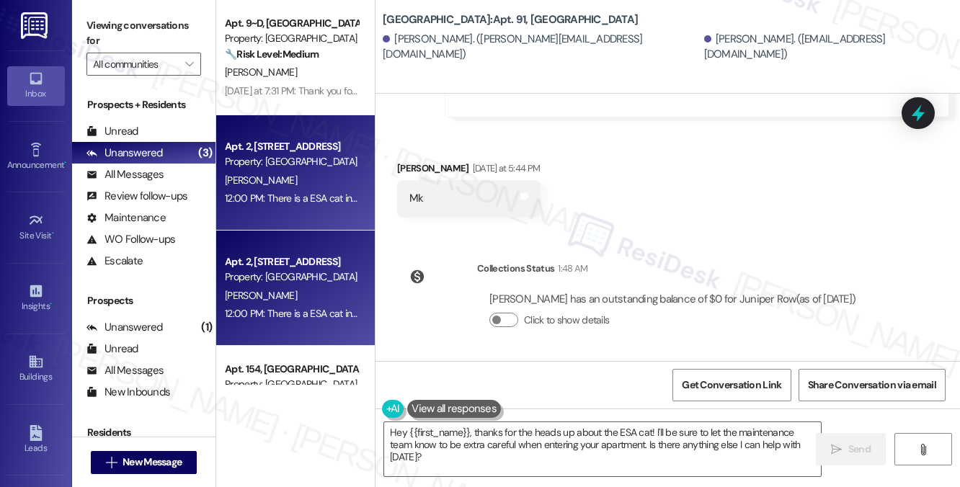
scroll to position [11151, 0]
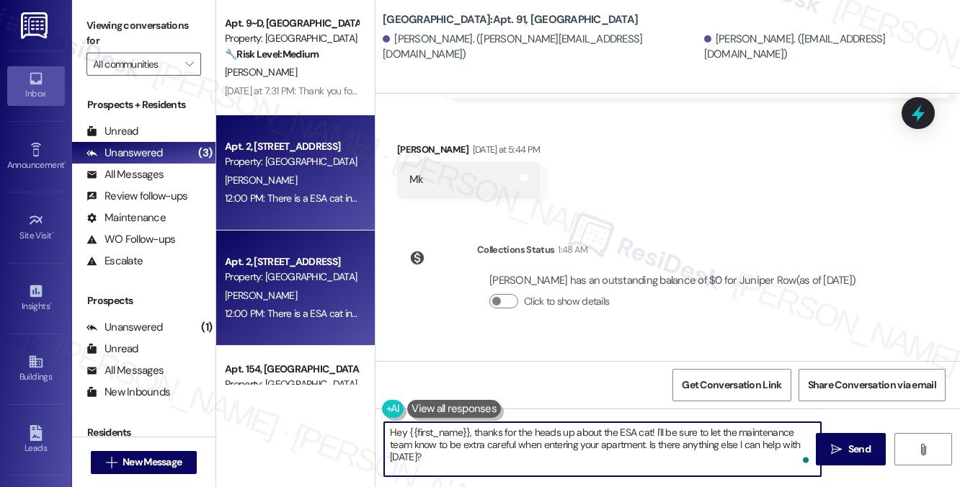
drag, startPoint x: 474, startPoint y: 430, endPoint x: 356, endPoint y: 417, distance: 118.8
click at [356, 417] on div "Apt. 9~D, 1 University Heights (new) Property: University Heights 🔧 Risk Level:…" at bounding box center [588, 243] width 744 height 487
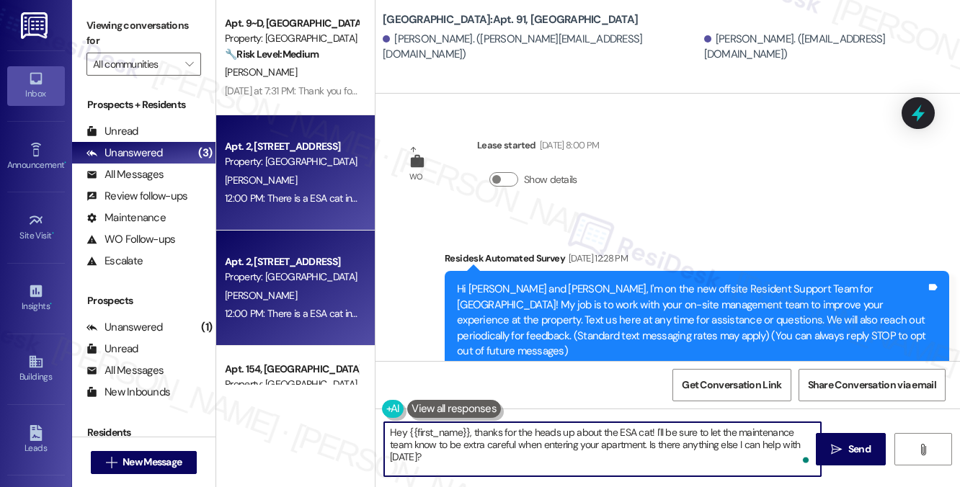
scroll to position [11151, 0]
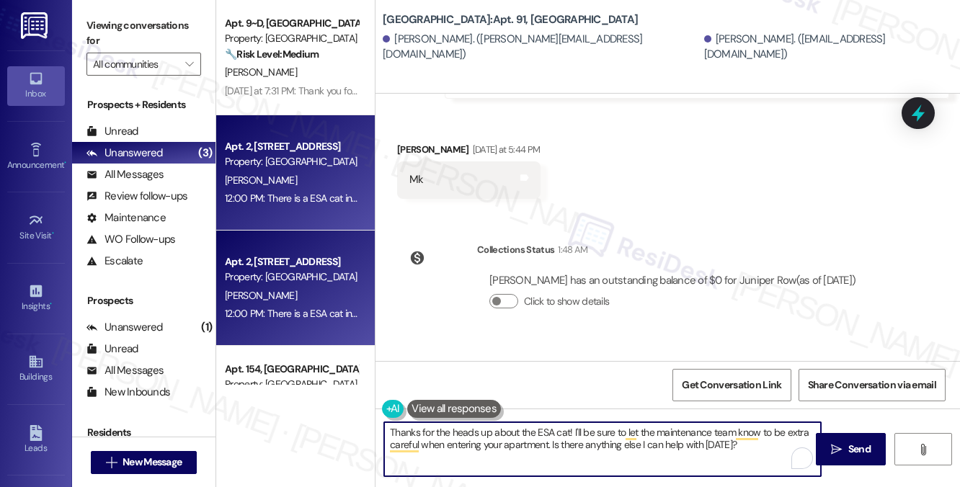
drag, startPoint x: 754, startPoint y: 447, endPoint x: 732, endPoint y: 445, distance: 21.7
click at [732, 445] on textarea "Thanks for the heads up about the ESA cat! I'll be sure to let the maintenance …" at bounding box center [602, 449] width 437 height 54
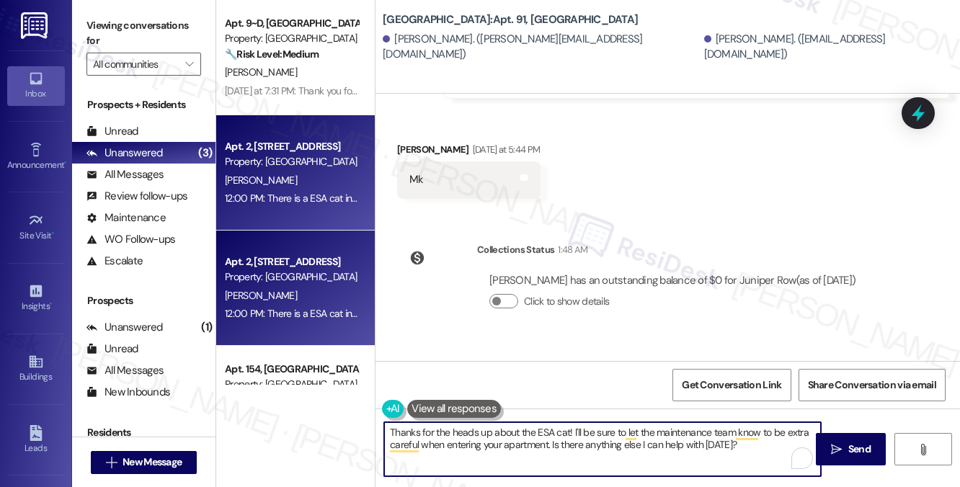
drag, startPoint x: 517, startPoint y: 434, endPoint x: 620, endPoint y: 434, distance: 102.3
click at [620, 434] on textarea "Thanks for the heads up about the ESA cat! I'll be sure to let the maintenance …" at bounding box center [602, 449] width 437 height 54
click at [621, 434] on textarea "Thanks for the heads up about the ESA cat! I'll be sure to let the maintenance …" at bounding box center [602, 449] width 437 height 54
click at [644, 433] on textarea "Thanks for the heads up about the ESA cat! I'll be sure to let the maintenance …" at bounding box center [602, 449] width 437 height 54
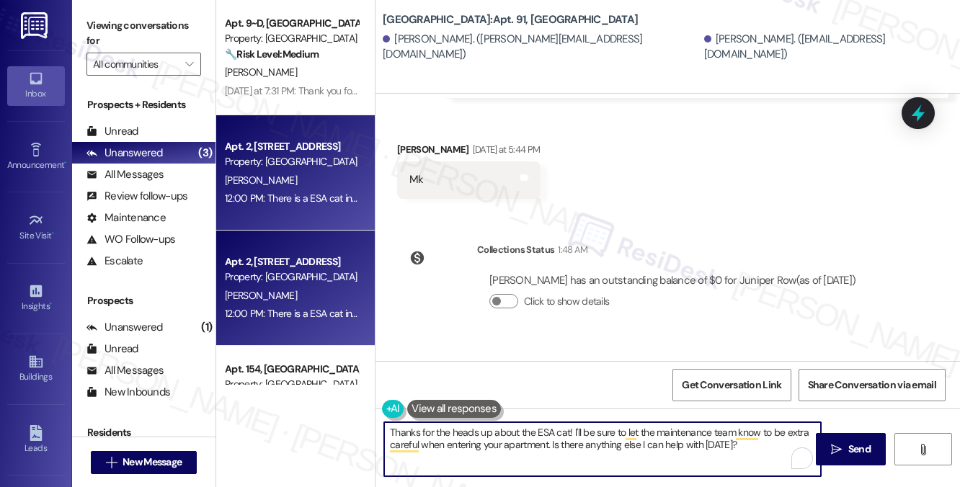
click at [644, 433] on textarea "Thanks for the heads up about the ESA cat! I'll be sure to let the maintenance …" at bounding box center [602, 449] width 437 height 54
click at [712, 433] on textarea "Thanks for the heads up about the ESA cat! I'll be sure to let the maintenance …" at bounding box center [602, 449] width 437 height 54
click at [673, 427] on textarea "Thanks for the heads up about the ESA cat! I'll be sure to let the maintenance …" at bounding box center [602, 449] width 437 height 54
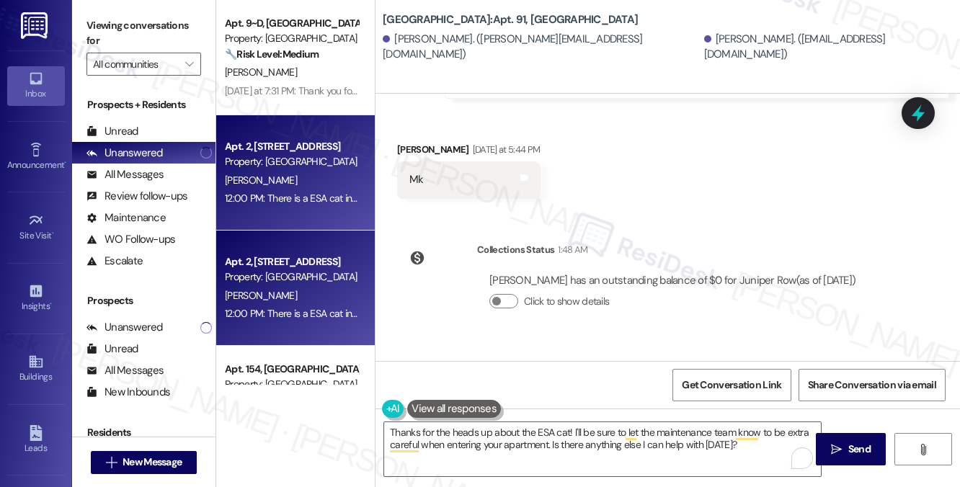
click at [521, 436] on textarea "Thanks for the heads up about the ESA cat! I'll be sure to let the maintenance …" at bounding box center [602, 449] width 437 height 54
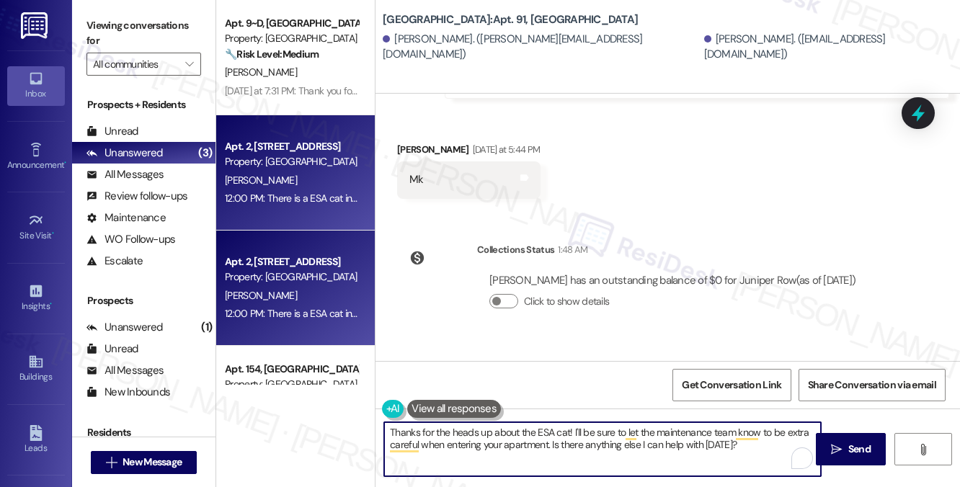
click at [521, 436] on textarea "Thanks for the heads up about the ESA cat! I'll be sure to let the maintenance …" at bounding box center [602, 449] width 437 height 54
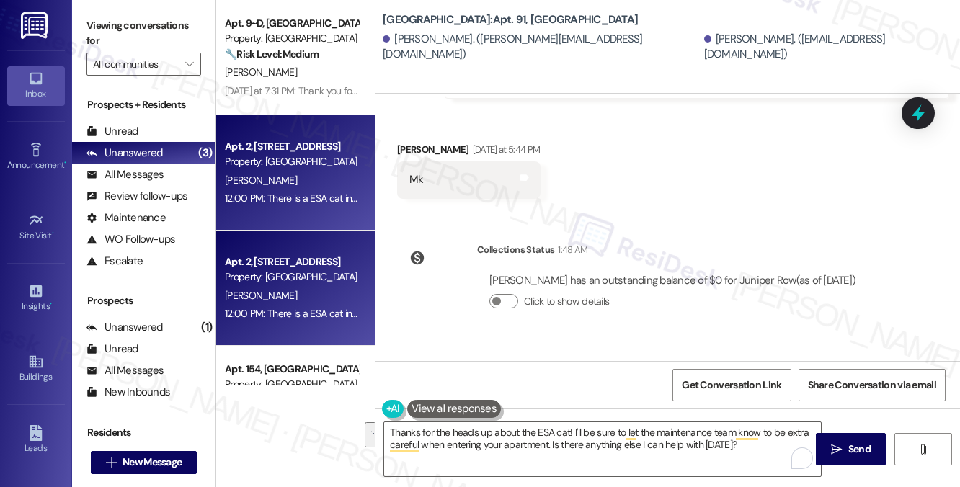
click at [677, 428] on textarea "Thanks for the heads up about the ESA cat! I'll be sure to let the maintenance …" at bounding box center [602, 449] width 437 height 54
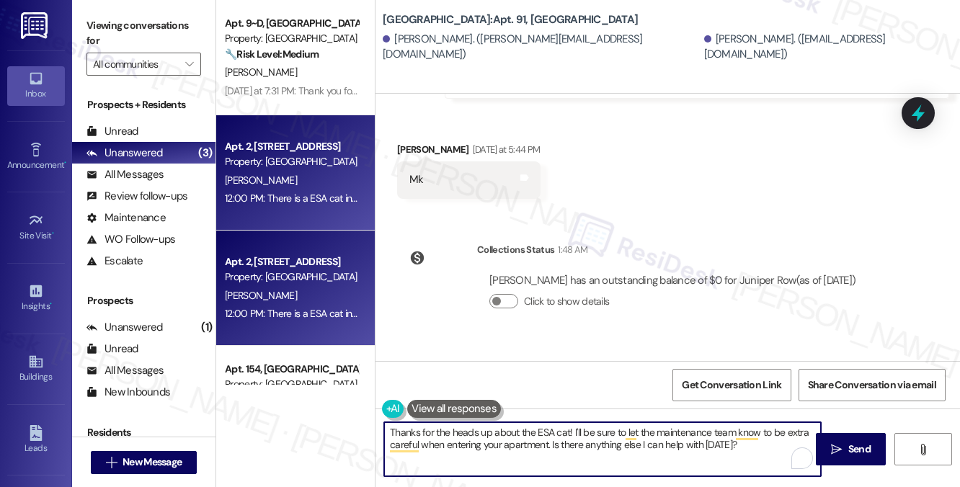
click at [677, 428] on textarea "Thanks for the heads up about the ESA cat! I'll be sure to let the maintenance …" at bounding box center [602, 449] width 437 height 54
click at [705, 443] on textarea "Thanks for the heads up about the ESA cat! I'll be sure to let the team know to…" at bounding box center [602, 449] width 437 height 54
type textarea "Thanks for the heads up about the ESA cat! I'll be sure to let the team know to…"
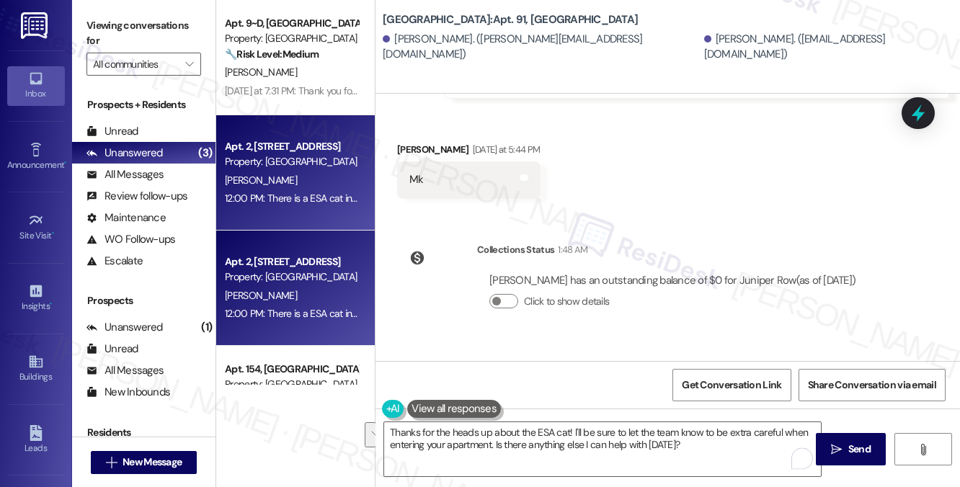
click at [698, 449] on textarea "Thanks for the heads up about the ESA cat! I'll be sure to let the team know to…" at bounding box center [602, 449] width 437 height 54
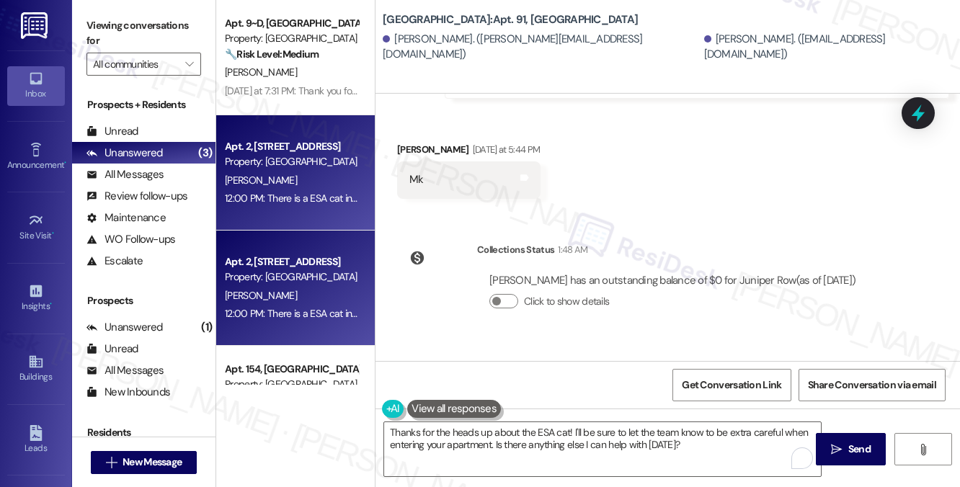
click at [535, 439] on textarea "Thanks for the heads up about the ESA cat! I'll be sure to let the team know to…" at bounding box center [602, 449] width 437 height 54
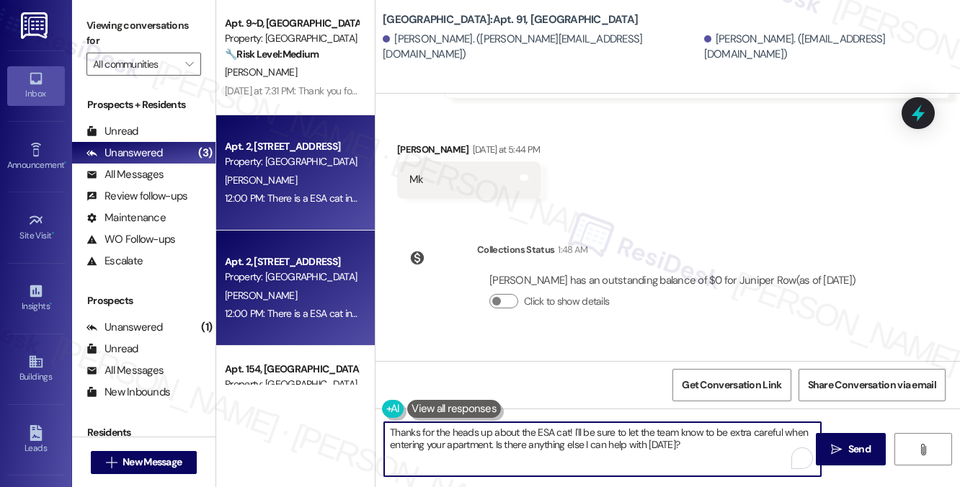
click at [535, 439] on textarea "Thanks for the heads up about the ESA cat! I'll be sure to let the team know to…" at bounding box center [602, 449] width 437 height 54
click at [553, 428] on textarea "Thanks for the heads up about the ESA cat! I'll be sure to let the team know to…" at bounding box center [602, 449] width 437 height 54
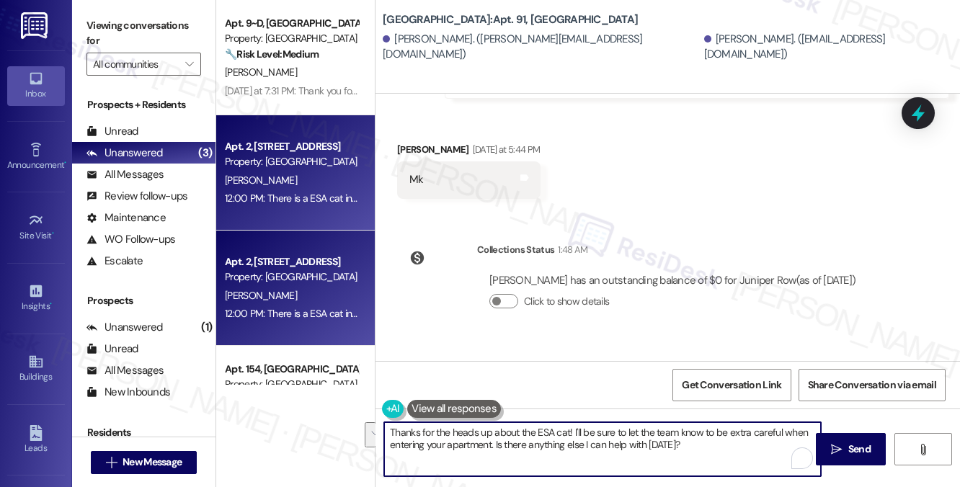
click at [740, 445] on textarea "Thanks for the heads up about the ESA cat! I'll be sure to let the team know to…" at bounding box center [602, 449] width 437 height 54
click at [671, 440] on textarea "Thanks for the heads up about the ESA cat! I'll be sure to let the team know to…" at bounding box center [602, 449] width 437 height 54
click at [729, 440] on textarea "Thanks for the heads up about the ESA cat! I'll be sure to let the team know to…" at bounding box center [602, 449] width 437 height 54
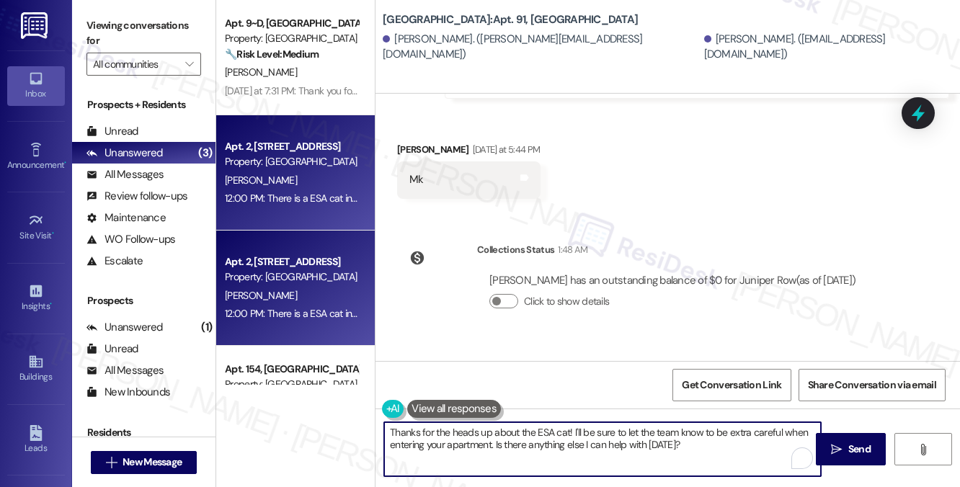
click at [739, 448] on textarea "Thanks for the heads up about the ESA cat! I'll be sure to let the team know to…" at bounding box center [602, 449] width 437 height 54
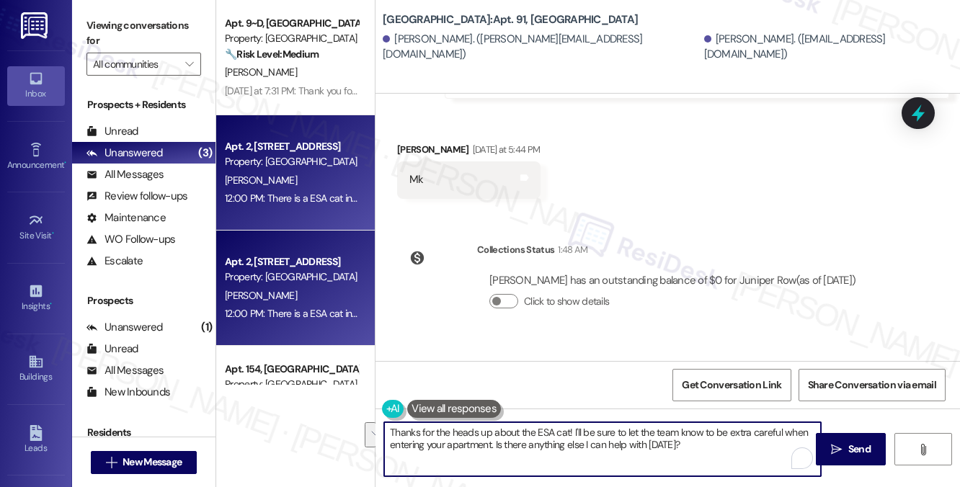
click at [651, 445] on textarea "Thanks for the heads up about the ESA cat! I'll be sure to let the team know to…" at bounding box center [602, 449] width 437 height 54
click at [700, 443] on textarea "Thanks for the heads up about the ESA cat! I'll be sure to let the team know to…" at bounding box center [602, 449] width 437 height 54
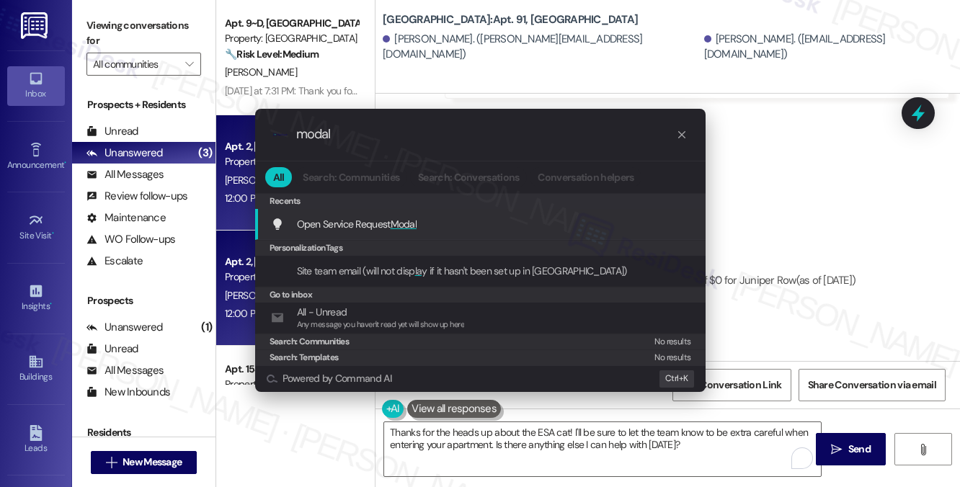
click at [421, 224] on div "Open Service Request Modal Add shortcut" at bounding box center [482, 224] width 422 height 16
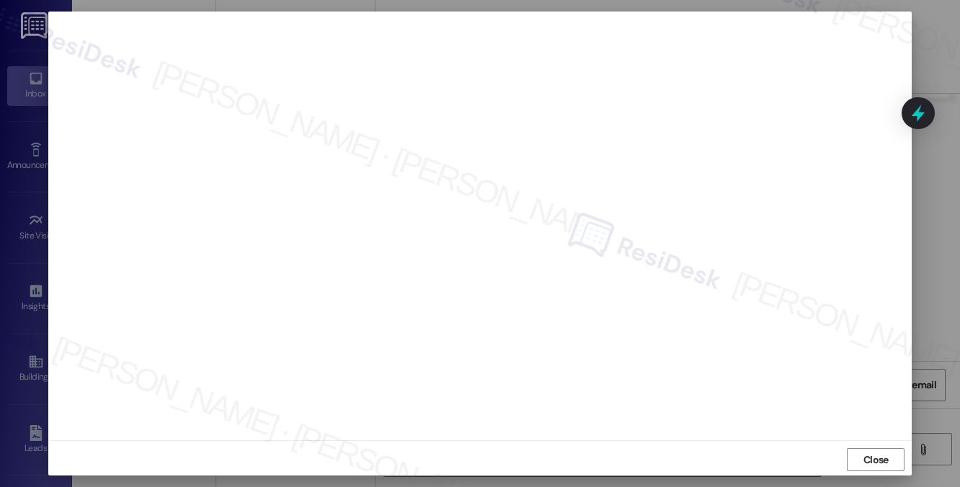
scroll to position [12, 0]
click at [856, 452] on button "Close" at bounding box center [876, 456] width 58 height 23
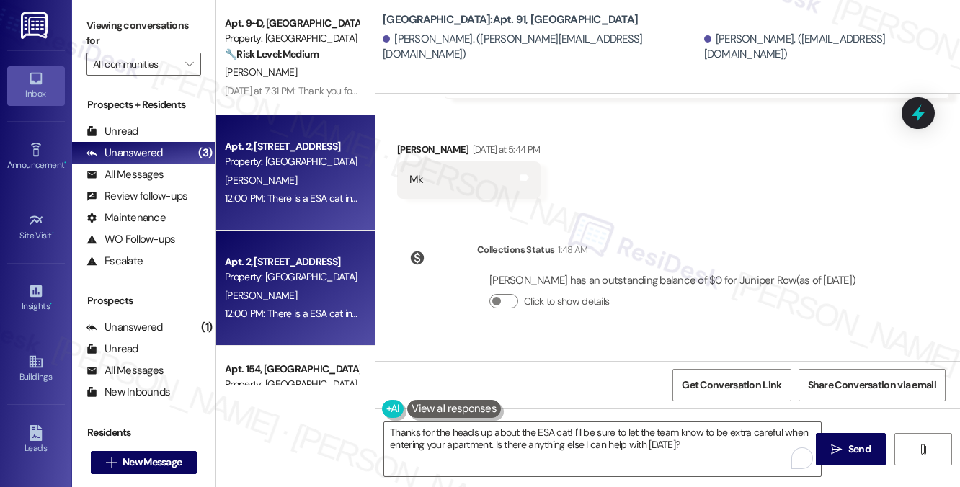
copy div "There is a ESA cat in the apartment, keep that in mind when your worker goes in…"
drag, startPoint x: 406, startPoint y: 313, endPoint x: 564, endPoint y: 325, distance: 158.3
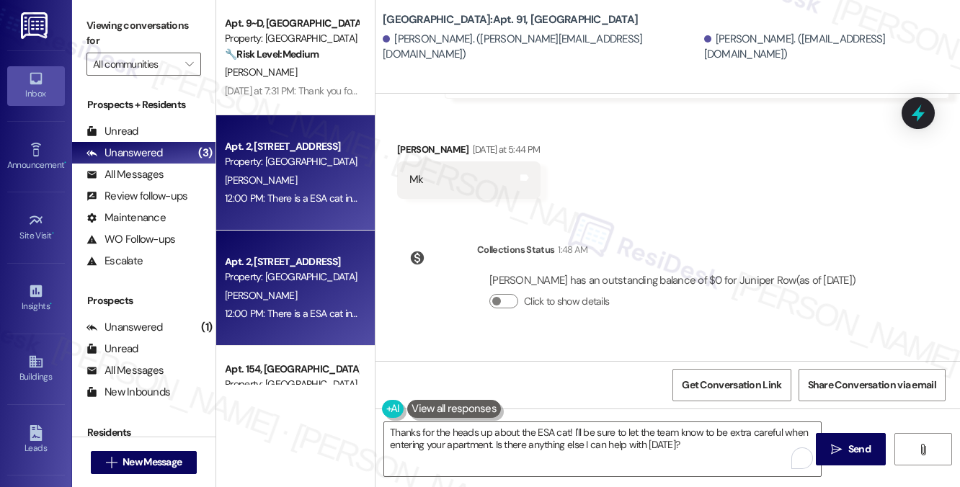
copy div "There is a ESA cat in the apartment, keep that in mind when your worker goes in…"
click at [556, 342] on div "Sent via SMS Sarah (ResiDesk) 11:56 AM Thank you, Nathan! Should you have any o…" at bounding box center [667, 410] width 584 height 137
click at [165, 32] on label "Viewing conversations for" at bounding box center [143, 33] width 115 height 38
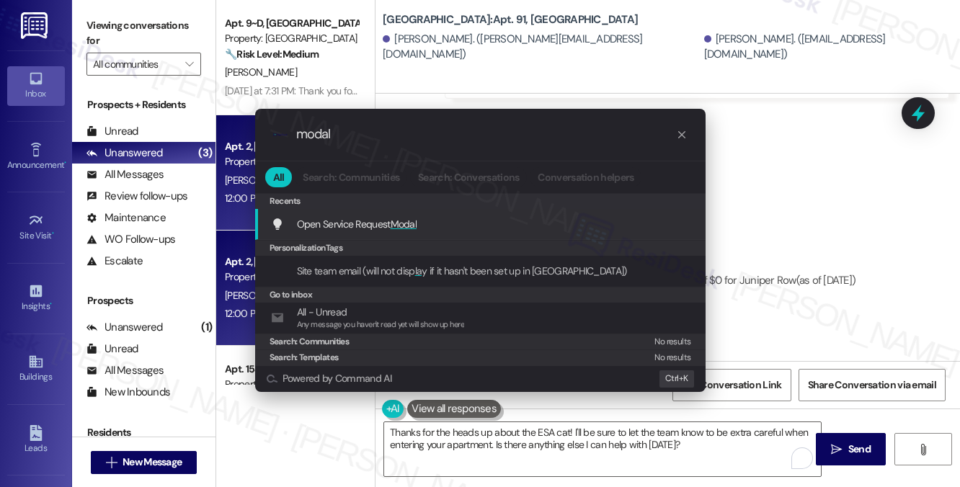
type input "modal"
click at [408, 224] on span "Modal" at bounding box center [404, 224] width 27 height 13
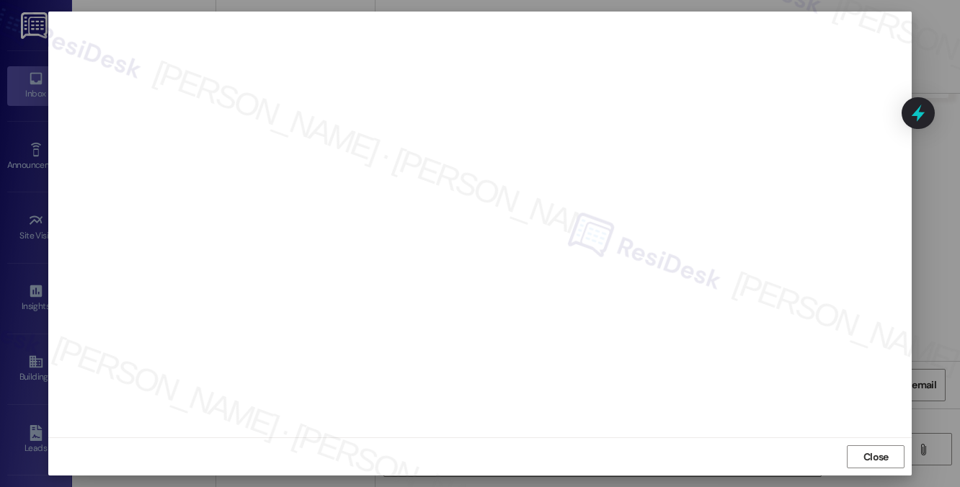
click at [843, 454] on div "Close" at bounding box center [480, 456] width 864 height 38
drag, startPoint x: 849, startPoint y: 455, endPoint x: 842, endPoint y: 453, distance: 7.3
click at [850, 455] on button "Close" at bounding box center [876, 456] width 58 height 23
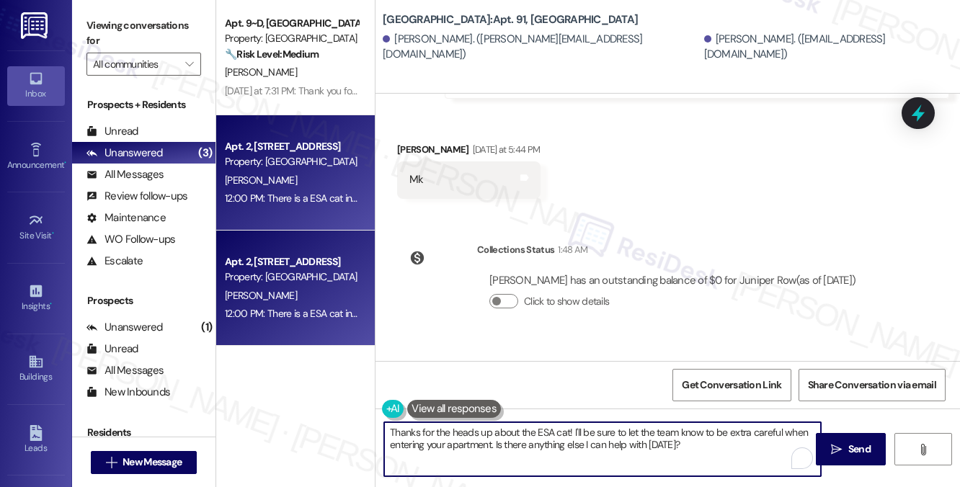
click at [706, 443] on textarea "Thanks for the heads up about the ESA cat! I'll be sure to let the team know to…" at bounding box center [602, 449] width 437 height 54
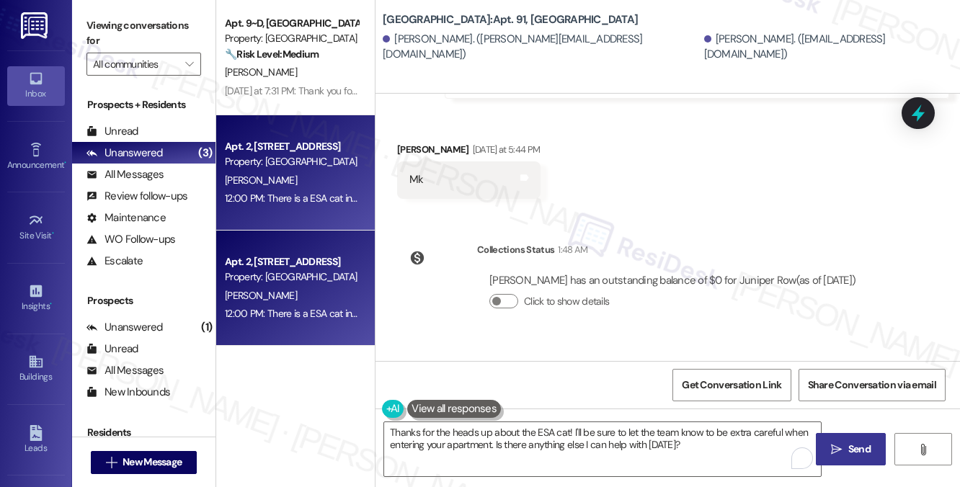
click at [835, 437] on button " Send" at bounding box center [851, 449] width 70 height 32
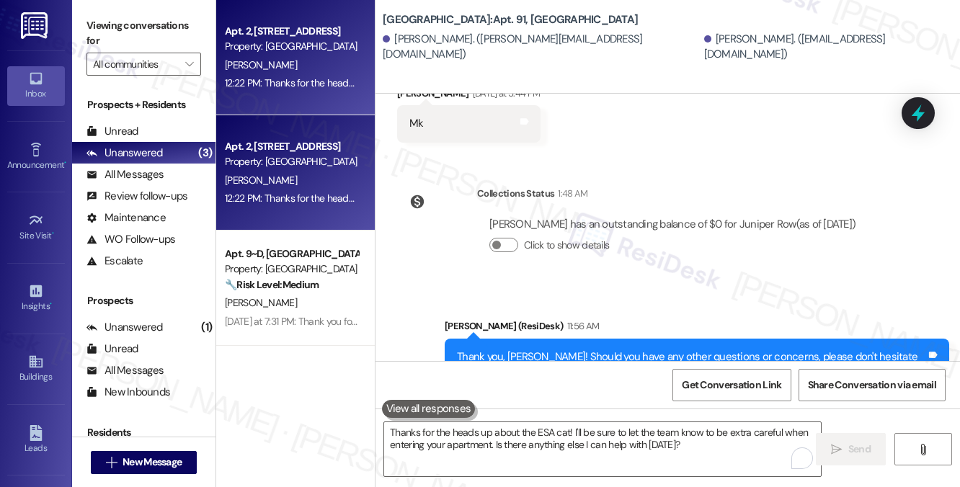
scroll to position [11267, 0]
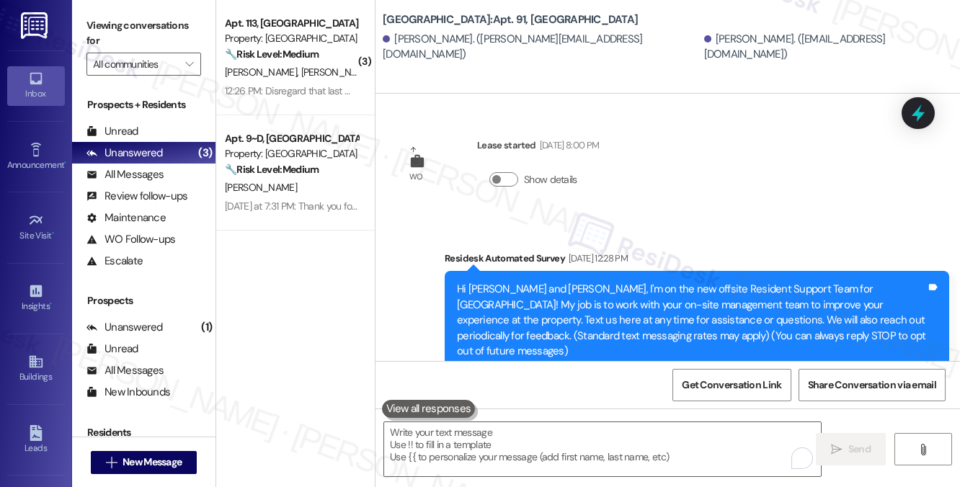
scroll to position [11367, 0]
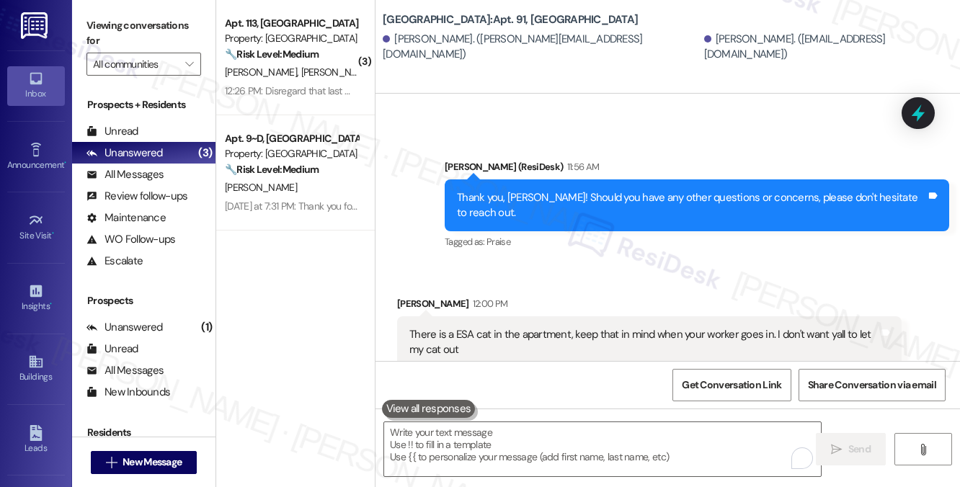
click at [523, 443] on div "Thanks for the heads up about the ESA cat! I'll be sure to let the team know to…" at bounding box center [691, 458] width 469 height 31
click at [708, 443] on div "Thanks for the heads up about the ESA cat! I'll be sure to let the team know to…" at bounding box center [691, 458] width 469 height 31
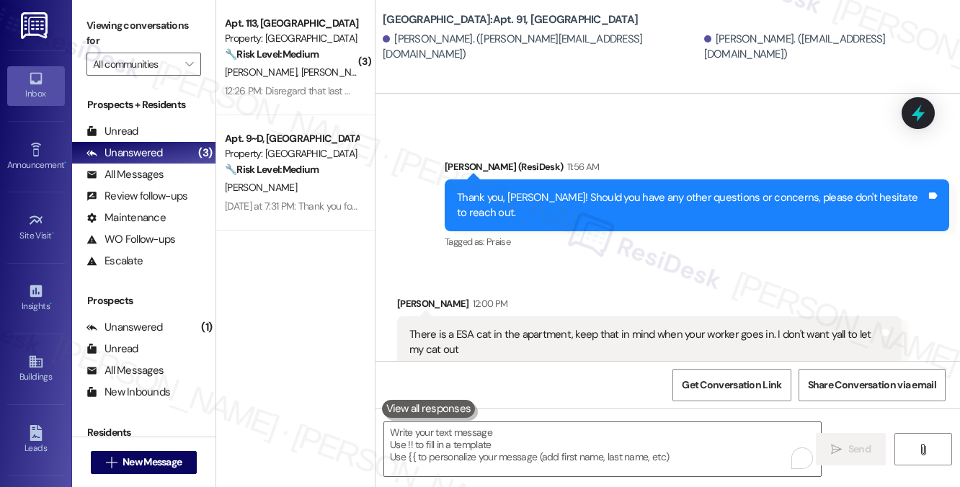
click at [708, 443] on div "Thanks for the heads up about the ESA cat! I'll be sure to let the team know to…" at bounding box center [691, 458] width 469 height 31
click at [605, 412] on div "Sarah 12:22 PM" at bounding box center [697, 422] width 504 height 20
click at [618, 443] on div "Thanks for the heads up about the ESA cat! I'll be sure to let the team know to…" at bounding box center [691, 458] width 469 height 31
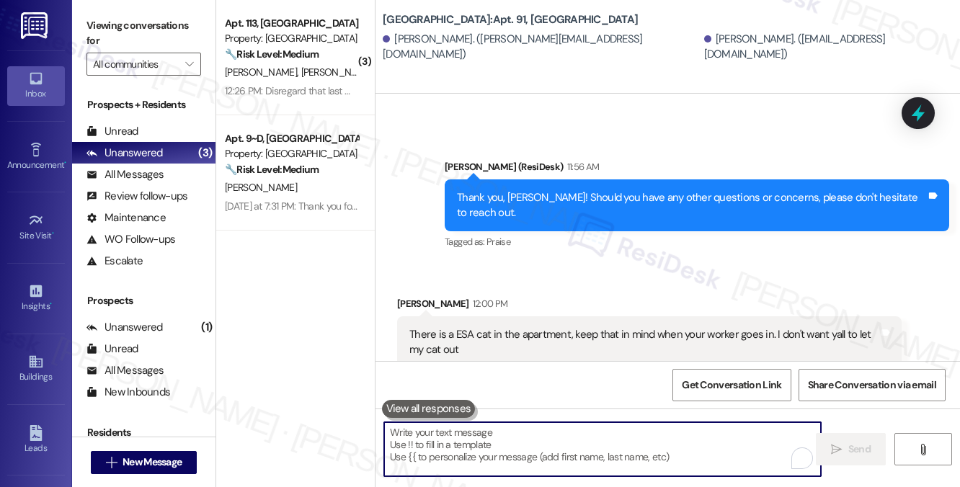
click at [510, 443] on textarea "To enrich screen reader interactions, please activate Accessibility in Grammarl…" at bounding box center [602, 449] width 437 height 54
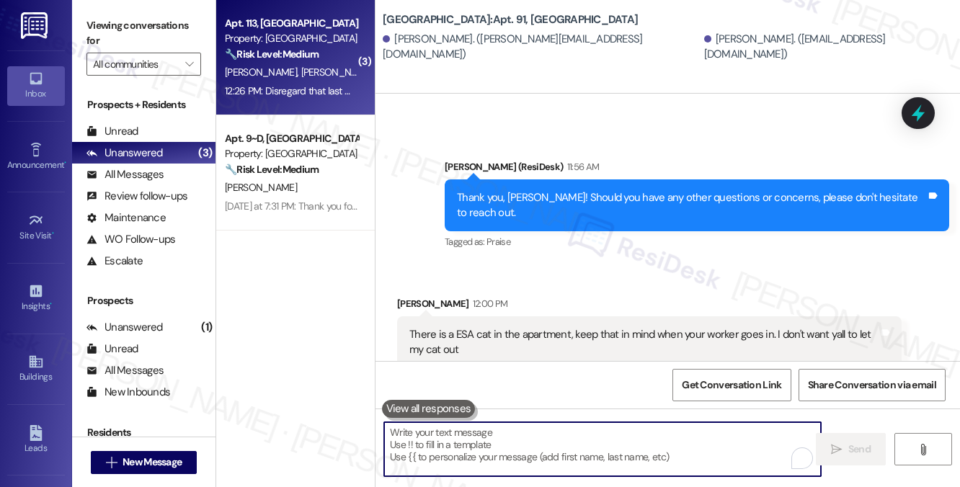
click at [311, 97] on div "12:26 PM: Disregard that last message I looked at the wrong section of the leas…" at bounding box center [390, 90] width 331 height 13
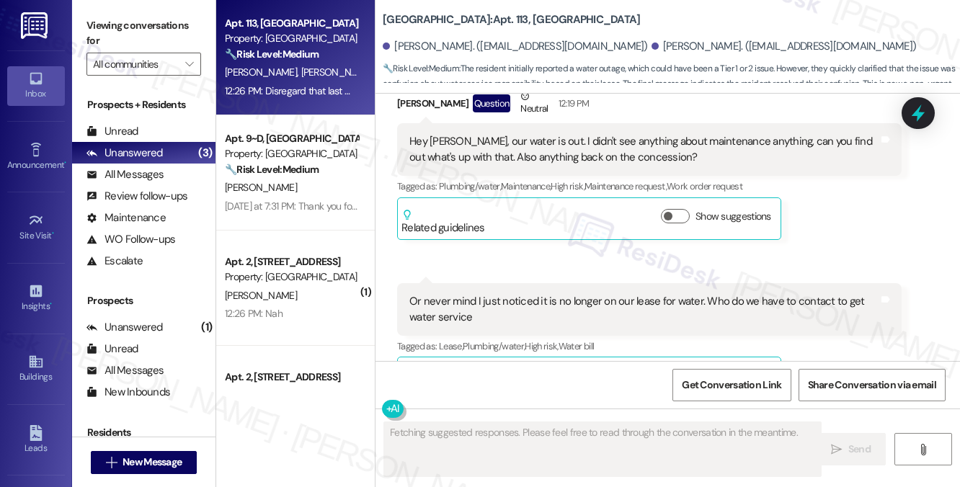
scroll to position [6545, 0]
click at [516, 166] on div "Hey Sarah, our water is out. I didn't see anything about maintenance anything, …" at bounding box center [643, 150] width 469 height 31
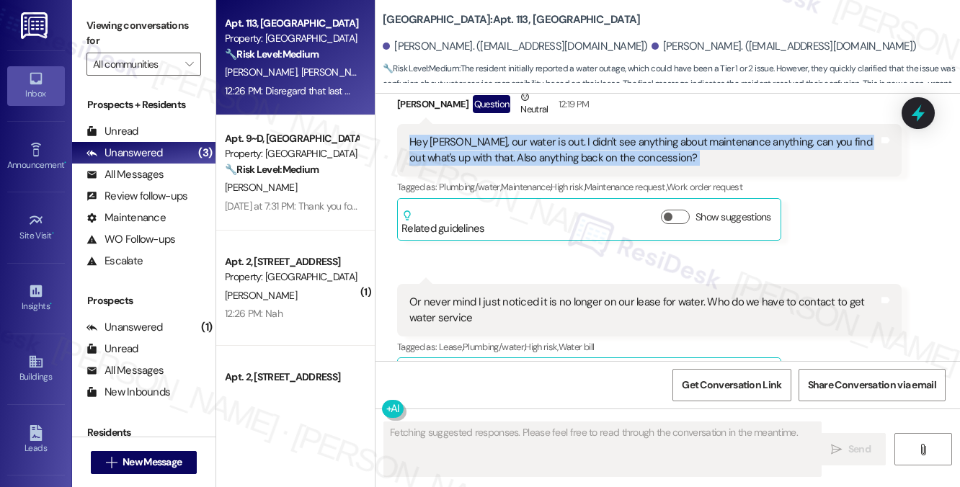
click at [516, 166] on div "Hey Sarah, our water is out. I didn't see anything about maintenance anything, …" at bounding box center [643, 150] width 469 height 31
click at [574, 166] on div "Hey Sarah, our water is out. I didn't see anything about maintenance anything, …" at bounding box center [643, 150] width 469 height 31
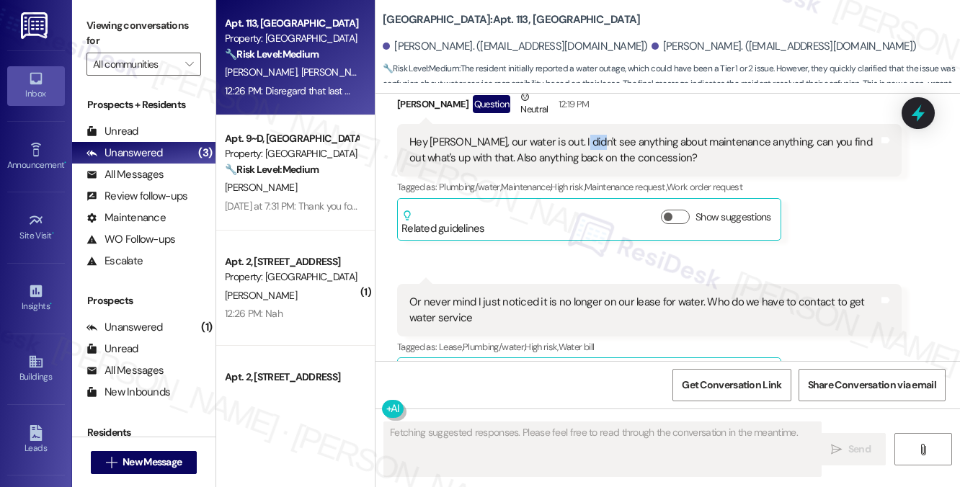
click at [574, 166] on div "Hey Sarah, our water is out. I didn't see anything about maintenance anything, …" at bounding box center [643, 150] width 469 height 31
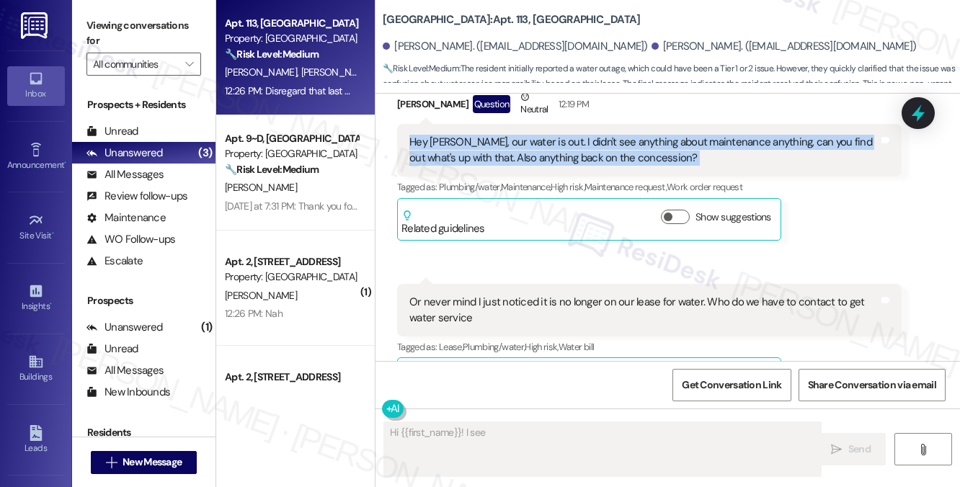
click at [574, 166] on div "Hey Sarah, our water is out. I didn't see anything about maintenance anything, …" at bounding box center [643, 150] width 469 height 31
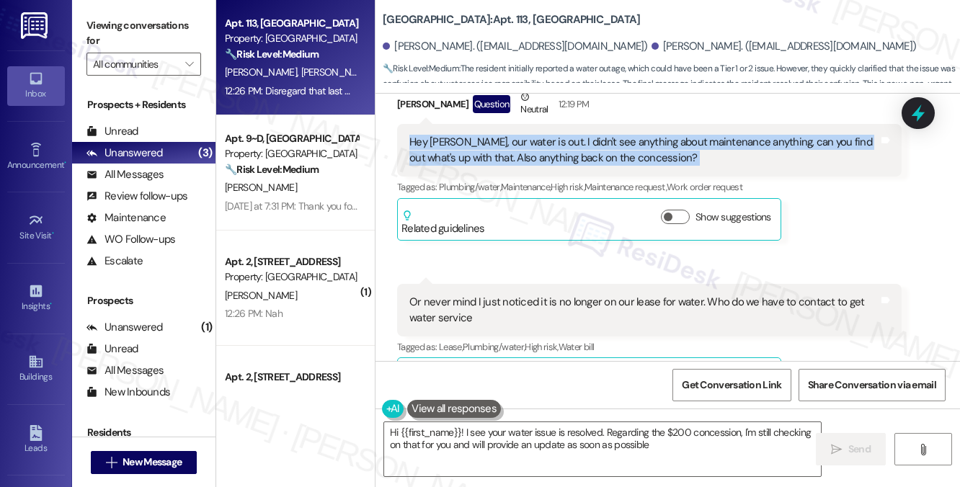
type textarea "Hi {{first_name}}! I see your water issue is resolved. Regarding the $200 conce…"
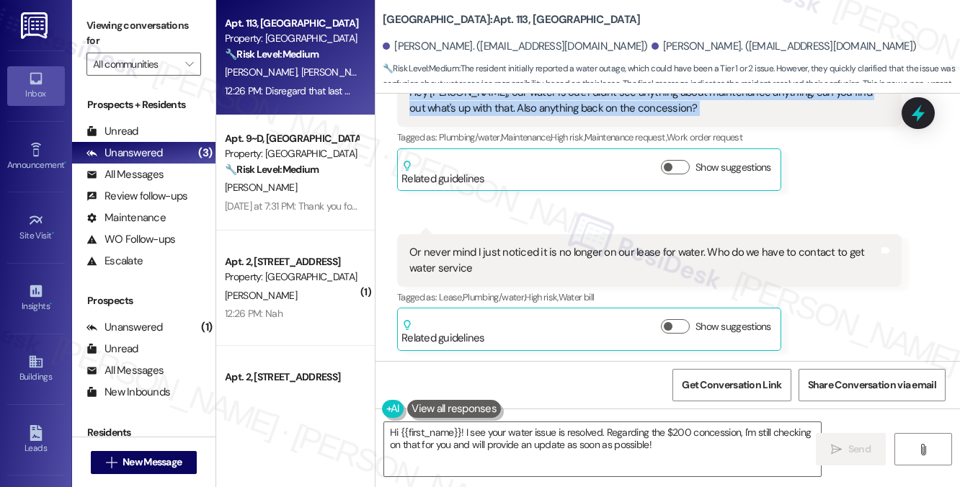
scroll to position [6617, 0]
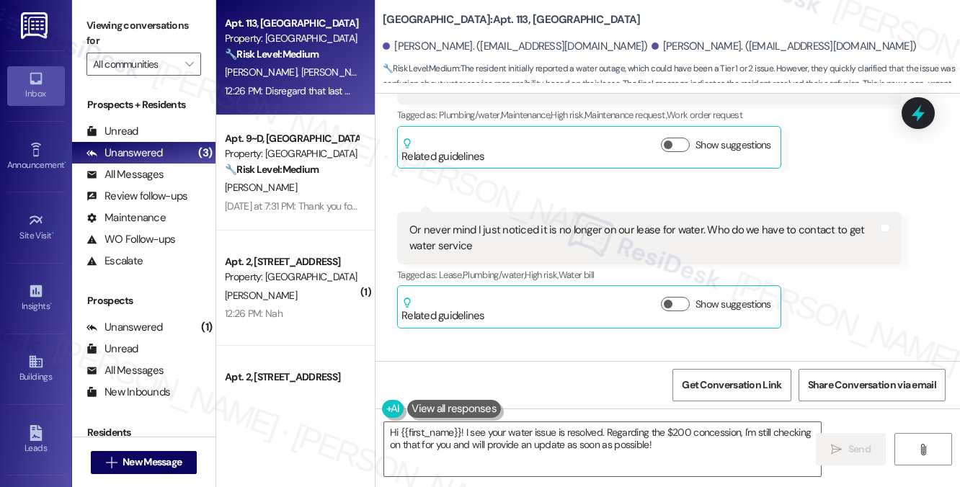
click at [470, 254] on div "Or never mind I just noticed it is no longer on our lease for water. Who do we …" at bounding box center [643, 238] width 469 height 31
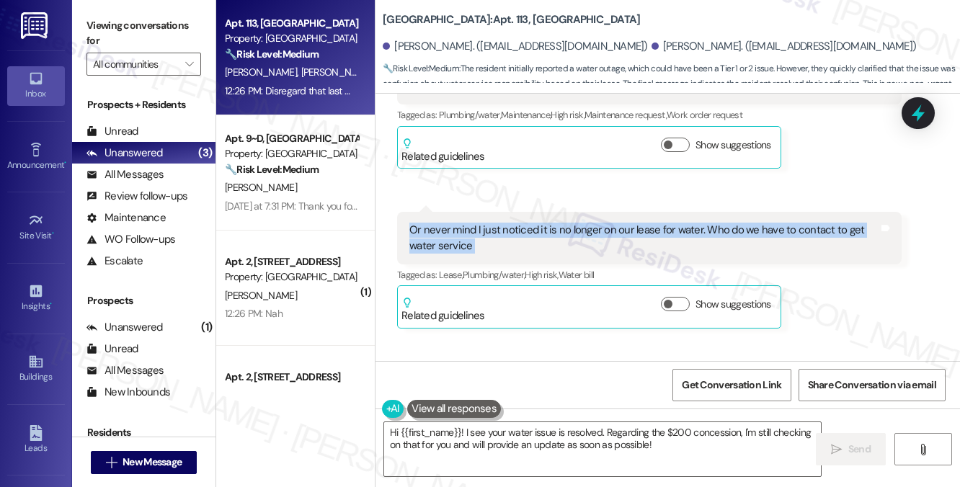
click at [470, 254] on div "Or never mind I just noticed it is no longer on our lease for water. Who do we …" at bounding box center [643, 238] width 469 height 31
click at [501, 254] on div "Or never mind I just noticed it is no longer on our lease for water. Who do we …" at bounding box center [643, 238] width 469 height 31
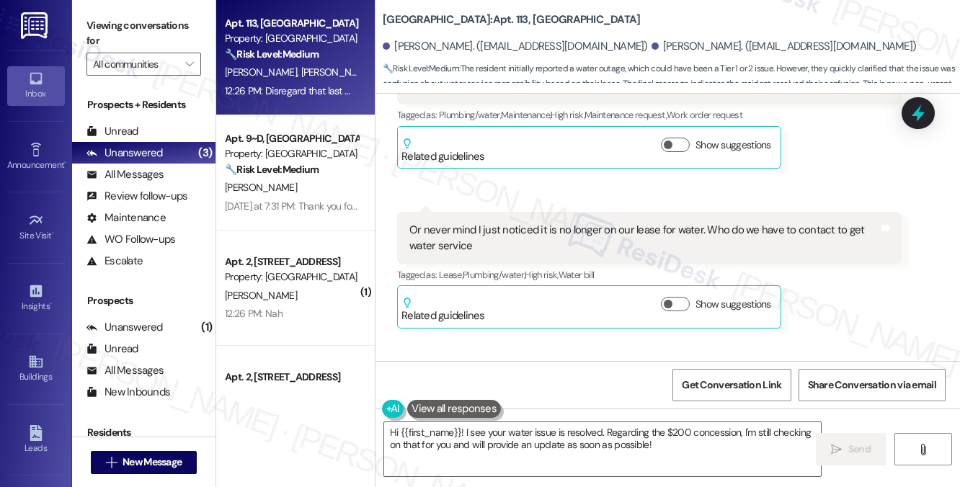
click at [496, 254] on div "Or never mind I just noticed it is no longer on our lease for water. Who do we …" at bounding box center [643, 238] width 469 height 31
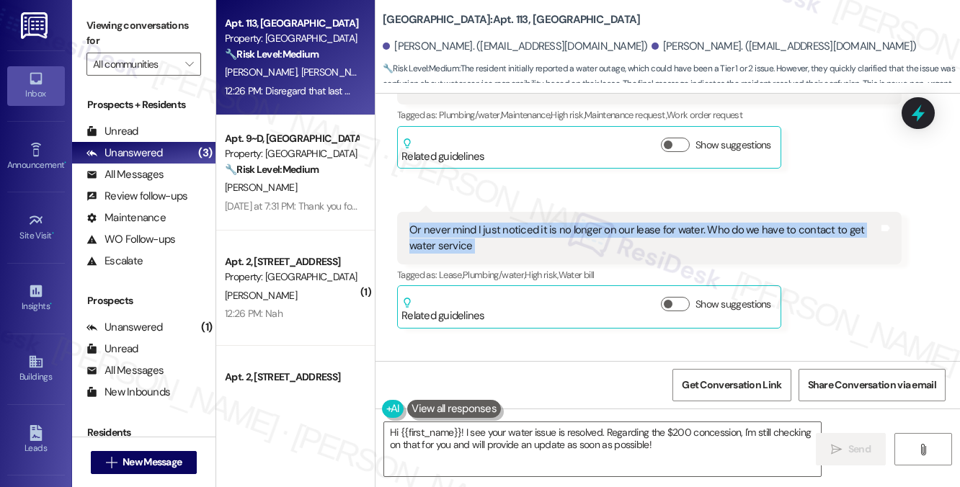
click at [496, 254] on div "Or never mind I just noticed it is no longer on our lease for water. Who do we …" at bounding box center [643, 238] width 469 height 31
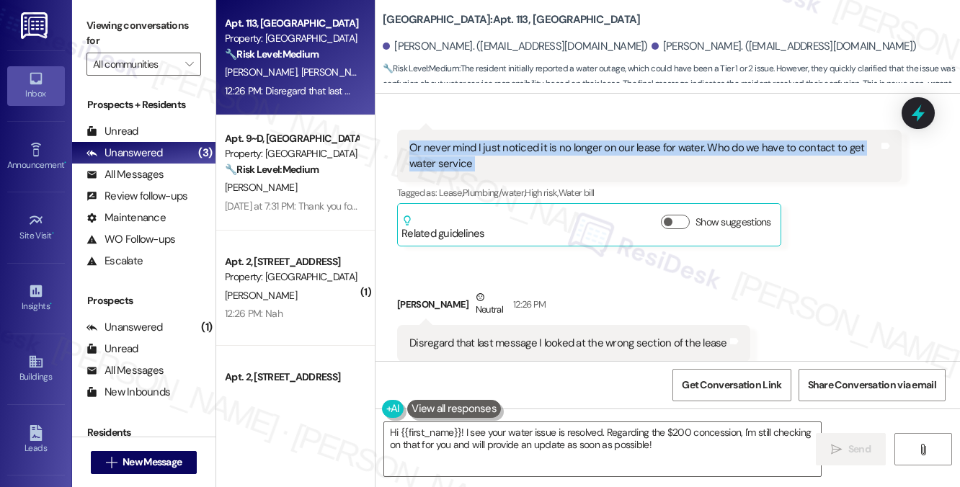
scroll to position [6762, 0]
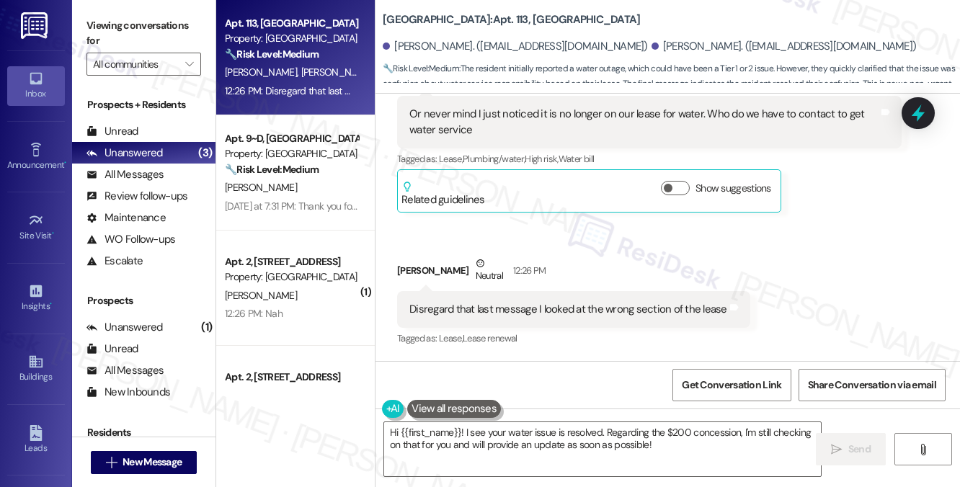
click at [461, 306] on div "Disregard that last message I looked at the wrong section of the lease" at bounding box center [568, 309] width 318 height 15
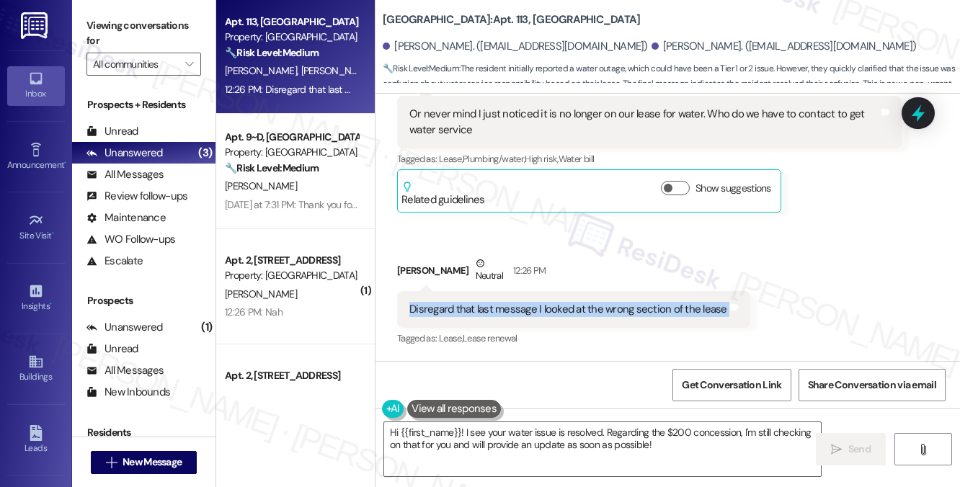
scroll to position [0, 0]
click at [827, 319] on div "Received via SMS John Isennock Question Neutral 12:19 PM Hey Sarah, our water i…" at bounding box center [667, 115] width 584 height 492
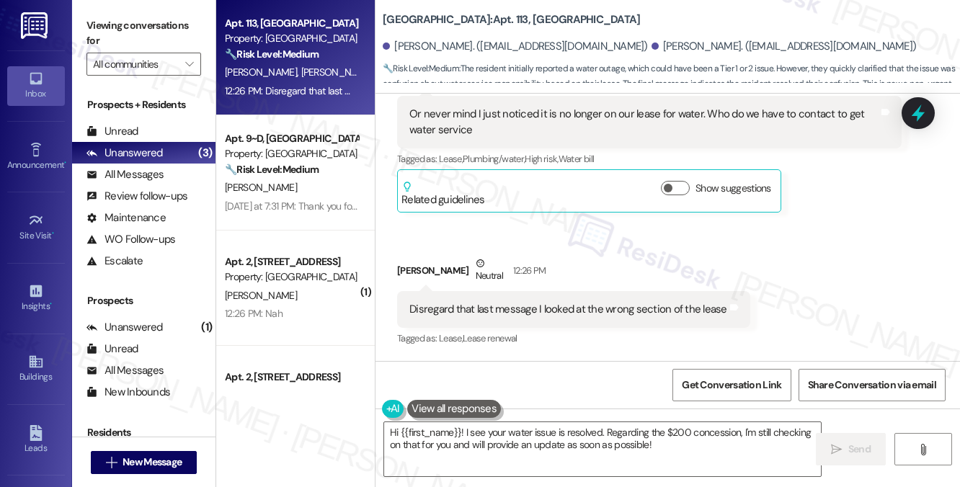
click at [798, 302] on div "Received via SMS John Isennock Question Neutral 12:19 PM Hey Sarah, our water i…" at bounding box center [667, 115] width 584 height 492
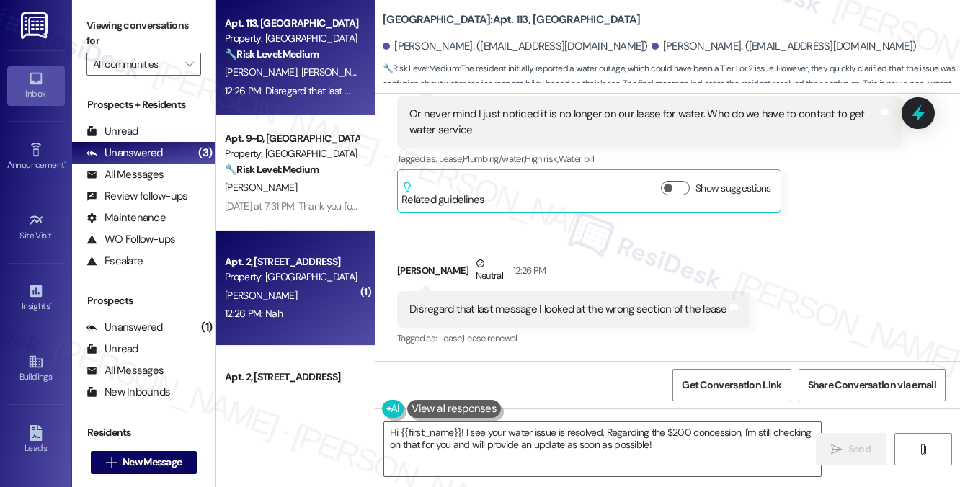
click at [259, 282] on div "Property: [GEOGRAPHIC_DATA]" at bounding box center [291, 277] width 133 height 15
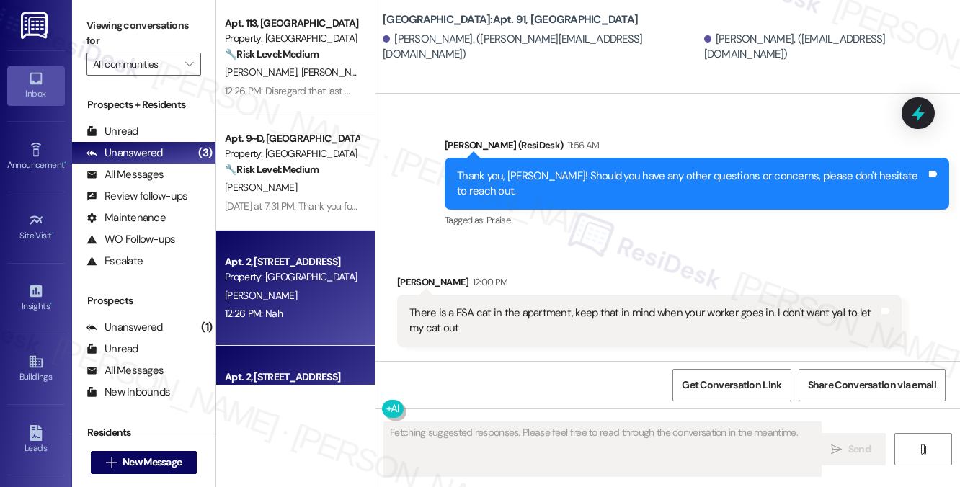
scroll to position [11389, 0]
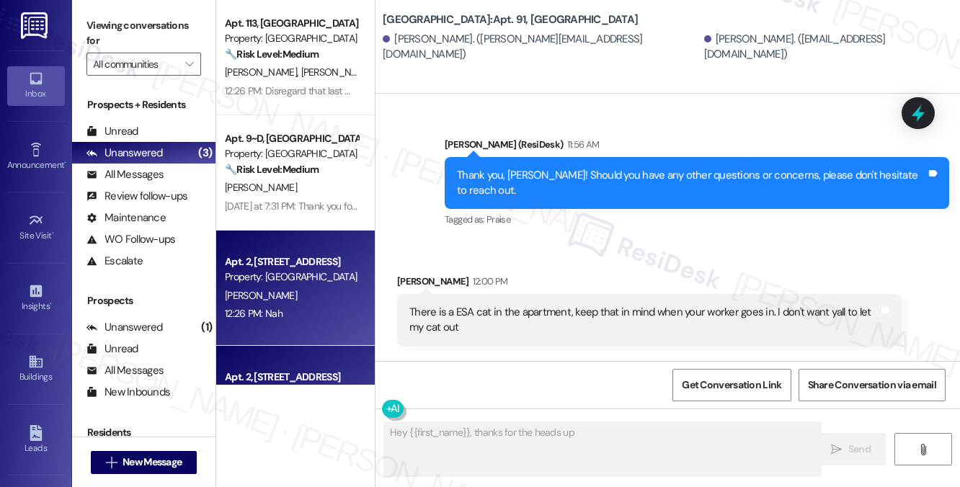
click at [662, 421] on div "Thanks for the heads up about the ESA cat! I'll be sure to let the team know to…" at bounding box center [691, 436] width 469 height 31
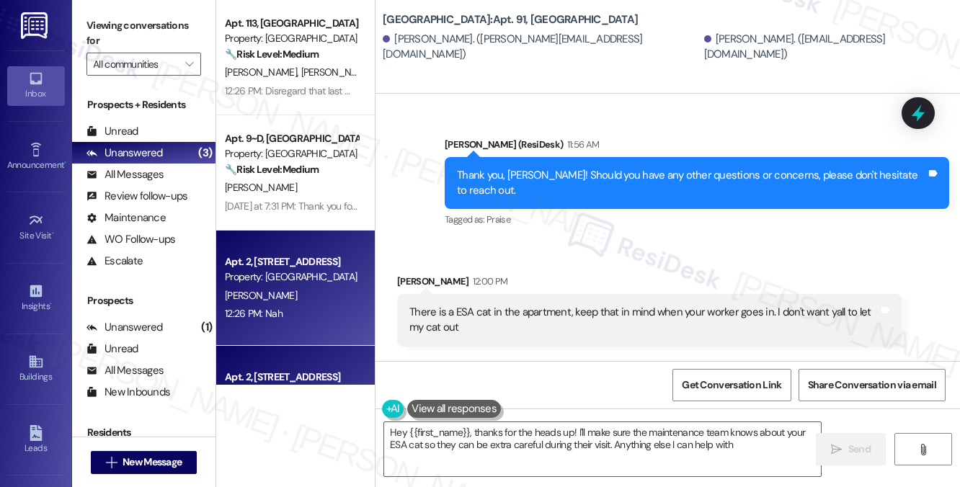
type textarea "Hey {{first_name}}, thanks for the heads up! I'll make sure the maintenance tea…"
drag, startPoint x: 640, startPoint y: 308, endPoint x: 641, endPoint y: 295, distance: 12.3
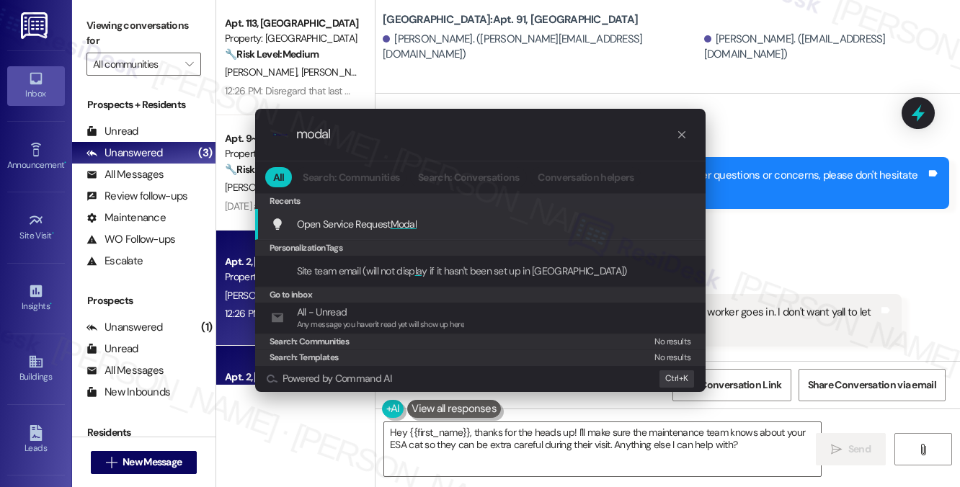
click at [409, 227] on span "Modal" at bounding box center [404, 224] width 27 height 13
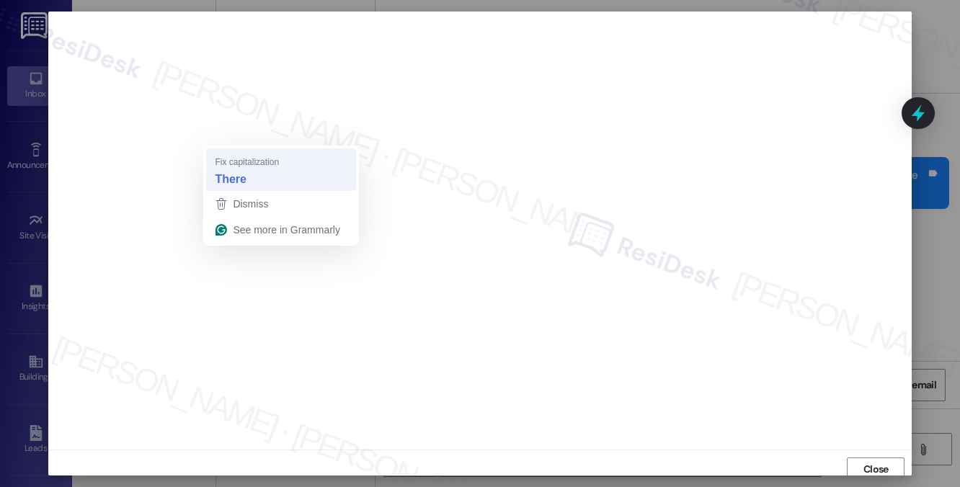
scroll to position [5, 0]
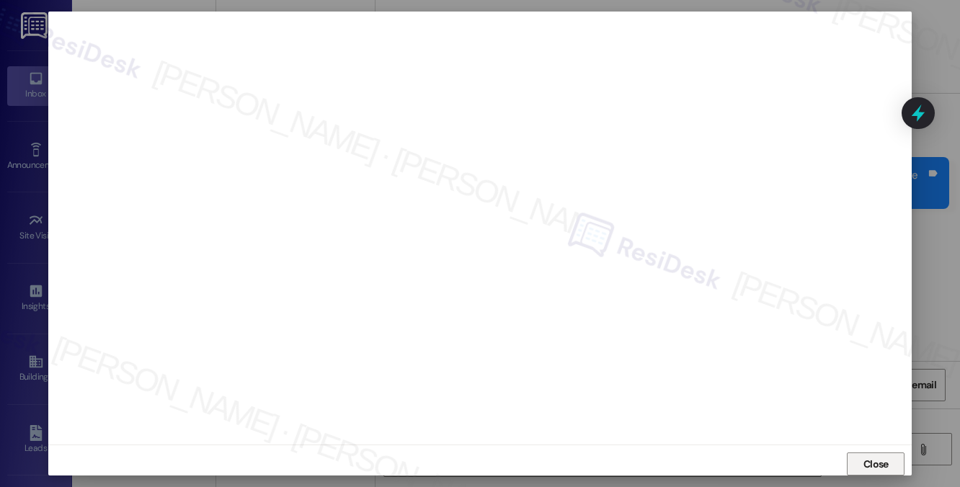
click at [850, 463] on button "Close" at bounding box center [876, 464] width 58 height 23
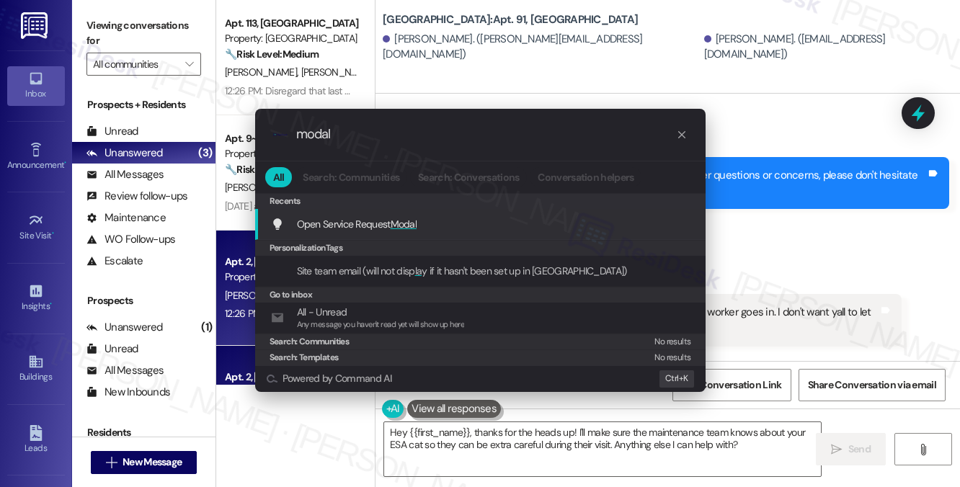
type input "modal"
click at [408, 226] on span "Modal" at bounding box center [404, 224] width 27 height 13
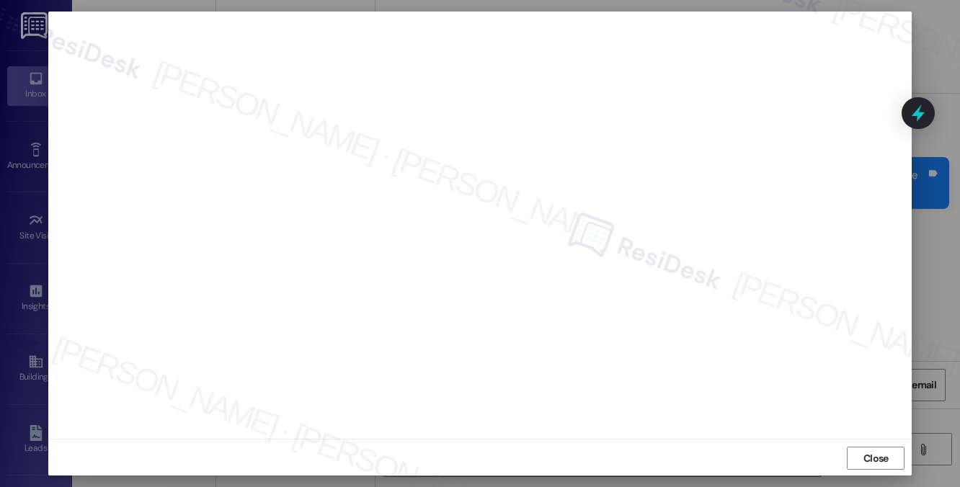
scroll to position [12, 0]
click at [855, 447] on button "Close" at bounding box center [876, 456] width 58 height 23
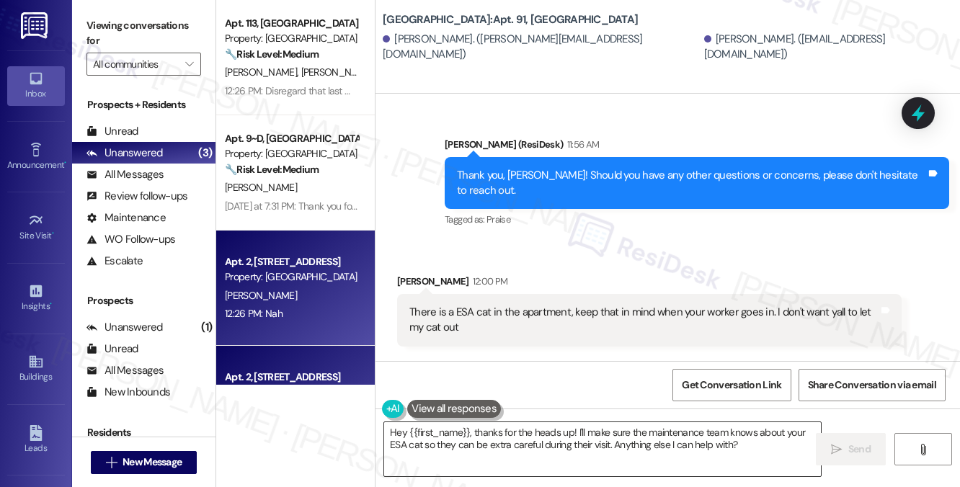
click at [567, 429] on textarea "Hey {{first_name}}, thanks for the heads up! I'll make sure the maintenance tea…" at bounding box center [602, 449] width 437 height 54
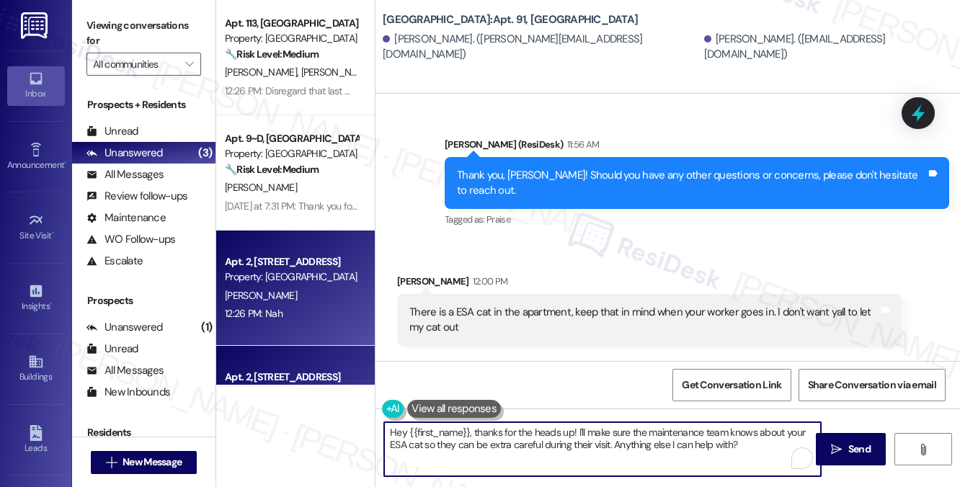
click at [567, 429] on textarea "Hey {{first_name}}, thanks for the heads up! I'll make sure the maintenance tea…" at bounding box center [602, 449] width 437 height 54
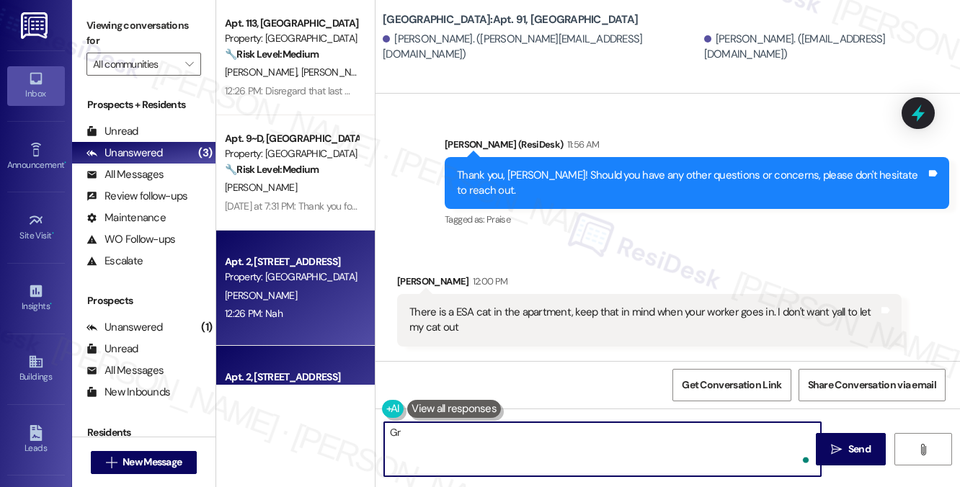
type textarea "G"
type textarea "Thank you. If anything else comes up, just let us know :)"
drag, startPoint x: 435, startPoint y: 432, endPoint x: 468, endPoint y: 432, distance: 32.4
click at [383, 435] on div "Thank you. If anything else comes up, just let us know :)" at bounding box center [602, 449] width 438 height 55
click at [654, 435] on textarea "Thank you. If anything else comes up, just let us know :)" at bounding box center [602, 449] width 437 height 54
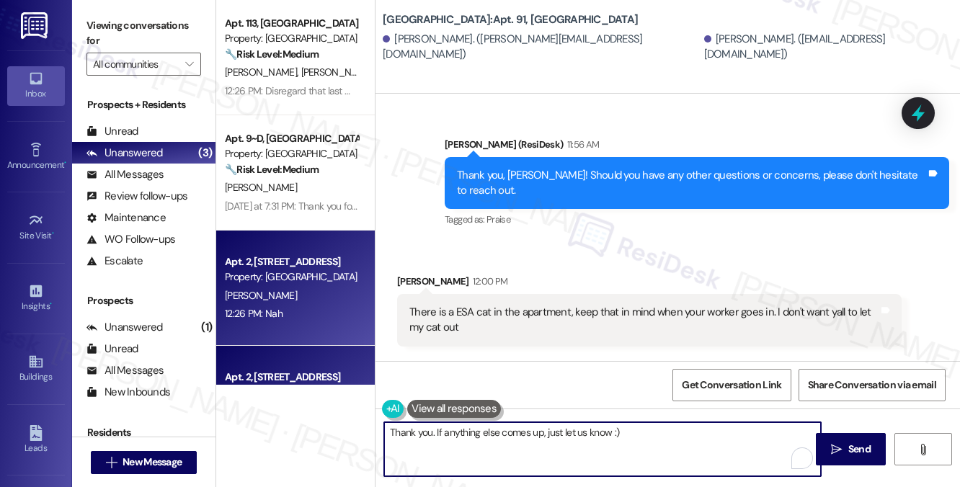
click at [775, 440] on textarea "Thank you. If anything else comes up, just let us know :)" at bounding box center [602, 449] width 437 height 54
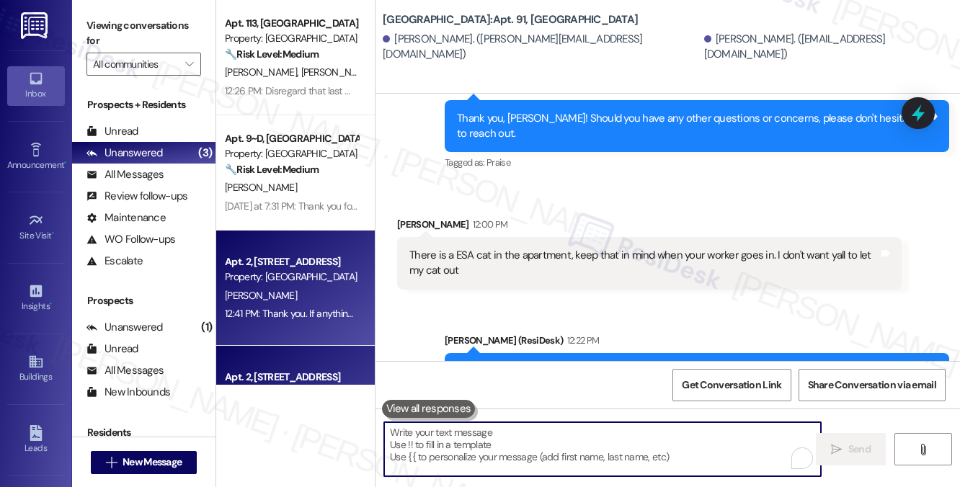
scroll to position [11489, 0]
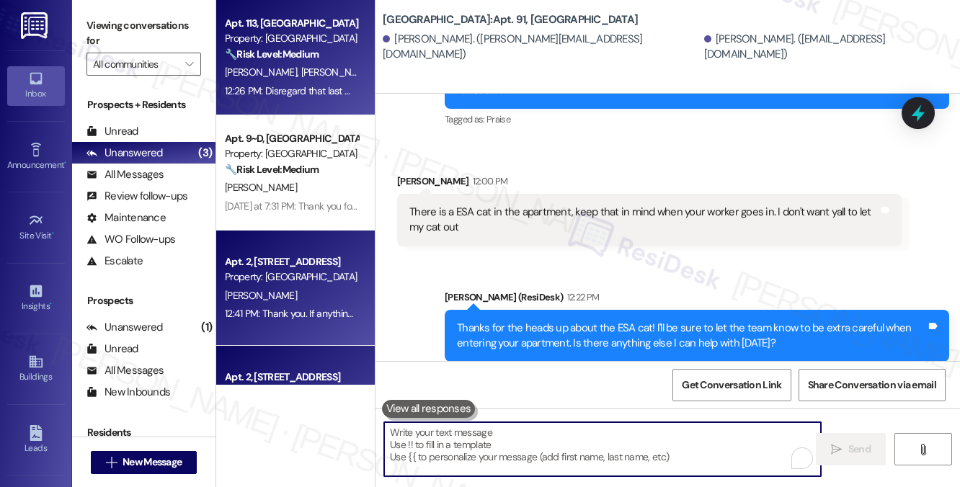
click at [308, 80] on div "J. Isennock T. Searles" at bounding box center [291, 72] width 136 height 18
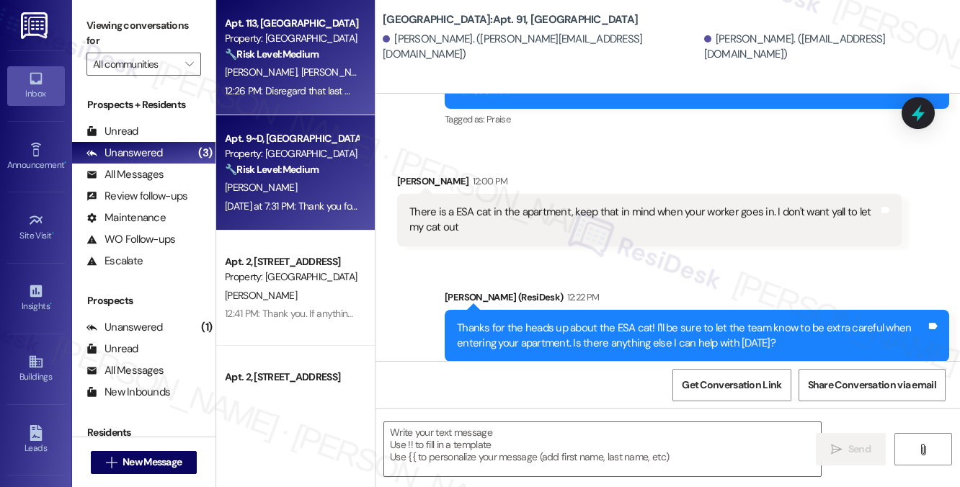
type textarea "Fetching suggested responses. Please feel free to read through the conversation…"
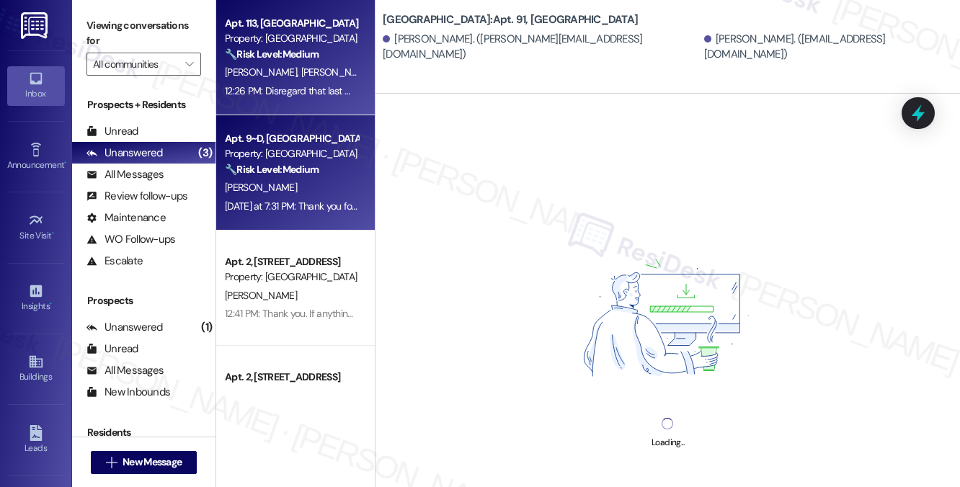
click at [297, 191] on div "[PERSON_NAME]" at bounding box center [291, 188] width 136 height 18
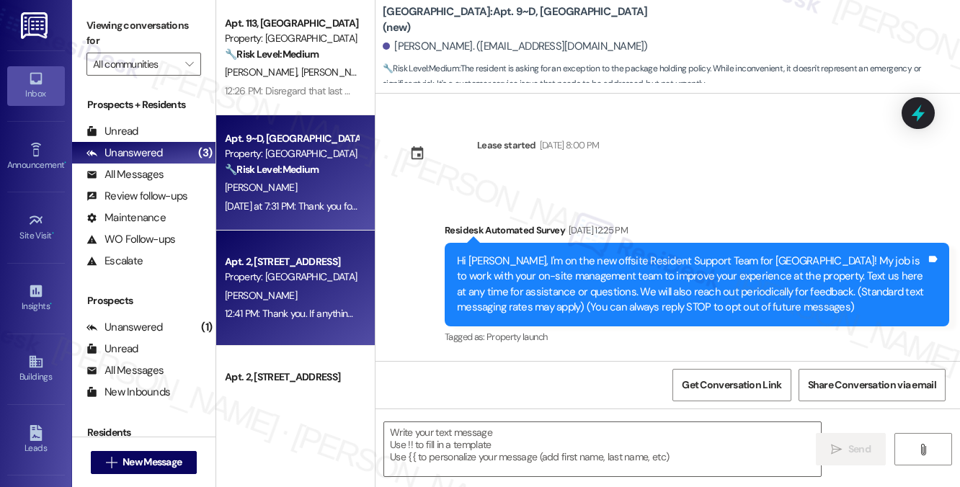
scroll to position [6419, 0]
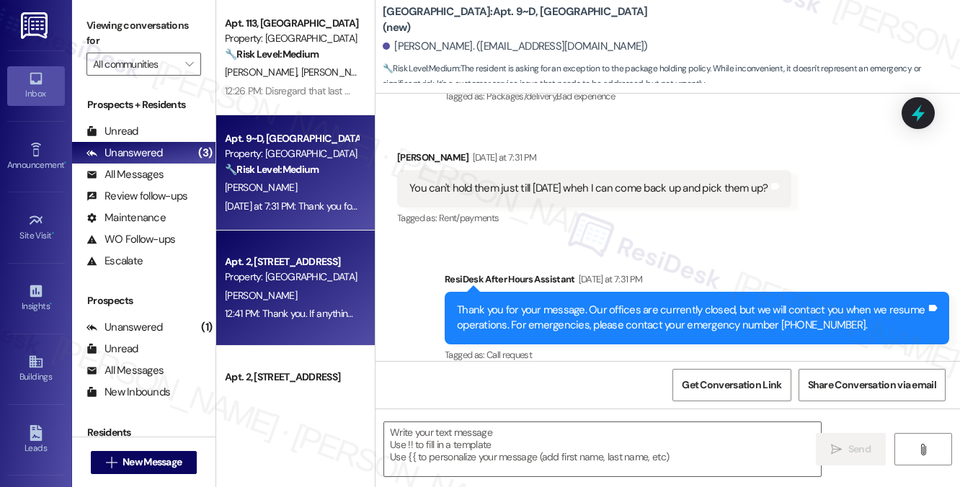
type textarea "Fetching suggested responses. Please feel free to read through the conversation…"
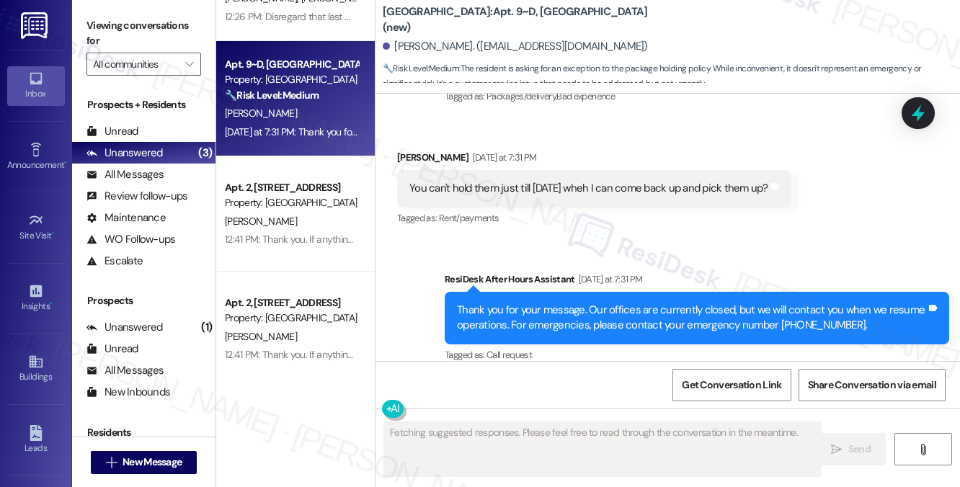
scroll to position [76, 0]
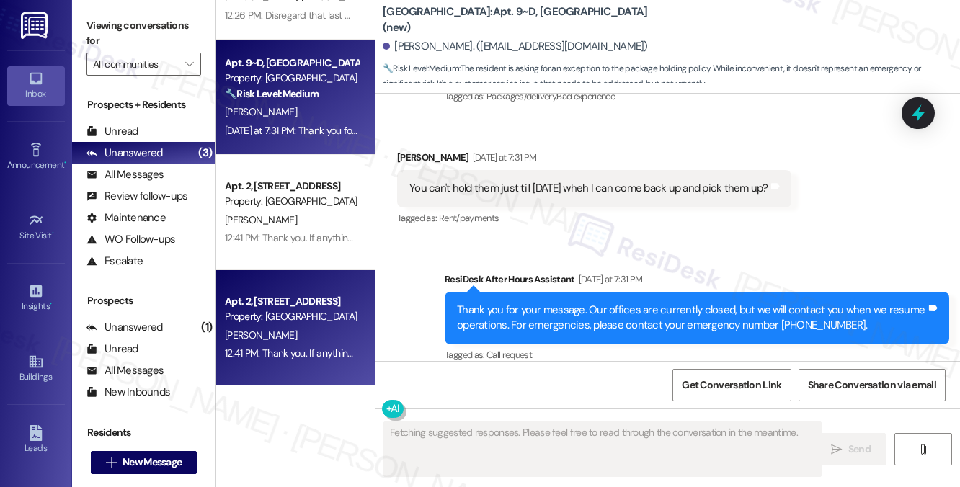
click at [308, 352] on div "12:41 PM: Thank you. If anything else comes up, just let us know :) 12:41 PM: T…" at bounding box center [358, 353] width 267 height 13
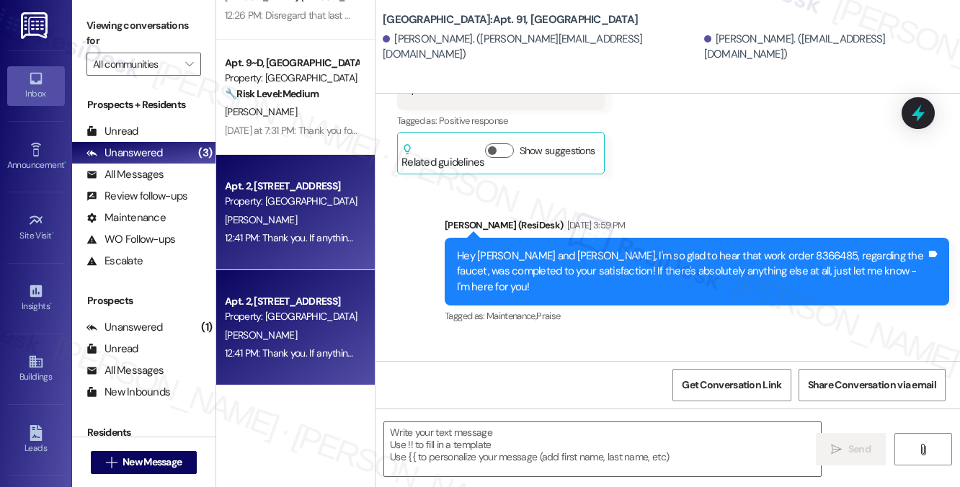
type textarea "Fetching suggested responses. Please feel free to read through the conversation…"
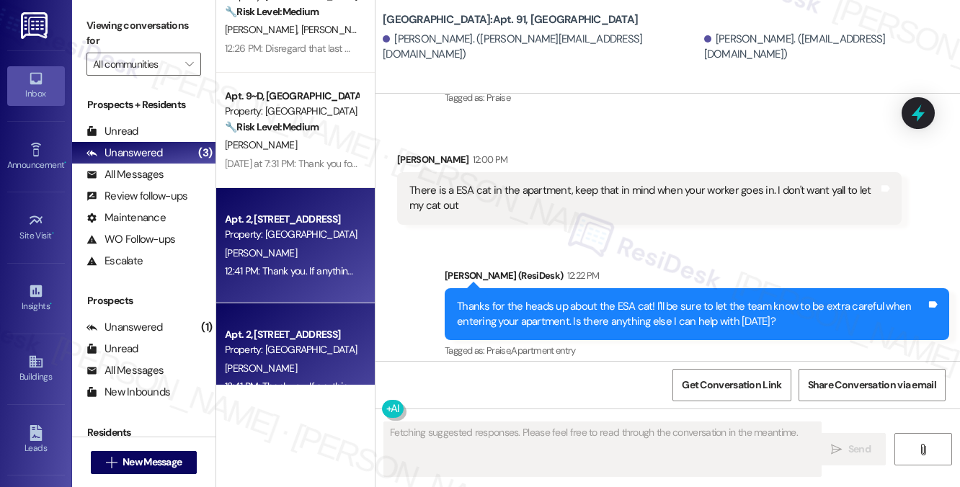
scroll to position [0, 0]
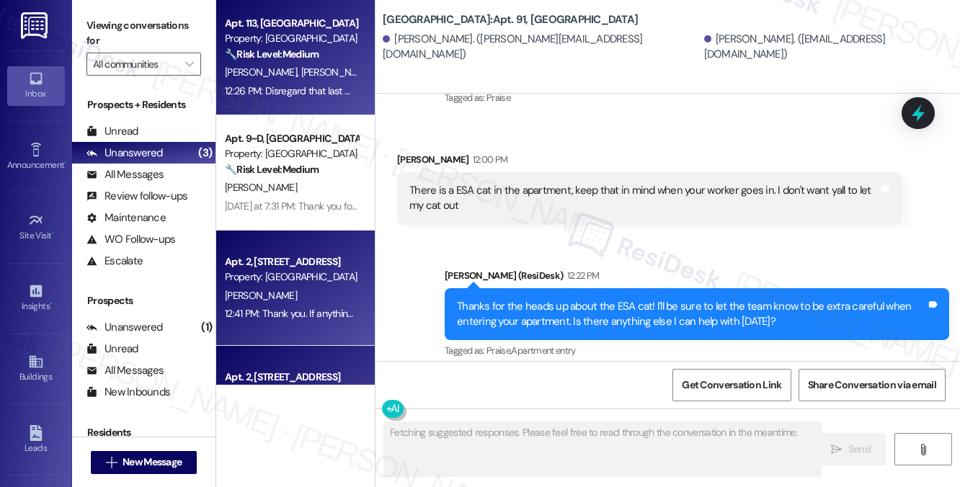
click at [270, 85] on div "12:26 PM: Disregard that last message I looked at the wrong section of the leas…" at bounding box center [390, 90] width 331 height 13
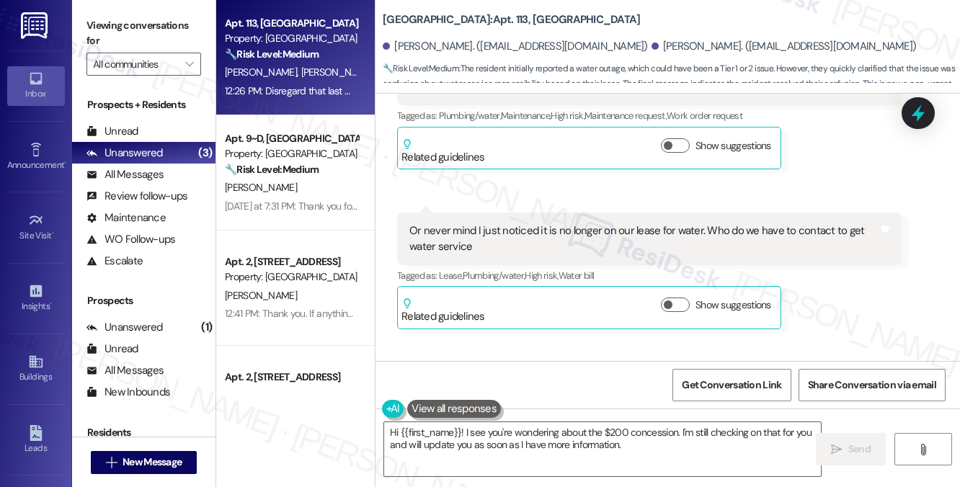
scroll to position [6473, 0]
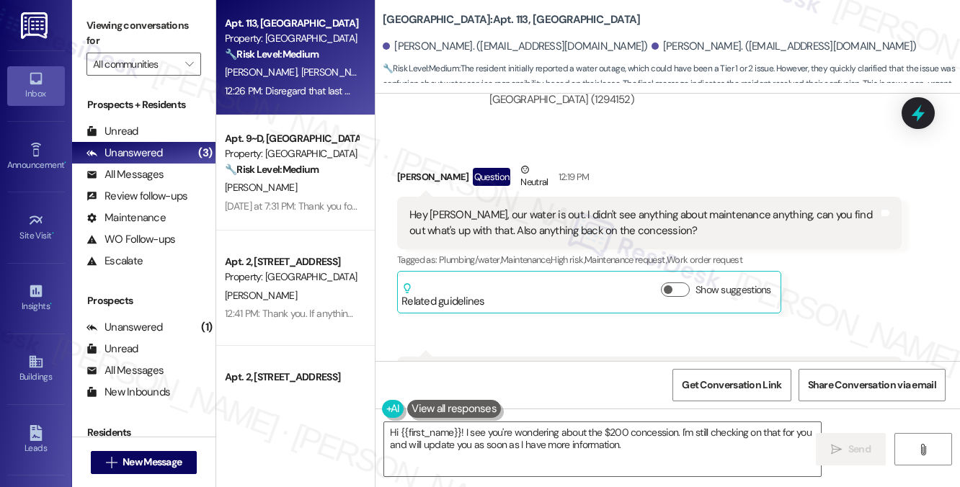
click at [489, 239] on div "Hey [PERSON_NAME], our water is out. I didn't see anything about maintenance an…" at bounding box center [643, 223] width 469 height 31
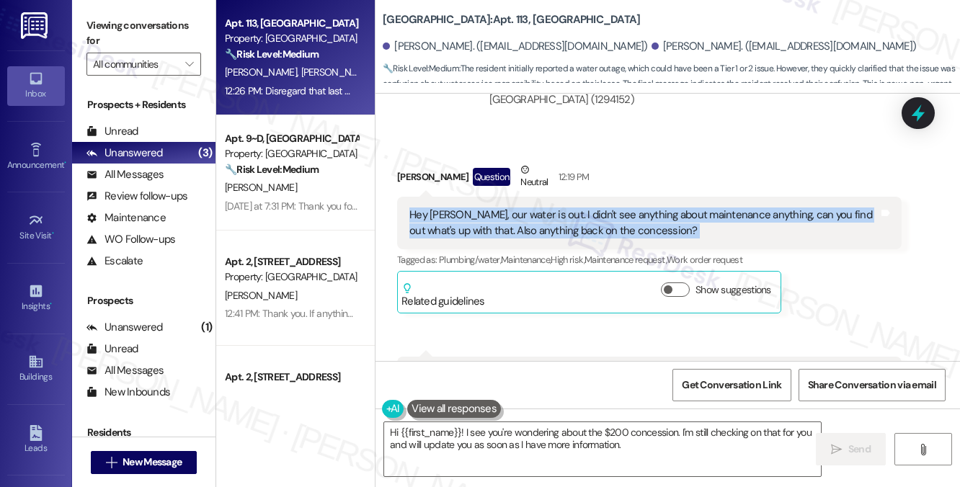
click at [489, 239] on div "Hey [PERSON_NAME], our water is out. I didn't see anything about maintenance an…" at bounding box center [643, 223] width 469 height 31
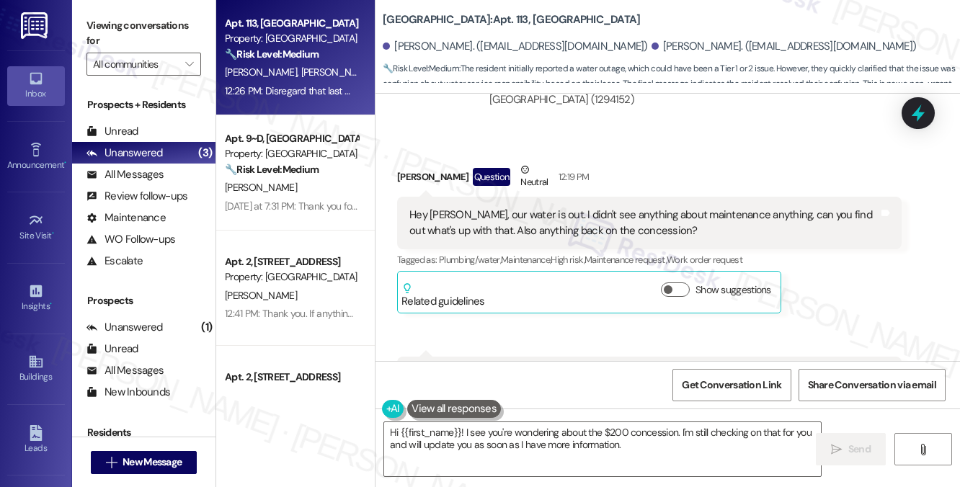
click at [411, 194] on div "John Isennock Question Neutral 12:19 PM" at bounding box center [649, 179] width 504 height 35
copy div "[PERSON_NAME]"
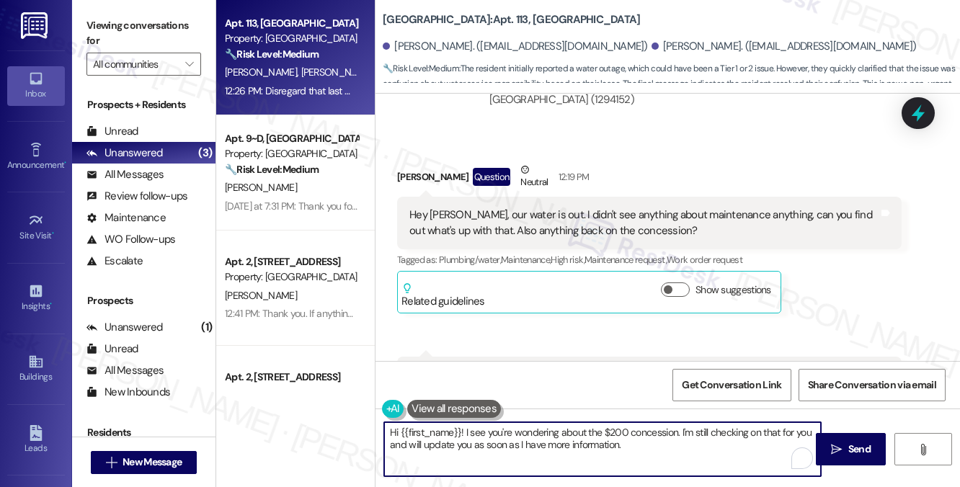
drag, startPoint x: 403, startPoint y: 430, endPoint x: 463, endPoint y: 426, distance: 60.0
click at [463, 426] on textarea "Hi {{first_name}}! I see you're wondering about the $200 concession. I'm still …" at bounding box center [602, 449] width 437 height 54
paste textarea "[PERSON_NAME]"
click at [402, 434] on textarea "Hi {John! I see you're wondering about the $200 concession. I'm still checking …" at bounding box center [602, 449] width 437 height 54
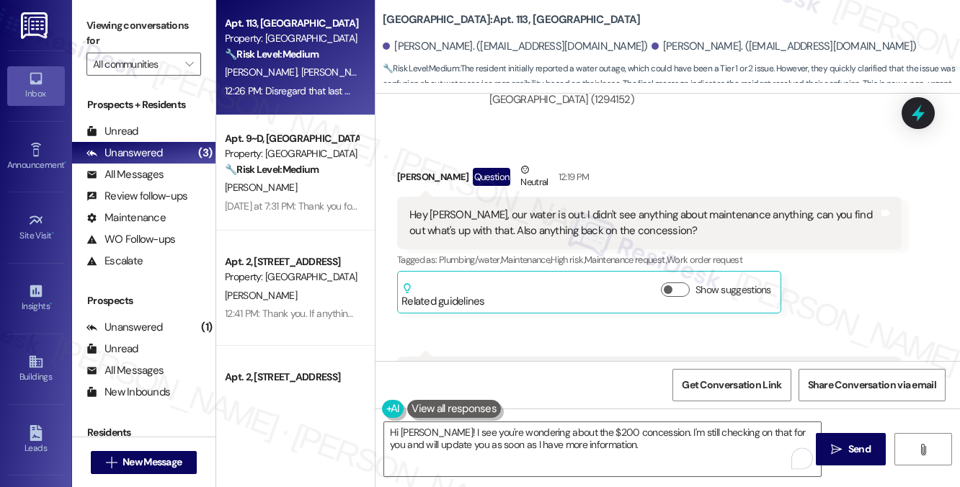
click at [569, 239] on div "Hey [PERSON_NAME], our water is out. I didn't see anything about maintenance an…" at bounding box center [643, 223] width 469 height 31
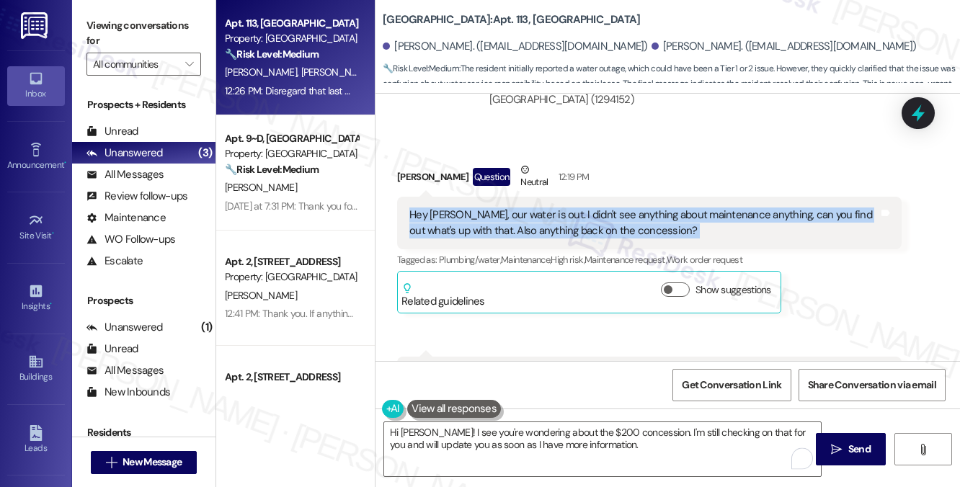
click at [569, 239] on div "Hey [PERSON_NAME], our water is out. I didn't see anything about maintenance an…" at bounding box center [643, 223] width 469 height 31
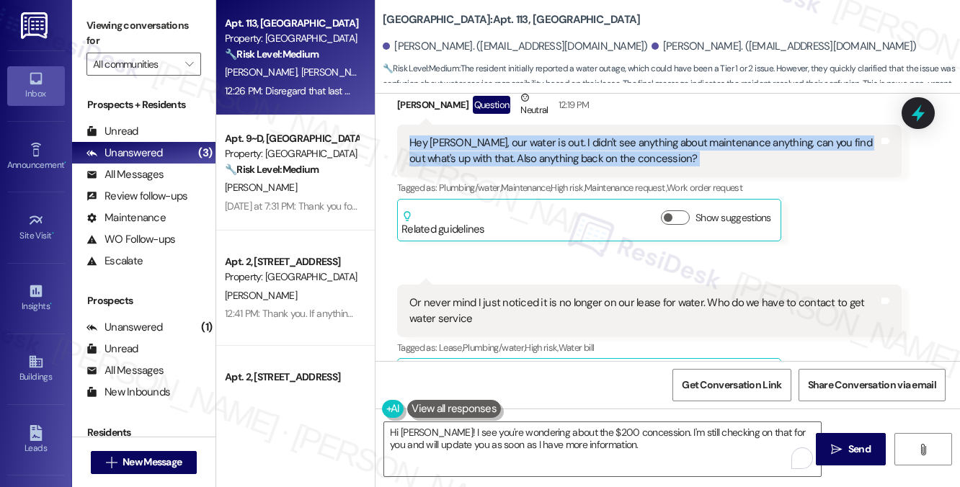
scroll to position [6617, 0]
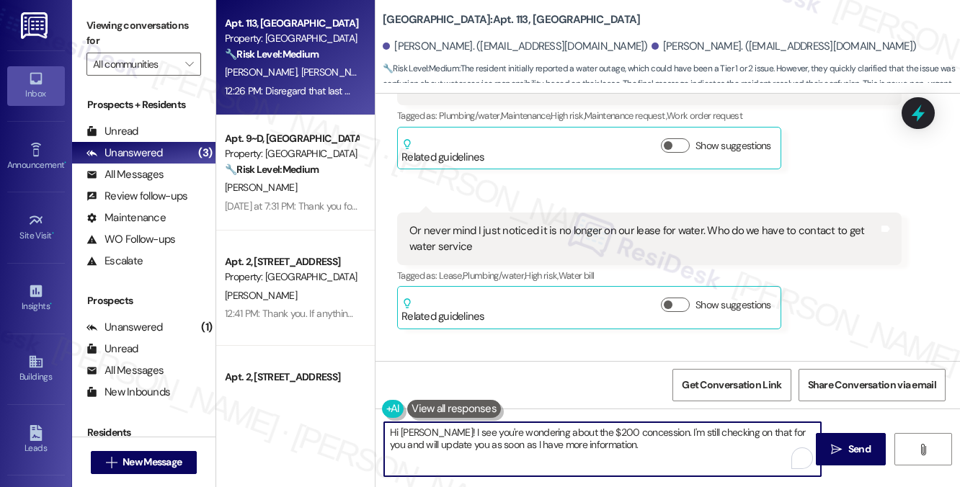
click at [513, 424] on textarea "Hi John! I see you're wondering about the $200 concession. I'm still checking o…" at bounding box center [602, 449] width 437 height 54
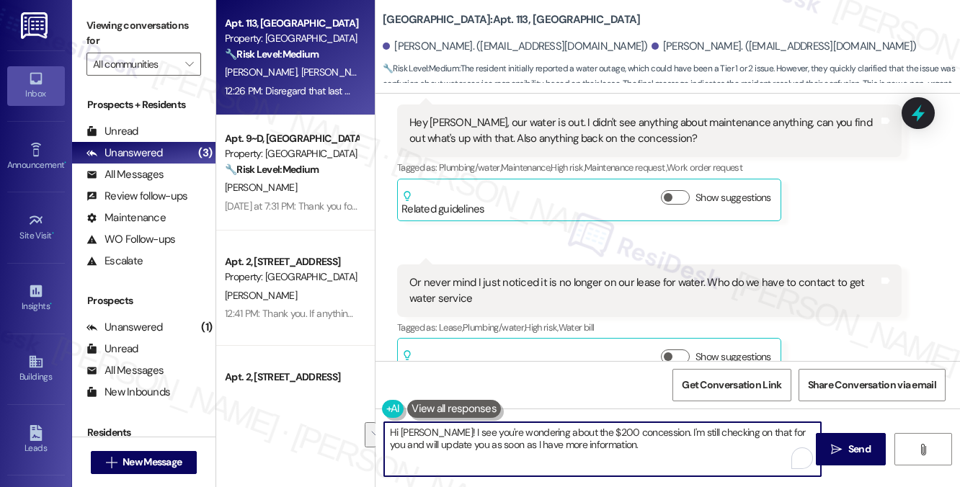
scroll to position [6473, 0]
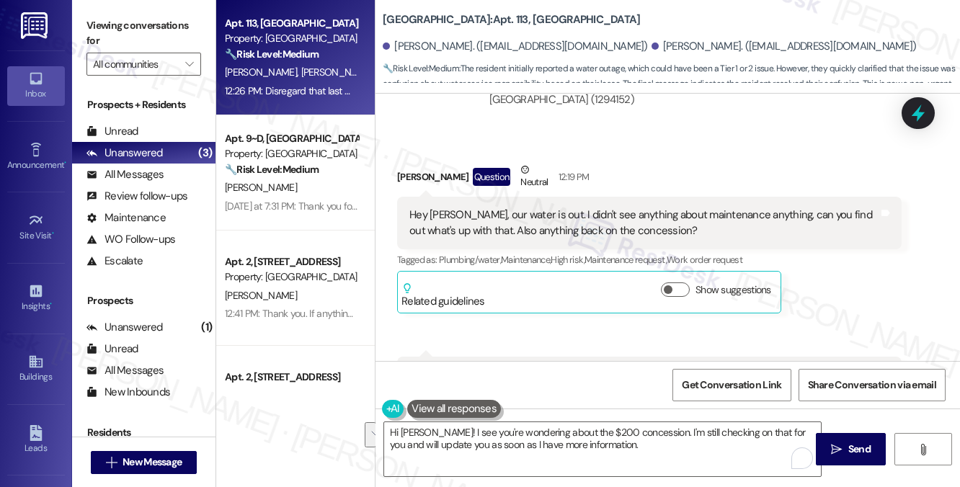
click at [494, 239] on div "Hey [PERSON_NAME], our water is out. I didn't see anything about maintenance an…" at bounding box center [643, 223] width 469 height 31
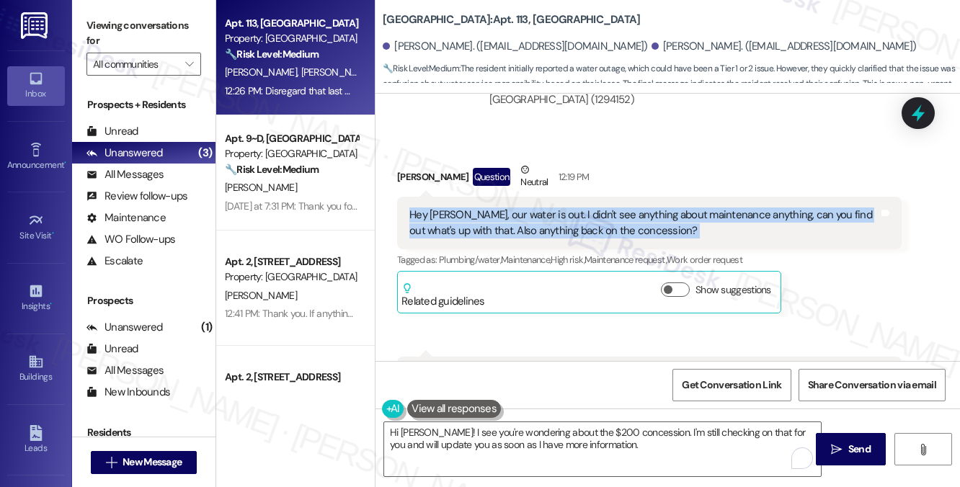
click at [494, 239] on div "Hey [PERSON_NAME], our water is out. I didn't see anything about maintenance an…" at bounding box center [643, 223] width 469 height 31
click at [641, 239] on div "Hey [PERSON_NAME], our water is out. I didn't see anything about maintenance an…" at bounding box center [643, 223] width 469 height 31
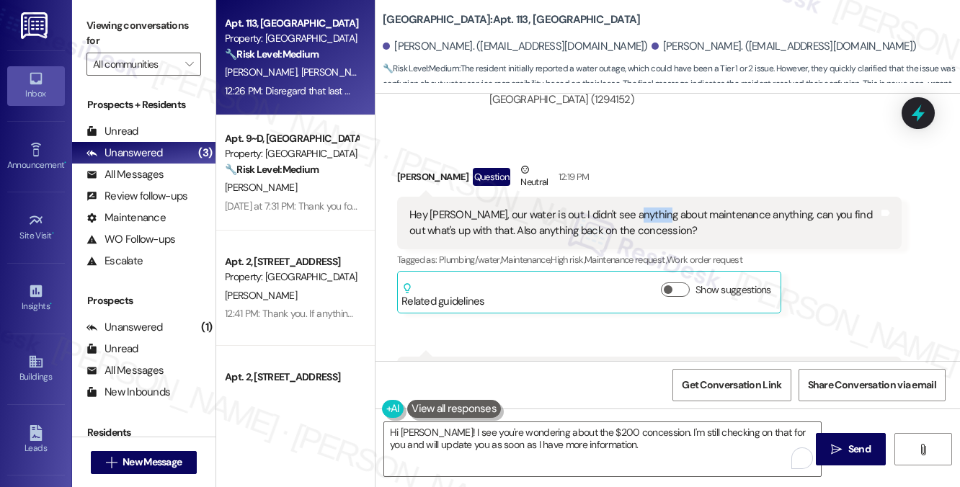
click at [641, 239] on div "Hey [PERSON_NAME], our water is out. I didn't see anything about maintenance an…" at bounding box center [643, 223] width 469 height 31
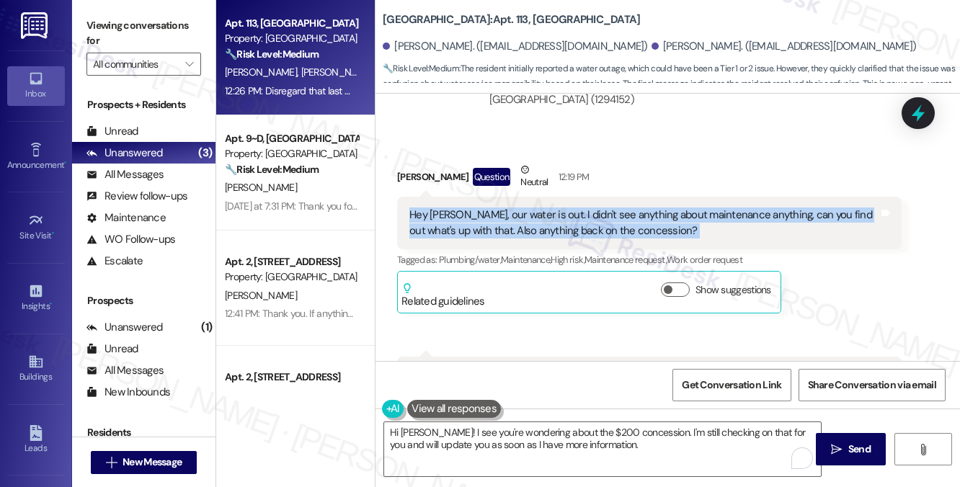
click at [641, 239] on div "Hey [PERSON_NAME], our water is out. I didn't see anything about maintenance an…" at bounding box center [643, 223] width 469 height 31
click at [605, 239] on div "Hey [PERSON_NAME], our water is out. I didn't see anything about maintenance an…" at bounding box center [643, 223] width 469 height 31
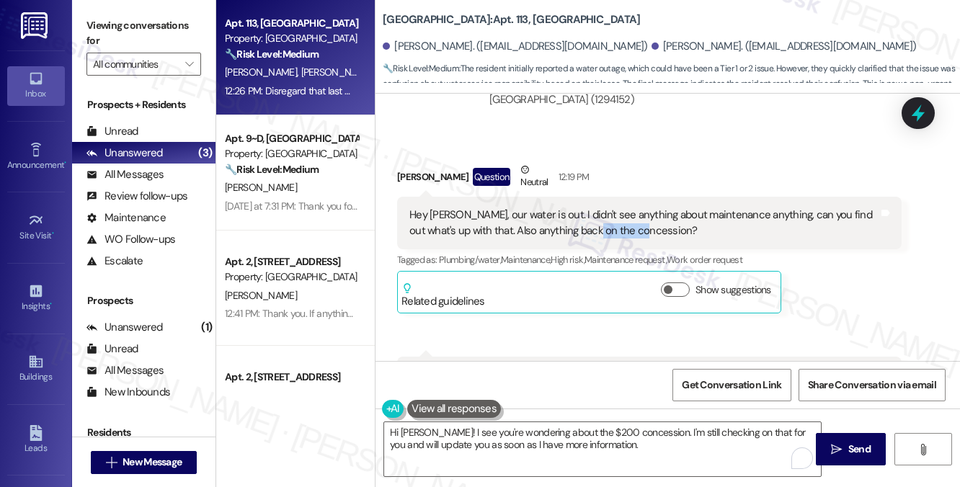
click at [605, 239] on div "Hey [PERSON_NAME], our water is out. I didn't see anything about maintenance an…" at bounding box center [643, 223] width 469 height 31
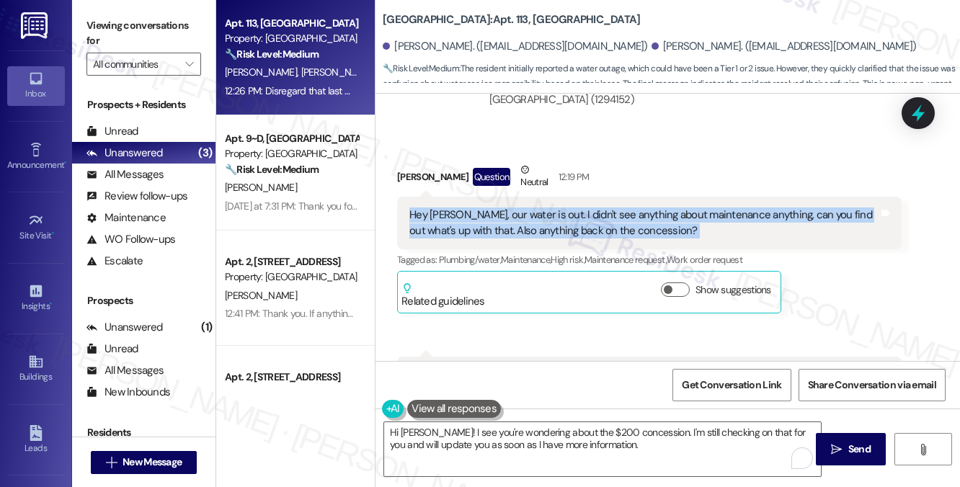
click at [605, 239] on div "Hey [PERSON_NAME], our water is out. I didn't see anything about maintenance an…" at bounding box center [643, 223] width 469 height 31
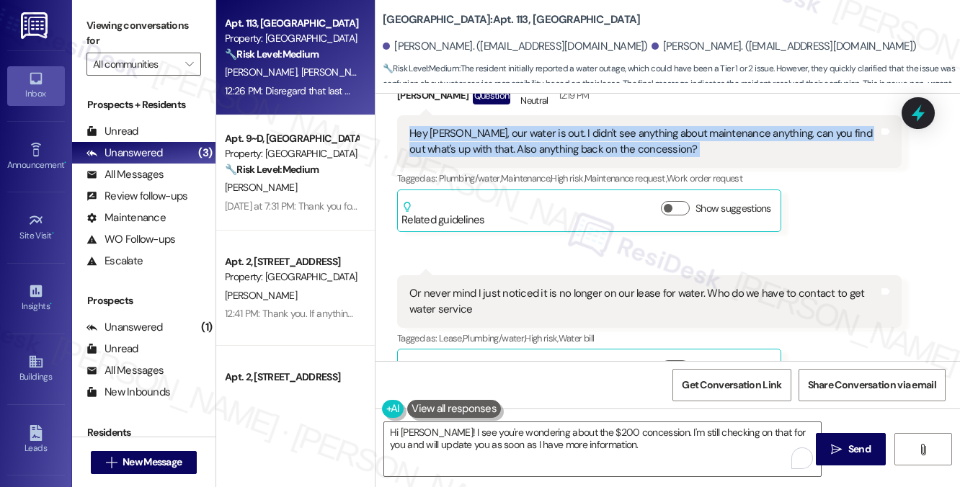
scroll to position [6617, 0]
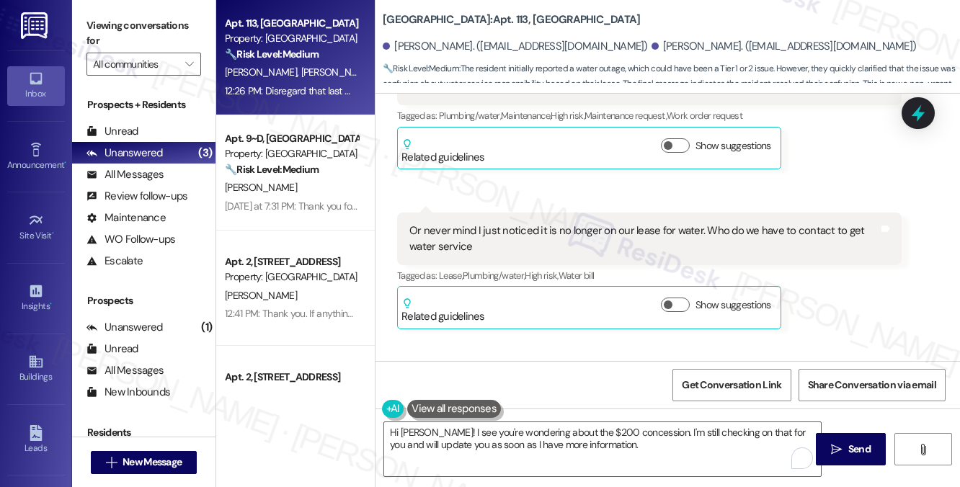
click at [516, 254] on div "Or never mind I just noticed it is no longer on our lease for water. Who do we …" at bounding box center [643, 238] width 469 height 31
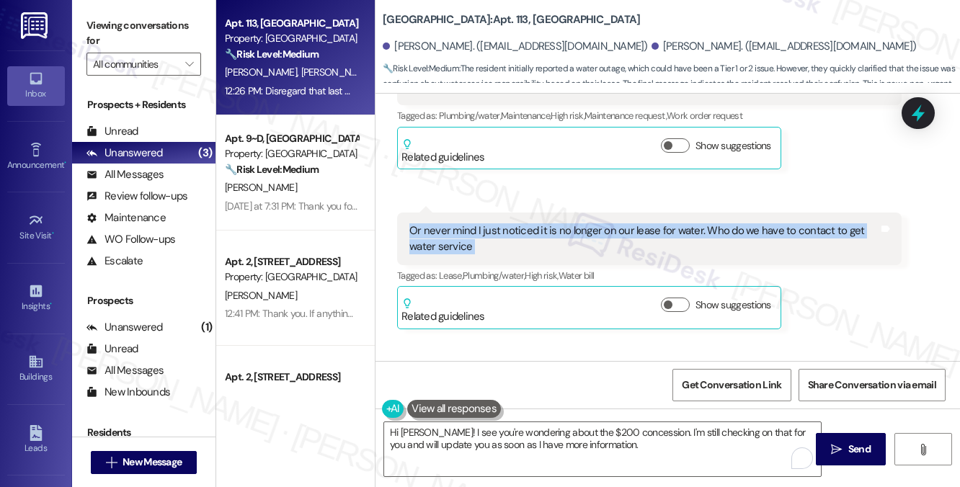
click at [516, 254] on div "Or never mind I just noticed it is no longer on our lease for water. Who do we …" at bounding box center [643, 238] width 469 height 31
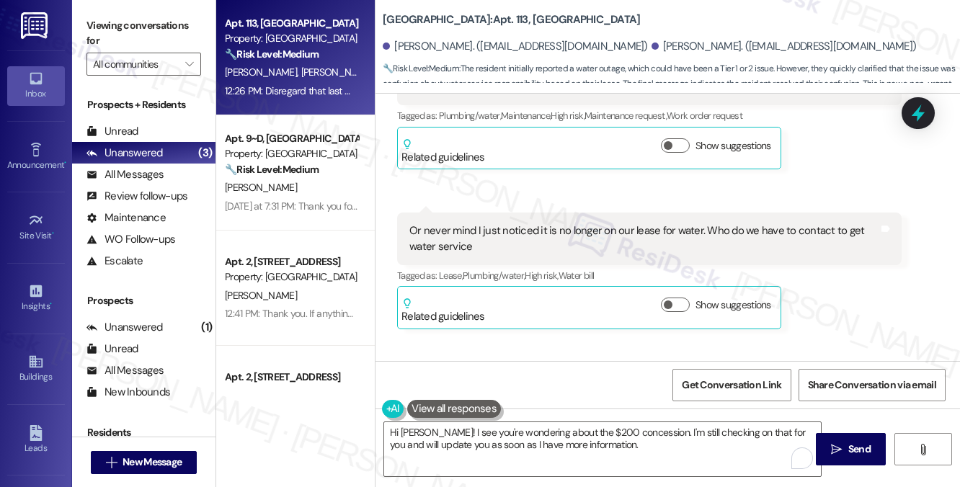
click at [561, 105] on div "Hey Sarah, our water is out. I didn't see anything about maintenance anything, …" at bounding box center [649, 79] width 504 height 53
click at [562, 94] on div "Hey [PERSON_NAME], our water is out. I didn't see anything about maintenance an…" at bounding box center [643, 78] width 469 height 31
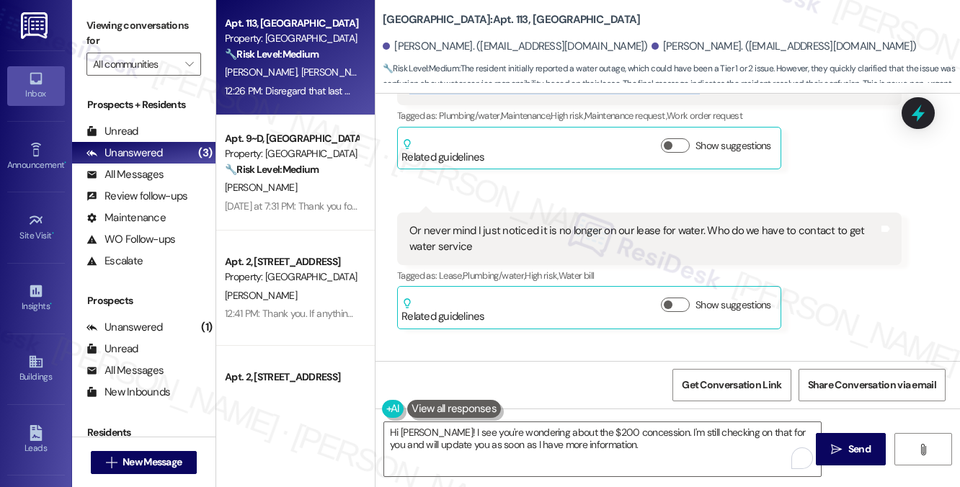
copy div "Hey Sarah, our water is out. I didn't see anything about maintenance anything, …"
click at [134, 9] on div "Viewing conversations for All communities " at bounding box center [143, 45] width 143 height 90
click at [517, 254] on div "Or never mind I just noticed it is no longer on our lease for water. Who do we …" at bounding box center [643, 238] width 469 height 31
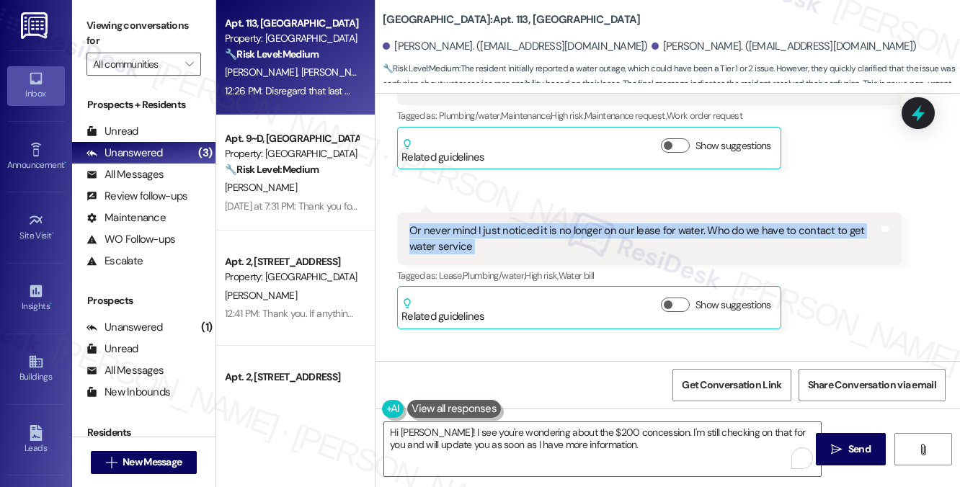
click at [517, 254] on div "Or never mind I just noticed it is no longer on our lease for water. Who do we …" at bounding box center [643, 238] width 469 height 31
copy div "Or never mind I just noticed it is no longer on our lease for water. Who do we …"
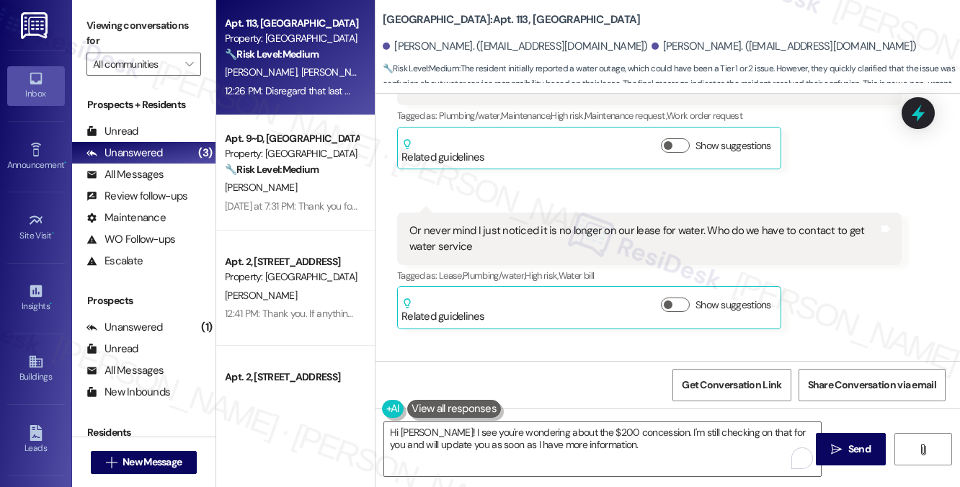
drag, startPoint x: 138, startPoint y: 32, endPoint x: 282, endPoint y: 112, distance: 164.2
click at [138, 32] on label "Viewing conversations for" at bounding box center [143, 33] width 115 height 38
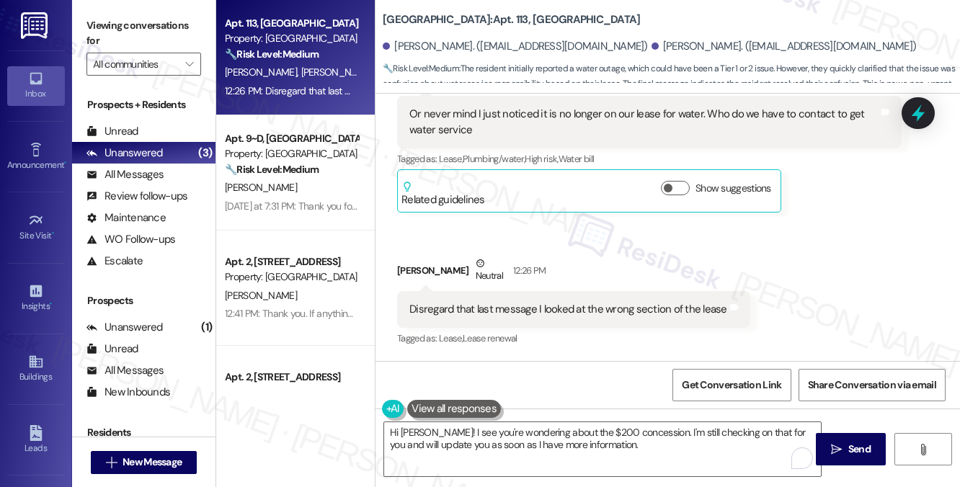
scroll to position [6762, 0]
click at [460, 311] on div "Disregard that last message I looked at the wrong section of the lease" at bounding box center [568, 309] width 318 height 15
copy div "Disregard that last message I looked at the wrong section of the lease Tags and…"
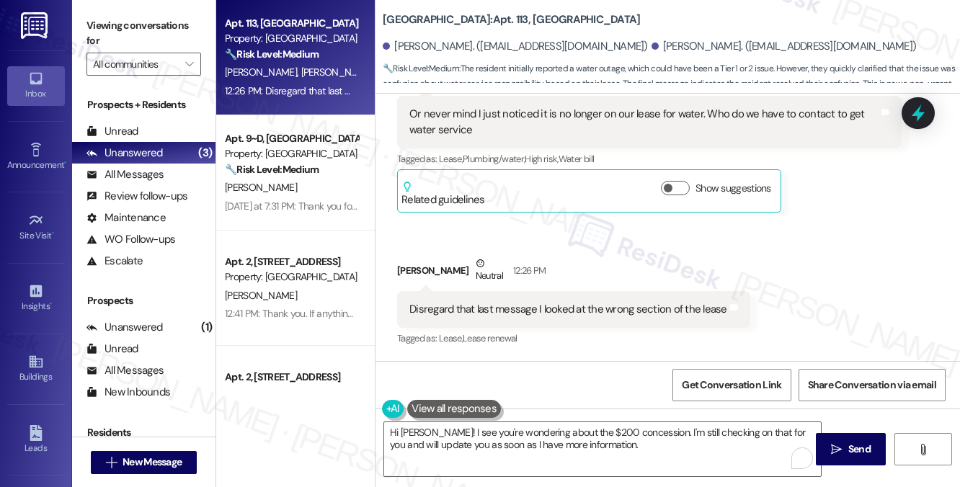
click at [161, 37] on label "Viewing conversations for" at bounding box center [143, 33] width 115 height 38
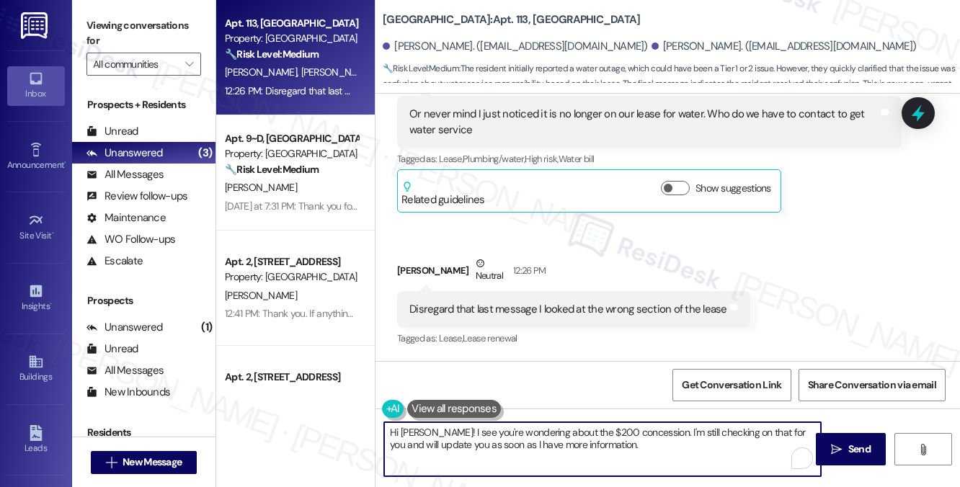
click at [591, 442] on textarea "Hi John! I see you're wondering about the $200 concession. I'm still checking o…" at bounding box center [602, 449] width 437 height 54
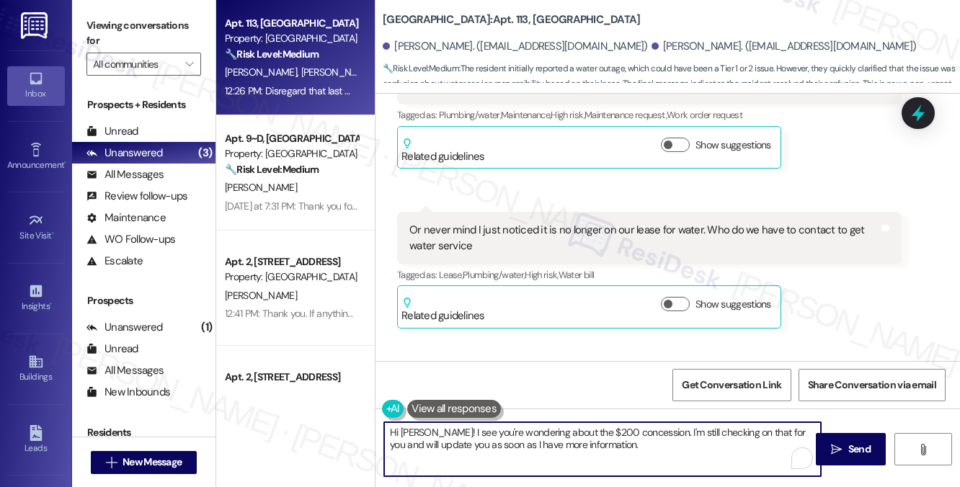
scroll to position [6545, 0]
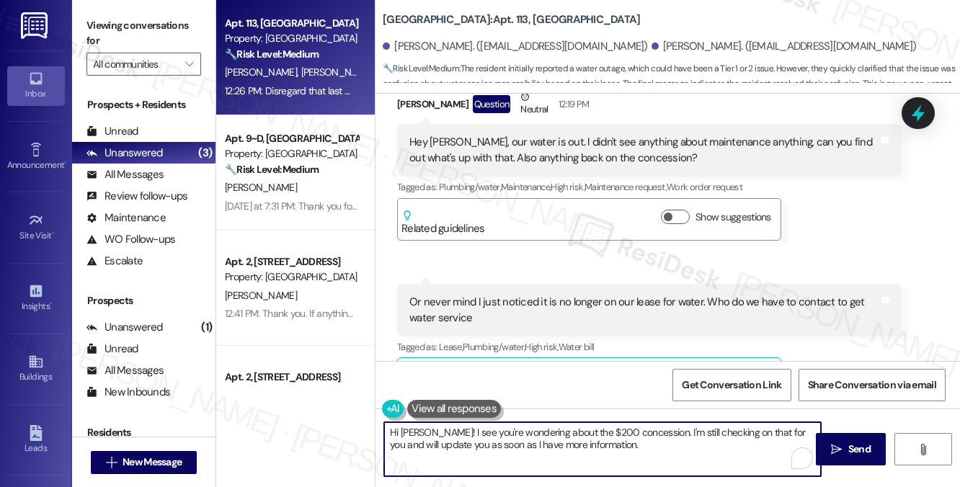
click at [541, 166] on div "Hey [PERSON_NAME], our water is out. I didn't see anything about maintenance an…" at bounding box center [643, 150] width 469 height 31
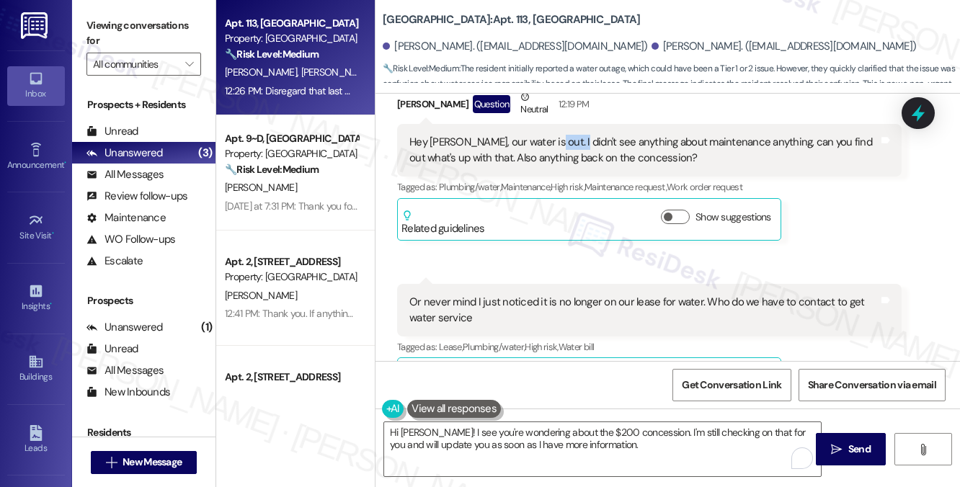
click at [541, 166] on div "Hey [PERSON_NAME], our water is out. I didn't see anything about maintenance an…" at bounding box center [643, 150] width 469 height 31
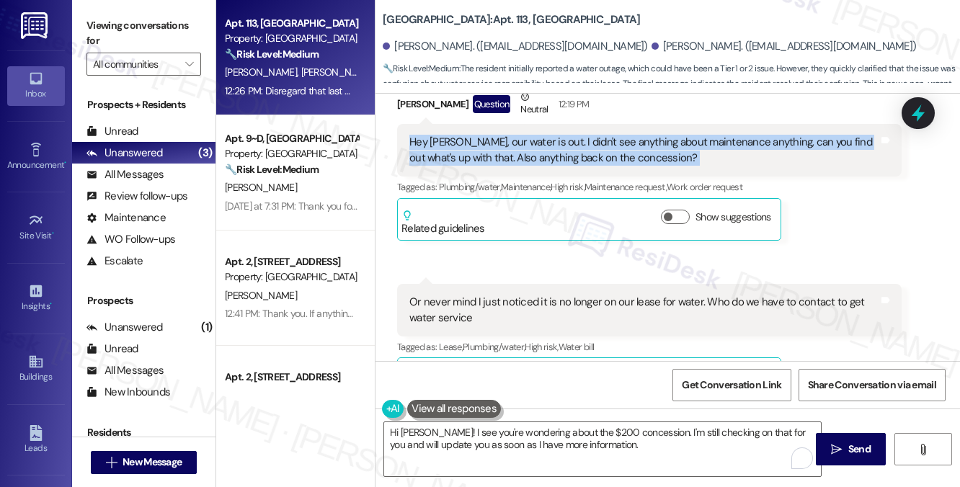
click at [541, 166] on div "Hey [PERSON_NAME], our water is out. I didn't see anything about maintenance an…" at bounding box center [643, 150] width 469 height 31
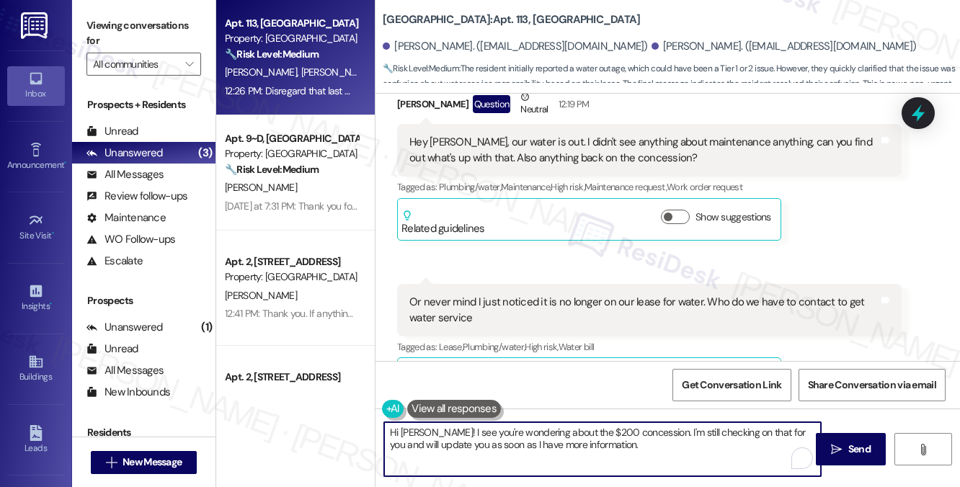
click at [518, 432] on textarea "Hi John! I see you're wondering about the $200 concession. I'm still checking o…" at bounding box center [602, 449] width 437 height 54
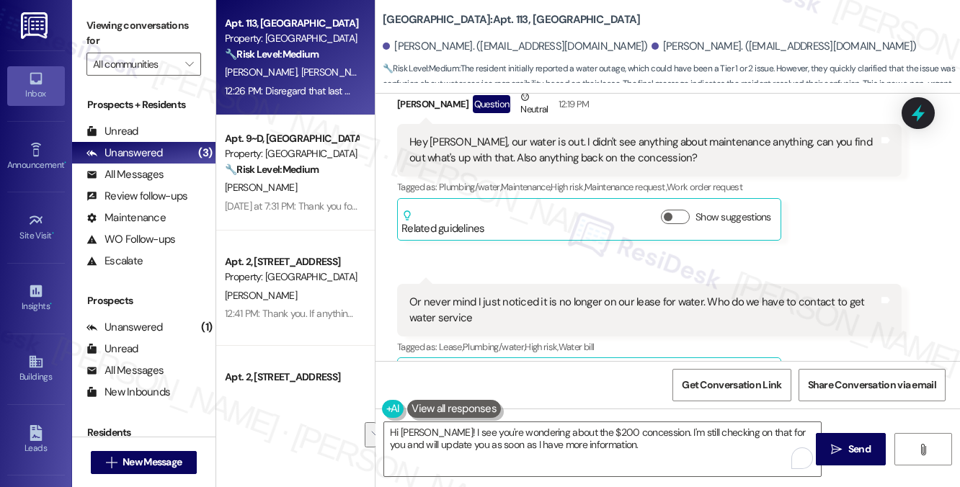
click at [512, 166] on div "Hey [PERSON_NAME], our water is out. I didn't see anything about maintenance an…" at bounding box center [643, 150] width 469 height 31
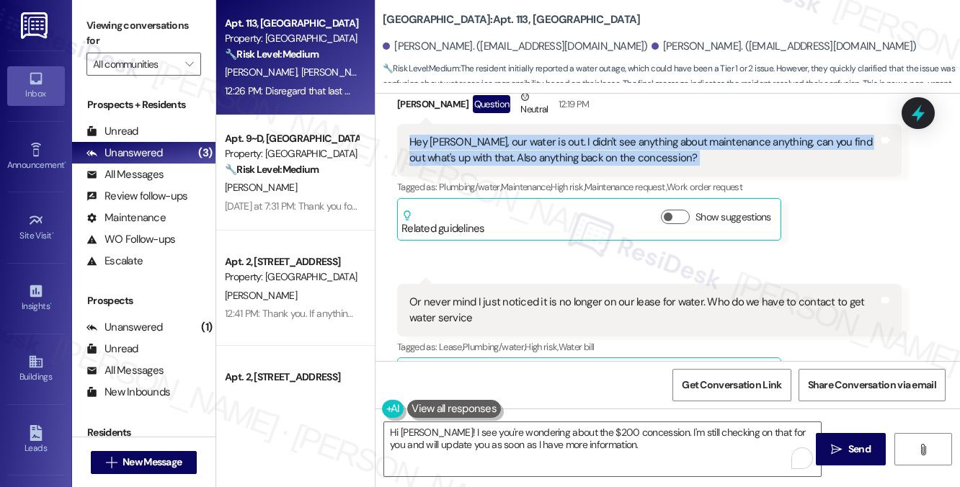
click at [512, 166] on div "Hey [PERSON_NAME], our water is out. I didn't see anything about maintenance an…" at bounding box center [643, 150] width 469 height 31
click at [606, 166] on div "Hey [PERSON_NAME], our water is out. I didn't see anything about maintenance an…" at bounding box center [643, 150] width 469 height 31
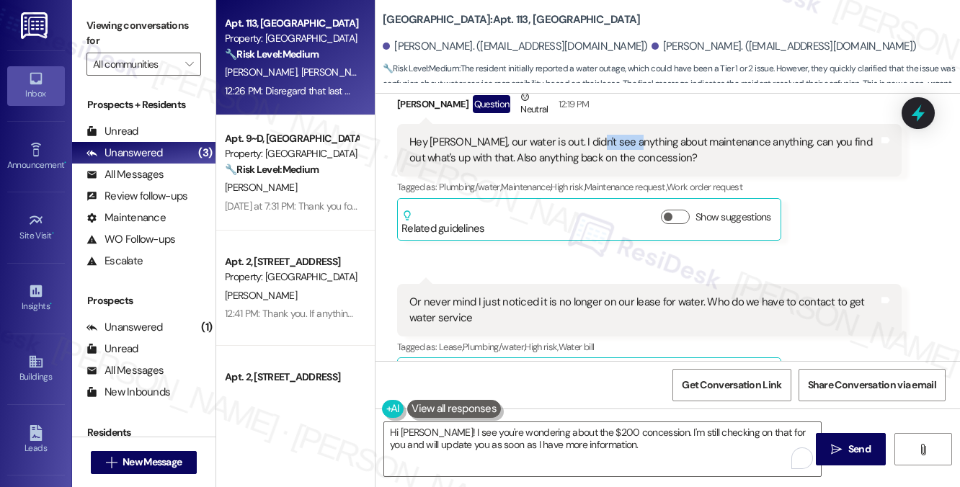
click at [606, 166] on div "Hey [PERSON_NAME], our water is out. I didn't see anything about maintenance an…" at bounding box center [643, 150] width 469 height 31
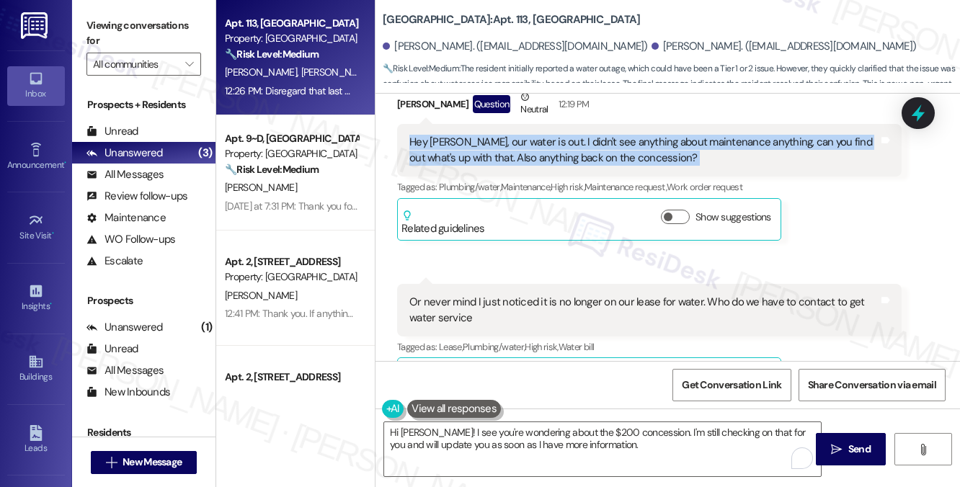
click at [606, 166] on div "Hey [PERSON_NAME], our water is out. I didn't see anything about maintenance an…" at bounding box center [643, 150] width 469 height 31
click at [523, 166] on div "Hey [PERSON_NAME], our water is out. I didn't see anything about maintenance an…" at bounding box center [643, 150] width 469 height 31
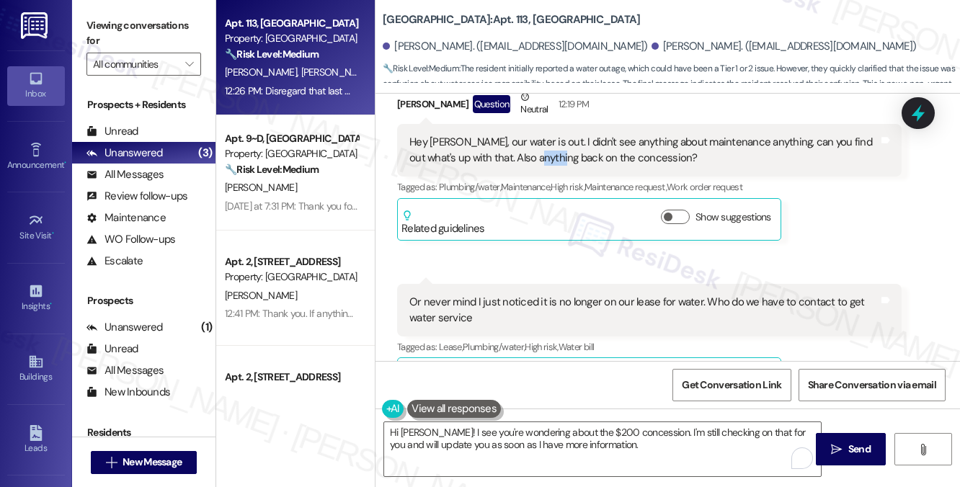
click at [523, 166] on div "Hey [PERSON_NAME], our water is out. I didn't see anything about maintenance an…" at bounding box center [643, 150] width 469 height 31
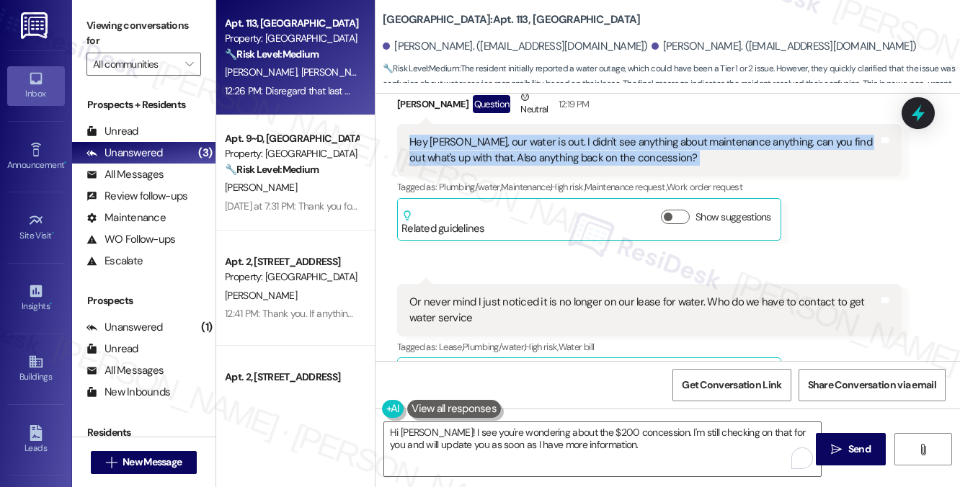
click at [523, 166] on div "Hey [PERSON_NAME], our water is out. I didn't see anything about maintenance an…" at bounding box center [643, 150] width 469 height 31
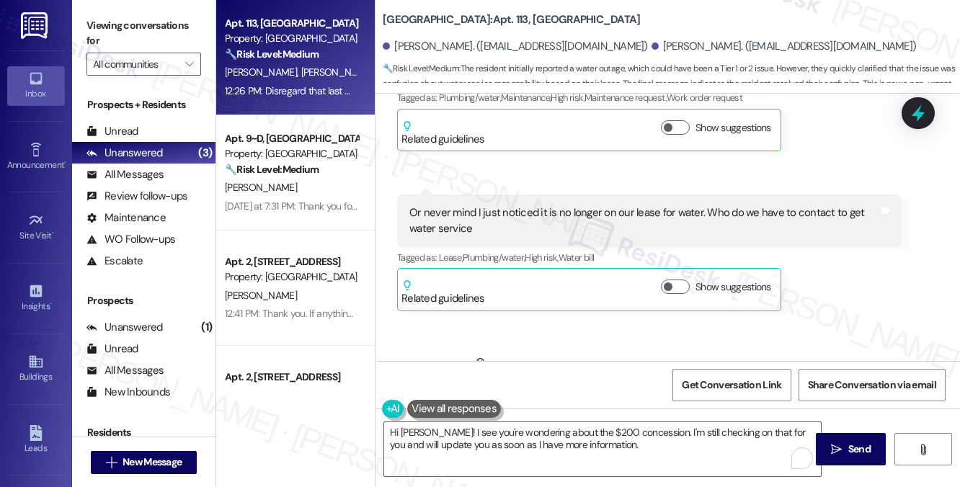
scroll to position [6690, 0]
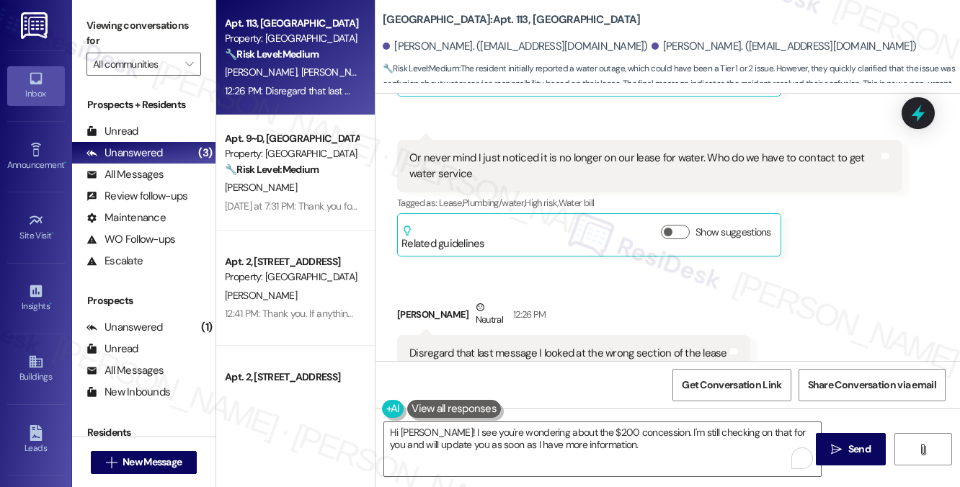
click at [467, 182] on div "Or never mind I just noticed it is no longer on our lease for water. Who do we …" at bounding box center [643, 166] width 469 height 31
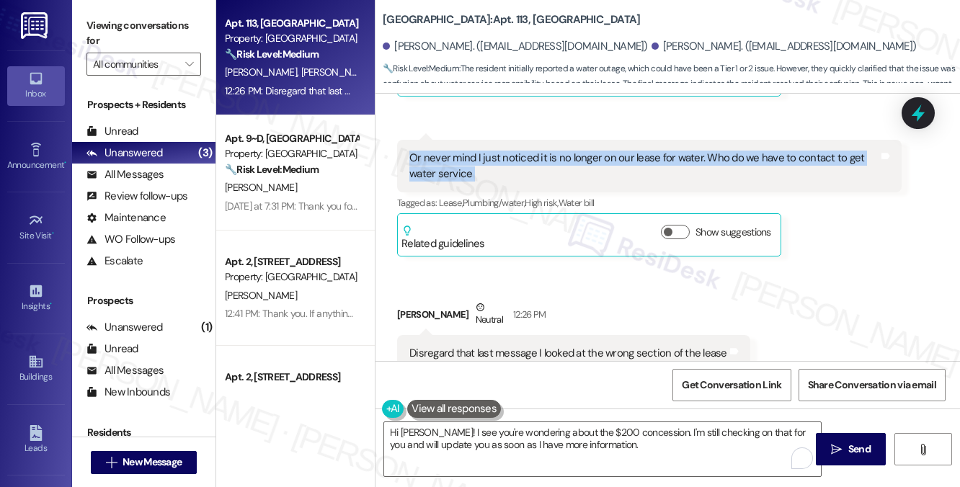
click at [467, 182] on div "Or never mind I just noticed it is no longer on our lease for water. Who do we …" at bounding box center [643, 166] width 469 height 31
click at [513, 182] on div "Or never mind I just noticed it is no longer on our lease for water. Who do we …" at bounding box center [643, 166] width 469 height 31
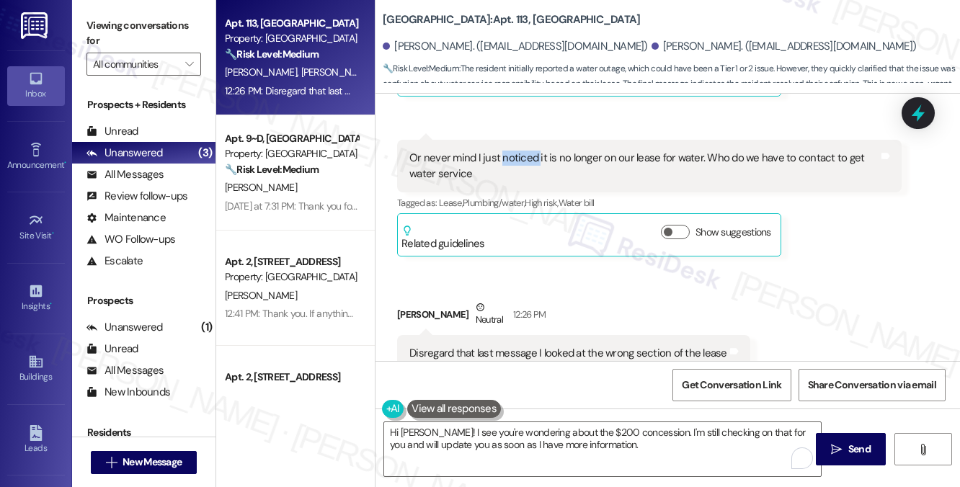
click at [513, 182] on div "Or never mind I just noticed it is no longer on our lease for water. Who do we …" at bounding box center [643, 166] width 469 height 31
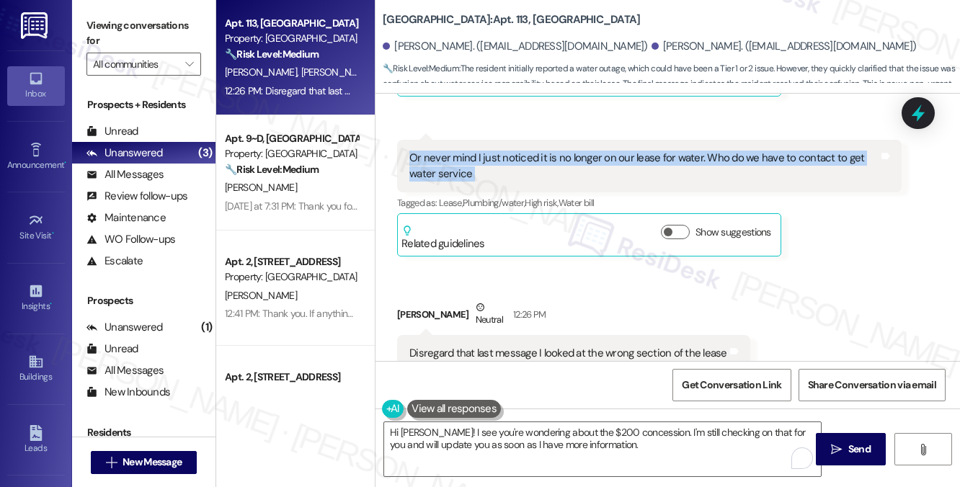
click at [513, 182] on div "Or never mind I just noticed it is no longer on our lease for water. Who do we …" at bounding box center [643, 166] width 469 height 31
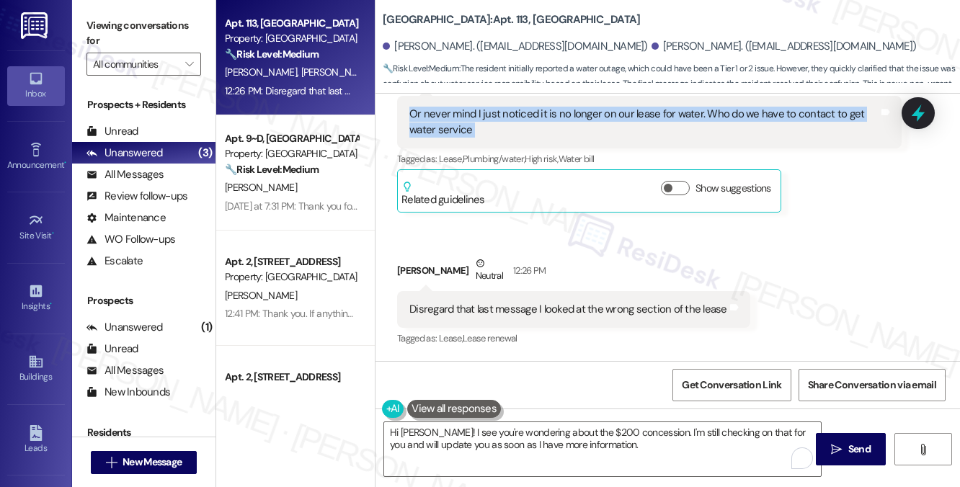
scroll to position [6762, 0]
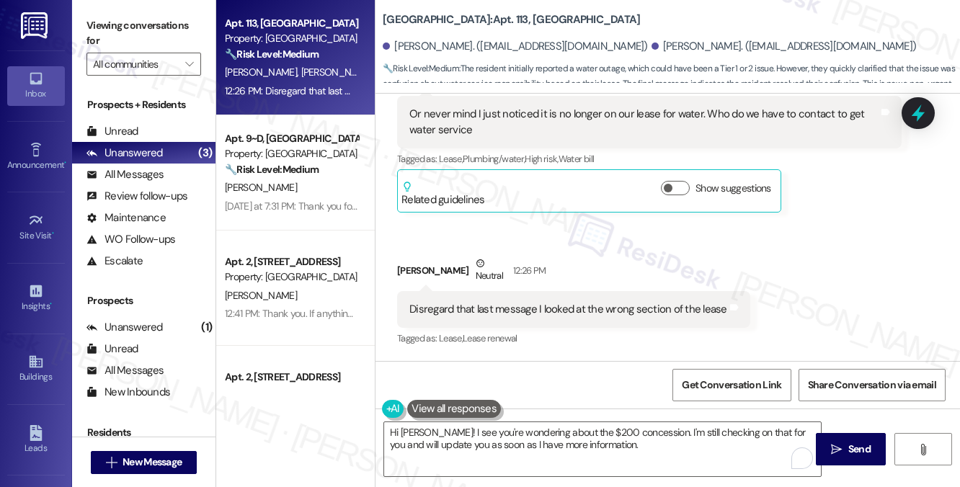
click at [475, 306] on div "Disregard that last message I looked at the wrong section of the lease" at bounding box center [568, 309] width 318 height 15
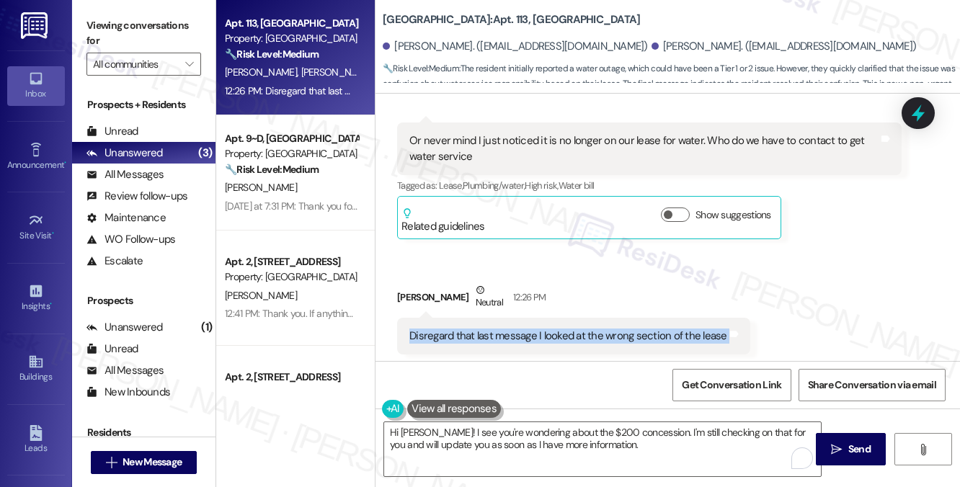
scroll to position [6617, 0]
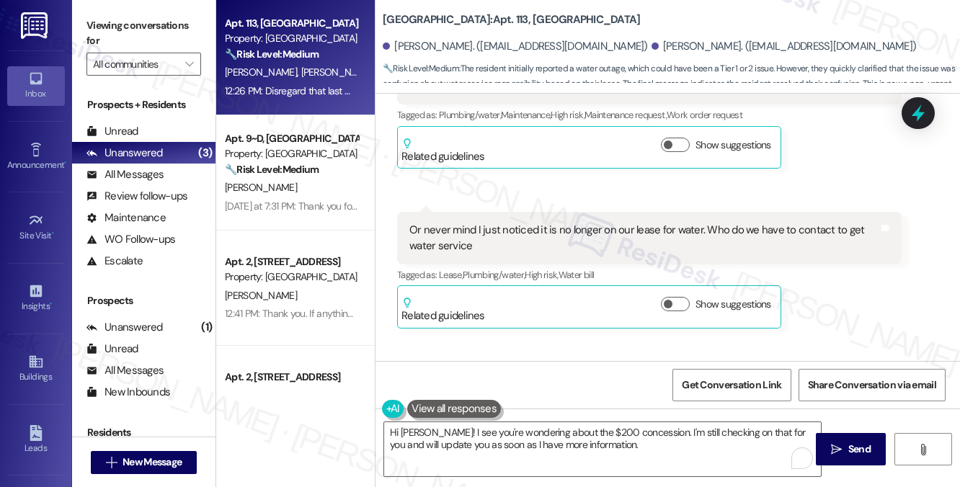
click at [517, 254] on div "Or never mind I just noticed it is no longer on our lease for water. Who do we …" at bounding box center [643, 238] width 469 height 31
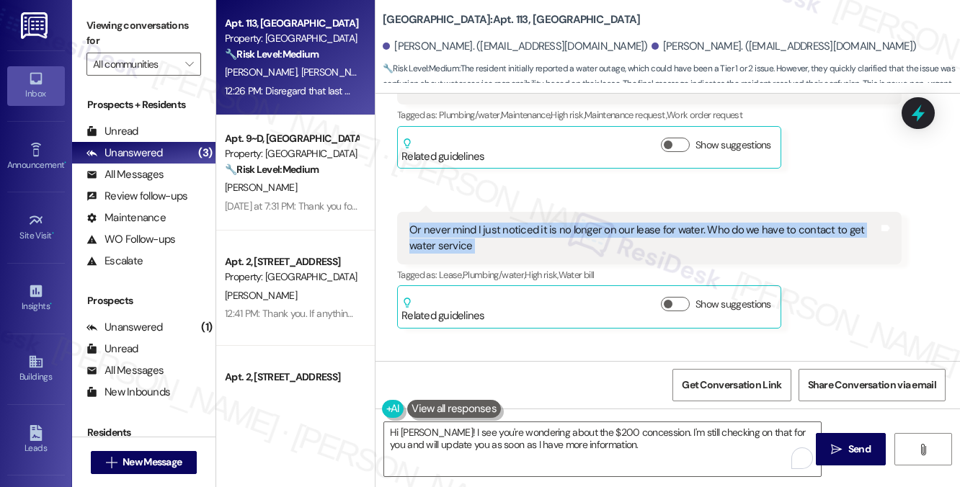
click at [517, 254] on div "Or never mind I just noticed it is no longer on our lease for water. Who do we …" at bounding box center [643, 238] width 469 height 31
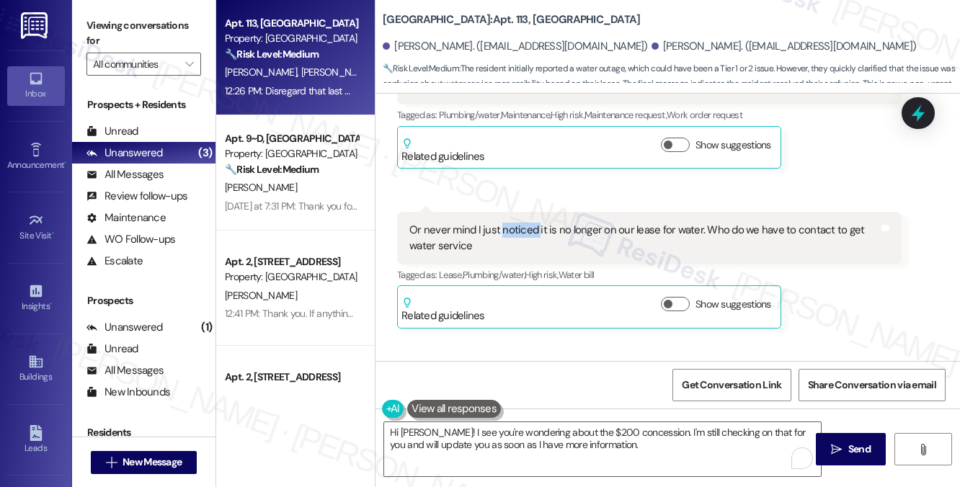
click at [517, 254] on div "Or never mind I just noticed it is no longer on our lease for water. Who do we …" at bounding box center [643, 238] width 469 height 31
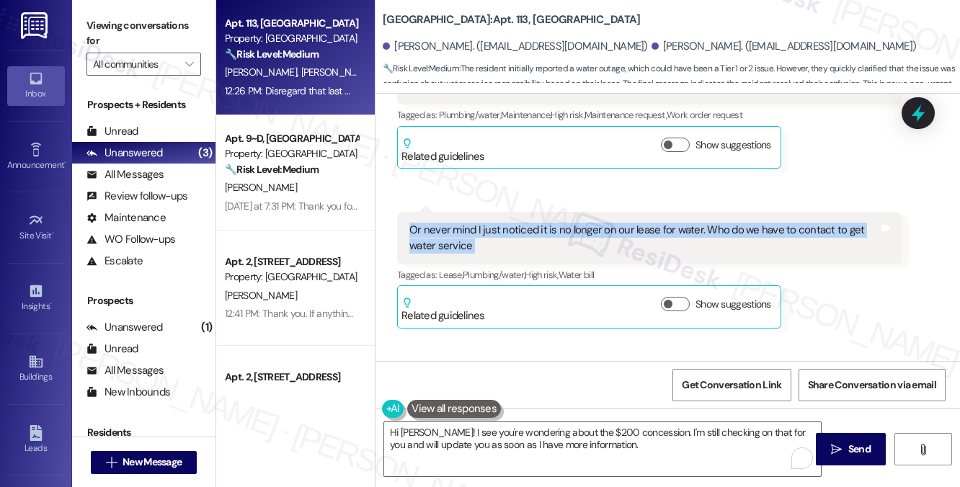
click at [517, 254] on div "Or never mind I just noticed it is no longer on our lease for water. Who do we …" at bounding box center [643, 238] width 469 height 31
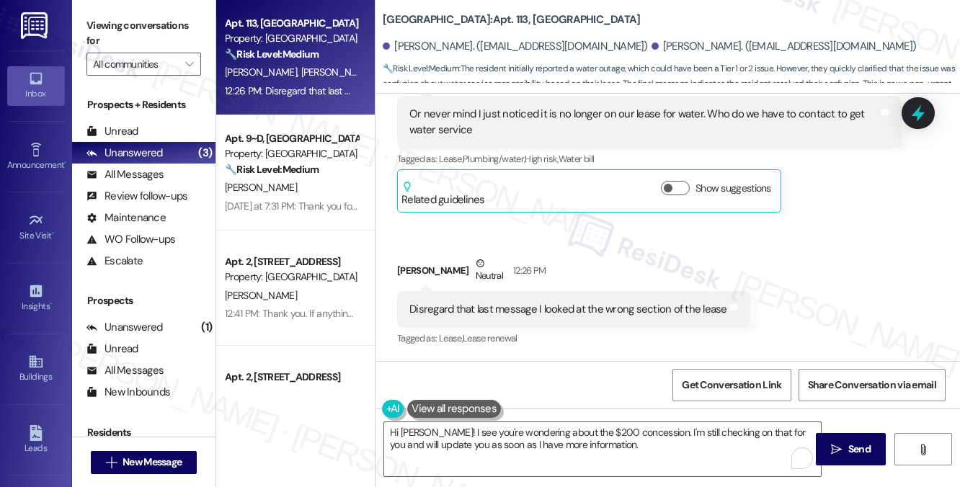
click at [543, 310] on div "Disregard that last message I looked at the wrong section of the lease" at bounding box center [568, 309] width 318 height 15
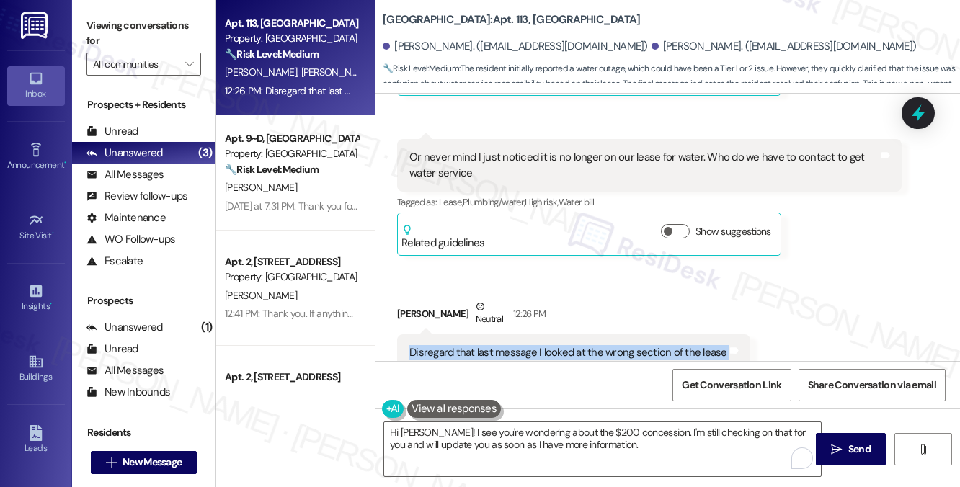
scroll to position [6617, 0]
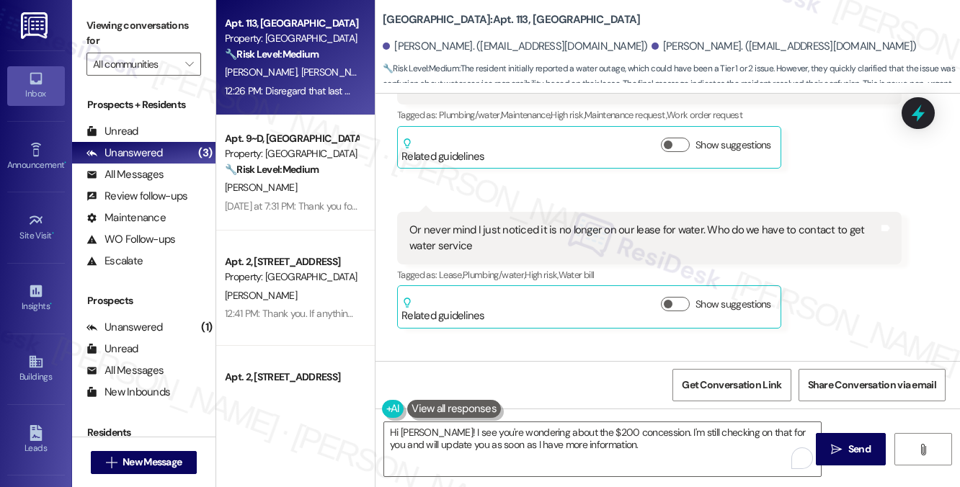
click at [453, 405] on button at bounding box center [454, 409] width 94 height 18
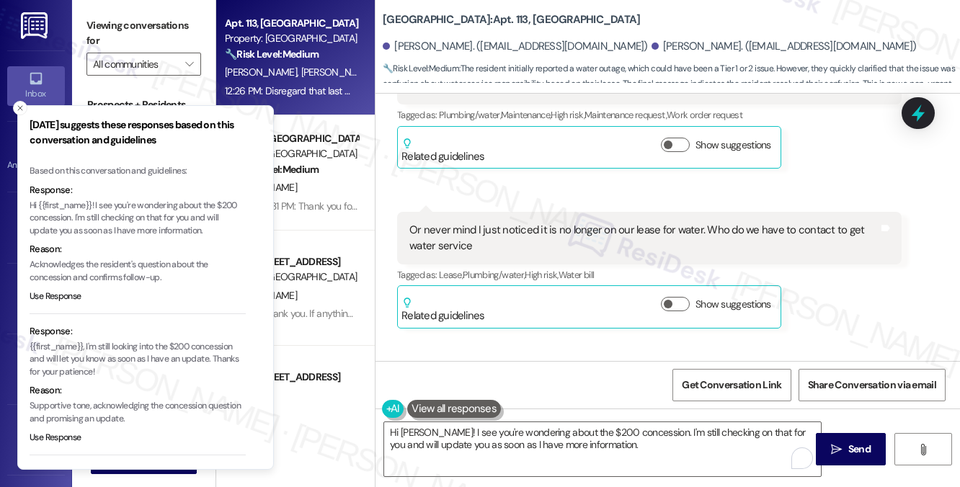
click at [131, 211] on p "Hi {{first_name}}! I see you're wondering about the $200 concession. I'm still …" at bounding box center [138, 219] width 216 height 38
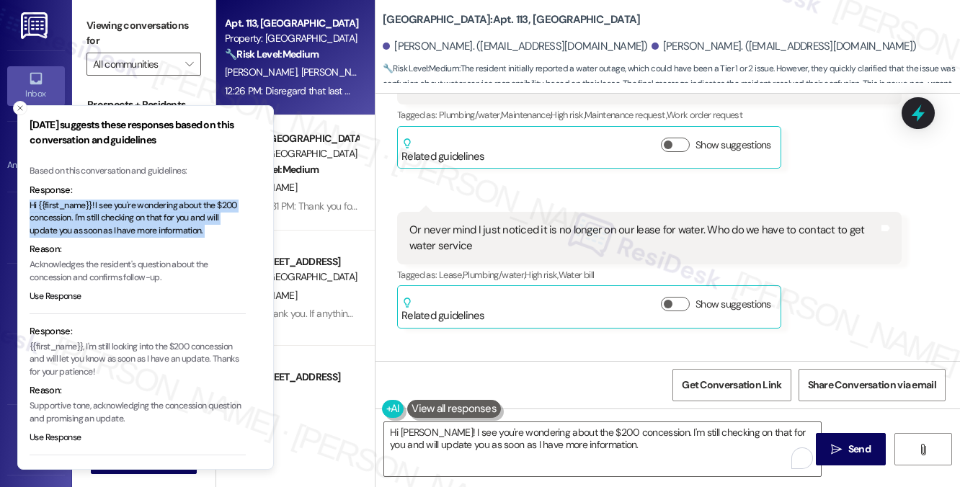
click at [131, 211] on p "Hi {{first_name}}! I see you're wondering about the $200 concession. I'm still …" at bounding box center [138, 219] width 216 height 38
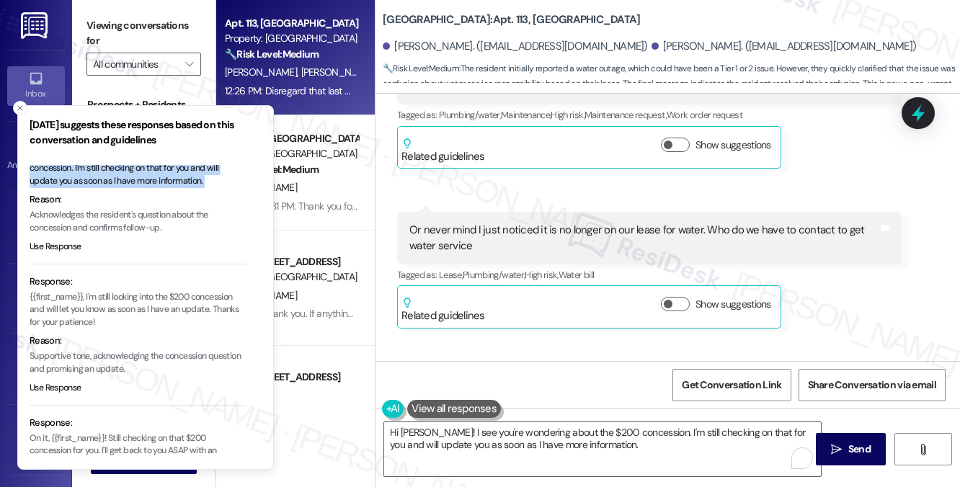
scroll to position [72, 0]
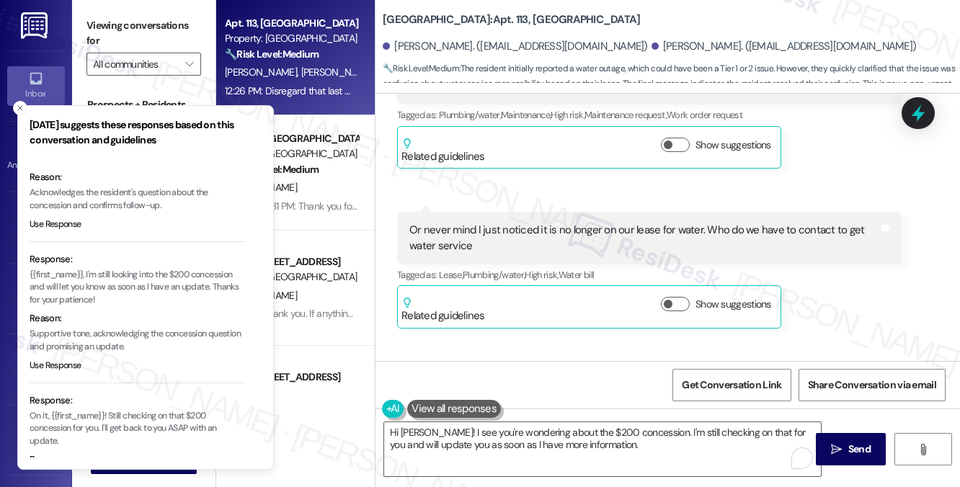
click at [134, 280] on p "{{first_name}}, I'm still looking into the $200 concession and will let you kno…" at bounding box center [138, 288] width 216 height 38
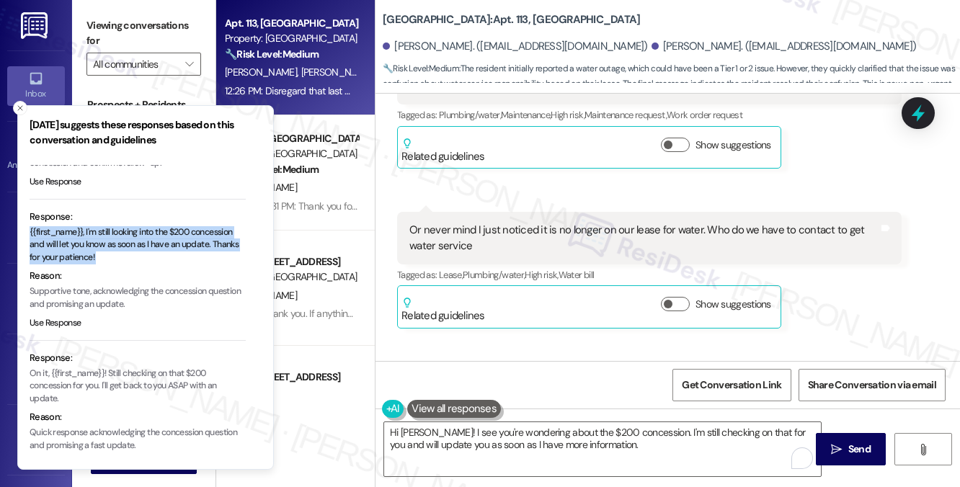
scroll to position [138, 0]
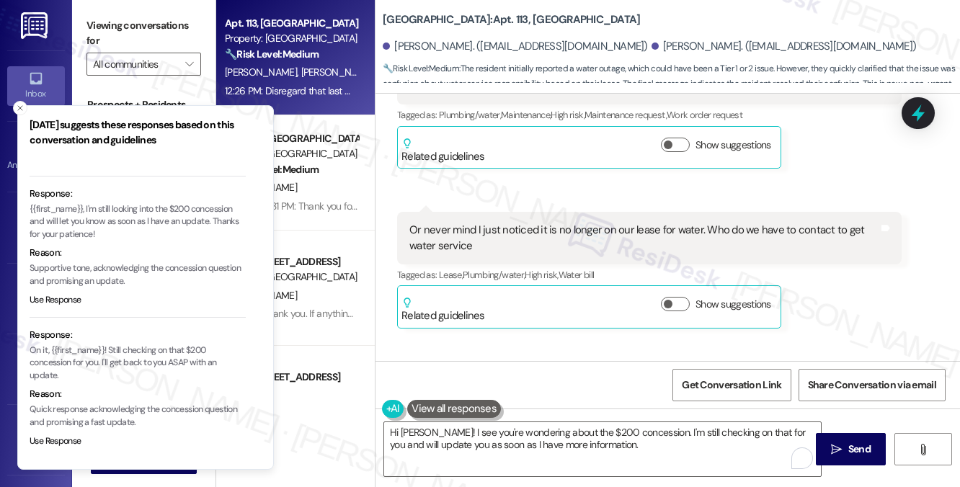
click at [130, 365] on p "On it, {{first_name}}! Still checking on that $200 concession for you. I'll get…" at bounding box center [138, 363] width 216 height 38
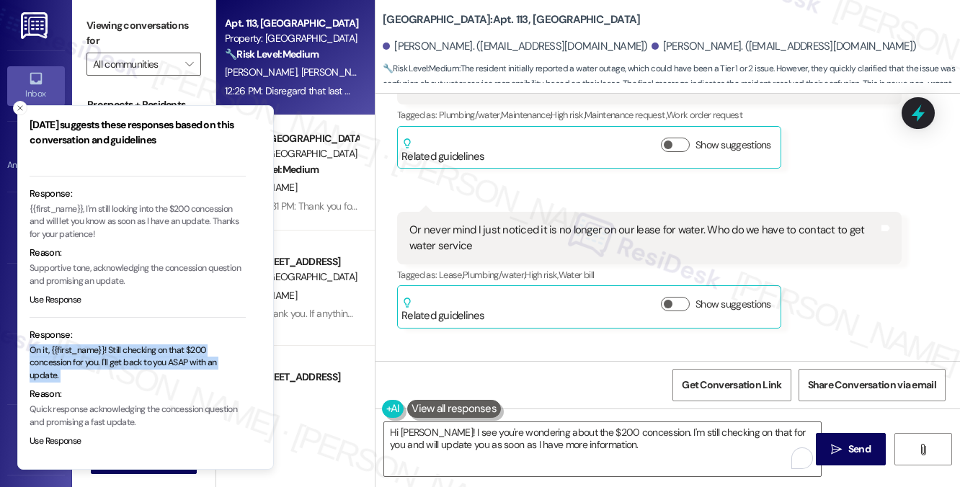
click at [130, 365] on p "On it, {{first_name}}! Still checking on that $200 concession for you. I'll get…" at bounding box center [138, 363] width 216 height 38
click at [546, 439] on textarea "Hi John! I see you're wondering about the $200 concession. I'm still checking o…" at bounding box center [602, 449] width 437 height 54
click at [20, 112] on icon "Close toast" at bounding box center [20, 108] width 9 height 9
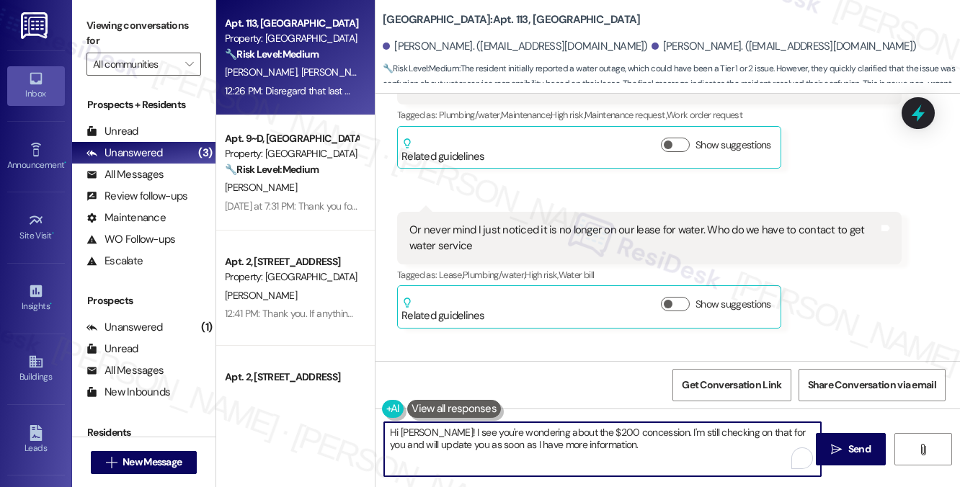
click at [503, 435] on textarea "Hi John! I see you're wondering about the $200 concession. I'm still checking o…" at bounding box center [602, 449] width 437 height 54
drag, startPoint x: 427, startPoint y: 433, endPoint x: 546, endPoint y: 426, distance: 119.9
click at [546, 426] on textarea "Hi John! I see you're wondering about the $200 concession. I'm still checking o…" at bounding box center [602, 449] width 437 height 54
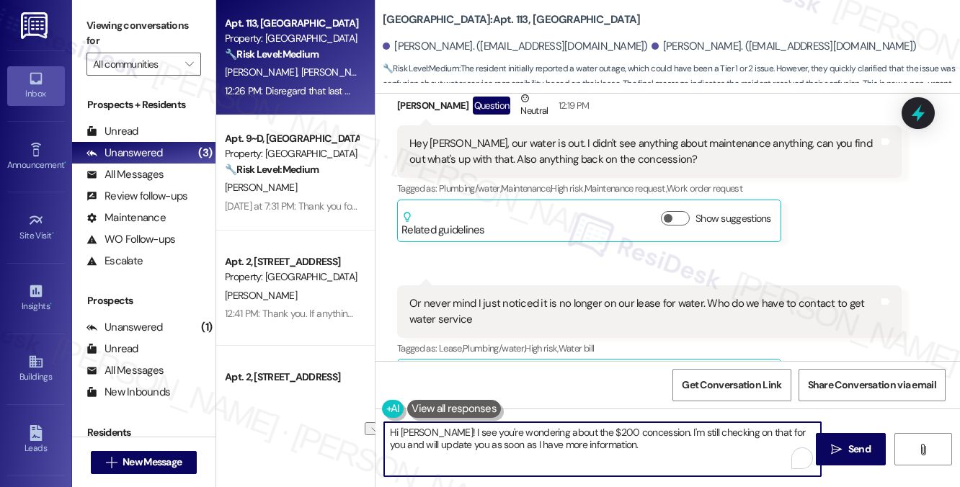
scroll to position [6401, 0]
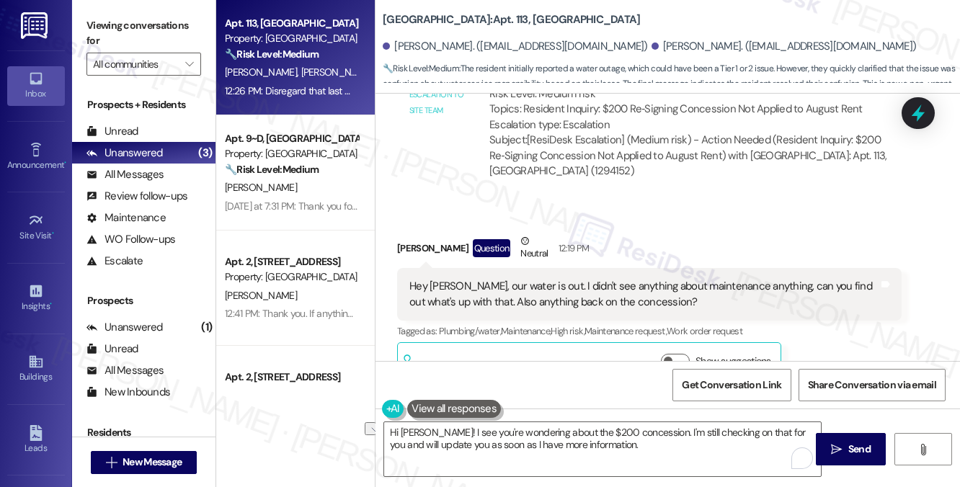
click at [541, 310] on div "Hey [PERSON_NAME], our water is out. I didn't see anything about maintenance an…" at bounding box center [643, 294] width 469 height 31
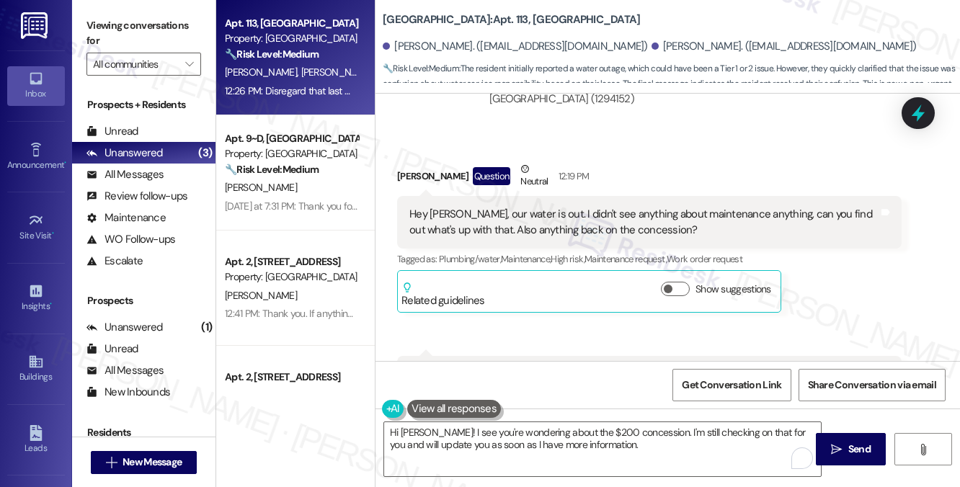
click at [579, 238] on div "Hey [PERSON_NAME], our water is out. I didn't see anything about maintenance an…" at bounding box center [643, 222] width 469 height 31
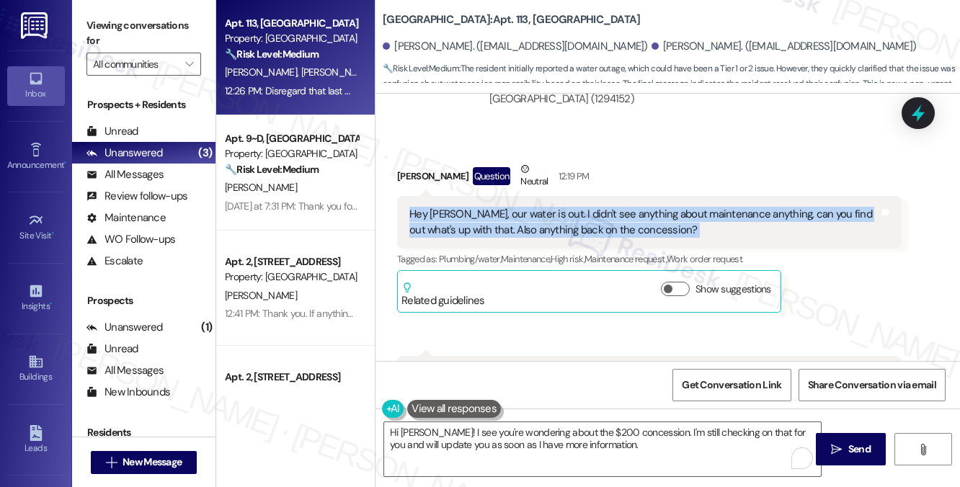
click at [579, 238] on div "Hey [PERSON_NAME], our water is out. I didn't see anything about maintenance an…" at bounding box center [643, 222] width 469 height 31
copy div "Hey Sarah, our water is out. I didn't see anything about maintenance anything, …"
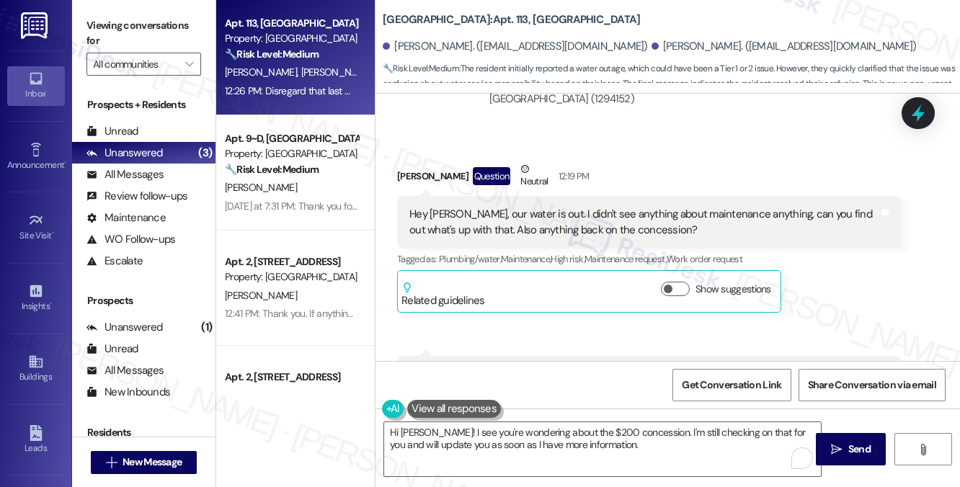
click at [156, 34] on label "Viewing conversations for" at bounding box center [143, 33] width 115 height 38
click at [130, 30] on label "Viewing conversations for" at bounding box center [143, 33] width 115 height 38
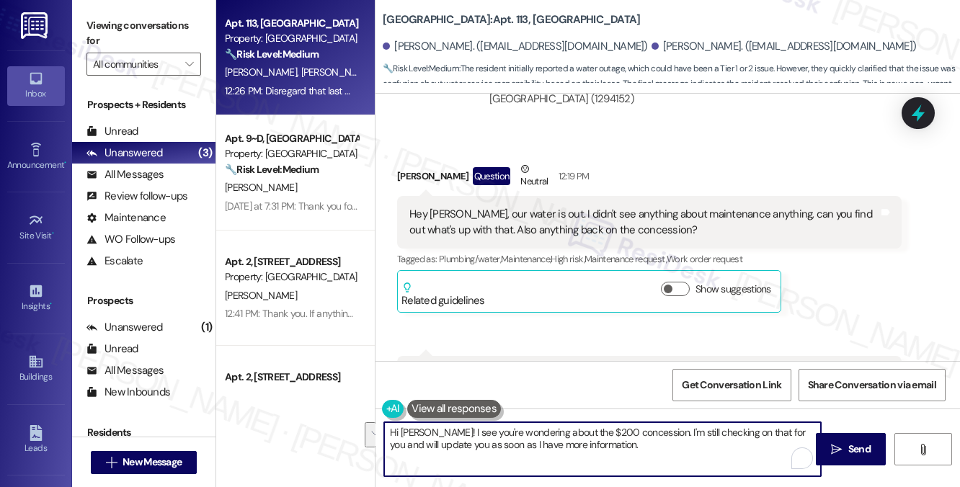
drag, startPoint x: 605, startPoint y: 450, endPoint x: 430, endPoint y: 430, distance: 176.3
click at [430, 430] on textarea "Hi John! I see you're wondering about the $200 concession. I'm still checking o…" at bounding box center [602, 449] width 437 height 54
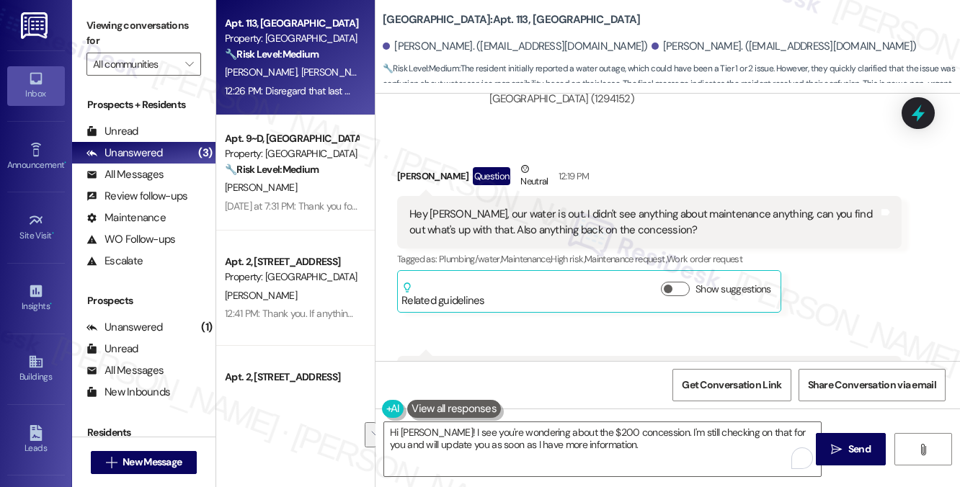
drag, startPoint x: 123, startPoint y: 17, endPoint x: 163, endPoint y: 47, distance: 50.4
click at [123, 17] on label "Viewing conversations for" at bounding box center [143, 33] width 115 height 38
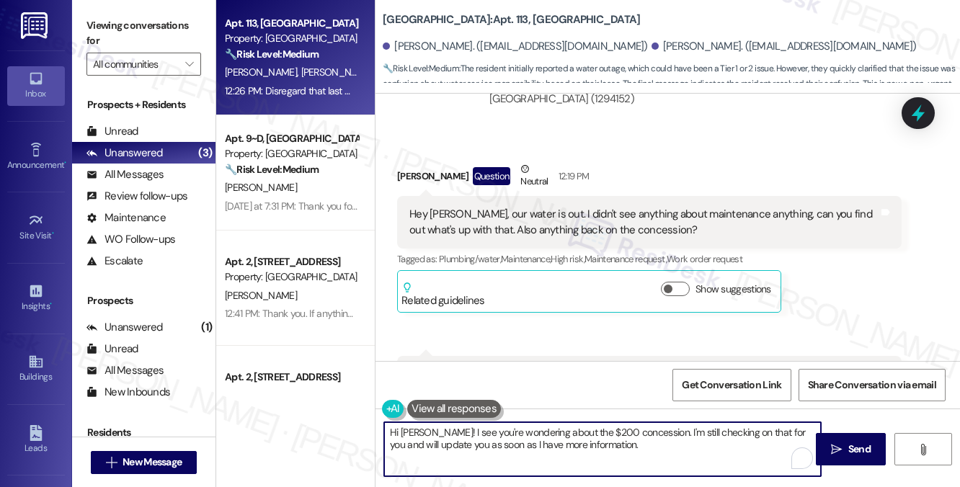
drag, startPoint x: 605, startPoint y: 443, endPoint x: 455, endPoint y: 429, distance: 151.2
click at [492, 428] on textarea "Hi John! I see you're wondering about the $200 concession. I'm still checking o…" at bounding box center [602, 449] width 437 height 54
click at [421, 432] on textarea "Hi John! I see you're wondering about the $200 concession. I'm still checking o…" at bounding box center [602, 449] width 437 height 54
paste textarea "I’m sorry to hear your water is out — I know how disruptive that can be. Just t…"
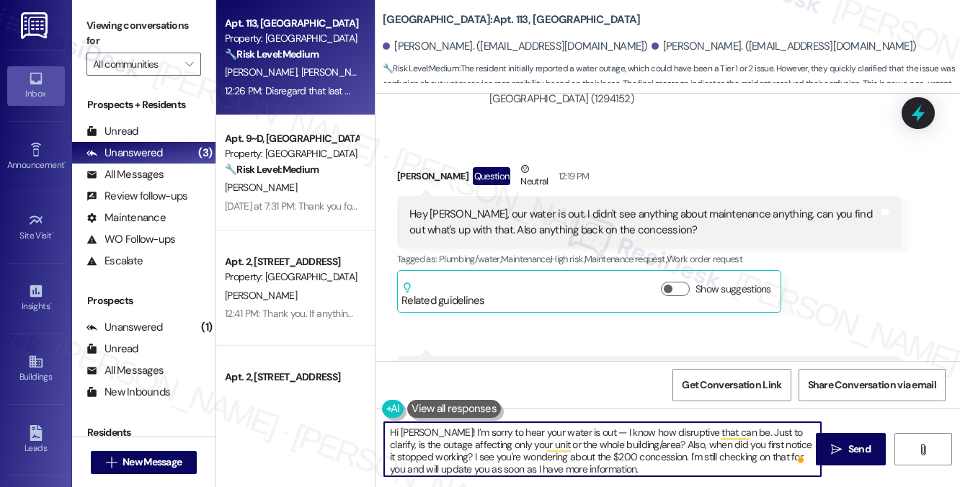
click at [567, 431] on textarea "Hi John! I’m sorry to hear your water is out — I know how disruptive that can b…" at bounding box center [602, 449] width 437 height 54
drag, startPoint x: 711, startPoint y: 433, endPoint x: 572, endPoint y: 435, distance: 139.8
click at [572, 435] on textarea "Hi John! I’m sorry to hear your water is out. I know how disruptive that can be…" at bounding box center [602, 449] width 437 height 54
click at [454, 446] on textarea "Hi John! I’m sorry to hear your water is out. Just to clarify, is the outage af…" at bounding box center [602, 449] width 437 height 54
drag, startPoint x: 508, startPoint y: 446, endPoint x: 633, endPoint y: 424, distance: 126.5
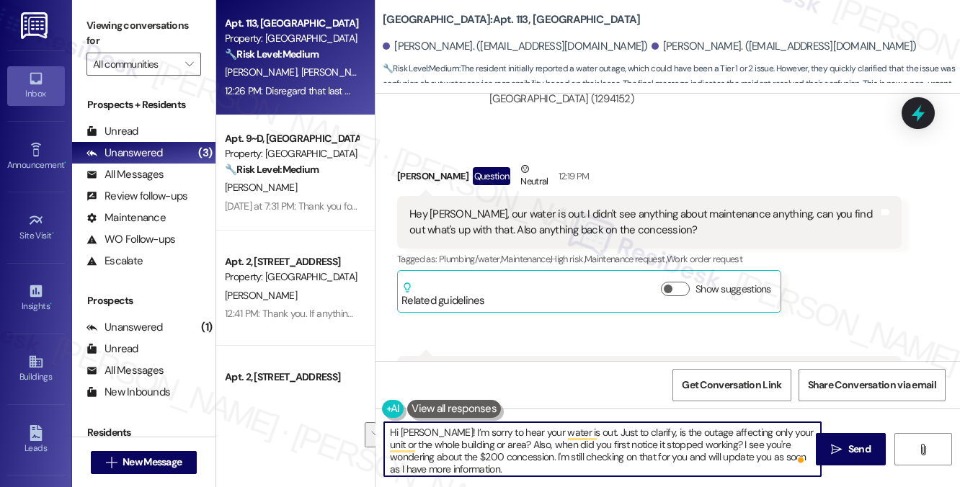
click at [633, 424] on textarea "Hi John! I’m sorry to hear your water is out. Just to clarify, is the outage af…" at bounding box center [602, 449] width 437 height 54
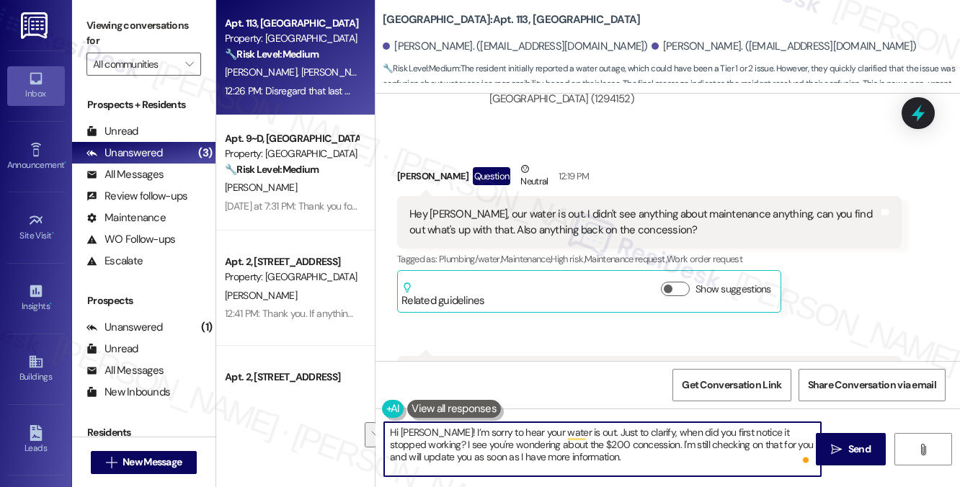
drag, startPoint x: 389, startPoint y: 443, endPoint x: 601, endPoint y: 455, distance: 212.2
click at [601, 455] on textarea "Hi John! I’m sorry to hear your water is out. Just to clarify, when did you fir…" at bounding box center [602, 449] width 437 height 54
click at [481, 443] on textarea "Hi John! I’m sorry to hear your water is out. Just to clarify, when did you fir…" at bounding box center [602, 449] width 437 height 54
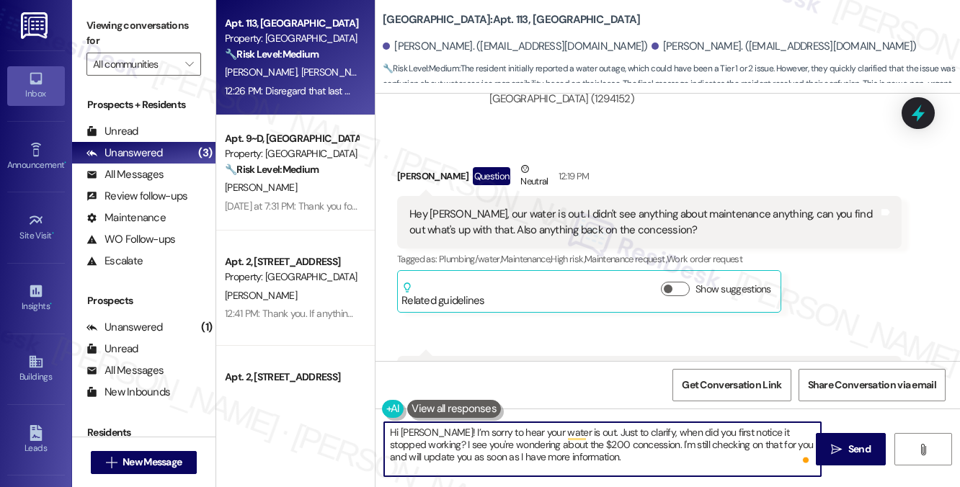
click at [481, 443] on textarea "Hi John! I’m sorry to hear your water is out. Just to clarify, when did you fir…" at bounding box center [602, 449] width 437 height 54
click at [452, 443] on textarea "Hi John! I’m sorry to hear your water is out. Just to clarify, when did you fir…" at bounding box center [602, 449] width 437 height 54
drag, startPoint x: 393, startPoint y: 441, endPoint x: 482, endPoint y: 441, distance: 89.4
click at [482, 441] on textarea "Hi John! I’m sorry to hear your water is out. Just to clarify, when did you fir…" at bounding box center [602, 449] width 437 height 54
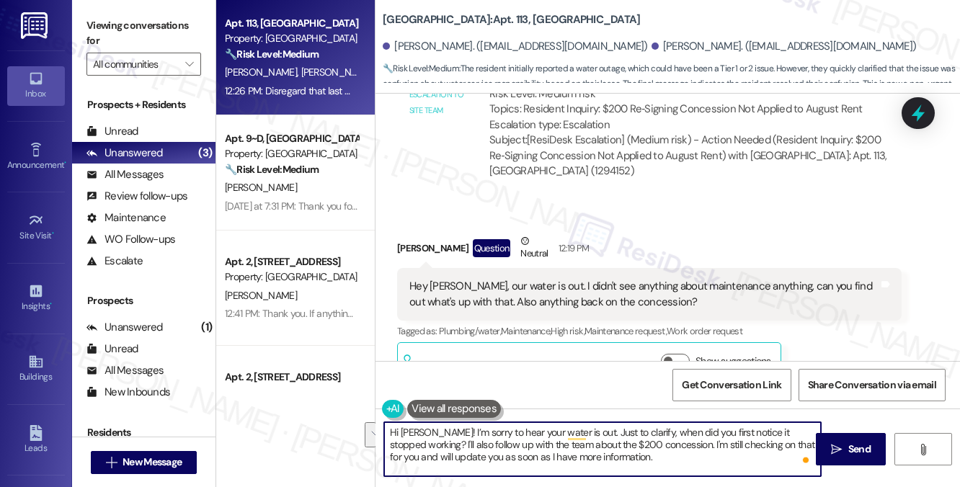
drag, startPoint x: 621, startPoint y: 458, endPoint x: 641, endPoint y: 443, distance: 24.8
click at [641, 443] on textarea "Hi John! I’m sorry to hear your water is out. Just to clarify, when did you fir…" at bounding box center [602, 449] width 437 height 54
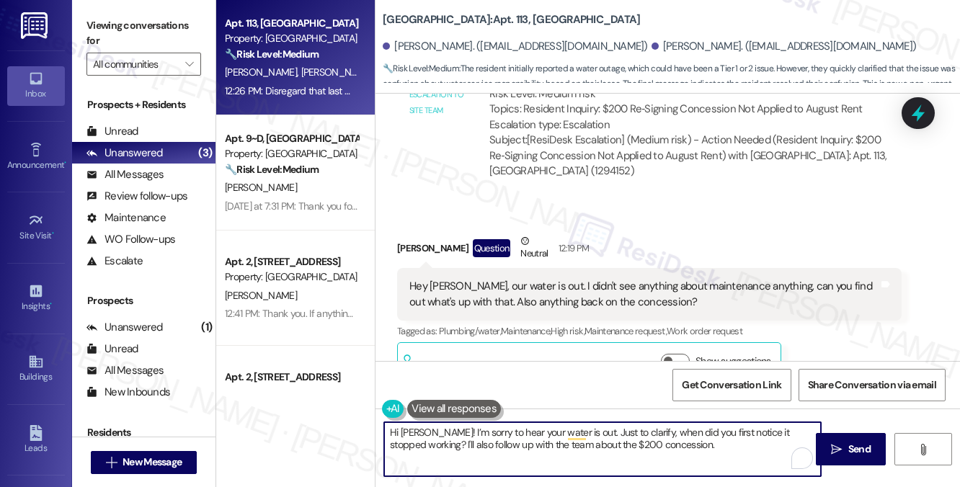
click at [605, 446] on textarea "Hi [PERSON_NAME]! I’m sorry to hear your water is out. Just to clarify, when di…" at bounding box center [602, 449] width 437 height 54
click at [646, 446] on textarea "Hi [PERSON_NAME]! I’m sorry to hear your water is out. Just to clarify, when di…" at bounding box center [602, 449] width 437 height 54
click at [672, 448] on textarea "Hi [PERSON_NAME]! I’m sorry to hear your water is out. Just to clarify, when di…" at bounding box center [602, 449] width 437 height 54
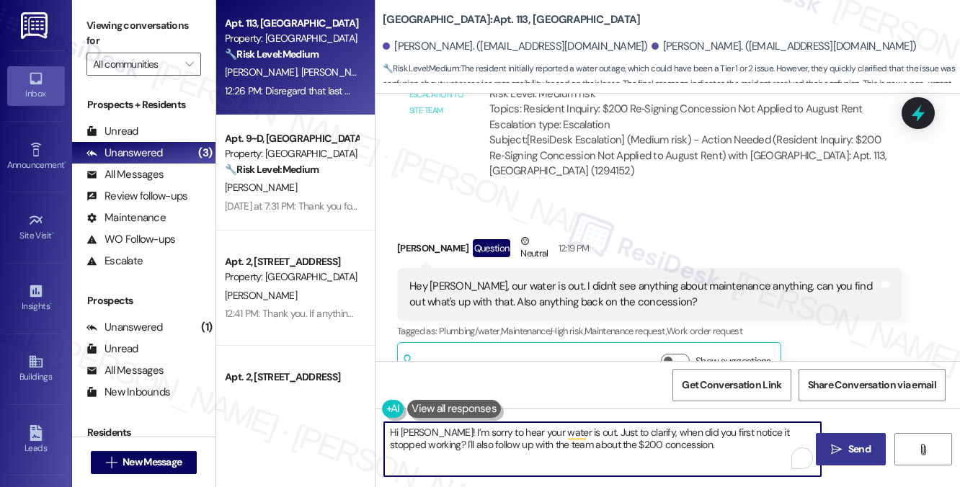
type textarea "Hi [PERSON_NAME]! I’m sorry to hear your water is out. Just to clarify, when di…"
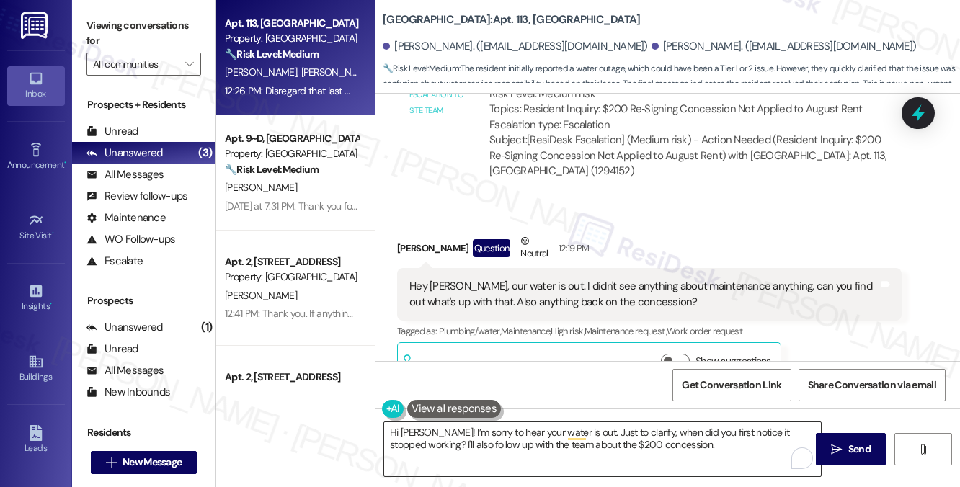
click at [764, 452] on textarea "Hi [PERSON_NAME]! I’m sorry to hear your water is out. Just to clarify, when di…" at bounding box center [602, 449] width 437 height 54
click at [836, 442] on span " Send" at bounding box center [850, 449] width 45 height 15
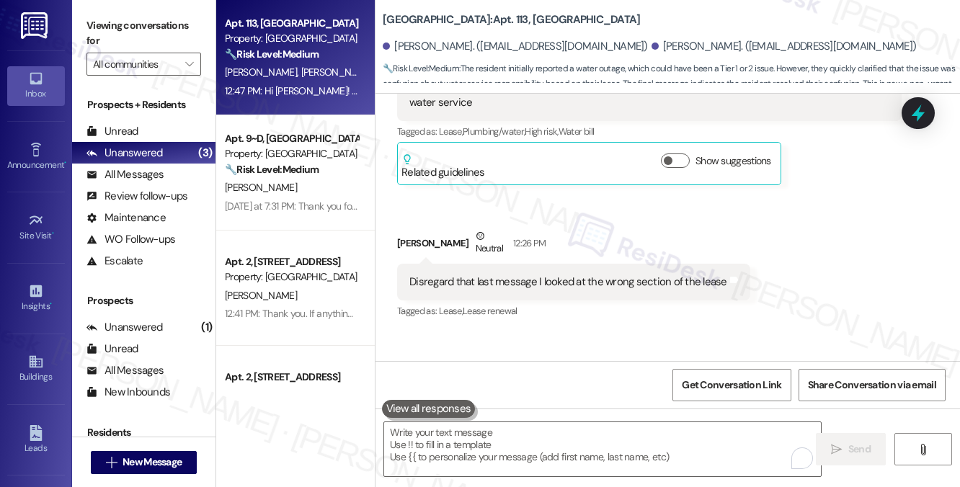
scroll to position [6878, 0]
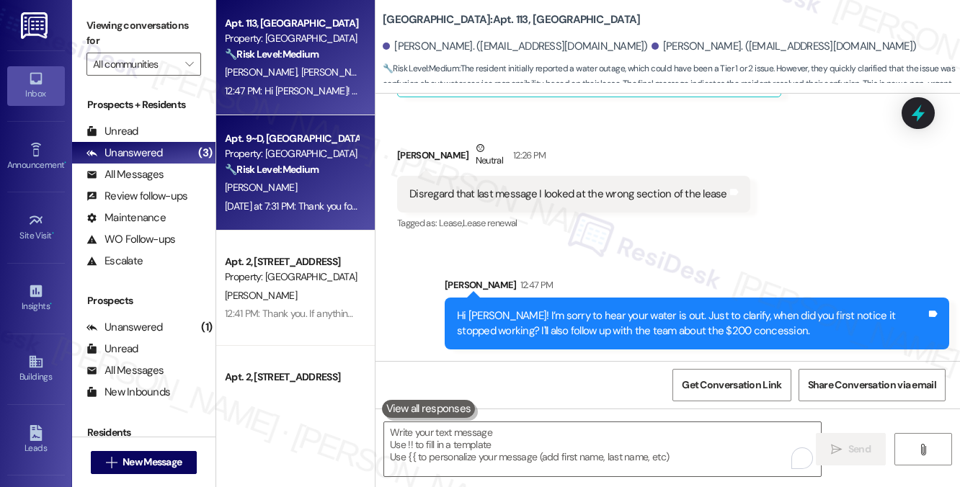
click at [322, 177] on div "🔧 Risk Level: Medium The resident is asking for an exception to the package hol…" at bounding box center [291, 169] width 133 height 15
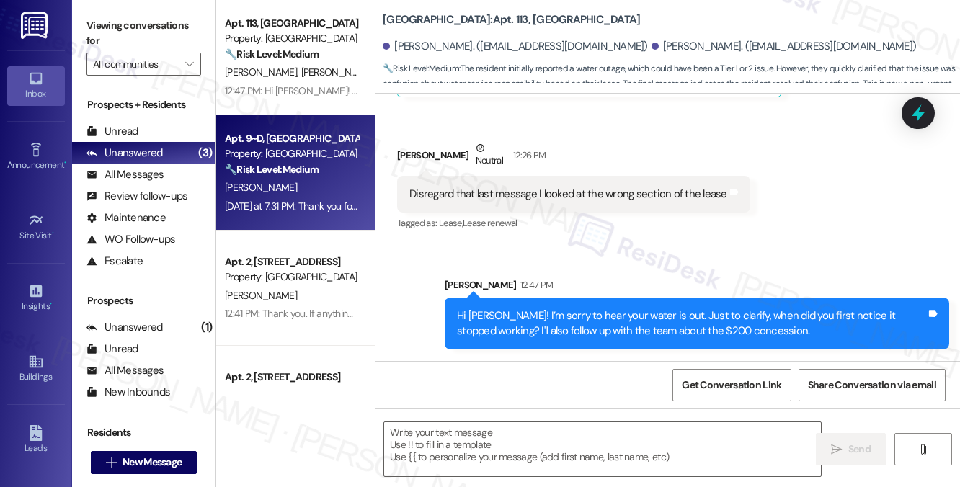
type textarea "Fetching suggested responses. Please feel free to read through the conversation…"
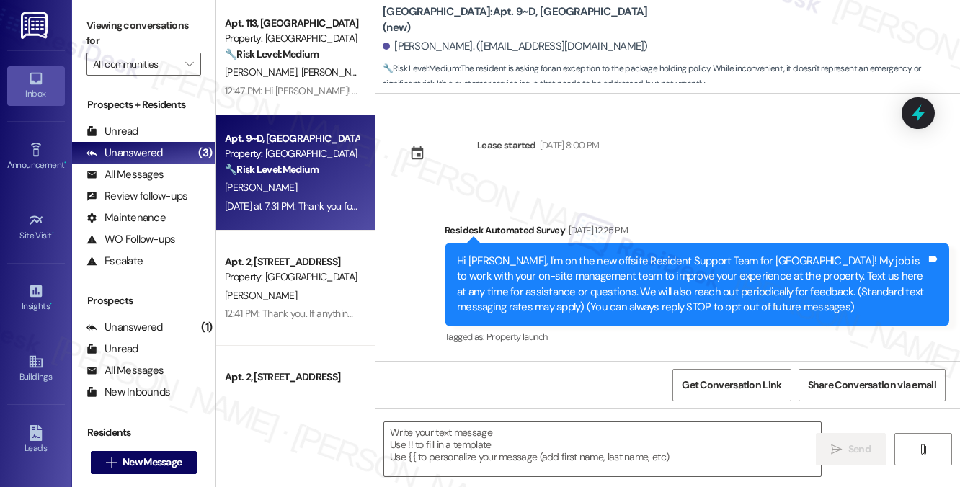
scroll to position [6419, 0]
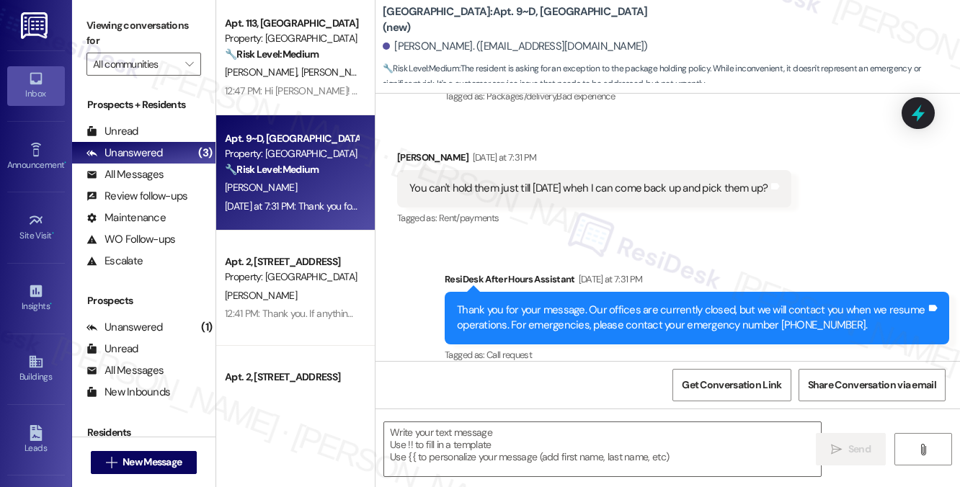
type textarea "Fetching suggested responses. Please feel free to read through the conversation…"
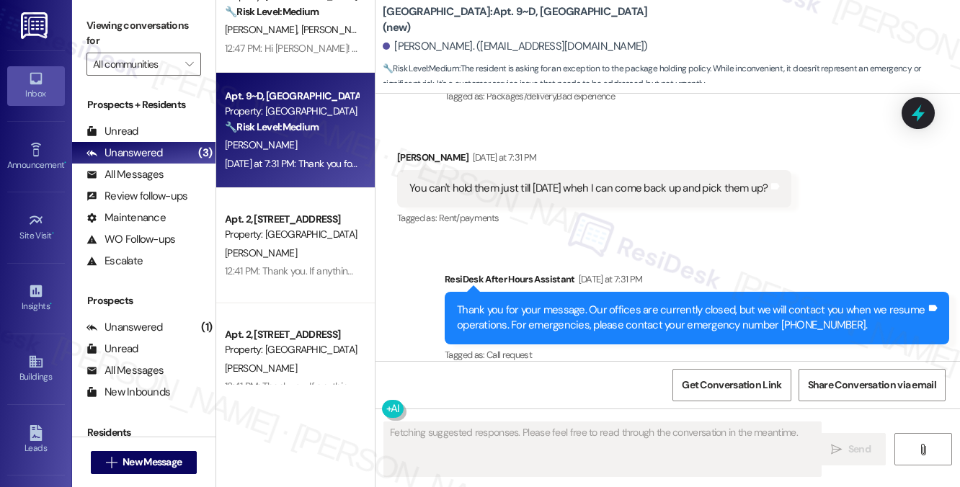
scroll to position [76, 0]
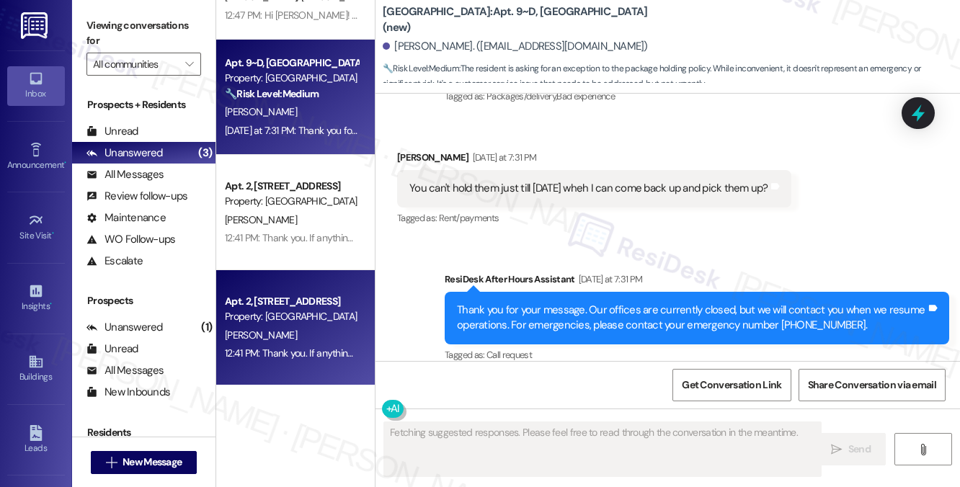
click at [304, 327] on div "N. Gunder" at bounding box center [291, 335] width 136 height 18
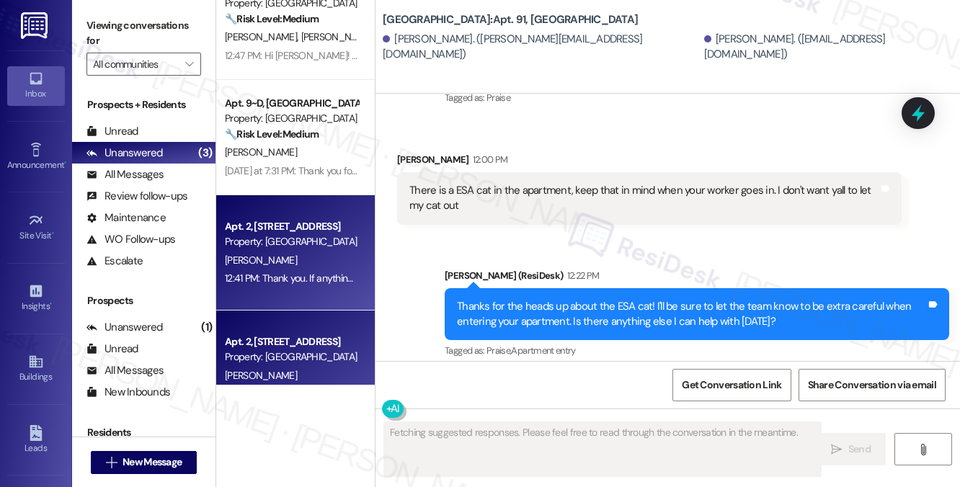
scroll to position [0, 0]
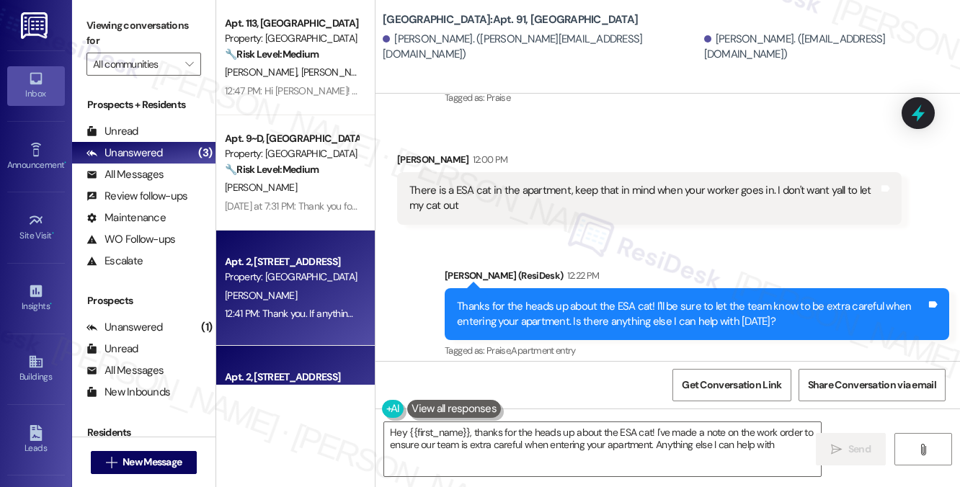
type textarea "Hey {{first_name}}, thanks for the heads up about the ESA cat! I've made a note…"
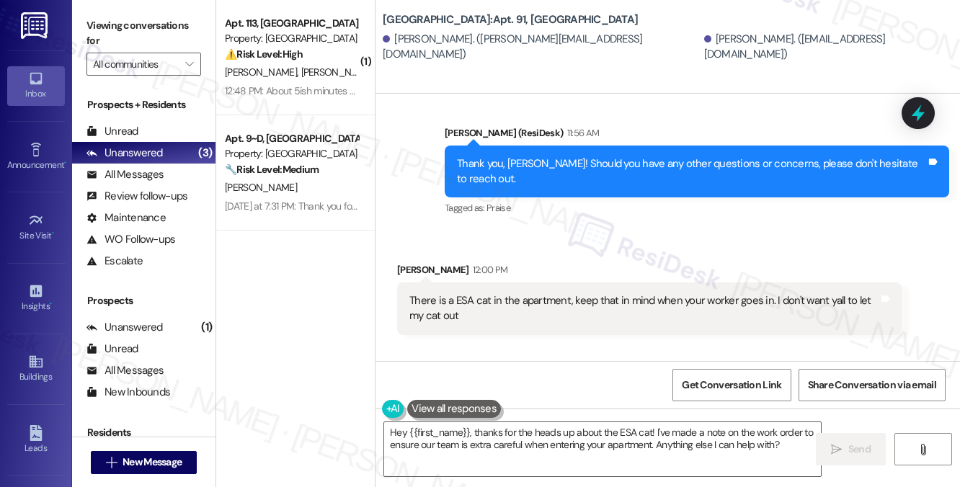
scroll to position [11295, 0]
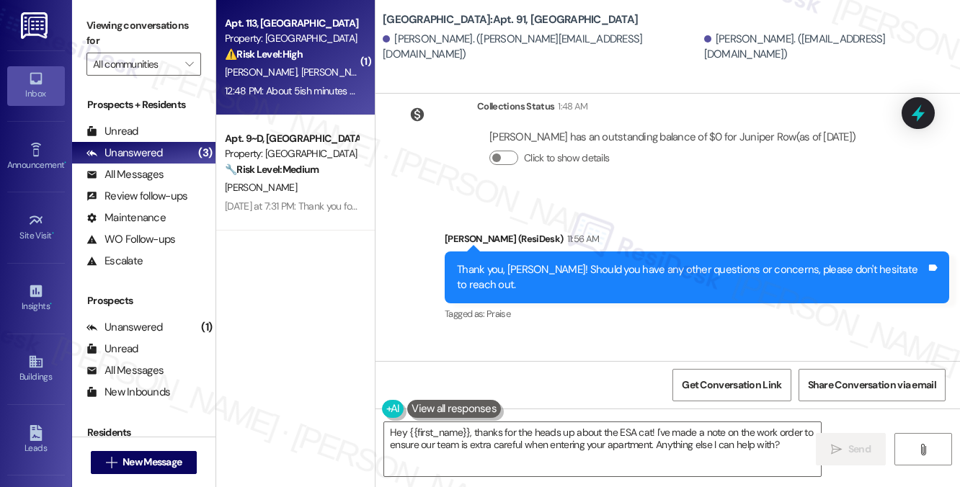
click at [318, 78] on div "J. Isennock T. Searles" at bounding box center [291, 72] width 136 height 18
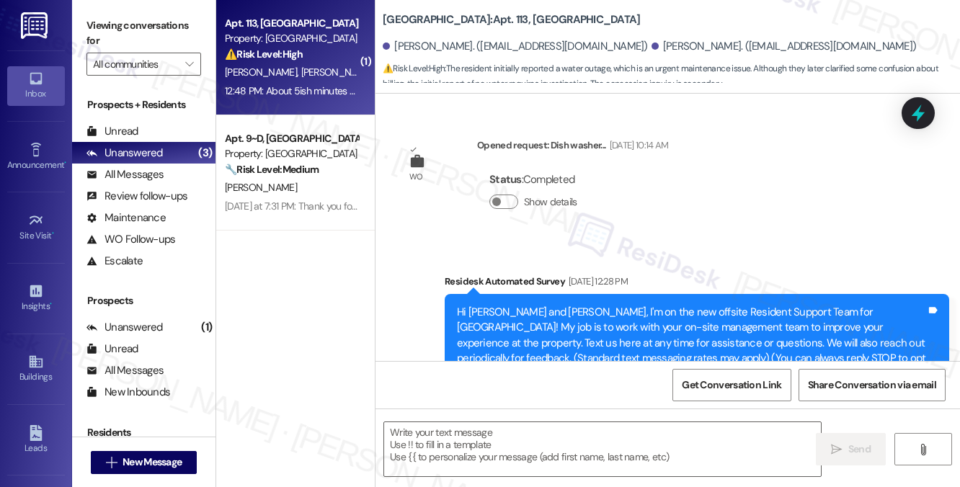
scroll to position [6999, 0]
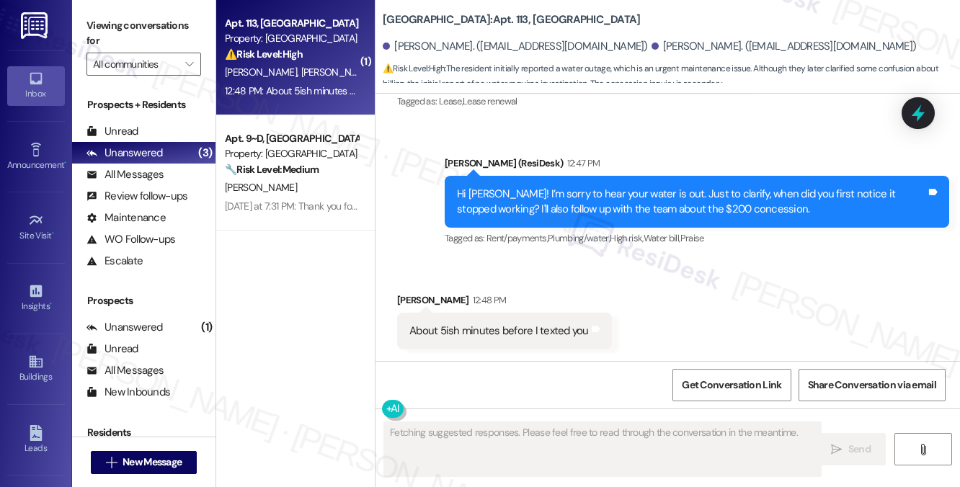
click at [525, 328] on div "About 5ish minutes before I texted you" at bounding box center [498, 331] width 179 height 15
click at [540, 190] on div "Hi [PERSON_NAME]! I’m sorry to hear your water is out. Just to clarify, when di…" at bounding box center [691, 202] width 469 height 31
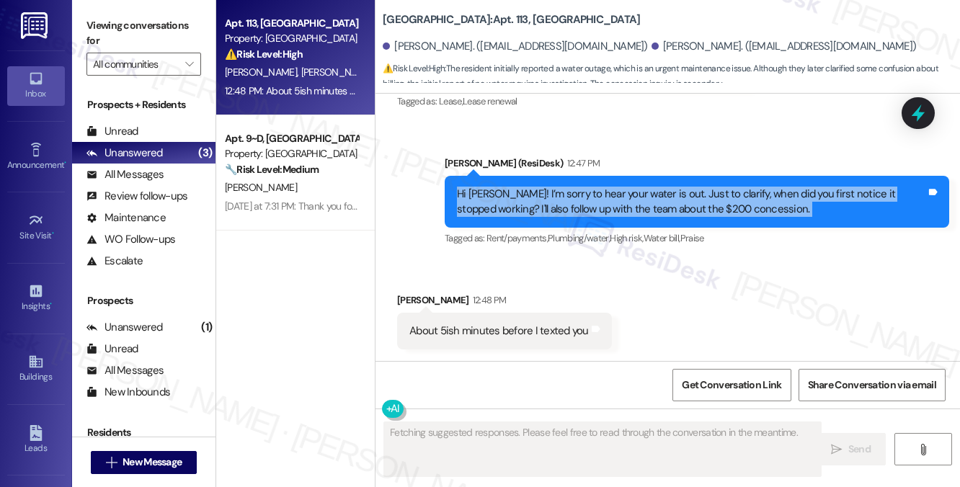
click at [540, 190] on div "Hi [PERSON_NAME]! I’m sorry to hear your water is out. Just to clarify, when di…" at bounding box center [691, 202] width 469 height 31
click at [659, 203] on div "Hi [PERSON_NAME]! I’m sorry to hear your water is out. Just to clarify, when di…" at bounding box center [691, 202] width 469 height 31
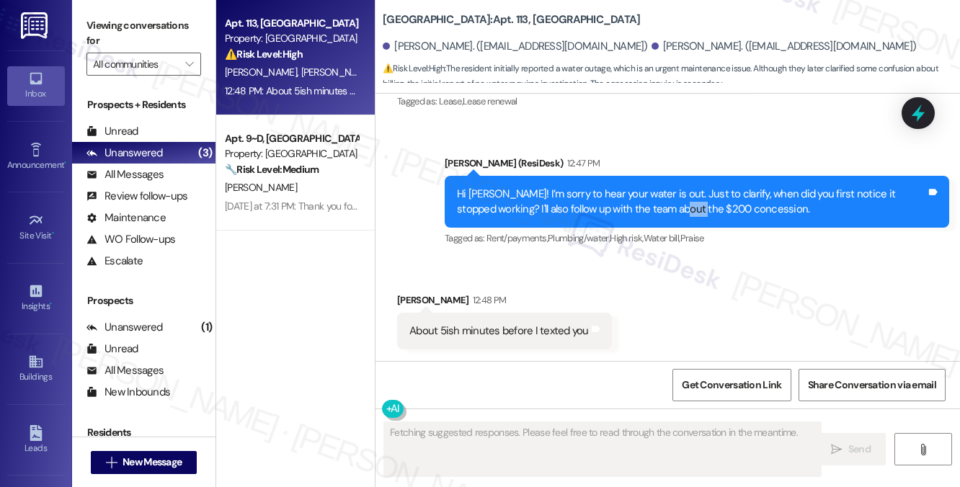
click at [659, 203] on div "Hi [PERSON_NAME]! I’m sorry to hear your water is out. Just to clarify, when di…" at bounding box center [691, 202] width 469 height 31
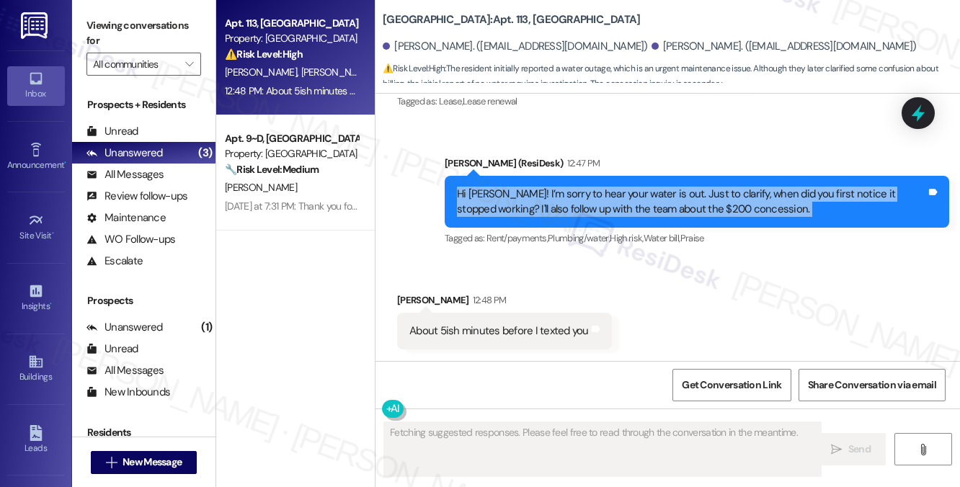
click at [659, 203] on div "Hi [PERSON_NAME]! I’m sorry to hear your water is out. Just to clarify, when di…" at bounding box center [691, 202] width 469 height 31
click at [764, 203] on div "Hi [PERSON_NAME]! I’m sorry to hear your water is out. Just to clarify, when di…" at bounding box center [691, 202] width 469 height 31
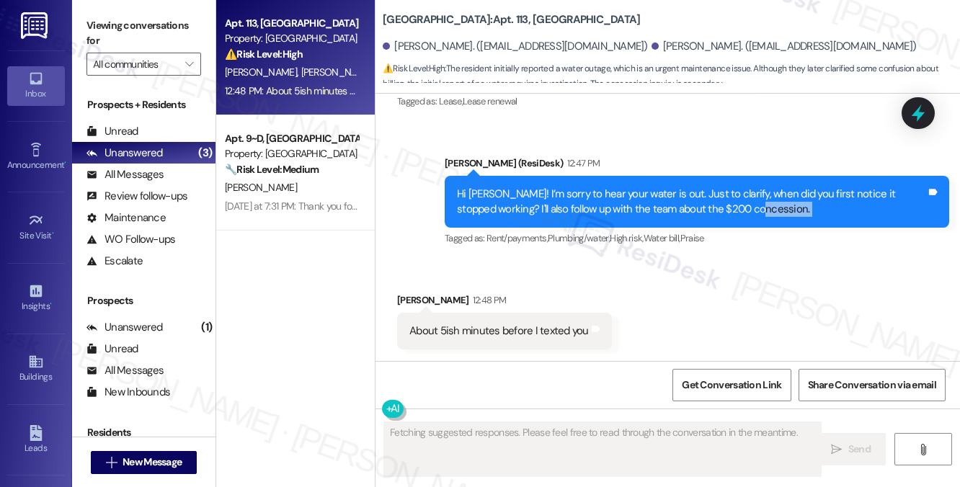
click at [764, 203] on div "Hi [PERSON_NAME]! I’m sorry to hear your water is out. Just to clarify, when di…" at bounding box center [691, 202] width 469 height 31
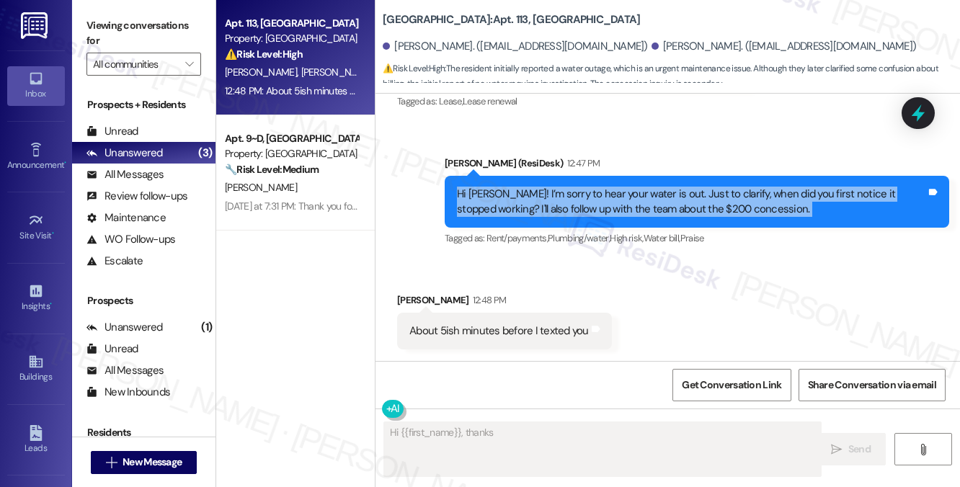
click at [764, 203] on div "Hi [PERSON_NAME]! I’m sorry to hear your water is out. Just to clarify, when di…" at bounding box center [691, 202] width 469 height 31
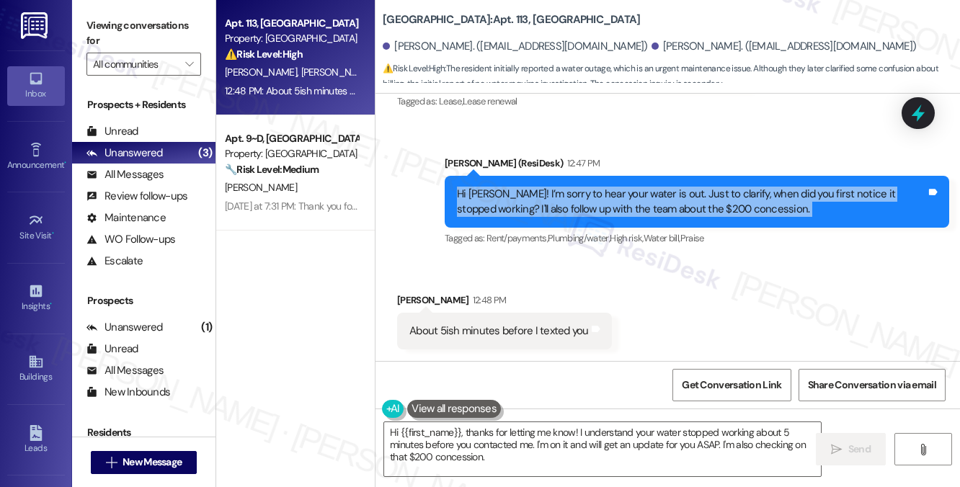
click at [567, 210] on div "Hi [PERSON_NAME]! I’m sorry to hear your water is out. Just to clarify, when di…" at bounding box center [691, 202] width 469 height 31
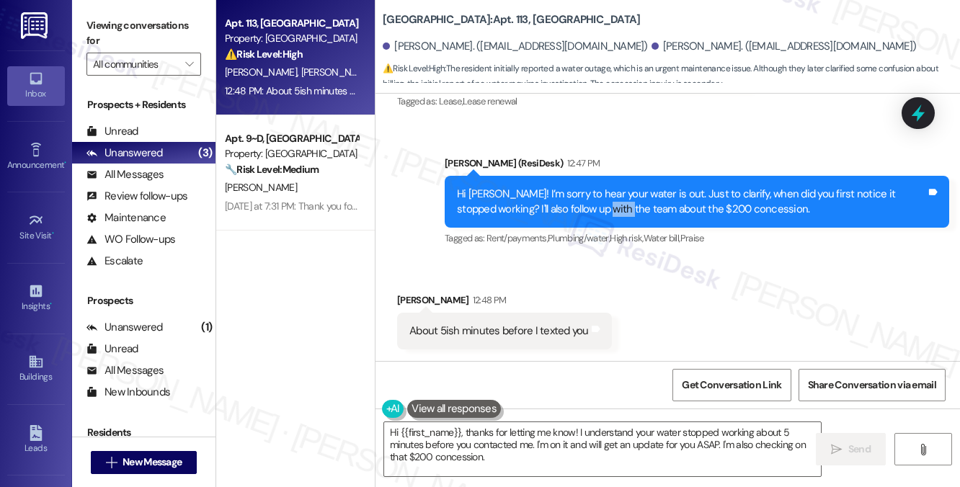
click at [567, 210] on div "Hi [PERSON_NAME]! I’m sorry to hear your water is out. Just to clarify, when di…" at bounding box center [691, 202] width 469 height 31
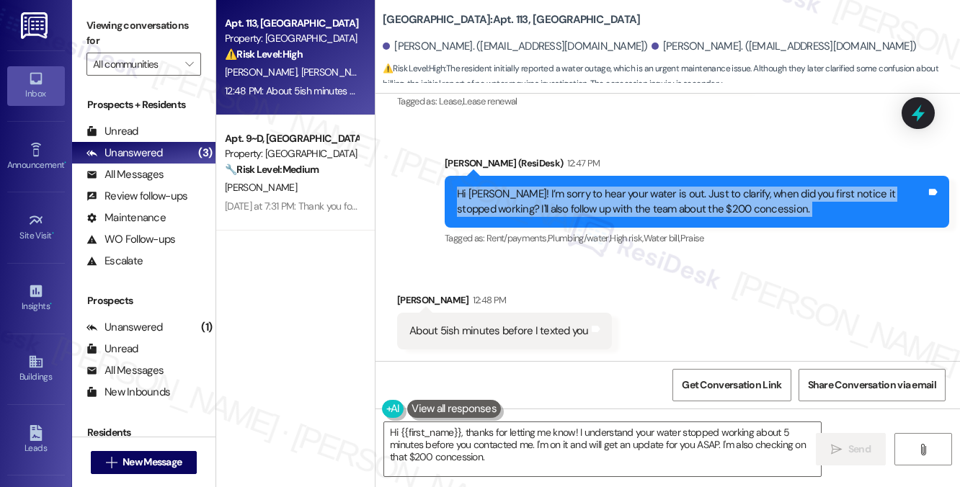
click at [567, 210] on div "Hi [PERSON_NAME]! I’m sorry to hear your water is out. Just to clarify, when di…" at bounding box center [691, 202] width 469 height 31
click at [520, 447] on textarea "Hi {{first_name}}, thanks for letting me know! I understand your water stopped …" at bounding box center [602, 449] width 437 height 54
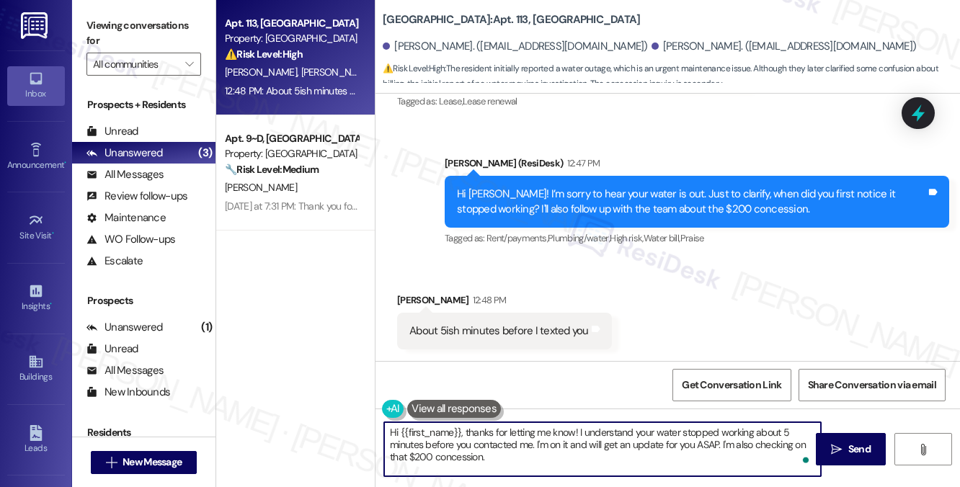
click at [520, 447] on textarea "Hi {{first_name}}, thanks for letting me know! I understand your water stopped …" at bounding box center [602, 449] width 437 height 54
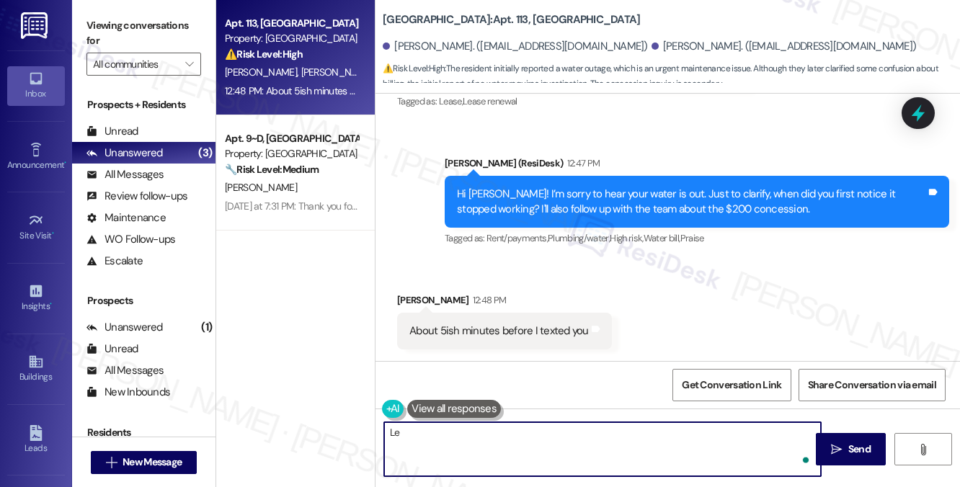
type textarea "L"
drag, startPoint x: 485, startPoint y: 434, endPoint x: 368, endPoint y: 435, distance: 117.5
click at [368, 435] on div "Apt. 113, University Park University Park & Place Property: University Park & P…" at bounding box center [588, 243] width 744 height 487
click at [500, 426] on textarea "Got it! I'll go ahead and inform the team about this. I'll get back as soon as …" at bounding box center [602, 449] width 437 height 54
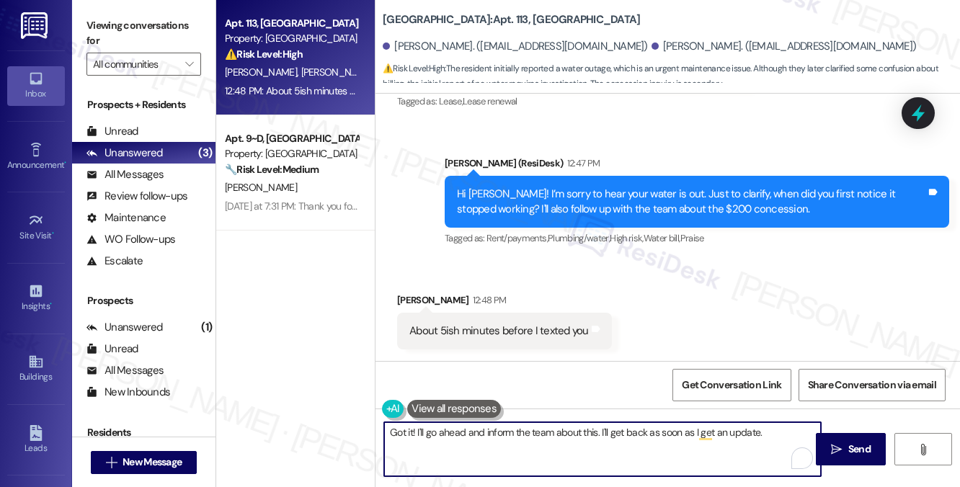
click at [500, 426] on textarea "Got it! I'll go ahead and inform the team about this. I'll get back as soon as …" at bounding box center [602, 449] width 437 height 54
click at [517, 438] on textarea "Got it! I'll go ahead and inform the team about this. I'll get back as soon as …" at bounding box center [602, 449] width 437 height 54
drag, startPoint x: 484, startPoint y: 431, endPoint x: 507, endPoint y: 430, distance: 23.1
click at [507, 430] on textarea "Got it! I'll go ahead and inform the team about this. I'll get back as soon as …" at bounding box center [602, 449] width 437 height 54
click at [615, 431] on textarea "Got it! I'll go ahead and inform the team about this. I'll get back as soon as …" at bounding box center [602, 449] width 437 height 54
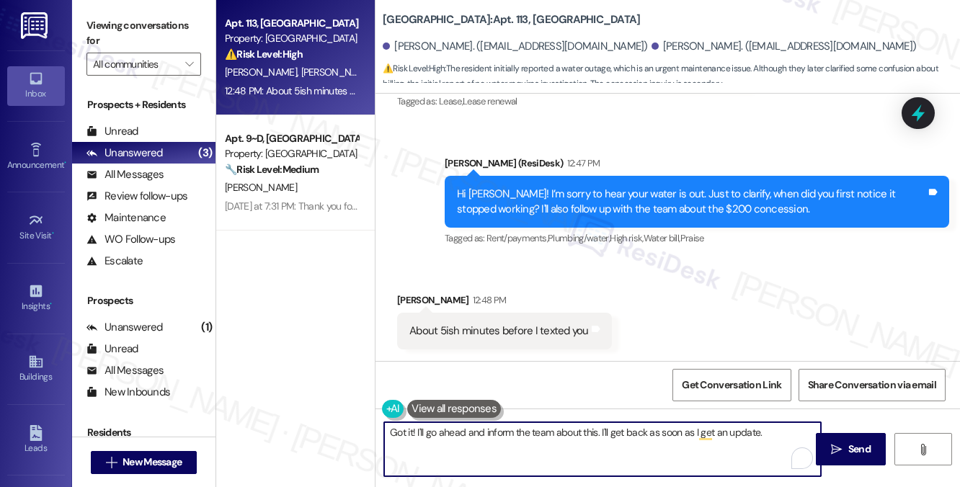
click at [615, 431] on textarea "Got it! I'll go ahead and inform the team about this. I'll get back as soon as …" at bounding box center [602, 449] width 437 height 54
click at [654, 431] on textarea "Got it! I'll go ahead and inform the team about this. I'll get back as soon as …" at bounding box center [602, 449] width 437 height 54
click at [749, 429] on textarea "Got it! I'll go ahead and inform the team about this. I'll get back as soon as …" at bounding box center [602, 449] width 437 height 54
click at [764, 431] on textarea "Got it! I'll go ahead and inform the team about this. I'll get back as soon as …" at bounding box center [602, 449] width 437 height 54
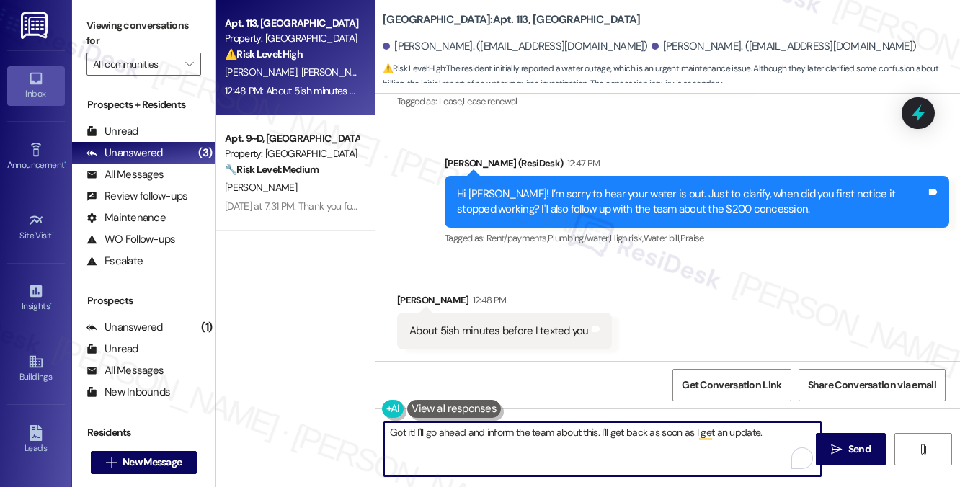
click at [502, 335] on div "About 5ish minutes before I texted you" at bounding box center [498, 331] width 179 height 15
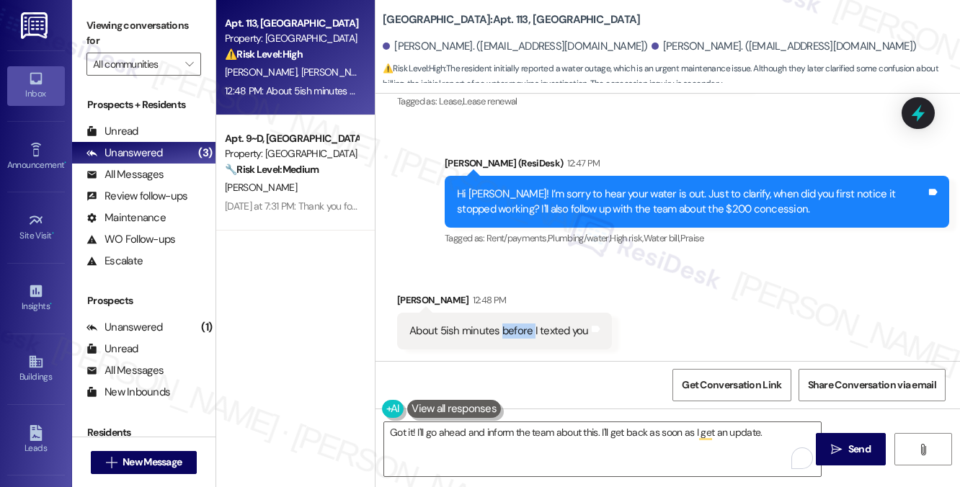
click at [502, 335] on div "About 5ish minutes before I texted you" at bounding box center [498, 331] width 179 height 15
click at [617, 200] on div "Hi [PERSON_NAME]! I’m sorry to hear your water is out. Just to clarify, when di…" at bounding box center [691, 202] width 469 height 31
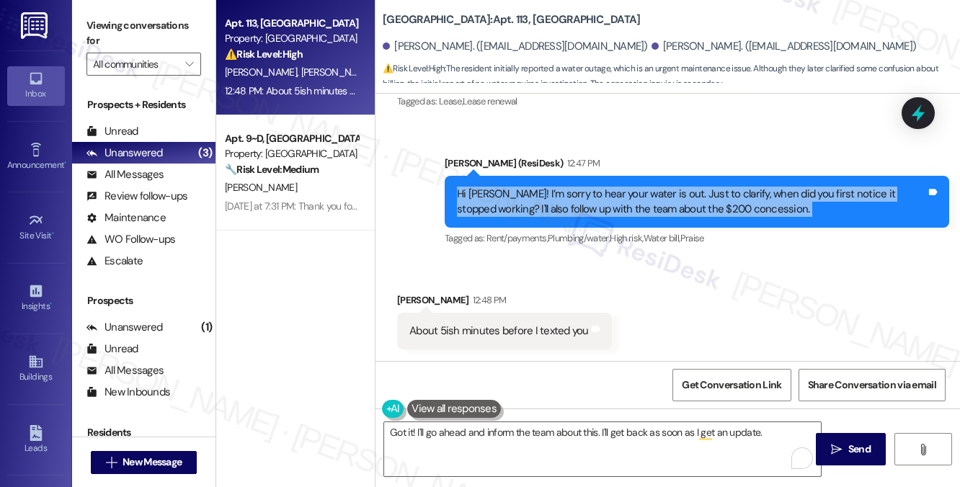
click at [617, 200] on div "Hi [PERSON_NAME]! I’m sorry to hear your water is out. Just to clarify, when di…" at bounding box center [691, 202] width 469 height 31
click at [577, 199] on div "Hi [PERSON_NAME]! I’m sorry to hear your water is out. Just to clarify, when di…" at bounding box center [691, 202] width 469 height 31
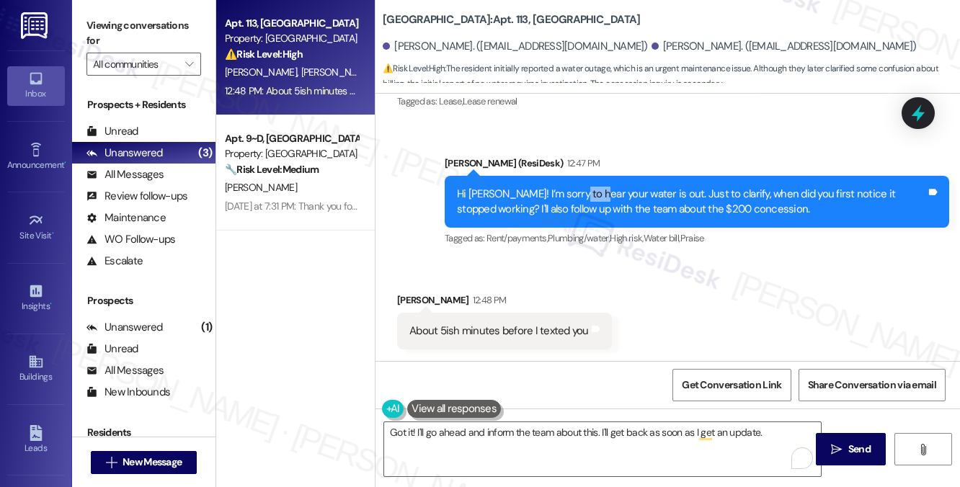
click at [577, 199] on div "Hi [PERSON_NAME]! I’m sorry to hear your water is out. Just to clarify, when di…" at bounding box center [691, 202] width 469 height 31
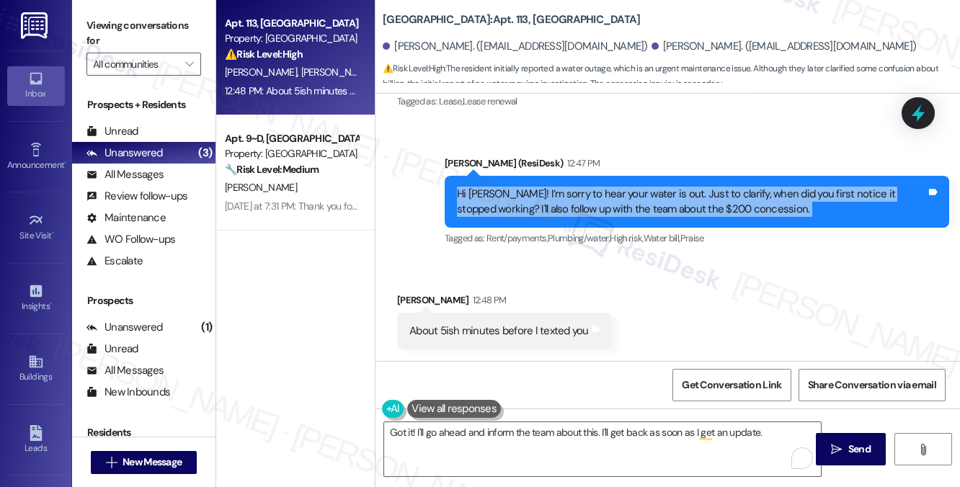
click at [577, 199] on div "Hi [PERSON_NAME]! I’m sorry to hear your water is out. Just to clarify, when di…" at bounding box center [691, 202] width 469 height 31
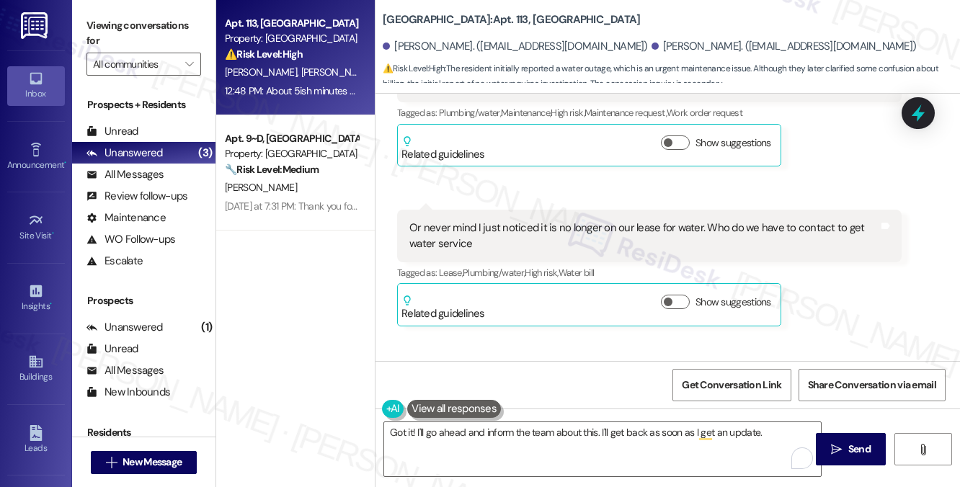
scroll to position [6495, 0]
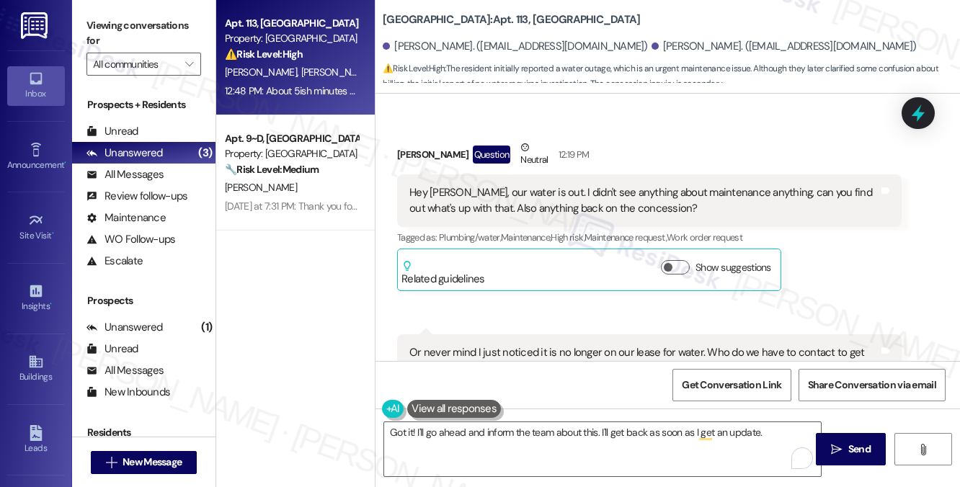
click at [564, 216] on div "Hey [PERSON_NAME], our water is out. I didn't see anything about maintenance an…" at bounding box center [643, 200] width 469 height 31
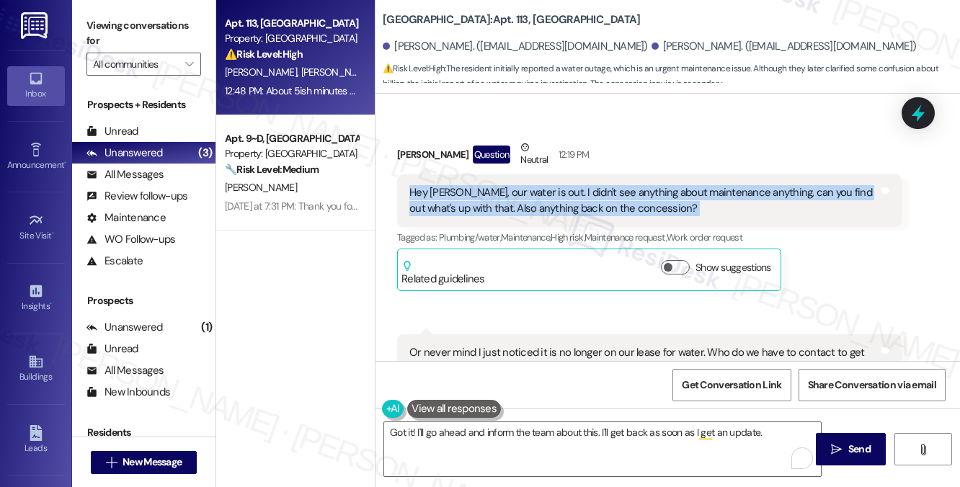
click at [564, 216] on div "Hey [PERSON_NAME], our water is out. I didn't see anything about maintenance an…" at bounding box center [643, 200] width 469 height 31
click at [556, 216] on div "Hey [PERSON_NAME], our water is out. I didn't see anything about maintenance an…" at bounding box center [643, 200] width 469 height 31
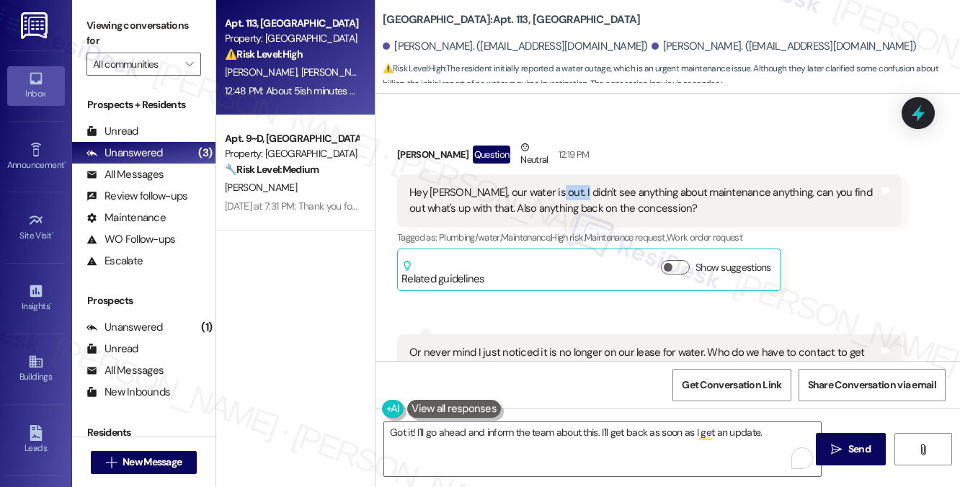
click at [556, 216] on div "Hey [PERSON_NAME], our water is out. I didn't see anything about maintenance an…" at bounding box center [643, 200] width 469 height 31
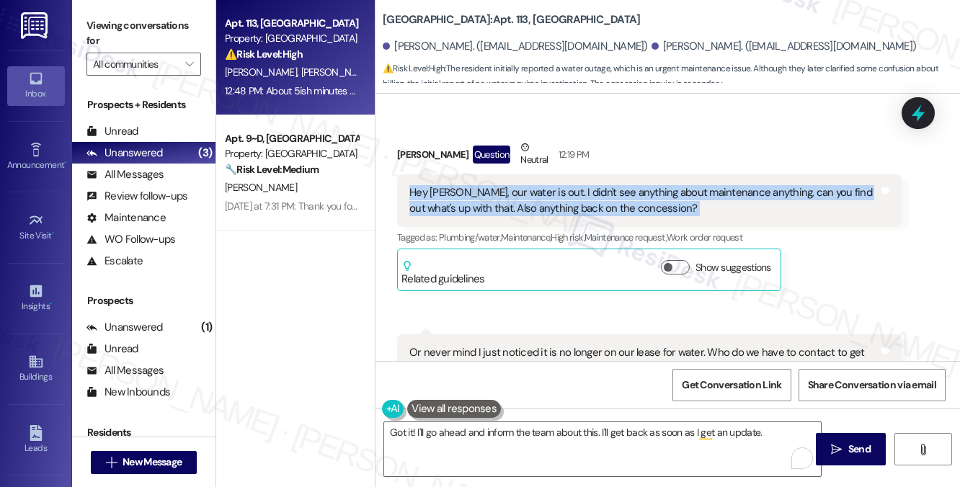
click at [556, 216] on div "Hey [PERSON_NAME], our water is out. I didn't see anything about maintenance an…" at bounding box center [643, 200] width 469 height 31
click at [510, 216] on div "Hey [PERSON_NAME], our water is out. I didn't see anything about maintenance an…" at bounding box center [643, 200] width 469 height 31
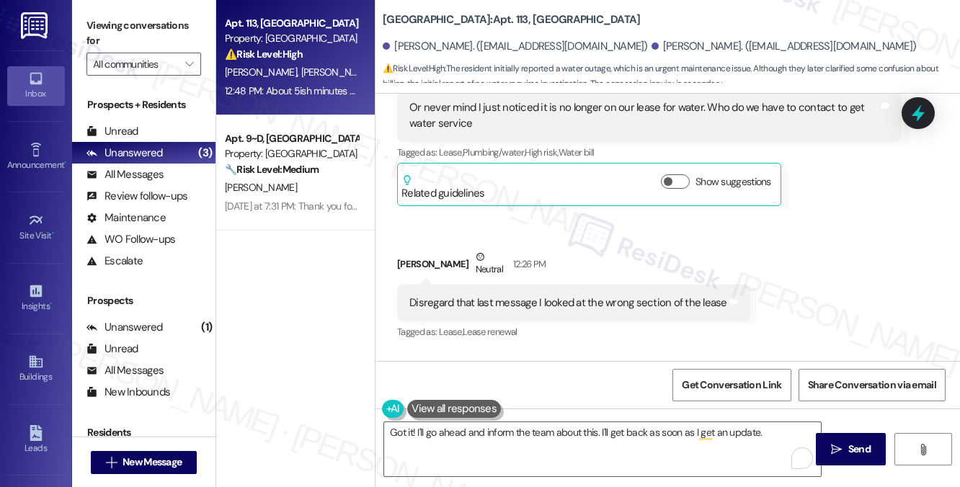
scroll to position [6927, 0]
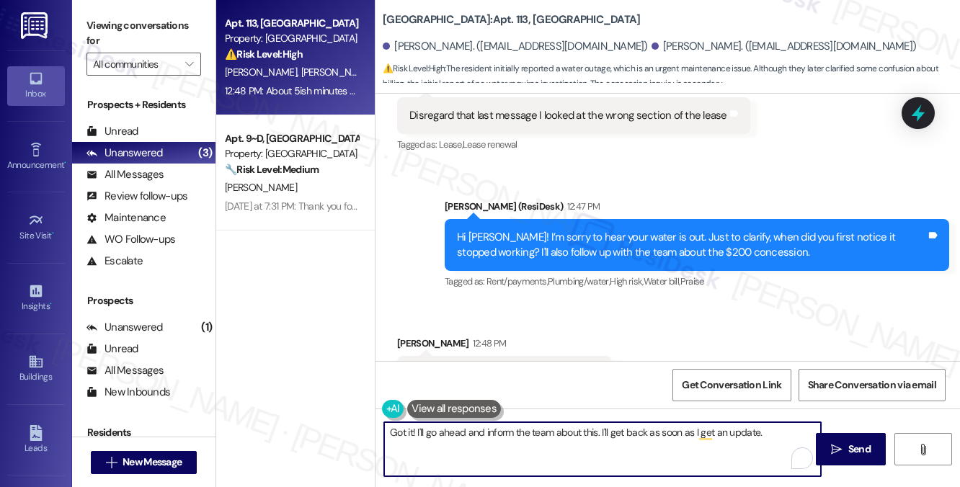
drag, startPoint x: 598, startPoint y: 434, endPoint x: 462, endPoint y: 432, distance: 136.2
click at [462, 432] on textarea "Got it! I'll go ahead and inform the team about this. I'll get back as soon as …" at bounding box center [602, 449] width 437 height 54
click at [767, 440] on textarea "Got it! I'll go ahead and inform the team about this. I'll get back as soon as …" at bounding box center [602, 449] width 437 height 54
click at [569, 260] on div "Hi [PERSON_NAME]! I’m sorry to hear your water is out. Just to clarify, when di…" at bounding box center [691, 245] width 469 height 31
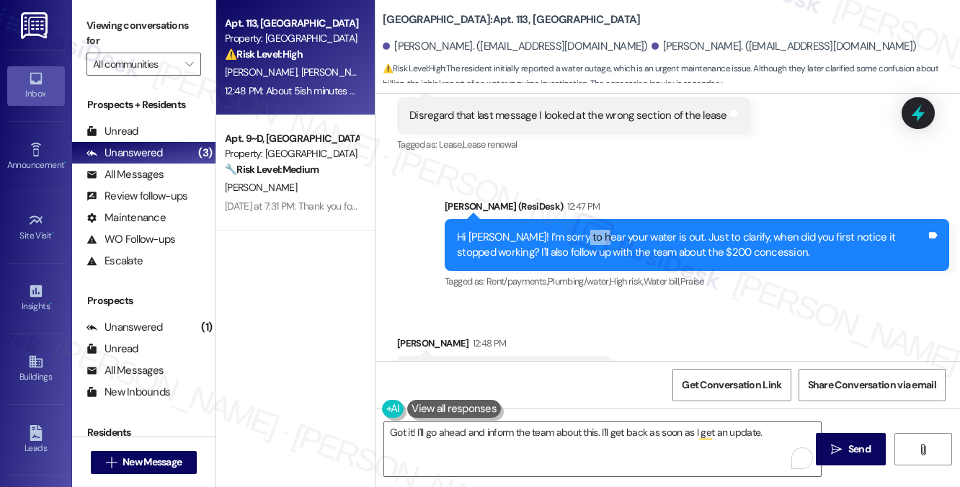
click at [569, 260] on div "Hi [PERSON_NAME]! I’m sorry to hear your water is out. Just to clarify, when di…" at bounding box center [691, 245] width 469 height 31
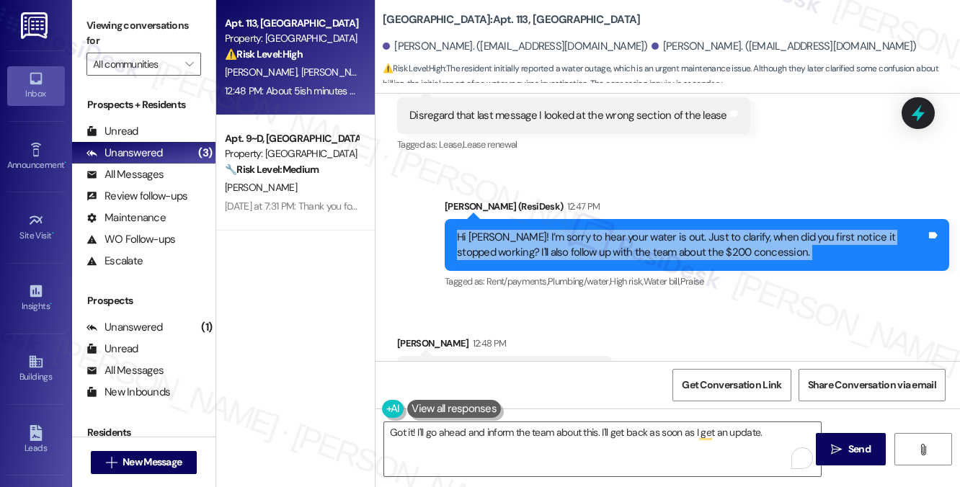
click at [569, 260] on div "Hi [PERSON_NAME]! I’m sorry to hear your water is out. Just to clarify, when di…" at bounding box center [691, 245] width 469 height 31
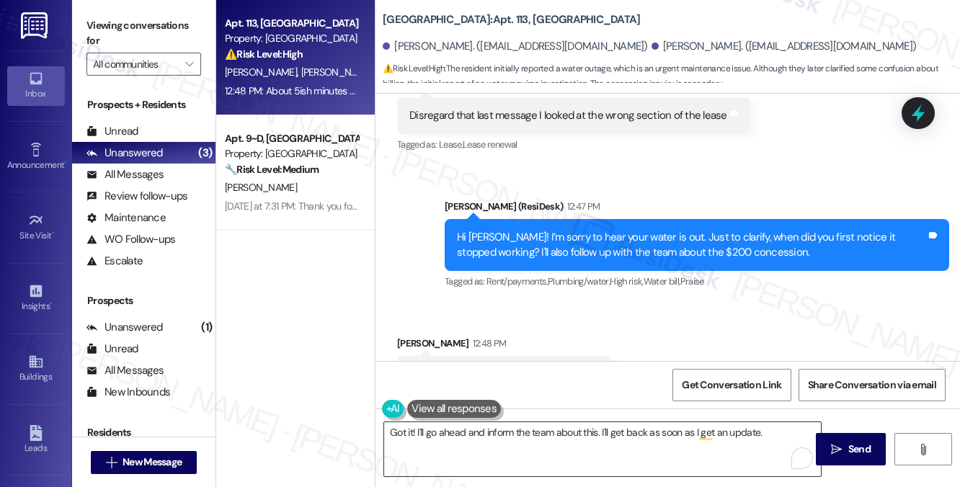
click at [539, 440] on textarea "Got it! I'll go ahead and inform the team about this. I'll get back as soon as …" at bounding box center [602, 449] width 437 height 54
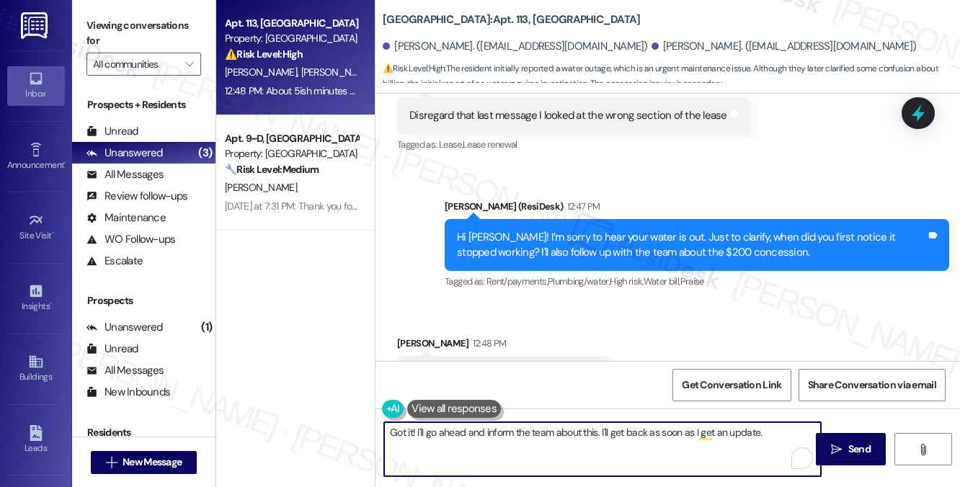
click at [539, 440] on textarea "Got it! I'll go ahead and inform the team about this. I'll get back as soon as …" at bounding box center [602, 449] width 437 height 54
click at [597, 350] on div "Received via SMS John Isennock 12:48 PM About 5ish minutes before I texted you …" at bounding box center [667, 353] width 584 height 100
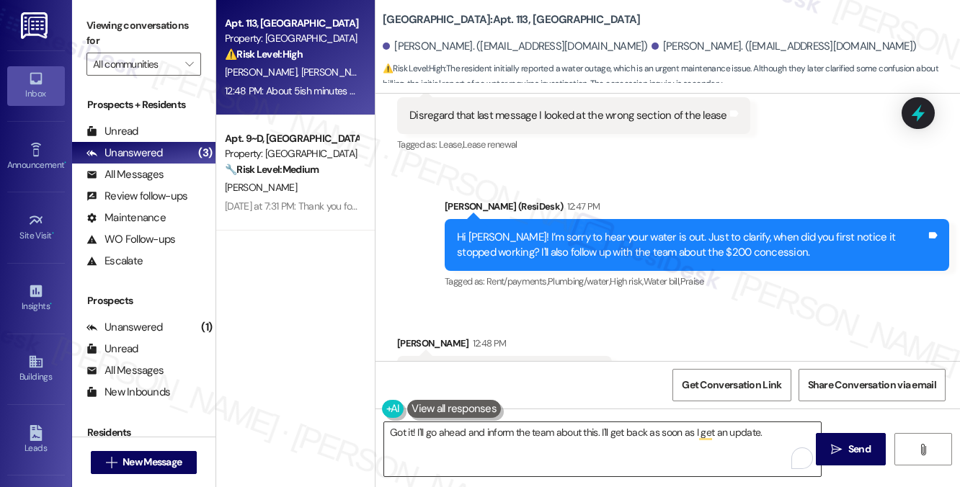
click at [706, 430] on textarea "Got it! I'll go ahead and inform the team about this. I'll get back as soon as …" at bounding box center [602, 449] width 437 height 54
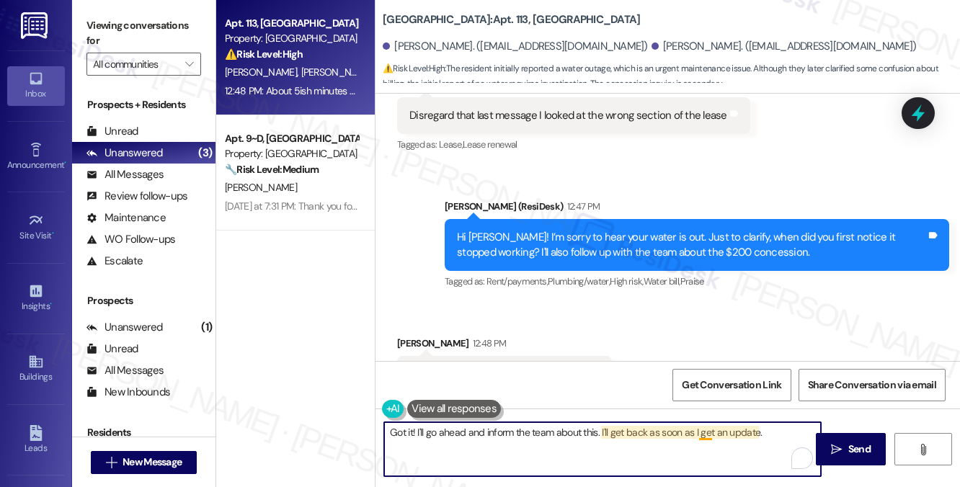
click at [706, 430] on textarea "Got it! I'll go ahead and inform the team about this. I'll get back as soon as …" at bounding box center [602, 449] width 437 height 54
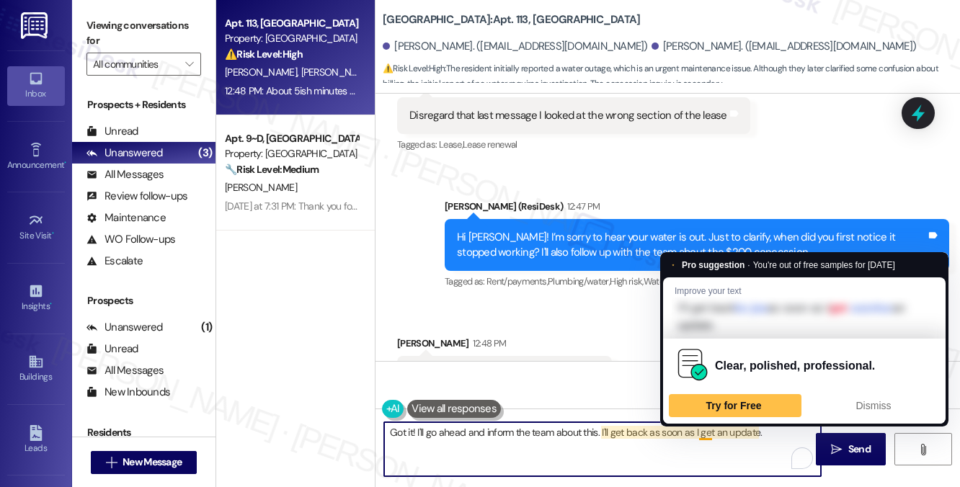
click at [706, 430] on textarea "Got it! I'll go ahead and inform the team about this. I'll get back as soon as …" at bounding box center [602, 449] width 437 height 54
click at [774, 437] on textarea "Got it! I'll go ahead and inform the team about this. I'll get back as soon as …" at bounding box center [602, 449] width 437 height 54
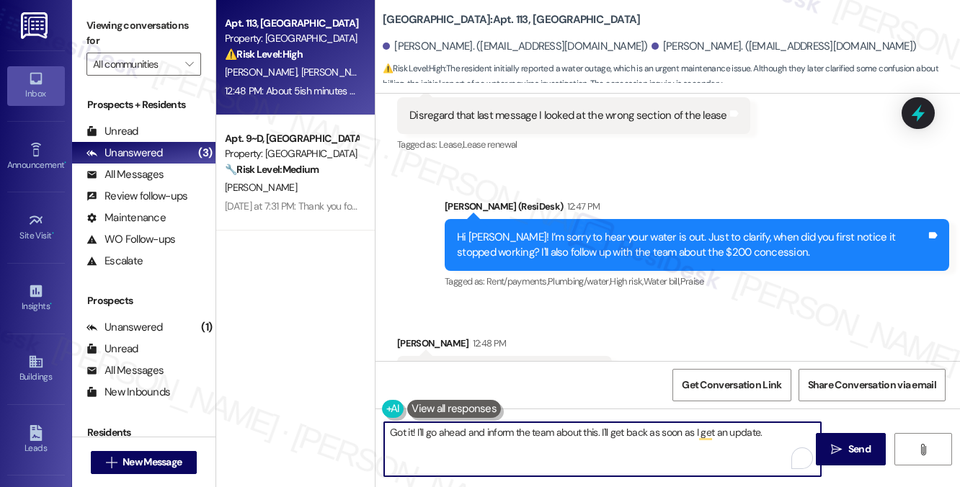
click at [780, 431] on textarea "Got it! I'll go ahead and inform the team about this. I'll get back as soon as …" at bounding box center [602, 449] width 437 height 54
drag, startPoint x: 416, startPoint y: 432, endPoint x: 448, endPoint y: 430, distance: 31.8
click at [416, 432] on textarea "Got it! I'll go ahead and inform the team about this. I'll get back as soon as …" at bounding box center [602, 449] width 437 height 54
type textarea "Got it! Just to confirm, the entire apartment doesn't have water at all? I'll g…"
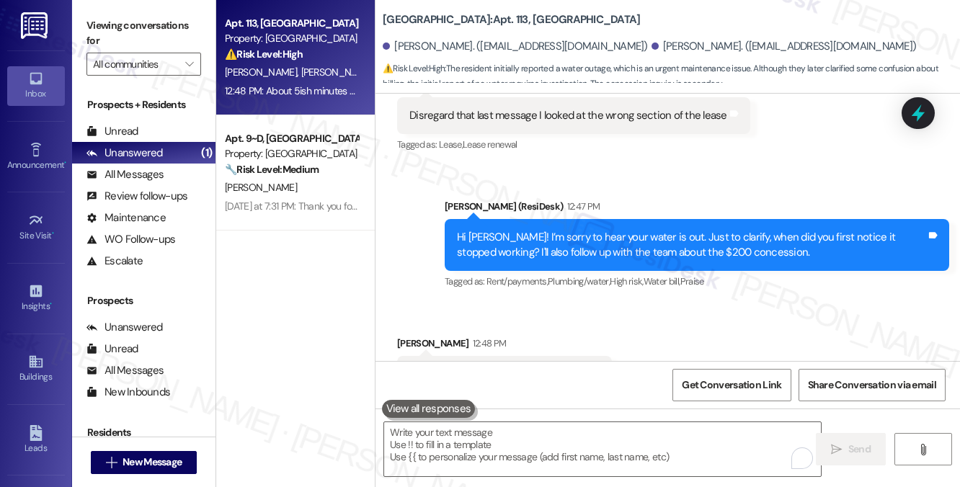
click at [164, 45] on label "Viewing conversations for" at bounding box center [143, 33] width 115 height 38
click at [512, 261] on div "Hi [PERSON_NAME]! I’m sorry to hear your water is out. Just to clarify, when di…" at bounding box center [691, 245] width 469 height 31
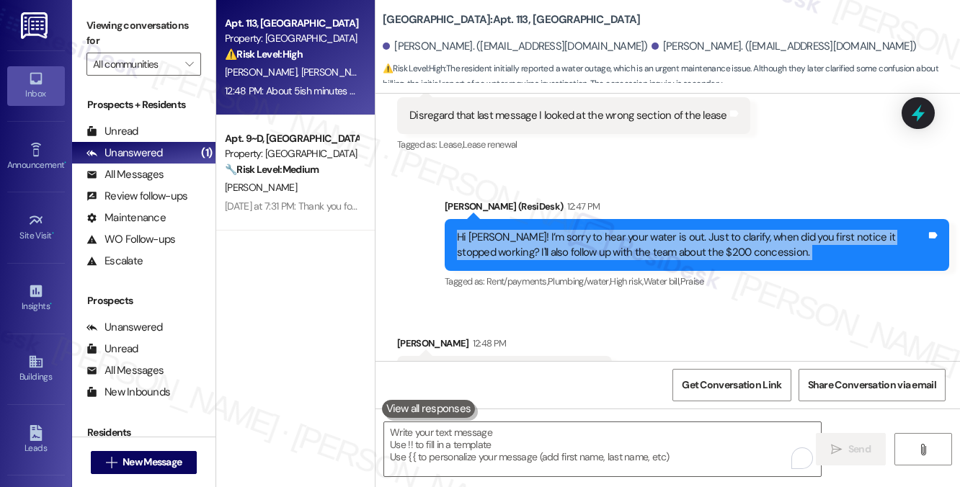
click at [512, 261] on div "Hi [PERSON_NAME]! I’m sorry to hear your water is out. Just to clarify, when di…" at bounding box center [691, 245] width 469 height 31
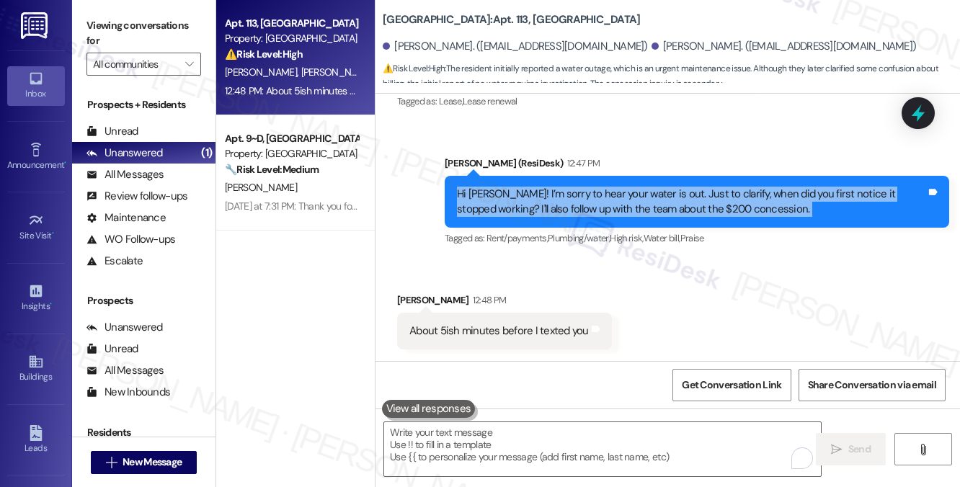
scroll to position [6999, 0]
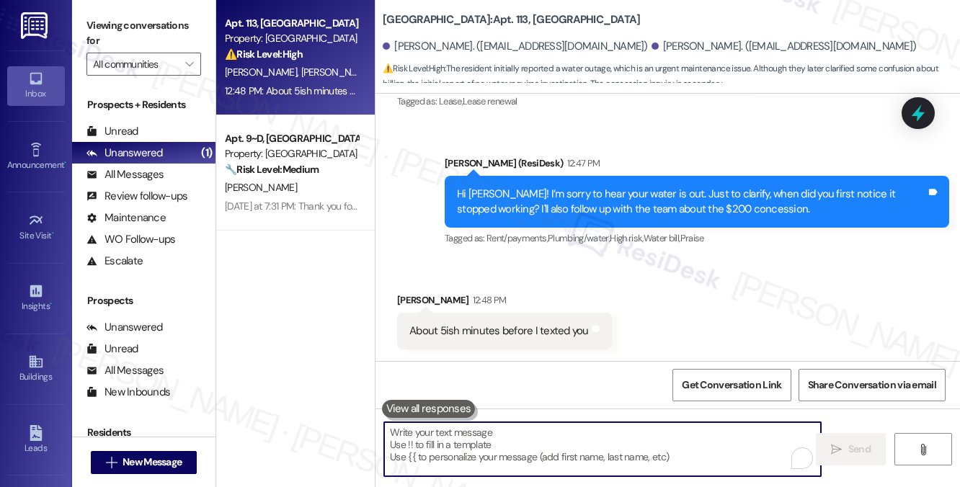
click at [551, 452] on textarea "To enrich screen reader interactions, please activate Accessibility in Grammarl…" at bounding box center [602, 449] width 437 height 54
click at [536, 447] on textarea "To enrich screen reader interactions, please activate Accessibility in Grammarl…" at bounding box center [602, 449] width 437 height 54
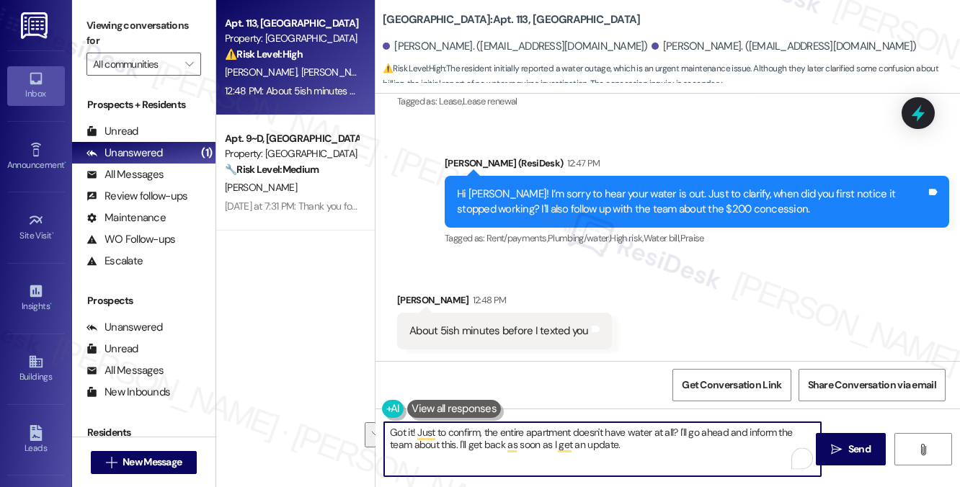
click at [559, 435] on textarea "Got it! Just to confirm, the entire apartment doesn't have water at all? I'll g…" at bounding box center [602, 449] width 437 height 54
click at [657, 437] on textarea "Got it! Just to confirm, the entire apartment doesn't have water at all? I'll g…" at bounding box center [602, 449] width 437 height 54
drag, startPoint x: 678, startPoint y: 431, endPoint x: 551, endPoint y: 423, distance: 127.8
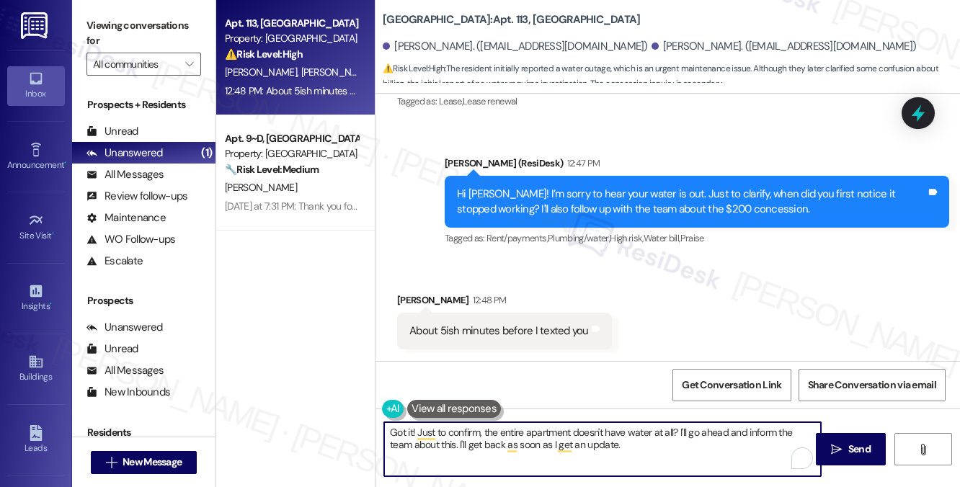
click at [551, 423] on textarea "Got it! Just to confirm, the entire apartment doesn't have water at all? I'll g…" at bounding box center [602, 449] width 437 height 54
click at [549, 433] on textarea "Got it! Just to confirm, the entire apartment doesn't have water at all? I'll g…" at bounding box center [602, 449] width 437 height 54
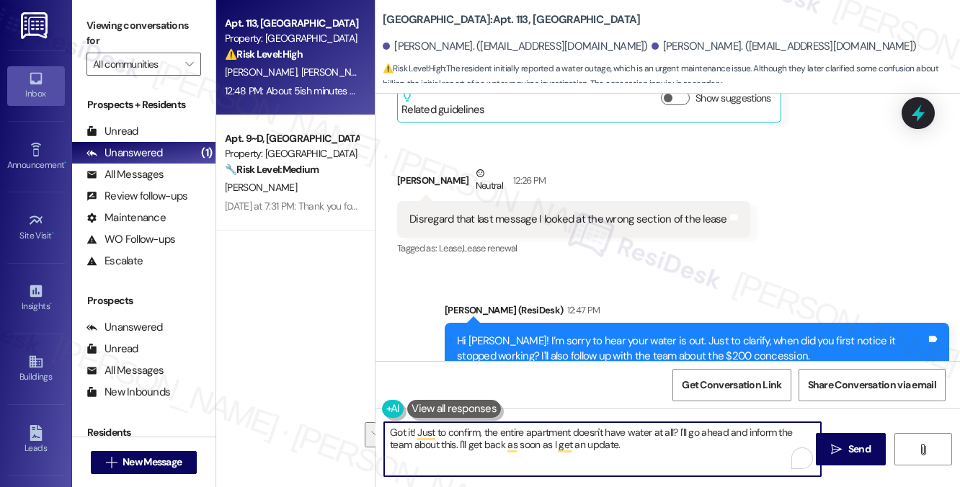
scroll to position [6711, 0]
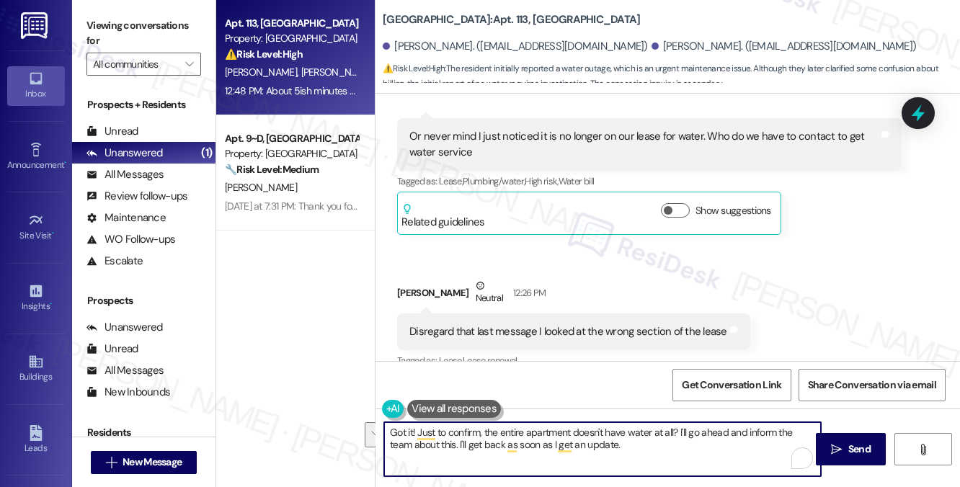
click at [478, 160] on div "Or never mind I just noticed it is no longer on our lease for water. Who do we …" at bounding box center [643, 144] width 469 height 31
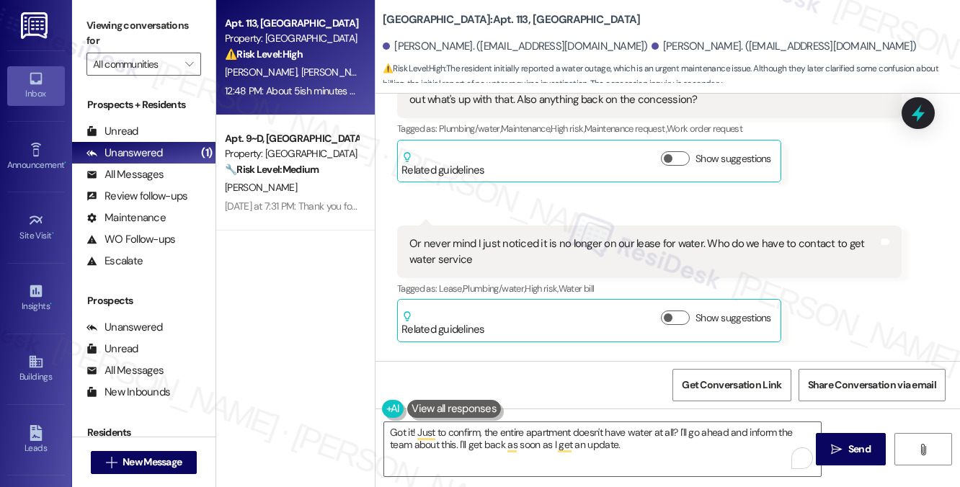
scroll to position [6423, 0]
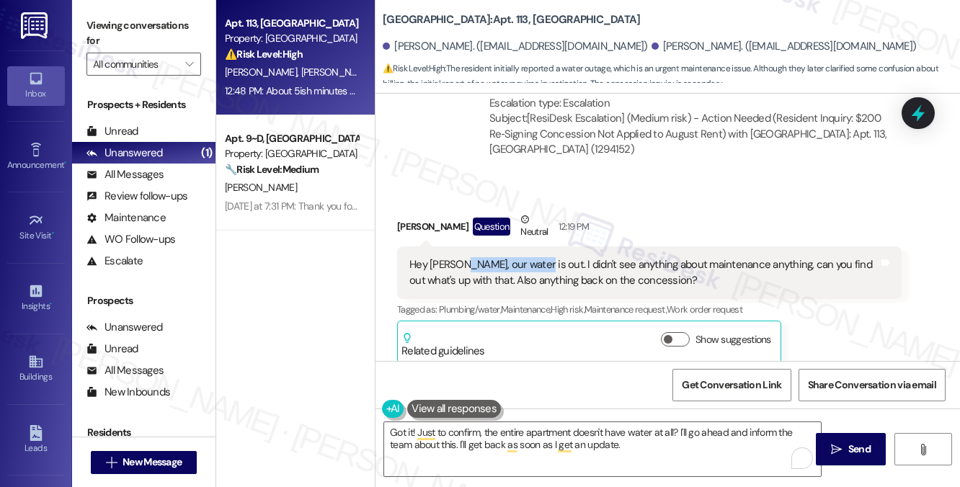
drag, startPoint x: 458, startPoint y: 294, endPoint x: 530, endPoint y: 291, distance: 72.1
click at [530, 288] on div "Hey [PERSON_NAME], our water is out. I didn't see anything about maintenance an…" at bounding box center [643, 272] width 469 height 31
copy div "our water is out."
click at [148, 20] on label "Viewing conversations for" at bounding box center [143, 33] width 115 height 38
click at [617, 288] on div "Hey [PERSON_NAME], our water is out. I didn't see anything about maintenance an…" at bounding box center [643, 272] width 469 height 31
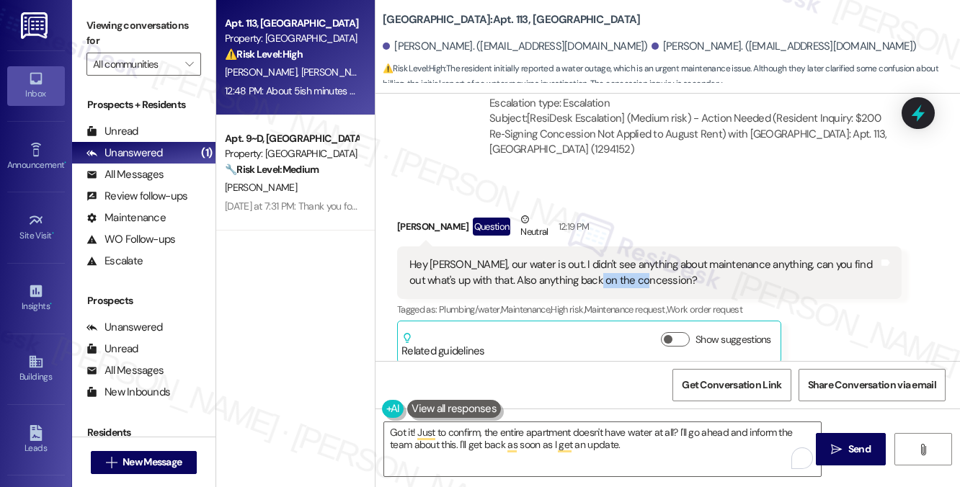
click at [617, 288] on div "Hey [PERSON_NAME], our water is out. I didn't see anything about maintenance an…" at bounding box center [643, 272] width 469 height 31
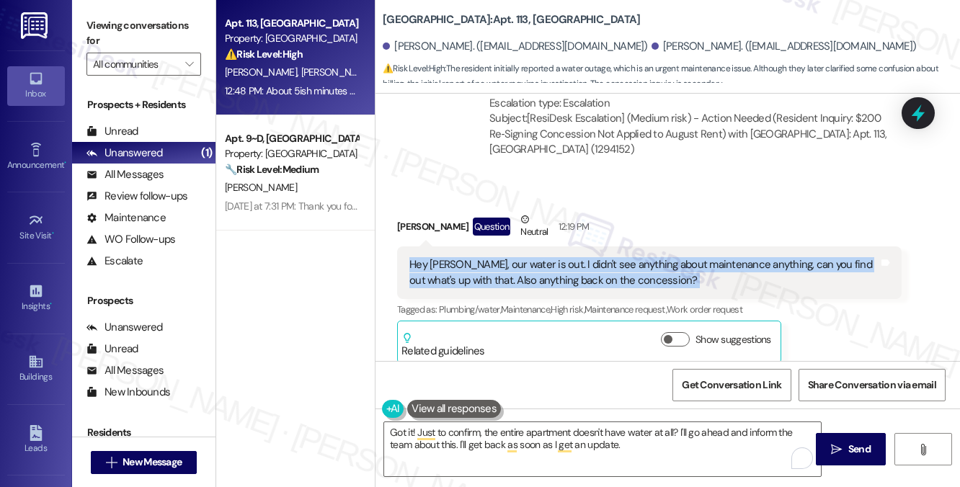
click at [617, 288] on div "Hey [PERSON_NAME], our water is out. I didn't see anything about maintenance an…" at bounding box center [643, 272] width 469 height 31
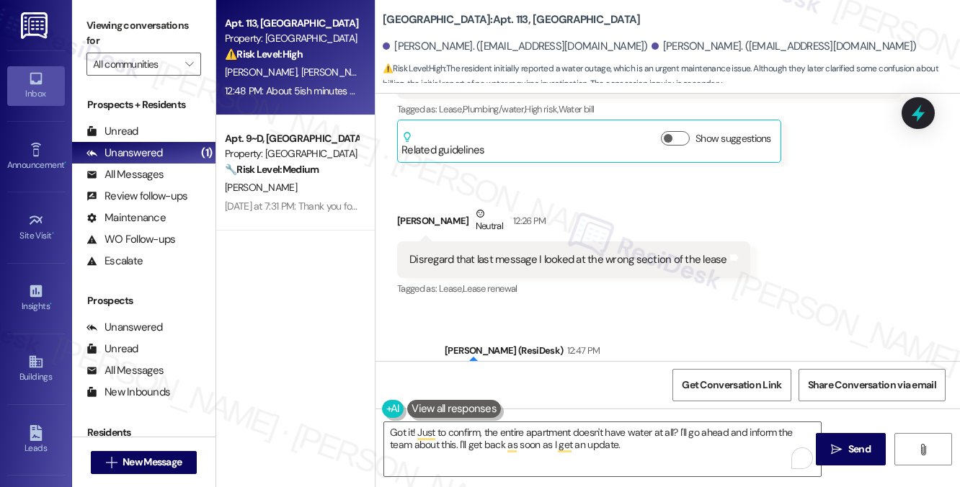
scroll to position [6639, 0]
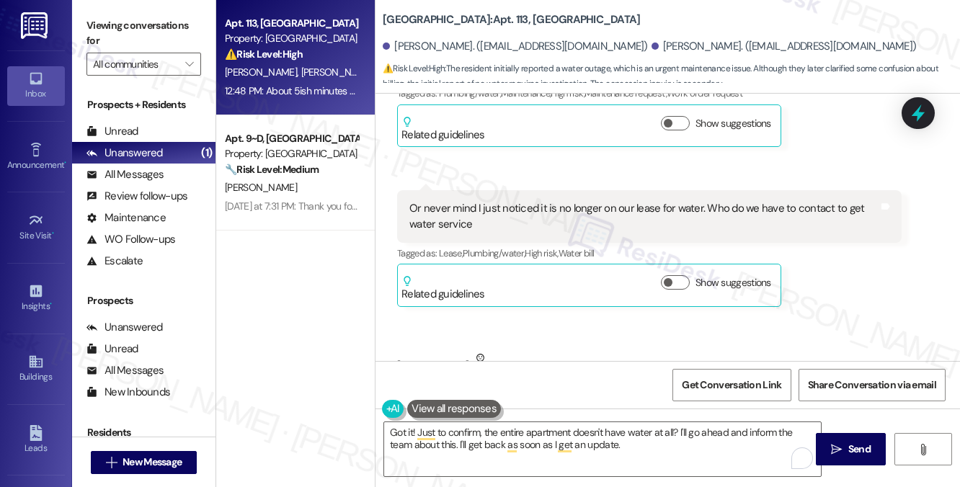
drag, startPoint x: 381, startPoint y: 11, endPoint x: 492, endPoint y: 11, distance: 111.7
click at [492, 11] on div "University Park & Place: Apt. 113, University Park University Park & Place John…" at bounding box center [667, 43] width 584 height 79
copy b "University Park & Place"
click at [180, 43] on label "Viewing conversations for" at bounding box center [143, 33] width 115 height 38
click at [174, 20] on label "Viewing conversations for" at bounding box center [143, 33] width 115 height 38
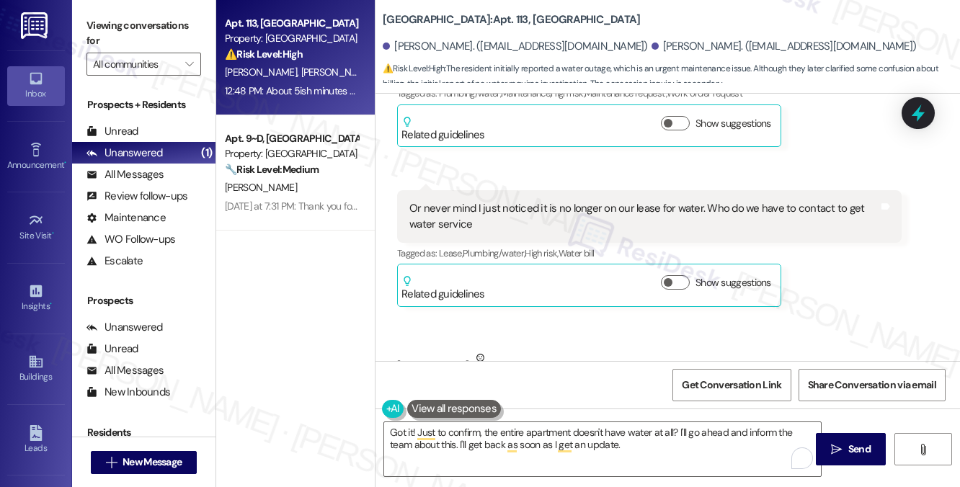
click at [121, 31] on label "Viewing conversations for" at bounding box center [143, 33] width 115 height 38
click at [156, 25] on label "Viewing conversations for" at bounding box center [143, 33] width 115 height 38
click at [515, 227] on div "Or never mind I just noticed it is no longer on our lease for water. Who do we …" at bounding box center [649, 216] width 504 height 53
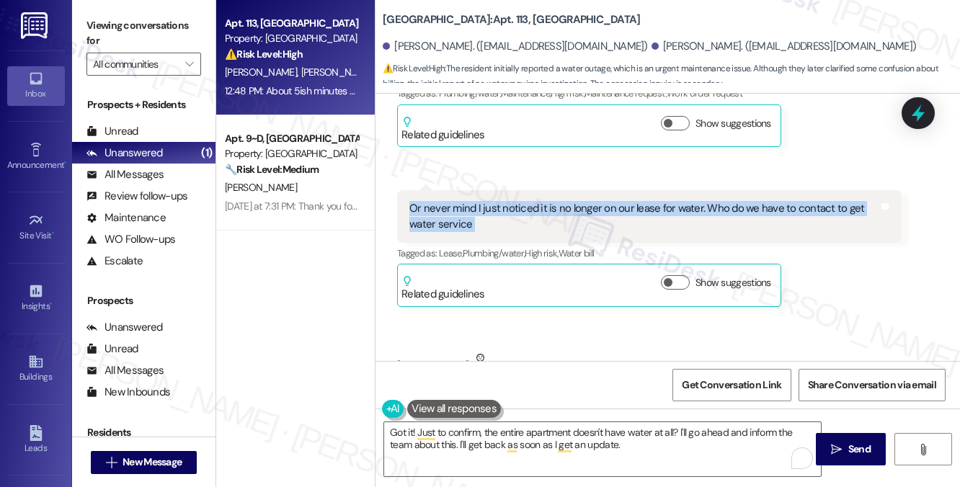
click at [515, 227] on div "Or never mind I just noticed it is no longer on our lease for water. Who do we …" at bounding box center [649, 216] width 504 height 53
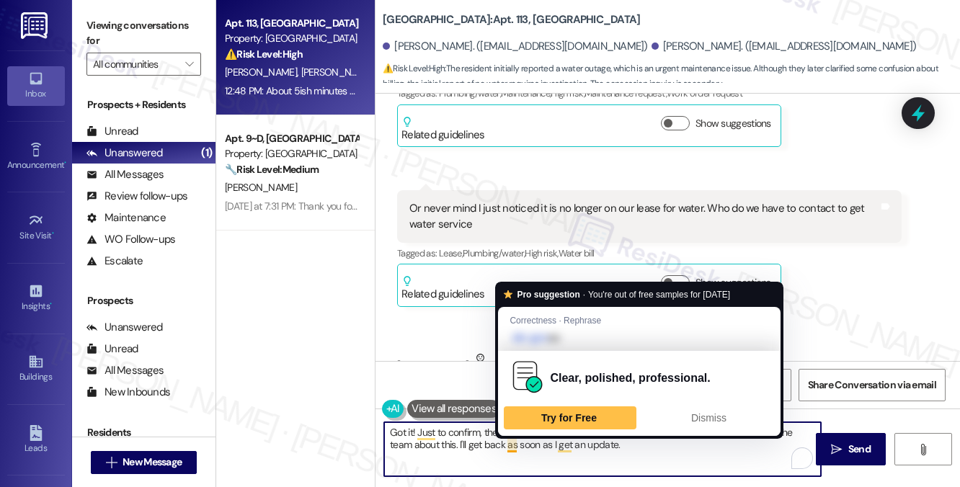
click at [654, 448] on textarea "Got it! Just to confirm, the entire apartment doesn't have water at all? I'll g…" at bounding box center [602, 449] width 437 height 54
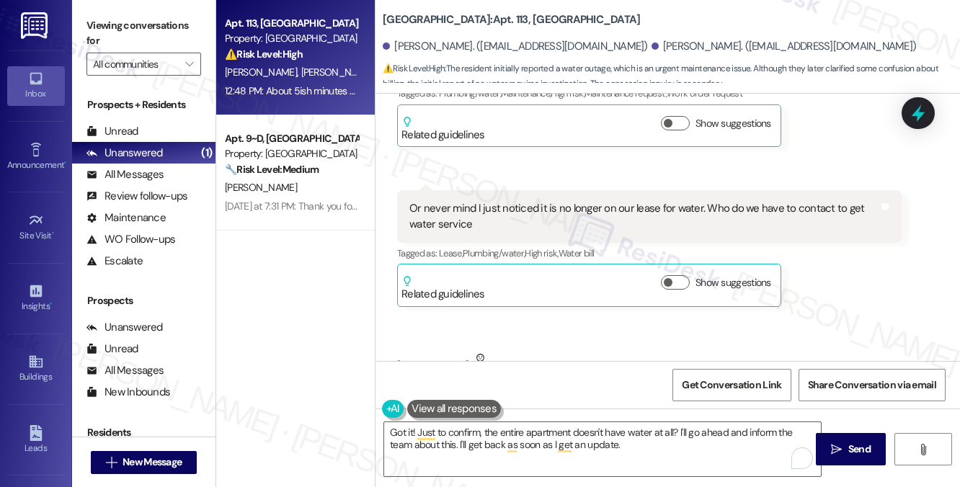
drag, startPoint x: 114, startPoint y: 32, endPoint x: 141, endPoint y: 43, distance: 29.2
click at [114, 32] on label "Viewing conversations for" at bounding box center [143, 33] width 115 height 38
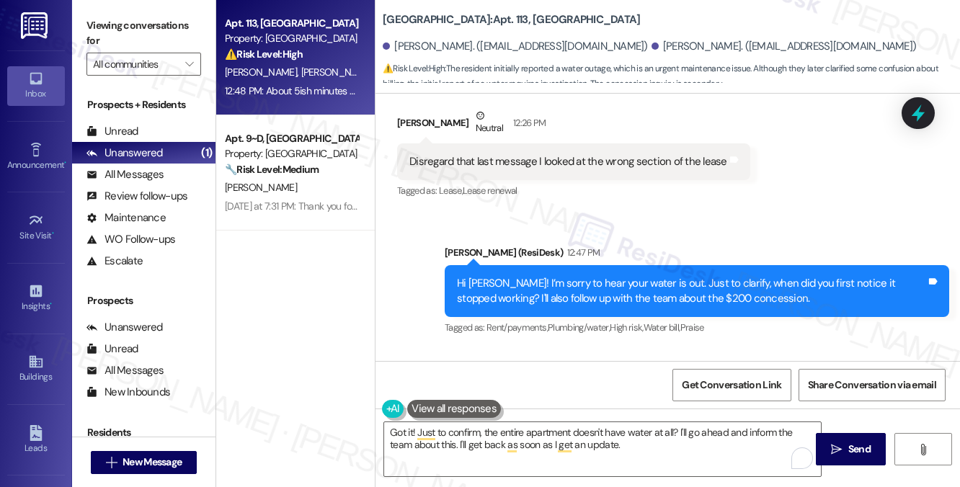
scroll to position [6999, 0]
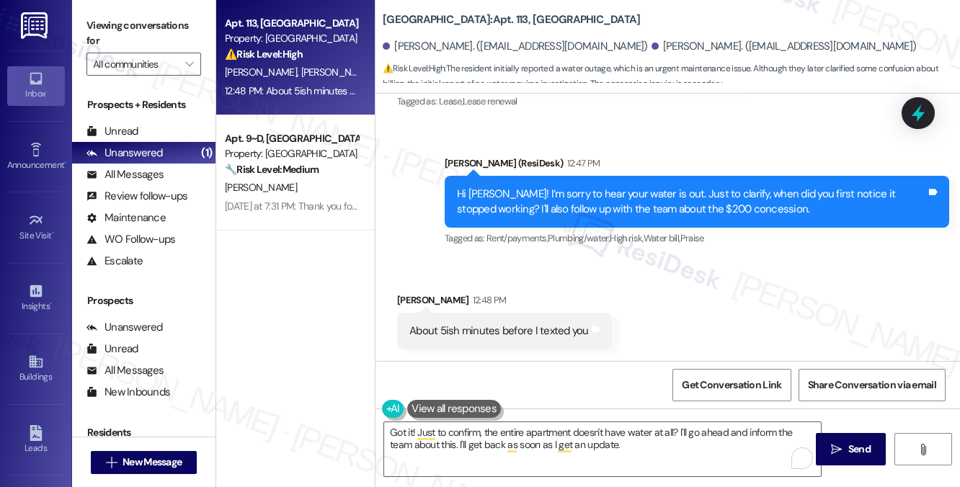
click at [155, 25] on label "Viewing conversations for" at bounding box center [143, 33] width 115 height 38
click at [676, 432] on textarea "Got it! Just to confirm, the entire apartment doesn't have water at all? I'll g…" at bounding box center [602, 449] width 437 height 54
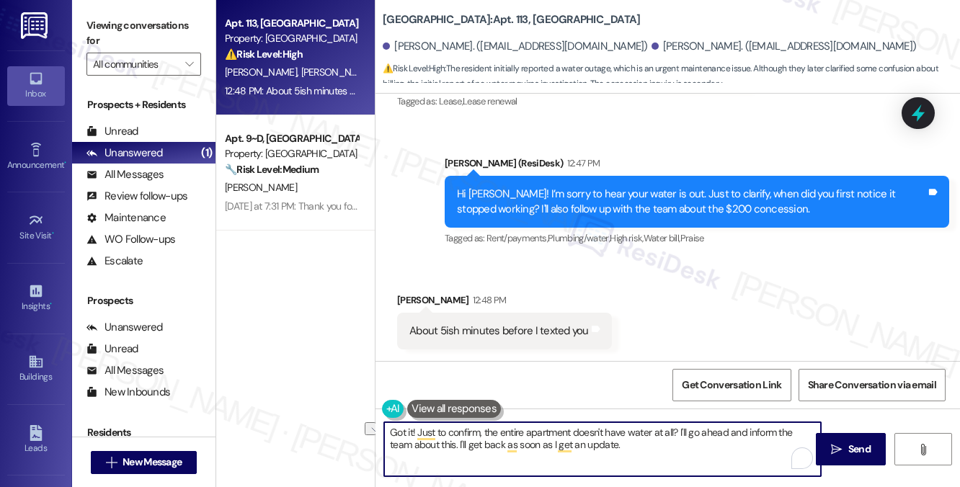
drag, startPoint x: 484, startPoint y: 432, endPoint x: 674, endPoint y: 427, distance: 190.3
click at [674, 427] on textarea "Got it! Just to confirm, the entire apartment doesn't have water at all? I'll g…" at bounding box center [602, 449] width 437 height 54
paste textarea "is it completely out, or do you still have low pressure or only cold/hot water?"
click at [755, 431] on textarea "Got it! Just to confirm, is it completely out, or do you still have low pressur…" at bounding box center [602, 449] width 437 height 54
click at [809, 430] on textarea "Got it! Just to confirm, is it completely out, or do you still have low pressur…" at bounding box center [602, 449] width 437 height 54
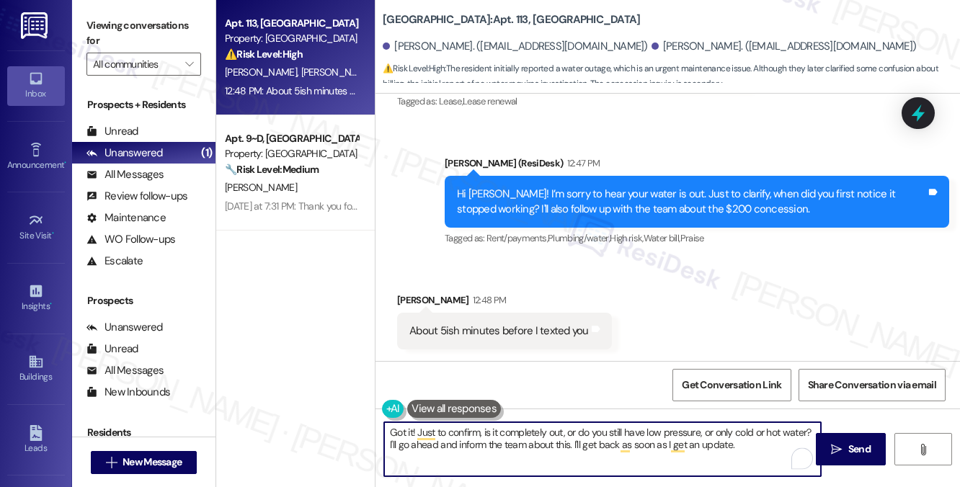
click at [479, 429] on textarea "Got it! Just to confirm, is it completely out, or do you still have low pressur…" at bounding box center [602, 449] width 437 height 54
click at [576, 428] on textarea "Got it! Just to confirm, is it completely out, or do you still have low pressur…" at bounding box center [602, 449] width 437 height 54
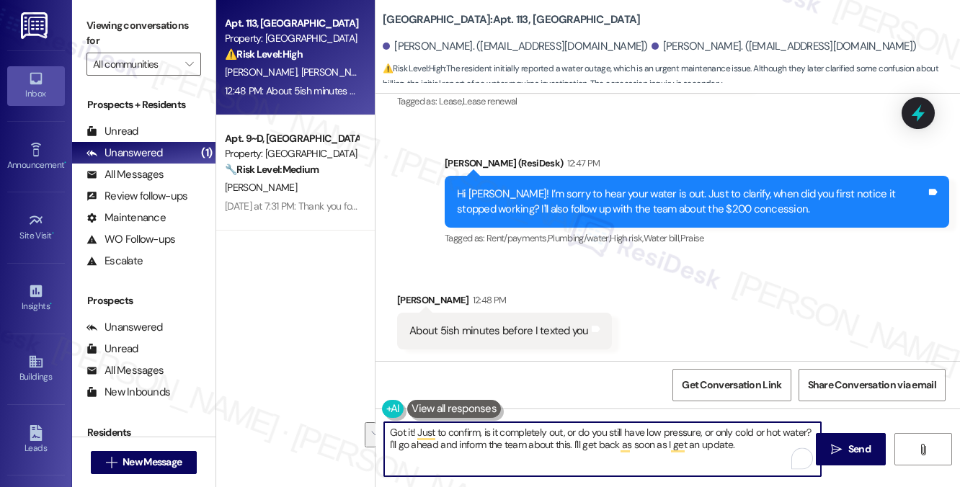
click at [576, 428] on textarea "Got it! Just to confirm, is it completely out, or do you still have low pressur…" at bounding box center [602, 449] width 437 height 54
click at [717, 437] on textarea "Got it! Just to confirm, is it completely out, or do you still have low pressur…" at bounding box center [602, 449] width 437 height 54
drag, startPoint x: 744, startPoint y: 448, endPoint x: 375, endPoint y: 458, distance: 369.1
click at [375, 458] on div "Got it! Just to confirm, is it completely out, or do you still have low pressur…" at bounding box center [667, 463] width 584 height 108
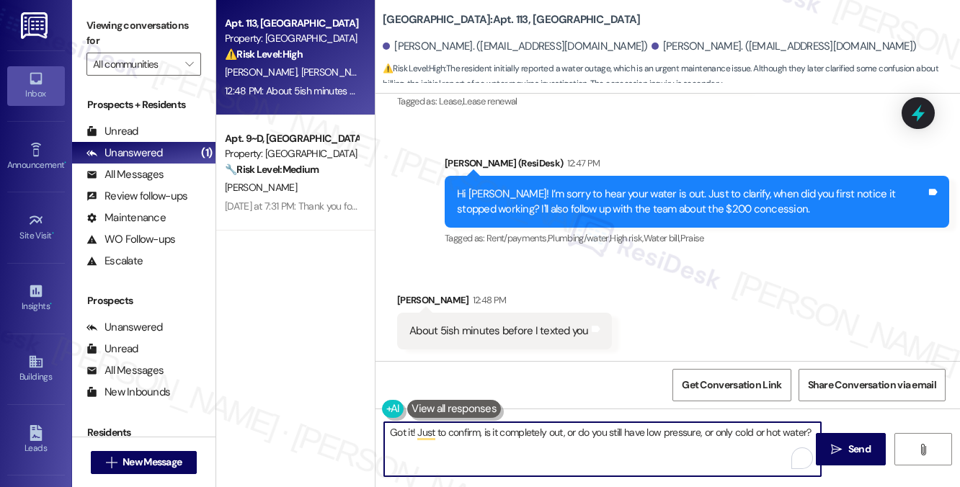
click at [675, 433] on textarea "Got it! Just to confirm, is it completely out, or do you still have low pressur…" at bounding box center [602, 449] width 437 height 54
click at [725, 328] on div "Received via SMS John Isennock 12:48 PM About 5ish minutes before I texted you …" at bounding box center [667, 310] width 584 height 100
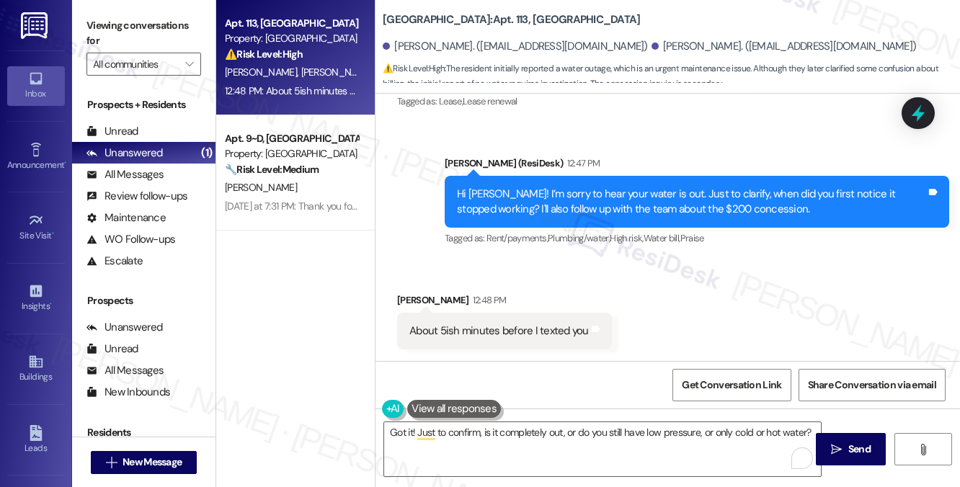
click at [102, 27] on label "Viewing conversations for" at bounding box center [143, 33] width 115 height 38
click at [156, 35] on label "Viewing conversations for" at bounding box center [143, 33] width 115 height 38
click at [177, 17] on label "Viewing conversations for" at bounding box center [143, 33] width 115 height 38
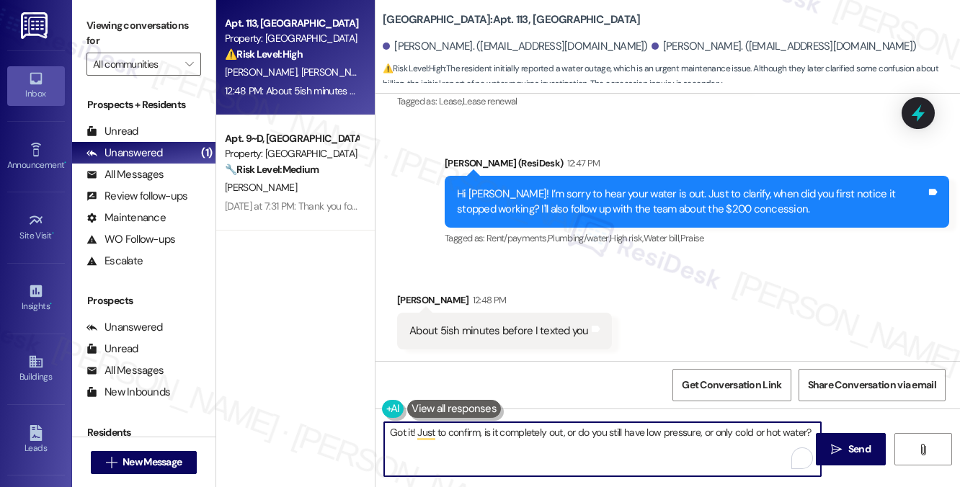
click at [809, 431] on textarea "Got it! Just to confirm, is it completely out, or do you still have low pressur…" at bounding box center [602, 449] width 437 height 54
click at [574, 435] on textarea "Got it! Just to confirm, is it completely out, or do you still have low pressur…" at bounding box center [602, 449] width 437 height 54
type textarea "Got it! Just to confirm, is it completely out, or do you still have low pressur…"
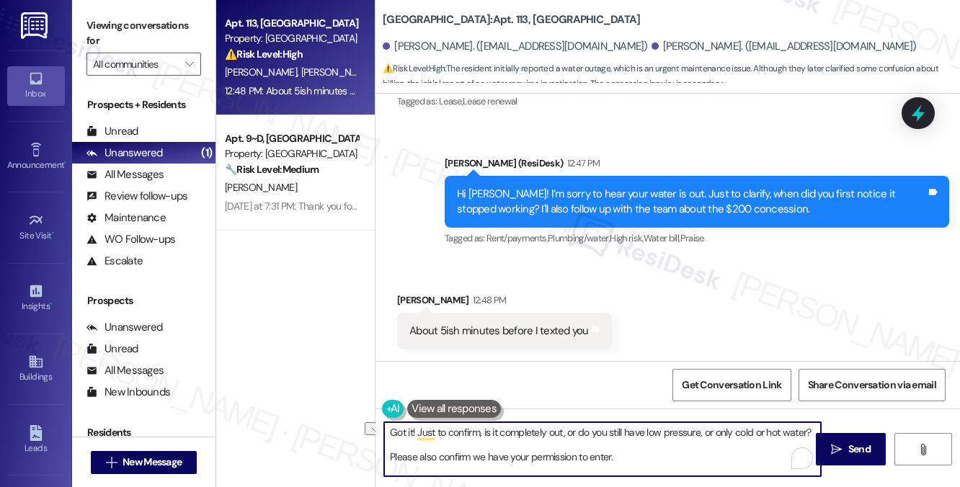
click at [690, 312] on div "Received via SMS John Isennock 12:48 PM About 5ish minutes before I texted you …" at bounding box center [667, 310] width 584 height 100
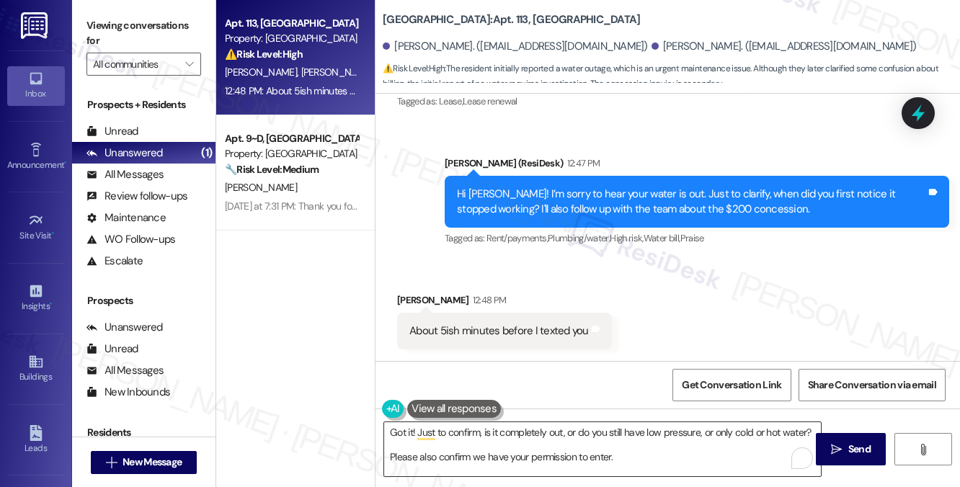
click at [660, 452] on textarea "Got it! Just to confirm, is it completely out, or do you still have low pressur…" at bounding box center [602, 449] width 437 height 54
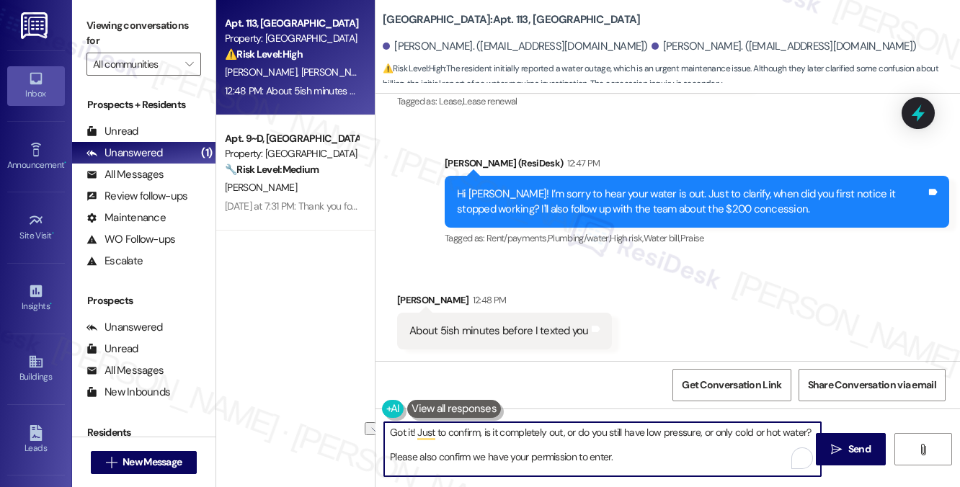
click at [660, 452] on textarea "Got it! Just to confirm, is it completely out, or do you still have low pressur…" at bounding box center [602, 449] width 437 height 54
click at [677, 325] on div "Received via SMS John Isennock 12:48 PM About 5ish minutes before I texted you …" at bounding box center [667, 310] width 584 height 100
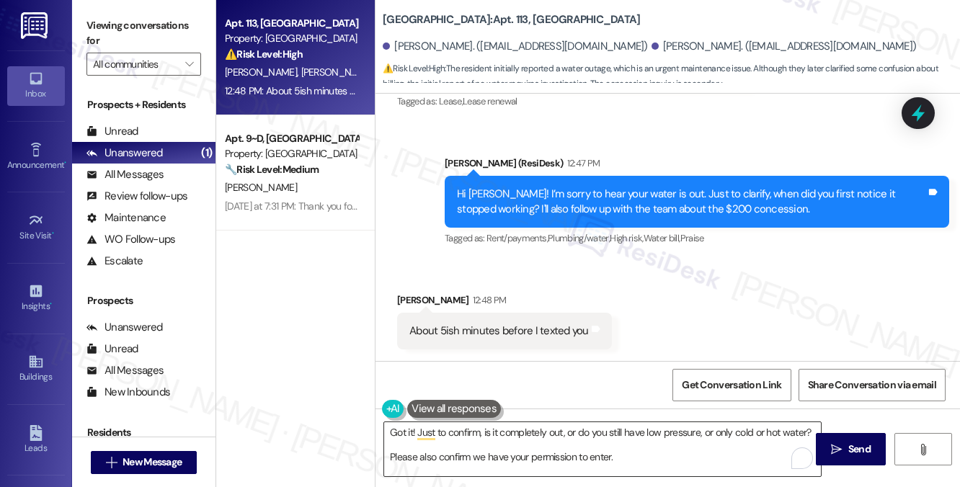
drag, startPoint x: 836, startPoint y: 452, endPoint x: 654, endPoint y: 453, distance: 181.6
click at [654, 453] on div "Got it! Just to confirm, is it completely out, or do you still have low pressur…" at bounding box center [667, 463] width 584 height 108
click at [654, 453] on textarea "Got it! Just to confirm, is it completely out, or do you still have low pressur…" at bounding box center [602, 449] width 437 height 54
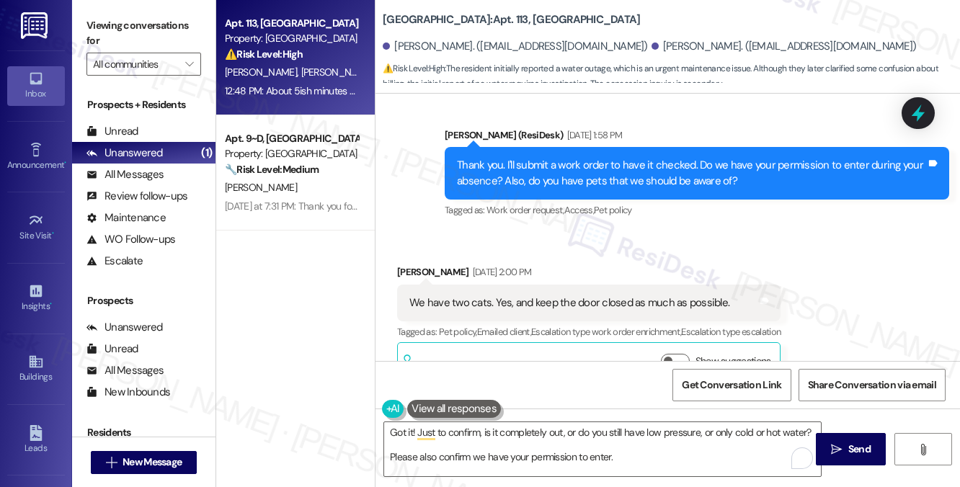
scroll to position [2760, 0]
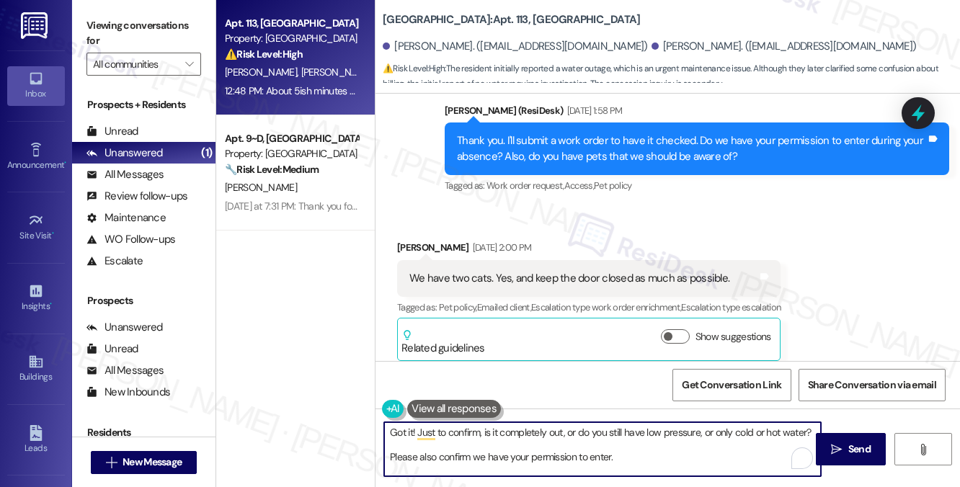
click at [637, 454] on textarea "Got it! Just to confirm, is it completely out, or do you still have low pressur…" at bounding box center [602, 449] width 437 height 54
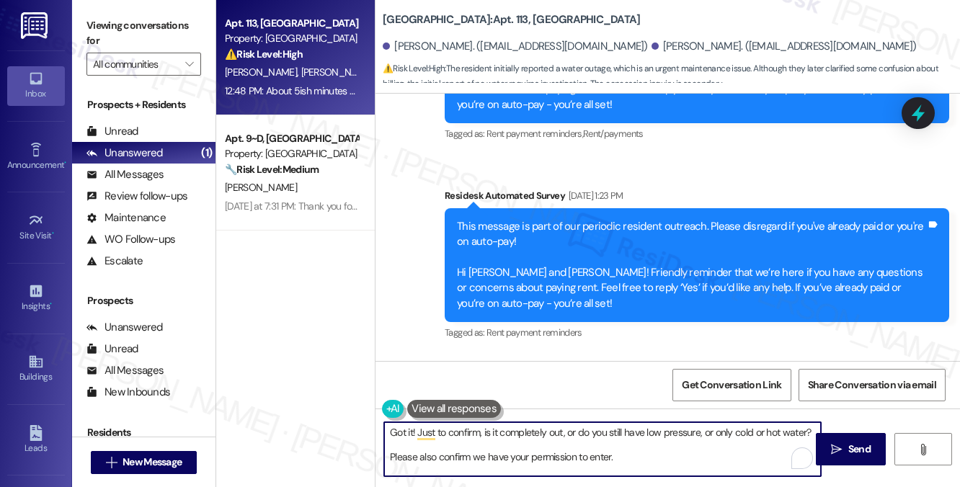
scroll to position [4375, 0]
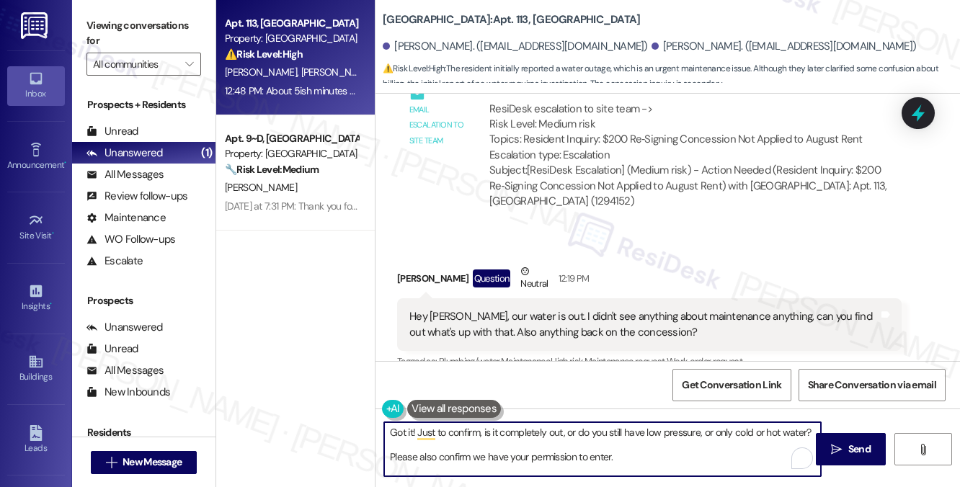
scroll to position [6507, 0]
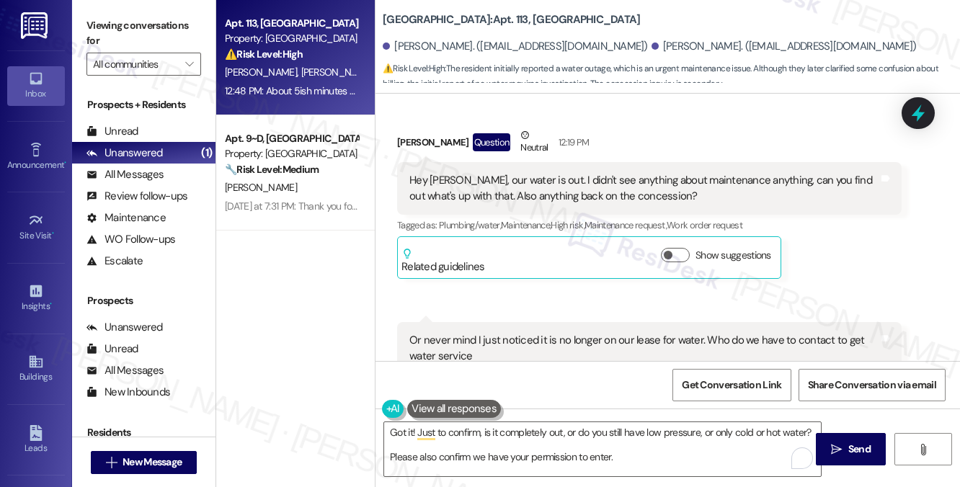
click at [163, 32] on label "Viewing conversations for" at bounding box center [143, 33] width 115 height 38
click at [116, 24] on label "Viewing conversations for" at bounding box center [143, 33] width 115 height 38
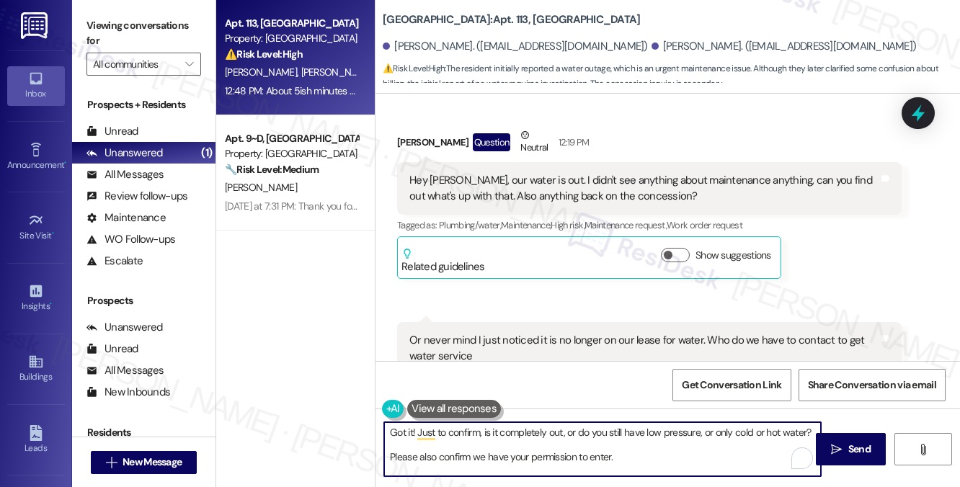
drag, startPoint x: 767, startPoint y: 429, endPoint x: 753, endPoint y: 429, distance: 13.7
click at [753, 429] on textarea "Got it! Just to confirm, is it completely out, or do you still have low pressur…" at bounding box center [602, 449] width 437 height 54
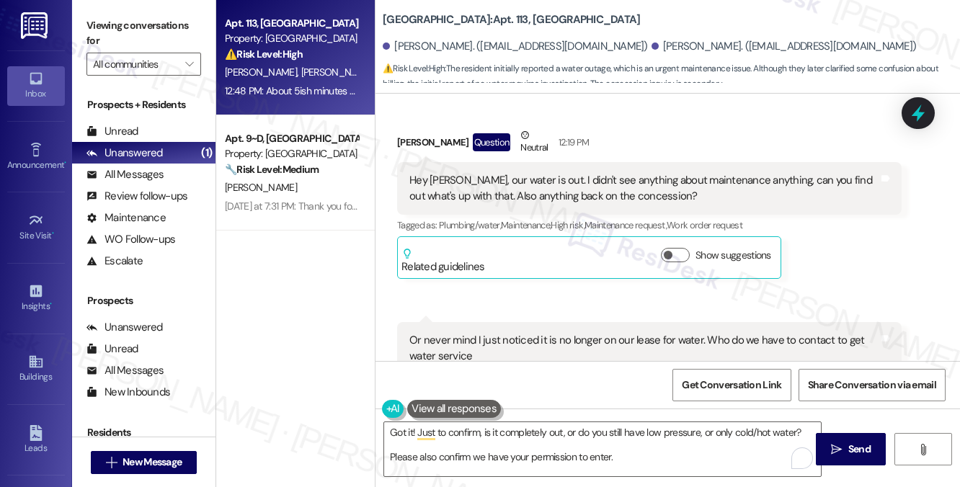
click at [129, 33] on label "Viewing conversations for" at bounding box center [143, 33] width 115 height 38
click at [752, 441] on textarea "Got it! Just to confirm, is it completely out, or do you still have low pressur…" at bounding box center [602, 449] width 437 height 54
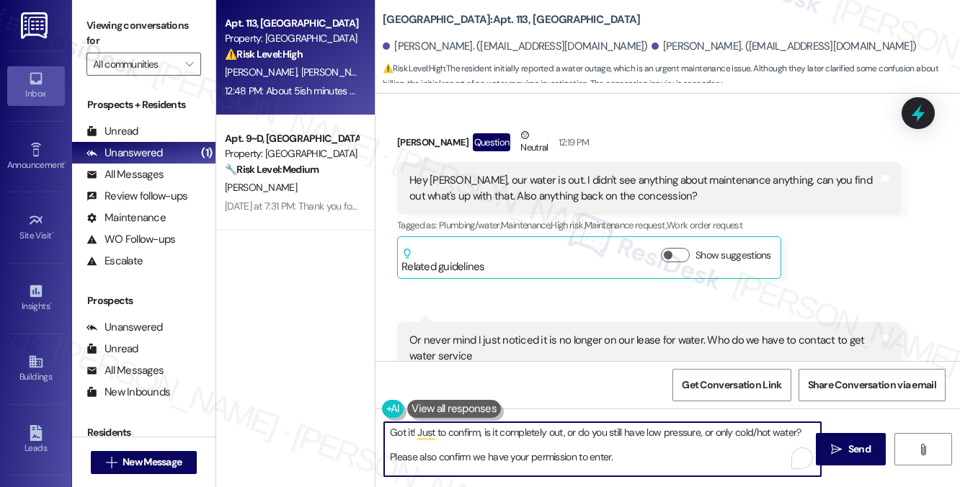
click at [752, 441] on textarea "Got it! Just to confirm, is it completely out, or do you still have low pressur…" at bounding box center [602, 449] width 437 height 54
click at [764, 434] on textarea "Got it! Just to confirm, is it completely out, or do you still have low pressur…" at bounding box center [602, 449] width 437 height 54
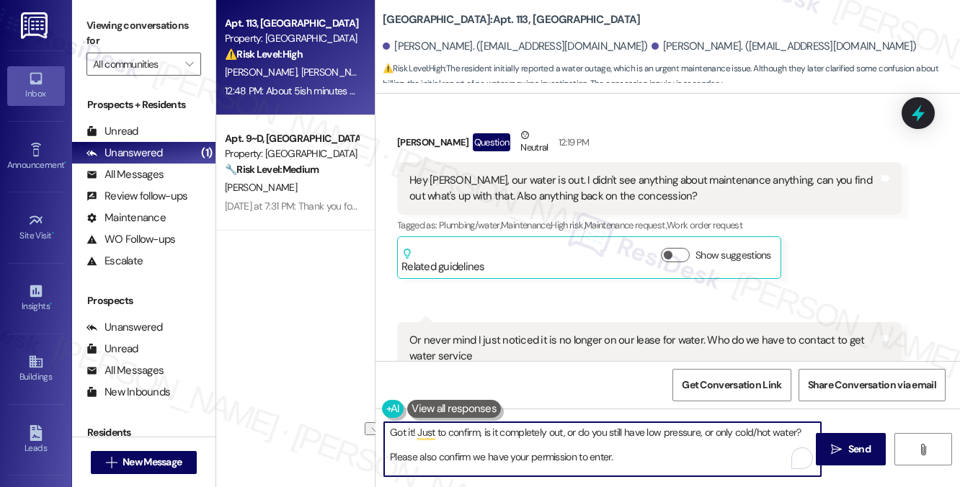
click at [708, 449] on textarea "Got it! Just to confirm, is it completely out, or do you still have low pressur…" at bounding box center [602, 449] width 437 height 54
click at [714, 429] on textarea "Got it! Just to confirm, is it completely out, or do you still have low pressur…" at bounding box center [602, 449] width 437 height 54
click at [730, 432] on textarea "Got it! Just to confirm, is it completely out, or do you still have low pressur…" at bounding box center [602, 449] width 437 height 54
click at [796, 429] on textarea "Got it! Just to confirm, is it completely out, or do you still have low pressur…" at bounding box center [602, 449] width 437 height 54
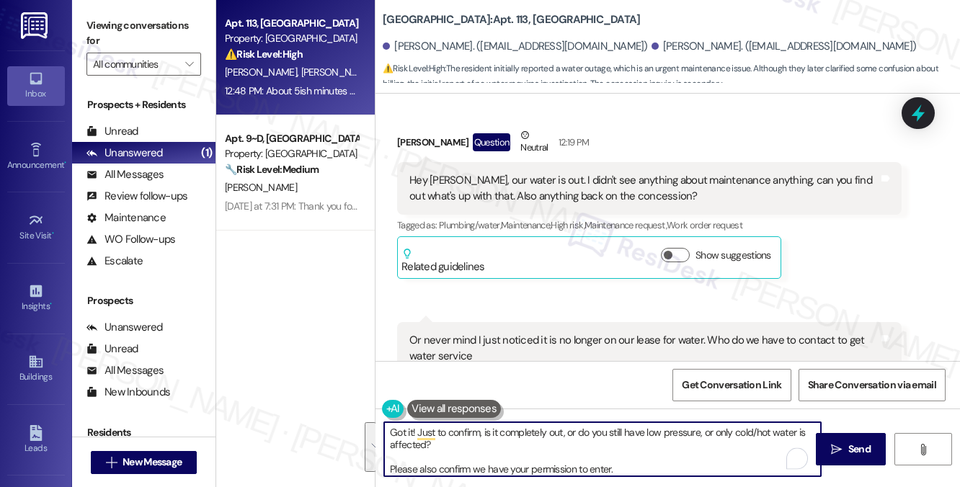
click at [464, 447] on textarea "Got it! Just to confirm, is it completely out, or do you still have low pressur…" at bounding box center [602, 449] width 437 height 54
drag, startPoint x: 463, startPoint y: 447, endPoint x: 419, endPoint y: 426, distance: 48.7
click at [419, 426] on textarea "Got it! Just to confirm, is it completely out, or do you still have low pressur…" at bounding box center [602, 449] width 437 height 54
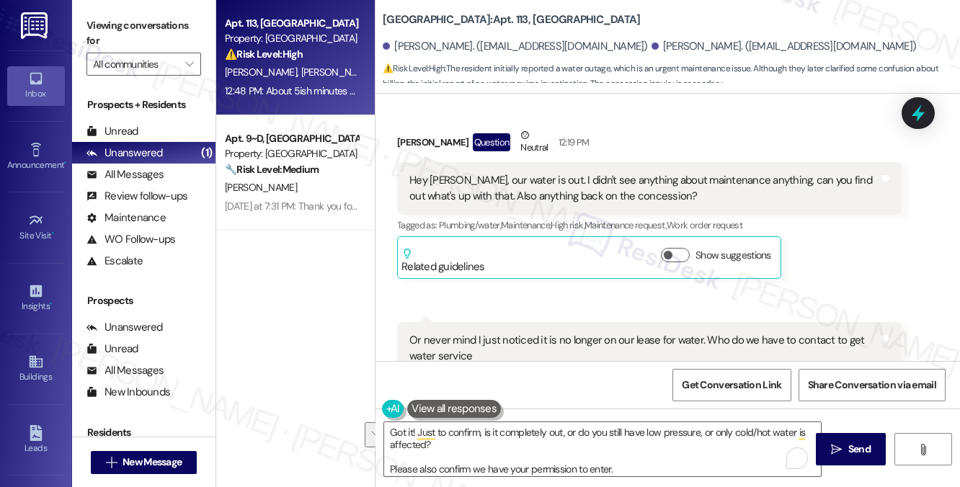
click at [154, 37] on label "Viewing conversations for" at bounding box center [143, 33] width 115 height 38
click at [182, 34] on label "Viewing conversations for" at bounding box center [143, 33] width 115 height 38
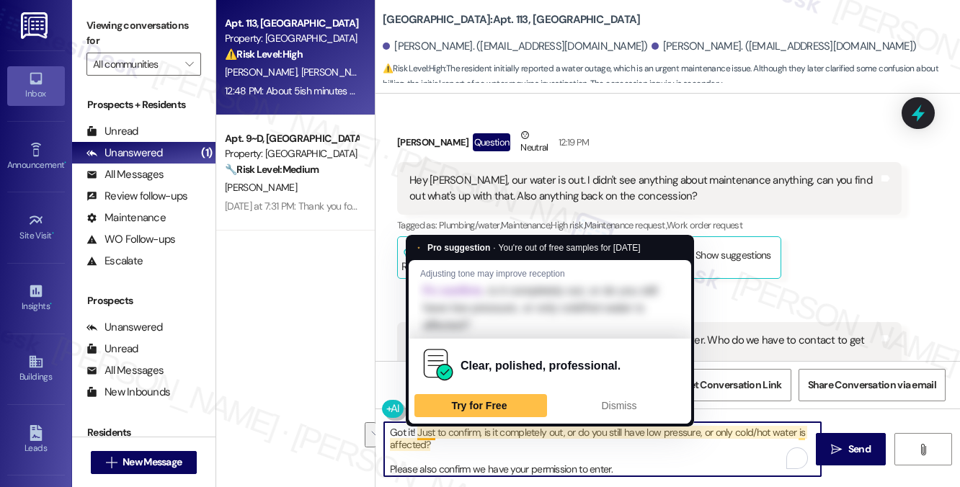
drag, startPoint x: 449, startPoint y: 443, endPoint x: 417, endPoint y: 430, distance: 34.3
click at [417, 430] on textarea "Got it! Just to confirm, is it completely out, or do you still have low pressur…" at bounding box center [602, 449] width 437 height 54
paste textarea "the water completely out, or are you experiencing low pressure, or only hot/col…"
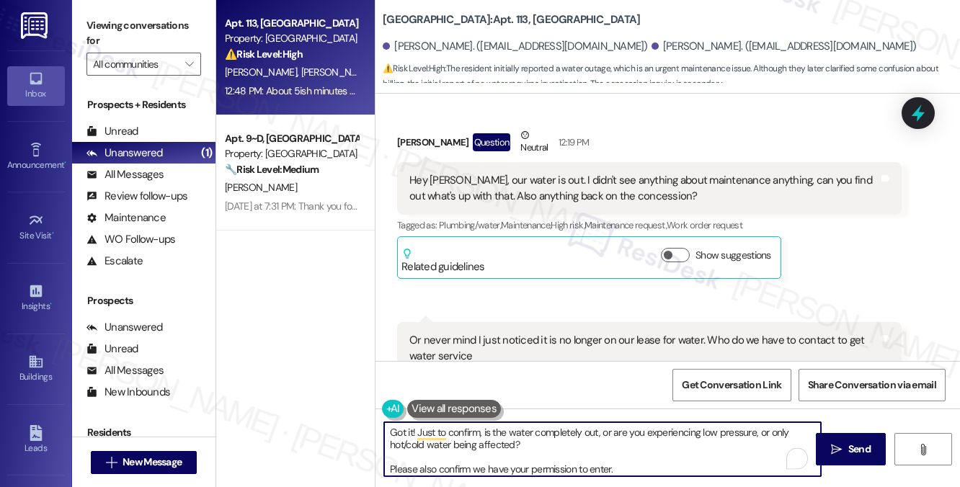
click at [564, 443] on textarea "Got it! Just to confirm, is the water completely out, or are you experiencing l…" at bounding box center [602, 449] width 437 height 54
click at [628, 452] on textarea "Got it! Just to confirm, is the water completely out, or are you experiencing l…" at bounding box center [602, 449] width 437 height 54
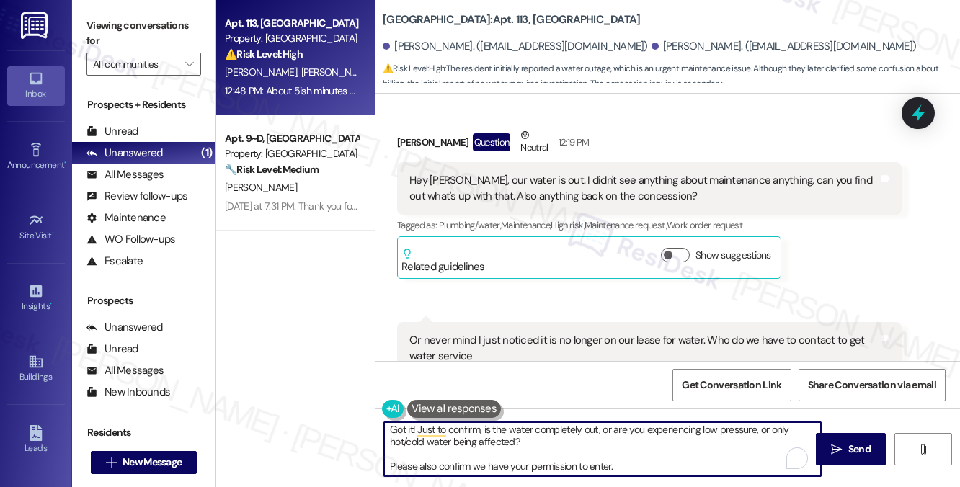
scroll to position [0, 0]
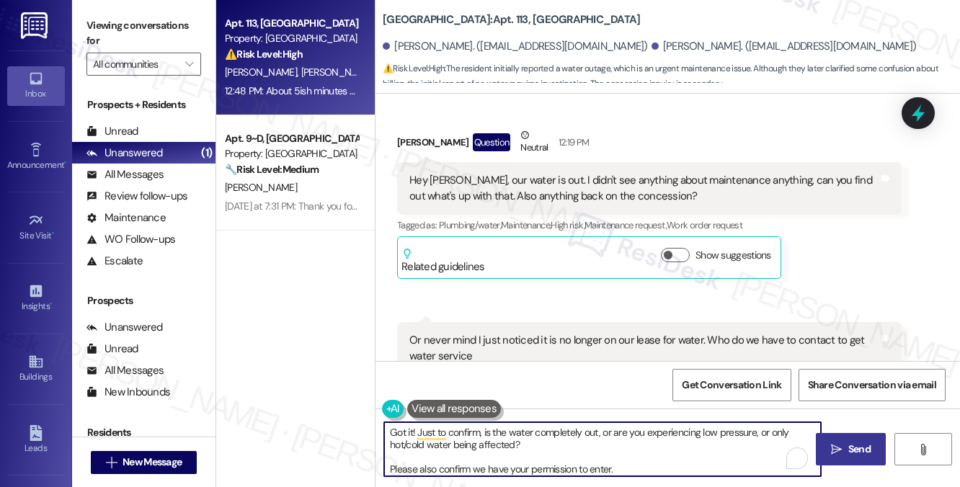
type textarea "Got it! Just to confirm, is the water completely out, or are you experiencing l…"
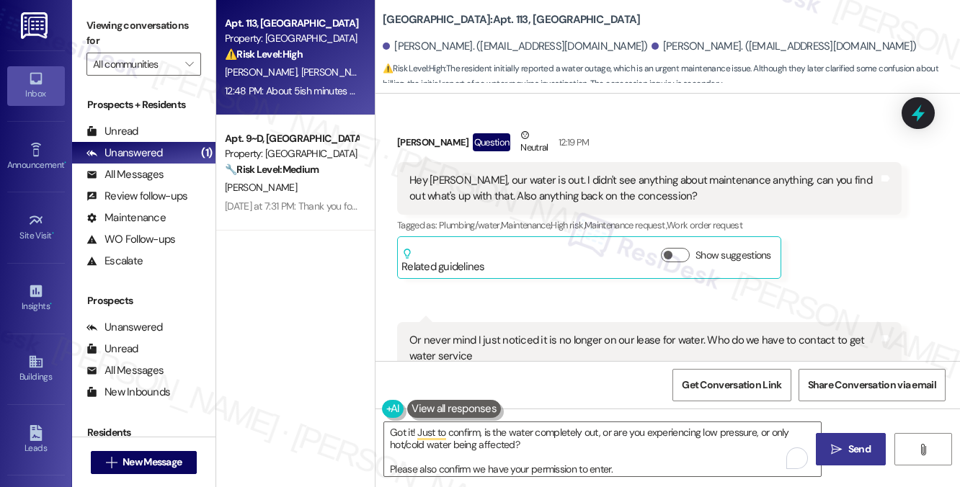
click at [842, 447] on span " Send" at bounding box center [850, 449] width 45 height 15
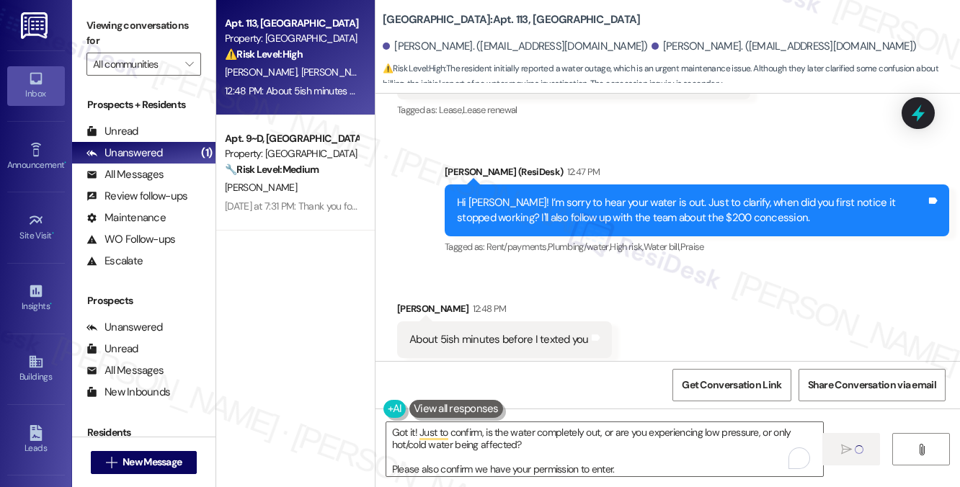
scroll to position [6999, 0]
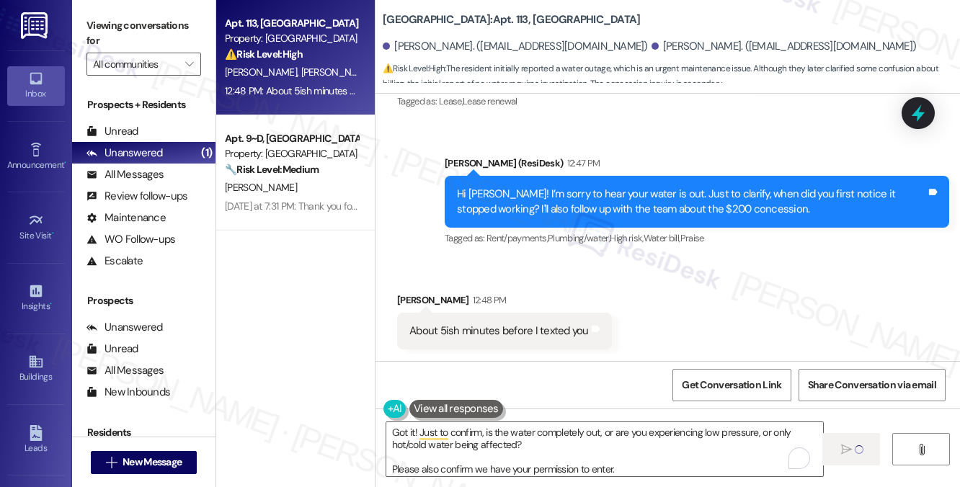
click at [541, 333] on div "About 5ish minutes before I texted you" at bounding box center [498, 331] width 179 height 15
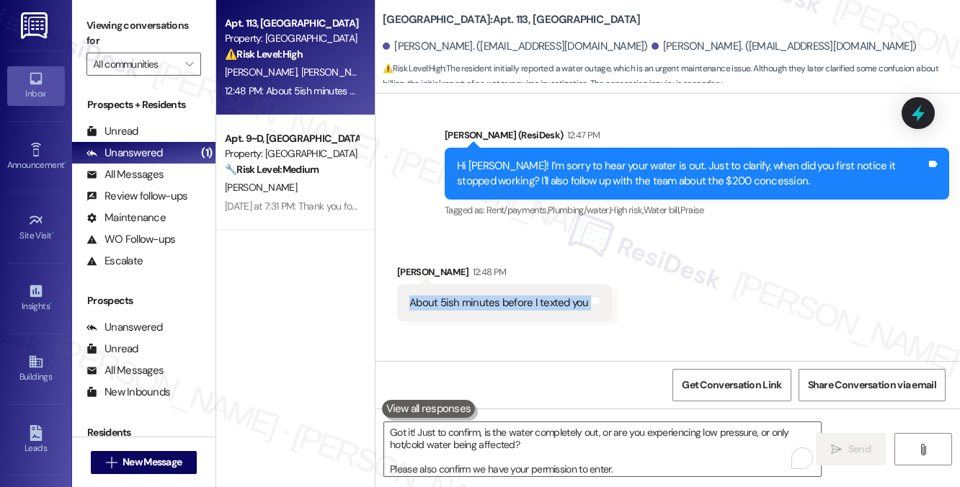
scroll to position [7146, 0]
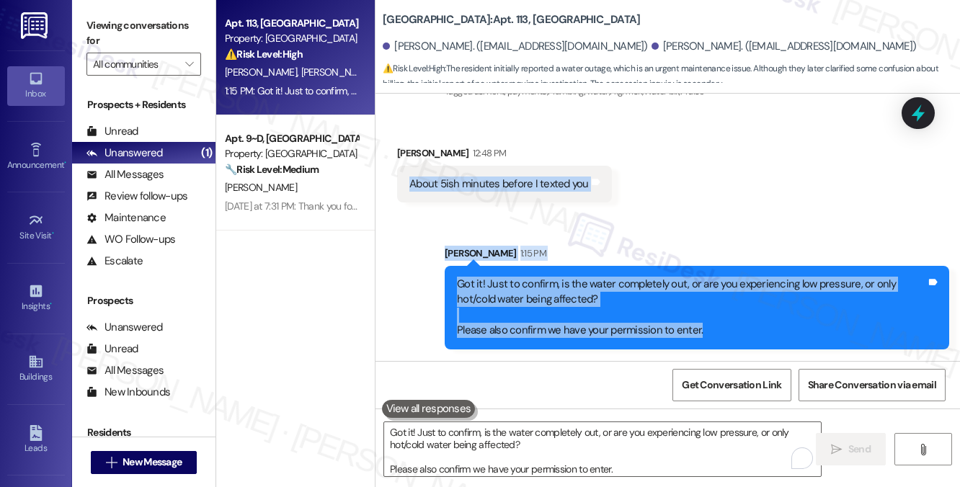
click at [732, 259] on div "[PERSON_NAME] 1:15 PM" at bounding box center [697, 256] width 504 height 20
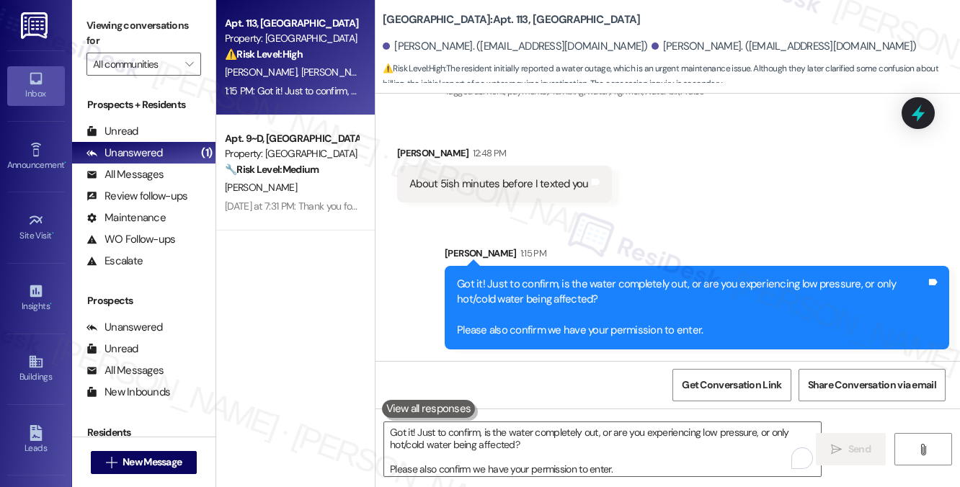
click at [605, 270] on div "Got it! Just to confirm, is the water completely out, or are you experiencing l…" at bounding box center [697, 308] width 504 height 84
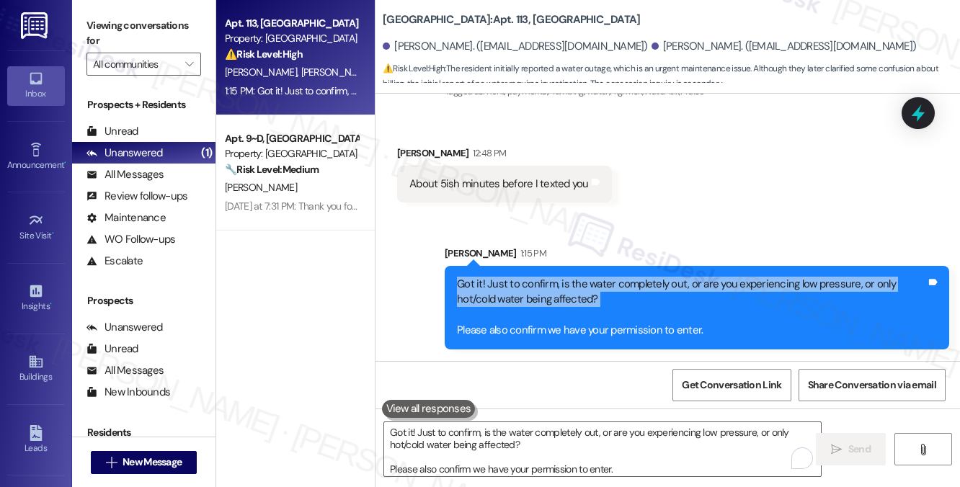
click at [605, 270] on div "Got it! Just to confirm, is the water completely out, or are you experiencing l…" at bounding box center [697, 308] width 504 height 84
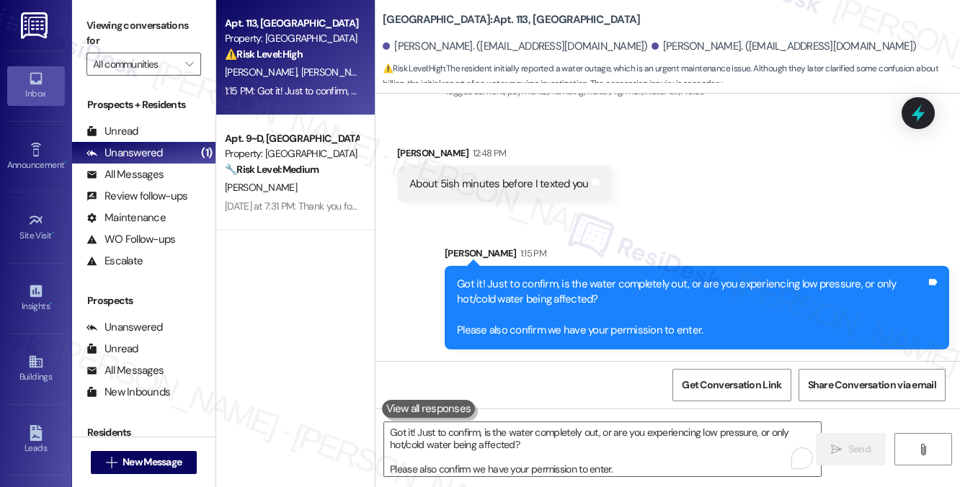
click at [572, 330] on div "Got it! Just to confirm, is the water completely out, or are you experiencing l…" at bounding box center [691, 308] width 469 height 62
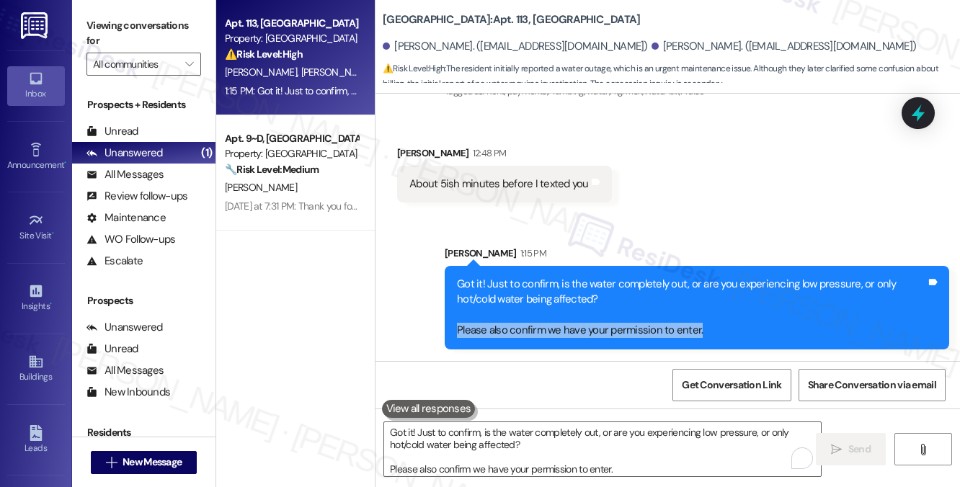
click at [572, 330] on div "Got it! Just to confirm, is the water completely out, or are you experiencing l…" at bounding box center [691, 308] width 469 height 62
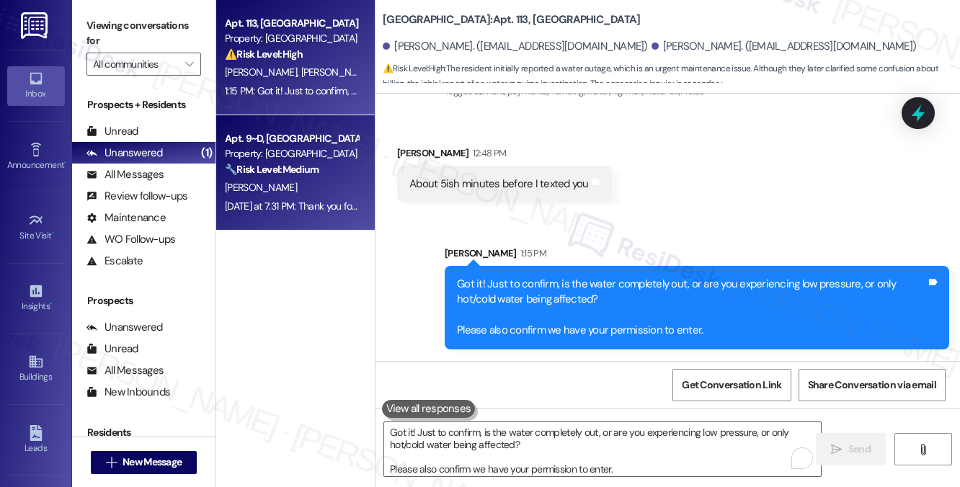
click at [288, 162] on div "🔧 Risk Level: Medium The resident is asking for an exception to the package hol…" at bounding box center [291, 169] width 133 height 15
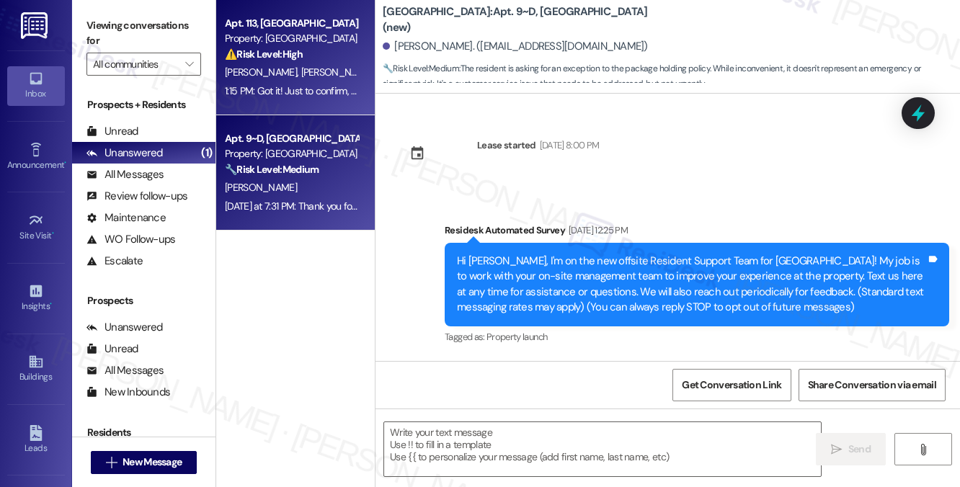
scroll to position [6419, 0]
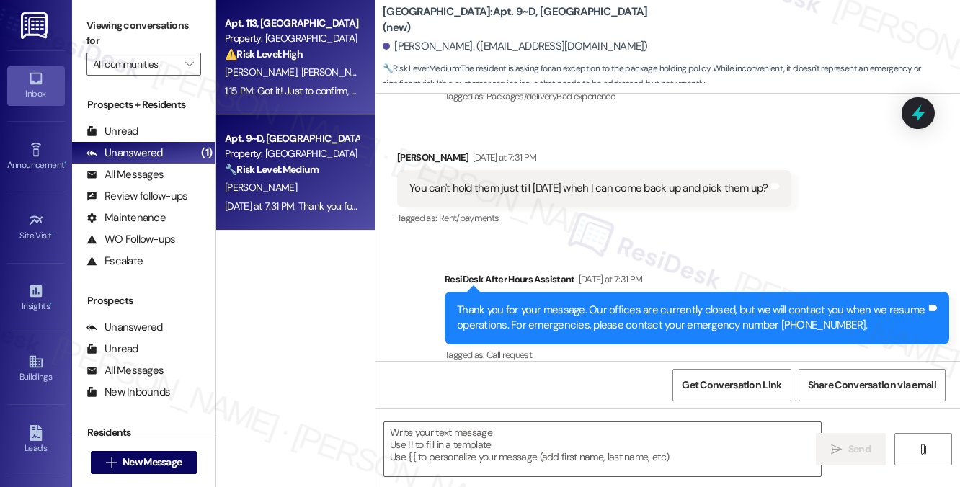
type textarea "Fetching suggested responses. Please feel free to read through the conversation…"
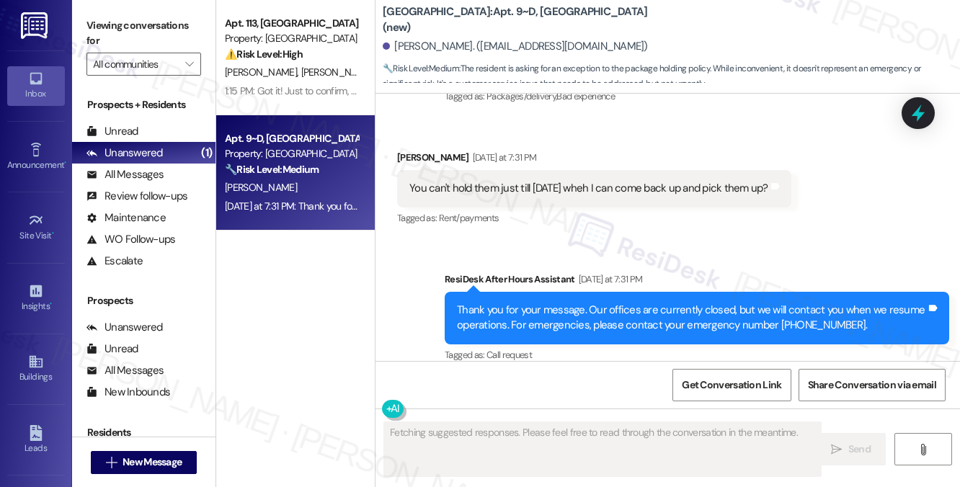
click at [481, 150] on div "[DATE] at 7:31 PM" at bounding box center [503, 157] width 68 height 15
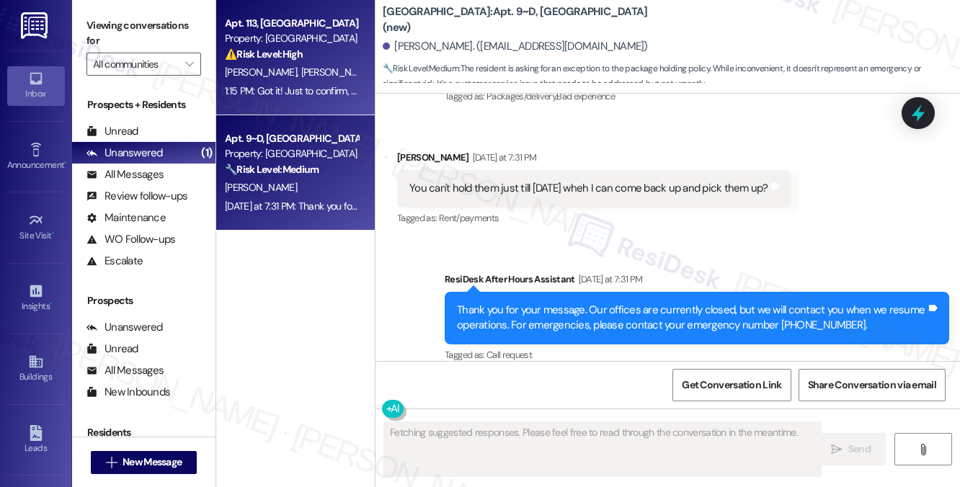
click at [318, 54] on div "⚠️ Risk Level: High The resident initially reported a water outage, which is an…" at bounding box center [291, 54] width 133 height 15
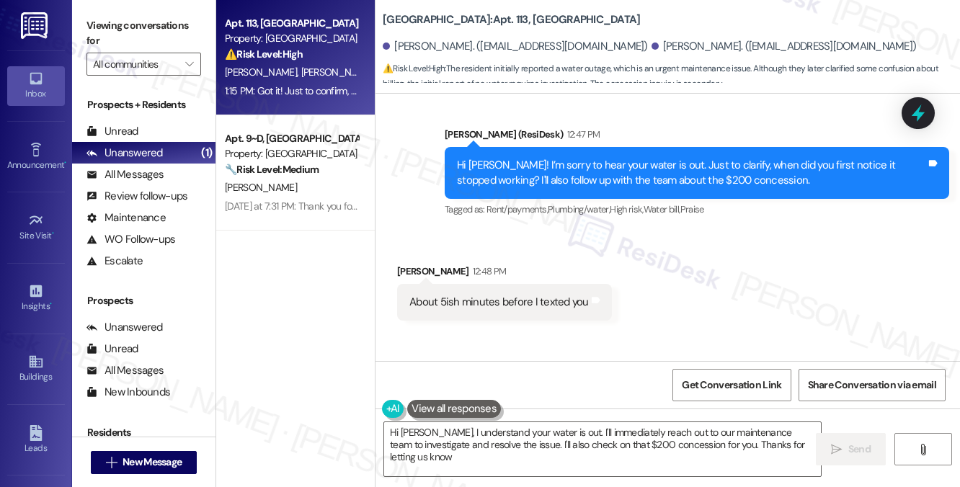
scroll to position [6999, 0]
type textarea "Hi [PERSON_NAME], I understand your water is out. I'll immediately reach out to…"
click at [490, 311] on div "About 5ish minutes before I texted you" at bounding box center [498, 302] width 179 height 15
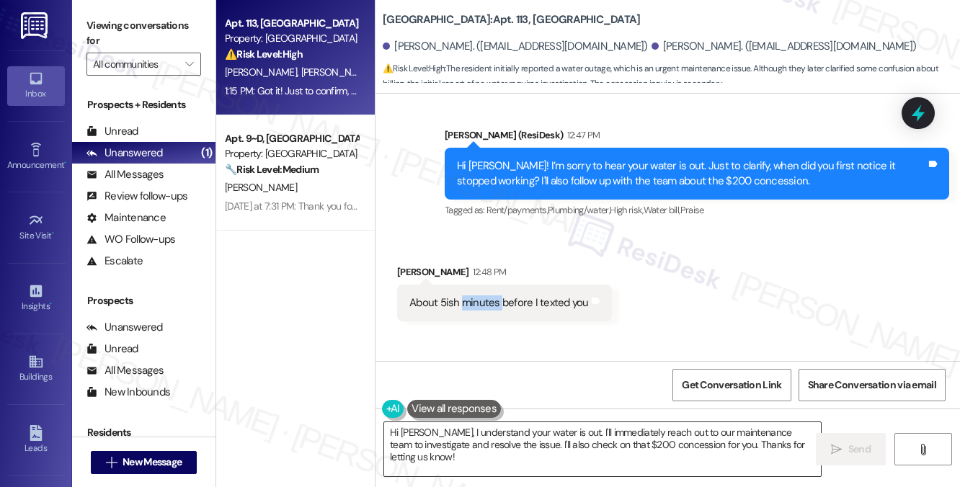
click at [493, 440] on textarea "Hi [PERSON_NAME], I understand your water is out. I'll immediately reach out to…" at bounding box center [602, 449] width 437 height 54
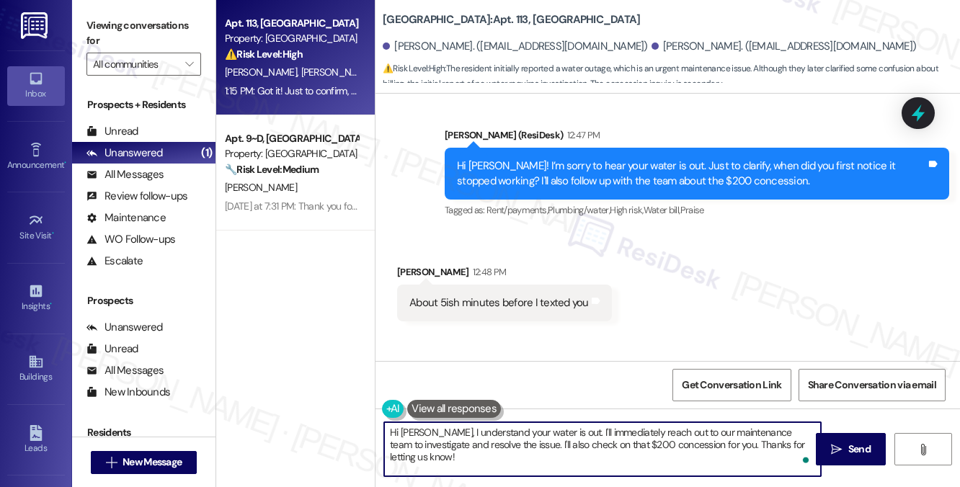
click at [494, 441] on textarea "Hi [PERSON_NAME], I understand your water is out. I'll immediately reach out to…" at bounding box center [602, 449] width 437 height 54
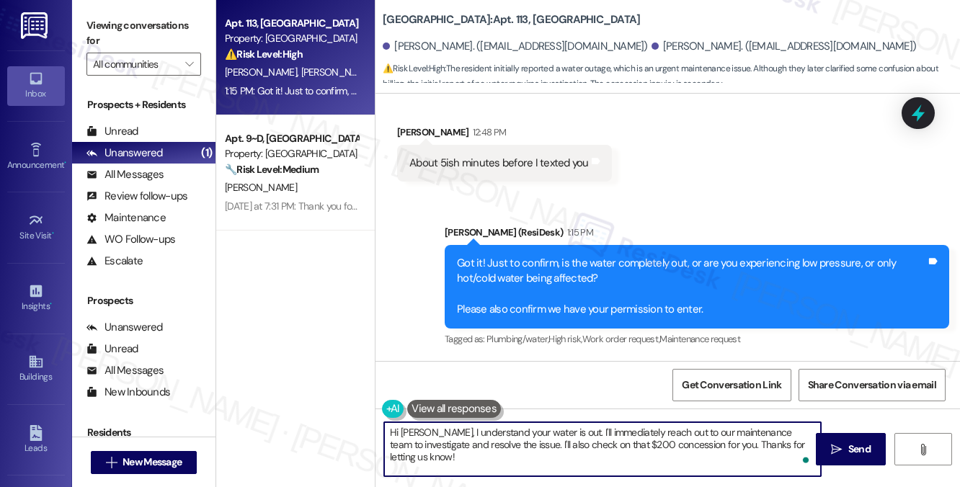
click at [527, 258] on div "Got it! Just to confirm, is the water completely out, or are you experiencing l…" at bounding box center [691, 287] width 469 height 62
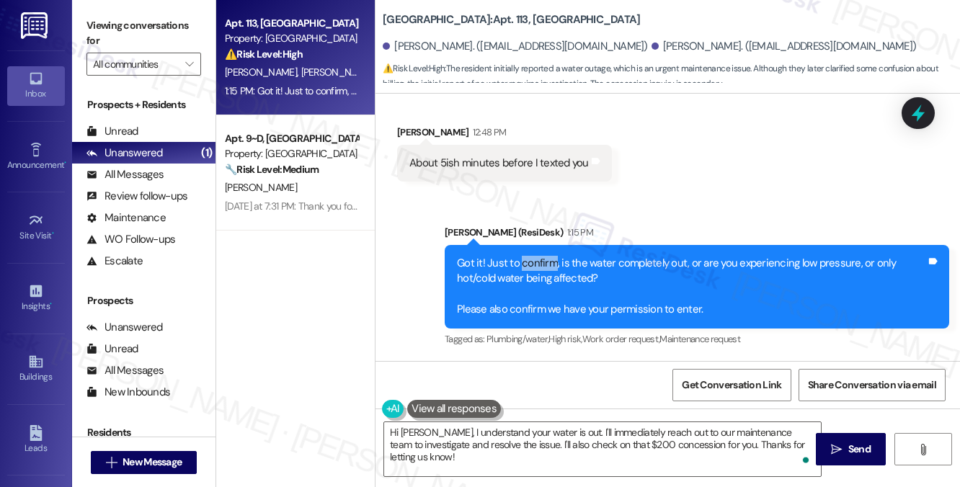
click at [527, 258] on div "Got it! Just to confirm, is the water completely out, or are you experiencing l…" at bounding box center [691, 287] width 469 height 62
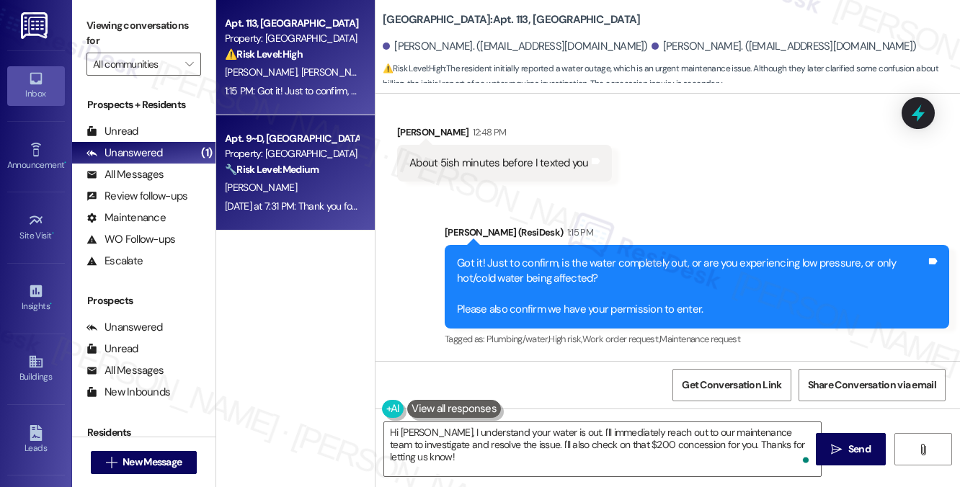
click at [337, 204] on div "[DATE] at 7:31 PM: Thank you for your message. Our offices are currently closed…" at bounding box center [664, 206] width 879 height 13
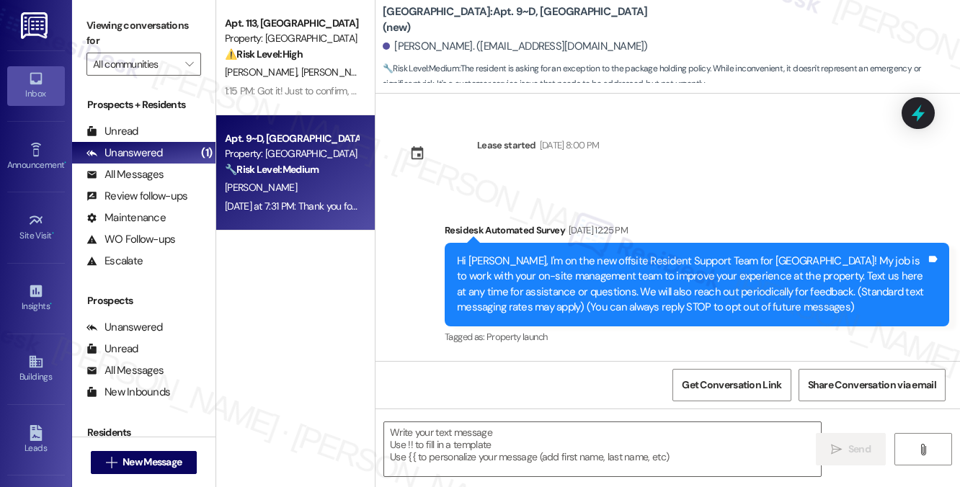
scroll to position [6419, 0]
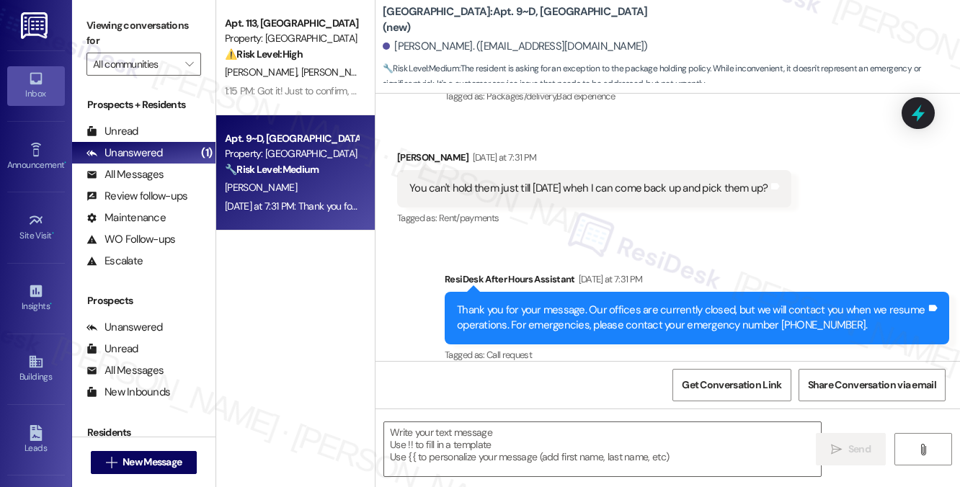
type textarea "Fetching suggested responses. Please feel free to read through the conversation…"
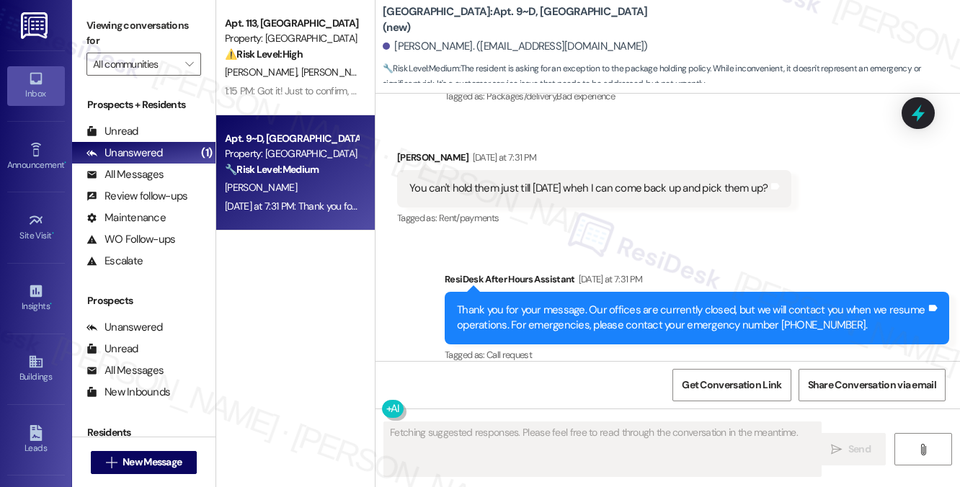
click at [531, 181] on div "You can't hold them just till [DATE] wheh I can come back up and pick them up?" at bounding box center [588, 188] width 359 height 15
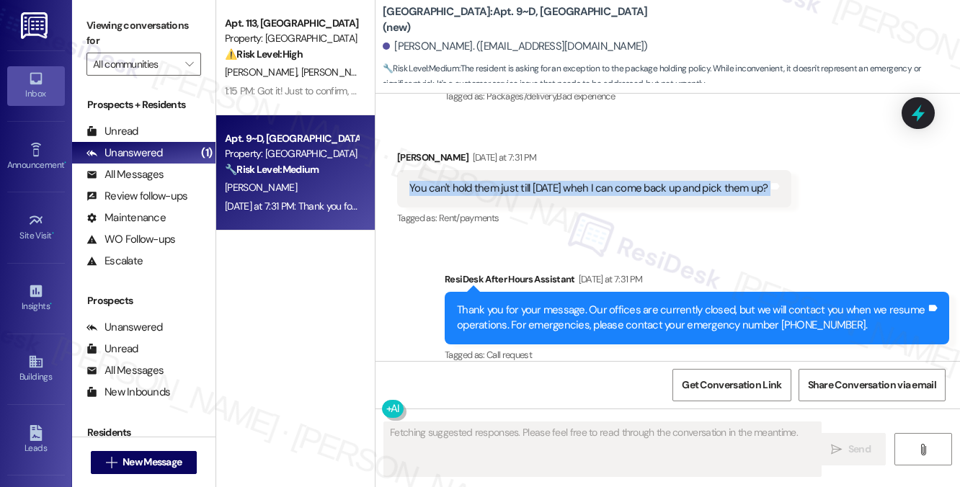
click at [531, 181] on div "You can't hold them just till [DATE] wheh I can come back up and pick them up?" at bounding box center [588, 188] width 359 height 15
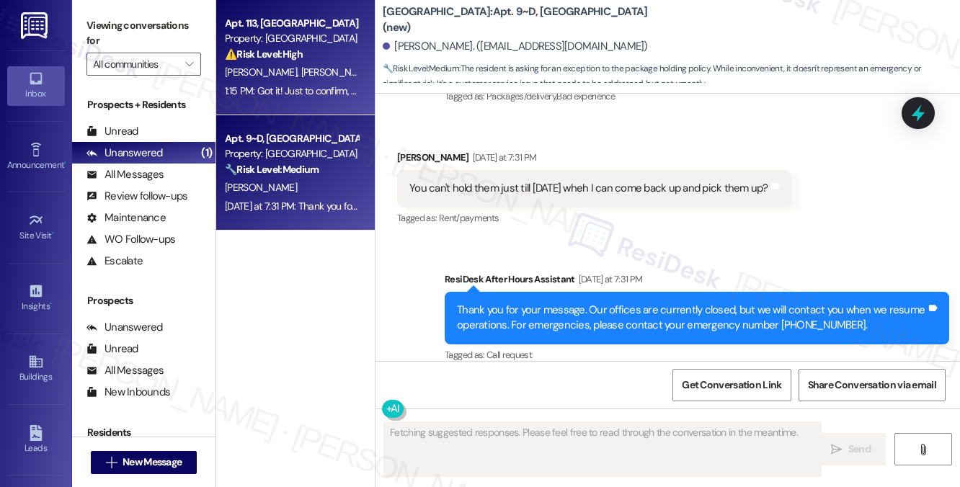
click at [308, 92] on div "1:15 PM: Got it! Just to confirm, is the water completely out, or are you exper…" at bounding box center [619, 90] width 788 height 13
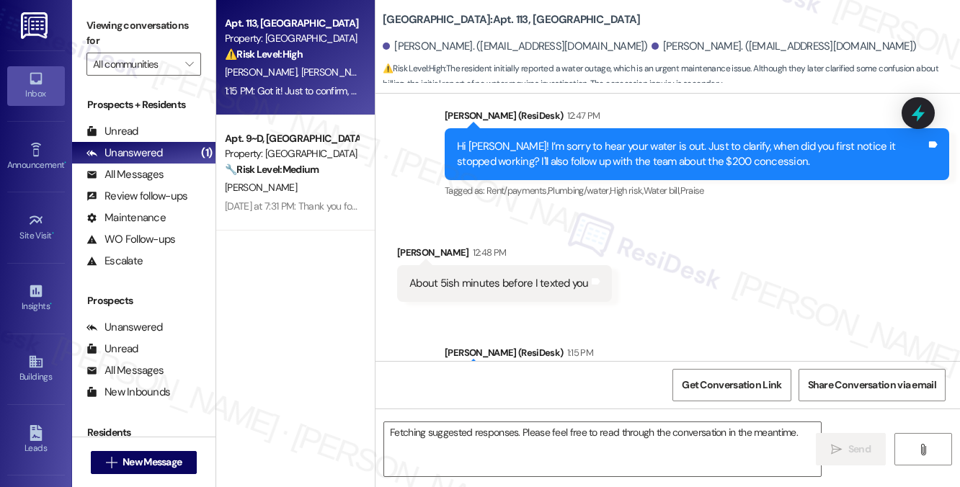
scroll to position [6999, 0]
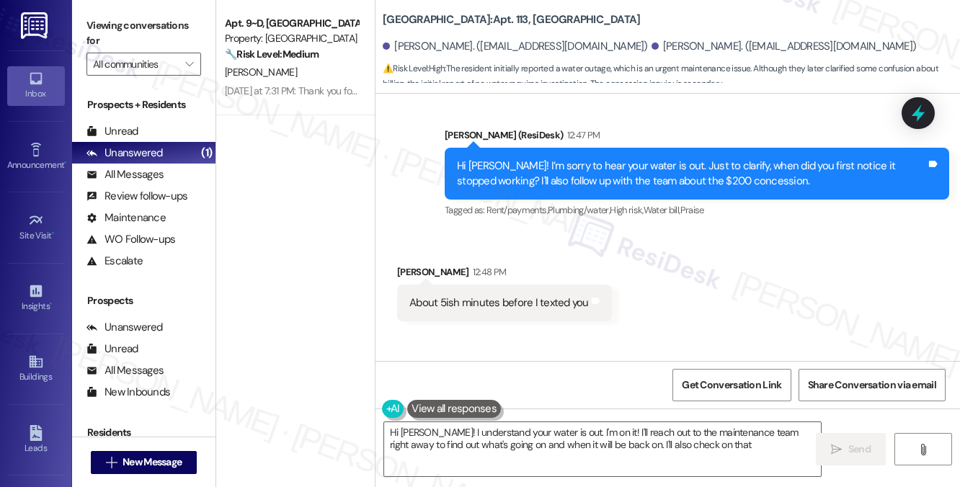
type textarea "Hi [PERSON_NAME]! I understand your water is out. I'm on it! I'll reach out to …"
